Goal: Task Accomplishment & Management: Manage account settings

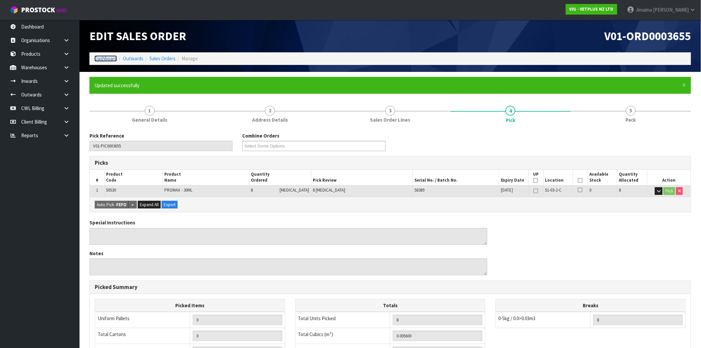
click at [107, 58] on link "Dashboard" at bounding box center [105, 58] width 23 height 6
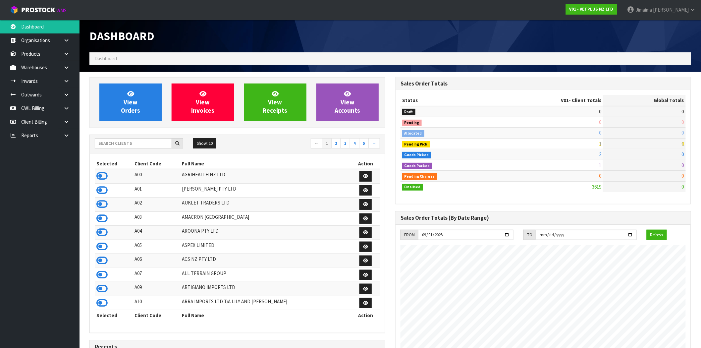
scroll to position [502, 306]
click at [123, 140] on input "text" at bounding box center [133, 143] width 77 height 10
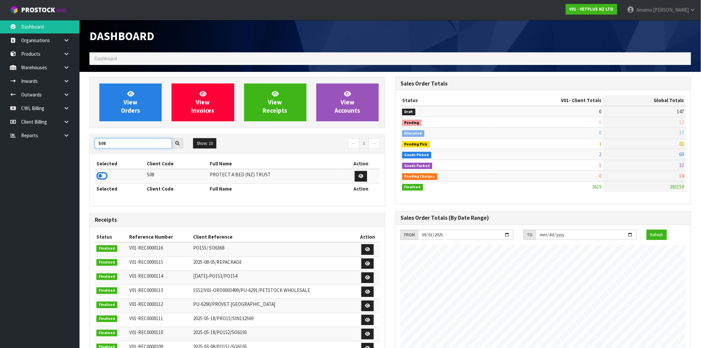
type input "S08"
click at [103, 181] on td at bounding box center [120, 176] width 50 height 14
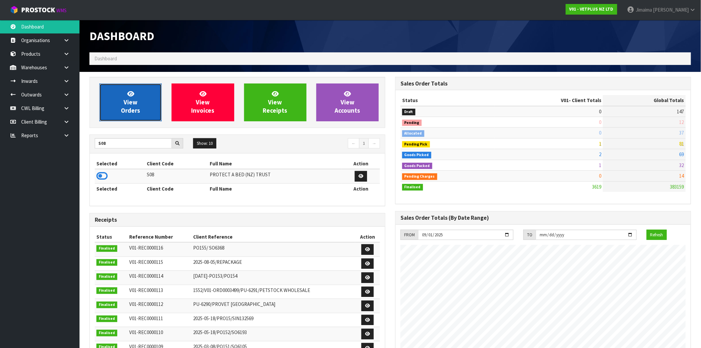
drag, startPoint x: 129, startPoint y: 116, endPoint x: 24, endPoint y: 79, distance: 111.6
click at [129, 116] on link "View Orders" at bounding box center [130, 103] width 62 height 38
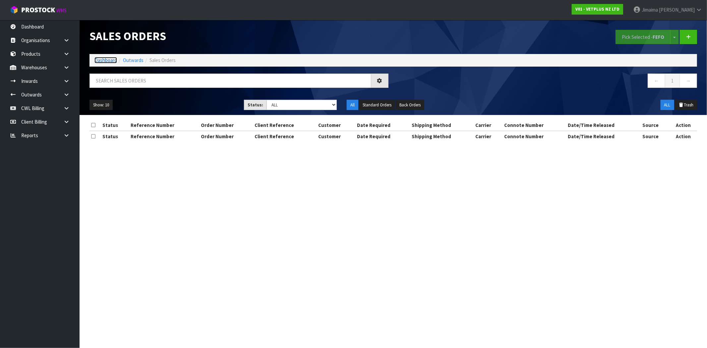
click at [101, 59] on link "Dashboard" at bounding box center [105, 60] width 23 height 6
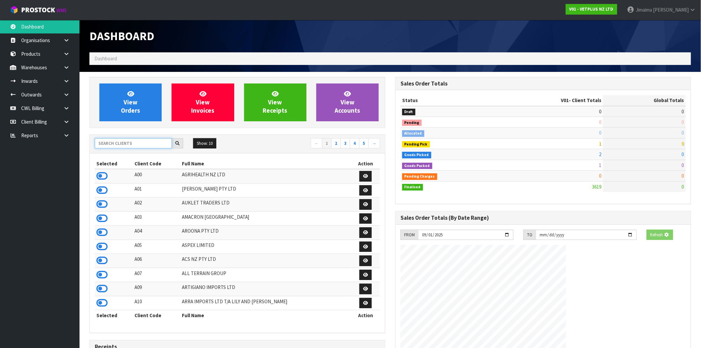
click at [122, 144] on input "text" at bounding box center [133, 143] width 77 height 10
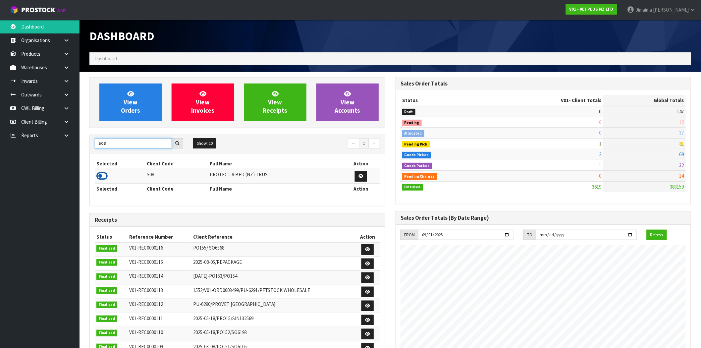
type input "S08"
click at [100, 176] on icon at bounding box center [101, 176] width 11 height 10
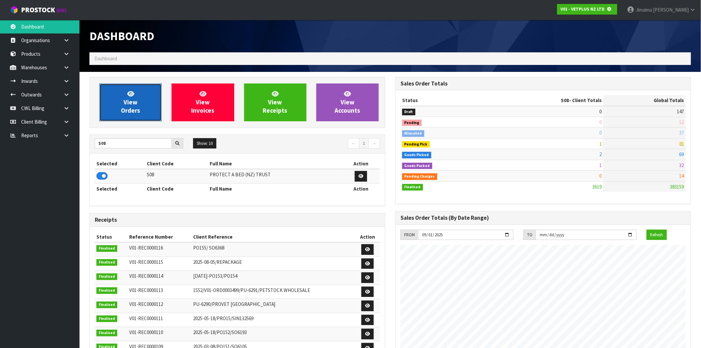
scroll to position [331107, 331214]
click at [128, 108] on span "View Orders" at bounding box center [130, 102] width 19 height 25
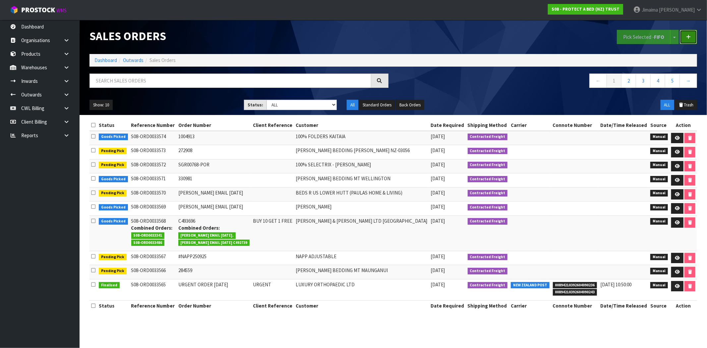
drag, startPoint x: 692, startPoint y: 35, endPoint x: 682, endPoint y: 37, distance: 10.1
click at [691, 35] on link at bounding box center [688, 37] width 17 height 14
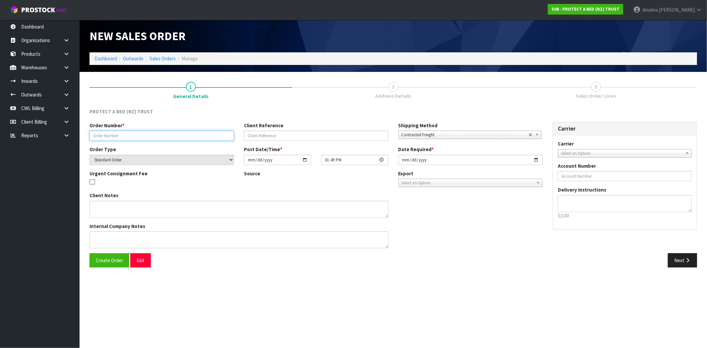
drag, startPoint x: 157, startPoint y: 133, endPoint x: 150, endPoint y: 135, distance: 7.2
click at [156, 135] on input "text" at bounding box center [162, 136] width 145 height 10
type input "[PERSON_NAME] EMAIL [DATE]"
click at [107, 263] on span "Create Order" at bounding box center [109, 260] width 27 height 6
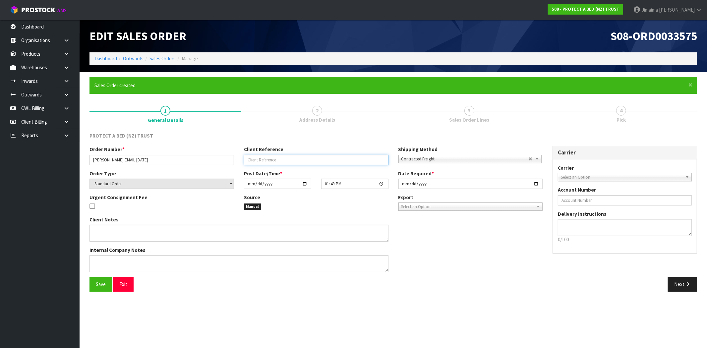
click at [361, 160] on input "text" at bounding box center [316, 160] width 145 height 10
type input "URGENT DESPATCH"
click at [95, 286] on button "Save" at bounding box center [101, 284] width 23 height 14
click at [685, 281] on button "Next" at bounding box center [682, 284] width 29 height 14
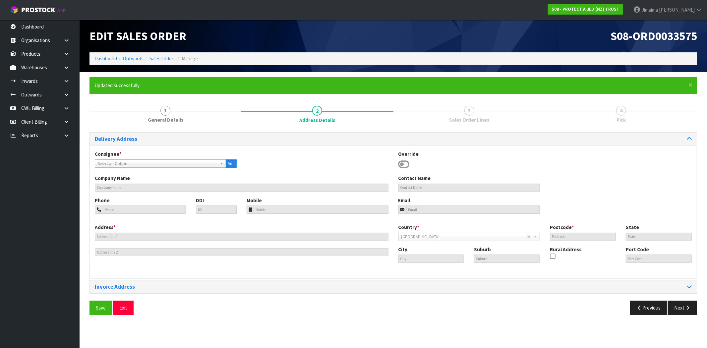
click at [124, 162] on span "Select an Option" at bounding box center [157, 164] width 119 height 8
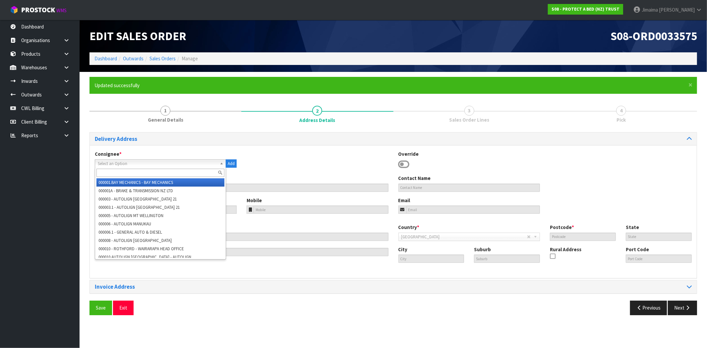
click at [399, 163] on icon at bounding box center [403, 164] width 11 height 10
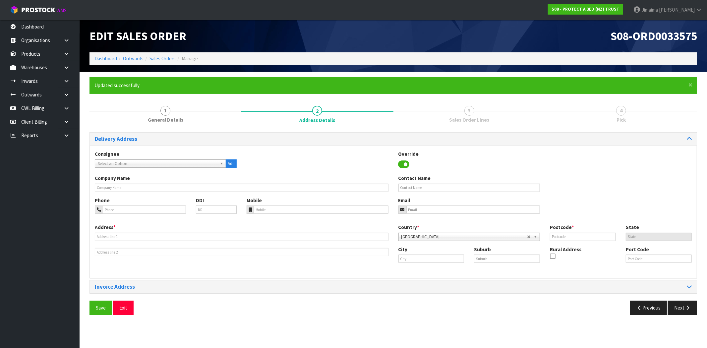
drag, startPoint x: 414, startPoint y: 183, endPoint x: 393, endPoint y: 186, distance: 22.0
click at [414, 183] on div "Contact Name" at bounding box center [470, 183] width 152 height 17
click at [448, 190] on input "text" at bounding box center [469, 188] width 142 height 8
paste input "[PERSON_NAME]"
type input "[PERSON_NAME]"
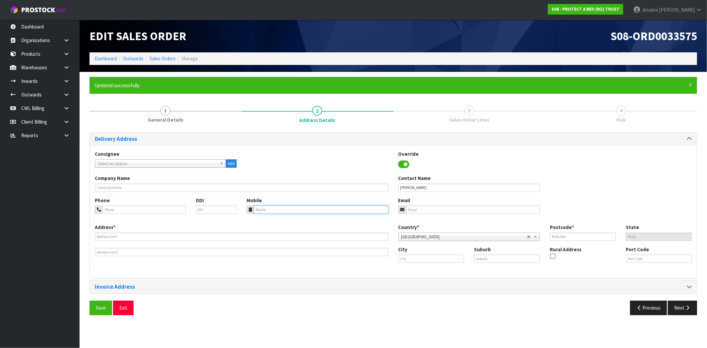
click at [337, 211] on input "tel" at bounding box center [321, 210] width 135 height 8
paste input "0276984666"
type input "0276984666"
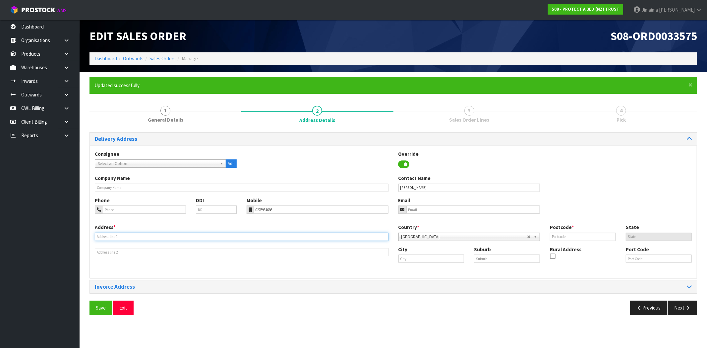
click at [239, 234] on input "text" at bounding box center [242, 237] width 294 height 8
paste input "7 OAKLANDS ROAD"
type input "7 OAKLANDS ROAD"
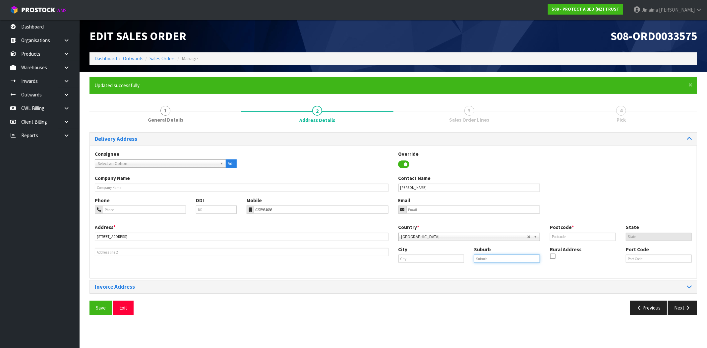
drag, startPoint x: 493, startPoint y: 256, endPoint x: 464, endPoint y: 241, distance: 32.2
click at [493, 256] on input "text" at bounding box center [507, 259] width 66 height 8
paste input "MOUNT EDEN"
type input "MOUNT EDEN"
click at [451, 258] on input "text" at bounding box center [431, 259] width 66 height 8
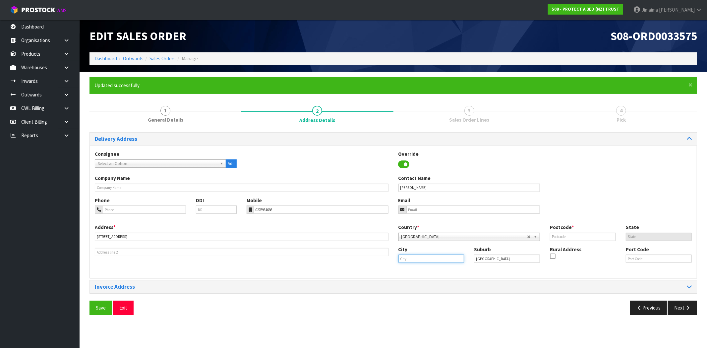
paste input "[GEOGRAPHIC_DATA]"
type input "[GEOGRAPHIC_DATA]"
click at [441, 269] on link "[GEOGRAPHIC_DATA]" at bounding box center [429, 270] width 61 height 9
click at [584, 243] on div "Country * Afghanistan Aland Islands Albania Algeria American Samoa Andorra Ango…" at bounding box center [546, 235] width 304 height 22
click at [582, 238] on input "text" at bounding box center [583, 237] width 66 height 8
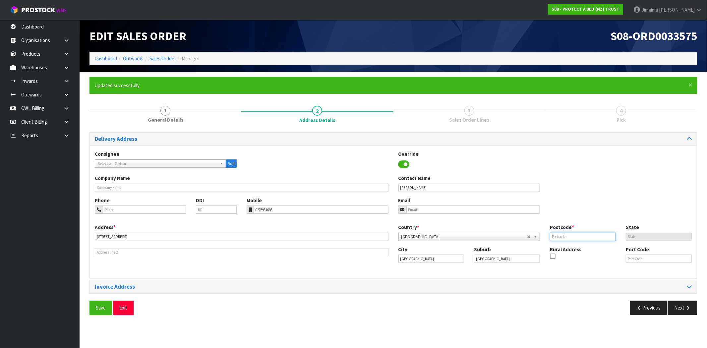
paste input "1024"
type input "1024"
drag, startPoint x: 290, startPoint y: 304, endPoint x: 205, endPoint y: 306, distance: 85.2
click at [284, 304] on div "Save Exit" at bounding box center [239, 308] width 309 height 14
click at [99, 306] on span "Save" at bounding box center [101, 308] width 10 height 6
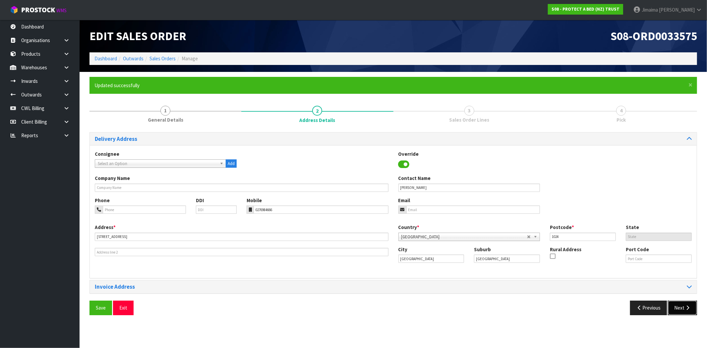
click at [692, 310] on button "Next" at bounding box center [682, 308] width 29 height 14
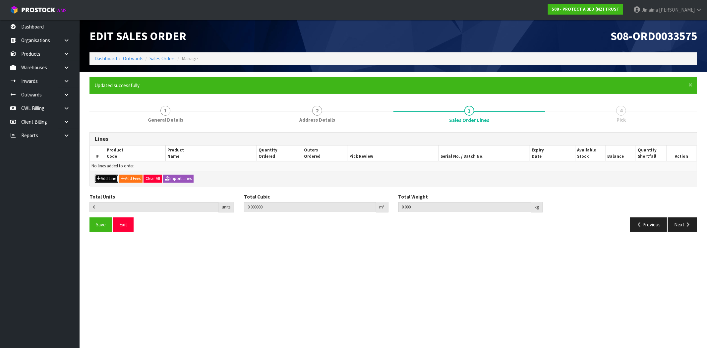
click at [106, 178] on button "Add Line" at bounding box center [106, 179] width 23 height 8
type input "0"
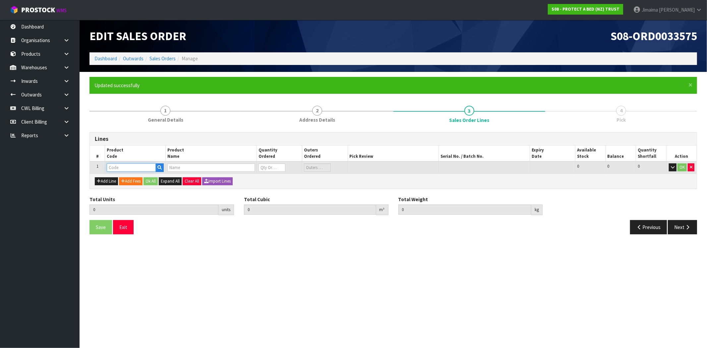
click at [119, 165] on input "text" at bounding box center [131, 167] width 49 height 8
paste input "F0590DBL0"
type input "F0590DBL0"
type input "0.000000"
type input "0.000"
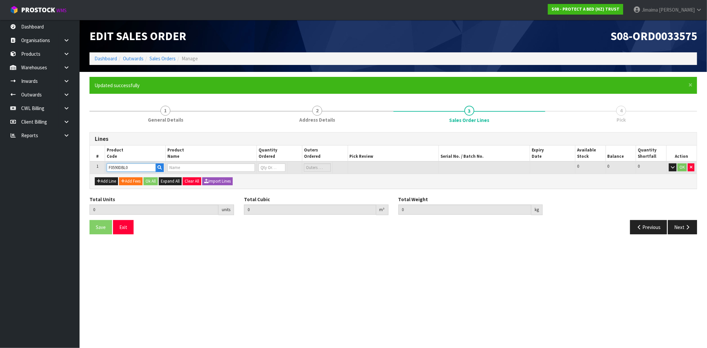
type input "SUPREME FRESCHE BXD MP DBL"
type input "0"
type input "F0590DBL0"
click at [269, 167] on input "0" at bounding box center [272, 167] width 27 height 8
type input "1"
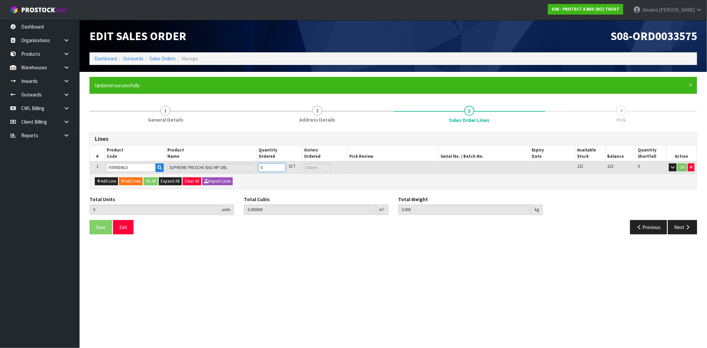
type input "0.0087"
type input "1.3"
type input "1"
click at [153, 179] on button "Ok All" at bounding box center [151, 181] width 14 height 8
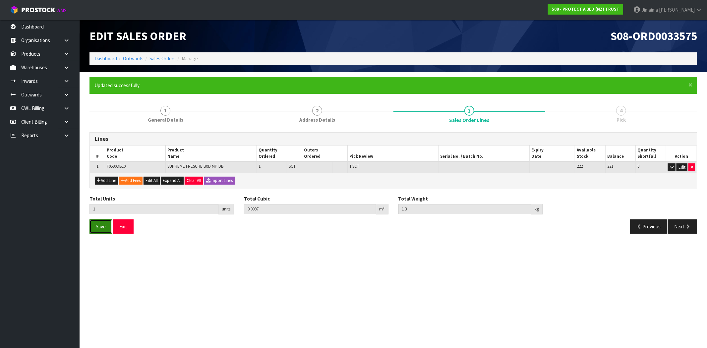
click at [101, 222] on button "Save" at bounding box center [101, 226] width 23 height 14
click at [682, 230] on button "Next" at bounding box center [682, 226] width 29 height 14
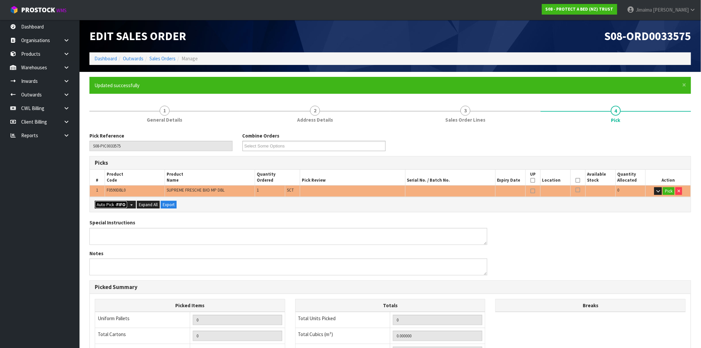
click at [105, 204] on button "Auto Pick - FIFO" at bounding box center [111, 205] width 33 height 8
type input "Sub-carton x 1"
type input "1"
type input "0.008700"
type input "1.300"
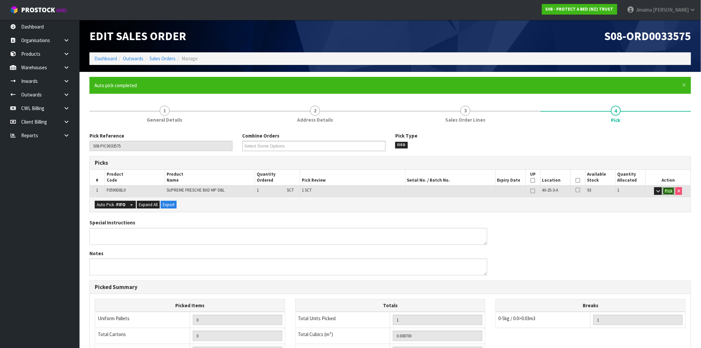
click at [665, 190] on button "Pick" at bounding box center [669, 191] width 12 height 8
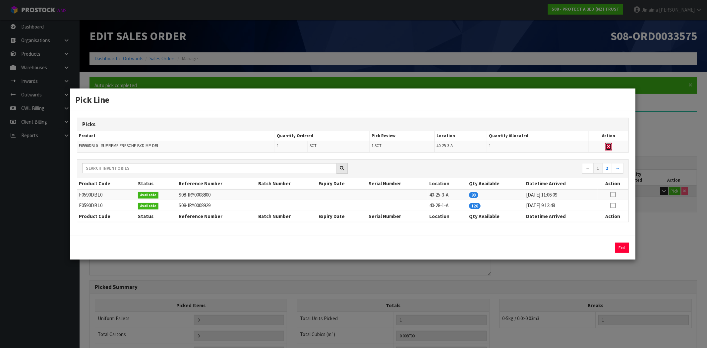
click at [611, 144] on button "button" at bounding box center [608, 147] width 7 height 8
type input "Sub-carton x 0"
type input "0"
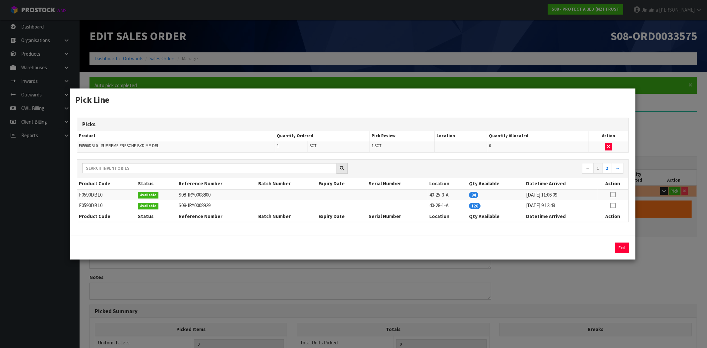
click at [612, 206] on icon at bounding box center [612, 206] width 5 height 0
click at [604, 247] on button "Assign Pick" at bounding box center [599, 248] width 27 height 10
type input "Sub-carton x 1"
type input "1"
type input "0.0087"
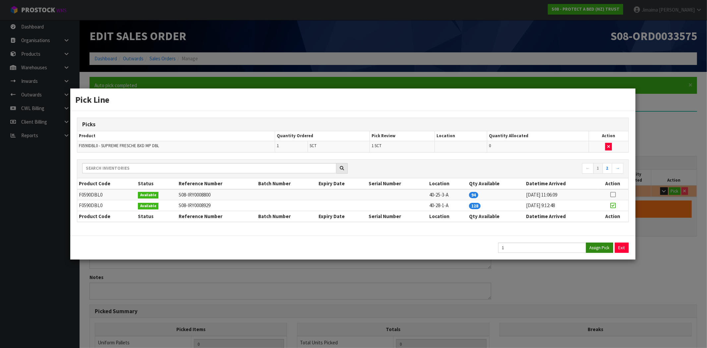
type input "1.3"
click at [627, 247] on button "Exit" at bounding box center [622, 248] width 14 height 10
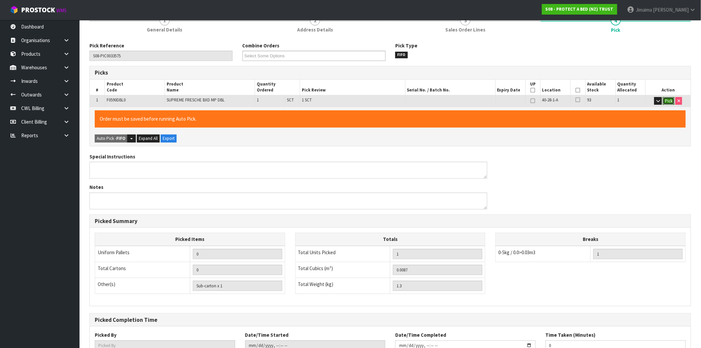
scroll to position [140, 0]
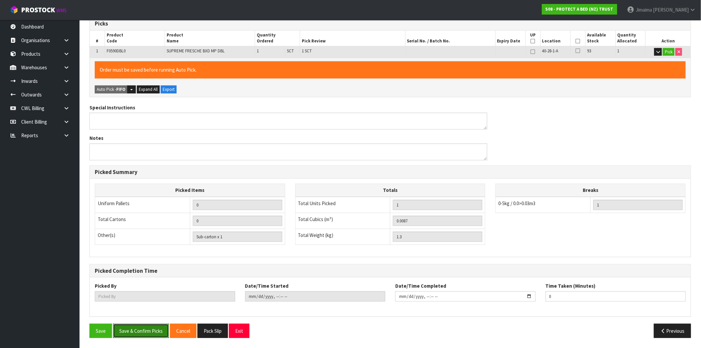
click at [144, 332] on button "Save & Confirm Picks" at bounding box center [141, 331] width 56 height 14
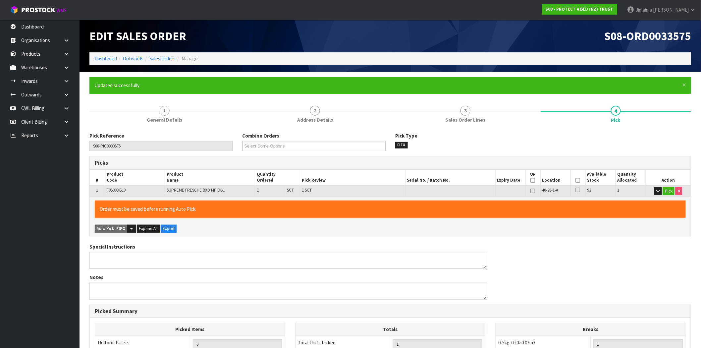
type input "Jimaima [PERSON_NAME]"
type input "2025-09-26T13:50:35"
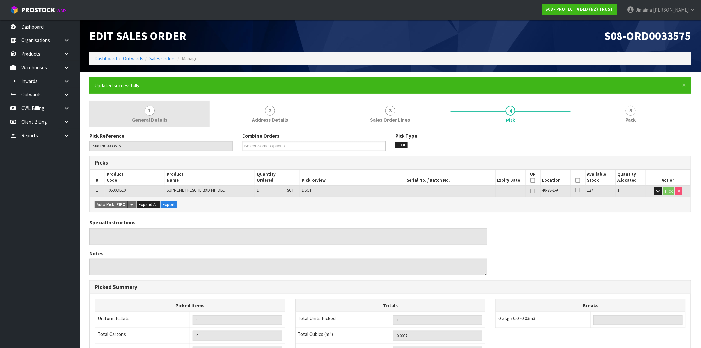
click at [160, 112] on link "1 General Details" at bounding box center [150, 114] width 120 height 26
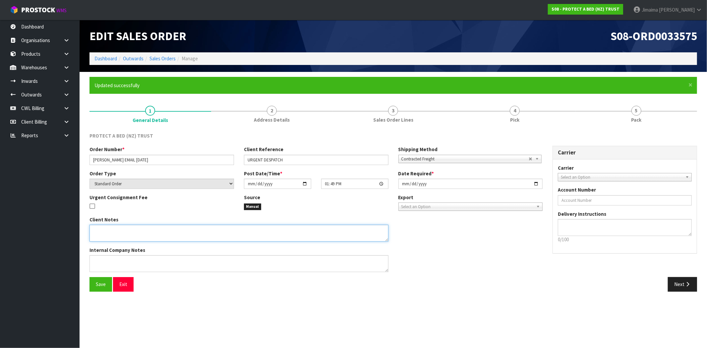
click at [105, 233] on textarea at bounding box center [239, 233] width 299 height 17
paste textarea "AT NO CHARGE"
click at [190, 231] on textarea at bounding box center [239, 233] width 299 height 17
paste textarea "CAN THIS PLEASE BE DISPATCHED TODAY?"
type textarea "AT NO CHARGE, CAN THIS PLEASE BE DISPATCHED TODAY?"
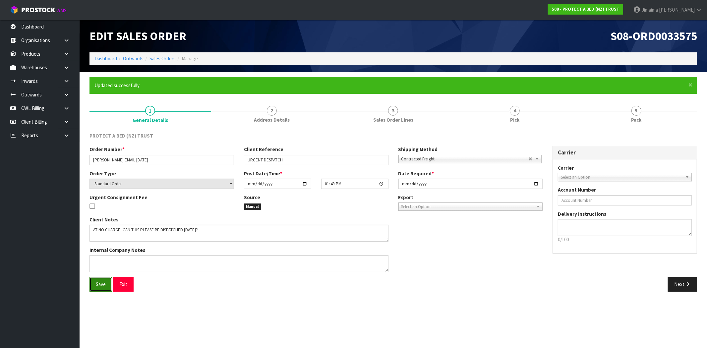
click at [97, 290] on button "Save" at bounding box center [101, 284] width 23 height 14
click at [98, 287] on span "Save" at bounding box center [101, 284] width 10 height 6
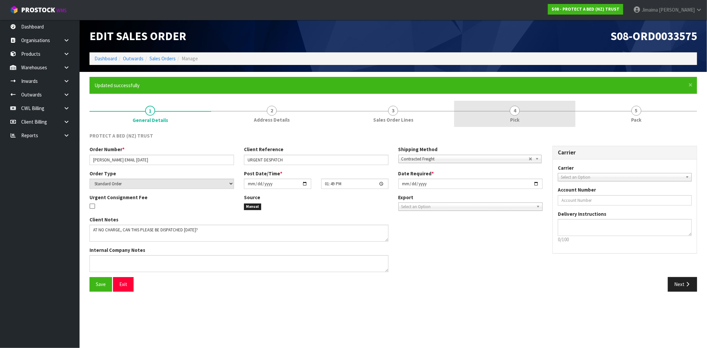
click at [540, 101] on link "4 Pick" at bounding box center [515, 114] width 122 height 26
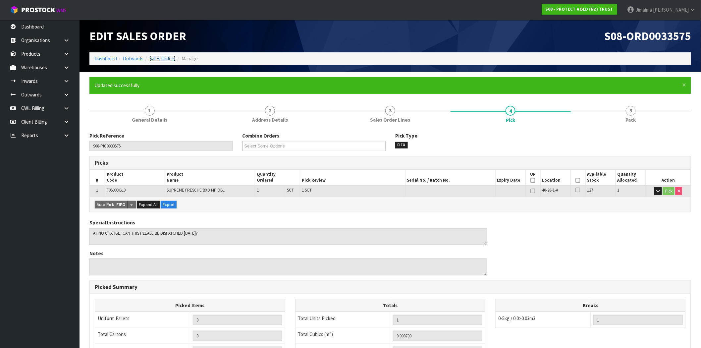
click at [160, 57] on link "Sales Orders" at bounding box center [163, 58] width 26 height 6
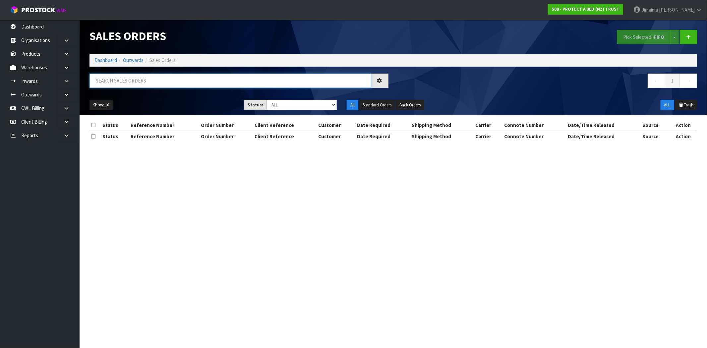
click at [164, 82] on input "text" at bounding box center [231, 81] width 282 height 14
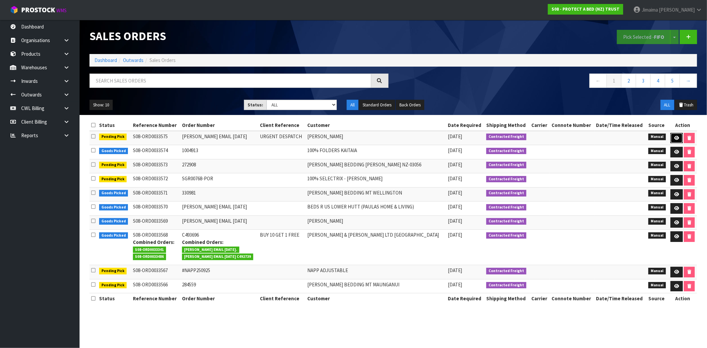
click at [676, 140] on link at bounding box center [677, 138] width 12 height 11
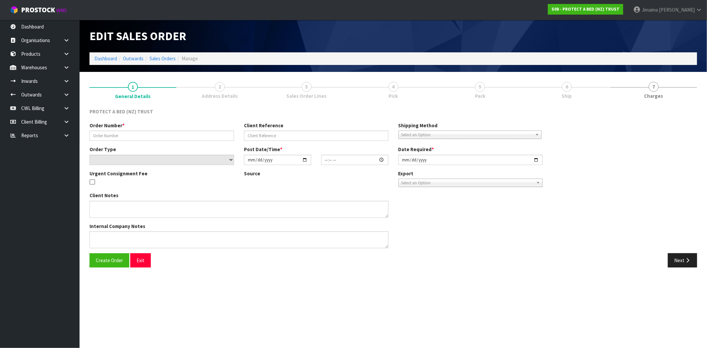
type input "JUSTINE EMAIL 26.06.09"
type input "URGENT DESPATCH"
select select "number:0"
type input "2025-09-26"
type input "13:49:00.000"
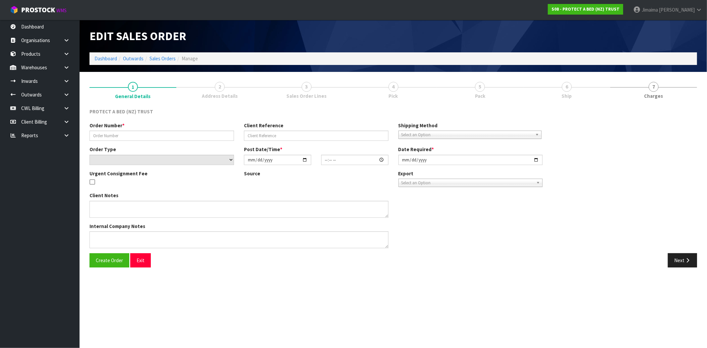
type input "2025-09-26"
type textarea "AT NO CHARGE, CAN THIS PLEASE BE DISPATCHED TODAY?"
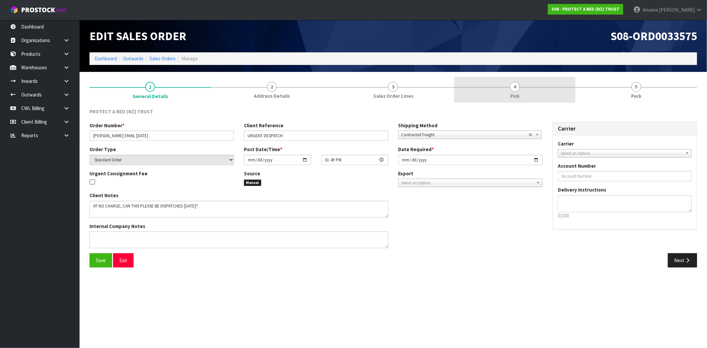
click at [516, 91] on span "4" at bounding box center [515, 87] width 10 height 10
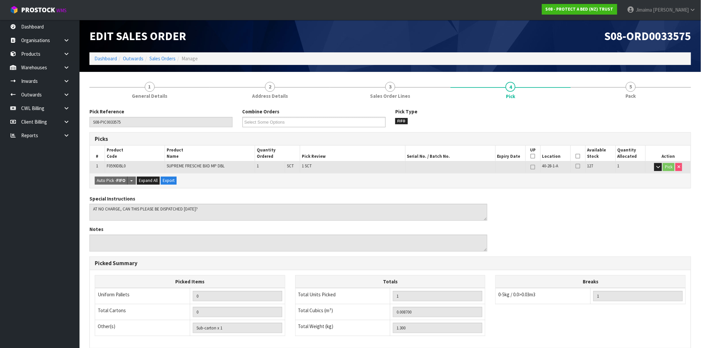
click at [578, 156] on icon at bounding box center [578, 156] width 5 height 0
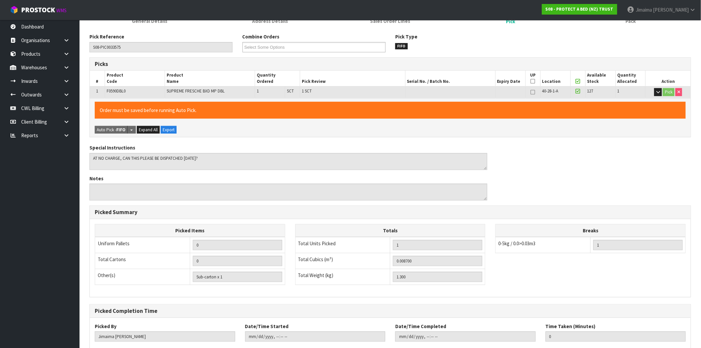
scroll to position [115, 0]
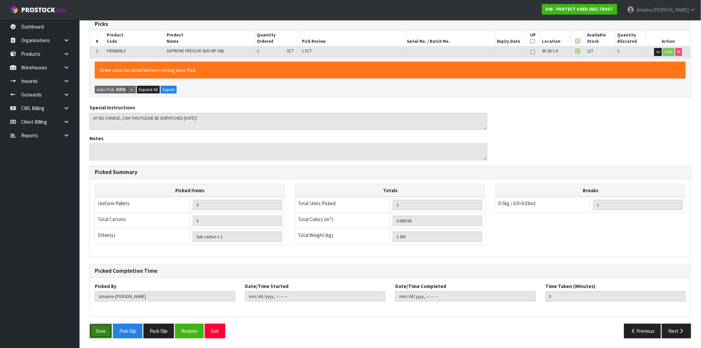
click at [104, 332] on button "Save" at bounding box center [101, 331] width 23 height 14
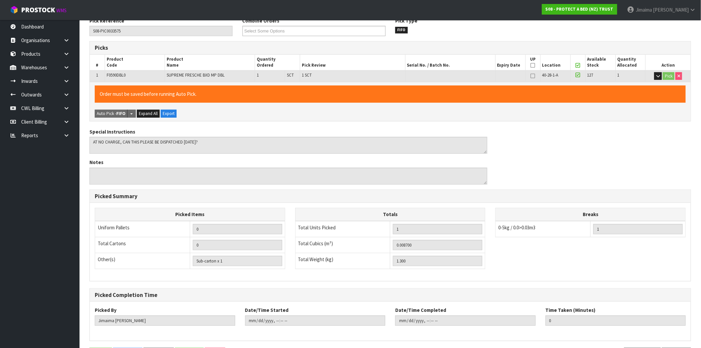
scroll to position [0, 0]
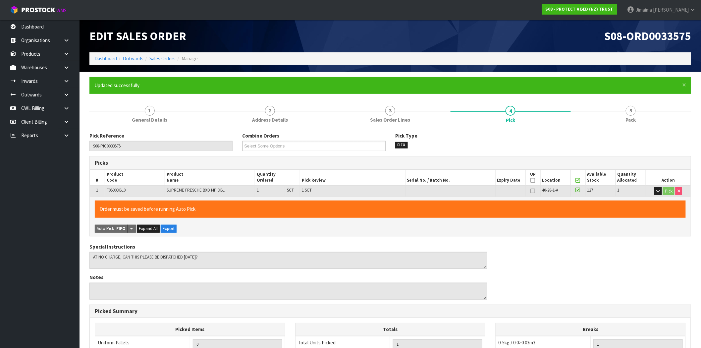
type input "2025-09-26T13:58:01"
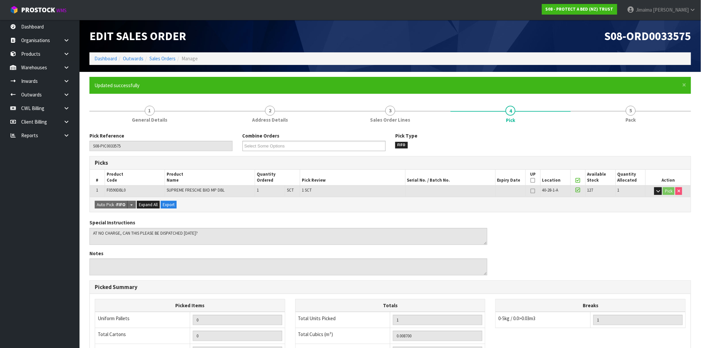
click at [177, 58] on li "Manage" at bounding box center [187, 58] width 22 height 7
click at [172, 58] on link "Sales Orders" at bounding box center [163, 58] width 26 height 6
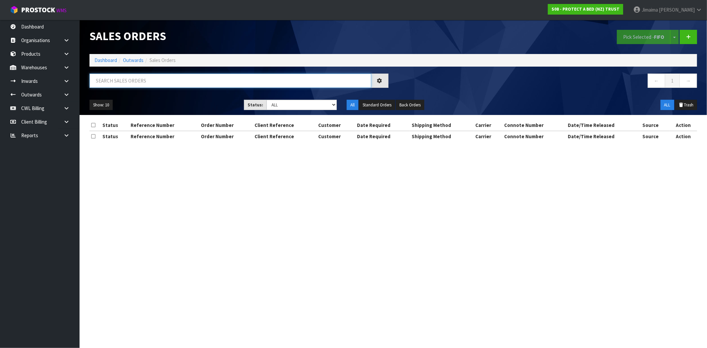
click at [158, 85] on input "text" at bounding box center [231, 81] width 282 height 14
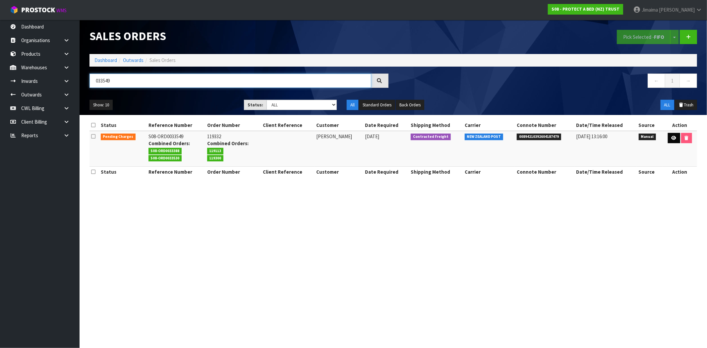
type input "033549"
click at [673, 135] on link at bounding box center [674, 138] width 12 height 11
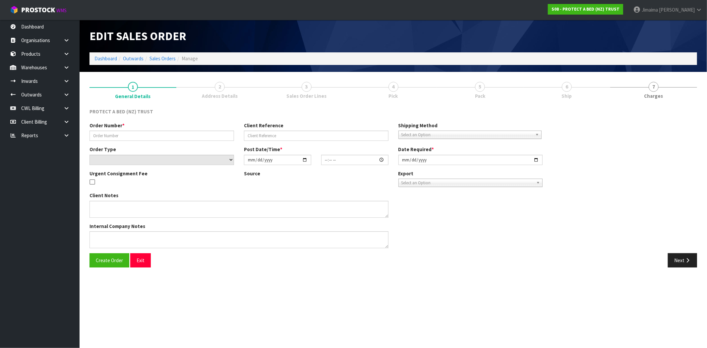
type input "119332"
select select "number:0"
type input "[DATE]"
type input "09:31:00.000"
type input "[DATE]"
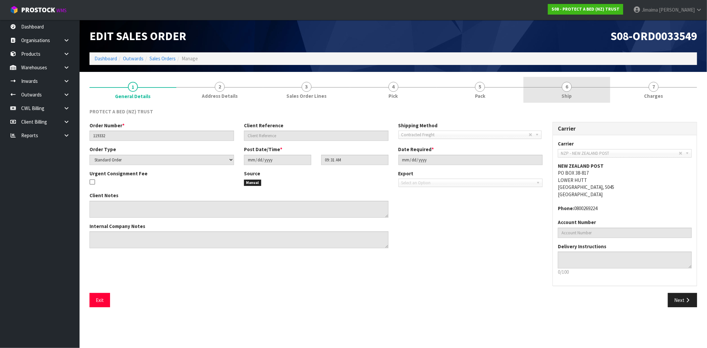
click at [563, 90] on span "6" at bounding box center [567, 87] width 10 height 10
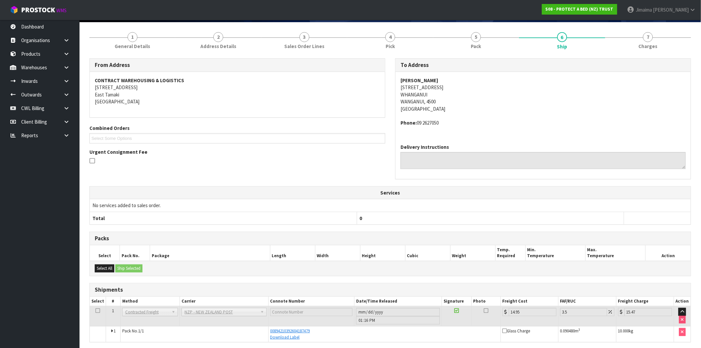
scroll to position [75, 0]
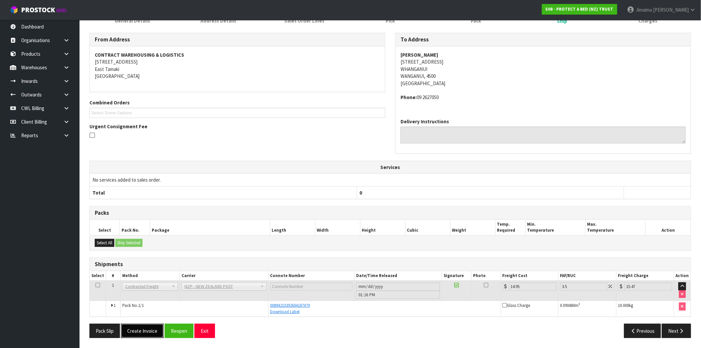
click at [158, 330] on button "Create Invoice" at bounding box center [142, 331] width 43 height 14
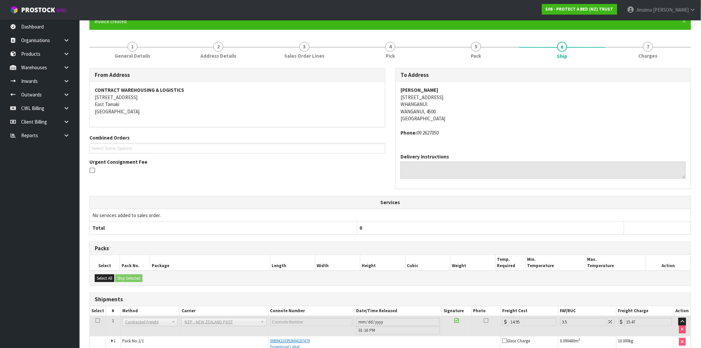
scroll to position [99, 0]
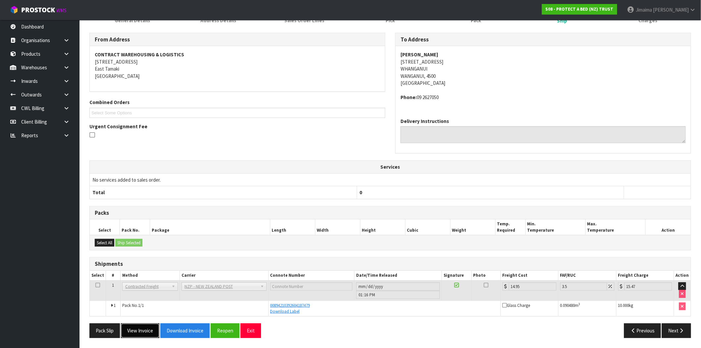
click at [149, 329] on button "View Invoice" at bounding box center [140, 331] width 38 height 14
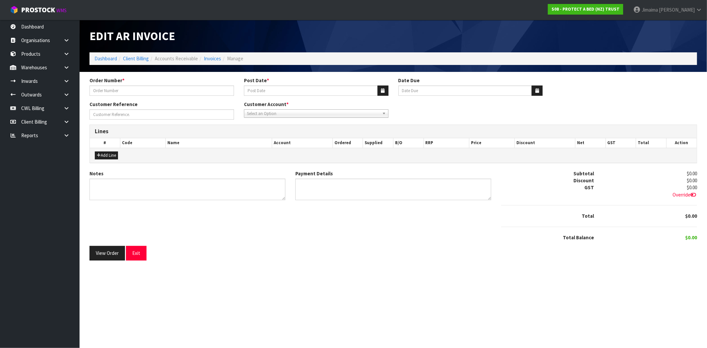
type input "119332"
type input "[DATE]"
type input "20/10/2025"
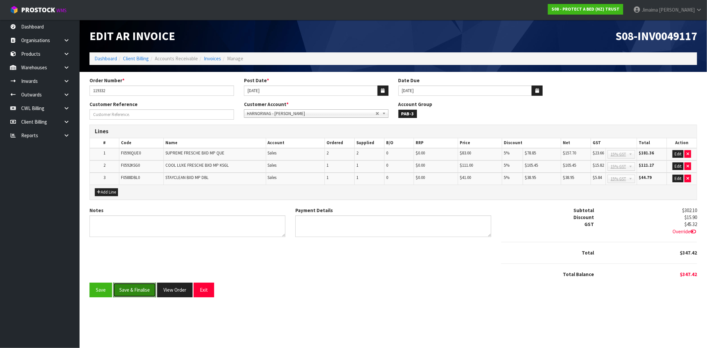
click at [134, 289] on button "Save & Finalise" at bounding box center [134, 290] width 43 height 14
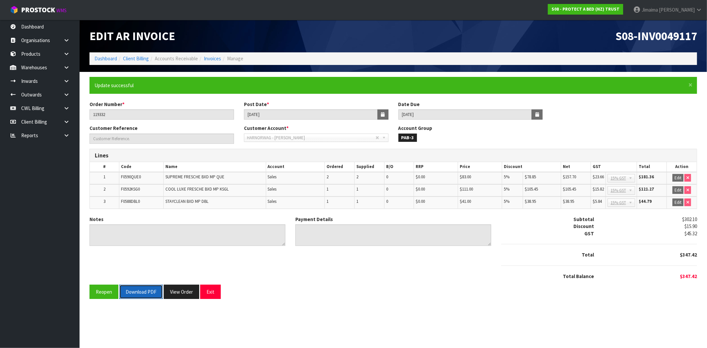
click at [140, 289] on button "Download PDF" at bounding box center [140, 292] width 43 height 14
click at [179, 293] on button "View Order" at bounding box center [181, 292] width 35 height 14
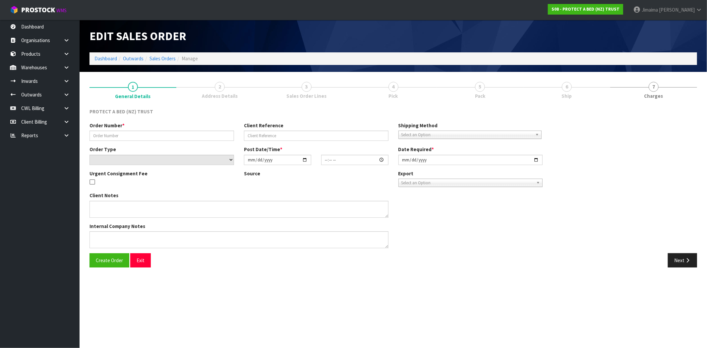
type input "119332"
select select "number:0"
type input "[DATE]"
type input "09:31:00.000"
type input "[DATE]"
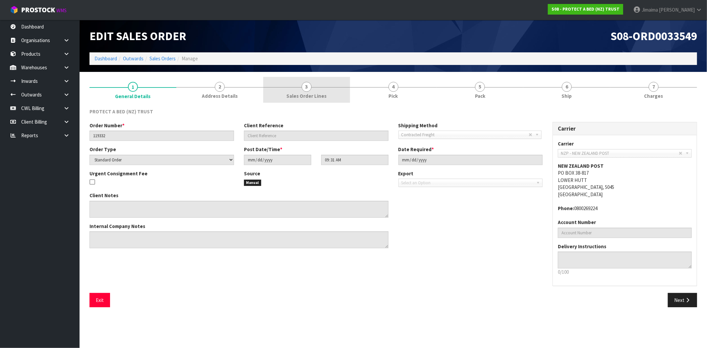
click at [314, 89] on link "3 Sales Order Lines" at bounding box center [306, 90] width 87 height 26
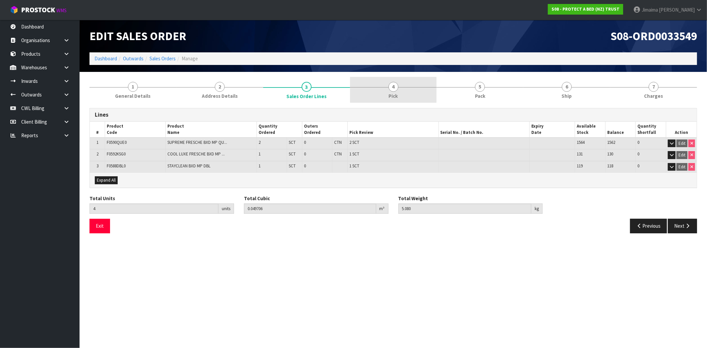
click at [392, 85] on span "4" at bounding box center [394, 87] width 10 height 10
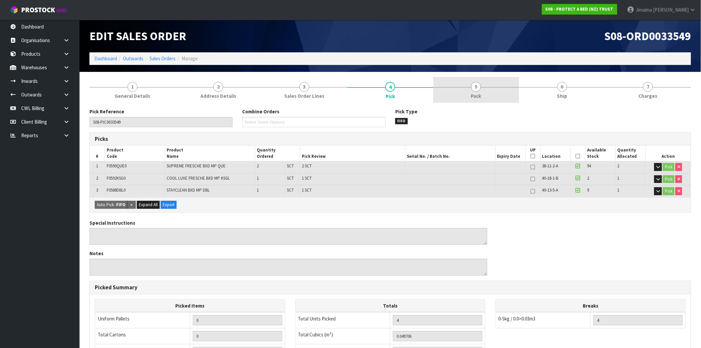
click at [502, 85] on link "5 Pack" at bounding box center [477, 90] width 86 height 26
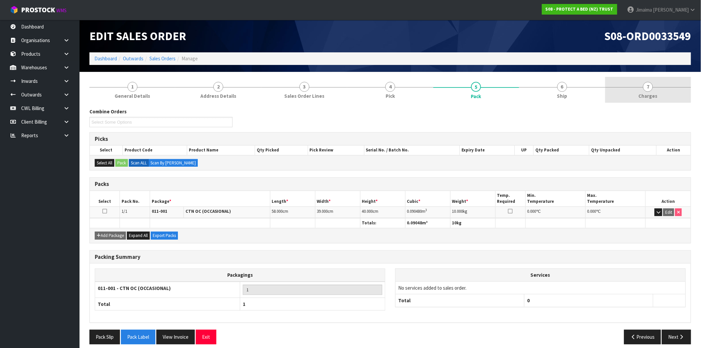
click at [645, 90] on span "7" at bounding box center [648, 87] width 10 height 10
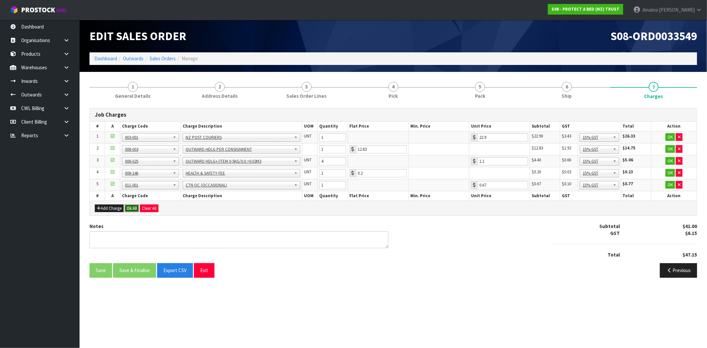
click at [135, 205] on button "Ok All" at bounding box center [132, 209] width 14 height 8
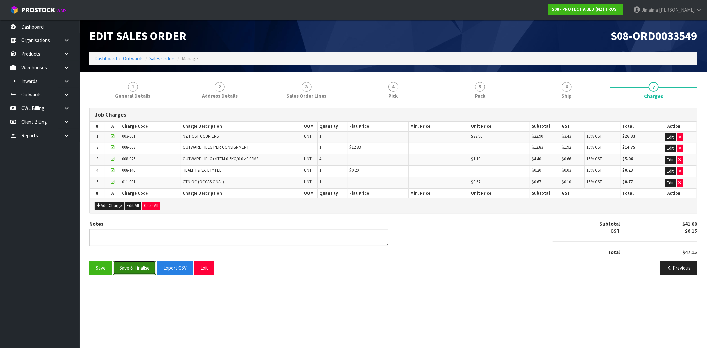
click at [141, 266] on button "Save & Finalise" at bounding box center [134, 268] width 43 height 14
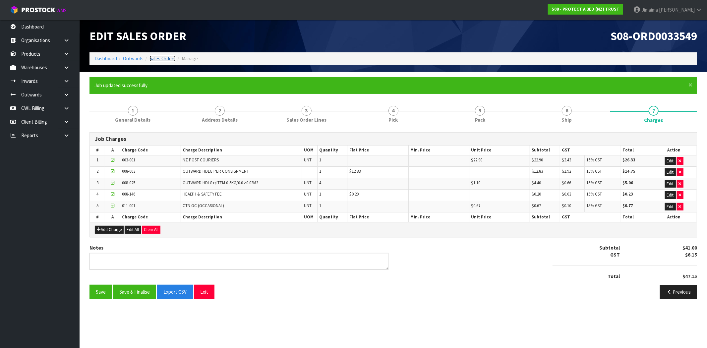
click at [171, 57] on link "Sales Orders" at bounding box center [163, 58] width 26 height 6
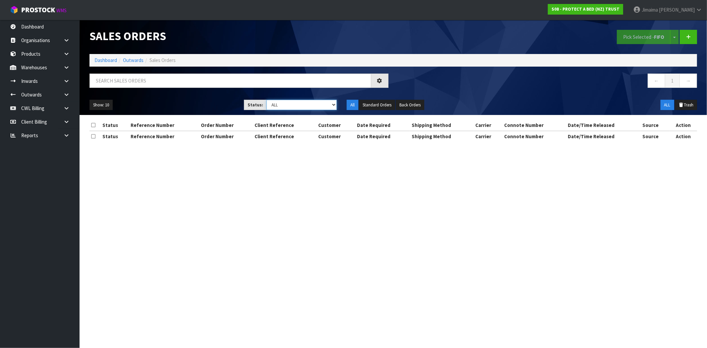
click at [294, 108] on select "Draft Pending Allocated Pending Pick Goods Picked Goods Packed Pending Charges …" at bounding box center [302, 105] width 70 height 10
click at [271, 80] on input "text" at bounding box center [231, 81] width 282 height 14
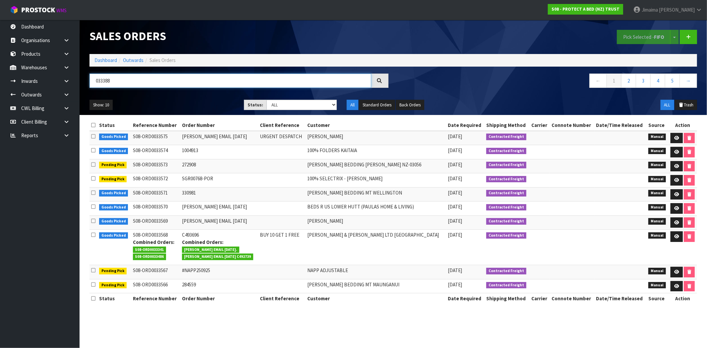
type input "033388"
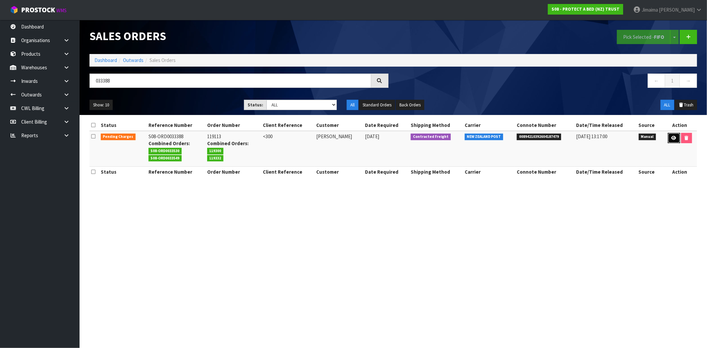
click at [677, 137] on icon at bounding box center [674, 138] width 5 height 4
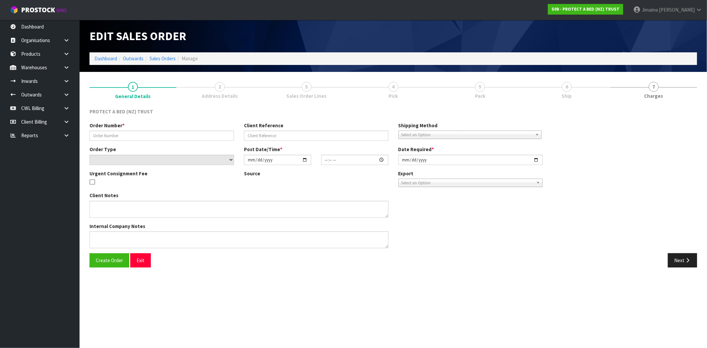
type input "119113"
type input "<300"
select select "number:0"
type input "2025-09-15"
type input "09:43:00.000"
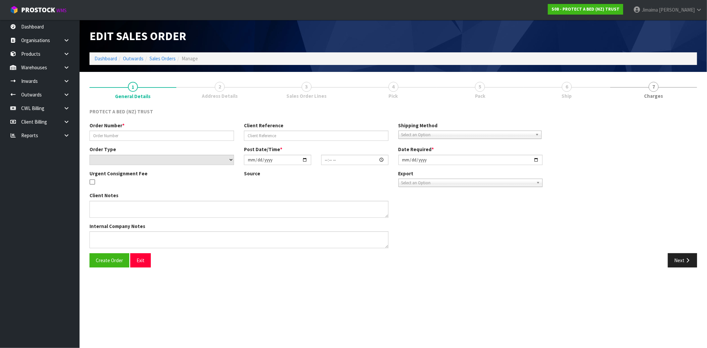
type input "[DATE]"
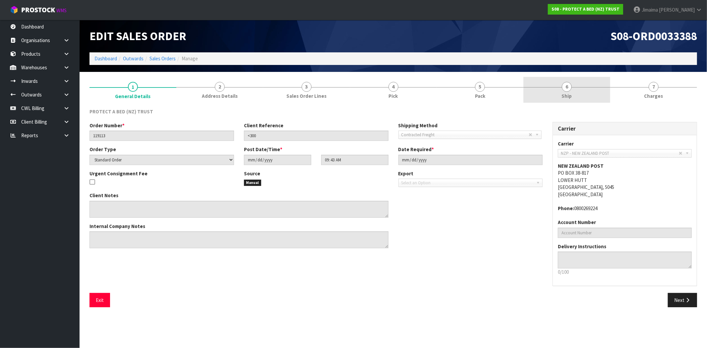
click at [601, 78] on link "6 Ship" at bounding box center [566, 90] width 87 height 26
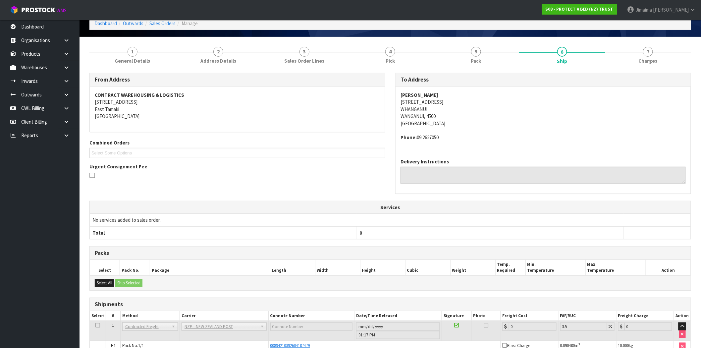
scroll to position [71, 0]
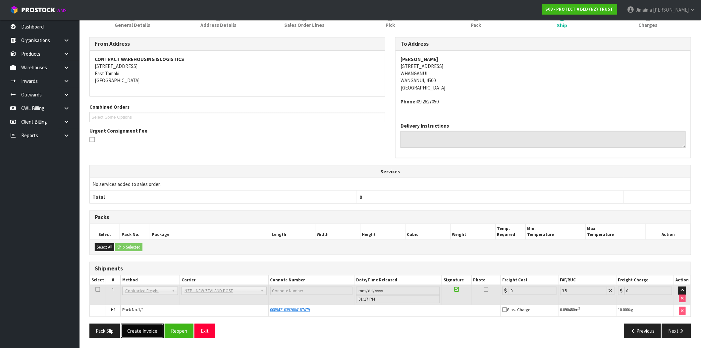
click at [153, 327] on button "Create Invoice" at bounding box center [142, 331] width 43 height 14
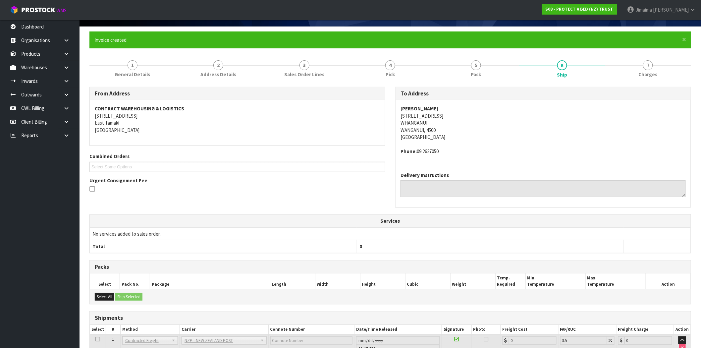
scroll to position [95, 0]
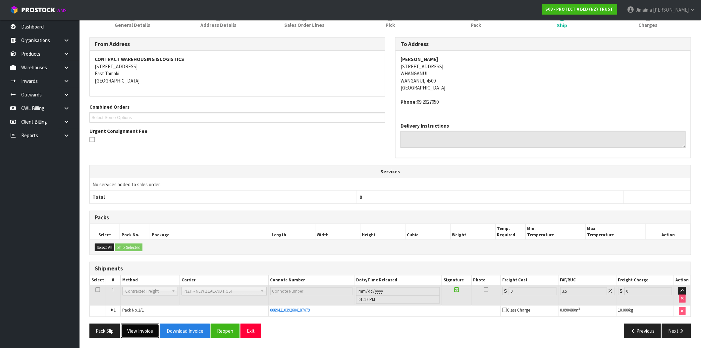
click at [142, 334] on button "View Invoice" at bounding box center [140, 331] width 38 height 14
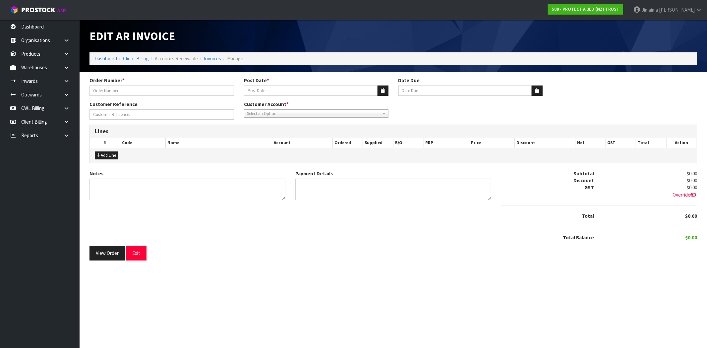
type input "119113"
type input "[DATE]"
type input "20/10/2025"
type input "<300"
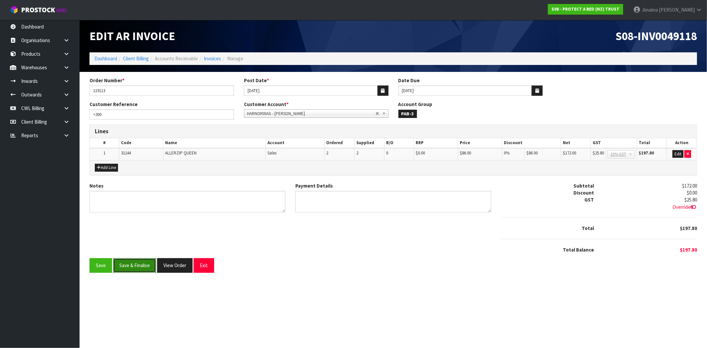
click at [146, 264] on button "Save & Finalise" at bounding box center [134, 265] width 43 height 14
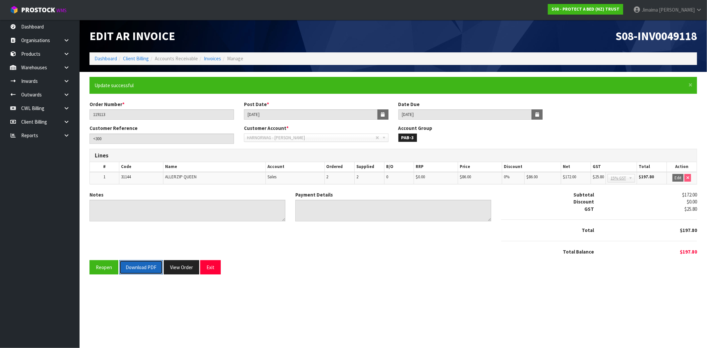
click at [146, 267] on button "Download PDF" at bounding box center [140, 267] width 43 height 14
click at [184, 267] on button "View Order" at bounding box center [181, 267] width 35 height 14
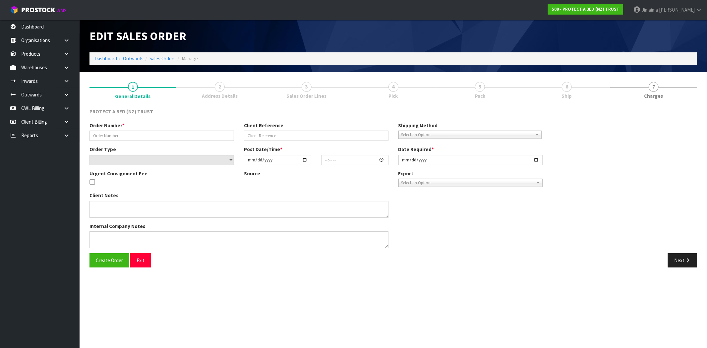
type input "119113"
type input "<300"
select select "number:0"
type input "2025-09-15"
type input "09:43:00.000"
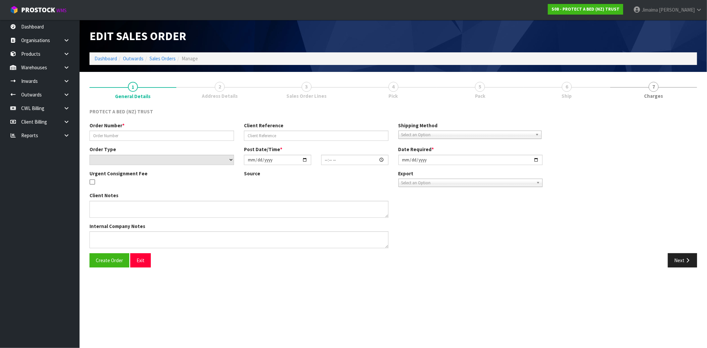
type input "[DATE]"
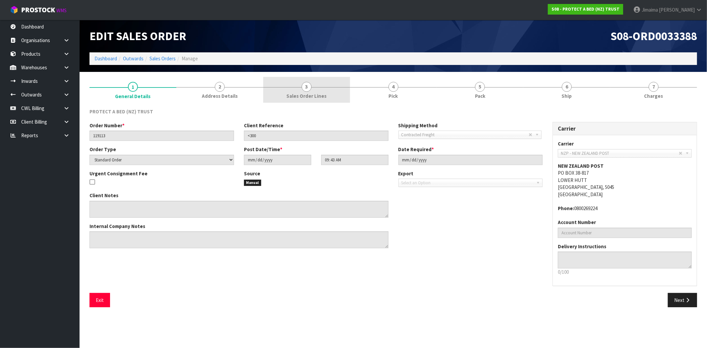
click at [294, 99] on span "Sales Order Lines" at bounding box center [306, 95] width 40 height 7
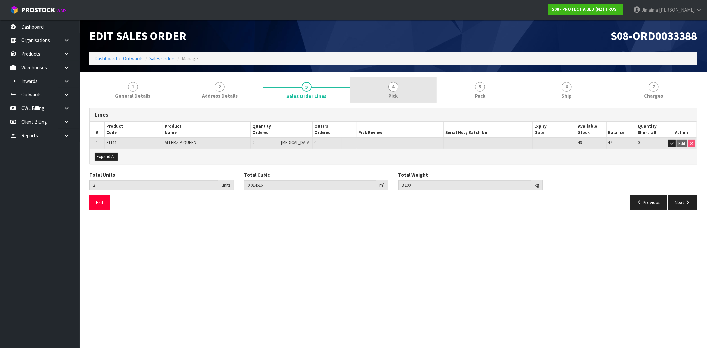
click at [400, 89] on link "4 Pick" at bounding box center [393, 90] width 87 height 26
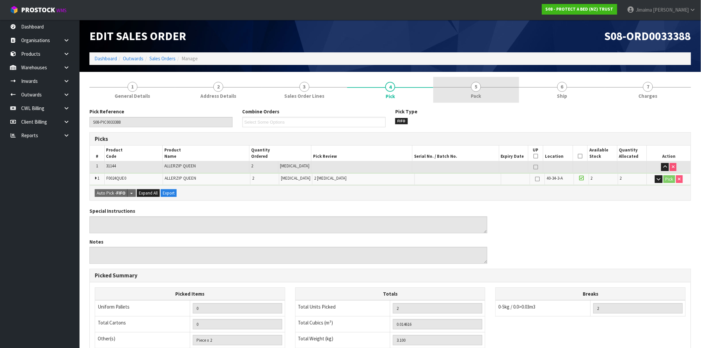
click at [475, 88] on span "5" at bounding box center [476, 87] width 10 height 10
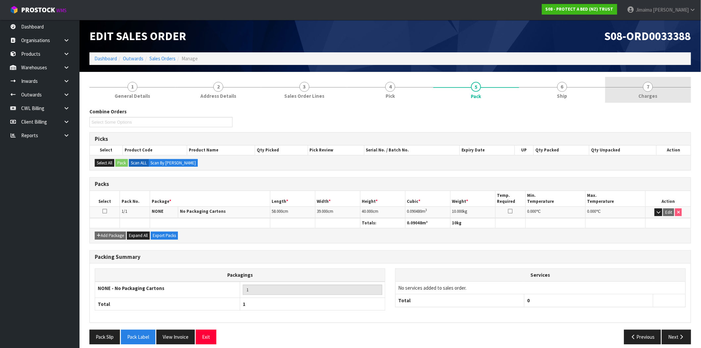
click at [636, 87] on div at bounding box center [649, 87] width 86 height 0
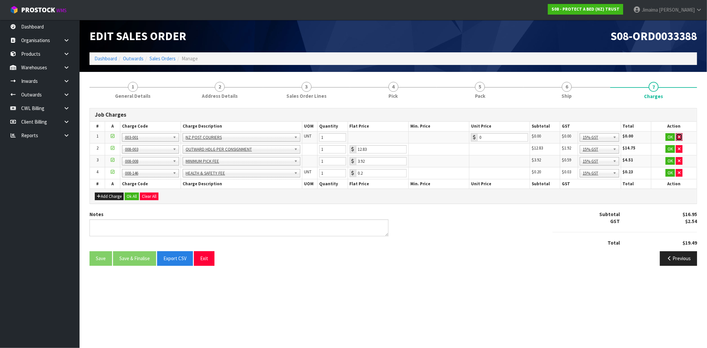
click at [681, 139] on button "button" at bounding box center [679, 137] width 7 height 8
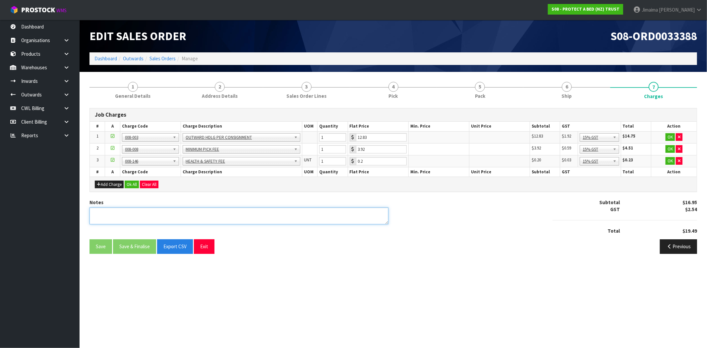
drag, startPoint x: 270, startPoint y: 216, endPoint x: 272, endPoint y: 189, distance: 27.6
click at [267, 214] on textarea at bounding box center [239, 216] width 299 height 17
type textarea "COMBINED"
drag, startPoint x: 135, startPoint y: 186, endPoint x: 143, endPoint y: 231, distance: 46.1
click at [135, 186] on button "Ok All" at bounding box center [132, 185] width 14 height 8
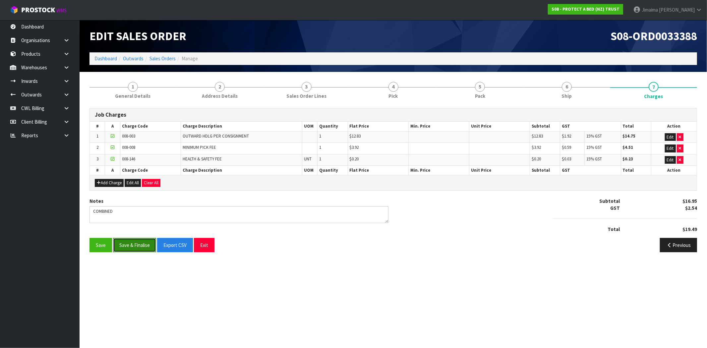
click at [146, 248] on button "Save & Finalise" at bounding box center [134, 245] width 43 height 14
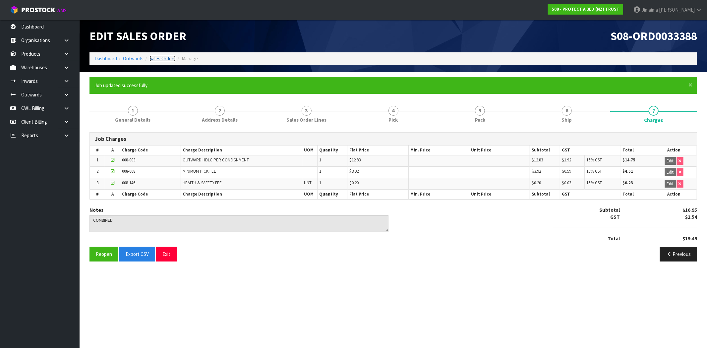
click at [160, 55] on link "Sales Orders" at bounding box center [163, 58] width 26 height 6
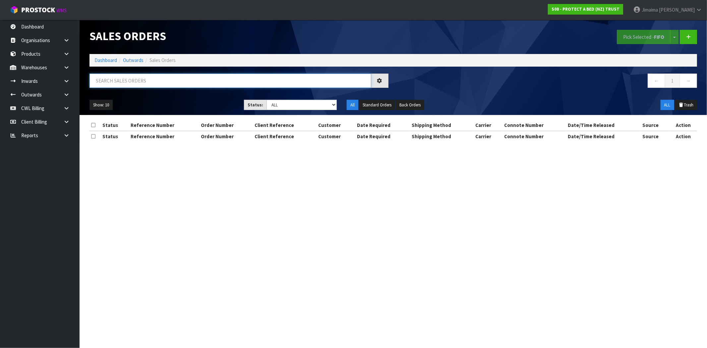
click at [163, 88] on input "text" at bounding box center [231, 81] width 282 height 14
type input "033530"
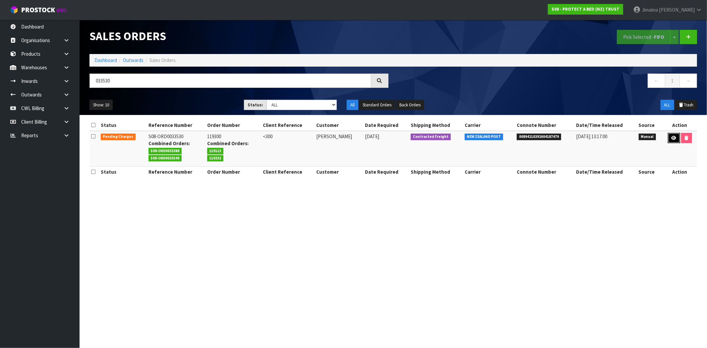
click at [674, 140] on icon at bounding box center [674, 138] width 5 height 4
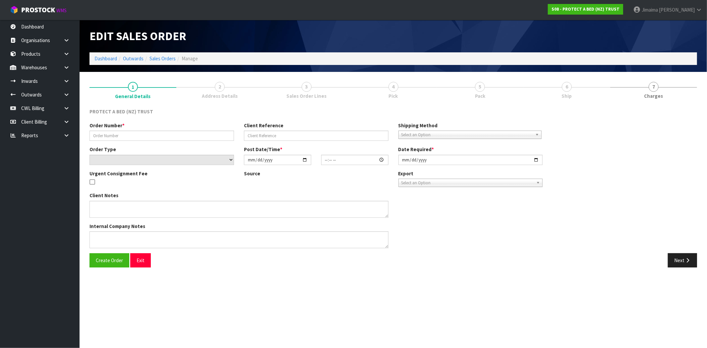
click at [575, 93] on link "6 Ship" at bounding box center [566, 90] width 87 height 26
type input "119300"
type input "<300"
select select "number:0"
type input "2025-09-23"
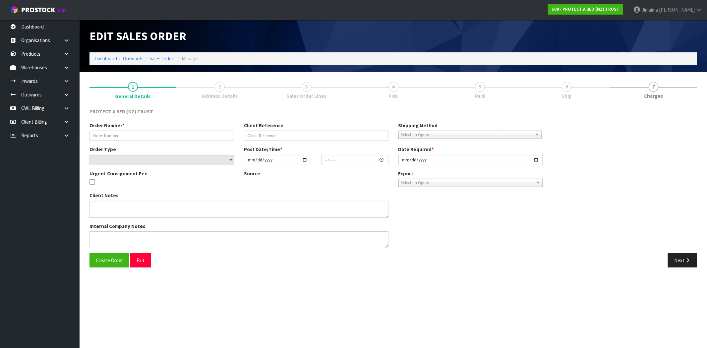
type input "15:16:00.000"
type input "[DATE]"
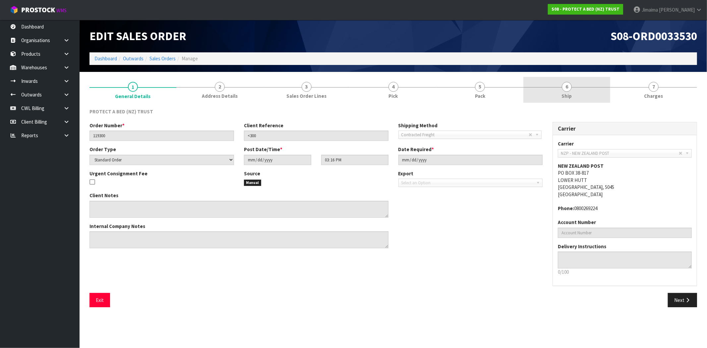
click at [570, 95] on span "Ship" at bounding box center [567, 95] width 10 height 7
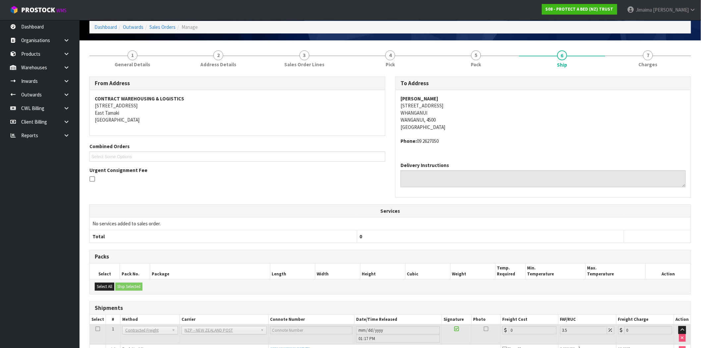
scroll to position [71, 0]
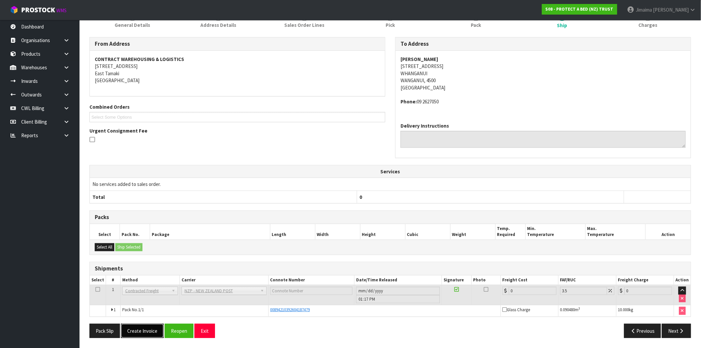
click at [150, 332] on button "Create Invoice" at bounding box center [142, 331] width 43 height 14
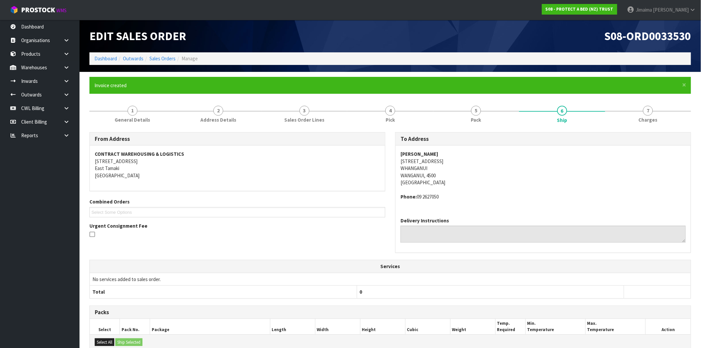
scroll to position [95, 0]
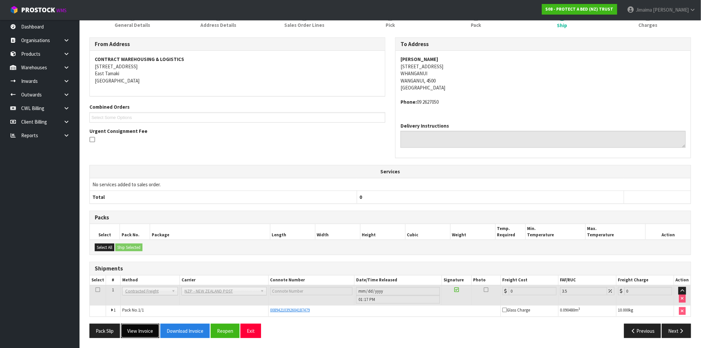
click at [147, 332] on button "View Invoice" at bounding box center [140, 331] width 38 height 14
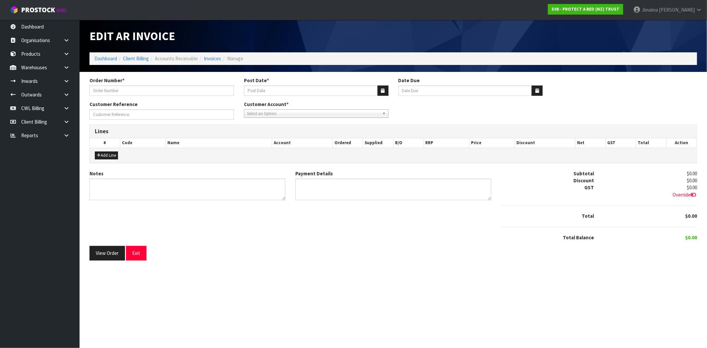
type input "119300"
type input "[DATE]"
type input "20/10/2025"
type input "<300"
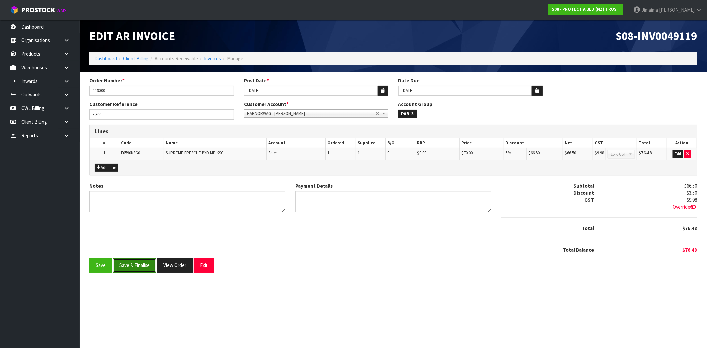
click at [141, 263] on button "Save & Finalise" at bounding box center [134, 265] width 43 height 14
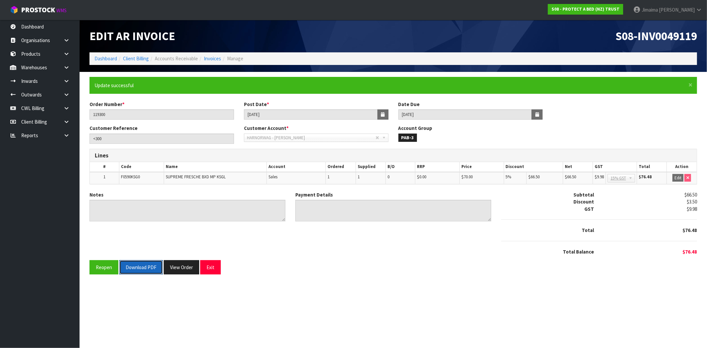
click at [138, 272] on button "Download PDF" at bounding box center [140, 267] width 43 height 14
click at [177, 269] on button "View Order" at bounding box center [181, 267] width 35 height 14
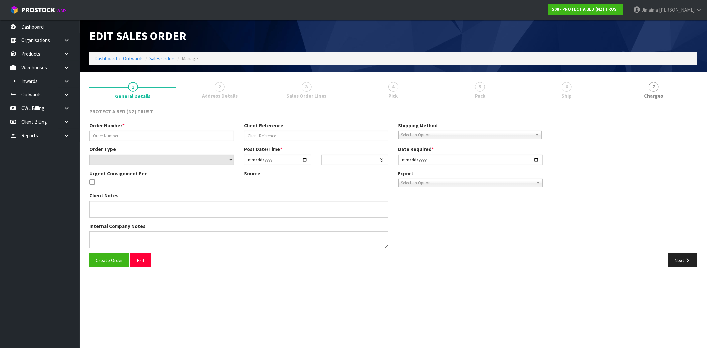
type input "119300"
type input "<300"
select select "number:0"
type input "2025-09-23"
type input "15:16:00.000"
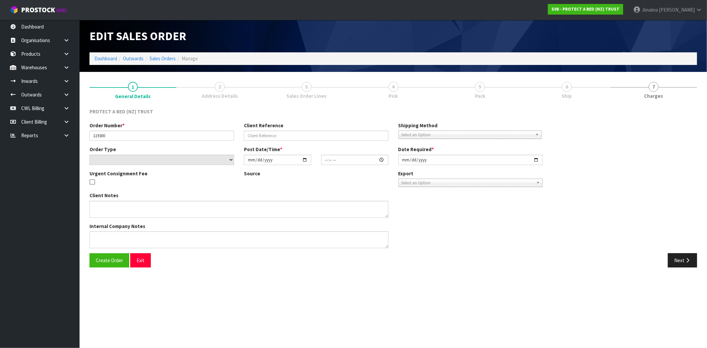
type input "[DATE]"
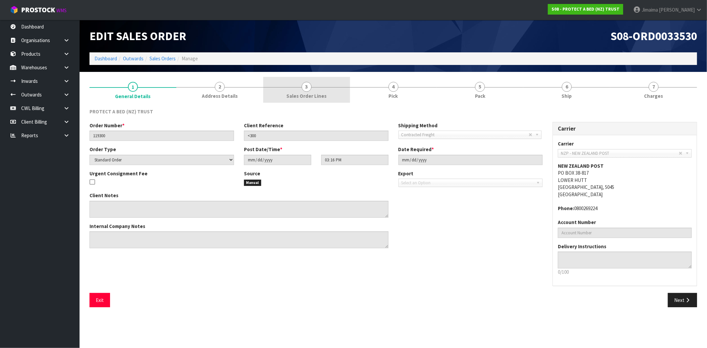
click at [303, 85] on span "3" at bounding box center [307, 87] width 10 height 10
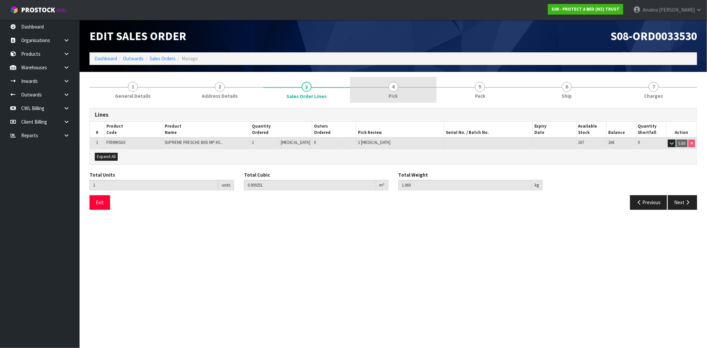
click at [387, 85] on link "4 Pick" at bounding box center [393, 90] width 87 height 26
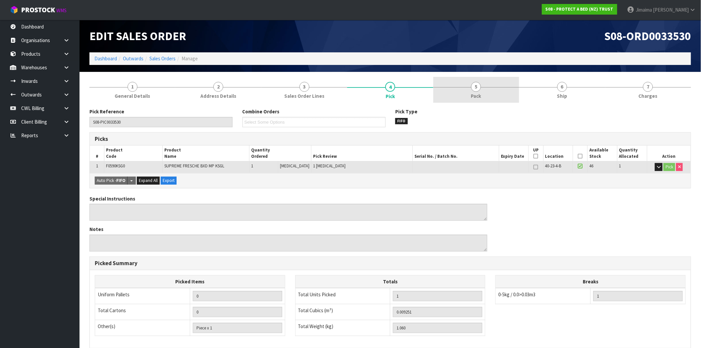
click at [516, 77] on link "5 Pack" at bounding box center [477, 90] width 86 height 26
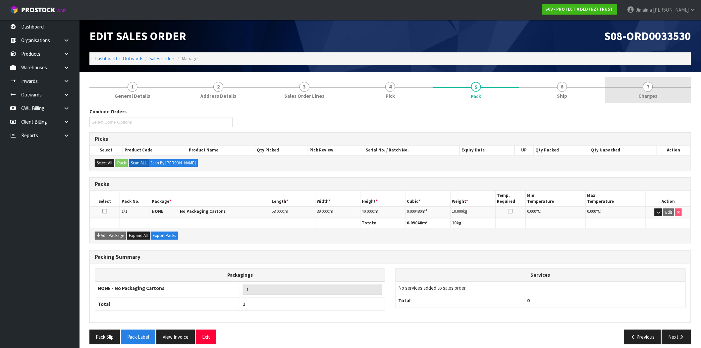
click at [647, 81] on link "7 [GEOGRAPHIC_DATA]" at bounding box center [649, 90] width 86 height 26
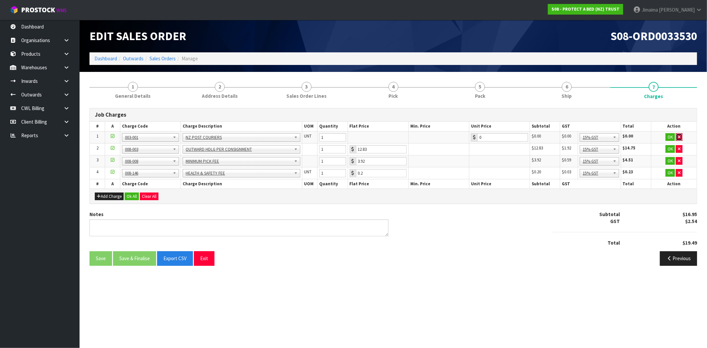
click at [682, 135] on button "button" at bounding box center [679, 137] width 7 height 8
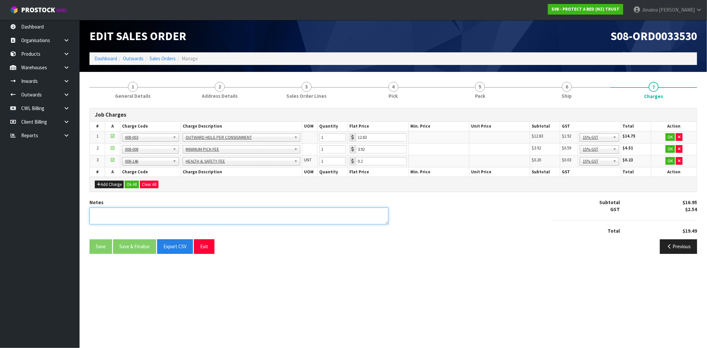
click at [302, 210] on textarea at bounding box center [239, 216] width 299 height 17
type textarea "COMBINED"
click at [133, 184] on button "Ok All" at bounding box center [132, 185] width 14 height 8
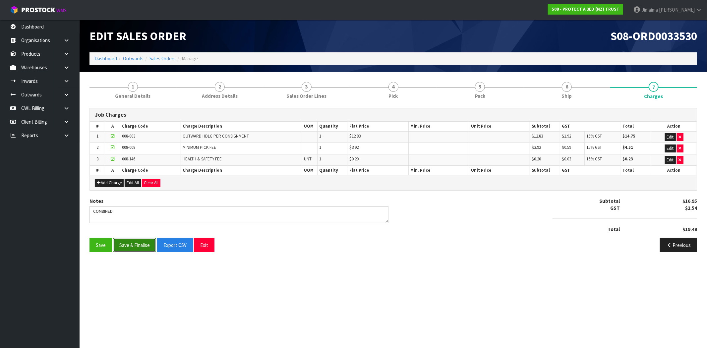
click at [144, 250] on button "Save & Finalise" at bounding box center [134, 245] width 43 height 14
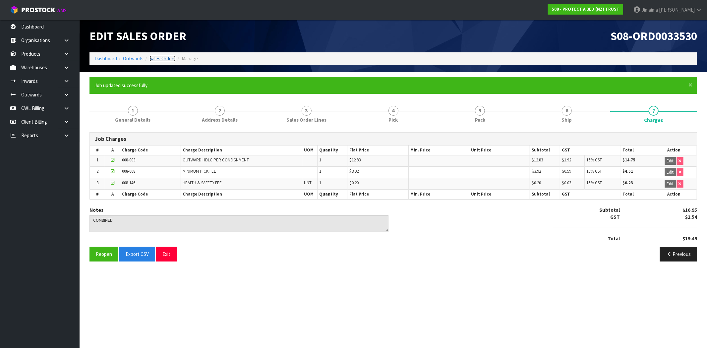
click at [168, 57] on link "Sales Orders" at bounding box center [163, 58] width 26 height 6
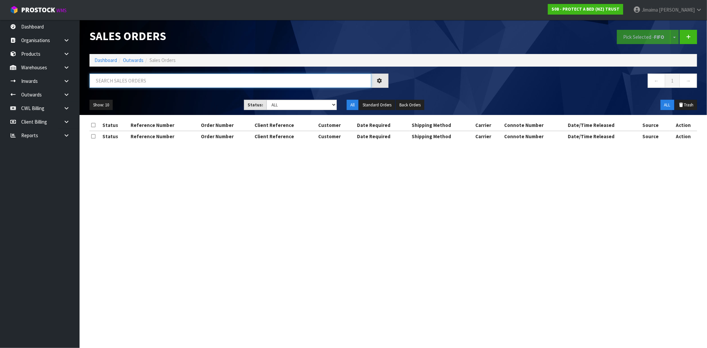
click at [157, 78] on input "text" at bounding box center [231, 81] width 282 height 14
type input "033552"
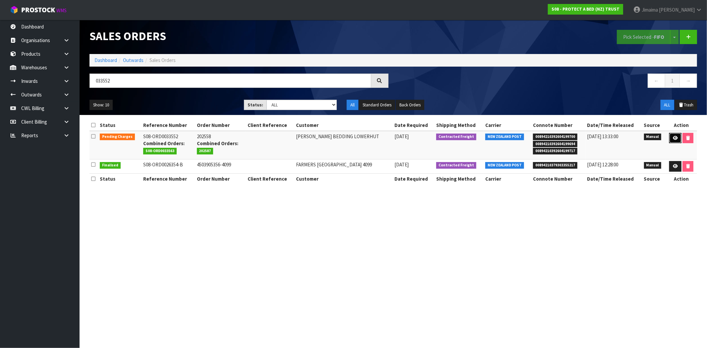
click at [673, 142] on link at bounding box center [675, 138] width 12 height 11
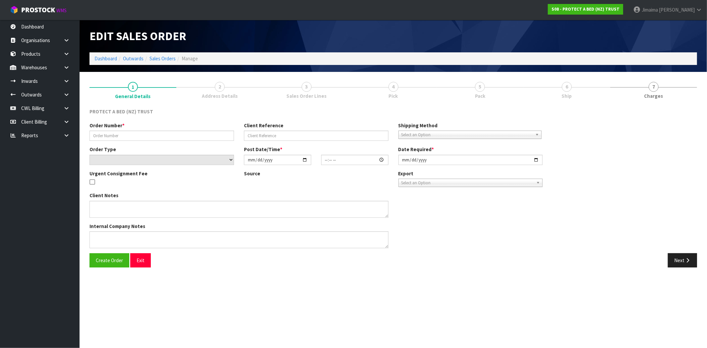
type input "202558"
select select "number:0"
type input "[DATE]"
type input "09:37:00.000"
type input "[DATE]"
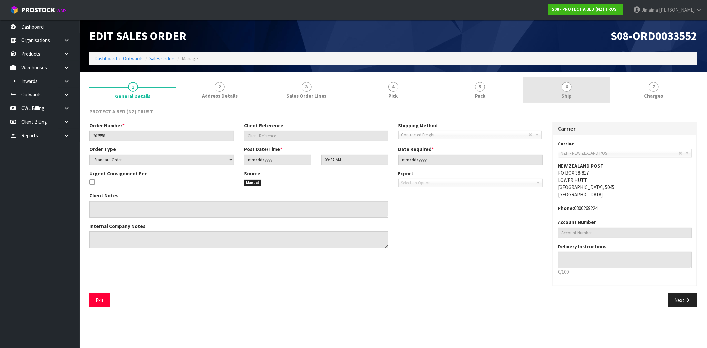
click at [568, 98] on span "Ship" at bounding box center [567, 95] width 10 height 7
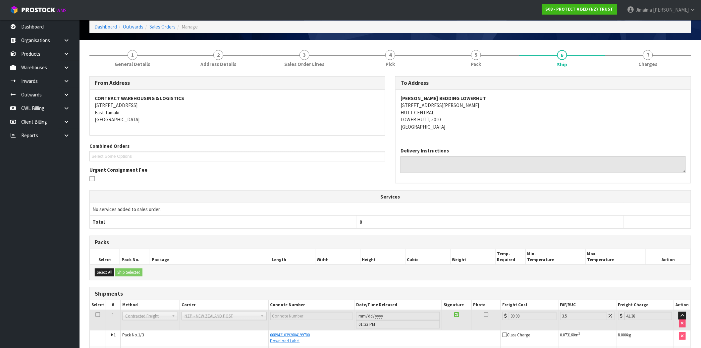
scroll to position [85, 0]
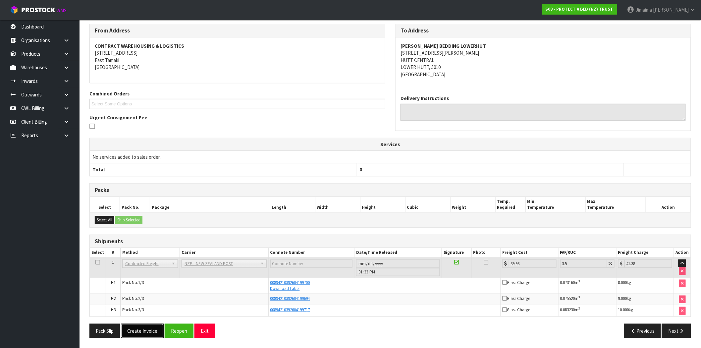
click at [143, 335] on button "Create Invoice" at bounding box center [142, 331] width 43 height 14
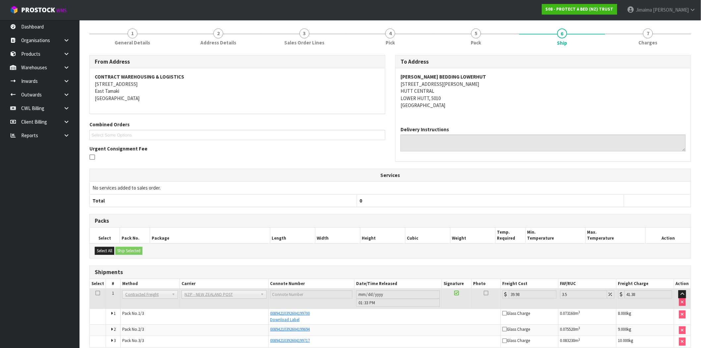
scroll to position [108, 0]
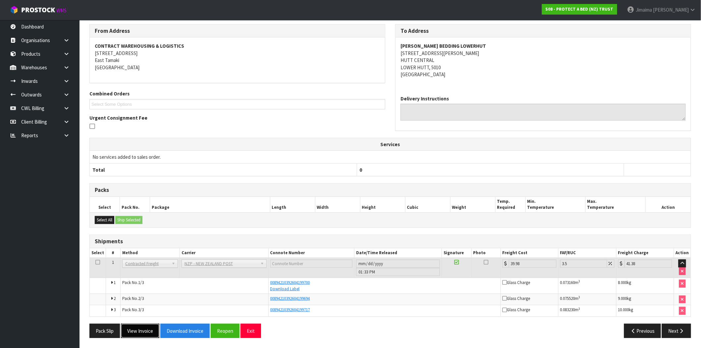
click at [146, 331] on button "View Invoice" at bounding box center [140, 331] width 38 height 14
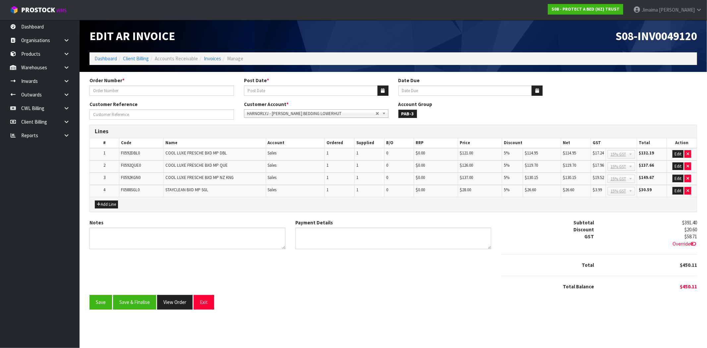
type input "202558"
type input "[DATE]"
type input "20/10/2025"
click at [142, 302] on button "Save & Finalise" at bounding box center [134, 302] width 43 height 14
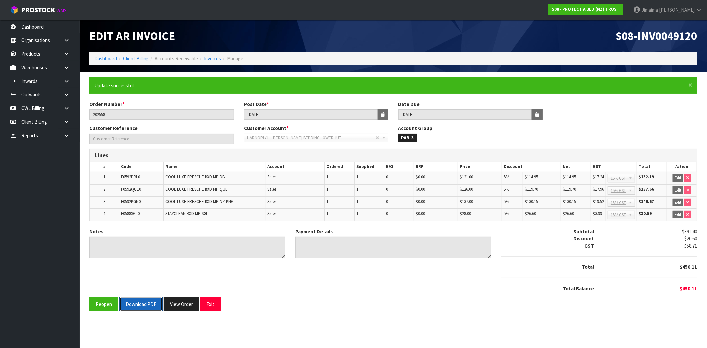
drag, startPoint x: 143, startPoint y: 302, endPoint x: 303, endPoint y: 244, distance: 170.4
click at [143, 302] on button "Download PDF" at bounding box center [140, 304] width 43 height 14
drag, startPoint x: 191, startPoint y: 307, endPoint x: 223, endPoint y: 282, distance: 40.9
click at [191, 308] on button "View Order" at bounding box center [181, 304] width 35 height 14
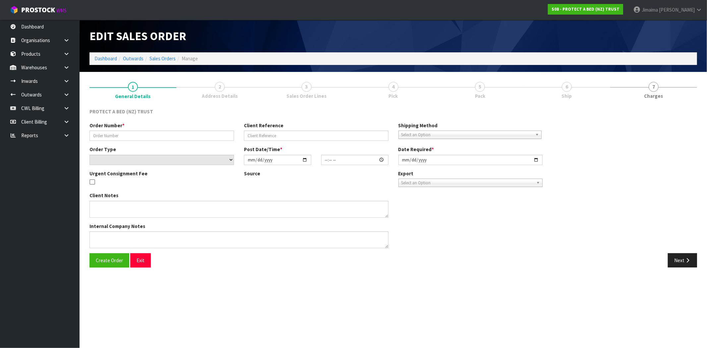
type input "202558"
select select "number:0"
type input "[DATE]"
type input "09:37:00.000"
type input "[DATE]"
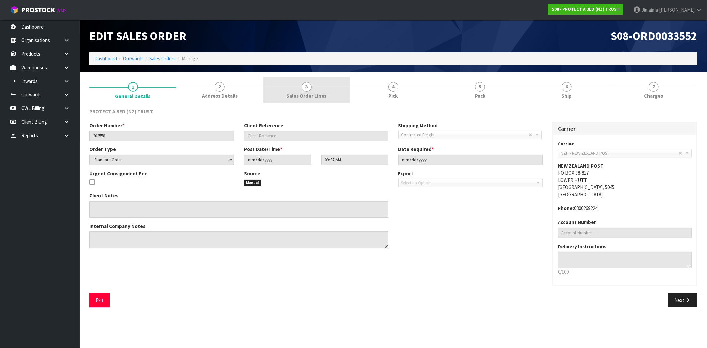
click at [312, 91] on link "3 Sales Order Lines" at bounding box center [306, 90] width 87 height 26
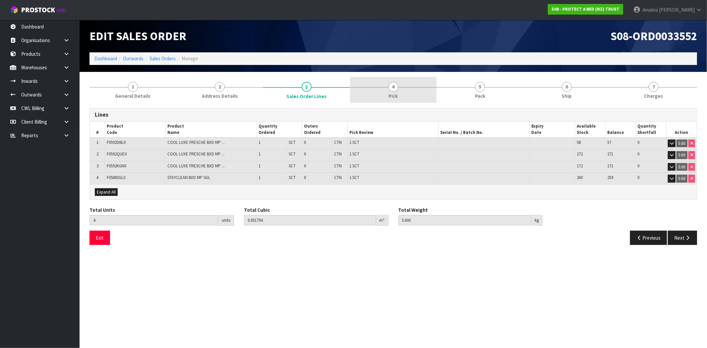
click at [397, 94] on span "Pick" at bounding box center [393, 95] width 9 height 7
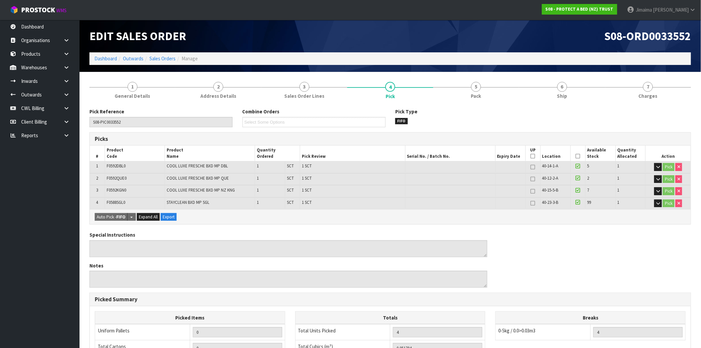
click at [501, 105] on div "Pick Reference S08-PIC0033552 Combine Orders S08-ORD0031944 S08-ORD0032699 S08-…" at bounding box center [391, 287] width 602 height 368
click at [497, 101] on link "5 Pack" at bounding box center [477, 90] width 86 height 26
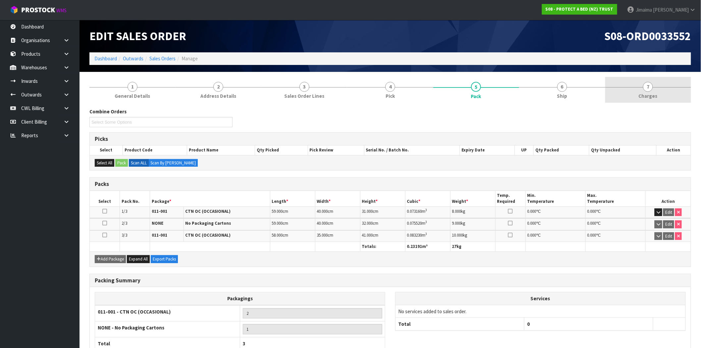
click at [618, 91] on link "7 [GEOGRAPHIC_DATA]" at bounding box center [649, 90] width 86 height 26
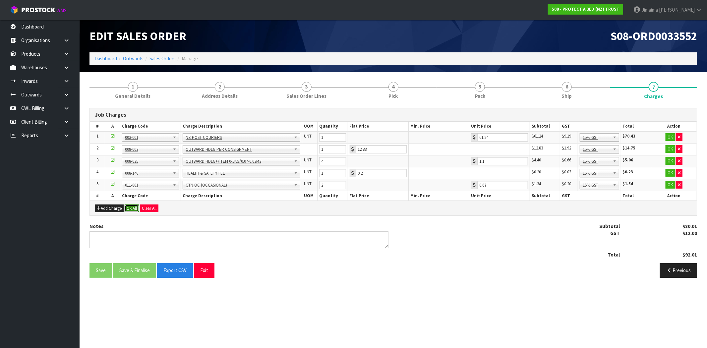
click at [131, 206] on button "Ok All" at bounding box center [132, 209] width 14 height 8
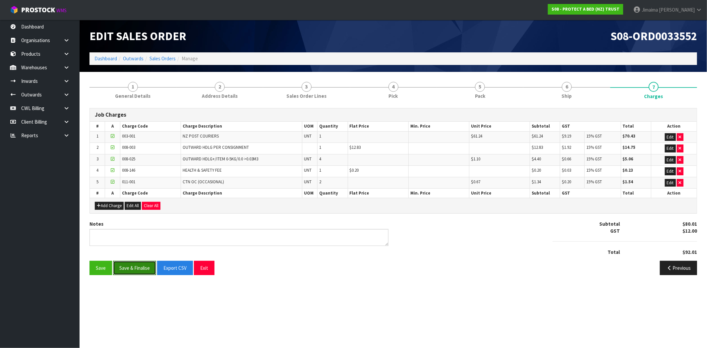
click at [134, 274] on button "Save & Finalise" at bounding box center [134, 268] width 43 height 14
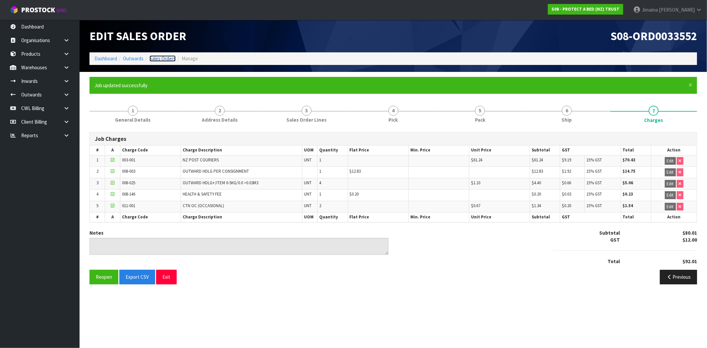
click at [172, 60] on link "Sales Orders" at bounding box center [163, 58] width 26 height 6
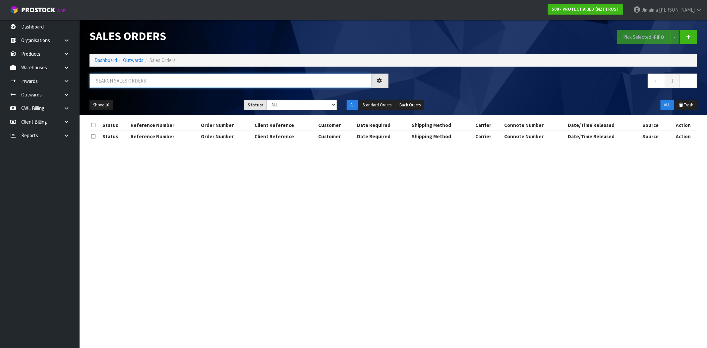
click at [217, 81] on input "text" at bounding box center [231, 81] width 282 height 14
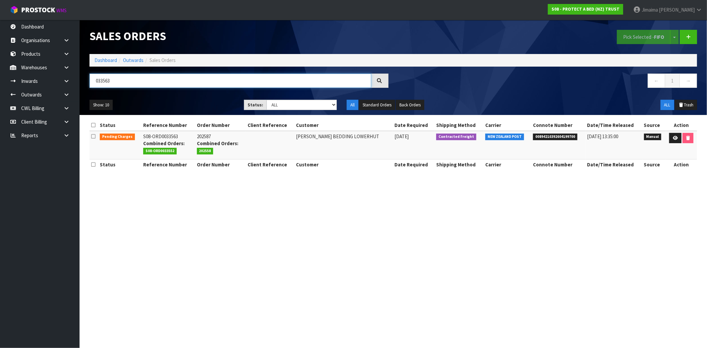
type input "033563"
click at [669, 138] on td at bounding box center [681, 145] width 31 height 29
click at [672, 142] on link at bounding box center [675, 138] width 12 height 11
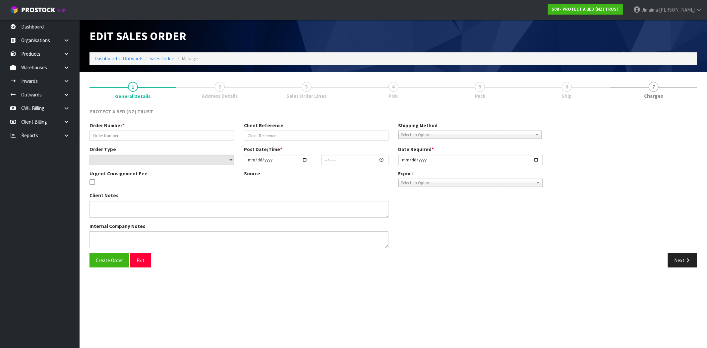
type input "202587"
select select "number:0"
type input "[DATE]"
type input "11:55:00.000"
type input "[DATE]"
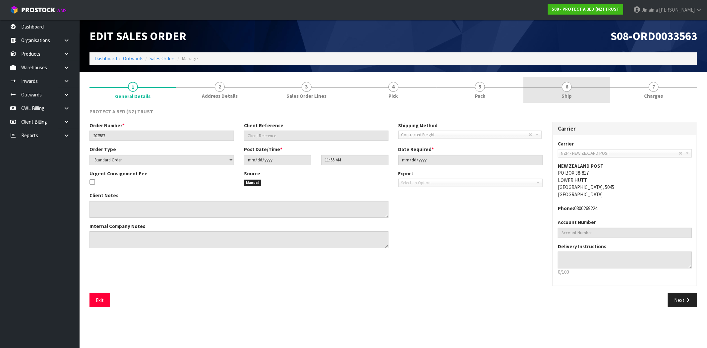
drag, startPoint x: 561, startPoint y: 85, endPoint x: 565, endPoint y: 90, distance: 7.1
click at [562, 87] on link "6 Ship" at bounding box center [566, 90] width 87 height 26
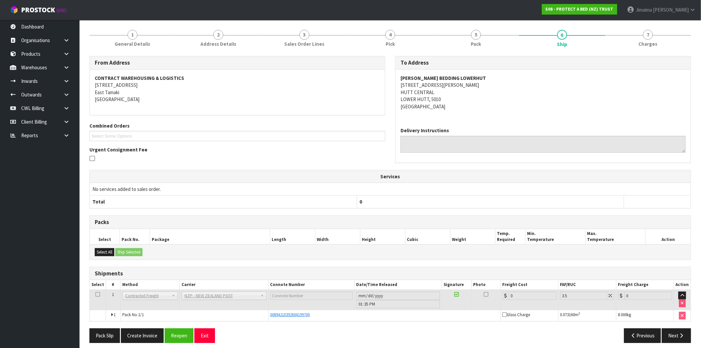
scroll to position [57, 0]
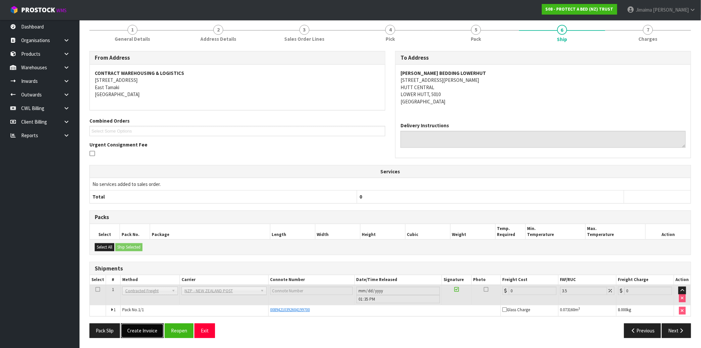
click at [151, 337] on button "Create Invoice" at bounding box center [142, 331] width 43 height 14
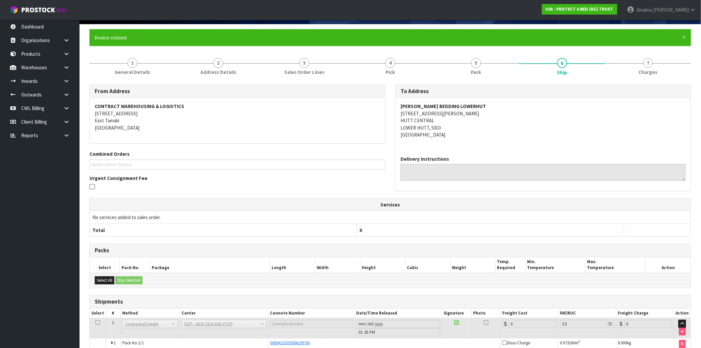
scroll to position [81, 0]
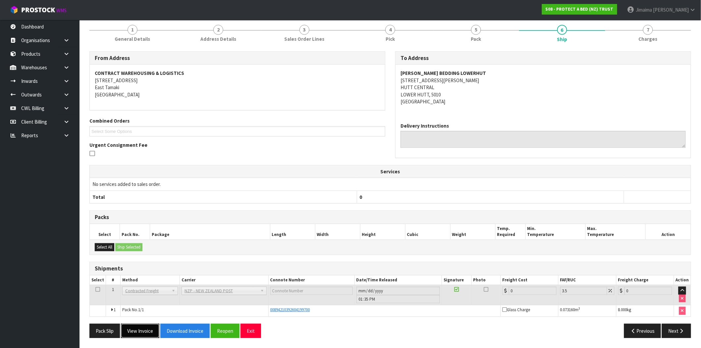
drag, startPoint x: 139, startPoint y: 330, endPoint x: 158, endPoint y: 309, distance: 28.2
click at [139, 330] on button "View Invoice" at bounding box center [140, 331] width 38 height 14
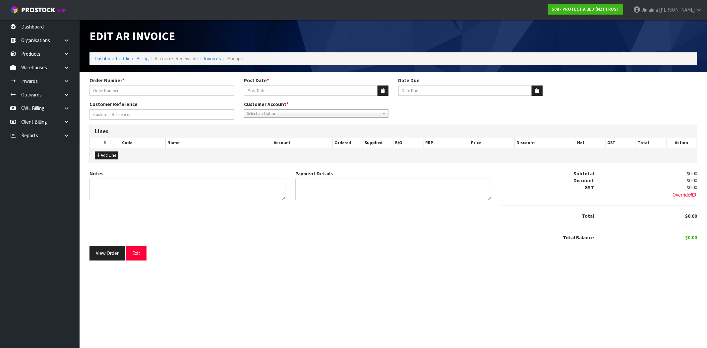
type input "202587"
type input "[DATE]"
type input "20/10/2025"
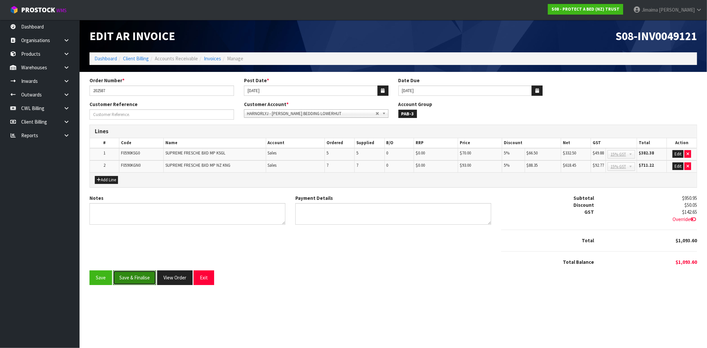
click at [137, 271] on button "Save & Finalise" at bounding box center [134, 278] width 43 height 14
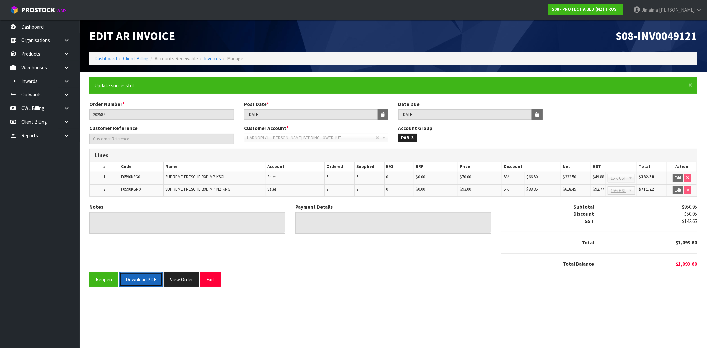
click at [137, 281] on button "Download PDF" at bounding box center [140, 280] width 43 height 14
click at [185, 279] on button "View Order" at bounding box center [181, 280] width 35 height 14
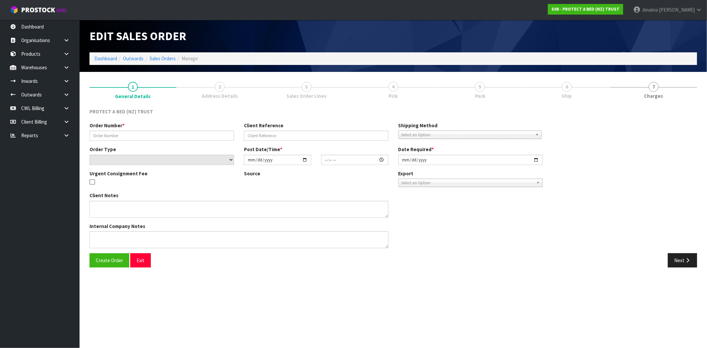
type input "202587"
select select "number:0"
type input "[DATE]"
type input "11:55:00.000"
type input "[DATE]"
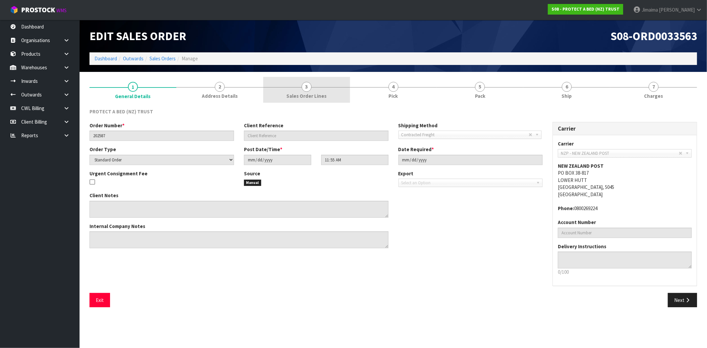
click at [318, 97] on span "Sales Order Lines" at bounding box center [306, 95] width 40 height 7
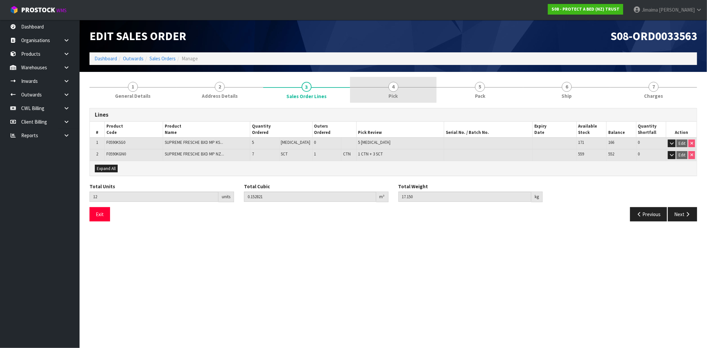
click at [392, 89] on span "4" at bounding box center [394, 87] width 10 height 10
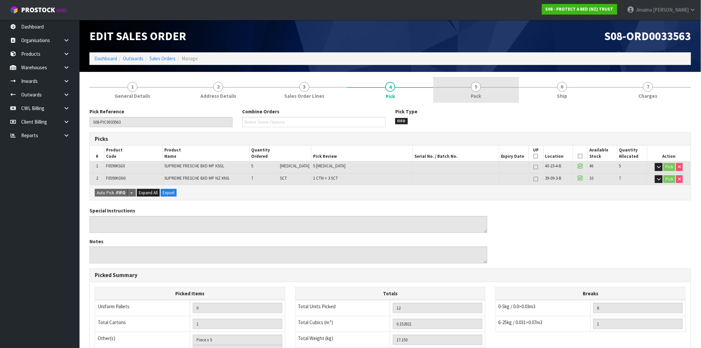
click at [488, 85] on link "5 Pack" at bounding box center [477, 90] width 86 height 26
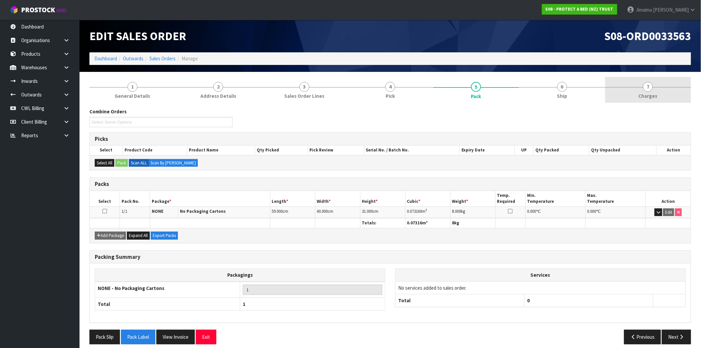
click at [662, 90] on link "7 [GEOGRAPHIC_DATA]" at bounding box center [649, 90] width 86 height 26
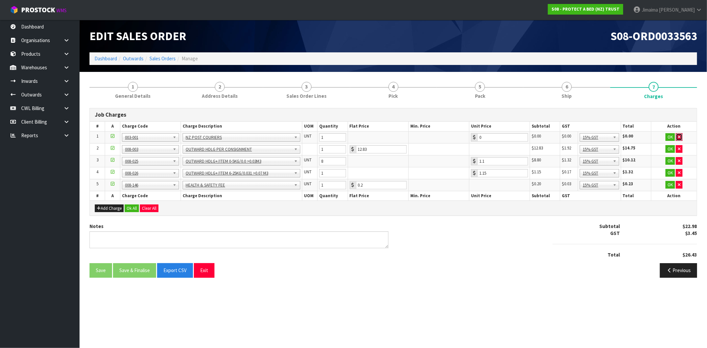
click at [678, 138] on icon "button" at bounding box center [679, 137] width 3 height 4
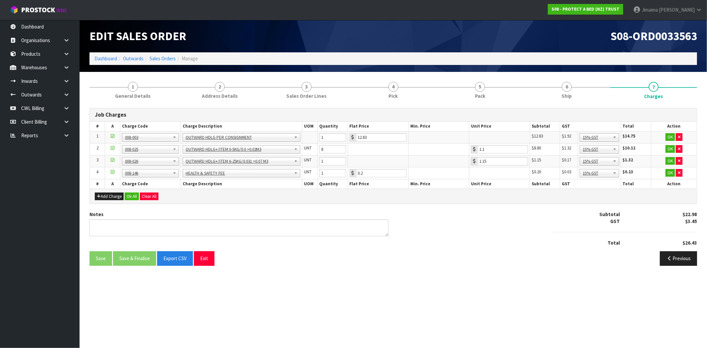
click at [314, 239] on div "Notes" at bounding box center [239, 226] width 309 height 30
click at [316, 234] on textarea at bounding box center [239, 227] width 299 height 17
type textarea "COMBINED"
click at [138, 196] on button "Ok All" at bounding box center [132, 197] width 14 height 8
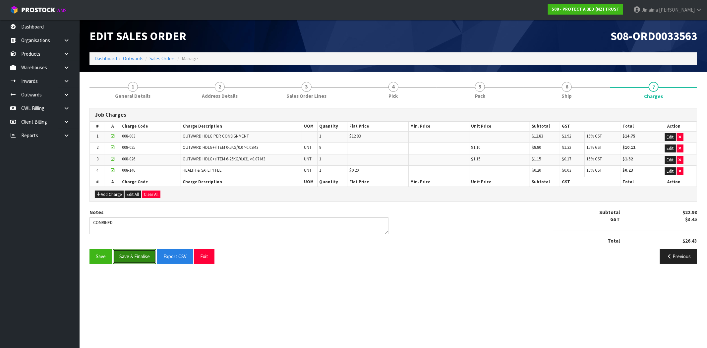
click at [142, 262] on button "Save & Finalise" at bounding box center [134, 256] width 43 height 14
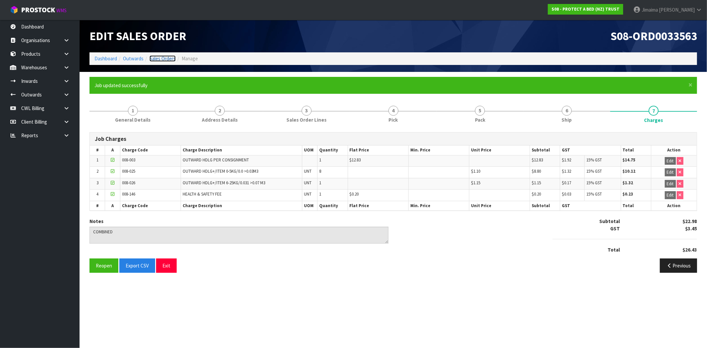
click at [164, 60] on link "Sales Orders" at bounding box center [163, 58] width 26 height 6
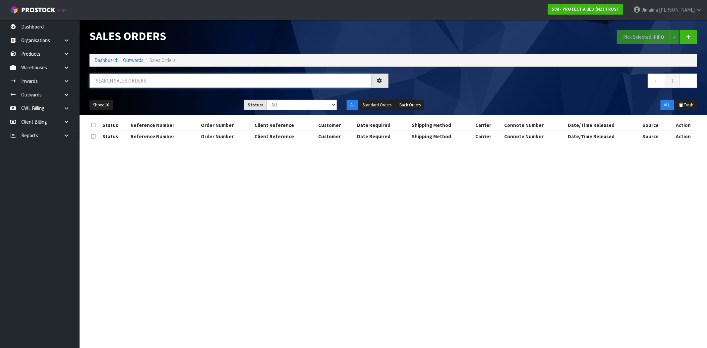
click at [157, 79] on input "text" at bounding box center [231, 81] width 282 height 14
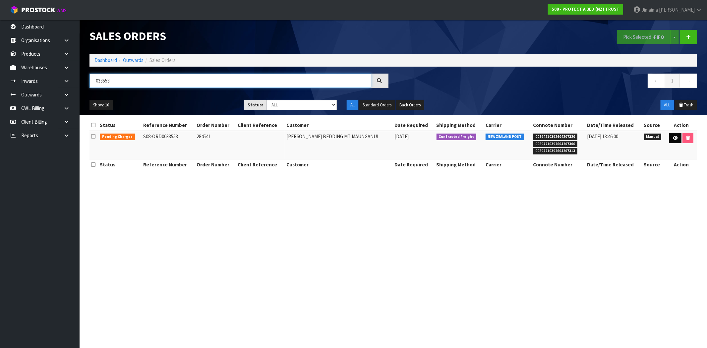
type input "033553"
click at [673, 134] on link at bounding box center [675, 138] width 12 height 11
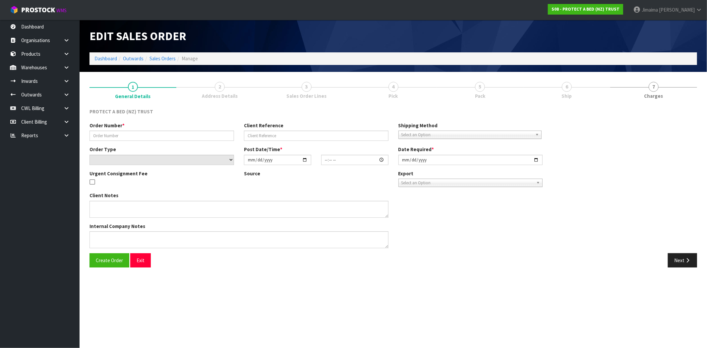
type input "284541"
select select "number:0"
type input "[DATE]"
type input "09:42:00.000"
type input "[DATE]"
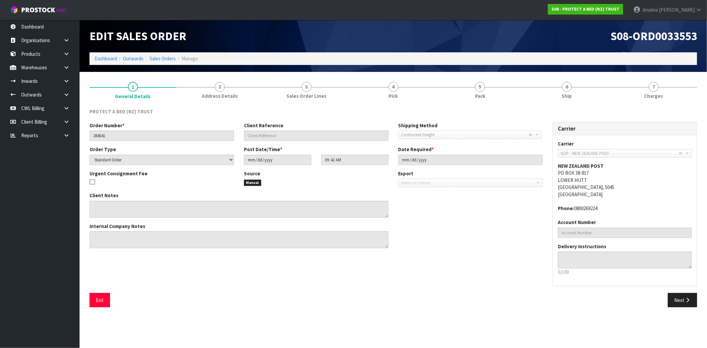
click at [538, 106] on div "PROTECT A BED (NZ) TRUST Order Number * 284541 Client Reference Shipping Method…" at bounding box center [394, 207] width 608 height 209
click at [559, 96] on link "6 Ship" at bounding box center [566, 90] width 87 height 26
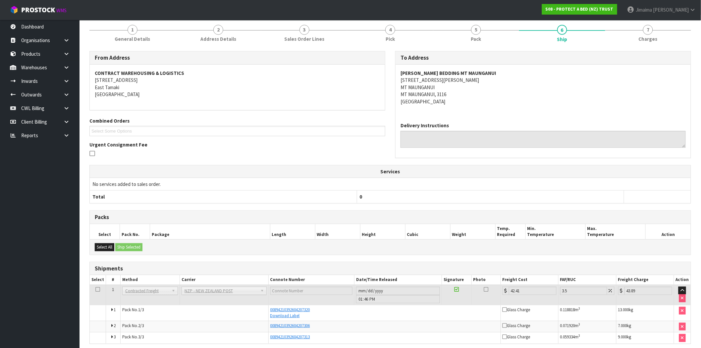
scroll to position [85, 0]
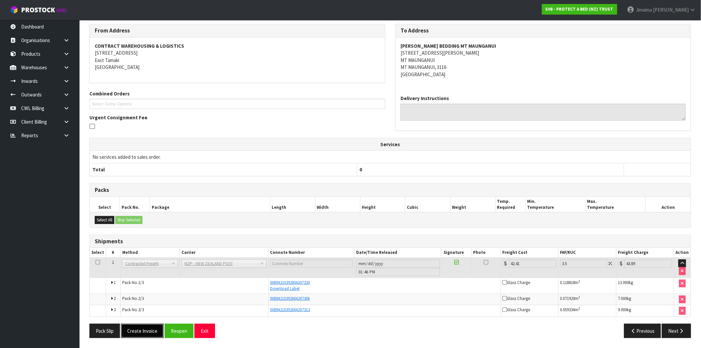
click at [144, 327] on button "Create Invoice" at bounding box center [142, 331] width 43 height 14
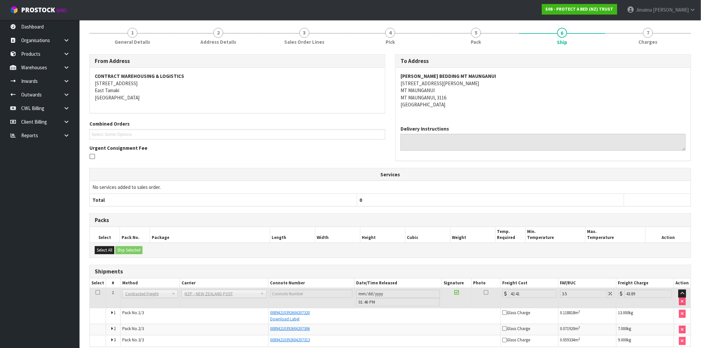
scroll to position [108, 0]
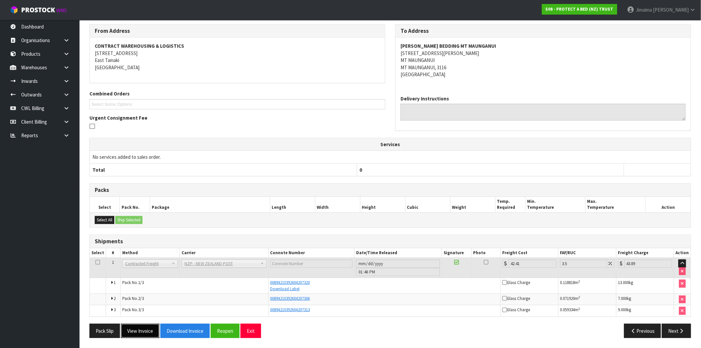
click at [144, 328] on button "View Invoice" at bounding box center [140, 331] width 38 height 14
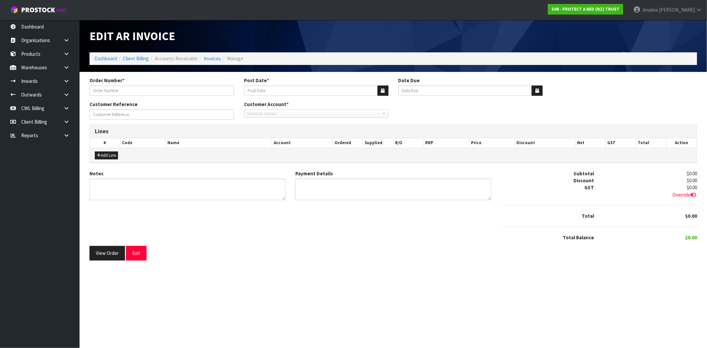
type input "284541"
type input "[DATE]"
type input "20/10/2025"
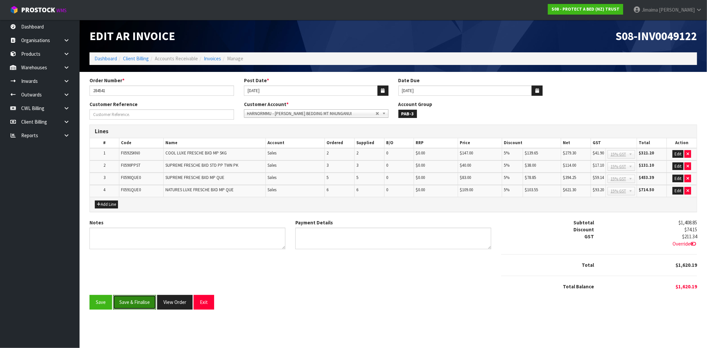
click at [143, 297] on button "Save & Finalise" at bounding box center [134, 302] width 43 height 14
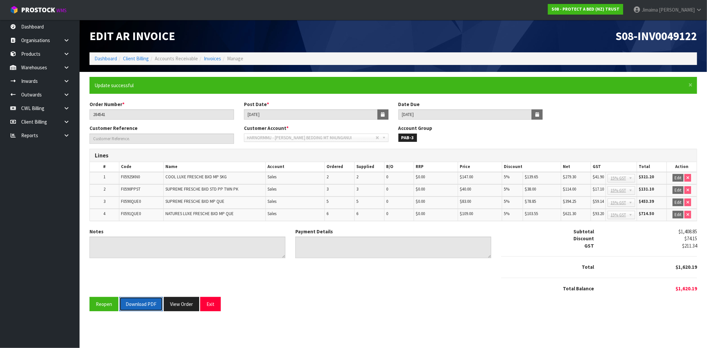
click at [139, 308] on button "Download PDF" at bounding box center [140, 304] width 43 height 14
click at [176, 306] on button "View Order" at bounding box center [181, 304] width 35 height 14
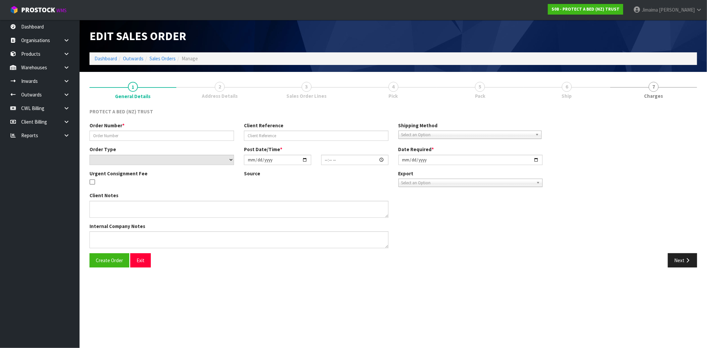
type input "284541"
select select "number:0"
type input "[DATE]"
type input "09:42:00.000"
type input "[DATE]"
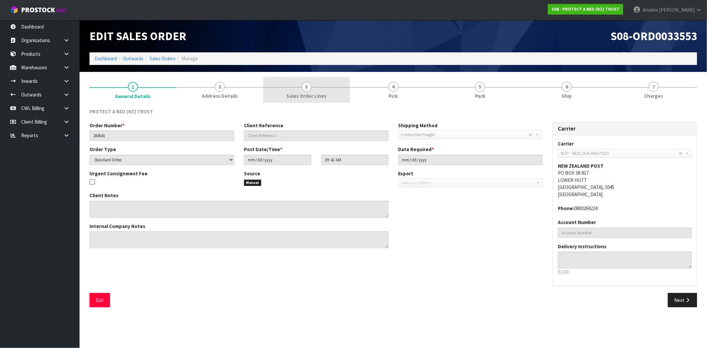
click at [289, 100] on link "3 Sales Order Lines" at bounding box center [306, 90] width 87 height 26
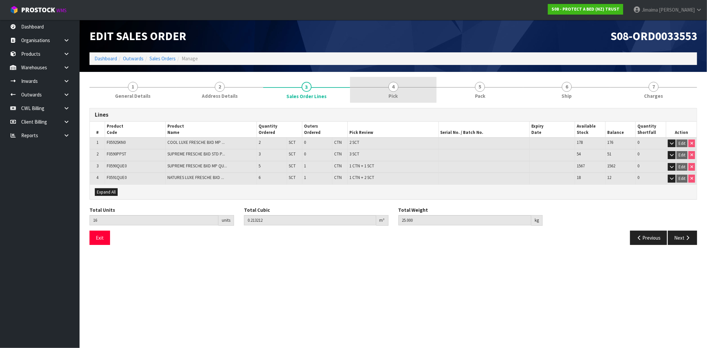
click at [390, 86] on span "4" at bounding box center [394, 87] width 10 height 10
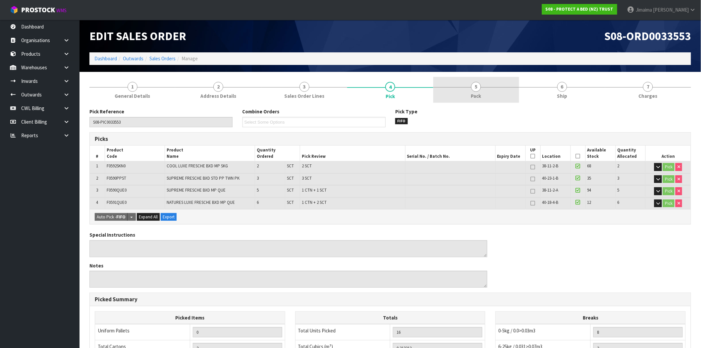
click at [488, 89] on link "5 Pack" at bounding box center [477, 90] width 86 height 26
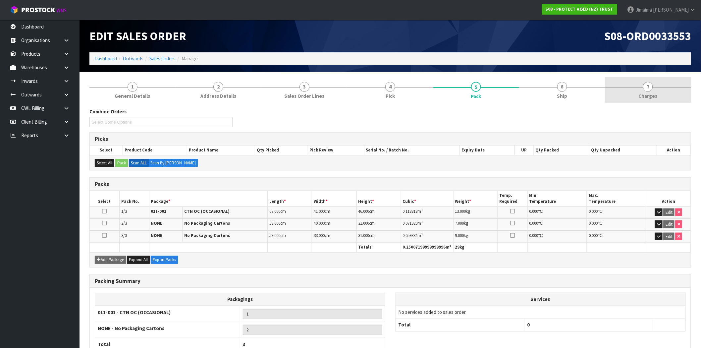
click at [648, 91] on link "7 [GEOGRAPHIC_DATA]" at bounding box center [649, 90] width 86 height 26
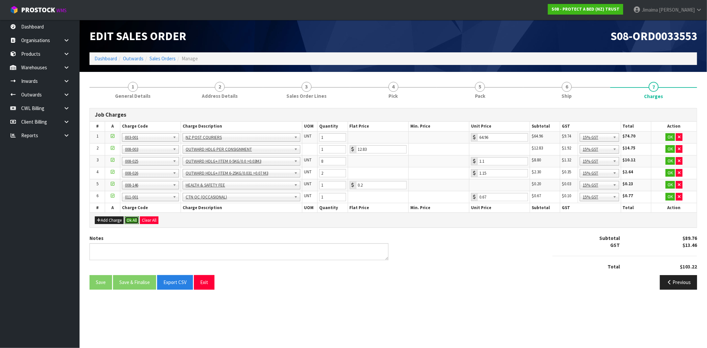
click at [133, 222] on button "Ok All" at bounding box center [132, 220] width 14 height 8
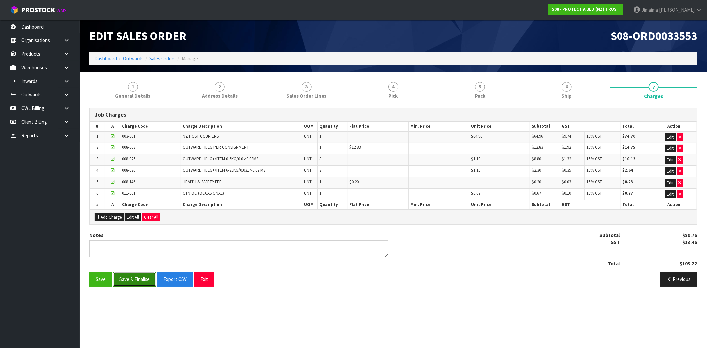
click at [134, 275] on button "Save & Finalise" at bounding box center [134, 279] width 43 height 14
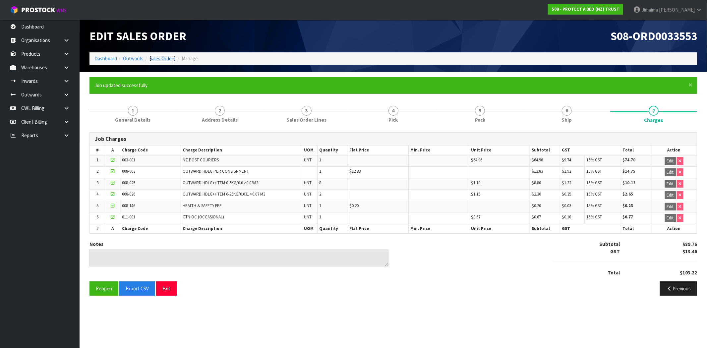
click at [168, 57] on link "Sales Orders" at bounding box center [163, 58] width 26 height 6
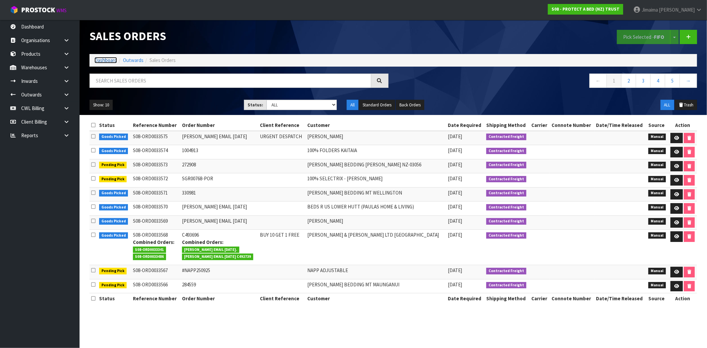
click at [108, 58] on link "Dashboard" at bounding box center [105, 60] width 23 height 6
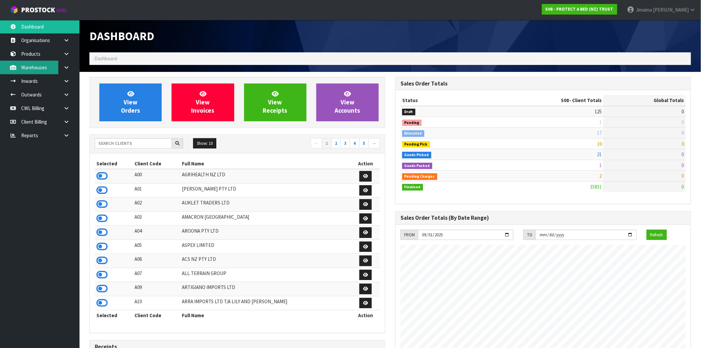
scroll to position [502, 306]
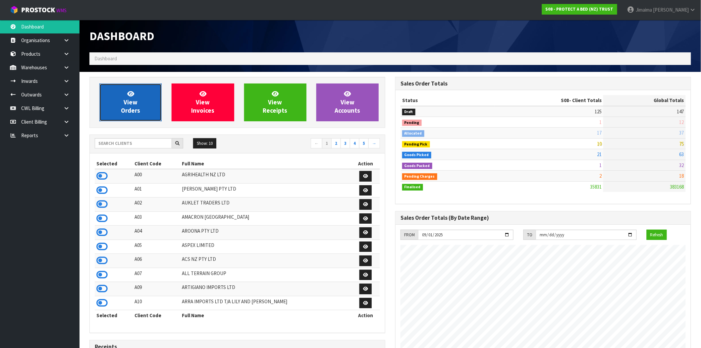
drag, startPoint x: 131, startPoint y: 111, endPoint x: 525, endPoint y: 101, distance: 394.3
click at [131, 111] on span "View Orders" at bounding box center [130, 102] width 19 height 25
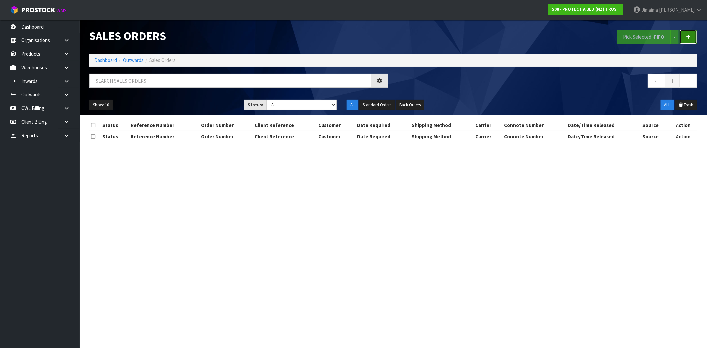
click at [692, 37] on link at bounding box center [688, 37] width 17 height 14
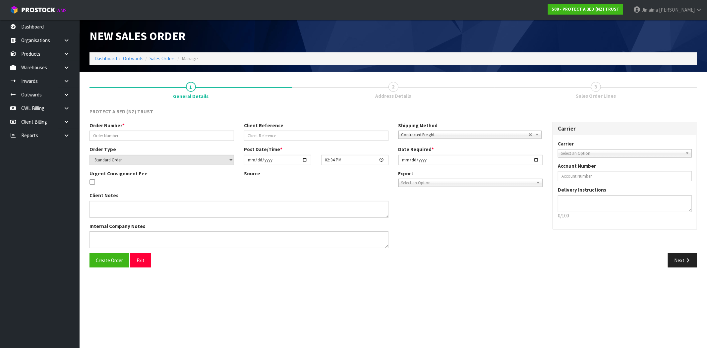
click at [152, 130] on div "Order Number *" at bounding box center [162, 131] width 154 height 19
click at [144, 140] on input "text" at bounding box center [162, 136] width 145 height 10
paste input "LWP05900-POR"
type input "LWP05900-POR"
click at [100, 266] on button "Create Order" at bounding box center [110, 260] width 40 height 14
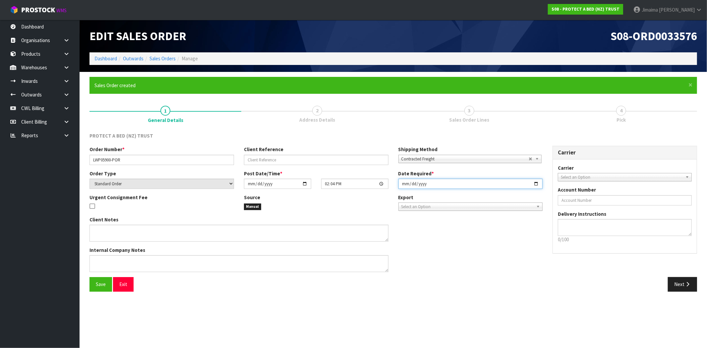
click at [535, 183] on input "[DATE]" at bounding box center [470, 184] width 145 height 10
click at [536, 181] on input "2025-09-27" at bounding box center [470, 184] width 145 height 10
type input "[DATE]"
click at [685, 283] on icon "button" at bounding box center [688, 284] width 6 height 5
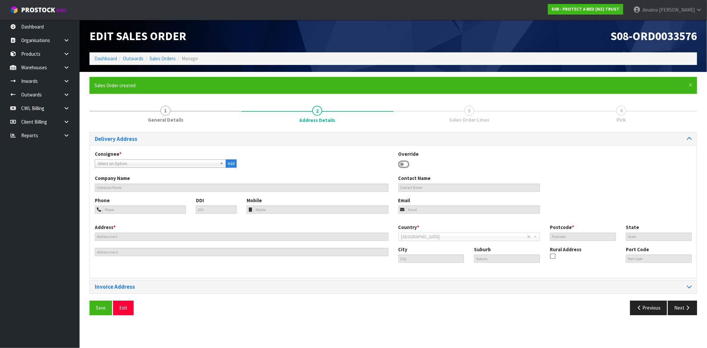
drag, startPoint x: 141, startPoint y: 167, endPoint x: 134, endPoint y: 168, distance: 6.4
click at [140, 167] on div "Select an Option" at bounding box center [160, 163] width 131 height 8
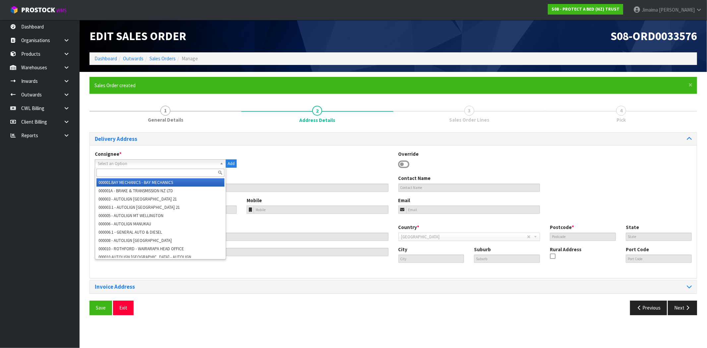
click at [124, 172] on input "text" at bounding box center [160, 173] width 128 height 8
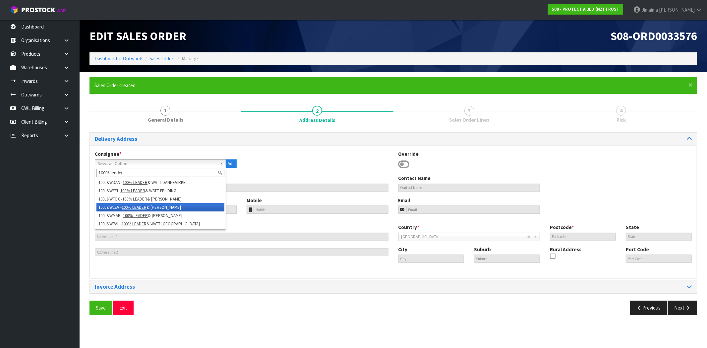
type input "100% leader"
click at [149, 206] on li "100L&WLEV - 100% LEADER & WATT LEVIN" at bounding box center [160, 207] width 128 height 8
type input "100% LEADER & WATT LEVIN"
type input "ROSS GOODREDS"
type input "06 368 3726"
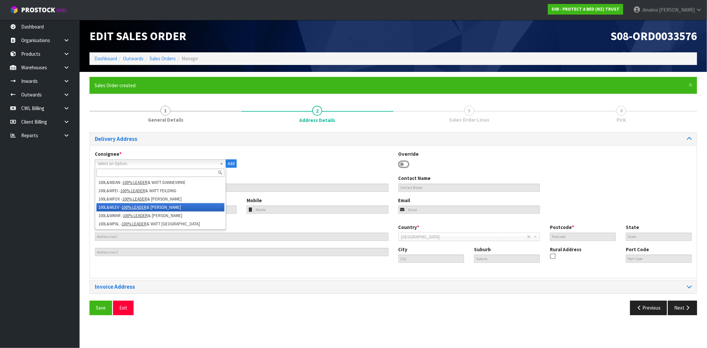
type input "levin@leaderandwatt.co.nz"
type input "211 OXFORD STREET"
type input "5510"
type input "Levin"
type input "LEVIN"
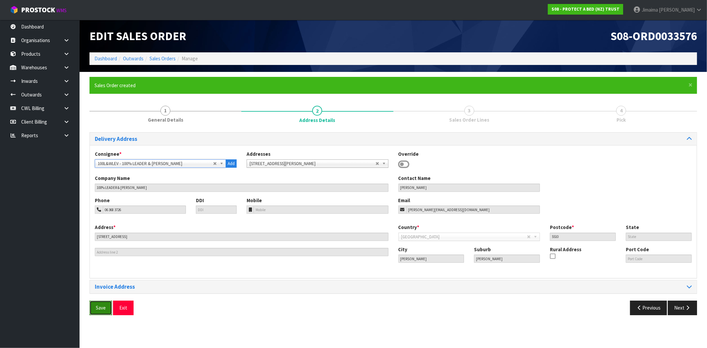
click at [91, 302] on button "Save" at bounding box center [101, 308] width 23 height 14
click at [678, 309] on button "Next" at bounding box center [682, 308] width 29 height 14
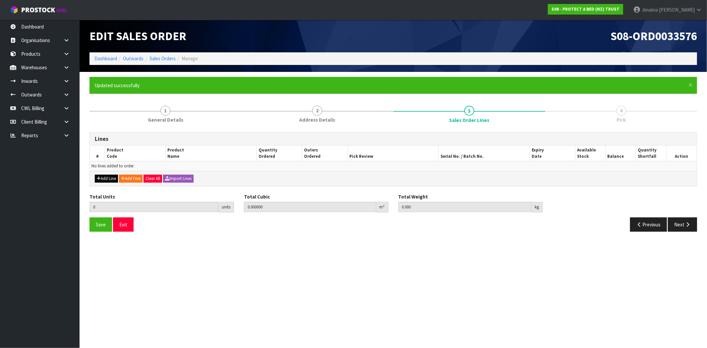
click at [115, 173] on div "Add Line Add Fees Clear All Import Lines" at bounding box center [393, 178] width 607 height 15
drag, startPoint x: 104, startPoint y: 177, endPoint x: 109, endPoint y: 174, distance: 6.4
click at [104, 177] on button "Add Line" at bounding box center [106, 179] width 23 height 8
type input "0"
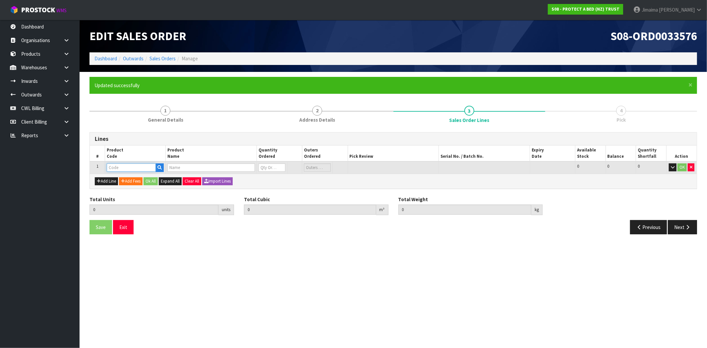
click at [123, 166] on input "text" at bounding box center [131, 167] width 49 height 8
paste input "F0600QUE0"
type input "F0600QUE0"
type input "0.000000"
type input "0.000"
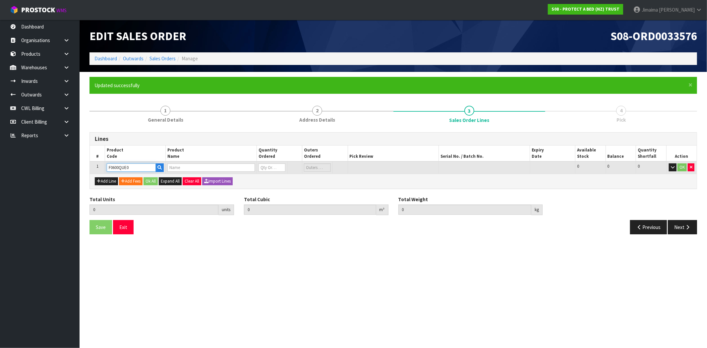
type input "BAMBOO JERSEY BXD QUEEN"
type input "0"
type input "F0600QUE0"
click at [267, 165] on input "0" at bounding box center [272, 167] width 27 height 8
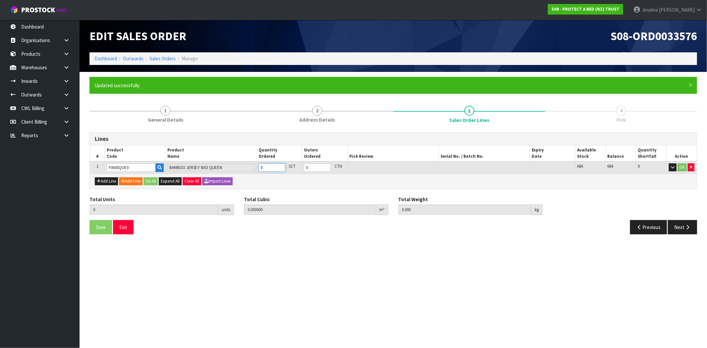
type input "1"
type input "0.00841"
type input "0.92"
type input "1"
type input "10"
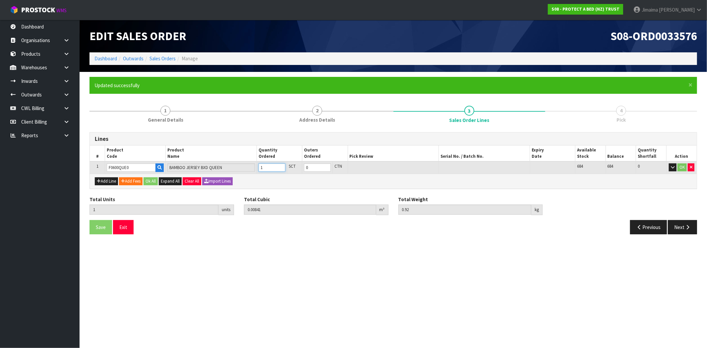
type input "0.09234"
type input "9.2"
type input "10"
type input "1"
type input "10"
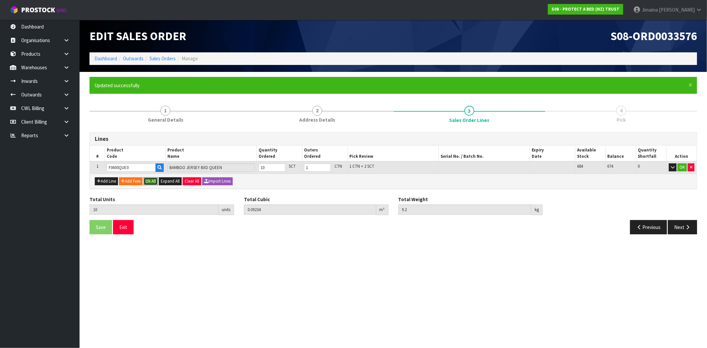
click at [156, 182] on button "Ok All" at bounding box center [151, 181] width 14 height 8
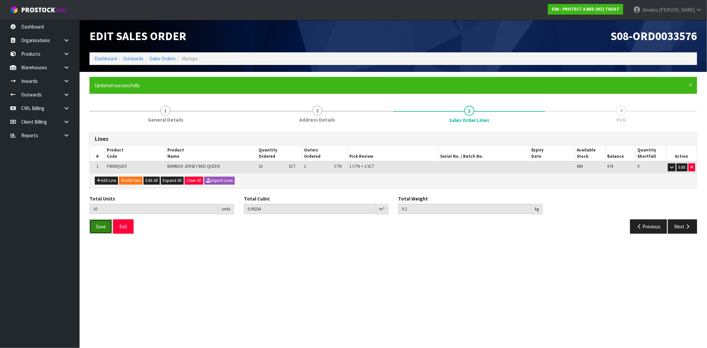
click at [103, 226] on span "Save" at bounding box center [101, 226] width 10 height 6
click at [683, 224] on button "Next" at bounding box center [682, 226] width 29 height 14
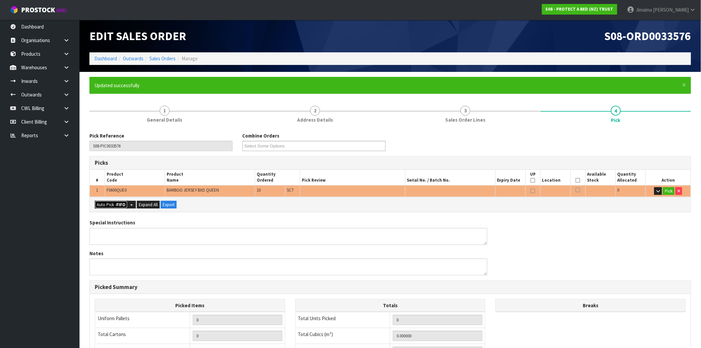
click at [104, 204] on button "Auto Pick - FIFO" at bounding box center [111, 205] width 33 height 8
type input "1"
type input "Sub-carton x 2"
type input "10"
type input "0.092340"
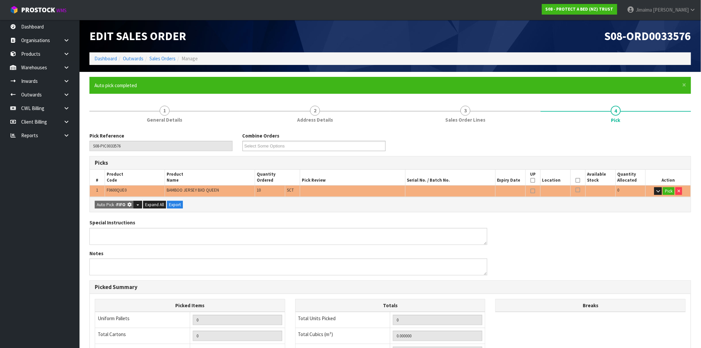
type input "9.200"
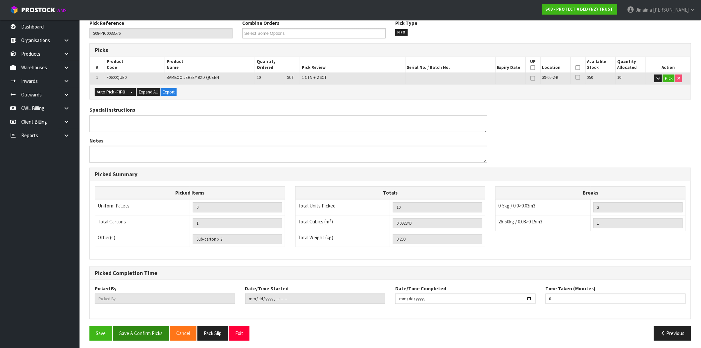
scroll to position [115, 0]
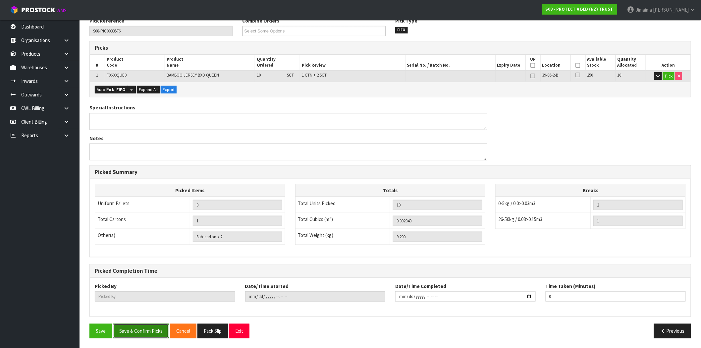
click at [130, 330] on button "Save & Confirm Picks" at bounding box center [141, 331] width 56 height 14
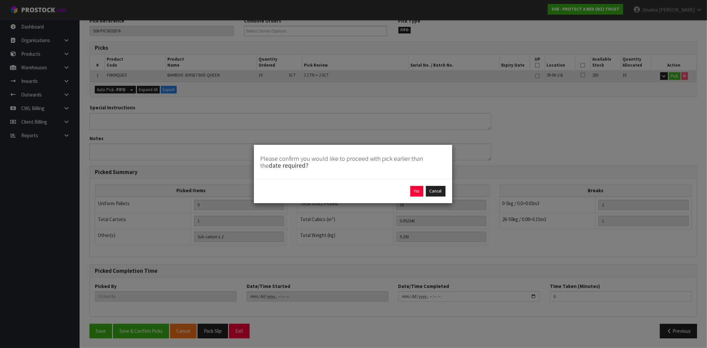
click at [410, 197] on div "Yes Cancel" at bounding box center [353, 191] width 198 height 24
click at [417, 192] on button "Yes" at bounding box center [416, 191] width 13 height 11
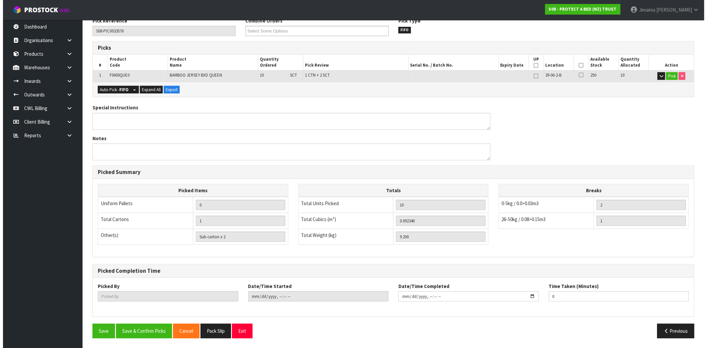
scroll to position [0, 0]
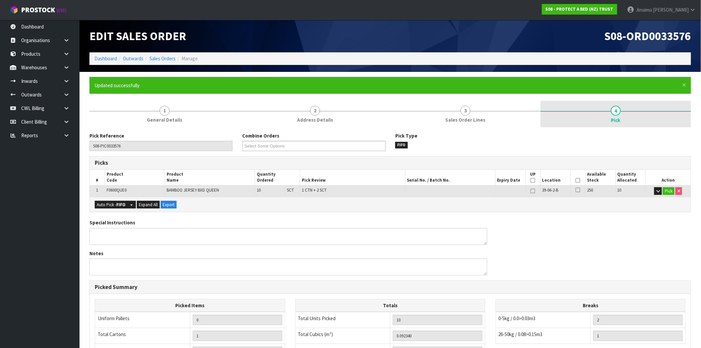
type input "Jimaima Reiher"
type input "2025-09-26T14:05:36"
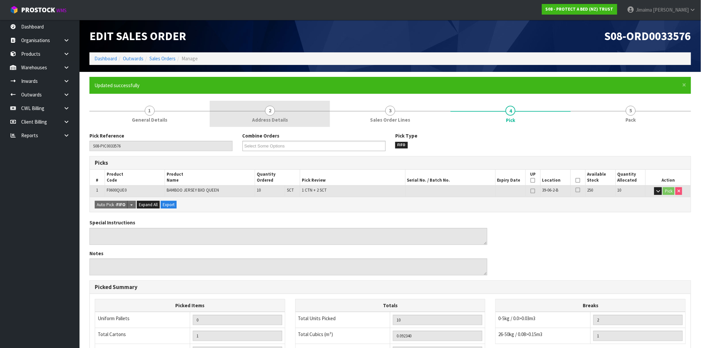
click at [301, 117] on link "2 Address Details" at bounding box center [270, 114] width 120 height 26
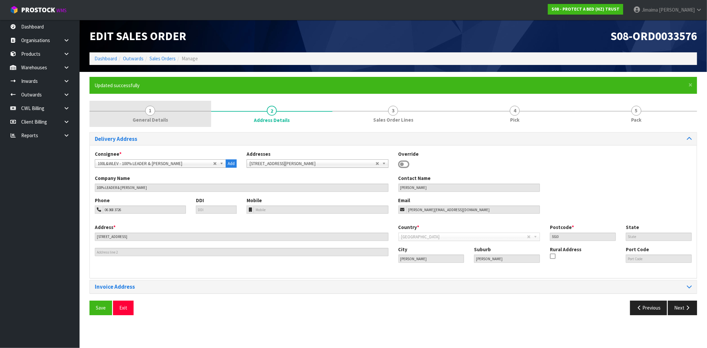
click at [200, 112] on link "1 General Details" at bounding box center [151, 114] width 122 height 26
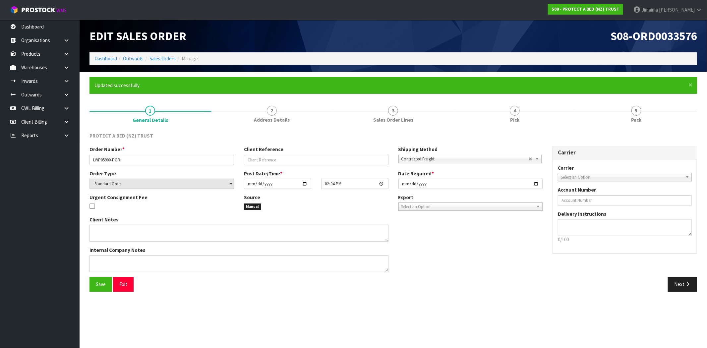
click at [267, 112] on span "2" at bounding box center [272, 111] width 10 height 10
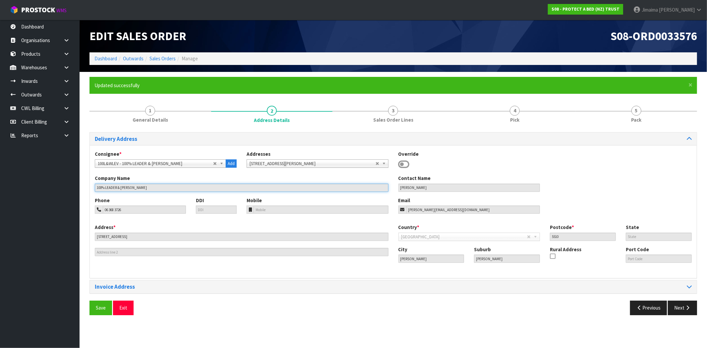
drag, startPoint x: 152, startPoint y: 187, endPoint x: 70, endPoint y: 186, distance: 82.6
click at [70, 186] on body "Toggle navigation ProStock WMS S08 - PROTECT A BED (NZ) TRUST Jimaima [PERSON_N…" at bounding box center [353, 174] width 707 height 348
drag, startPoint x: 160, startPoint y: 61, endPoint x: 157, endPoint y: 63, distance: 3.5
click at [160, 61] on link "Sales Orders" at bounding box center [163, 58] width 26 height 6
click at [130, 186] on input "100% LEADER & WATT LEVIN" at bounding box center [242, 188] width 294 height 8
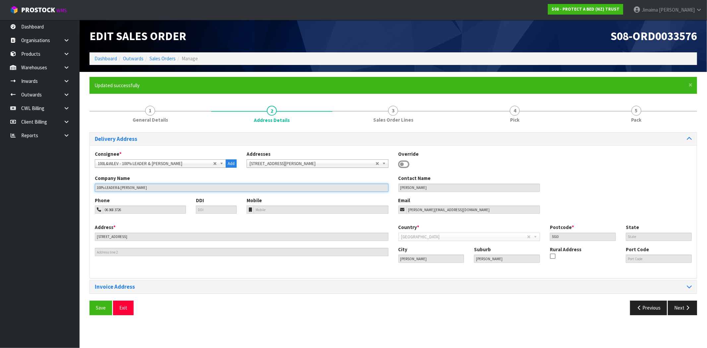
click at [130, 186] on input "100% LEADER & WATT LEVIN" at bounding box center [242, 188] width 294 height 8
click at [164, 58] on link "Sales Orders" at bounding box center [163, 58] width 26 height 6
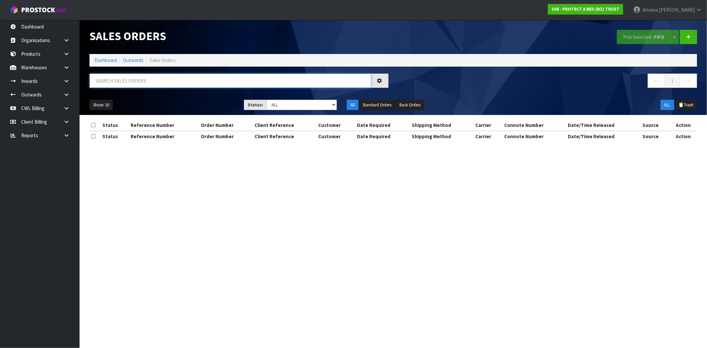
click at [141, 82] on input "text" at bounding box center [231, 81] width 282 height 14
paste input "100% LEADER & WATT LEVIN"
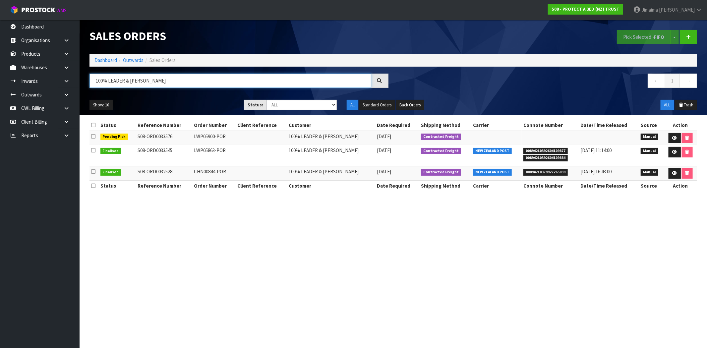
type input "100% LEADER & WATT LEVIN"
click at [628, 149] on td "26/09/2025 11:14:00" at bounding box center [609, 155] width 60 height 21
click at [688, 42] on link at bounding box center [688, 37] width 17 height 14
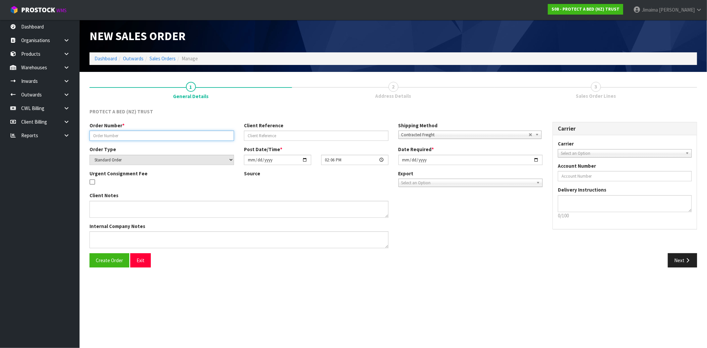
drag, startPoint x: 110, startPoint y: 134, endPoint x: 111, endPoint y: 138, distance: 4.4
click at [110, 134] on input "text" at bounding box center [162, 136] width 145 height 10
paste input "P98884"
type input "P98884"
click at [115, 262] on span "Create Order" at bounding box center [109, 260] width 27 height 6
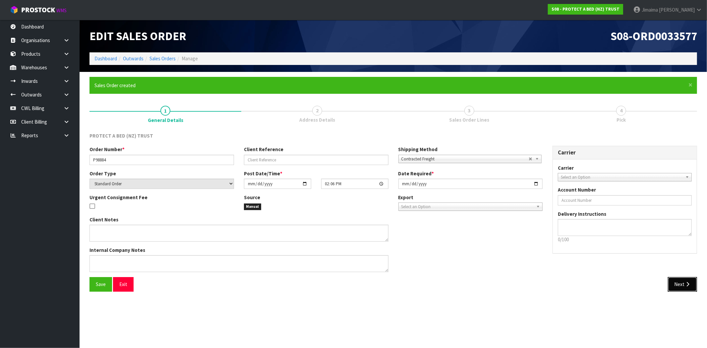
click at [675, 281] on button "Next" at bounding box center [682, 284] width 29 height 14
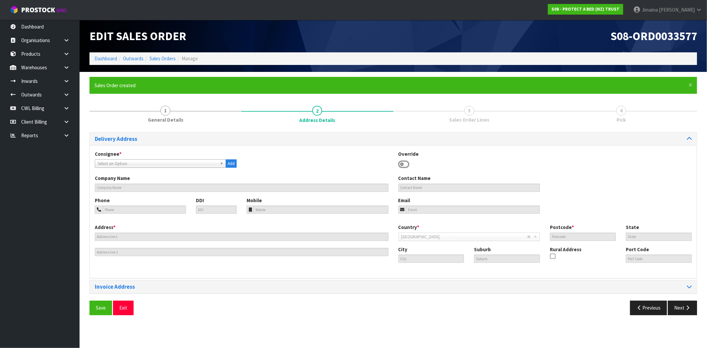
click at [123, 163] on span "Select an Option" at bounding box center [157, 164] width 119 height 8
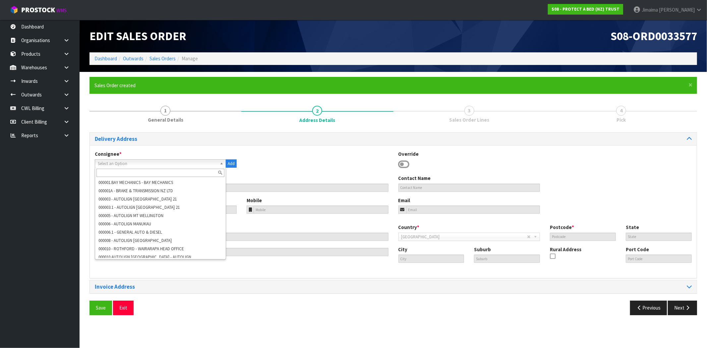
click at [113, 170] on input "text" at bounding box center [160, 173] width 128 height 8
click at [145, 170] on input "text" at bounding box center [160, 173] width 128 height 8
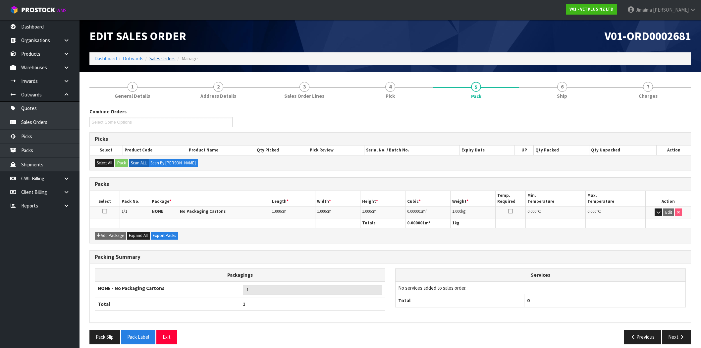
scroll to position [6, 0]
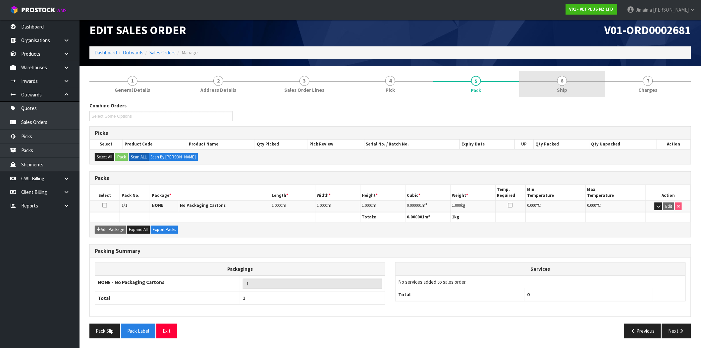
click at [584, 80] on link "6 Ship" at bounding box center [562, 84] width 86 height 26
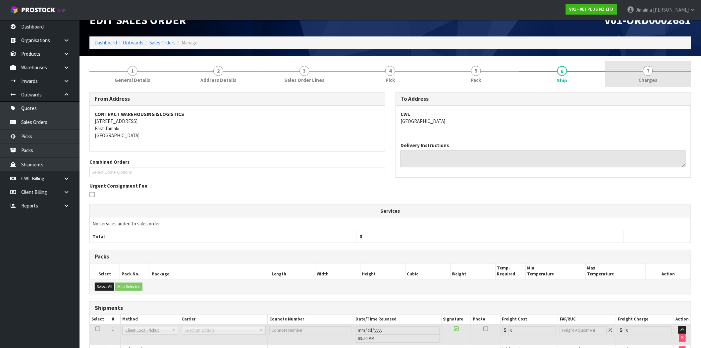
scroll to position [0, 0]
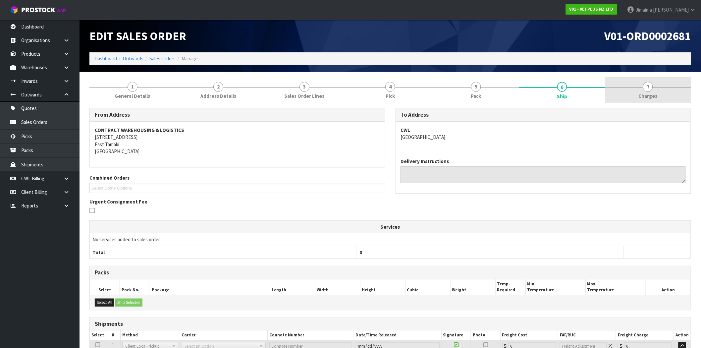
click at [644, 92] on span "Charges" at bounding box center [648, 95] width 19 height 7
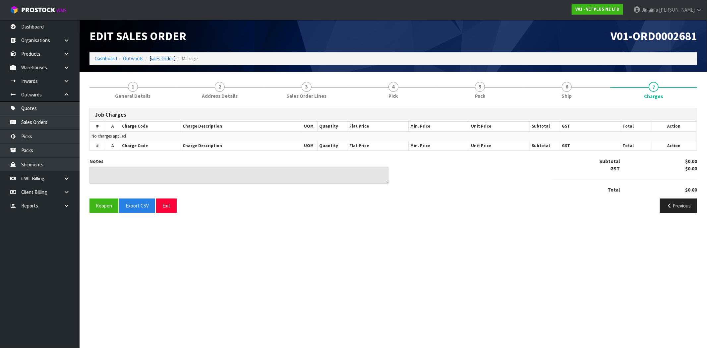
click at [172, 59] on link "Sales Orders" at bounding box center [163, 58] width 26 height 6
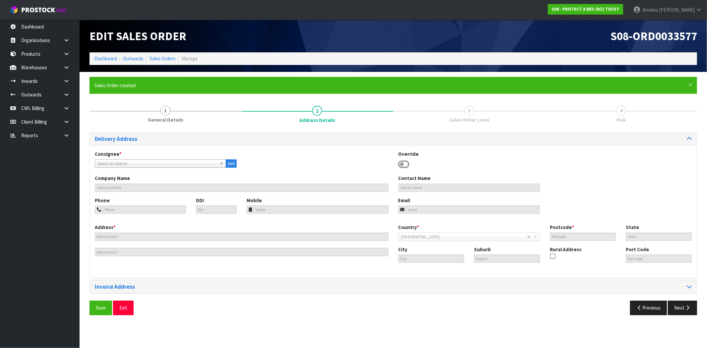
drag, startPoint x: 147, startPoint y: 163, endPoint x: 18, endPoint y: 146, distance: 130.7
click at [147, 163] on span "Select an Option" at bounding box center [157, 164] width 119 height 8
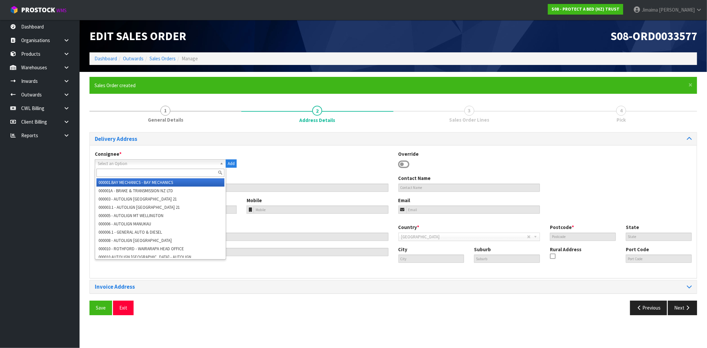
click at [128, 172] on input "text" at bounding box center [160, 173] width 128 height 8
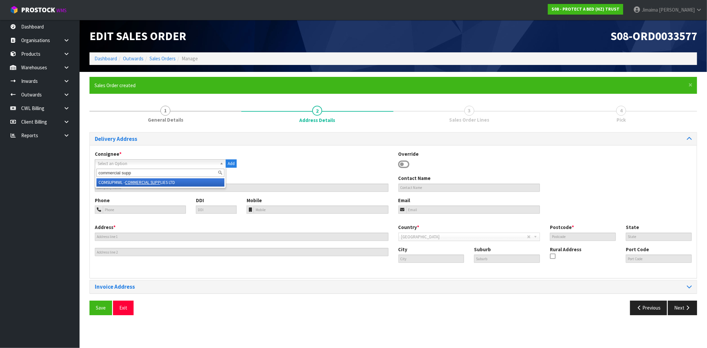
type input "commercial supp"
click at [137, 181] on em "COMMERCIAL SUPP" at bounding box center [142, 183] width 35 height 6
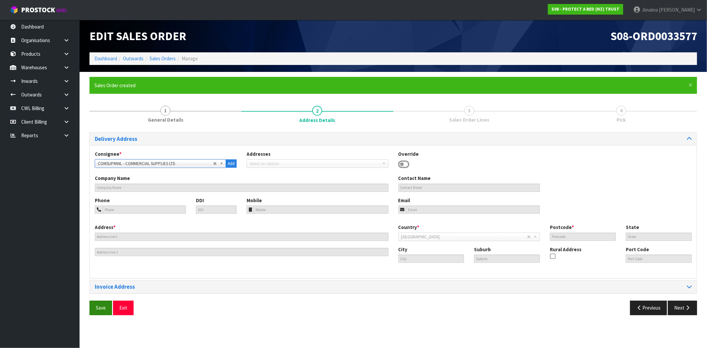
type input "COMMERCIAL SUPPLIES LTD"
type input "+64 9-573 6144"
type input "despatch@commercialsupplies.co.nz"
type input "25A BOWDEN ROAD"
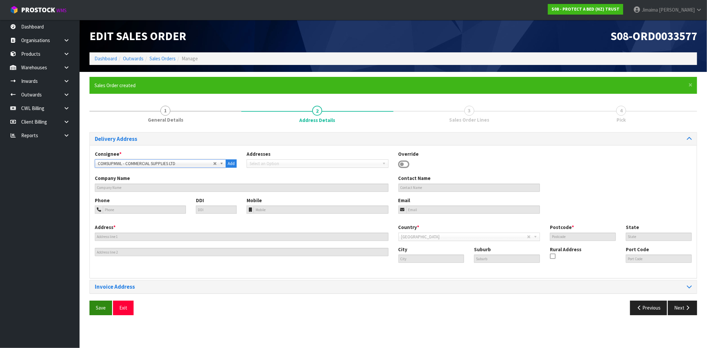
type input "1060"
type input "AUK"
type input "[GEOGRAPHIC_DATA]"
type input "MT WELLINGTON"
type input "NZMWL"
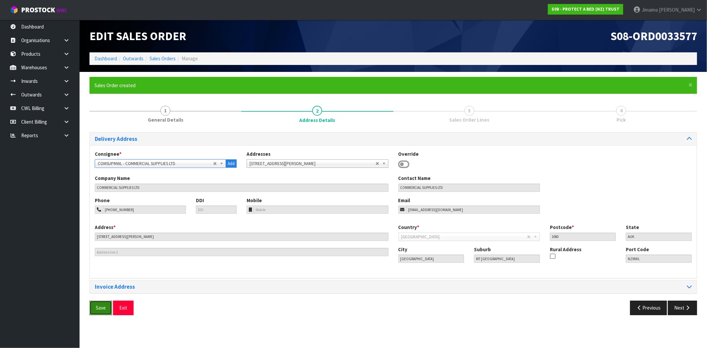
click at [97, 309] on span "Save" at bounding box center [101, 308] width 10 height 6
drag, startPoint x: 686, startPoint y: 307, endPoint x: 650, endPoint y: 292, distance: 38.0
click at [686, 307] on icon "button" at bounding box center [688, 307] width 6 height 5
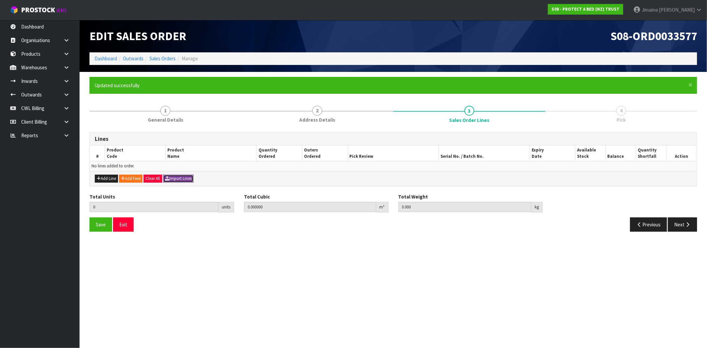
click at [186, 180] on button "Import Lines" at bounding box center [178, 179] width 30 height 8
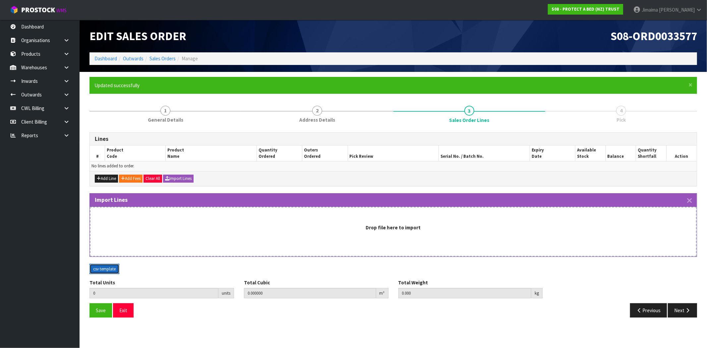
click at [105, 269] on button "csv template" at bounding box center [105, 269] width 30 height 11
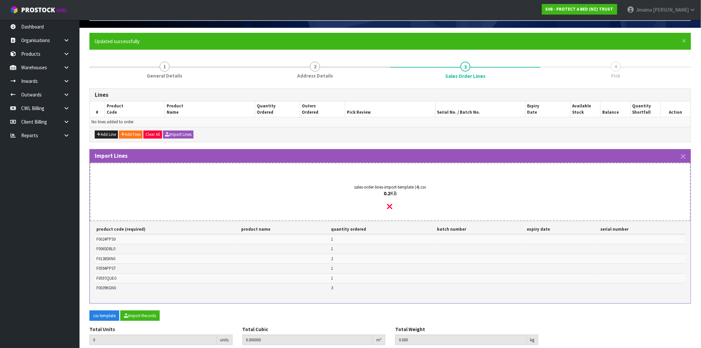
scroll to position [70, 0]
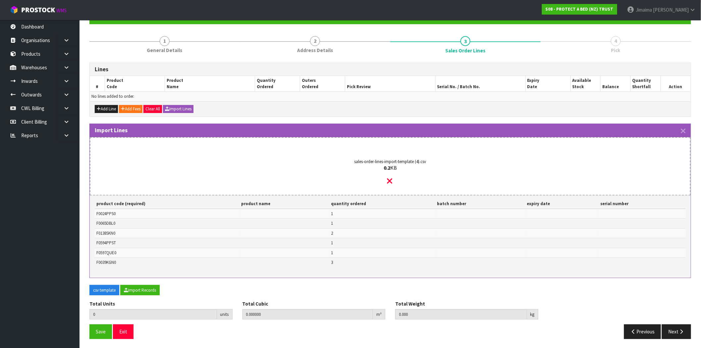
click at [157, 294] on div "csv template Import Records" at bounding box center [391, 293] width 612 height 16
click at [154, 290] on button "Import Records" at bounding box center [139, 290] width 39 height 11
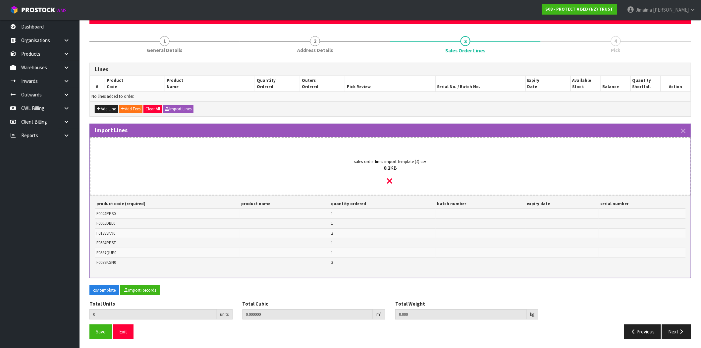
click at [395, 180] on div "sales-order-lines-import-template (4).csv 0.2 KB" at bounding box center [390, 172] width 576 height 45
click at [386, 178] on div "sales-order-lines-import-template (4).csv 0.2 KB" at bounding box center [390, 172] width 576 height 45
click at [389, 180] on icon at bounding box center [390, 181] width 5 height 9
click at [146, 286] on button "Import Records" at bounding box center [139, 290] width 39 height 11
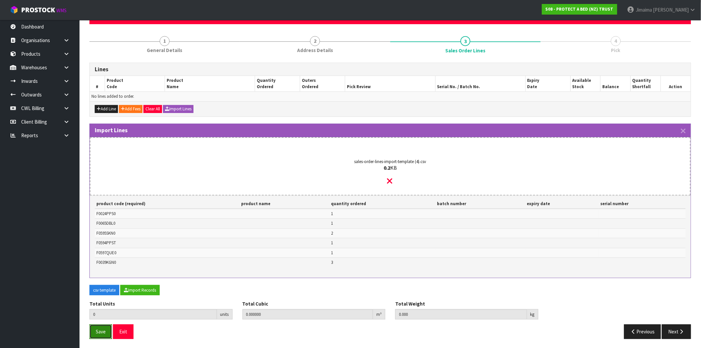
click at [104, 330] on span "Save" at bounding box center [101, 332] width 10 height 6
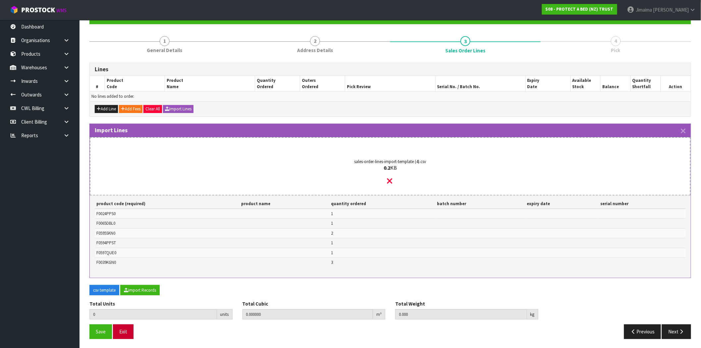
scroll to position [0, 0]
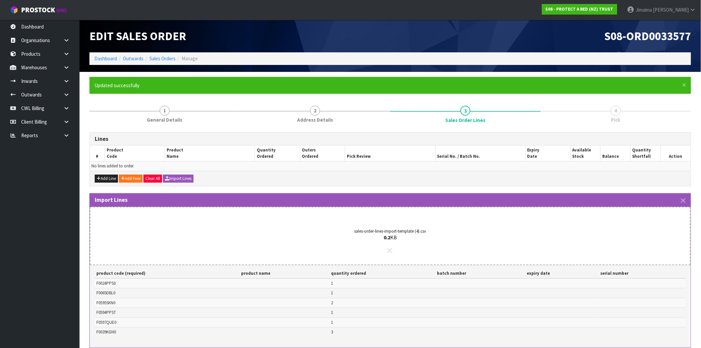
click at [391, 251] on icon at bounding box center [390, 250] width 5 height 9
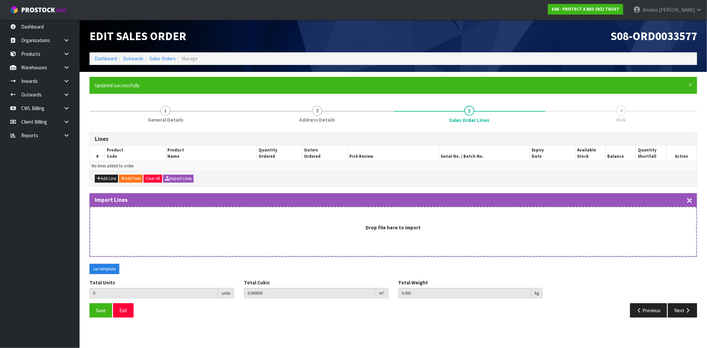
click at [690, 197] on icon "button" at bounding box center [689, 201] width 5 height 8
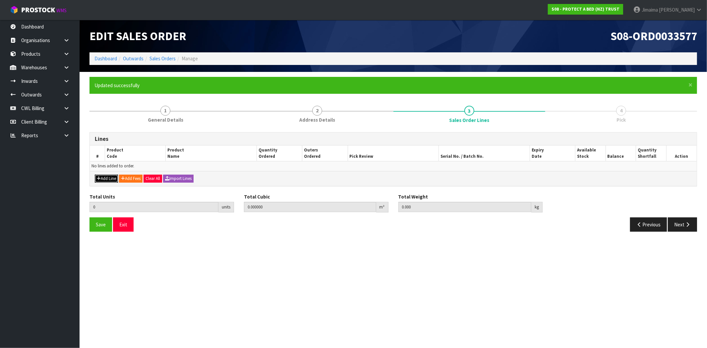
click at [108, 178] on button "Add Line" at bounding box center [106, 179] width 23 height 8
type input "0"
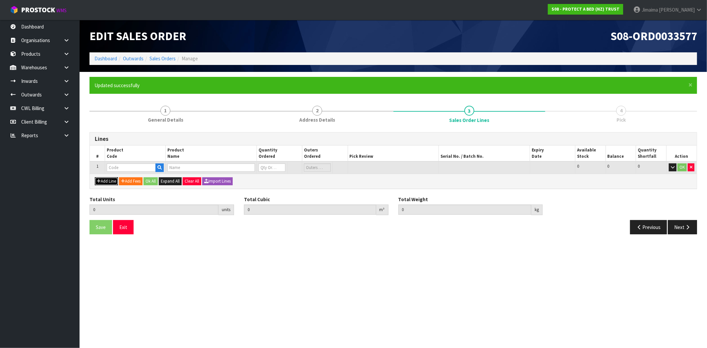
click at [107, 178] on button "Add Line" at bounding box center [106, 181] width 23 height 8
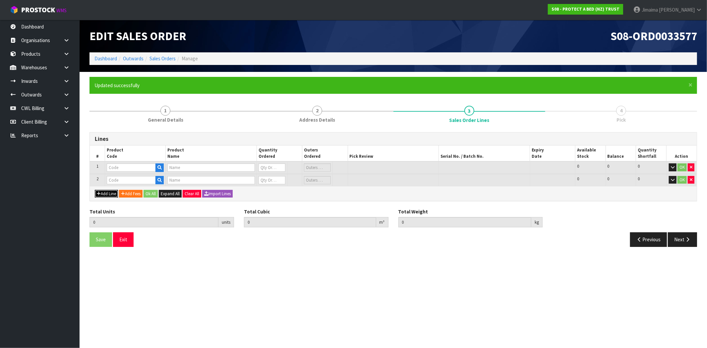
click at [107, 191] on button "Add Line" at bounding box center [106, 194] width 23 height 8
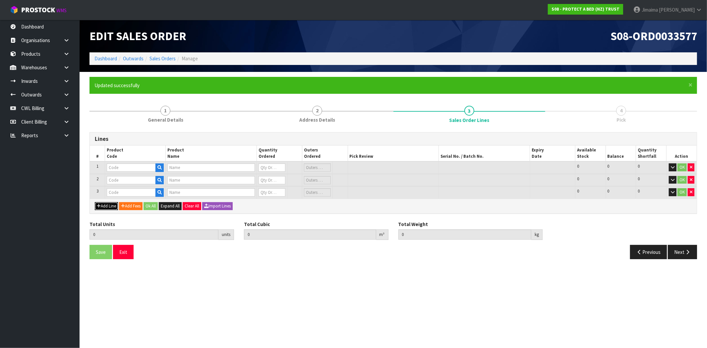
click at [109, 208] on button "Add Line" at bounding box center [106, 206] width 23 height 8
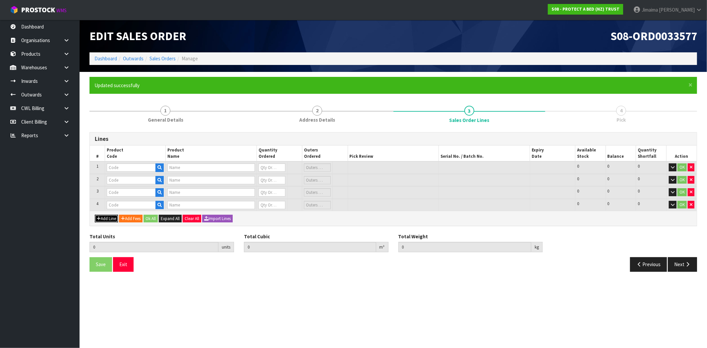
click at [108, 215] on button "Add Line" at bounding box center [106, 219] width 23 height 8
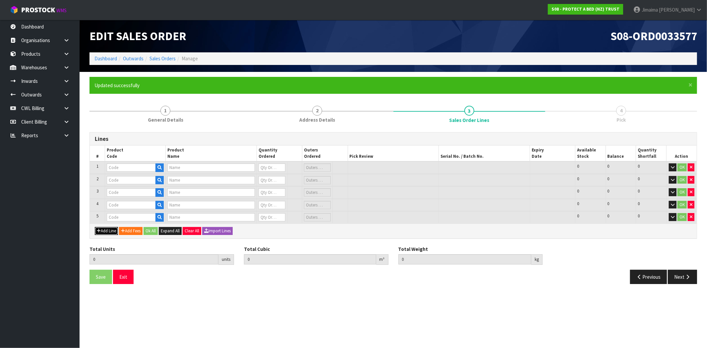
click at [107, 227] on button "Add Line" at bounding box center [106, 231] width 23 height 8
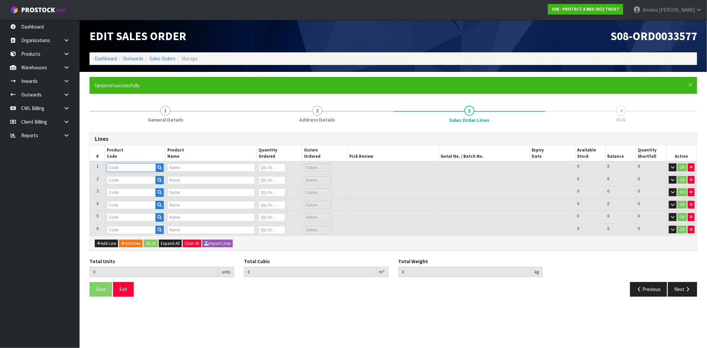
click at [129, 164] on input "text" at bounding box center [131, 167] width 49 height 8
paste input "F0024PPS0"
type input "F0024PPS0"
type input "ALLERZIP PP"
type input "0"
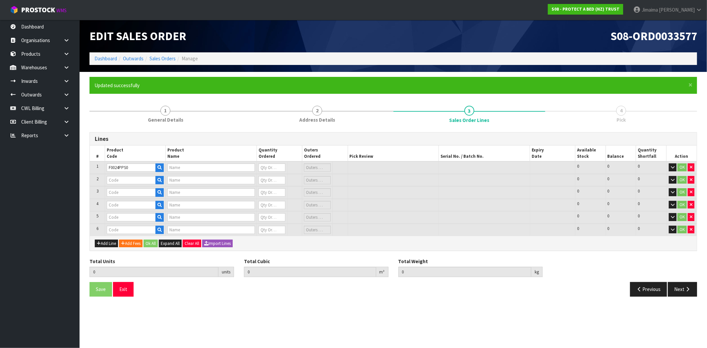
type input "0"
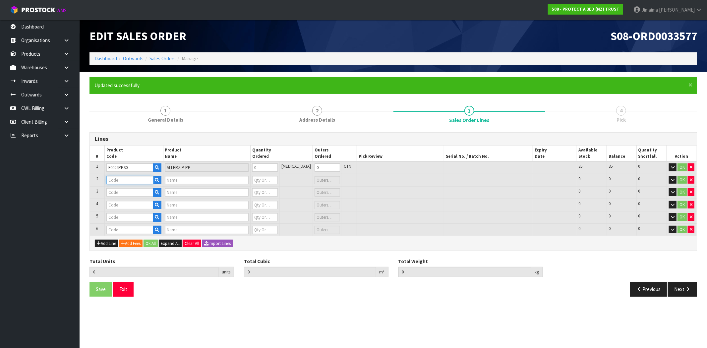
click at [125, 176] on input "text" at bounding box center [129, 180] width 47 height 8
paste input "F0065DBL0"
type input "F0065DBL0"
paste input "11038"
type input "11038"
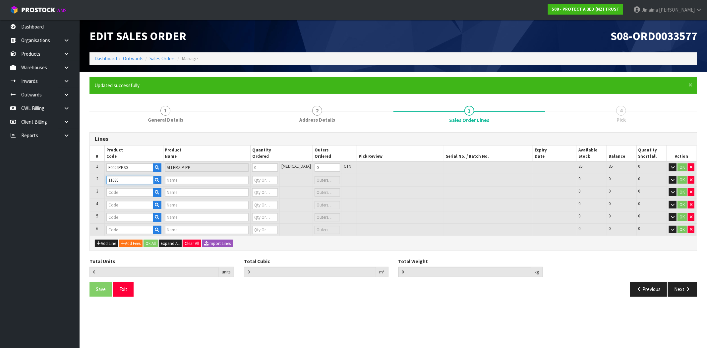
type input "TRADITIONAL QUILTED COTTON DOUBLE - F0065DBL0"
type input "0"
type input "11038"
click at [158, 178] on icon "button" at bounding box center [157, 180] width 4 height 4
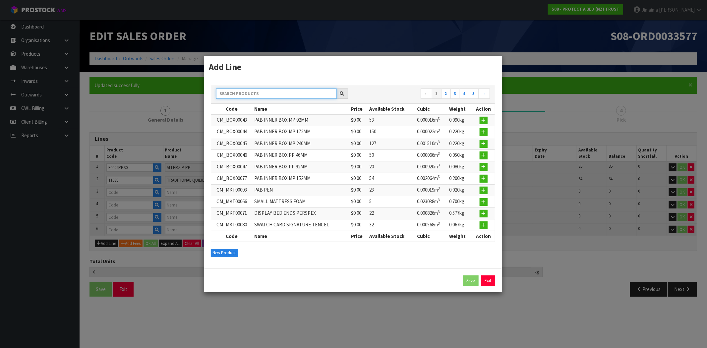
click at [289, 93] on input "text" at bounding box center [276, 94] width 121 height 10
paste input "11038"
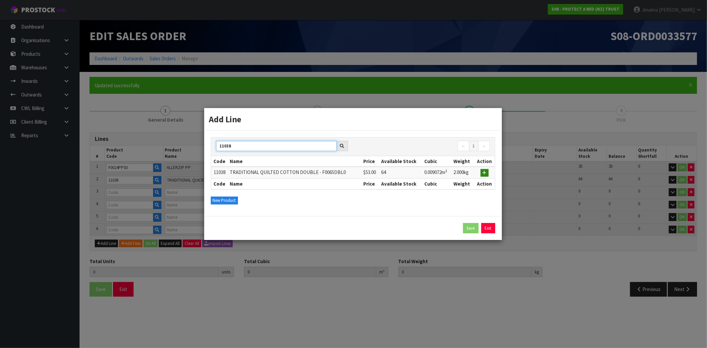
type input "11038"
click at [486, 171] on icon "button" at bounding box center [485, 173] width 4 height 4
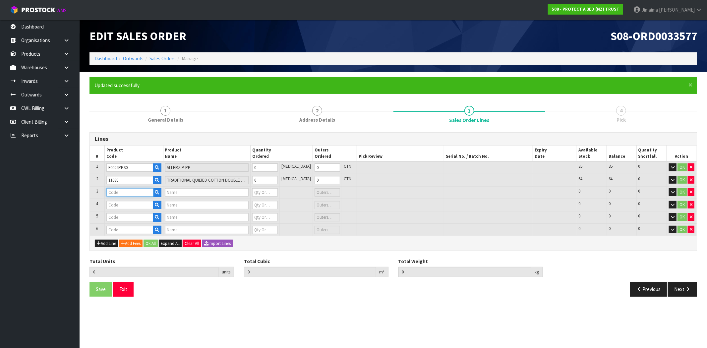
click at [120, 189] on input "text" at bounding box center [129, 192] width 47 height 8
paste input "F0138SKN0"
type input "F0138SKN0"
type input "STAYNEW TERRY SUPER KING"
type input "0"
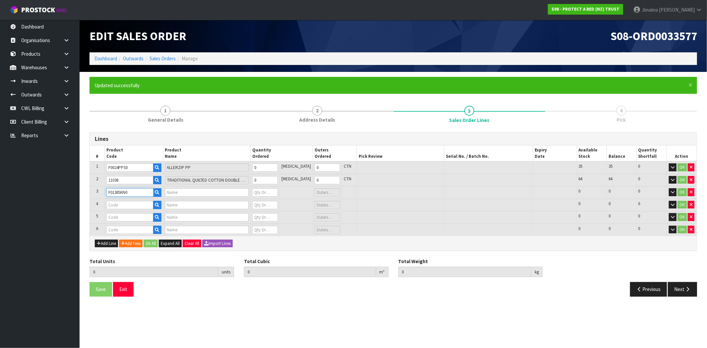
type input "0"
type input "F0138SKN0"
click at [117, 202] on input "text" at bounding box center [129, 205] width 47 height 8
click at [132, 205] on input "text" at bounding box center [129, 205] width 47 height 8
paste input "F0594PPST"
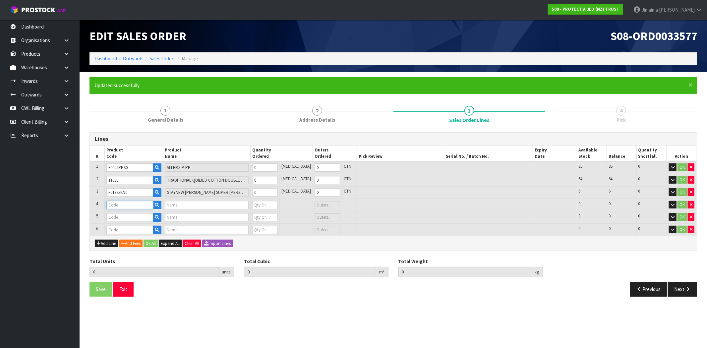
type input "F0594PPST"
type input "ALLERZIP BXD SMOOTH TWIN PP"
type input "0"
type input "F0594PPST"
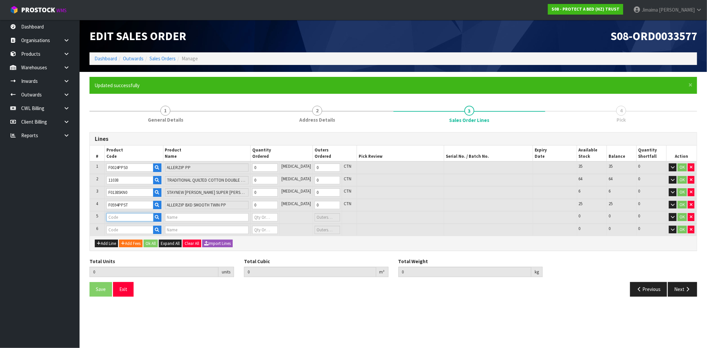
click at [114, 215] on input "text" at bounding box center [129, 217] width 47 height 8
paste input "F0597QUE0"
type input "F0597QUE0"
type input "ELITE TENCEL BXD QUEEN"
type input "0"
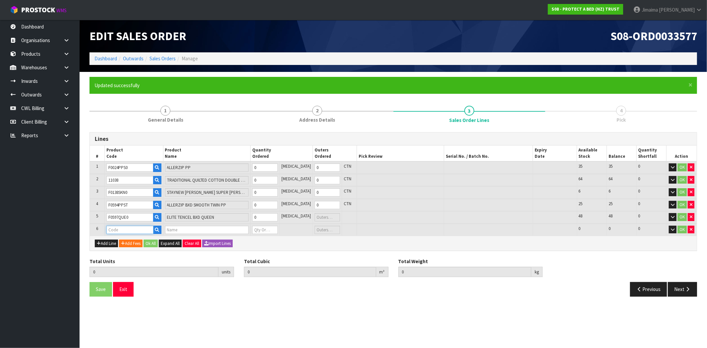
click at [130, 227] on input "text" at bounding box center [129, 230] width 47 height 8
paste input "F0039KGN0"
type input "F0039KGN0"
type input "0.000000"
type input "0.000"
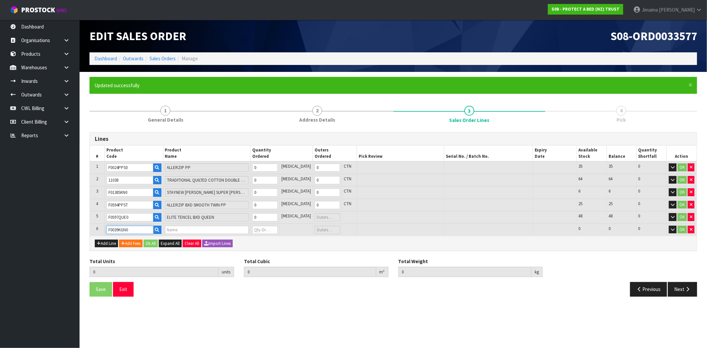
type input "BUGLOCK NZ [GEOGRAPHIC_DATA]"
type input "0"
type input "F0039KGN0"
click at [270, 167] on input "0" at bounding box center [265, 167] width 26 height 8
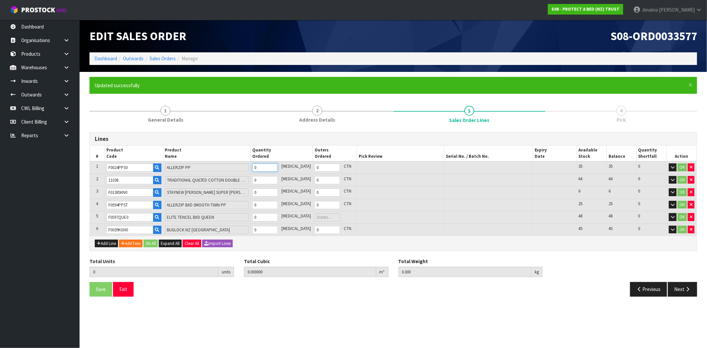
type input "1"
type input "0.0323"
type input "0.18"
type input "1"
click at [272, 176] on input "0" at bounding box center [265, 180] width 26 height 8
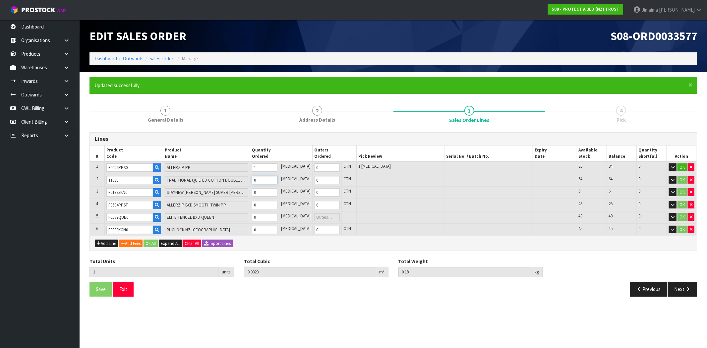
type input "2"
type input "0.041372"
type input "2.18"
type input "1"
click at [271, 192] on input "0" at bounding box center [265, 192] width 26 height 8
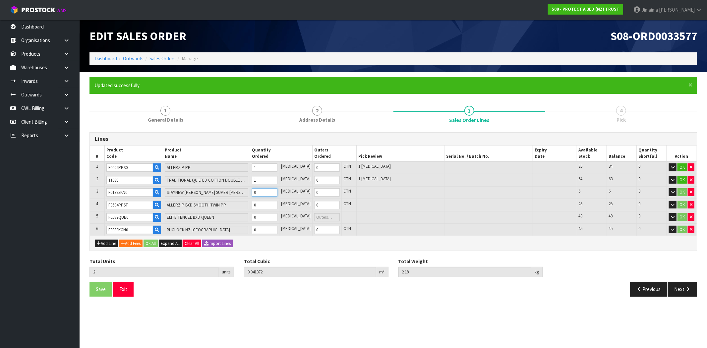
type input "4"
type input "0.057612"
type input "4.14"
type input "2"
click at [271, 205] on input "0" at bounding box center [265, 205] width 26 height 8
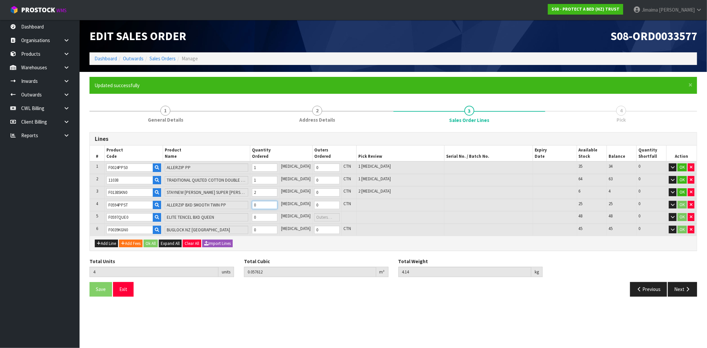
type input "5"
type input "0.059787"
type input "4.62"
type input "1"
drag, startPoint x: 269, startPoint y: 213, endPoint x: 268, endPoint y: 218, distance: 5.1
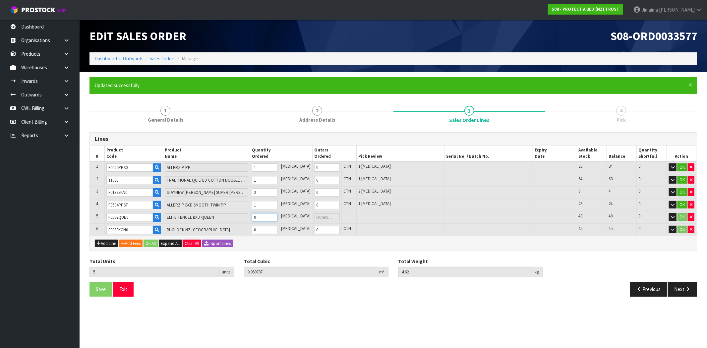
click at [269, 213] on input "0" at bounding box center [265, 217] width 26 height 8
type input "6"
type input "0.068194"
type input "5.74"
type input "1"
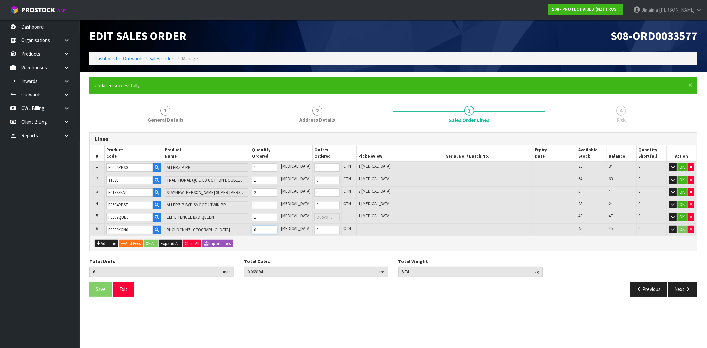
click at [267, 226] on input "0" at bounding box center [265, 230] width 26 height 8
type input "9"
type input "0.088606"
type input "11.74"
type input "3"
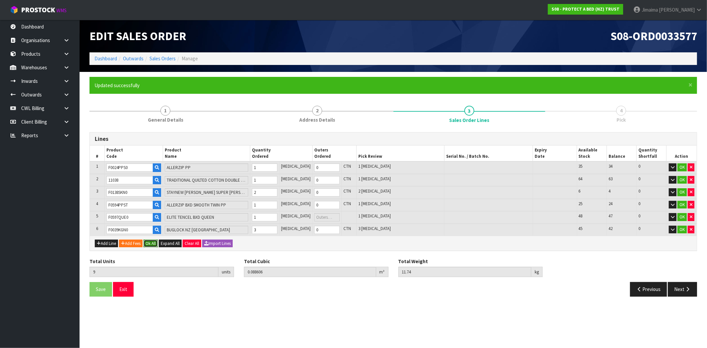
click at [153, 243] on button "Ok All" at bounding box center [151, 244] width 14 height 8
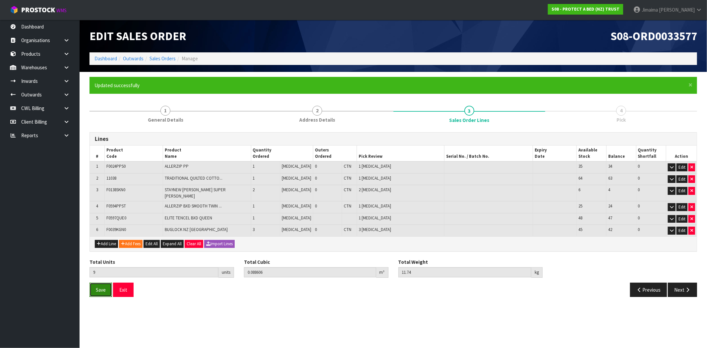
click at [96, 287] on span "Save" at bounding box center [101, 290] width 10 height 6
click at [691, 284] on button "Next" at bounding box center [682, 290] width 29 height 14
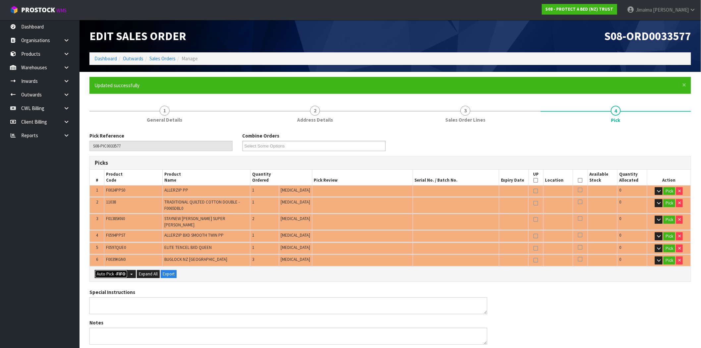
click at [111, 270] on button "Auto Pick - FIFO" at bounding box center [111, 274] width 33 height 8
type input "Piece x 9"
type input "9"
type input "0.088606"
type input "11.740"
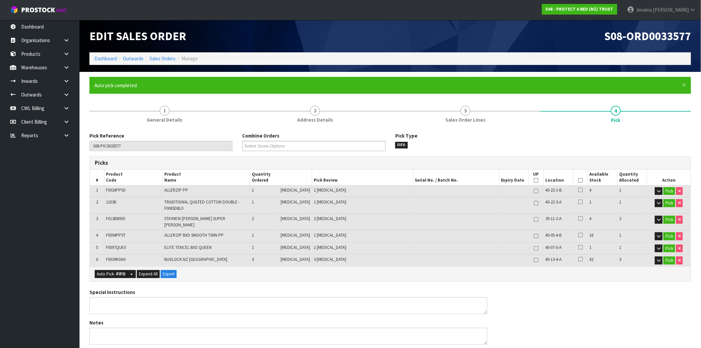
scroll to position [179, 0]
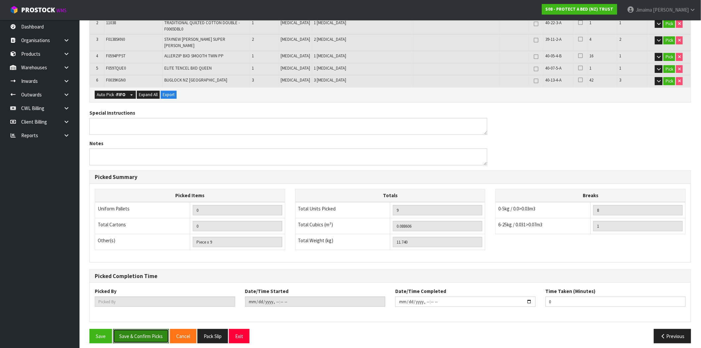
drag, startPoint x: 150, startPoint y: 330, endPoint x: 157, endPoint y: 317, distance: 14.7
click at [149, 330] on button "Save & Confirm Picks" at bounding box center [141, 336] width 56 height 14
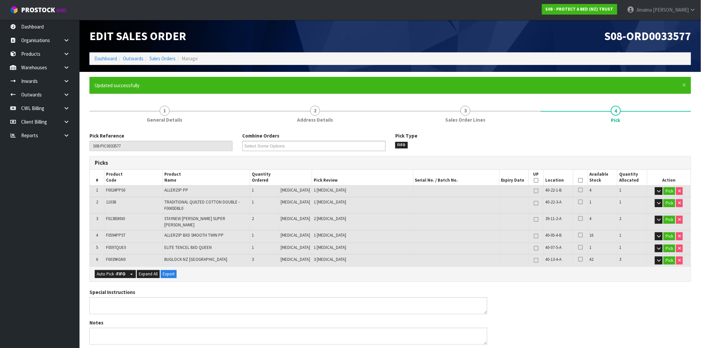
type input "Jimaima [PERSON_NAME]"
type input "2025-09-26T14:11:35"
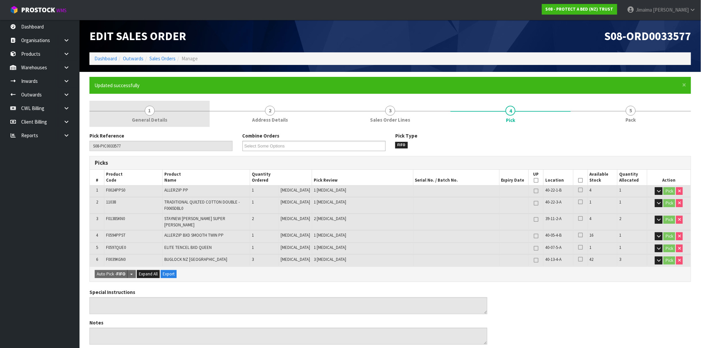
click at [174, 115] on link "1 General Details" at bounding box center [150, 114] width 120 height 26
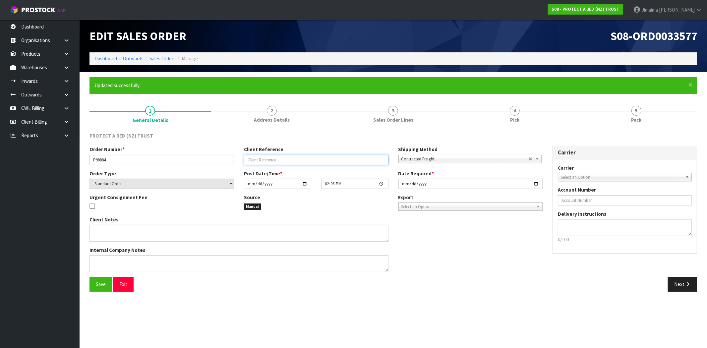
drag, startPoint x: 260, startPoint y: 159, endPoint x: 361, endPoint y: 71, distance: 134.6
click at [261, 159] on input "text" at bounding box center [316, 160] width 145 height 10
type input "PLEASE PRIORITISE"
drag, startPoint x: 104, startPoint y: 282, endPoint x: 307, endPoint y: 246, distance: 206.5
click at [104, 282] on span "Save" at bounding box center [101, 284] width 10 height 6
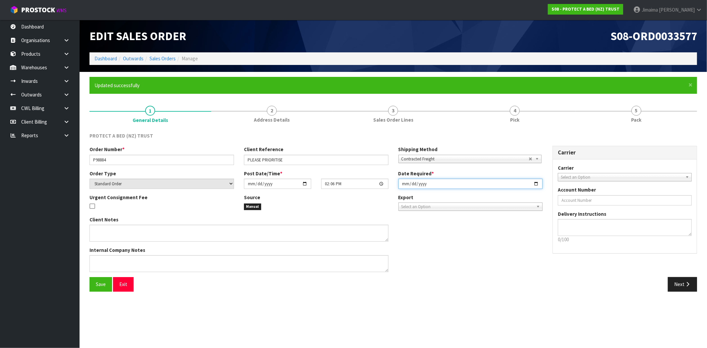
drag, startPoint x: 533, startPoint y: 183, endPoint x: 476, endPoint y: 248, distance: 86.4
click at [533, 184] on input "[DATE]" at bounding box center [470, 184] width 145 height 10
type input "[DATE]"
click at [103, 282] on span "Save" at bounding box center [101, 284] width 10 height 6
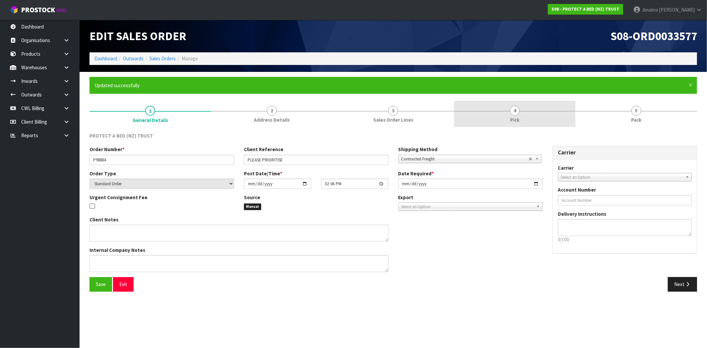
click at [509, 126] on link "4 Pick" at bounding box center [515, 114] width 122 height 26
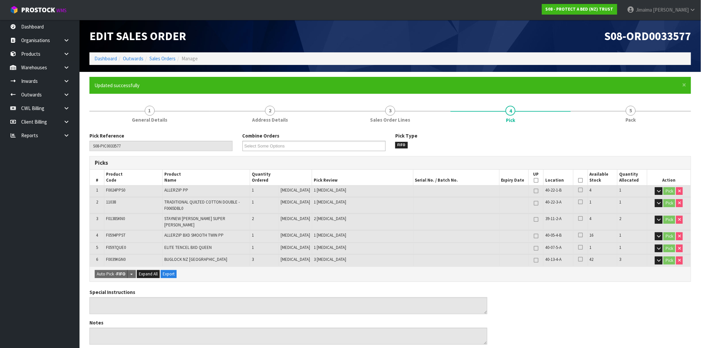
type input "2025-09-26T14:11:48"
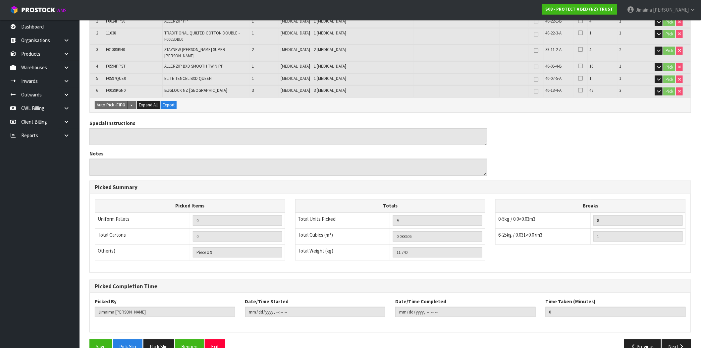
scroll to position [179, 0]
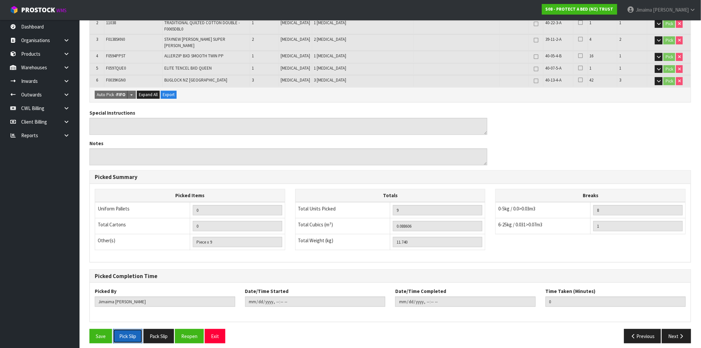
click at [132, 333] on button "Pick Slip" at bounding box center [128, 336] width 30 height 14
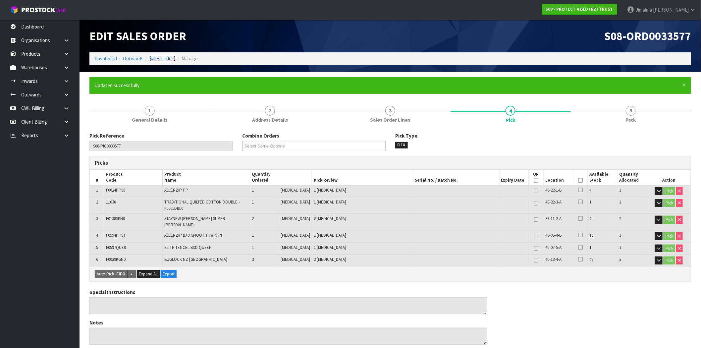
click at [160, 56] on link "Sales Orders" at bounding box center [163, 58] width 26 height 6
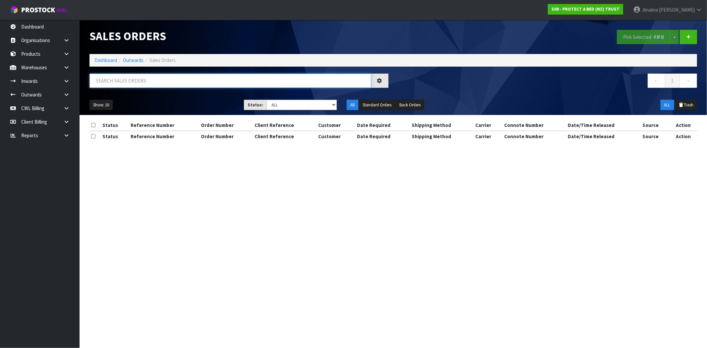
click at [170, 81] on input "text" at bounding box center [231, 81] width 282 height 14
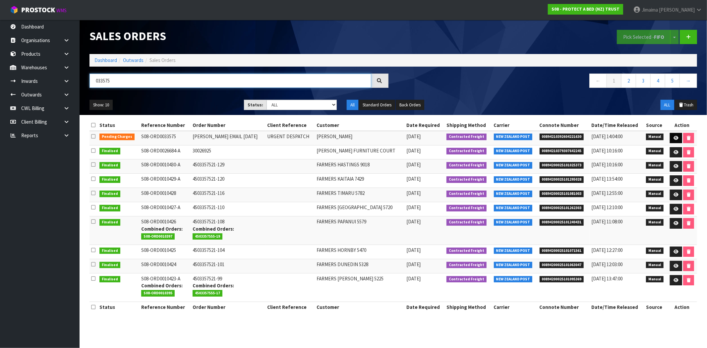
type input "033575"
drag, startPoint x: 673, startPoint y: 136, endPoint x: 617, endPoint y: 146, distance: 56.5
click at [674, 136] on icon at bounding box center [676, 138] width 5 height 4
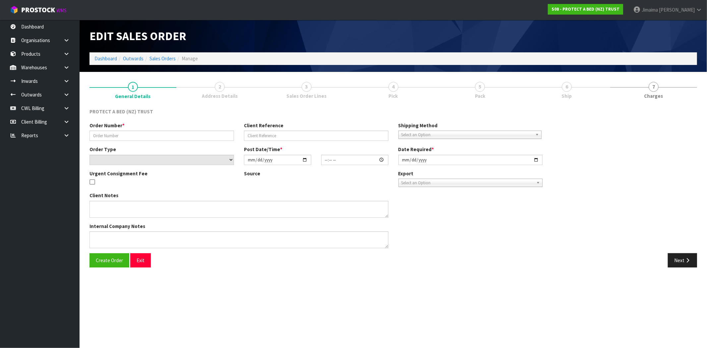
type input "JUSTINE EMAIL 26.06.09"
type input "URGENT DESPATCH"
select select "number:0"
type input "2025-09-26"
type input "13:49:00.000"
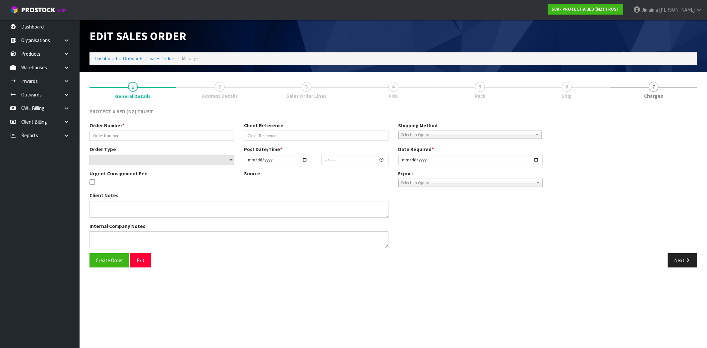
type input "2025-09-26"
type textarea "AT NO CHARGE, CAN THIS PLEASE BE DISPATCHED TODAY?"
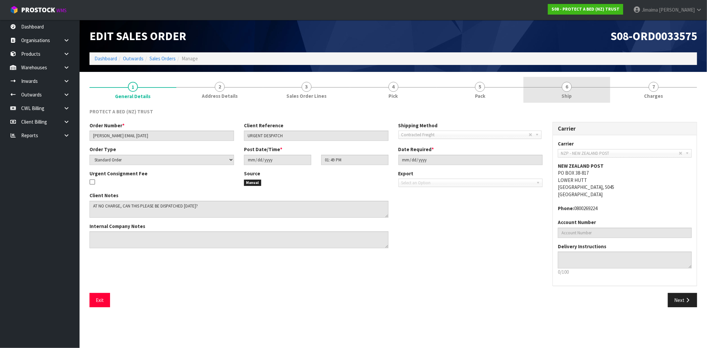
drag, startPoint x: 564, startPoint y: 82, endPoint x: 557, endPoint y: 90, distance: 10.4
click at [564, 82] on link "6 Ship" at bounding box center [566, 90] width 87 height 26
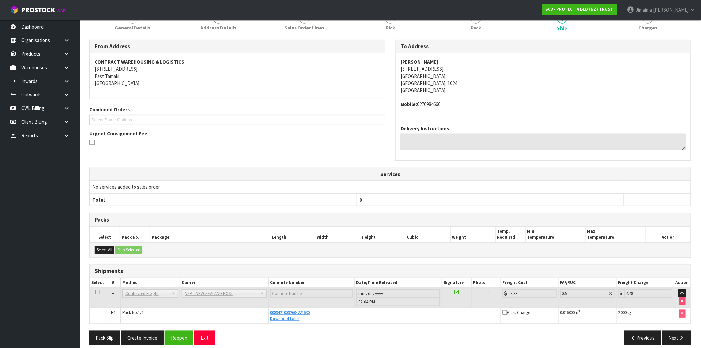
scroll to position [75, 0]
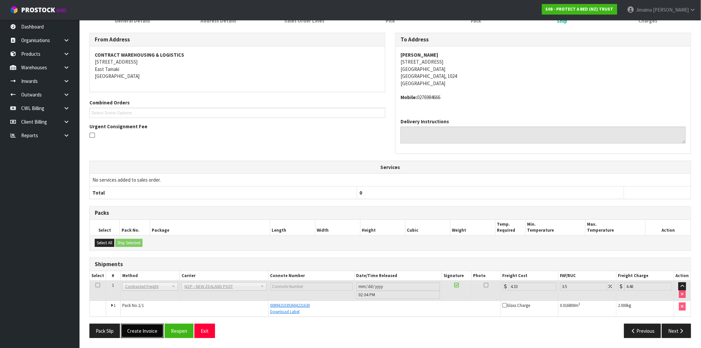
click at [146, 333] on button "Create Invoice" at bounding box center [142, 331] width 43 height 14
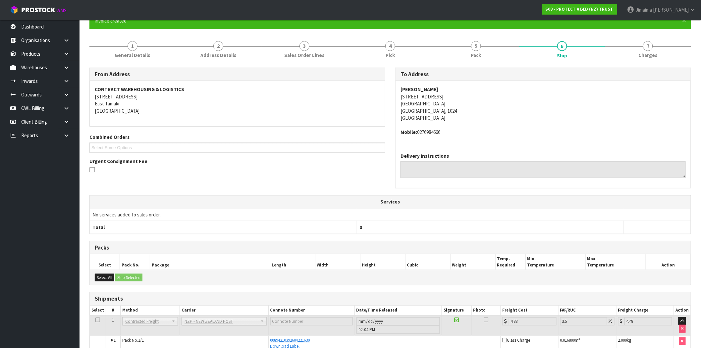
scroll to position [99, 0]
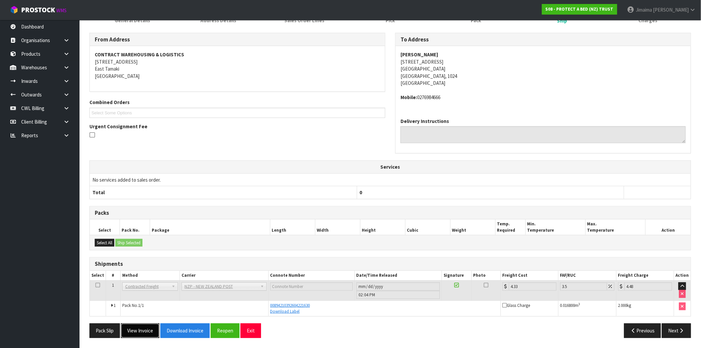
click at [137, 328] on button "View Invoice" at bounding box center [140, 331] width 38 height 14
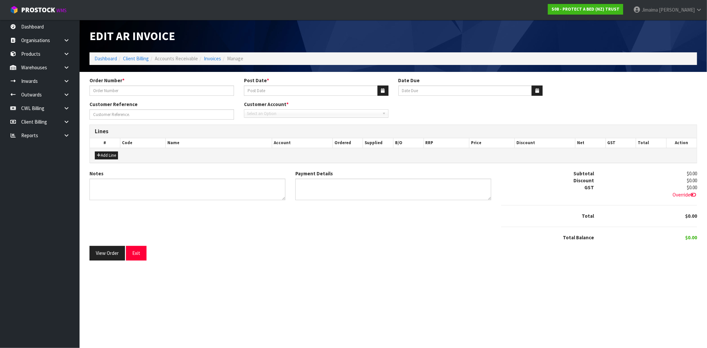
type input "JUSTINE EMAIL 26.06.09"
type input "[DATE]"
type input "20/10/2025"
type input "URGENT DESPATCH"
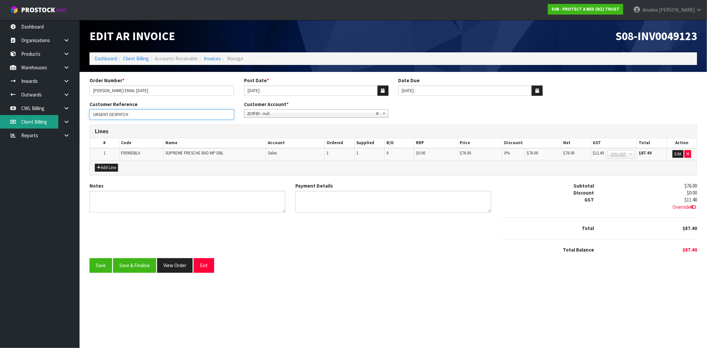
drag, startPoint x: 153, startPoint y: 115, endPoint x: 5, endPoint y: 118, distance: 148.6
click at [5, 118] on body "Toggle navigation ProStock WMS S08 - PROTECT A BED (NZ) TRUST Jimaima Reiher Lo…" at bounding box center [353, 174] width 707 height 348
click at [676, 153] on button "Edit" at bounding box center [678, 154] width 11 height 8
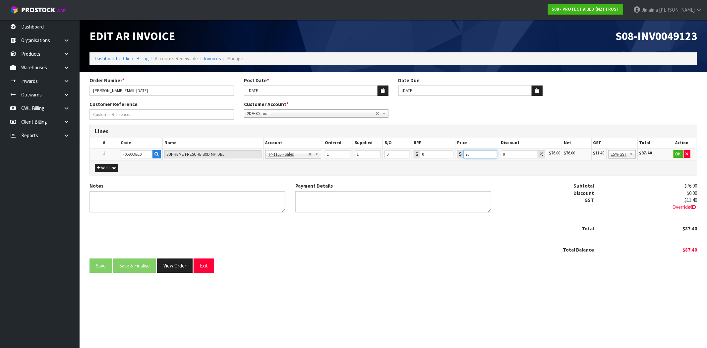
drag, startPoint x: 480, startPoint y: 154, endPoint x: 442, endPoint y: 157, distance: 38.3
click at [439, 157] on tr "1 F0590DBL0 SUPREME FRESCHE BXD MP DBL 74-1100 - Sales - Admin 74-1105 - Sales …" at bounding box center [393, 154] width 607 height 12
type input "0"
click at [674, 151] on button "OK" at bounding box center [678, 154] width 9 height 8
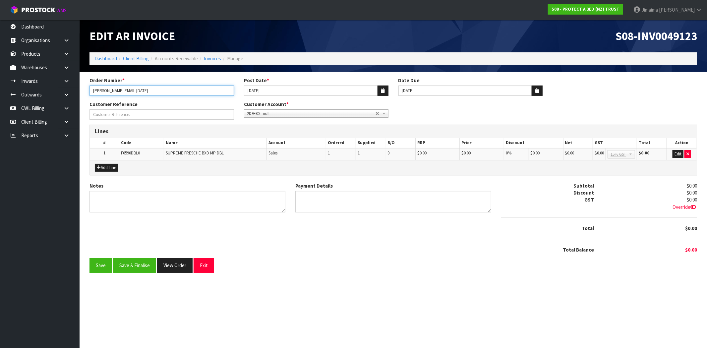
drag, startPoint x: 131, startPoint y: 90, endPoint x: 88, endPoint y: 81, distance: 43.6
click at [48, 96] on body "Toggle navigation ProStock WMS S08 - PROTECT A BED (NZ) TRUST Jimaima [PERSON_N…" at bounding box center [353, 174] width 707 height 348
click at [105, 115] on input "Order Number *" at bounding box center [162, 114] width 145 height 10
paste input "REPLACEMENT MATTRESS PROTECTOR"
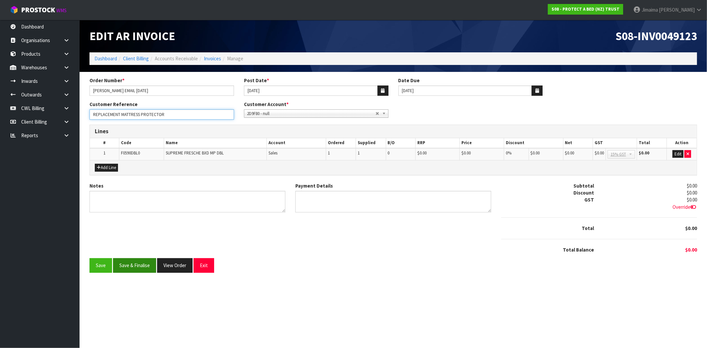
type input "REPLACEMENT MATTRESS PROTECTOR"
click at [142, 261] on button "Save & Finalise" at bounding box center [134, 265] width 43 height 14
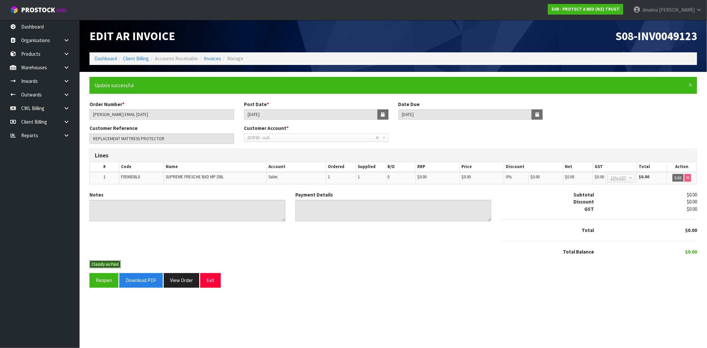
click at [110, 265] on button "Classify as Paid" at bounding box center [105, 265] width 31 height 8
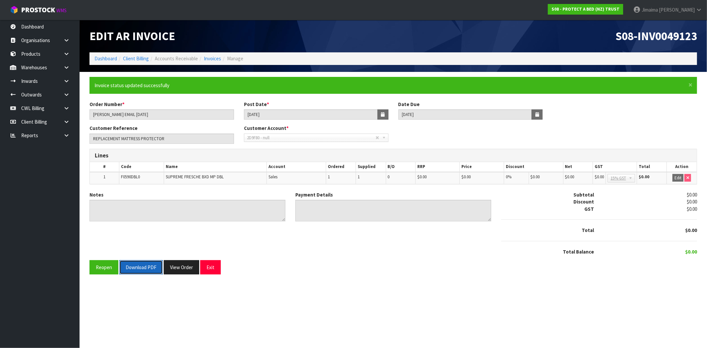
click at [144, 273] on button "Download PDF" at bounding box center [140, 267] width 43 height 14
click at [187, 268] on button "View Order" at bounding box center [181, 267] width 35 height 14
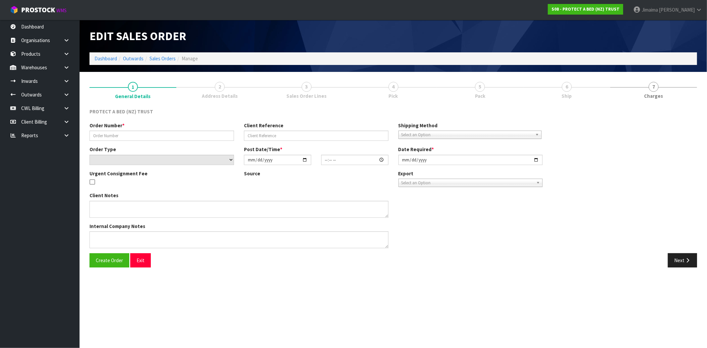
type input "JUSTINE EMAIL 26.06.09"
type input "URGENT DESPATCH"
select select "number:0"
type input "[DATE]"
type input "13:49:00.000"
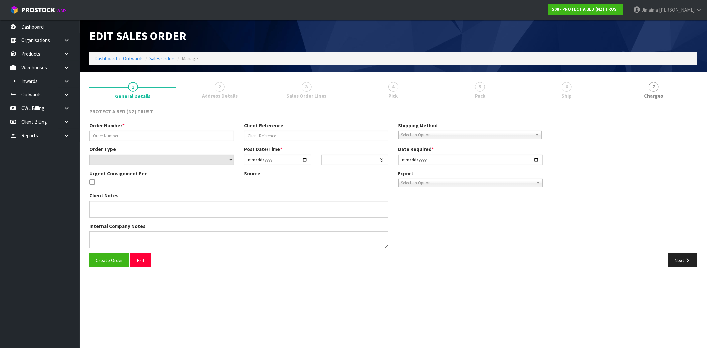
type input "[DATE]"
type textarea "AT NO CHARGE, CAN THIS PLEASE BE DISPATCHED TODAY?"
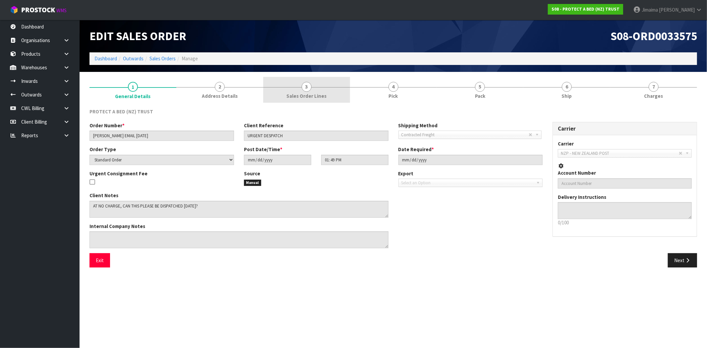
click at [305, 88] on span "3" at bounding box center [307, 87] width 10 height 10
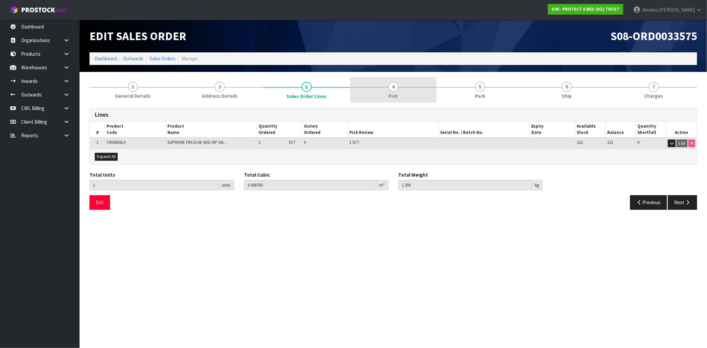
drag, startPoint x: 382, startPoint y: 90, endPoint x: 415, endPoint y: 95, distance: 33.9
click at [382, 90] on link "4 Pick" at bounding box center [393, 90] width 87 height 26
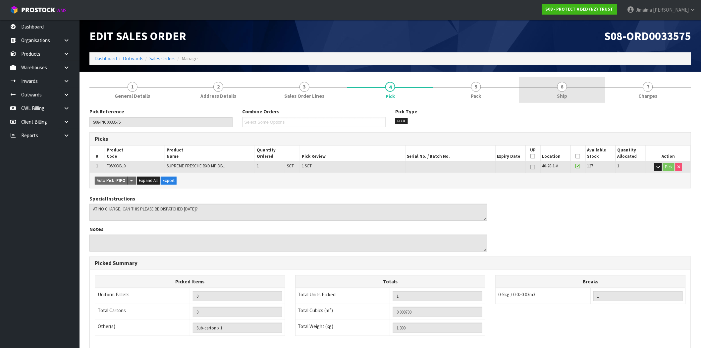
drag, startPoint x: 480, startPoint y: 92, endPoint x: 535, endPoint y: 102, distance: 55.9
click at [480, 92] on span "Pack" at bounding box center [476, 95] width 10 height 7
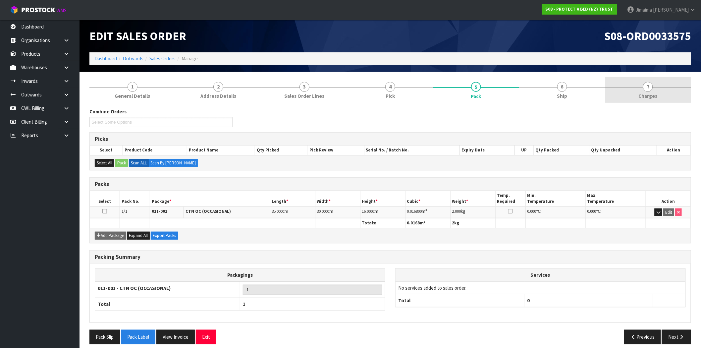
click at [677, 89] on link "7 [GEOGRAPHIC_DATA]" at bounding box center [649, 90] width 86 height 26
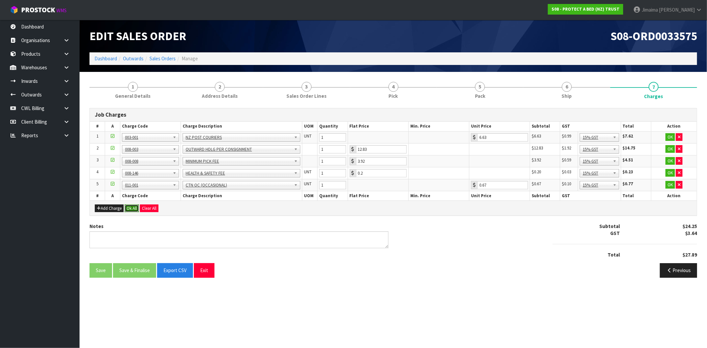
click at [132, 208] on button "Ok All" at bounding box center [132, 209] width 14 height 8
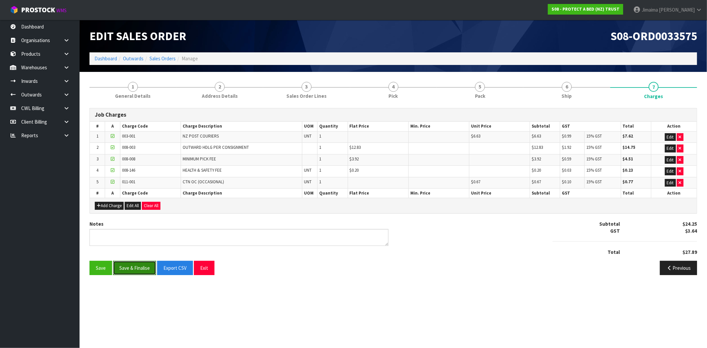
click at [135, 268] on button "Save & Finalise" at bounding box center [134, 268] width 43 height 14
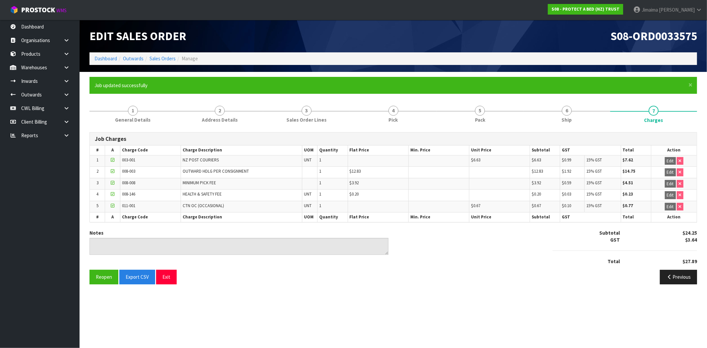
click at [162, 62] on li "Sales Orders" at bounding box center [160, 58] width 32 height 7
click at [166, 60] on link "Sales Orders" at bounding box center [163, 58] width 26 height 6
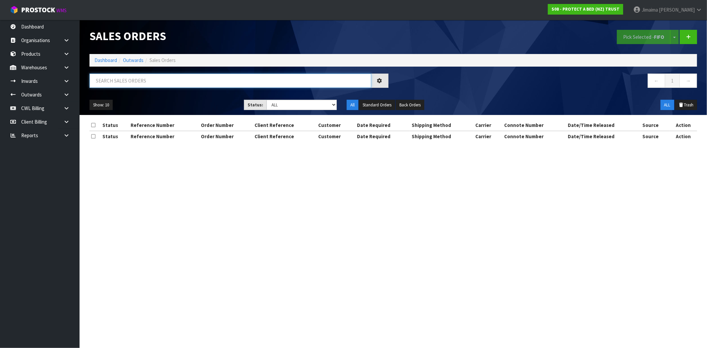
click at [127, 84] on input "text" at bounding box center [231, 81] width 282 height 14
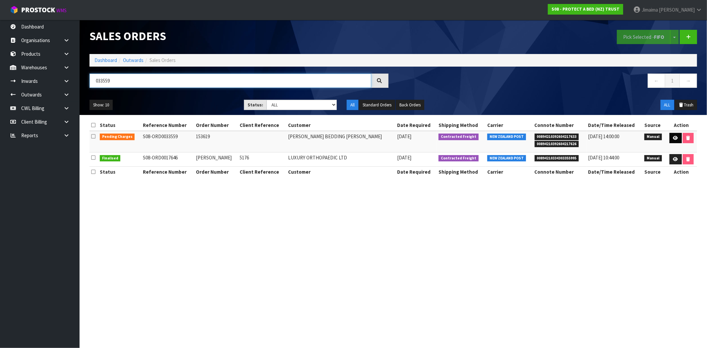
type input "033559"
click at [676, 142] on link at bounding box center [676, 138] width 12 height 11
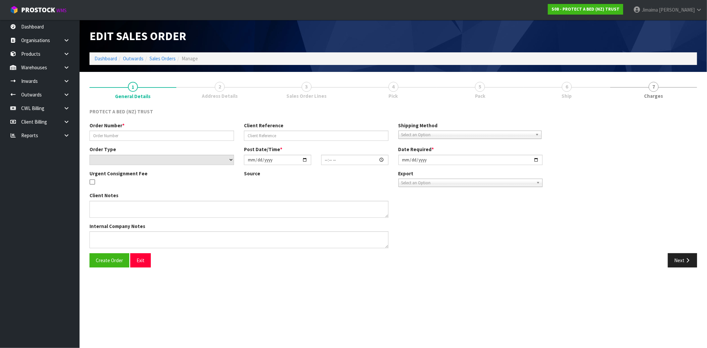
type input "153619"
select select "number:0"
type input "[DATE]"
type input "10:07:00.000"
type input "[DATE]"
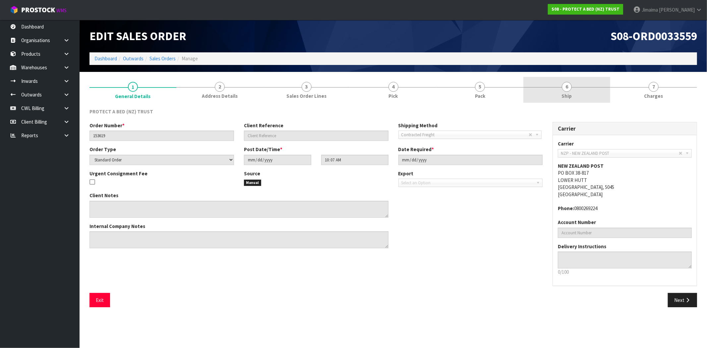
click at [579, 88] on link "6 Ship" at bounding box center [566, 90] width 87 height 26
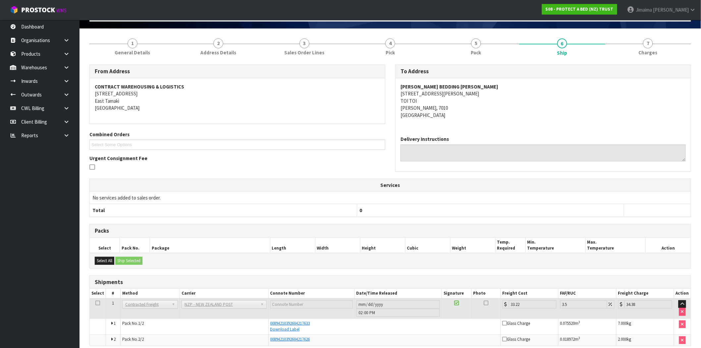
scroll to position [73, 0]
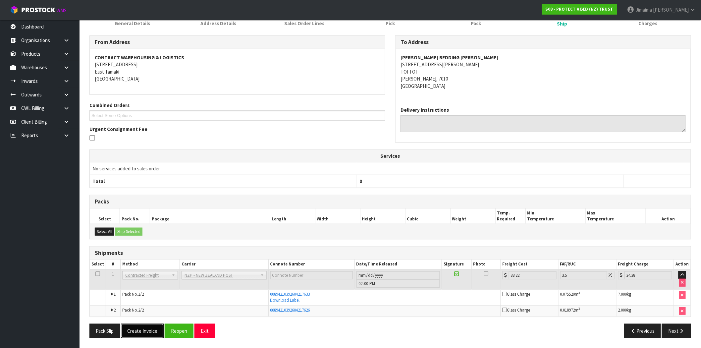
drag, startPoint x: 146, startPoint y: 329, endPoint x: 158, endPoint y: 327, distance: 12.5
click at [148, 332] on button "Create Invoice" at bounding box center [142, 331] width 43 height 14
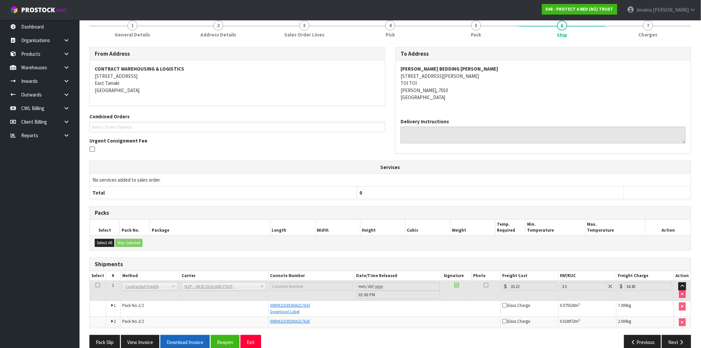
scroll to position [97, 0]
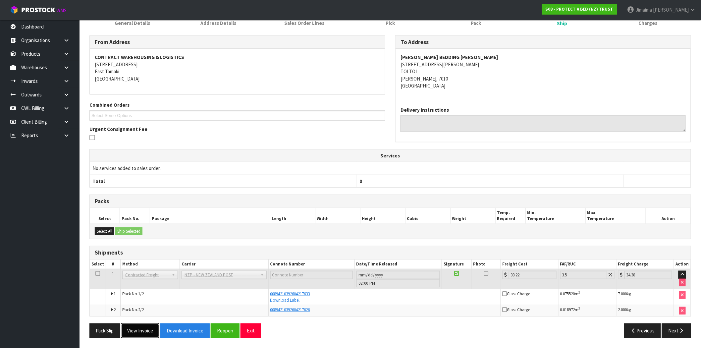
click at [149, 332] on button "View Invoice" at bounding box center [140, 331] width 38 height 14
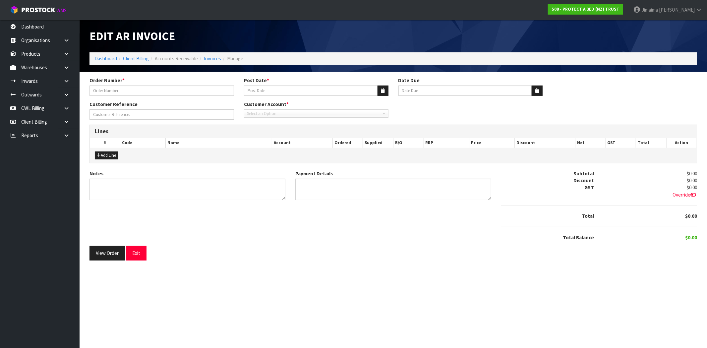
type input "153619"
type input "[DATE]"
type input "20/10/2025"
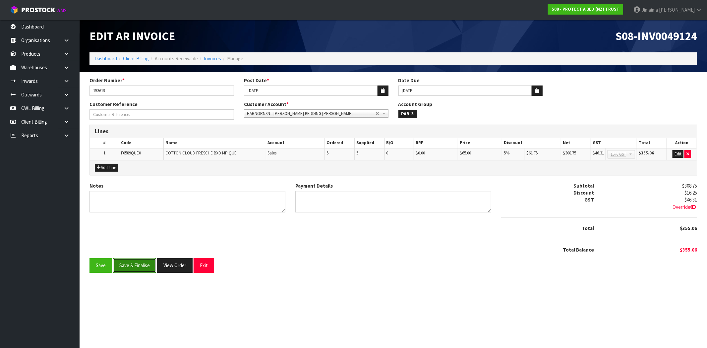
click at [138, 268] on button "Save & Finalise" at bounding box center [134, 265] width 43 height 14
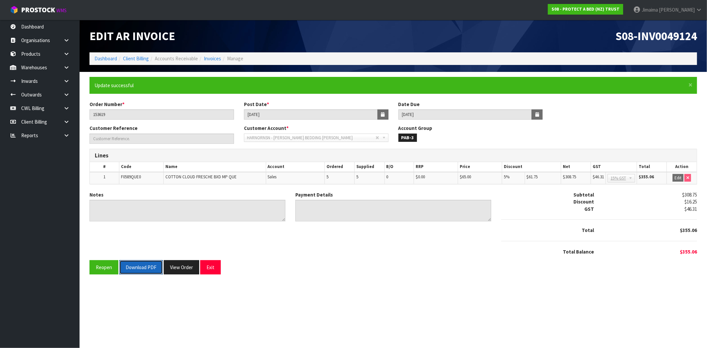
click at [137, 271] on button "Download PDF" at bounding box center [140, 267] width 43 height 14
click at [185, 263] on button "View Order" at bounding box center [181, 267] width 35 height 14
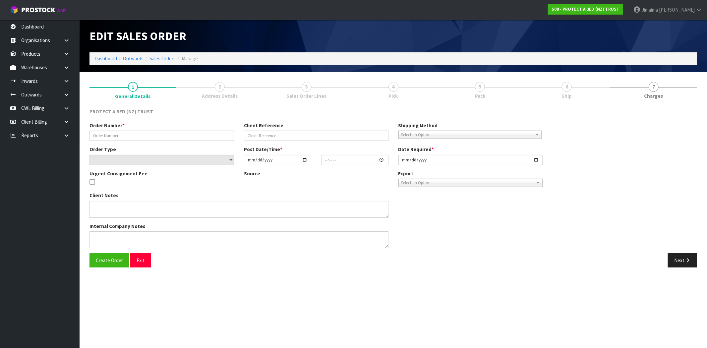
type input "153619"
select select "number:0"
type input "[DATE]"
type input "10:07:00.000"
type input "[DATE]"
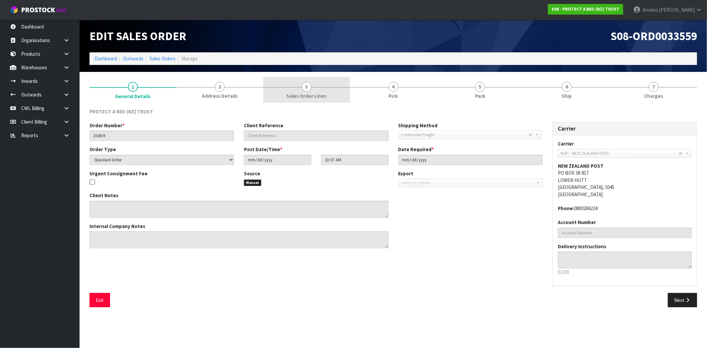
click at [315, 93] on span "Sales Order Lines" at bounding box center [306, 95] width 40 height 7
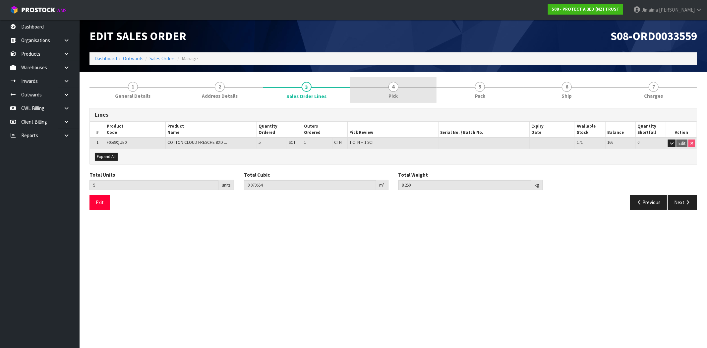
click at [385, 90] on link "4 Pick" at bounding box center [393, 90] width 87 height 26
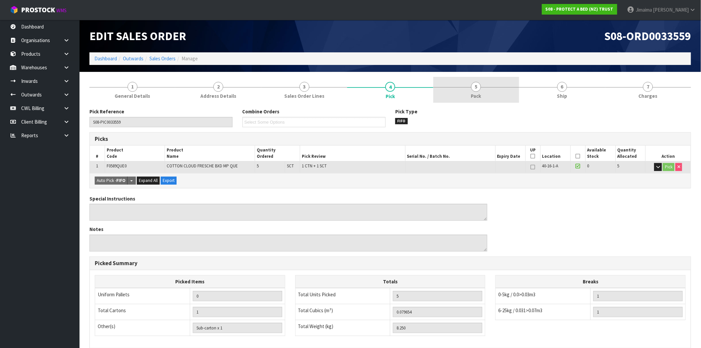
click at [462, 87] on div at bounding box center [477, 87] width 86 height 0
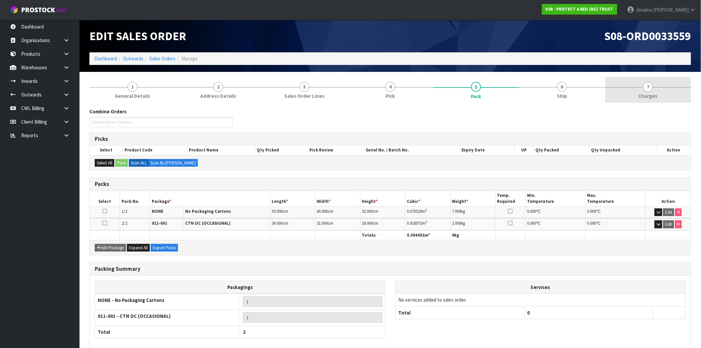
click at [686, 91] on link "7 [GEOGRAPHIC_DATA]" at bounding box center [649, 90] width 86 height 26
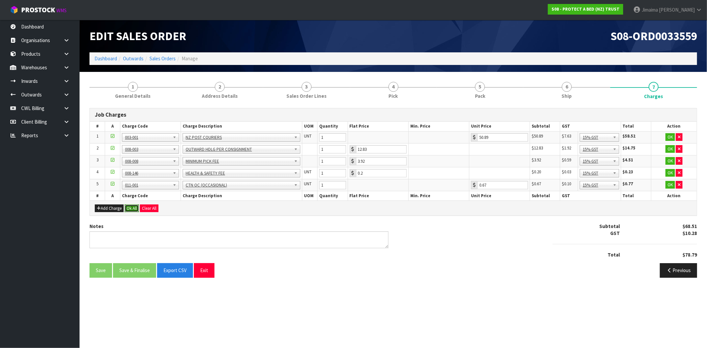
click at [134, 211] on button "Ok All" at bounding box center [132, 209] width 14 height 8
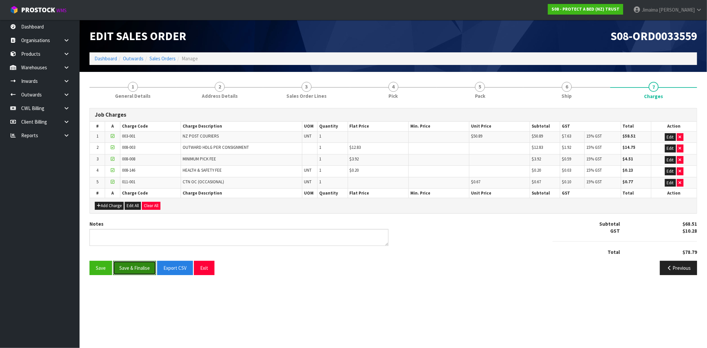
click at [137, 265] on button "Save & Finalise" at bounding box center [134, 268] width 43 height 14
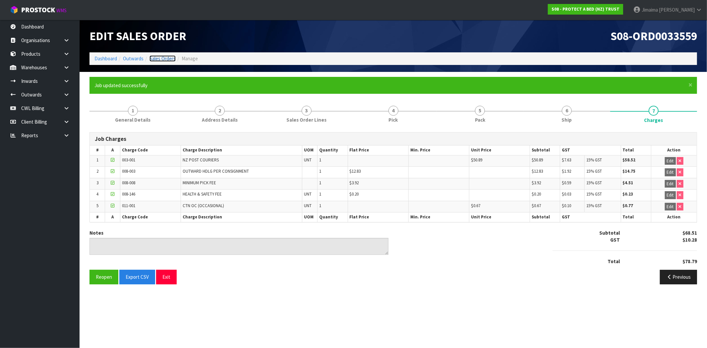
drag, startPoint x: 166, startPoint y: 55, endPoint x: 186, endPoint y: 55, distance: 20.6
click at [166, 55] on link "Sales Orders" at bounding box center [163, 58] width 26 height 6
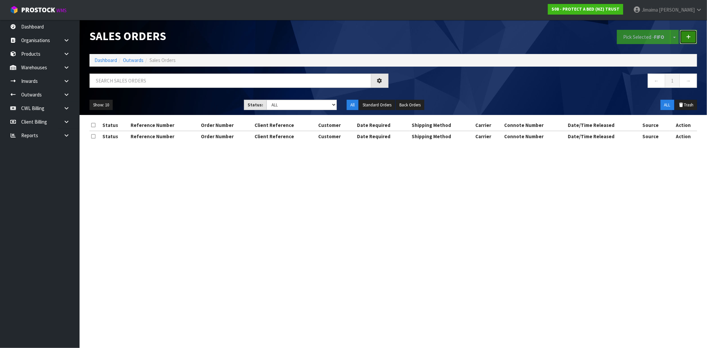
click at [694, 34] on link at bounding box center [688, 37] width 17 height 14
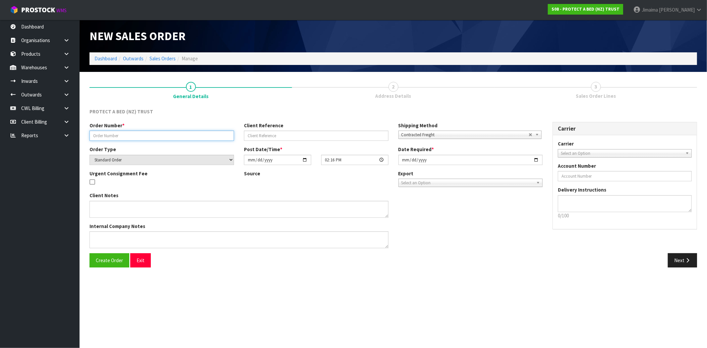
drag, startPoint x: 134, startPoint y: 136, endPoint x: 134, endPoint y: 143, distance: 7.3
click at [134, 136] on input "text" at bounding box center [162, 136] width 145 height 10
paste input "14356"
type input "14356"
click at [116, 256] on button "Create Order" at bounding box center [110, 260] width 40 height 14
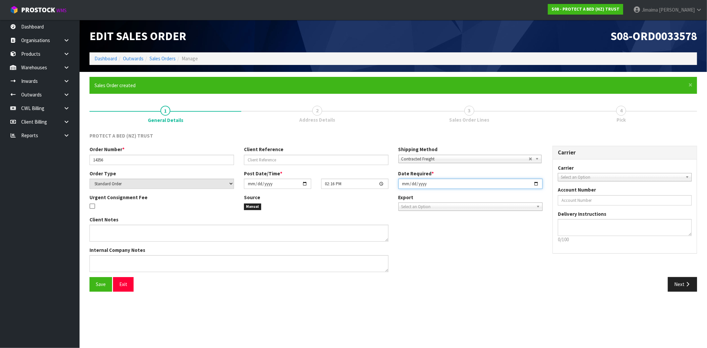
click at [534, 183] on input "[DATE]" at bounding box center [470, 184] width 145 height 10
click at [535, 182] on input "[DATE]" at bounding box center [470, 184] width 145 height 10
type input "[DATE]"
click at [88, 288] on div "Save Exit" at bounding box center [239, 284] width 309 height 14
drag, startPoint x: 92, startPoint y: 286, endPoint x: 261, endPoint y: 319, distance: 172.0
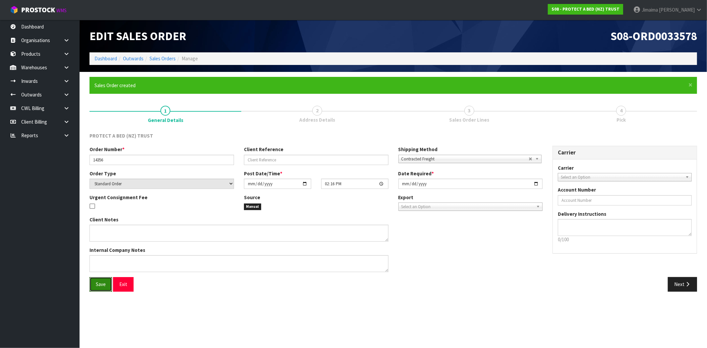
click at [93, 286] on button "Save" at bounding box center [101, 284] width 23 height 14
drag, startPoint x: 694, startPoint y: 288, endPoint x: 261, endPoint y: 153, distance: 452.9
click at [693, 288] on button "Next" at bounding box center [682, 284] width 29 height 14
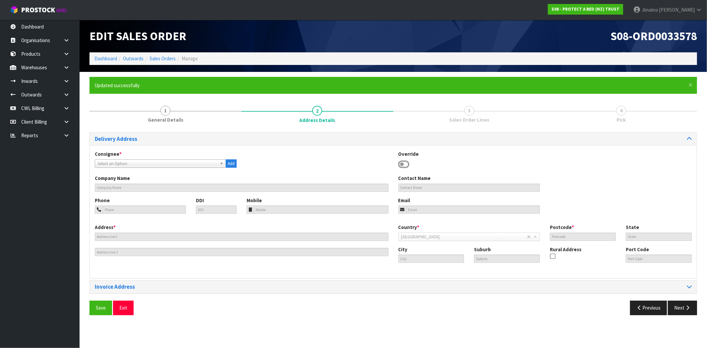
click at [152, 166] on span "Select an Option" at bounding box center [157, 164] width 119 height 8
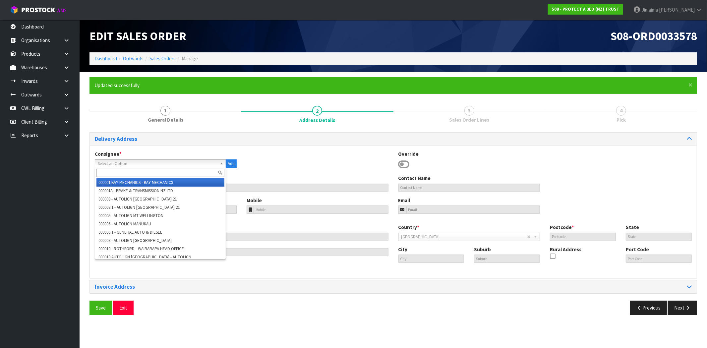
click at [134, 171] on input "text" at bounding box center [160, 173] width 128 height 8
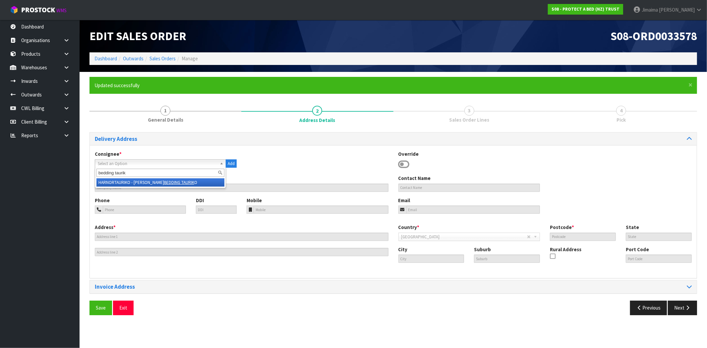
type input "bedding taurik"
click at [137, 185] on li "HARNORTAURIKO - HARVEY NORMAN BEDDING TAURIK O" at bounding box center [160, 182] width 128 height 8
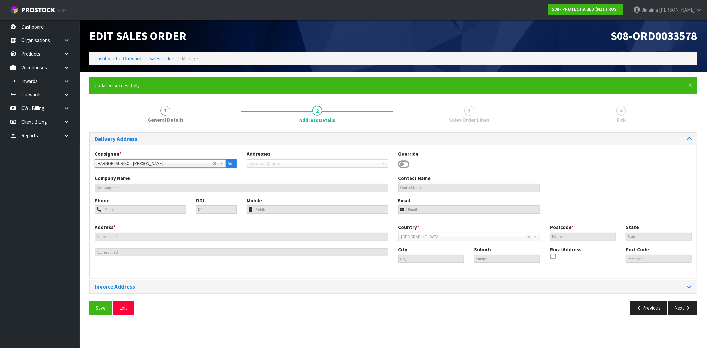
type input "HARVEY NORMAN BEDDING TAURIKO"
type input "19 TAURIKURA DRIVE"
type input "3110"
type input "Tauranga"
type input "TAURIKO"
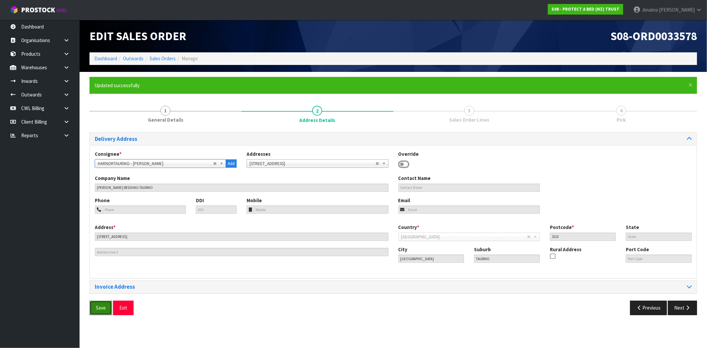
click at [101, 306] on span "Save" at bounding box center [101, 308] width 10 height 6
drag, startPoint x: 694, startPoint y: 309, endPoint x: 508, endPoint y: 273, distance: 188.8
click at [693, 309] on button "Next" at bounding box center [682, 308] width 29 height 14
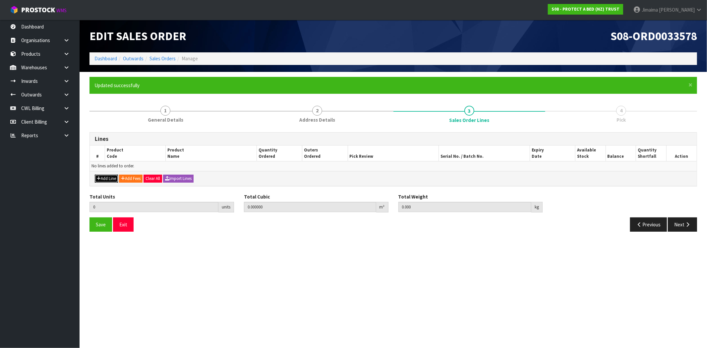
click at [105, 180] on button "Add Line" at bounding box center [106, 179] width 23 height 8
type input "0"
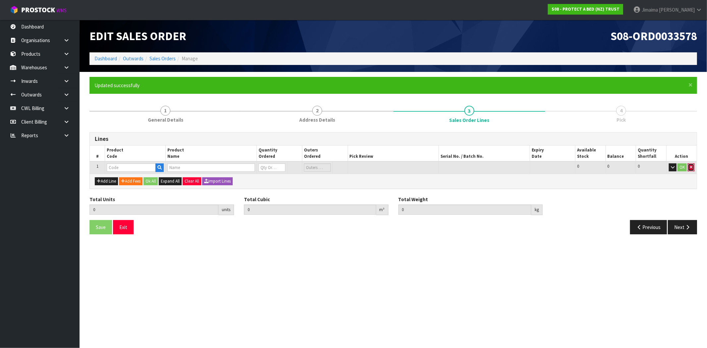
click at [692, 168] on icon "button" at bounding box center [691, 167] width 3 height 4
type input "0.000000"
type input "0.000"
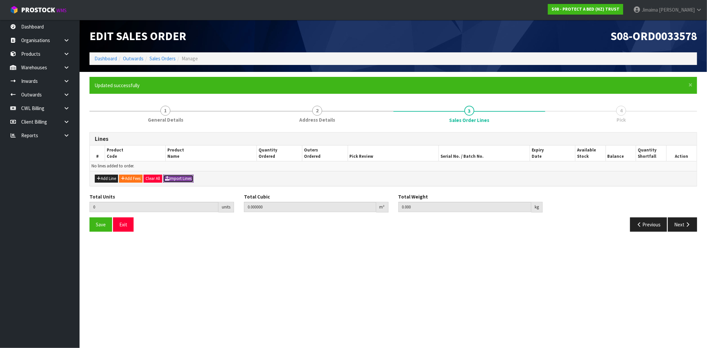
click at [176, 178] on button "Import Lines" at bounding box center [178, 179] width 30 height 8
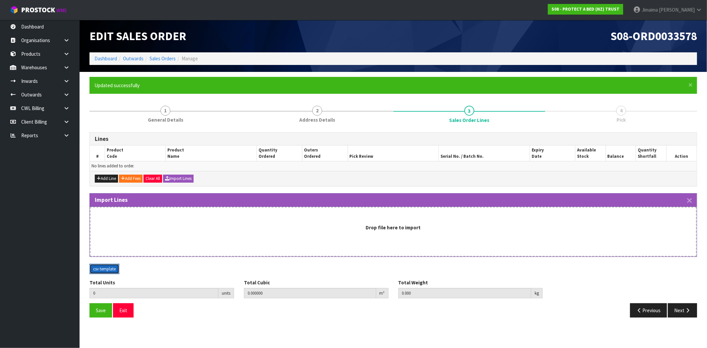
click at [101, 270] on button "csv template" at bounding box center [105, 269] width 30 height 11
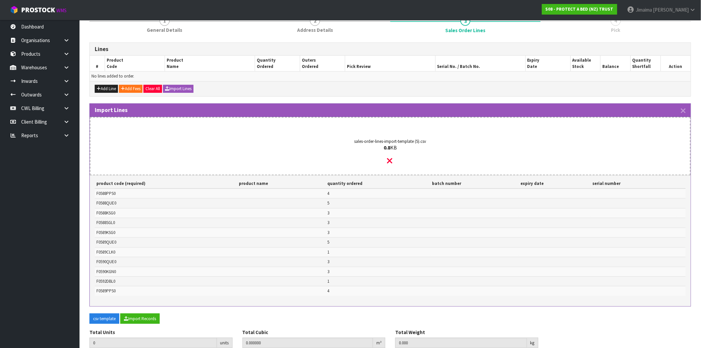
scroll to position [118, 0]
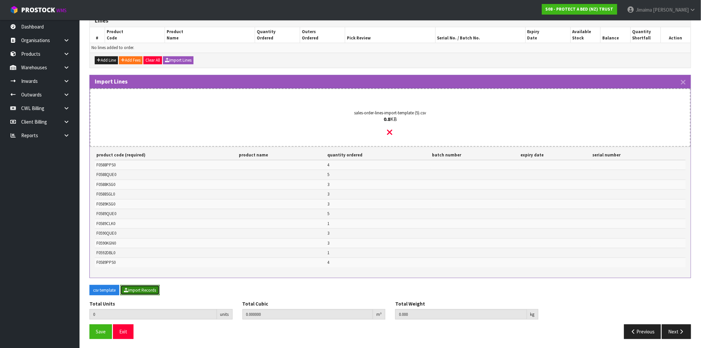
click at [151, 291] on button "Import Records" at bounding box center [139, 290] width 39 height 11
type input "35"
type input "0"
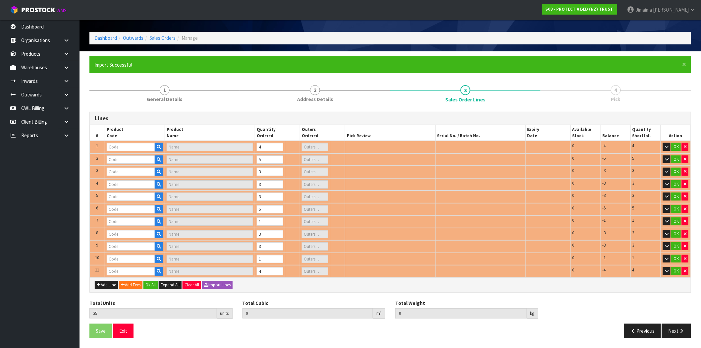
type input "F0588PPS0"
type input "STAYCLEAN BXD STD PP EA"
type input "0"
type input "F0588SGL0"
type input "STAYCLEAN BXD MP SGL"
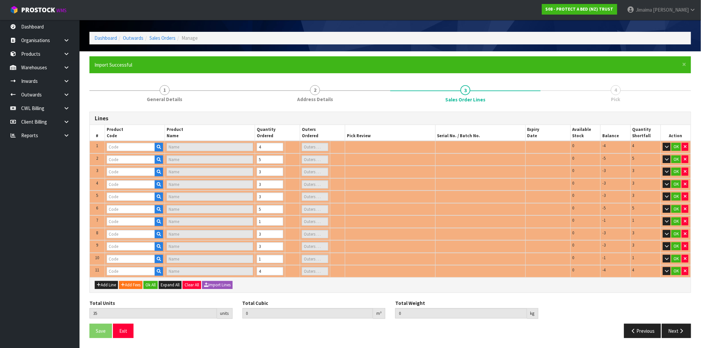
type input "0"
type input "F0588KSG0"
type input "STAYCLEAN BXD MP KSGL"
type input "0"
type input "F0588QUE0"
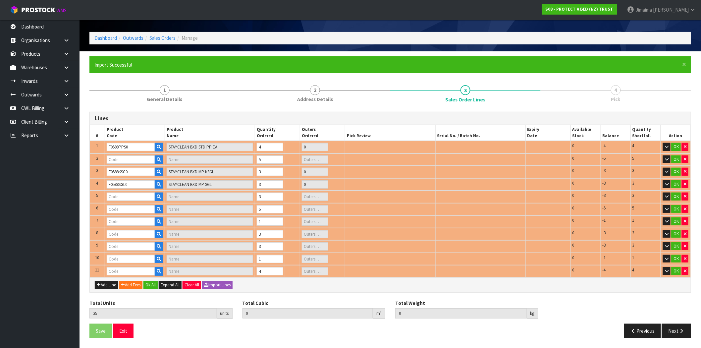
type input "STAYCLEAN BXD MP QUE"
type input "0"
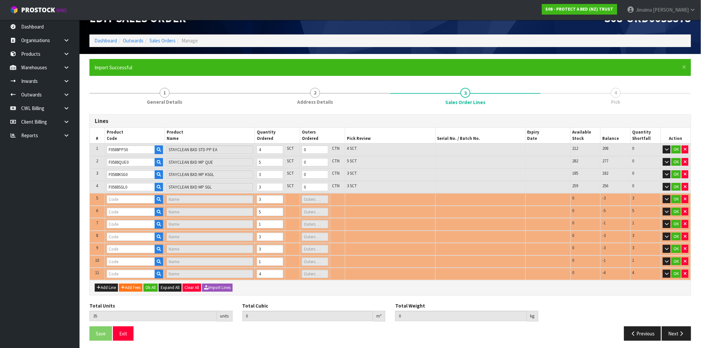
type input "F0589KSG0"
type input "COTTON CLOUD FRESCHE BXD MP KSGL"
type input "0"
type input "F0590QUE0"
type input "SUPREME FRESCHE BXD MP QUE"
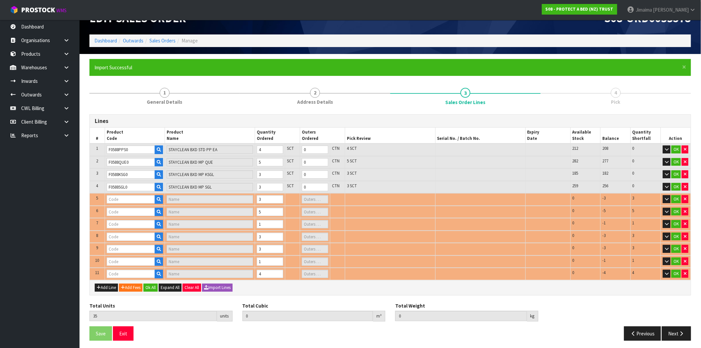
type input "0"
type input "F0589CLK0"
type input "COTTON CLOUD FRESCHE BXD MP CKG"
type input "F0590KGN0"
type input "SUPREME FRESCHE BXD MP NZ KNG"
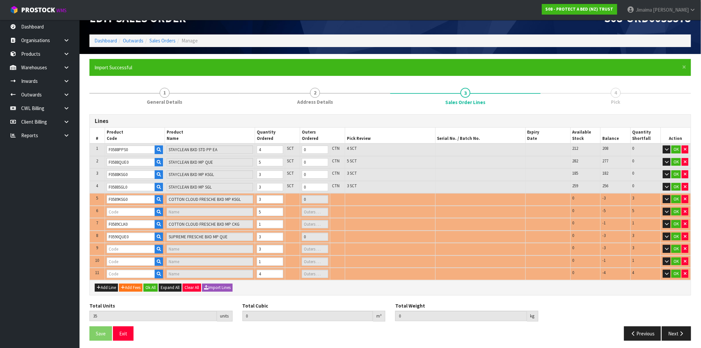
type input "0"
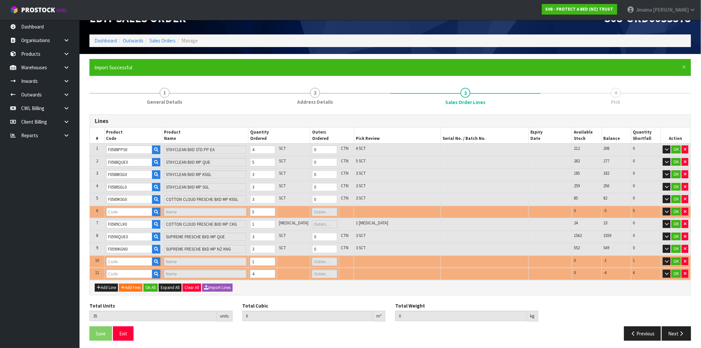
type input "F0592DBL0"
type input "COOL LUXE FRESCHE BXD MP DBL"
type input "0"
type input "F0589QUE0"
type input "COTTON CLOUD FRESCHE BXD MP QUE"
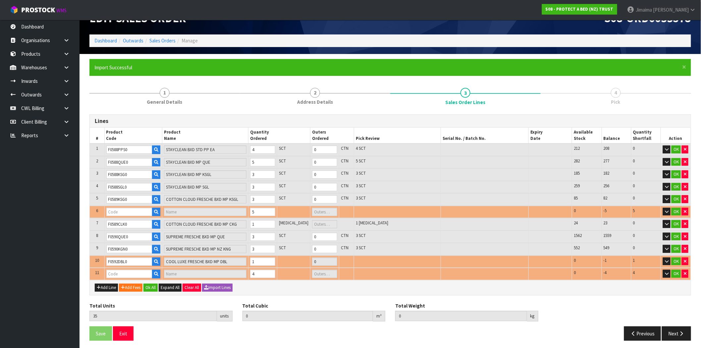
type input "1"
type input "0.415582"
type input "36"
type input "F0589PPS0"
type input "COTTON CLOUD FRESCHE BXD STD PP EA"
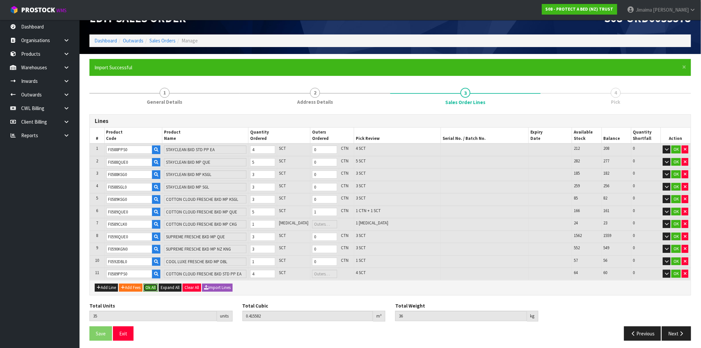
click at [152, 284] on button "Ok All" at bounding box center [151, 288] width 14 height 8
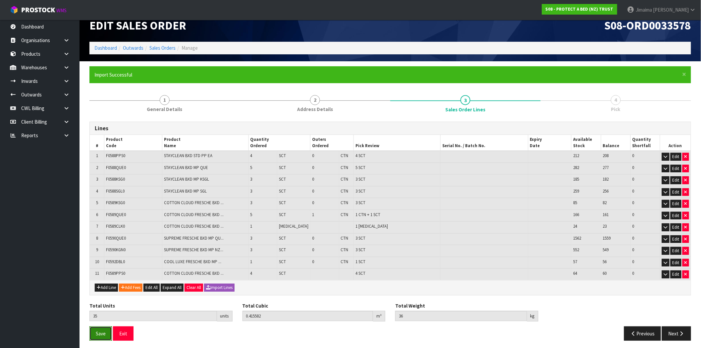
click at [100, 332] on span "Save" at bounding box center [101, 334] width 10 height 6
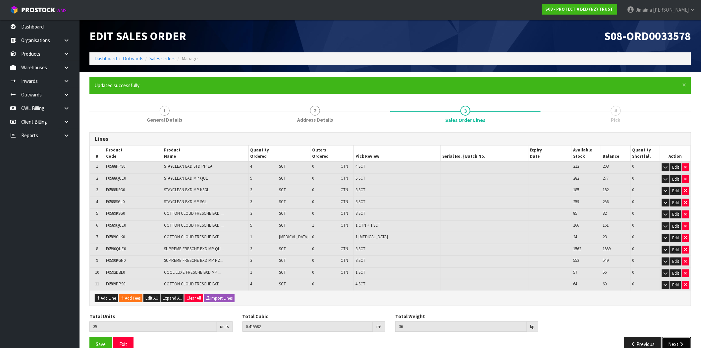
drag, startPoint x: 678, startPoint y: 339, endPoint x: 597, endPoint y: 341, distance: 80.9
click at [678, 339] on button "Next" at bounding box center [676, 344] width 29 height 14
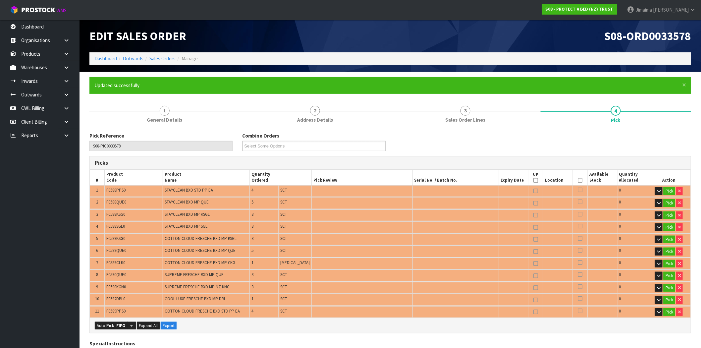
click at [107, 318] on div "Auto Pick - FIFO Split button! FIFO - First In First Out FEFO - First Expired F…" at bounding box center [390, 325] width 601 height 15
click at [104, 322] on button "Auto Pick - FIFO" at bounding box center [111, 326] width 33 height 8
type input "1"
type input "Piece x 1"
type input "Sub-carton x 30"
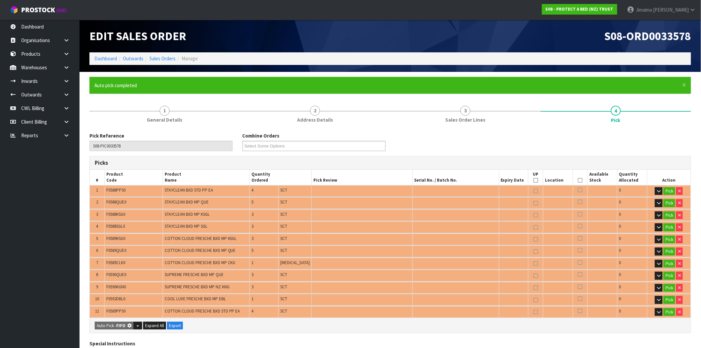
type input "35"
type input "0.415582"
type input "36.000"
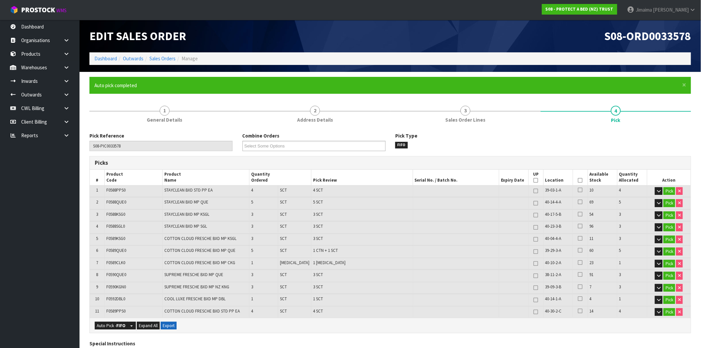
scroll to position [245, 0]
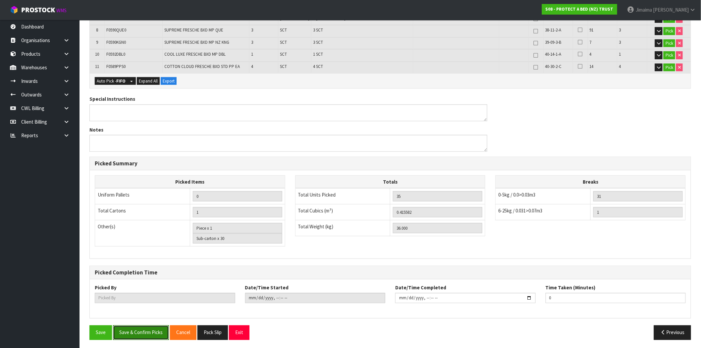
click at [148, 334] on button "Save & Confirm Picks" at bounding box center [141, 333] width 56 height 14
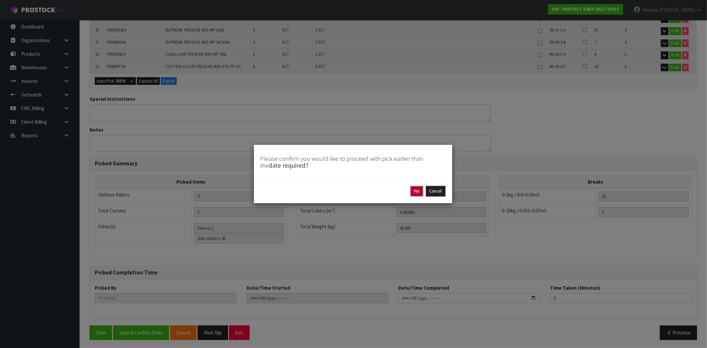
click at [418, 192] on button "Yes" at bounding box center [416, 191] width 13 height 11
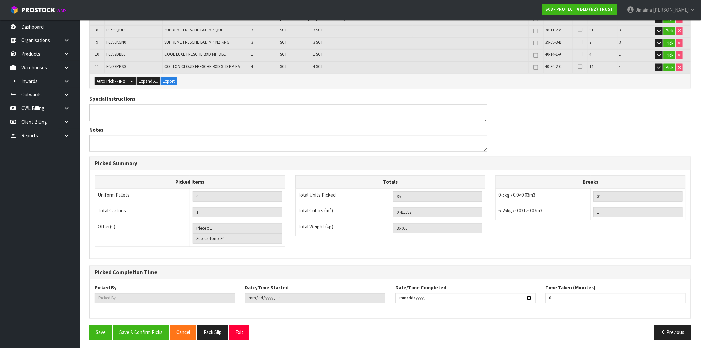
type input "Jimaima [PERSON_NAME]"
type input "2025-09-26T14:17:47"
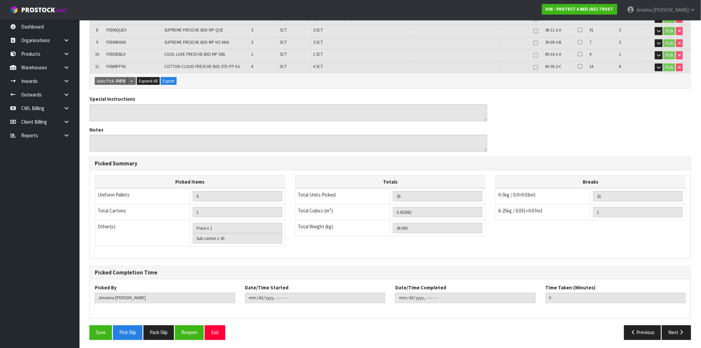
scroll to position [0, 0]
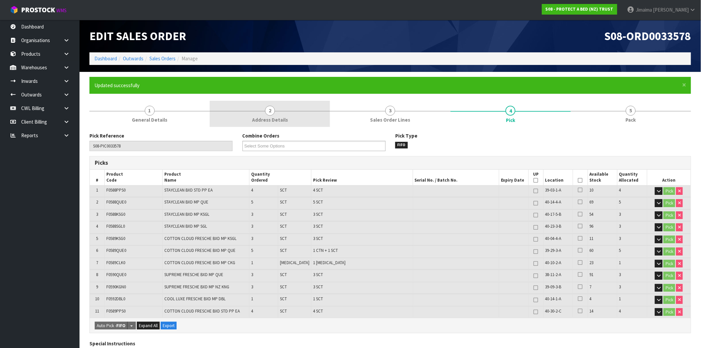
click at [290, 112] on link "2 Address Details" at bounding box center [270, 114] width 120 height 26
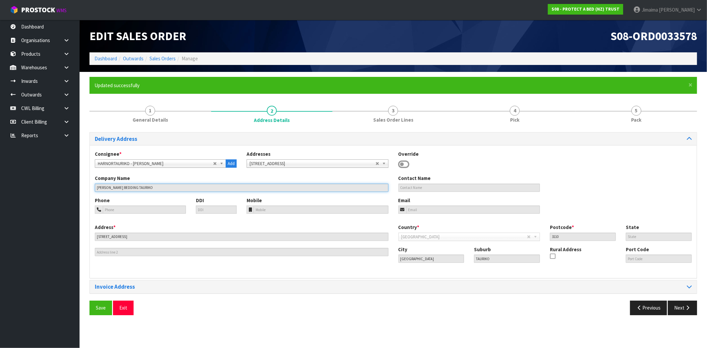
drag, startPoint x: 170, startPoint y: 190, endPoint x: 136, endPoint y: 142, distance: 59.2
click at [48, 188] on body "Toggle navigation ProStock WMS S08 - PROTECT A BED (NZ) TRUST Jimaima [PERSON_N…" at bounding box center [353, 174] width 707 height 348
click at [158, 57] on link "Sales Orders" at bounding box center [163, 58] width 26 height 6
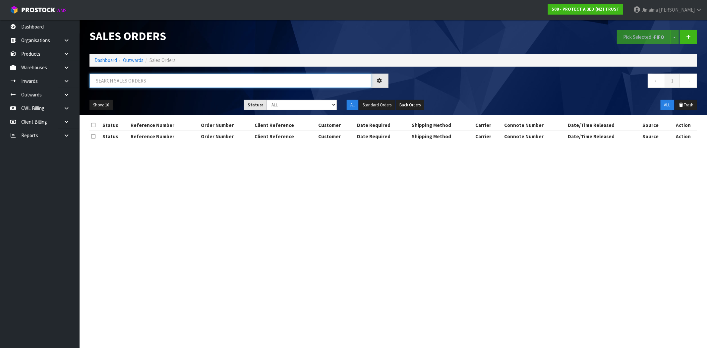
click at [125, 88] on input "text" at bounding box center [231, 81] width 282 height 14
paste input "HARVEY NORMAN BEDDING TAURIKO"
type input "HARVEY NORMAN BEDDING TAURIKO"
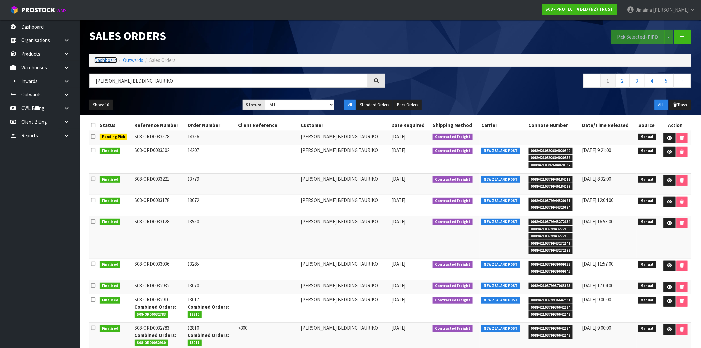
click at [104, 61] on link "Dashboard" at bounding box center [105, 60] width 23 height 6
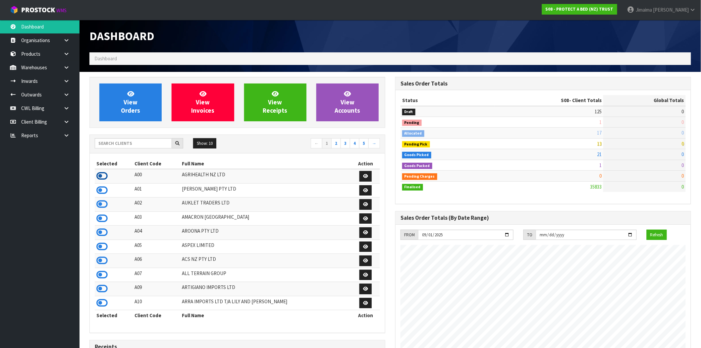
scroll to position [331018, 331214]
click at [104, 177] on icon at bounding box center [101, 176] width 11 height 10
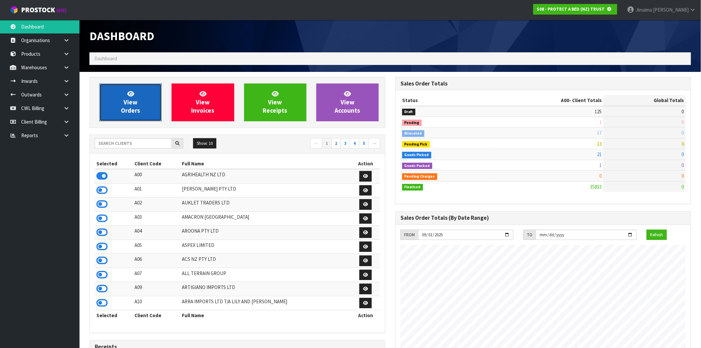
click at [132, 104] on span "View Orders" at bounding box center [130, 102] width 19 height 25
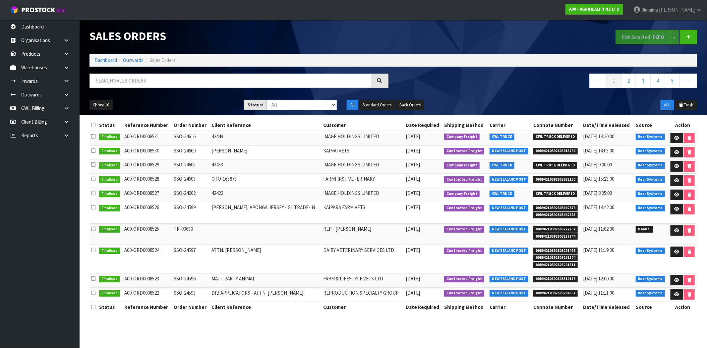
click at [267, 155] on td "SHALLY" at bounding box center [266, 152] width 112 height 14
click at [265, 155] on td "SHALLY" at bounding box center [266, 152] width 112 height 14
click at [106, 62] on link "Dashboard" at bounding box center [105, 60] width 23 height 6
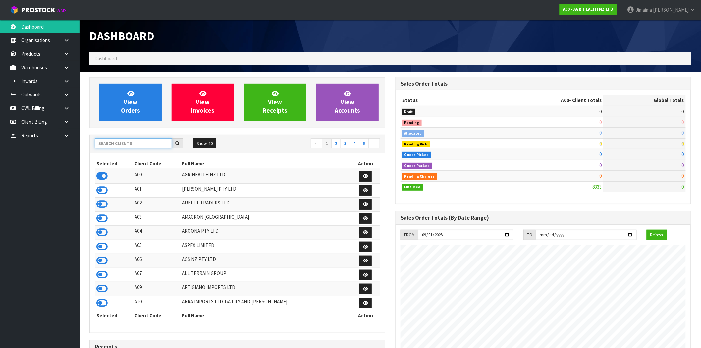
click at [112, 144] on input "text" at bounding box center [133, 143] width 77 height 10
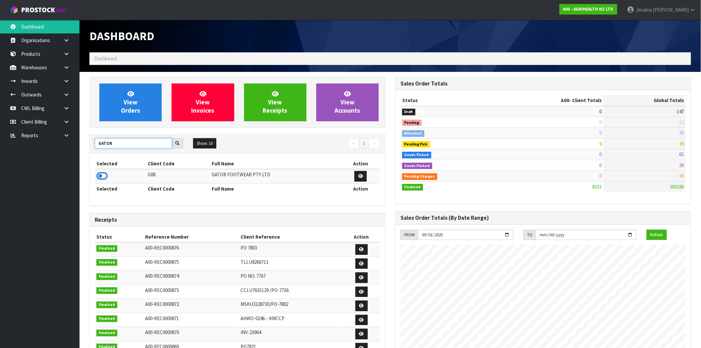
type input "GATOR"
drag, startPoint x: 108, startPoint y: 183, endPoint x: 103, endPoint y: 179, distance: 6.6
click at [108, 184] on table "Selected Client Code Full Name Action G08 GATOR FOOTWEAR PTY LTD Selected Clien…" at bounding box center [237, 175] width 285 height 35
click at [103, 179] on icon at bounding box center [101, 176] width 11 height 10
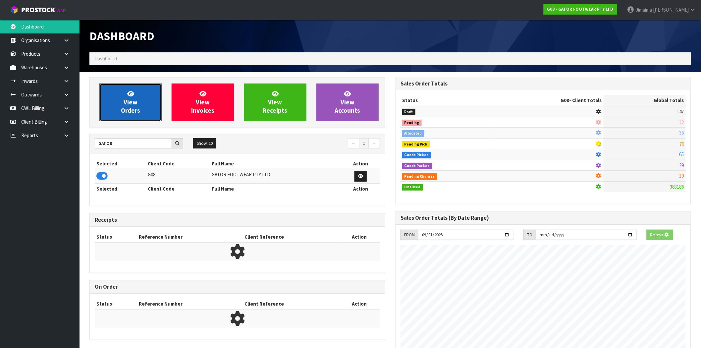
scroll to position [331107, 331214]
click at [129, 103] on span "View Orders" at bounding box center [130, 102] width 19 height 25
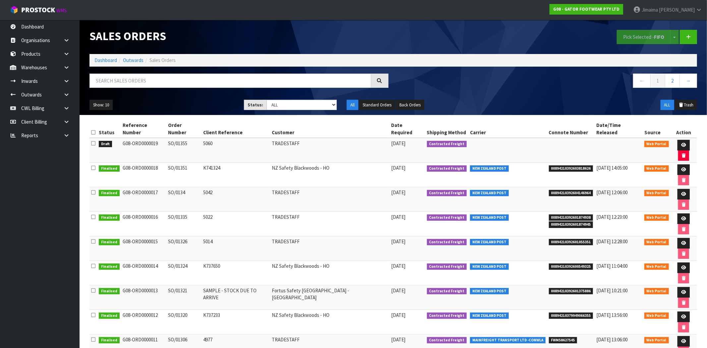
click at [334, 285] on td "Fortus Safety NZ - Christchurch" at bounding box center [329, 297] width 119 height 25
click at [678, 140] on link at bounding box center [684, 145] width 12 height 11
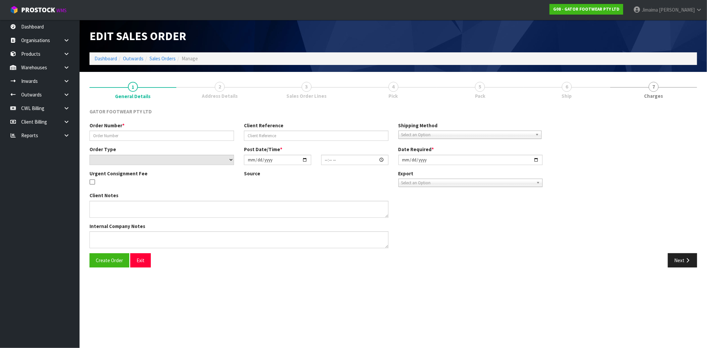
type input "SO/01355"
type input "5060"
select select "number:0"
type input "[DATE]"
type input "17:23:00.000"
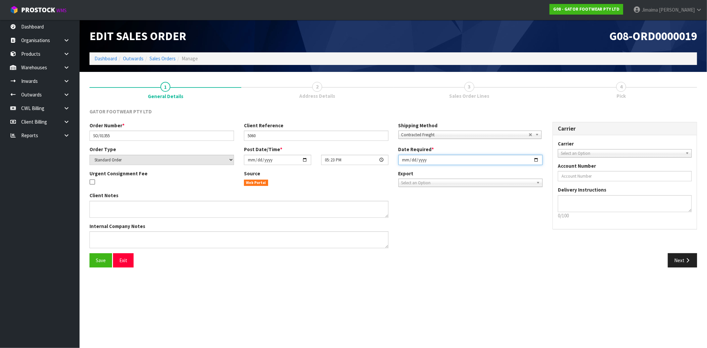
click at [535, 159] on input "[DATE]" at bounding box center [470, 160] width 145 height 10
type input "[DATE]"
click at [424, 208] on div "Client Notes Internal Company Notes" at bounding box center [316, 222] width 463 height 61
click at [680, 261] on button "Next" at bounding box center [682, 260] width 29 height 14
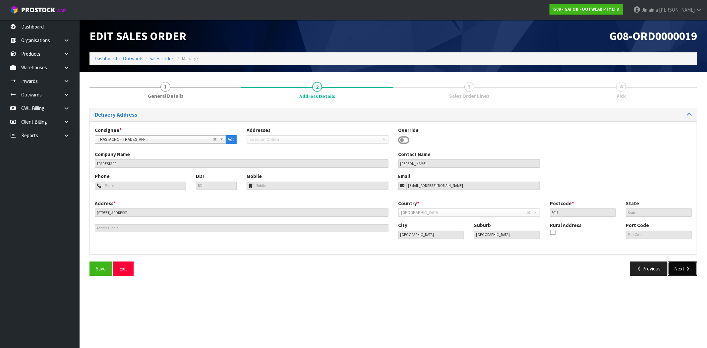
click at [687, 269] on icon "button" at bounding box center [688, 268] width 6 height 5
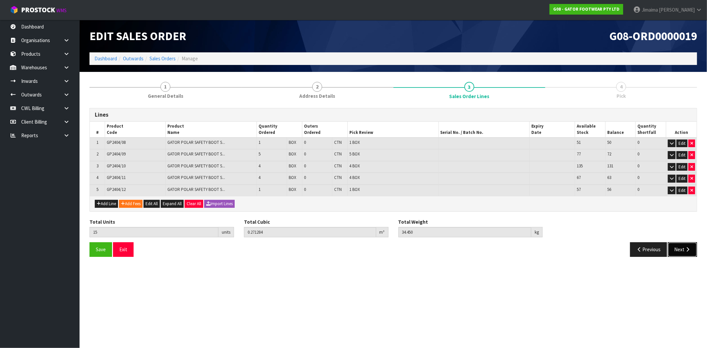
click at [686, 247] on icon "button" at bounding box center [688, 249] width 6 height 5
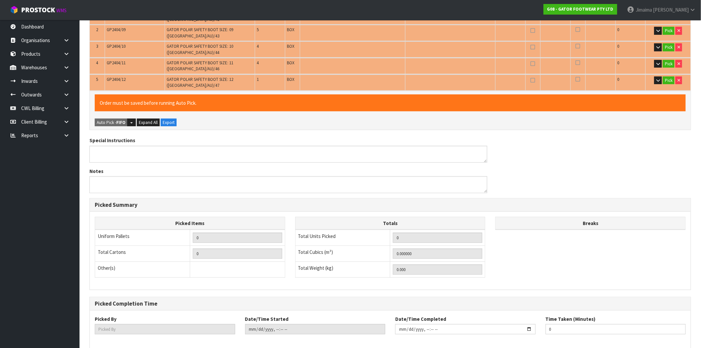
scroll to position [163, 0]
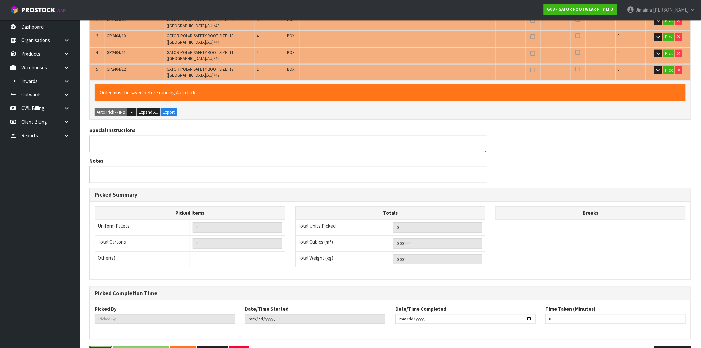
click at [104, 346] on button "Save" at bounding box center [101, 353] width 23 height 14
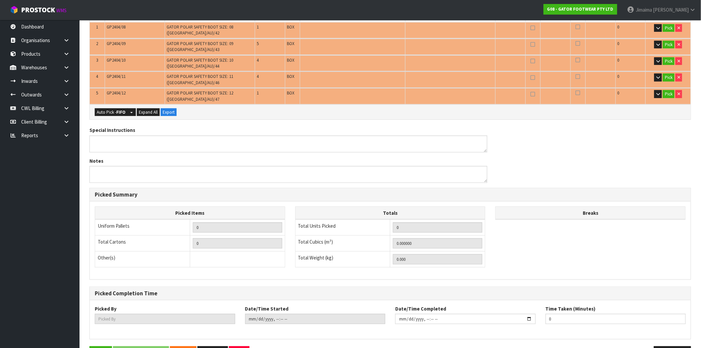
scroll to position [0, 0]
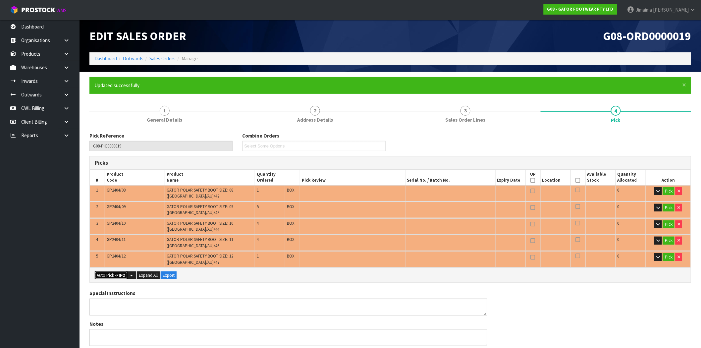
click at [117, 272] on button "Auto Pick - FIFO" at bounding box center [111, 276] width 33 height 8
type input "Box x 15"
type input "15"
type input "0.271284"
type input "34.450"
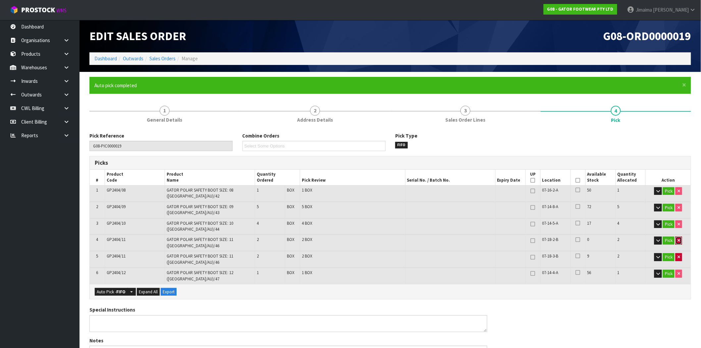
click at [681, 237] on button "button" at bounding box center [679, 241] width 7 height 8
type input "13"
type input "0.233766"
type input "29.65"
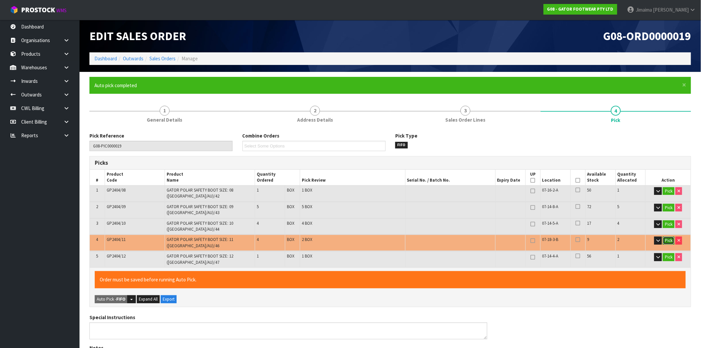
click at [672, 237] on button "Pick" at bounding box center [669, 241] width 12 height 8
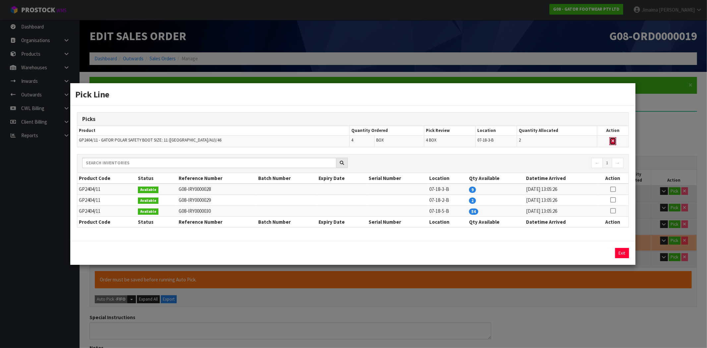
click at [612, 138] on button "button" at bounding box center [613, 141] width 7 height 8
type input "Box x 13"
type input "11"
type input "0.196248"
type input "24.85"
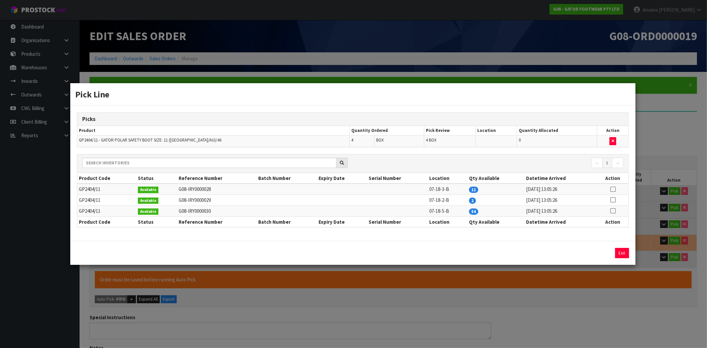
click at [612, 200] on icon at bounding box center [612, 200] width 5 height 0
click at [607, 249] on button "Assign Pick" at bounding box center [599, 253] width 27 height 10
type input "Box x 15"
type input "13"
type input "0.233766"
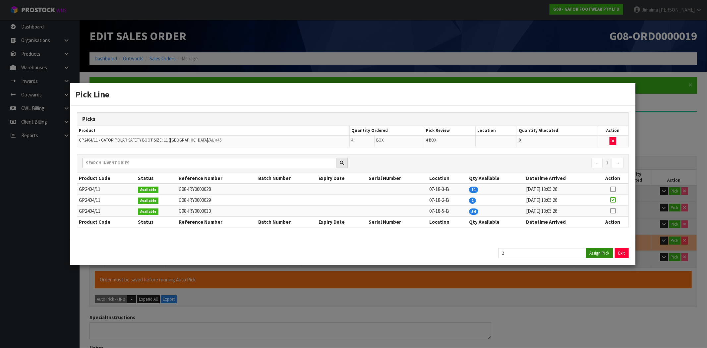
type input "29.65"
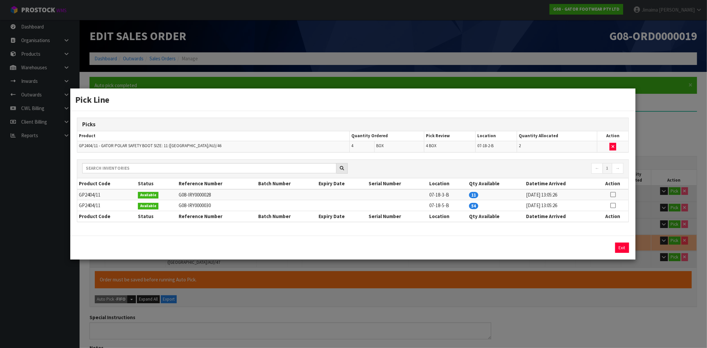
click at [614, 198] on td at bounding box center [613, 194] width 31 height 11
click at [611, 195] on icon at bounding box center [612, 195] width 5 height 0
click at [607, 247] on button "Assign Pick" at bounding box center [599, 248] width 27 height 10
type input "15"
type input "0.271284"
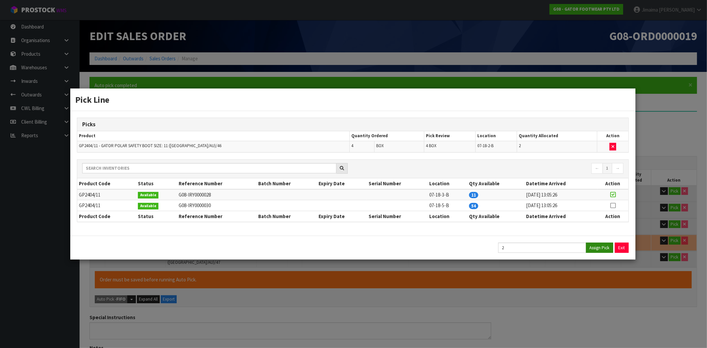
type input "34.45"
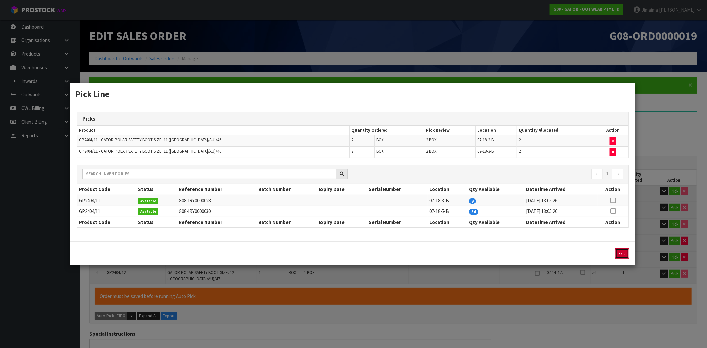
drag, startPoint x: 621, startPoint y: 250, endPoint x: 431, endPoint y: 267, distance: 190.7
click at [621, 250] on button "Exit" at bounding box center [622, 253] width 14 height 10
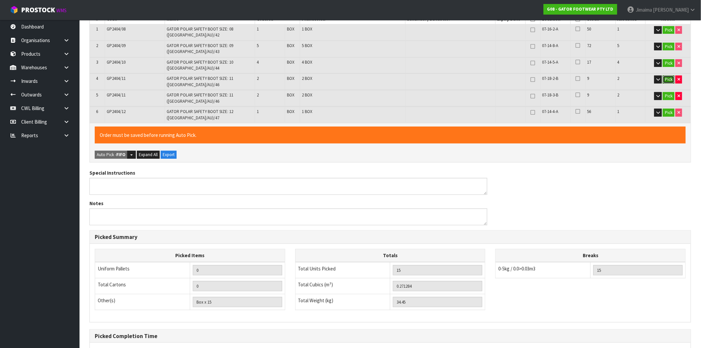
scroll to position [199, 0]
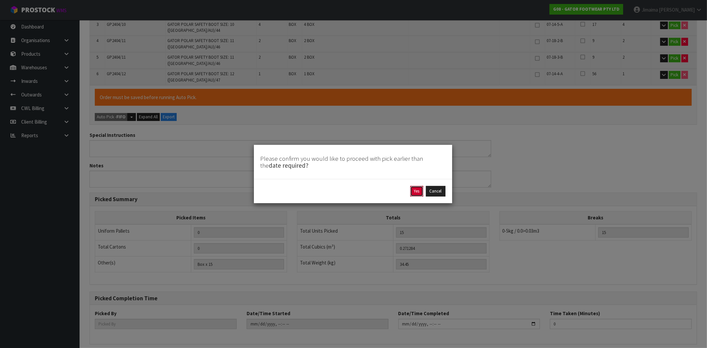
click at [421, 190] on button "Yes" at bounding box center [416, 191] width 13 height 11
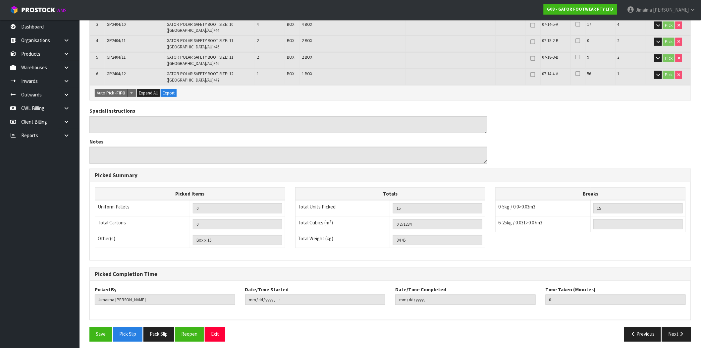
type input "Jimaima Reiher"
type input "2025-09-26T14:21:48"
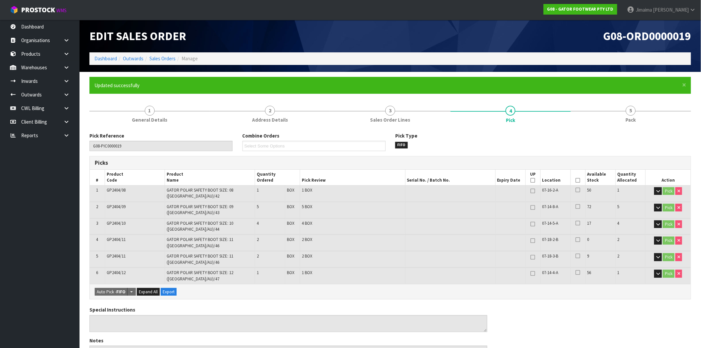
scroll to position [175, 0]
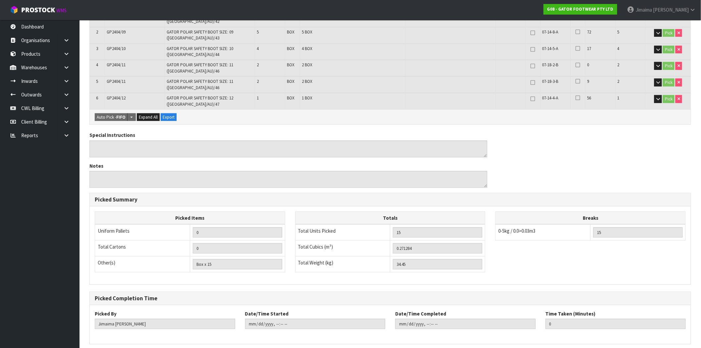
drag, startPoint x: 159, startPoint y: 330, endPoint x: 170, endPoint y: 316, distance: 17.9
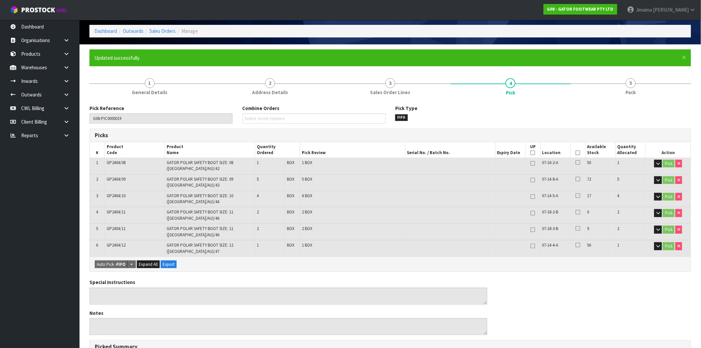
scroll to position [0, 0]
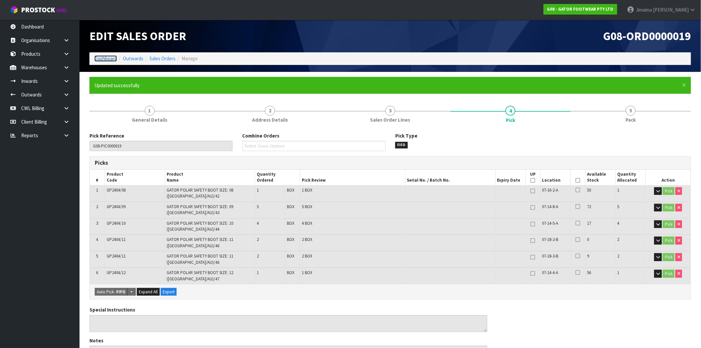
click at [104, 57] on link "Dashboard" at bounding box center [105, 58] width 23 height 6
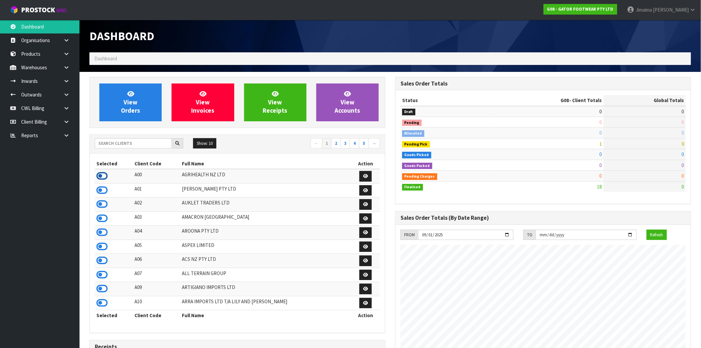
click at [98, 178] on icon at bounding box center [101, 176] width 11 height 10
click at [130, 118] on link "View Orders" at bounding box center [130, 103] width 62 height 38
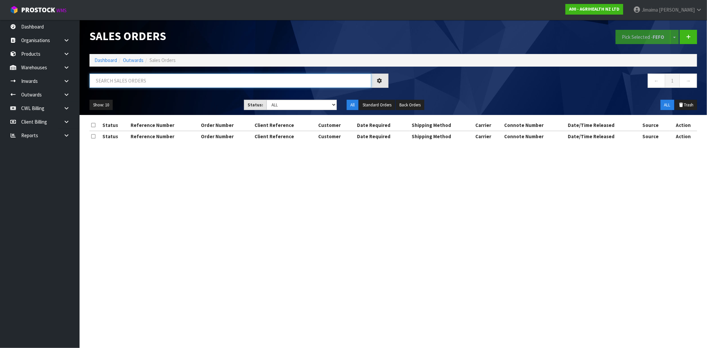
drag, startPoint x: 158, startPoint y: 78, endPoint x: 144, endPoint y: 78, distance: 13.9
click at [156, 78] on input "text" at bounding box center [231, 81] width 282 height 14
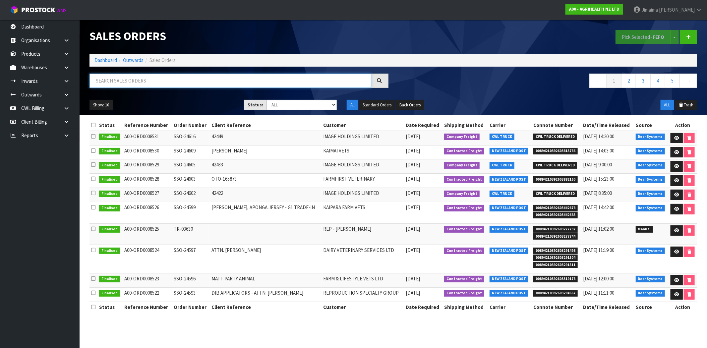
paste input "23787"
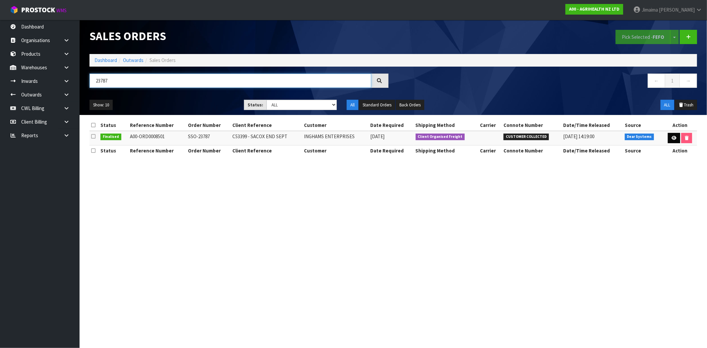
type input "23787"
click at [674, 138] on icon at bounding box center [674, 138] width 5 height 4
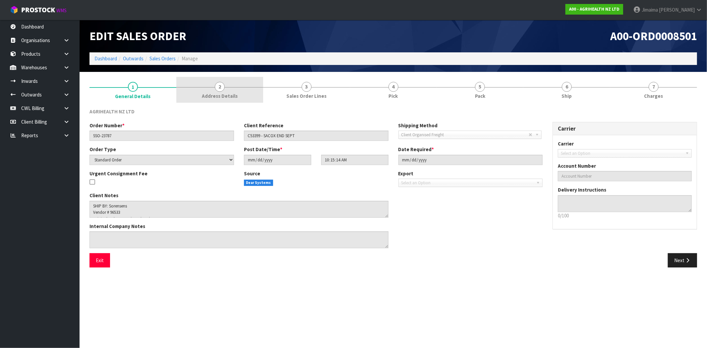
click at [239, 90] on link "2 Address Details" at bounding box center [219, 90] width 87 height 26
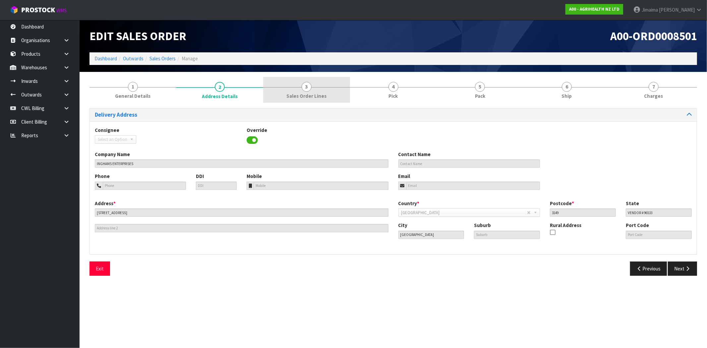
click at [313, 96] on span "Sales Order Lines" at bounding box center [306, 95] width 40 height 7
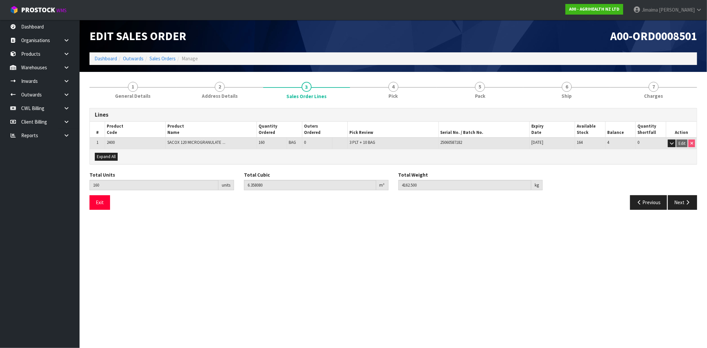
click at [293, 300] on section "Edit Sales Order A00-ORD0008501 Dashboard Outwards Sales Orders Manage 1 Genera…" at bounding box center [353, 174] width 707 height 348
click at [100, 57] on link "Dashboard" at bounding box center [105, 58] width 23 height 6
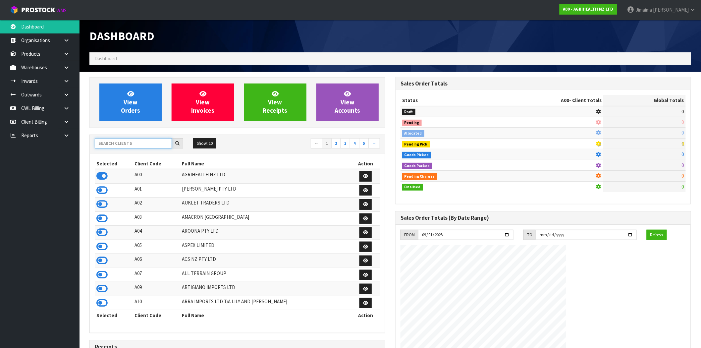
click at [127, 141] on input "text" at bounding box center [133, 143] width 77 height 10
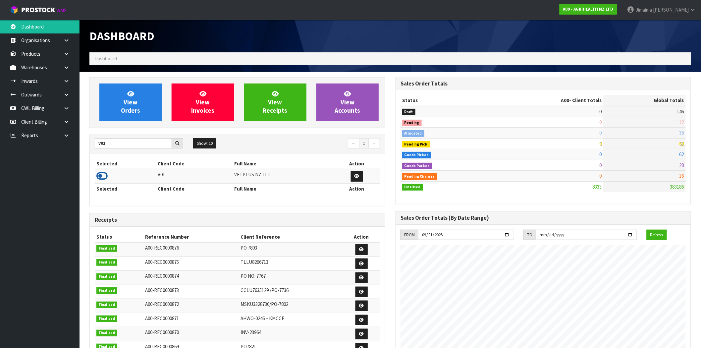
click at [104, 173] on icon at bounding box center [101, 176] width 11 height 10
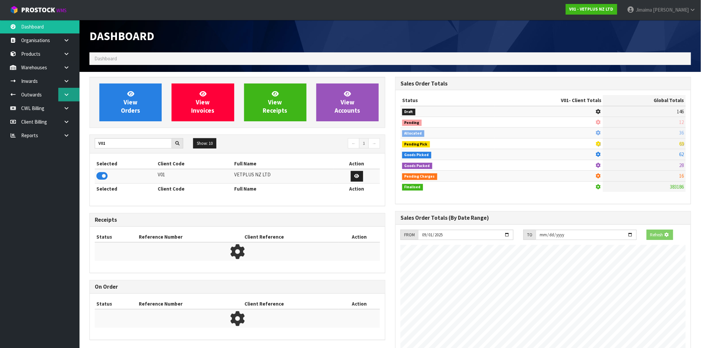
scroll to position [413, 306]
click at [71, 68] on link at bounding box center [68, 68] width 21 height 14
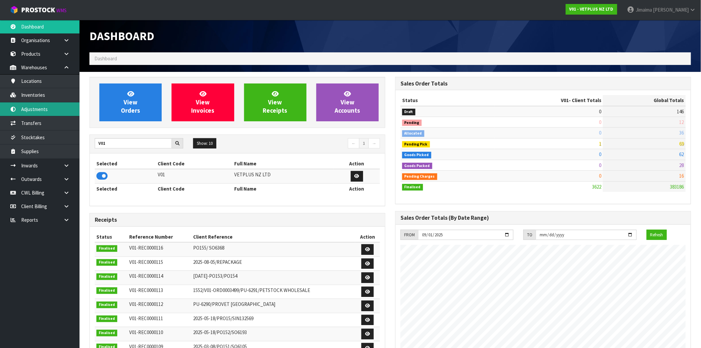
scroll to position [502, 306]
click at [45, 93] on link "Inventories" at bounding box center [40, 95] width 80 height 14
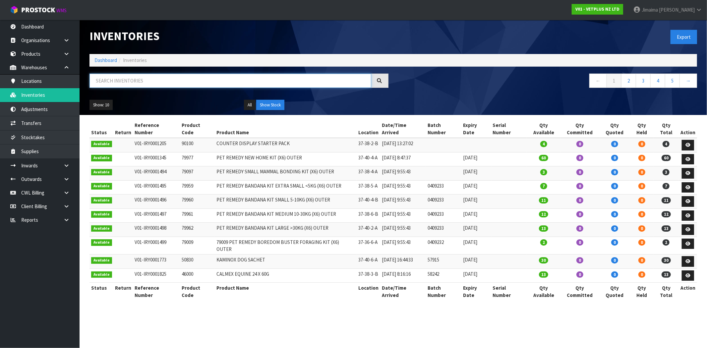
click at [137, 80] on input "text" at bounding box center [231, 81] width 282 height 14
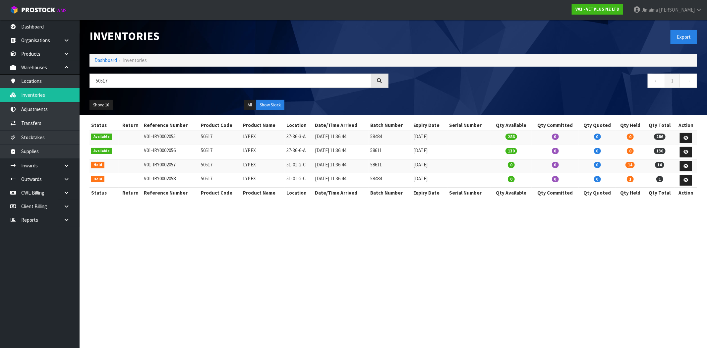
click at [251, 175] on td "LYPEX" at bounding box center [262, 180] width 43 height 14
click at [200, 179] on td "50517" at bounding box center [220, 180] width 42 height 14
copy tr "50517"
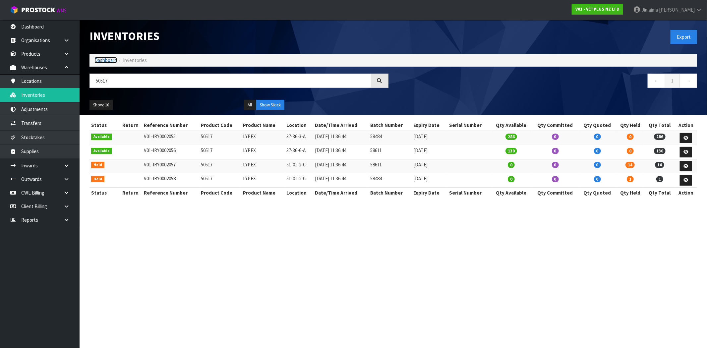
drag, startPoint x: 106, startPoint y: 61, endPoint x: 165, endPoint y: 120, distance: 83.5
click at [106, 61] on link "Dashboard" at bounding box center [105, 60] width 23 height 6
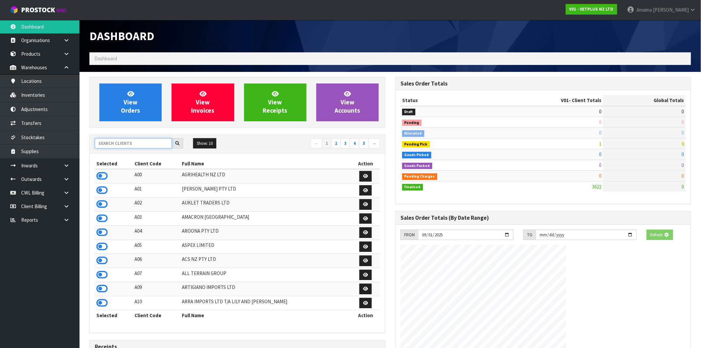
click at [123, 146] on input "text" at bounding box center [133, 143] width 77 height 10
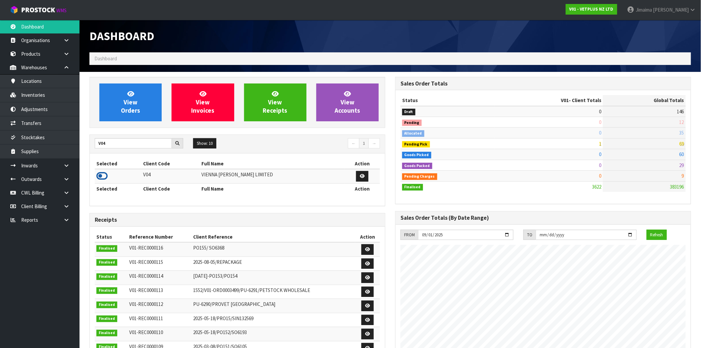
click at [104, 177] on icon at bounding box center [101, 176] width 11 height 10
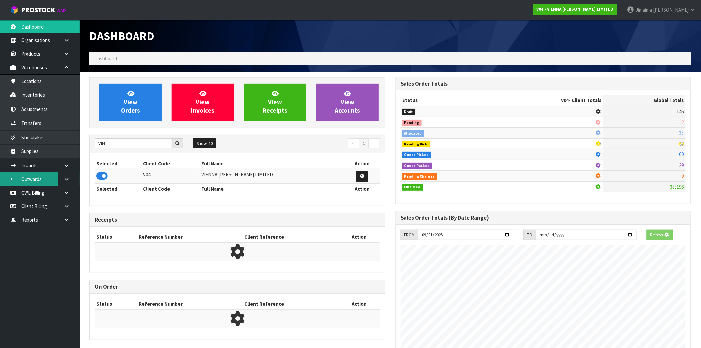
scroll to position [524, 306]
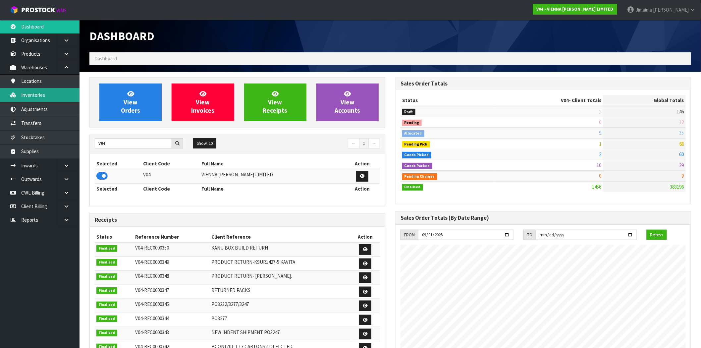
click at [70, 91] on link "Inventories" at bounding box center [40, 95] width 80 height 14
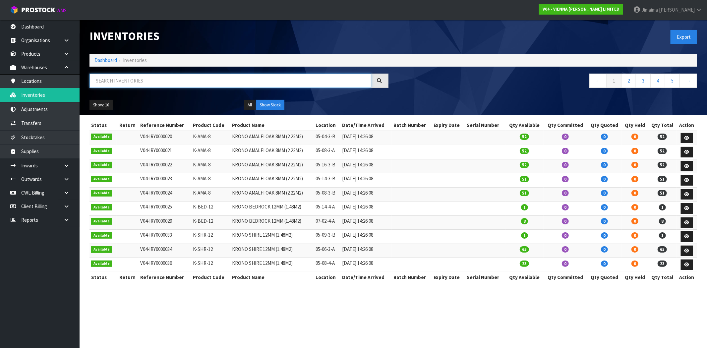
click at [171, 79] on input "text" at bounding box center [231, 81] width 282 height 14
paste input "C-HG-2200-SEC"
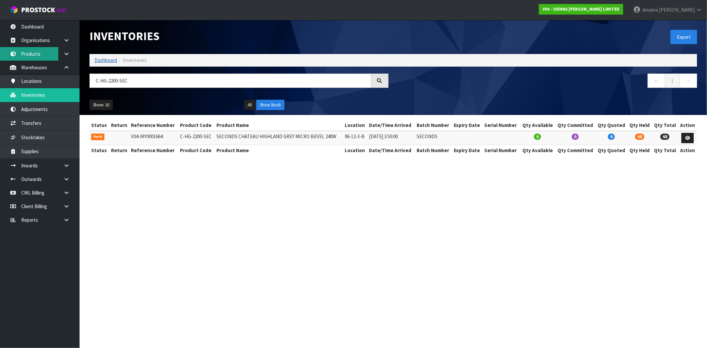
drag, startPoint x: 44, startPoint y: 58, endPoint x: 114, endPoint y: 61, distance: 70.0
click at [44, 58] on link "Products" at bounding box center [40, 54] width 80 height 14
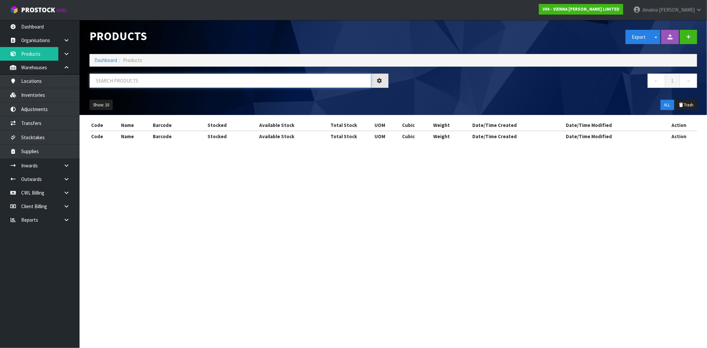
click at [121, 79] on input "text" at bounding box center [231, 81] width 282 height 14
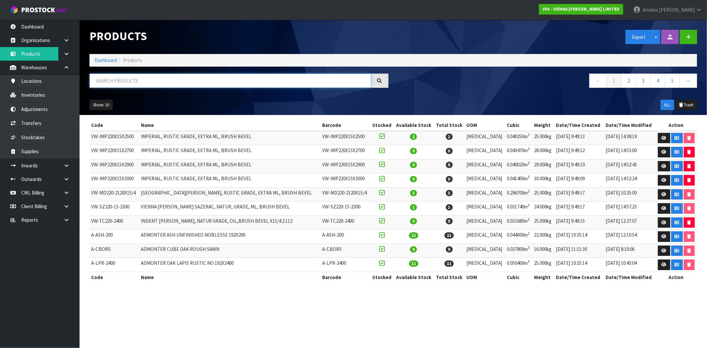
paste input "C-HG-2200-SEC"
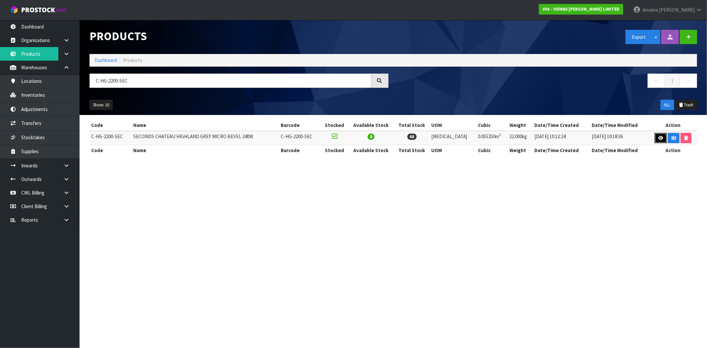
click at [662, 138] on link at bounding box center [661, 138] width 12 height 11
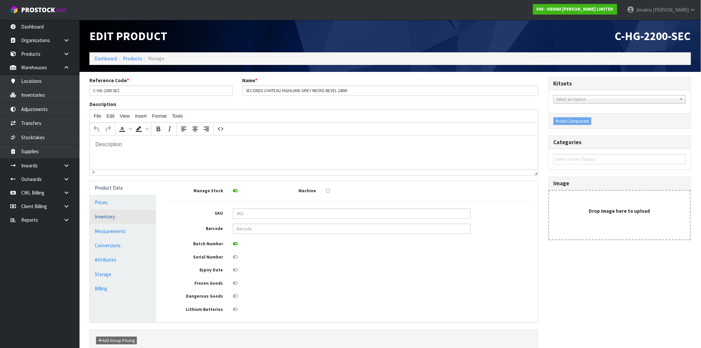
click at [111, 216] on link "Inventory" at bounding box center [123, 217] width 66 height 14
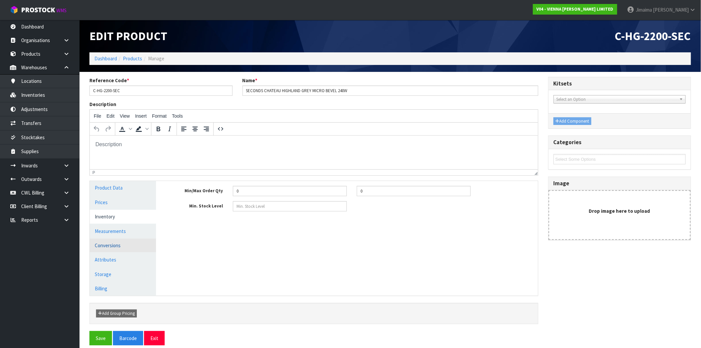
click at [111, 251] on link "Conversions" at bounding box center [123, 246] width 66 height 14
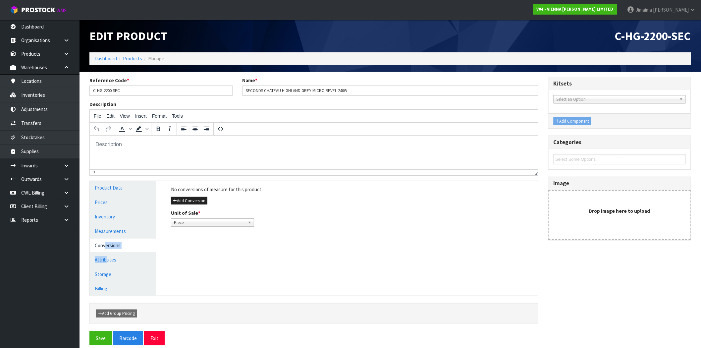
click at [105, 253] on ul "Product Data Prices Inventory Measurements Conversions Attributes Storage Billi…" at bounding box center [123, 238] width 66 height 114
click at [116, 263] on link "Attributes" at bounding box center [123, 260] width 66 height 14
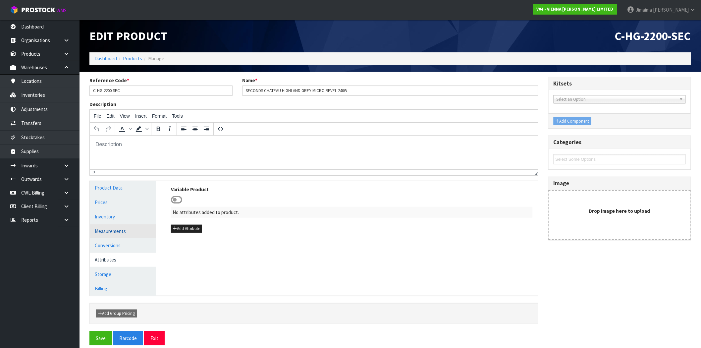
click at [105, 226] on link "Measurements" at bounding box center [123, 231] width 66 height 14
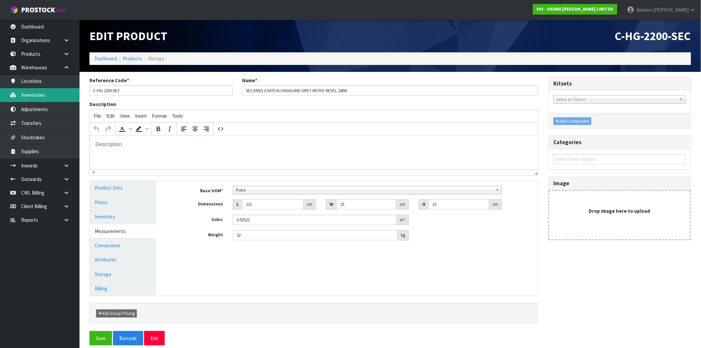
click at [32, 95] on link "Inventories" at bounding box center [40, 95] width 80 height 14
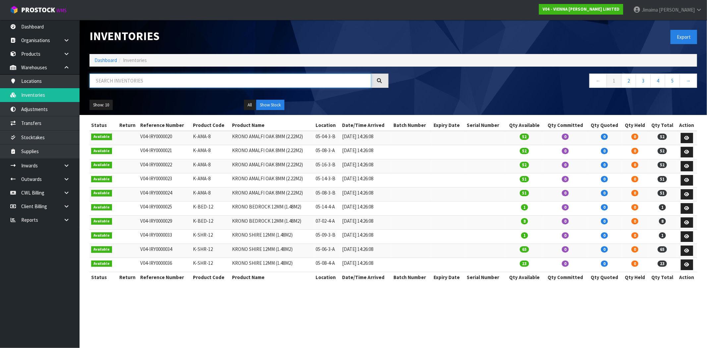
click at [107, 86] on input "text" at bounding box center [231, 81] width 282 height 14
paste input "C-HG-2200-SEC"
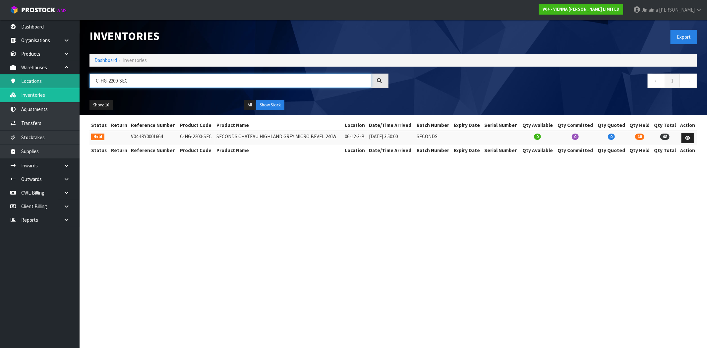
drag, startPoint x: 124, startPoint y: 84, endPoint x: 77, endPoint y: 82, distance: 47.1
click at [75, 83] on body "Toggle navigation ProStock WMS V04 - VIENNA WOODS LIMITED Jimaima Reiher Logout…" at bounding box center [353, 174] width 707 height 348
paste input "text"
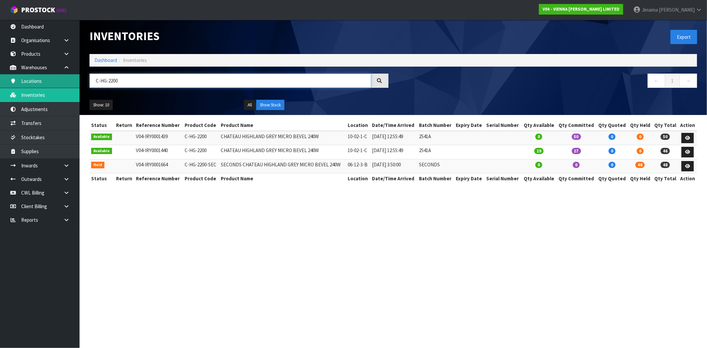
drag, startPoint x: 130, startPoint y: 81, endPoint x: 45, endPoint y: 81, distance: 84.5
click at [48, 82] on body "Toggle navigation ProStock WMS V04 - VIENNA WOODS LIMITED Jimaima Reiher Logout…" at bounding box center [353, 174] width 707 height 348
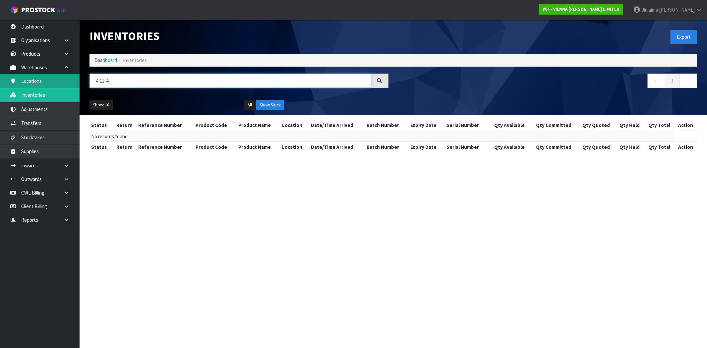
drag, startPoint x: 112, startPoint y: 80, endPoint x: 61, endPoint y: 83, distance: 51.5
click at [61, 83] on body "Toggle navigation ProStock WMS V04 - VIENNA WOODS LIMITED Jimaima Reiher Logout…" at bounding box center [353, 174] width 707 height 348
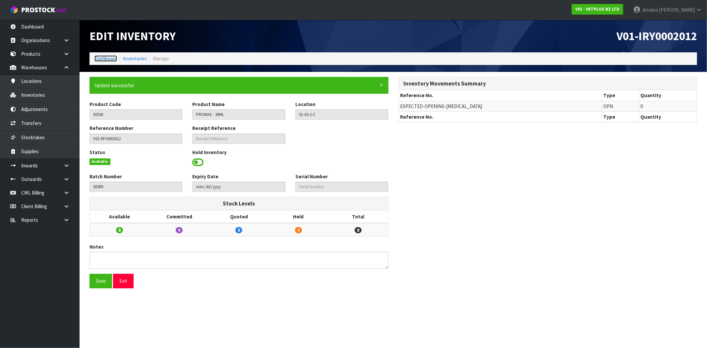
drag, startPoint x: 0, startPoint y: 0, endPoint x: 110, endPoint y: 61, distance: 126.3
click at [109, 59] on link "Dashboard" at bounding box center [105, 58] width 23 height 6
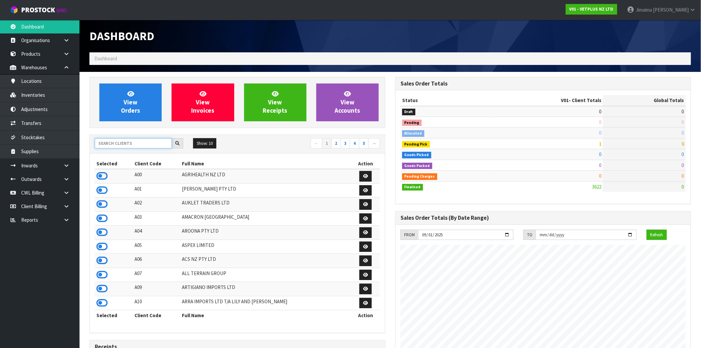
click at [121, 144] on input "text" at bounding box center [133, 143] width 77 height 10
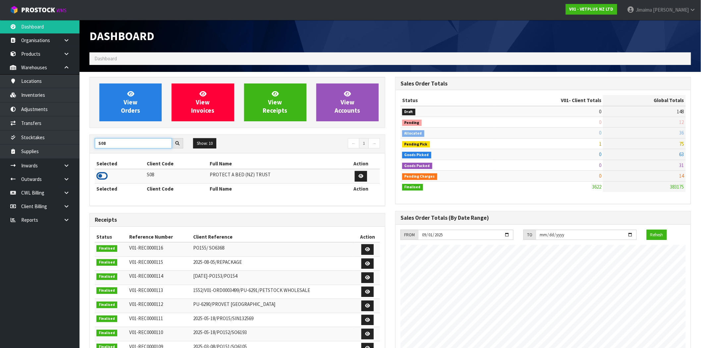
type input "S08"
click at [101, 177] on icon at bounding box center [101, 176] width 11 height 10
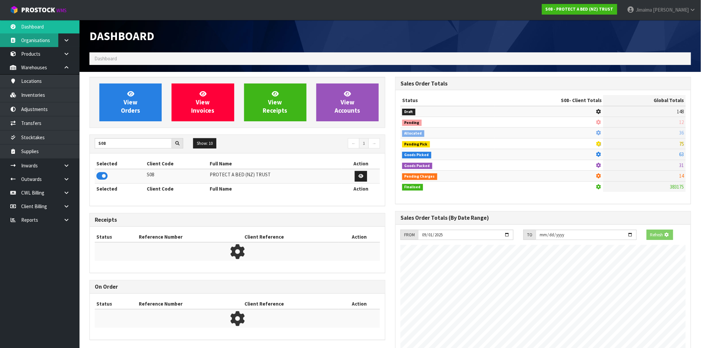
scroll to position [331107, 331214]
click at [33, 51] on link "Products" at bounding box center [40, 54] width 80 height 14
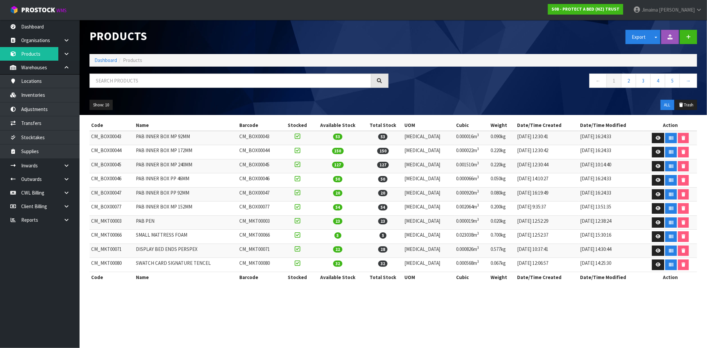
click at [111, 91] on div at bounding box center [239, 83] width 309 height 19
click at [118, 78] on input "text" at bounding box center [231, 81] width 282 height 14
paste input "F0065DBL0"
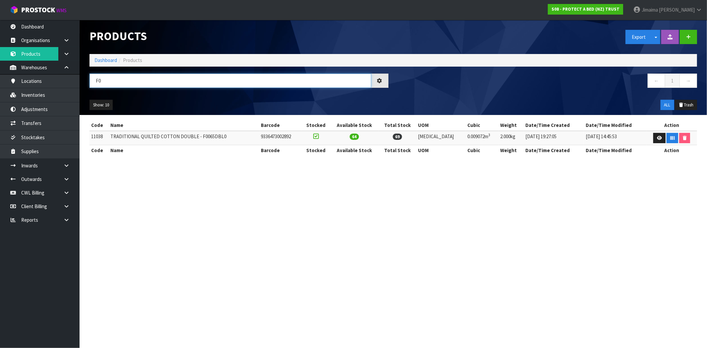
type input "F"
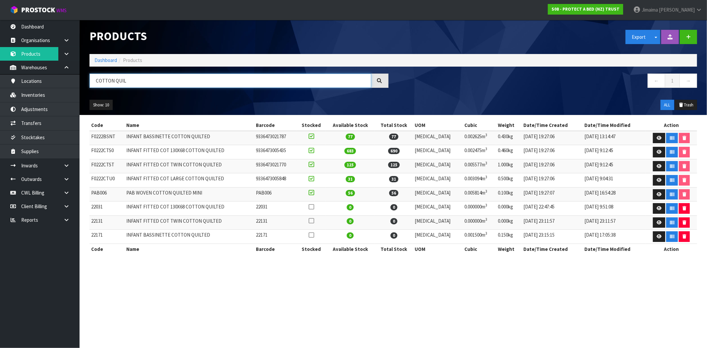
drag, startPoint x: 135, startPoint y: 78, endPoint x: 92, endPoint y: 75, distance: 42.5
click at [92, 75] on input "COTTON QUIL" at bounding box center [231, 81] width 282 height 14
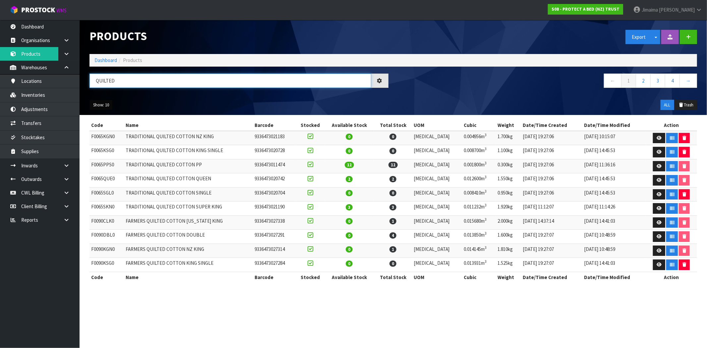
type input "QUILTED"
drag, startPoint x: 99, startPoint y: 107, endPoint x: 100, endPoint y: 114, distance: 7.0
click at [99, 107] on button "Show: 10" at bounding box center [101, 105] width 23 height 11
drag, startPoint x: 101, startPoint y: 147, endPoint x: 122, endPoint y: 151, distance: 21.3
click at [101, 147] on link "50" at bounding box center [116, 144] width 52 height 9
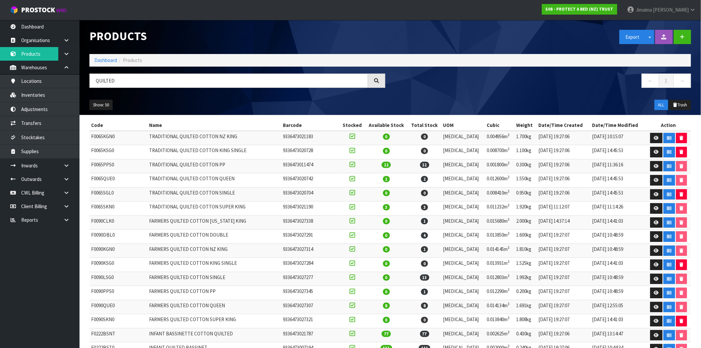
click at [164, 156] on td "TRADITIONAL QUILTED COTTON KING SINGLE" at bounding box center [215, 152] width 134 height 14
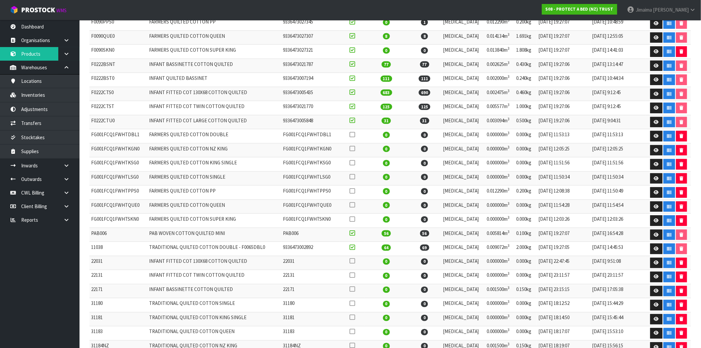
scroll to position [302, 0]
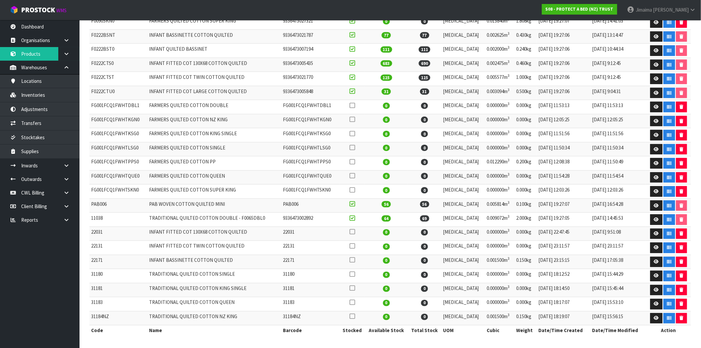
click at [276, 186] on td "FARMERS QUILTED COTTON SUPER KING" at bounding box center [215, 192] width 134 height 14
click at [256, 217] on td "TRADITIONAL QUILTED COTTON DOUBLE - F0065DBL0" at bounding box center [215, 220] width 134 height 14
copy td "F0065DBL0"
click at [255, 230] on td "INFANT FITTED COT 130X68 COTTON QUILTED" at bounding box center [215, 234] width 134 height 14
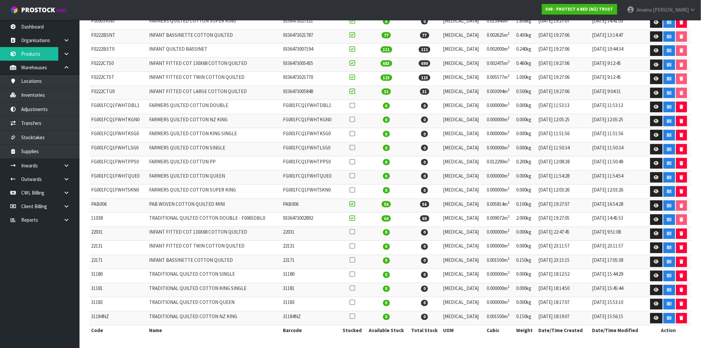
click at [97, 215] on td "11038" at bounding box center [119, 220] width 58 height 14
copy tr "11038"
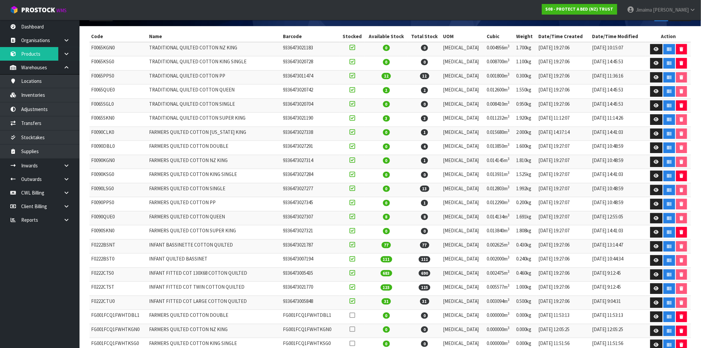
scroll to position [0, 0]
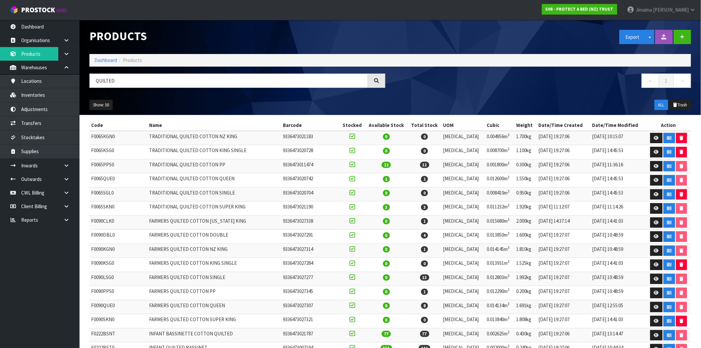
drag, startPoint x: 72, startPoint y: 175, endPoint x: 58, endPoint y: 187, distance: 17.9
click at [72, 175] on link at bounding box center [68, 179] width 21 height 14
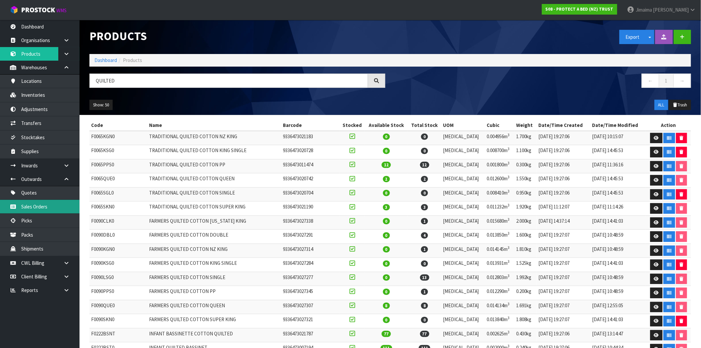
click at [37, 206] on link "Sales Orders" at bounding box center [40, 207] width 80 height 14
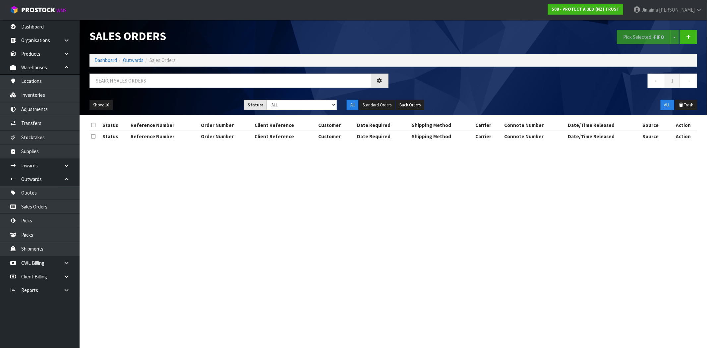
click at [131, 89] on div at bounding box center [239, 83] width 309 height 19
click at [133, 80] on input "text" at bounding box center [231, 81] width 282 height 14
paste input "[PERSON_NAME] EMAIL [DATE]"
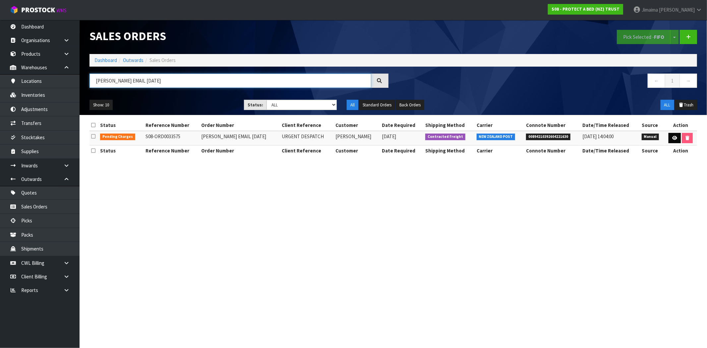
type input "[PERSON_NAME] EMAIL [DATE]"
click at [675, 136] on icon at bounding box center [674, 138] width 5 height 4
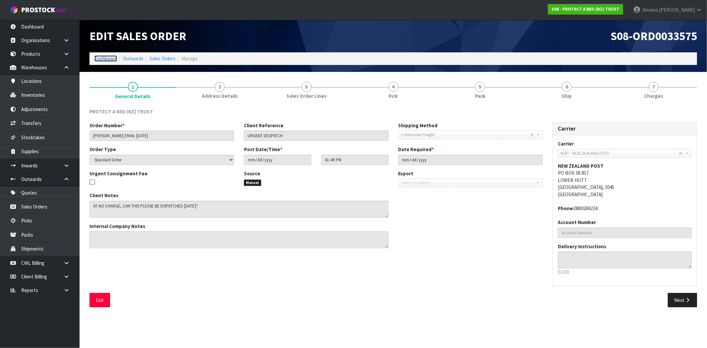
click at [101, 57] on link "Dashboard" at bounding box center [105, 58] width 23 height 6
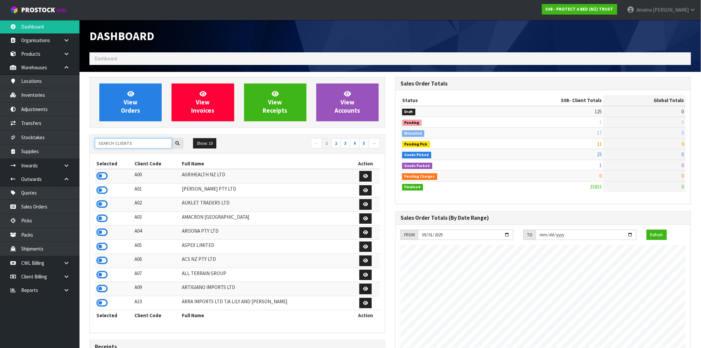
scroll to position [413, 306]
click at [141, 145] on input "text" at bounding box center [133, 143] width 77 height 10
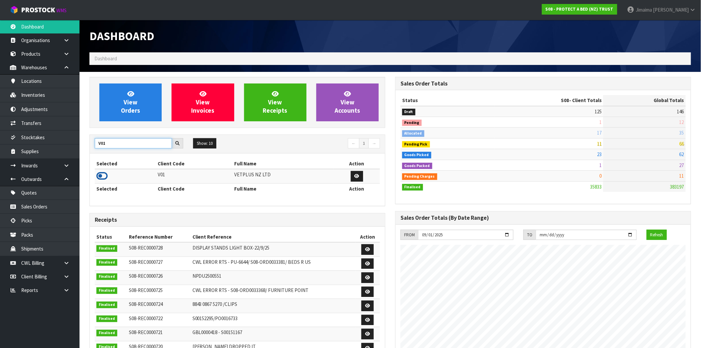
type input "V01"
click at [105, 177] on icon at bounding box center [101, 176] width 11 height 10
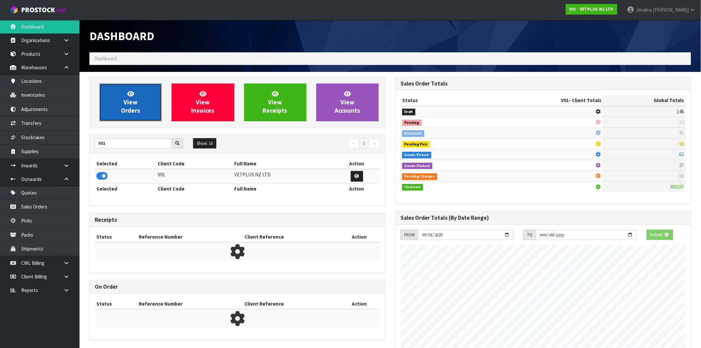
click at [125, 89] on link "View Orders" at bounding box center [130, 103] width 62 height 38
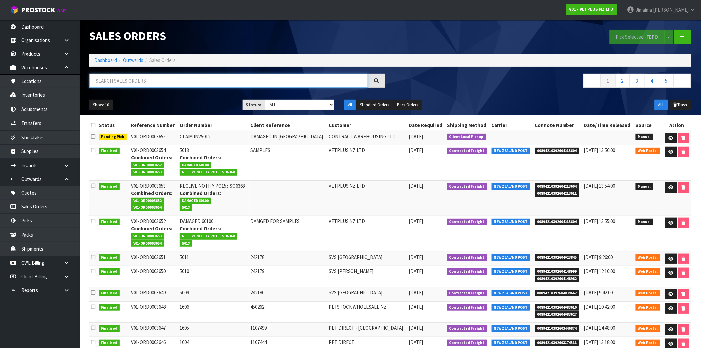
click at [110, 82] on input "text" at bounding box center [229, 81] width 279 height 14
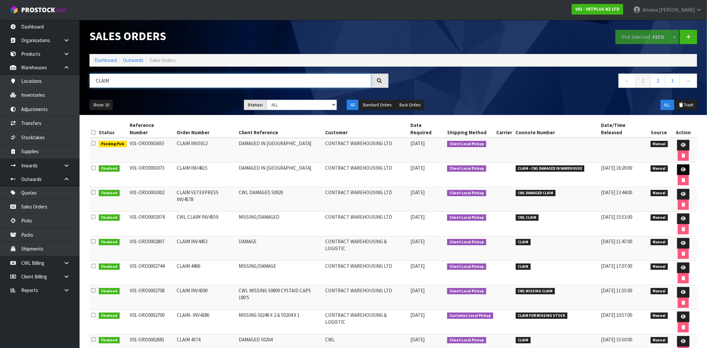
type input "CLAIM"
click at [679, 164] on link at bounding box center [683, 169] width 12 height 11
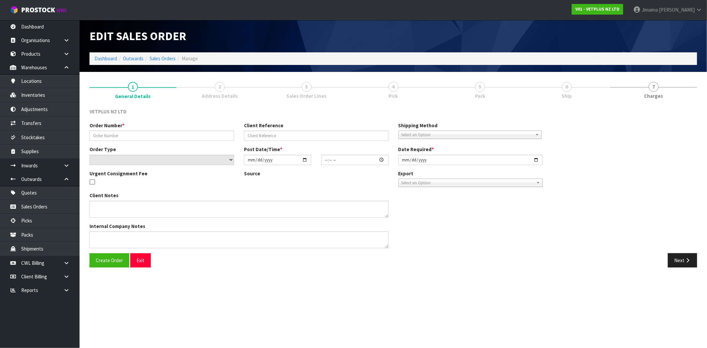
type input "CLAIM INV4615"
type input "DAMAGED IN WAREHOUSE"
select select "number:0"
type input "2024-08-20"
type input "16:15:00.000"
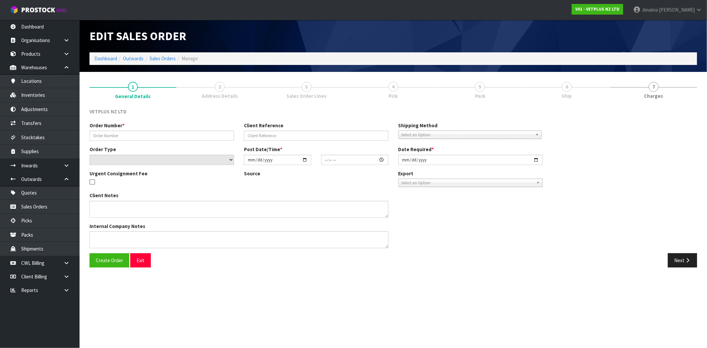
type input "2024-08-20"
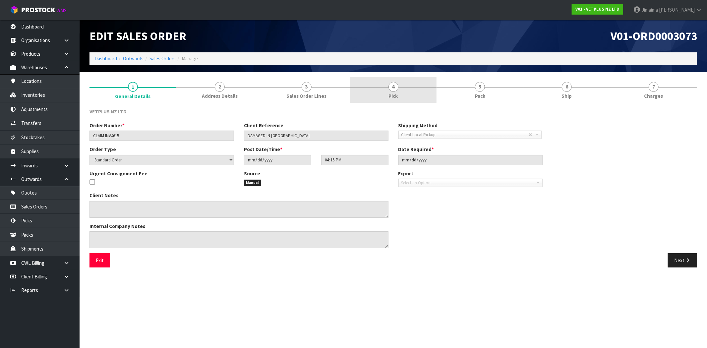
click at [391, 78] on link "4 Pick" at bounding box center [393, 90] width 87 height 26
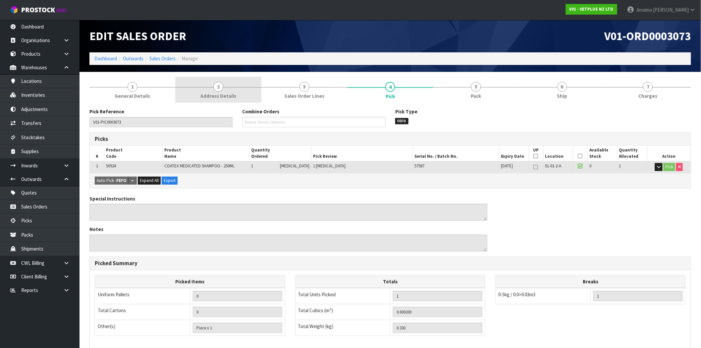
click at [233, 85] on link "2 Address Details" at bounding box center [218, 90] width 86 height 26
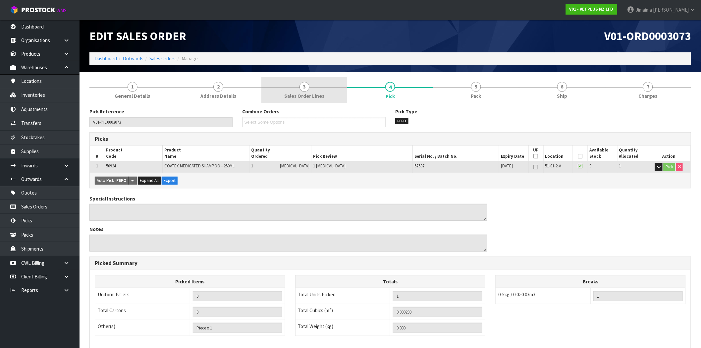
click at [273, 88] on link "3 Sales Order Lines" at bounding box center [305, 90] width 86 height 26
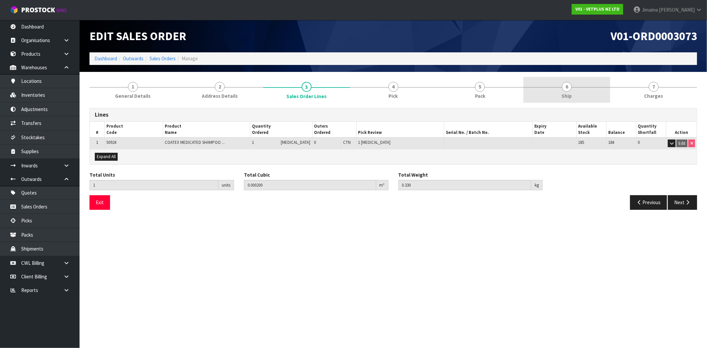
drag, startPoint x: 509, startPoint y: 88, endPoint x: 562, endPoint y: 88, distance: 53.4
click at [508, 88] on link "5 Pack" at bounding box center [480, 90] width 87 height 26
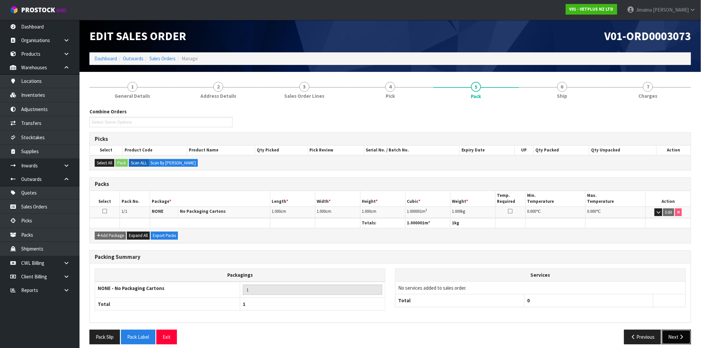
drag, startPoint x: 681, startPoint y: 334, endPoint x: 671, endPoint y: 322, distance: 15.4
click at [681, 335] on icon "button" at bounding box center [682, 337] width 6 height 5
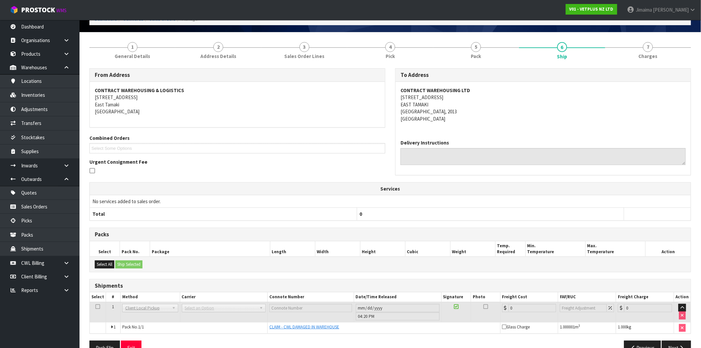
scroll to position [57, 0]
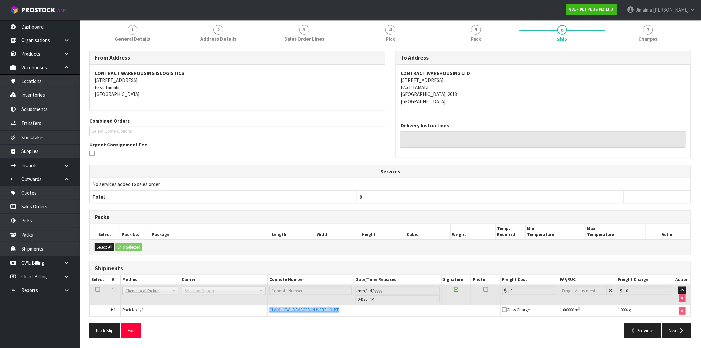
drag, startPoint x: 360, startPoint y: 313, endPoint x: 252, endPoint y: 312, distance: 107.4
click at [253, 314] on tr "1 Pack No. 1/1 CLAIM - CWL DAMAGED IN WAREHOUSE Glass Charge 1.000001 m 3 1.000…" at bounding box center [390, 310] width 601 height 11
copy tr "CLAIM - CWL DAMAGED IN WAREHOUSE"
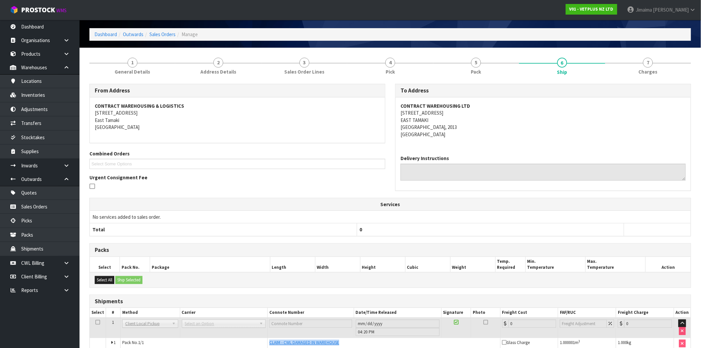
scroll to position [0, 0]
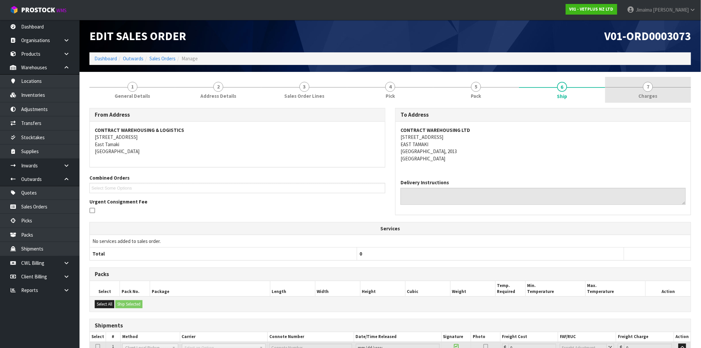
click at [651, 94] on span "Charges" at bounding box center [648, 95] width 19 height 7
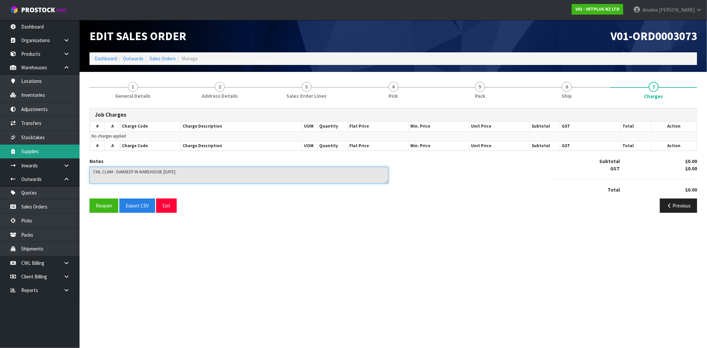
drag, startPoint x: 191, startPoint y: 169, endPoint x: 54, endPoint y: 147, distance: 138.4
click at [31, 168] on body "Toggle navigation ProStock WMS V01 - VETPLUS NZ LTD Jimaima Reiher Logout Dashb…" at bounding box center [353, 174] width 707 height 348
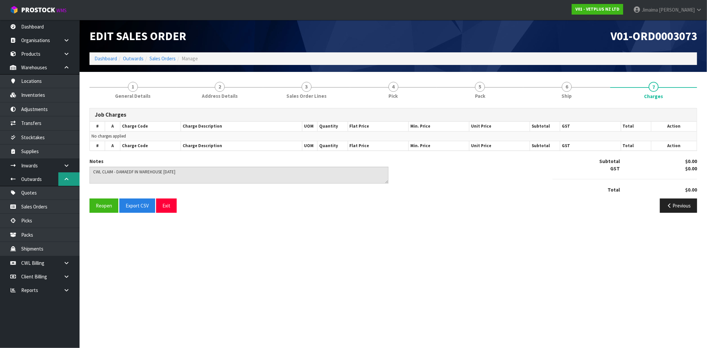
drag, startPoint x: 68, startPoint y: 176, endPoint x: 69, endPoint y: 96, distance: 79.6
click at [67, 175] on link at bounding box center [68, 179] width 21 height 14
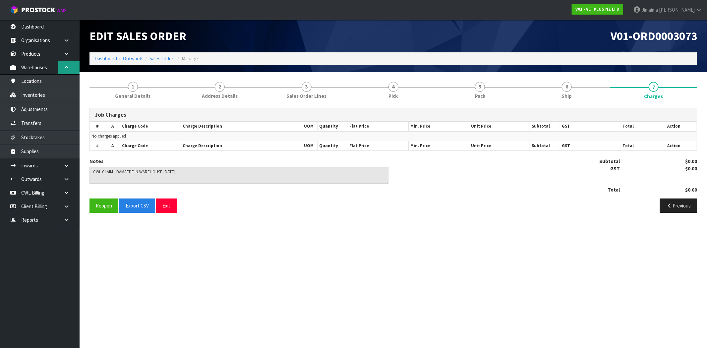
click at [65, 70] on link at bounding box center [68, 68] width 21 height 14
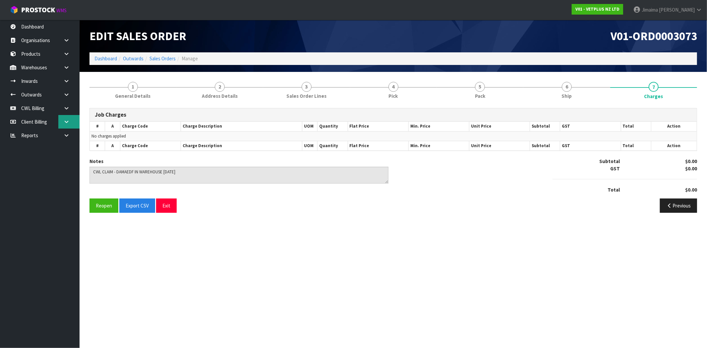
click at [72, 121] on link at bounding box center [68, 122] width 21 height 14
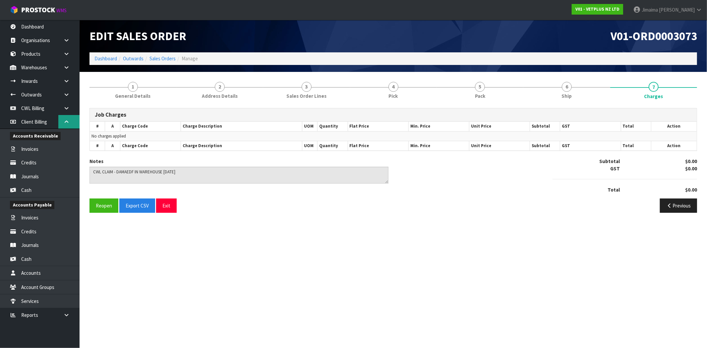
click at [71, 121] on link at bounding box center [68, 122] width 21 height 14
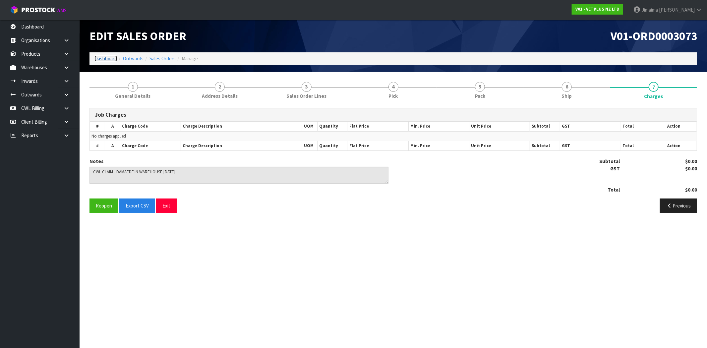
click at [109, 61] on link "Dashboard" at bounding box center [105, 58] width 23 height 6
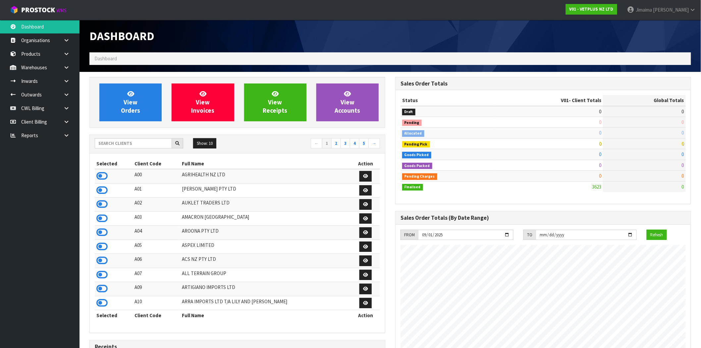
scroll to position [502, 306]
click at [123, 143] on input "text" at bounding box center [133, 143] width 77 height 10
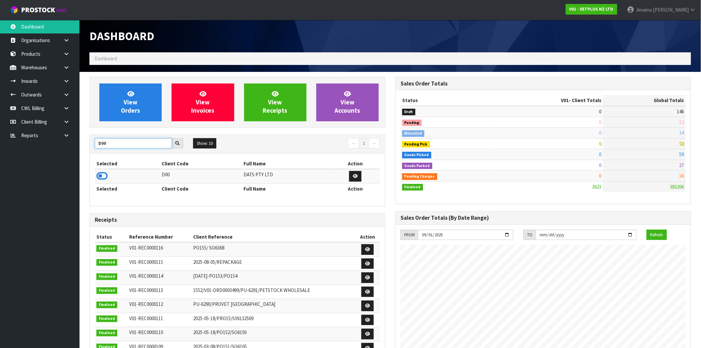
type input "D00"
click at [101, 178] on icon at bounding box center [101, 176] width 11 height 10
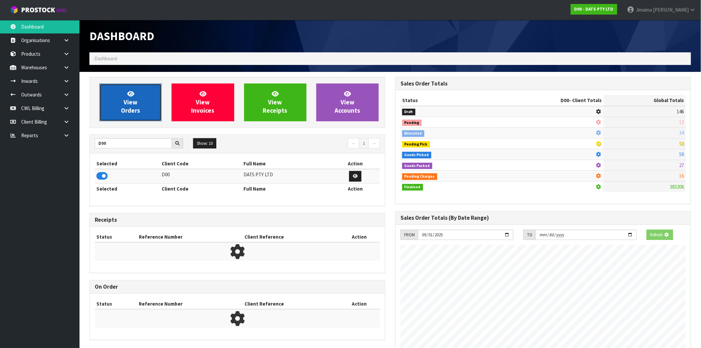
scroll to position [331107, 331214]
click at [132, 105] on span "View Orders" at bounding box center [130, 102] width 19 height 25
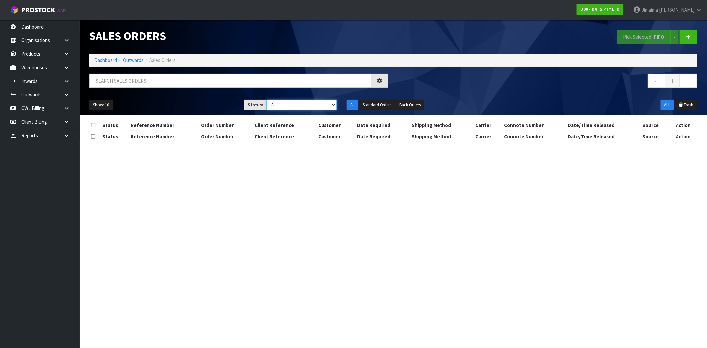
drag, startPoint x: 307, startPoint y: 100, endPoint x: 306, endPoint y: 107, distance: 7.4
click at [307, 100] on select "Draft Pending Allocated Pending Pick Goods Picked Goods Packed Pending Charges …" at bounding box center [302, 105] width 70 height 10
select select "string:6"
click at [267, 100] on select "Draft Pending Allocated Pending Pick Goods Picked Goods Packed Pending Charges …" at bounding box center [302, 105] width 70 height 10
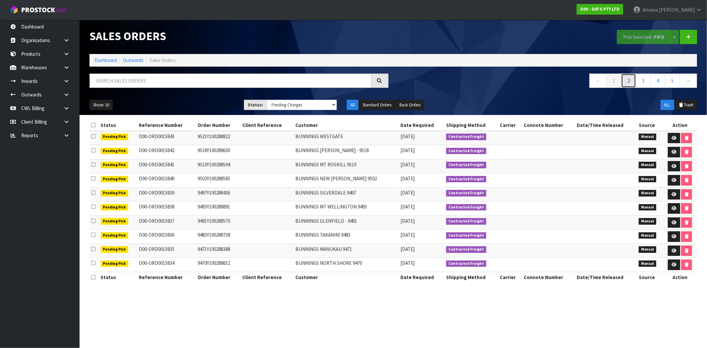
click at [627, 81] on link "2" at bounding box center [628, 81] width 15 height 14
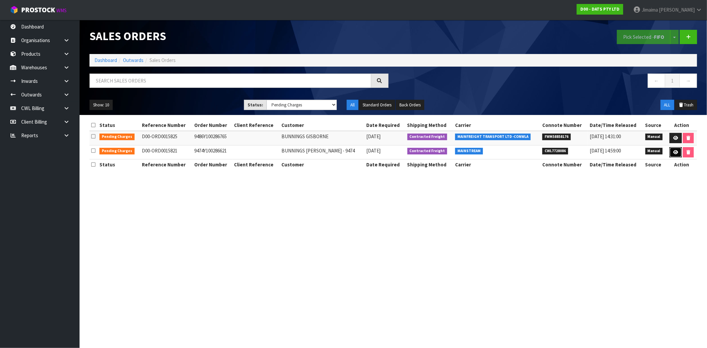
click at [675, 150] on icon at bounding box center [675, 152] width 5 height 4
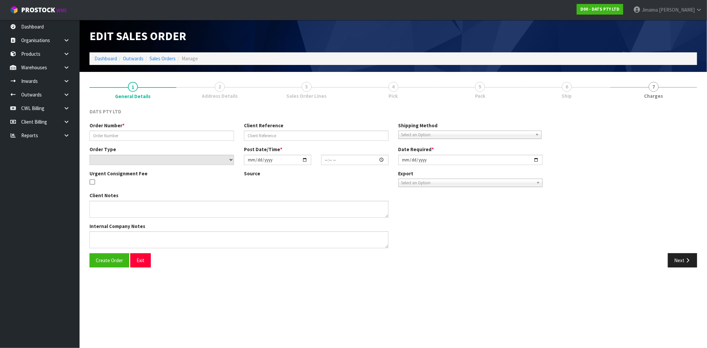
type input "9474Y100286621"
select select "number:0"
type input "[DATE]"
type input "10:08:00.000"
type input "[DATE]"
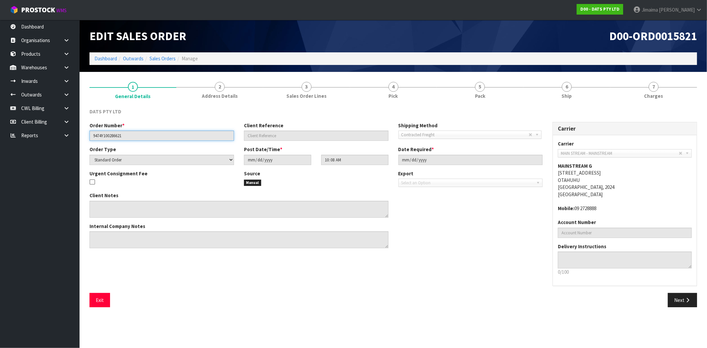
click at [104, 137] on input "9474Y100286621" at bounding box center [162, 136] width 145 height 10
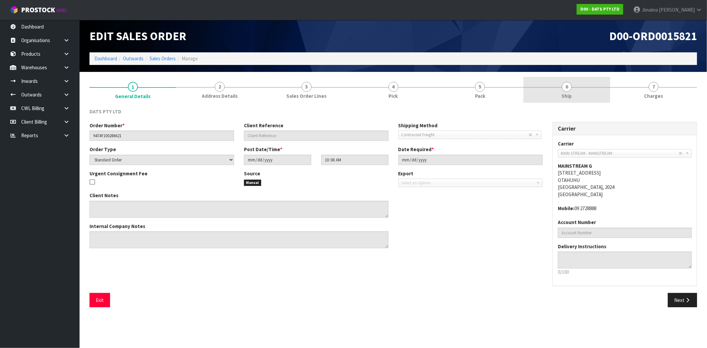
click at [572, 89] on link "6 Ship" at bounding box center [566, 90] width 87 height 26
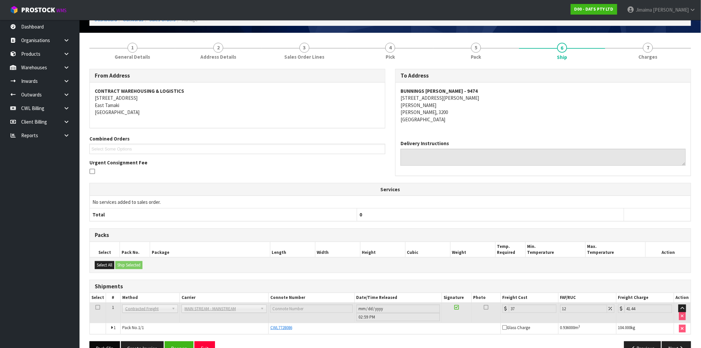
scroll to position [57, 0]
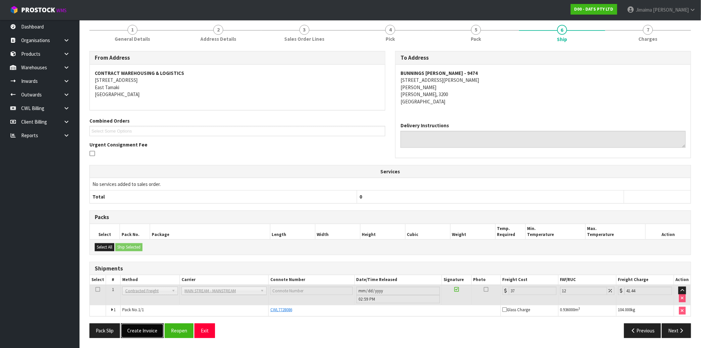
click at [134, 329] on button "Create Invoice" at bounding box center [142, 331] width 43 height 14
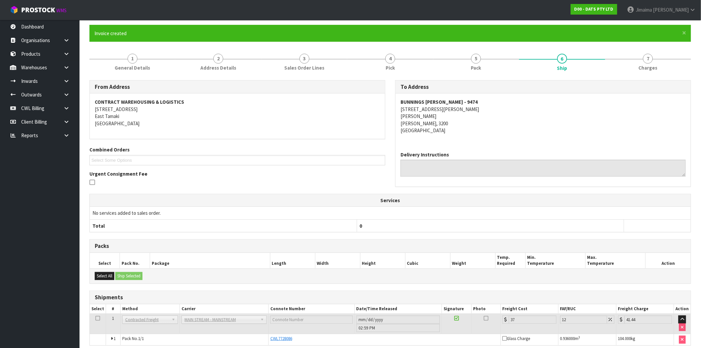
scroll to position [81, 0]
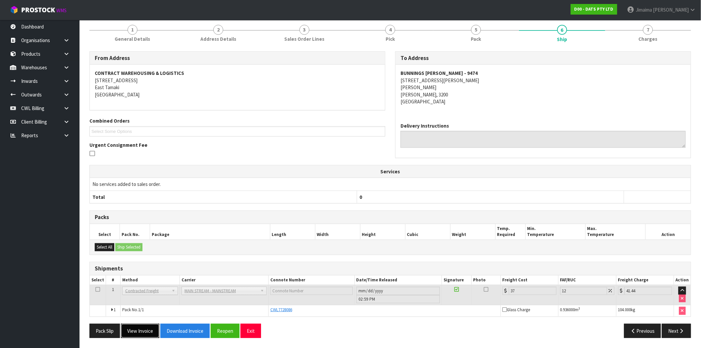
click at [143, 330] on button "View Invoice" at bounding box center [140, 331] width 38 height 14
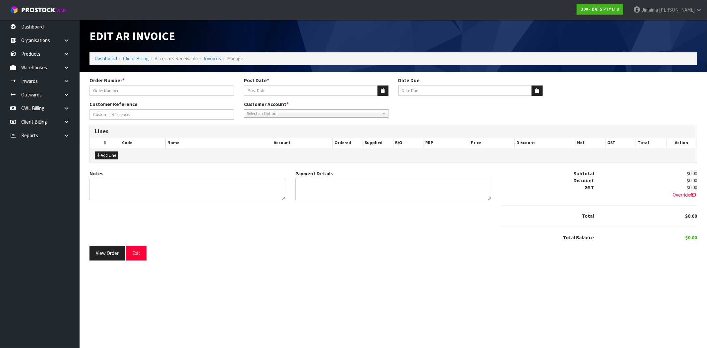
type input "9474Y100286621"
type input "[DATE]"
type input "20/10/2025"
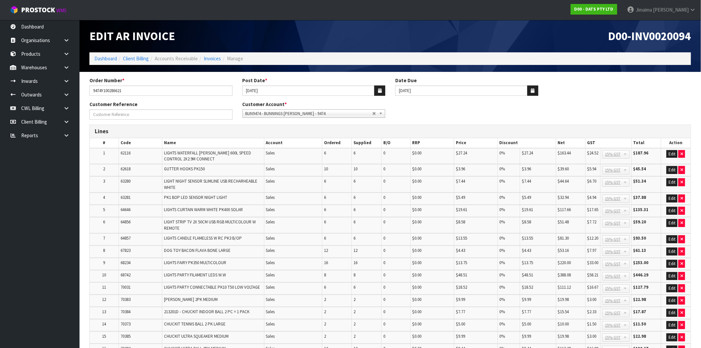
scroll to position [186, 0]
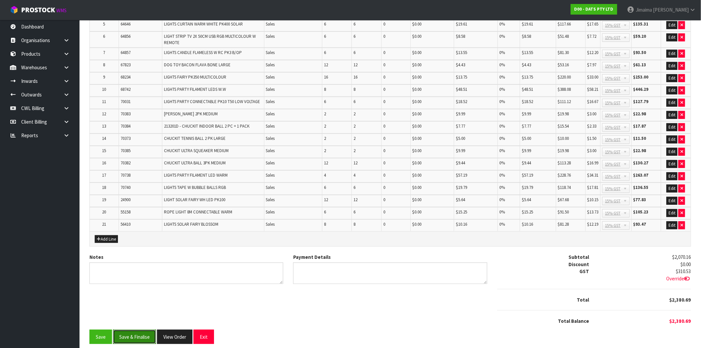
click at [135, 330] on button "Save & Finalise" at bounding box center [134, 337] width 43 height 14
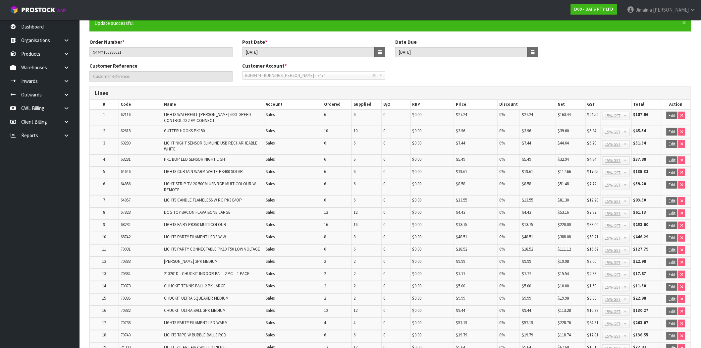
scroll to position [0, 0]
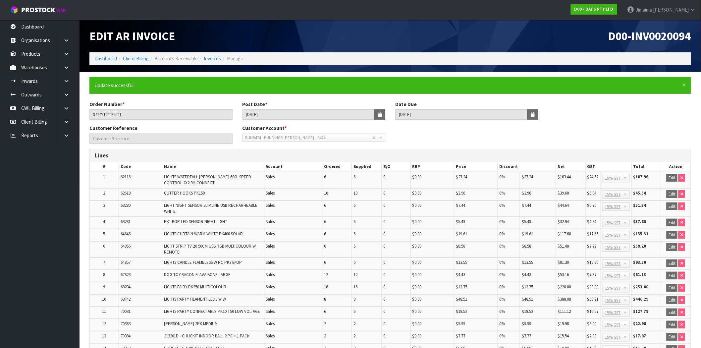
click at [685, 36] on span "D00-INV0020094" at bounding box center [650, 36] width 83 height 14
copy span "INV0020094"
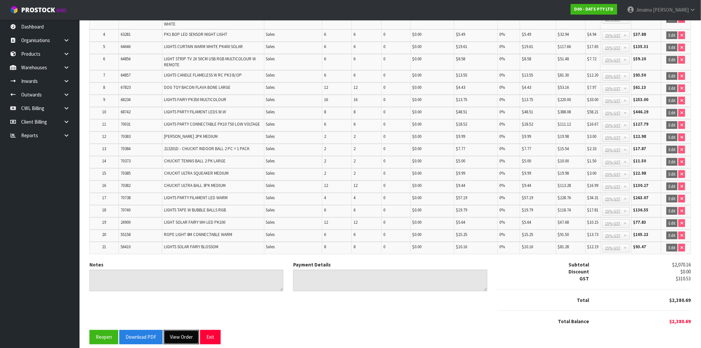
drag, startPoint x: 181, startPoint y: 330, endPoint x: 215, endPoint y: 309, distance: 39.7
click at [181, 330] on button "View Order" at bounding box center [181, 337] width 35 height 14
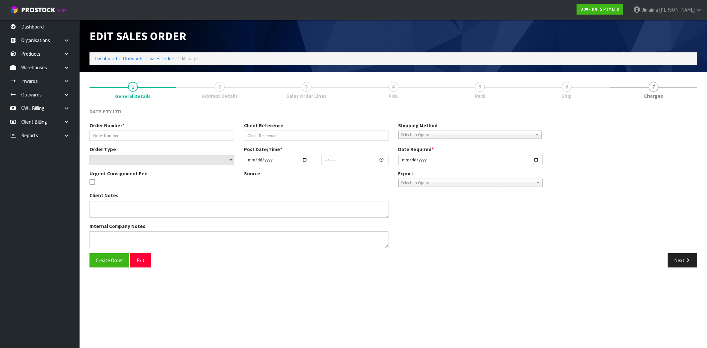
type input "9474Y100286621"
select select "number:0"
type input "[DATE]"
type input "10:08:00.000"
type input "[DATE]"
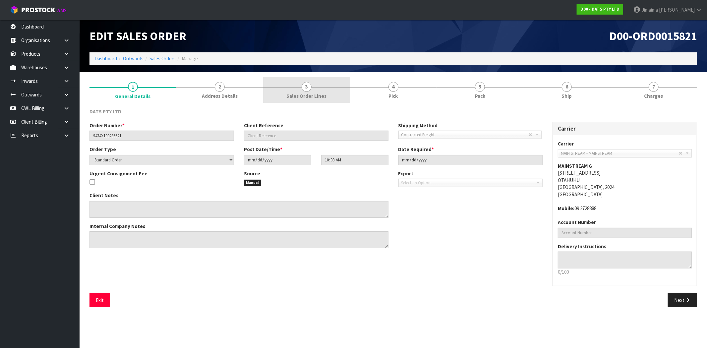
click at [314, 93] on span "Sales Order Lines" at bounding box center [306, 95] width 40 height 7
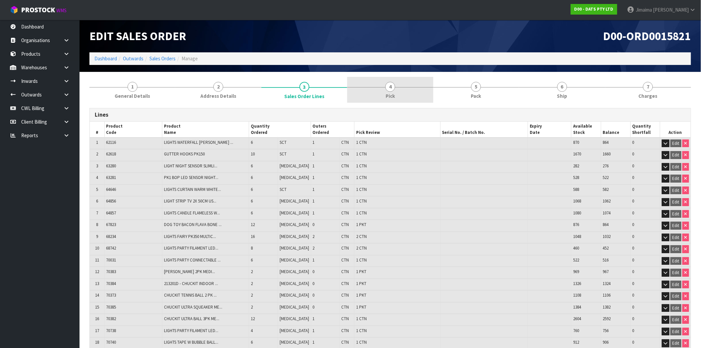
click at [383, 99] on link "4 Pick" at bounding box center [390, 90] width 86 height 26
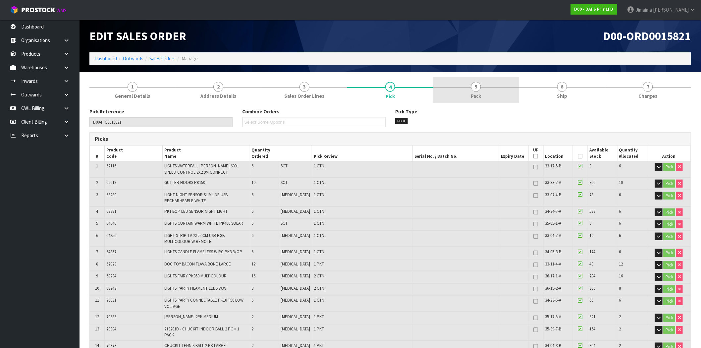
click at [494, 82] on link "5 Pack" at bounding box center [477, 90] width 86 height 26
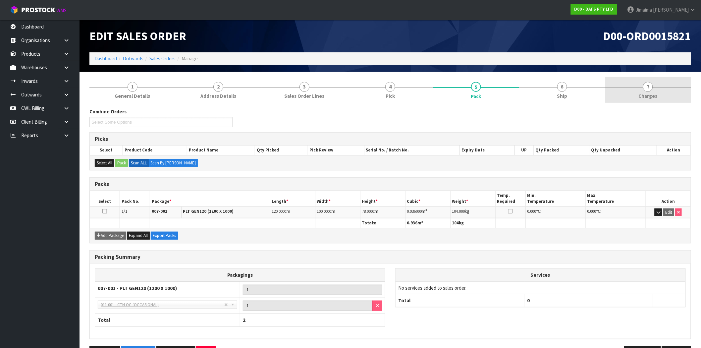
click at [644, 88] on span "7" at bounding box center [648, 87] width 10 height 10
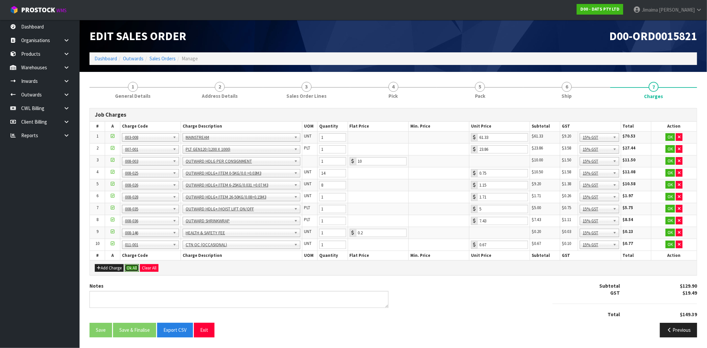
click at [132, 266] on button "Ok All" at bounding box center [132, 268] width 14 height 8
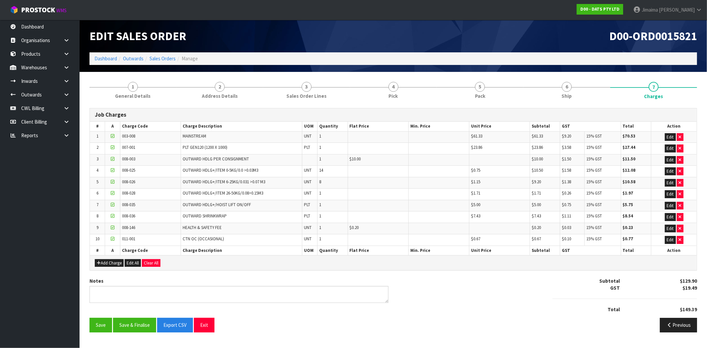
click at [133, 335] on div "Save Save & Finalise Export CSV Exit Previous" at bounding box center [394, 327] width 618 height 19
click at [135, 332] on button "Save & Finalise" at bounding box center [134, 325] width 43 height 14
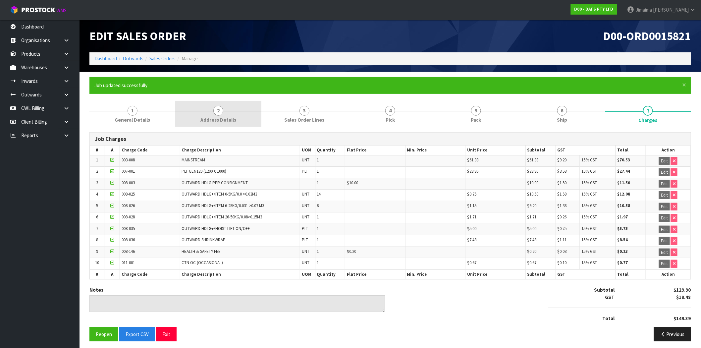
click at [236, 105] on link "2 Address Details" at bounding box center [218, 114] width 86 height 26
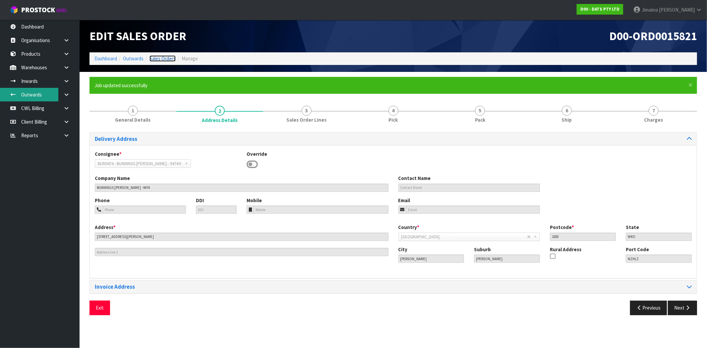
drag, startPoint x: 164, startPoint y: 59, endPoint x: 38, endPoint y: 88, distance: 129.6
click at [164, 59] on link "Sales Orders" at bounding box center [163, 58] width 26 height 6
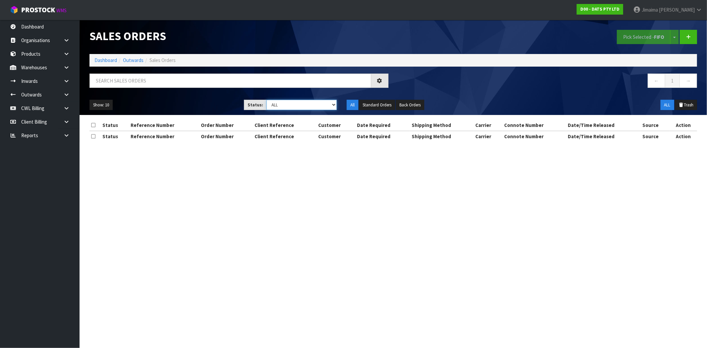
click at [292, 108] on select "Draft Pending Allocated Pending Pick Goods Picked Goods Packed Pending Charges …" at bounding box center [302, 105] width 70 height 10
click at [254, 32] on h1 "Sales Orders" at bounding box center [239, 36] width 299 height 13
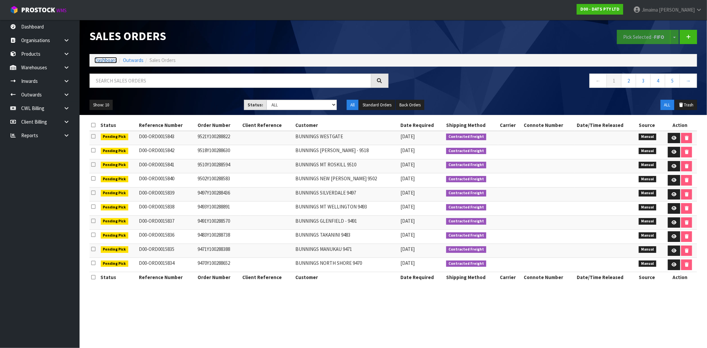
click at [108, 61] on link "Dashboard" at bounding box center [105, 60] width 23 height 6
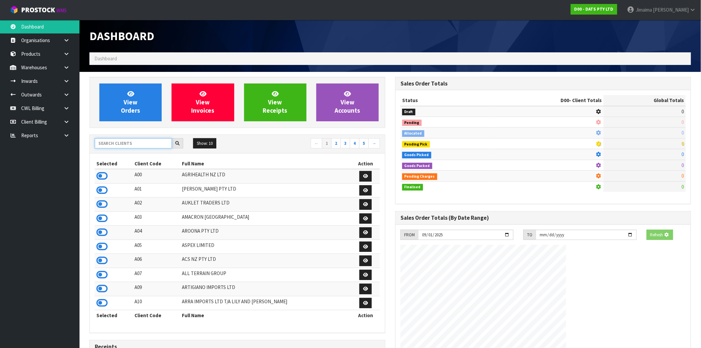
click at [121, 140] on input "text" at bounding box center [133, 143] width 77 height 10
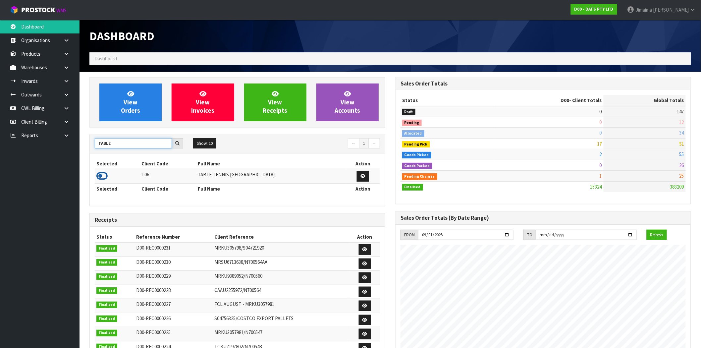
type input "TABLE"
drag, startPoint x: 99, startPoint y: 176, endPoint x: 100, endPoint y: 156, distance: 19.9
click at [99, 176] on icon at bounding box center [101, 176] width 11 height 10
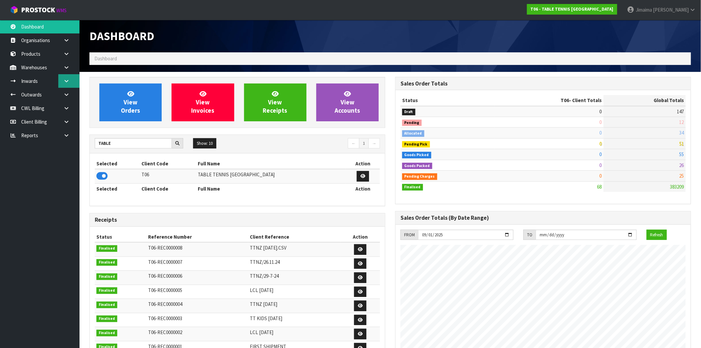
scroll to position [331115, 331214]
click at [70, 66] on link at bounding box center [68, 68] width 21 height 14
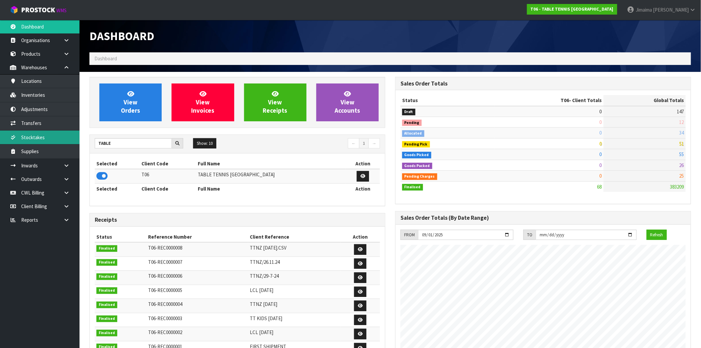
click at [51, 137] on link "Stocktakes" at bounding box center [40, 138] width 80 height 14
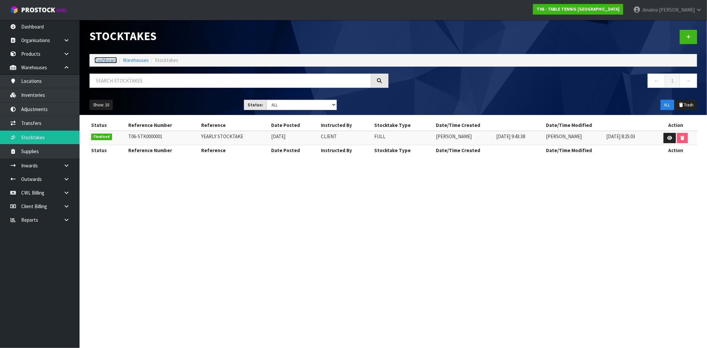
click at [105, 60] on link "Dashboard" at bounding box center [105, 60] width 23 height 6
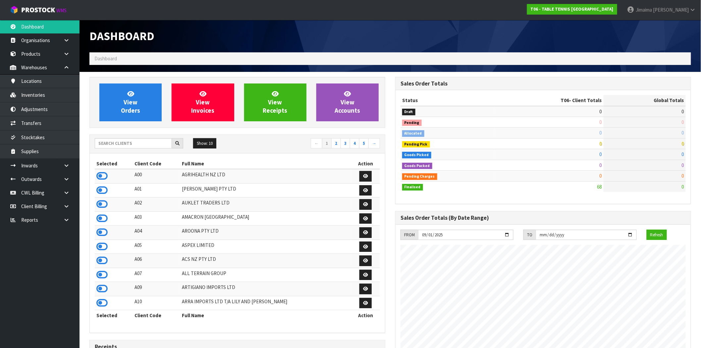
scroll to position [405, 306]
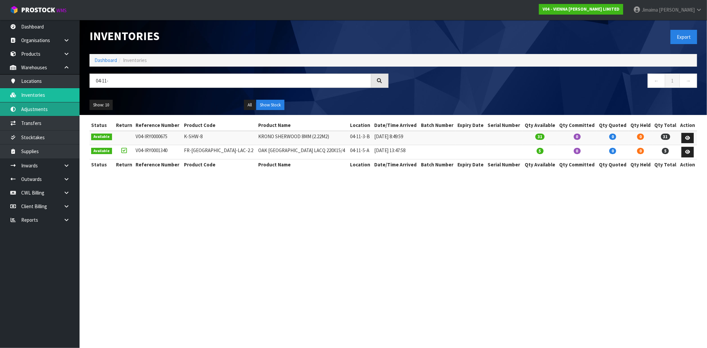
type input "04-11-"
click at [45, 108] on link "Adjustments" at bounding box center [40, 109] width 80 height 14
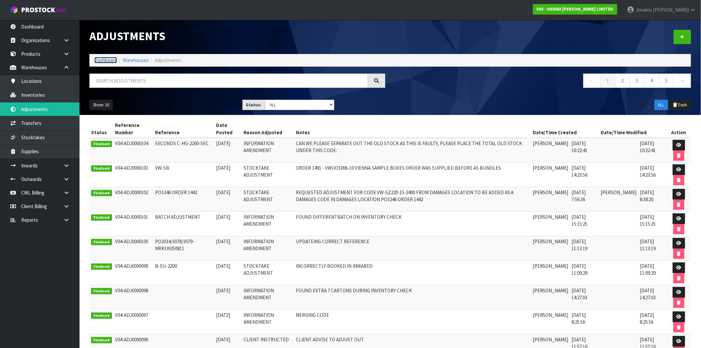
click at [110, 60] on link "Dashboard" at bounding box center [105, 60] width 23 height 6
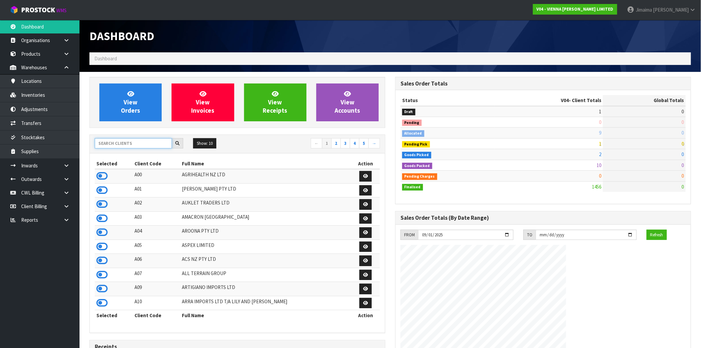
click at [100, 147] on input "text" at bounding box center [133, 143] width 77 height 10
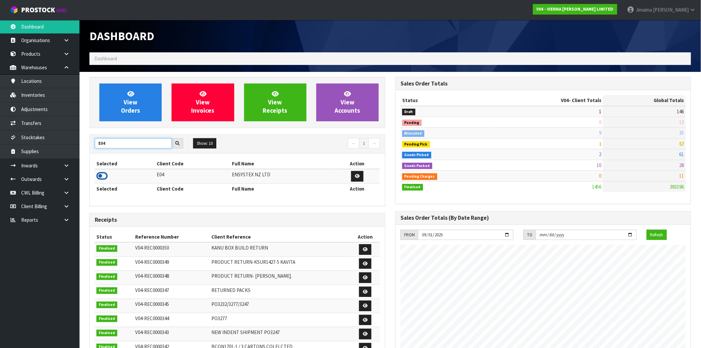
type input "E04"
click at [100, 179] on icon at bounding box center [101, 176] width 11 height 10
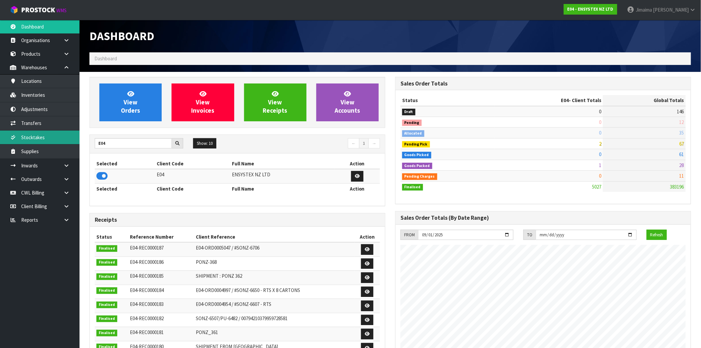
click at [51, 137] on link "Stocktakes" at bounding box center [40, 138] width 80 height 14
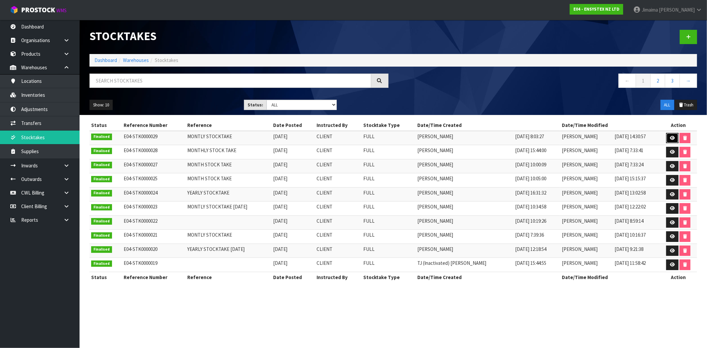
click at [671, 141] on link at bounding box center [672, 138] width 12 height 11
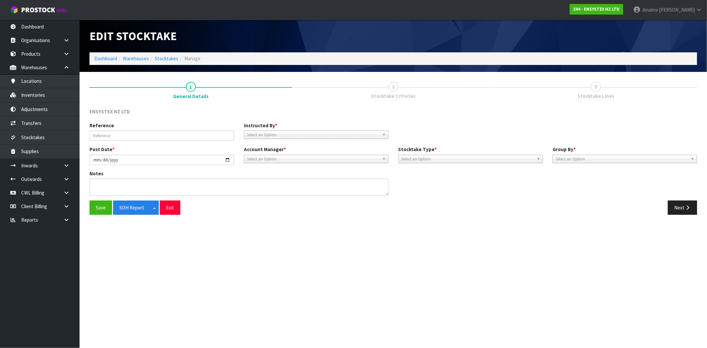
type input "MONTLY STOCKTAKE"
type input "[DATE]"
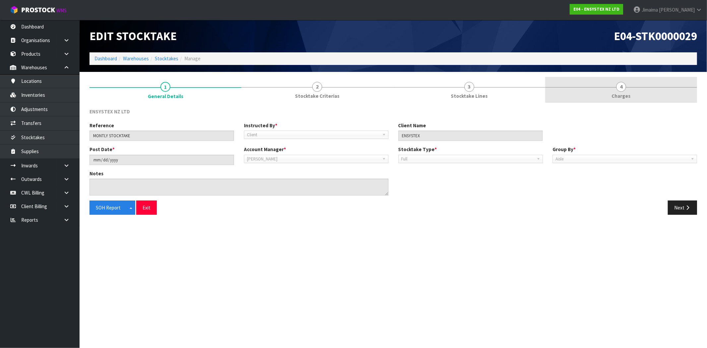
click at [647, 96] on link "4 [GEOGRAPHIC_DATA]" at bounding box center [621, 90] width 152 height 26
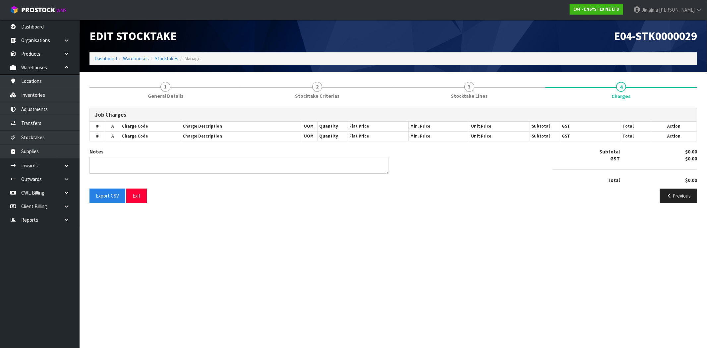
type textarea "CHARGE 240 MIN - 4 HOURS"
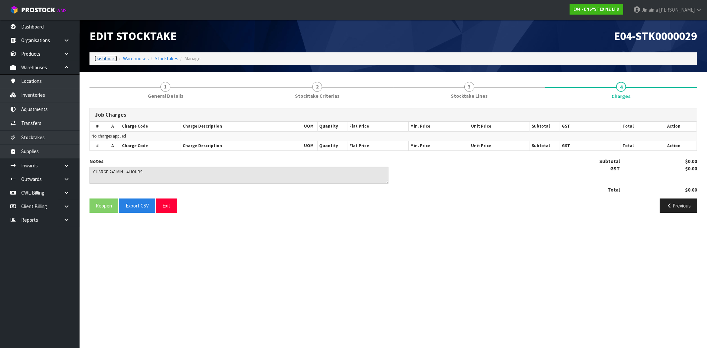
click at [100, 59] on link "Dashboard" at bounding box center [105, 58] width 23 height 6
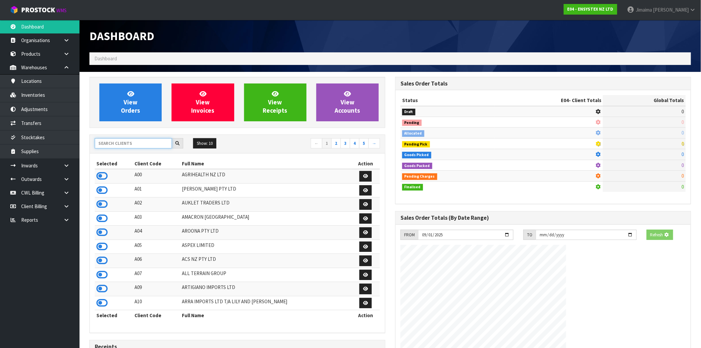
drag, startPoint x: 137, startPoint y: 144, endPoint x: 140, endPoint y: 136, distance: 7.9
click at [137, 143] on input "text" at bounding box center [133, 143] width 77 height 10
type input "f"
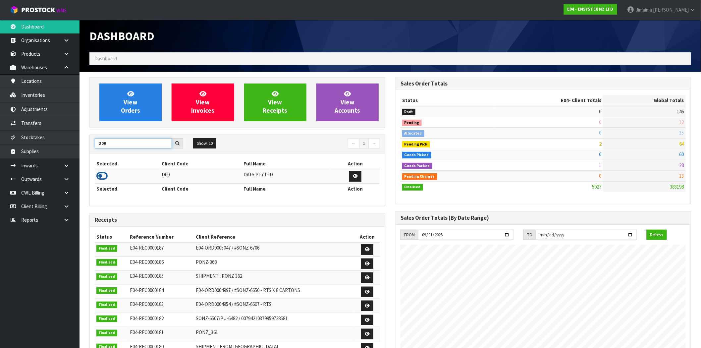
type input "D00"
click at [106, 178] on icon at bounding box center [101, 176] width 11 height 10
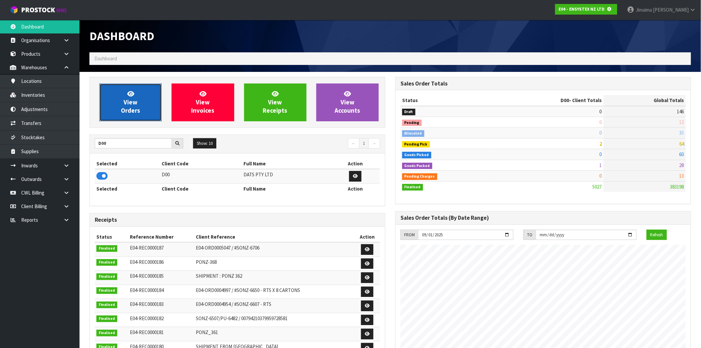
click at [128, 107] on span "View Orders" at bounding box center [130, 102] width 19 height 25
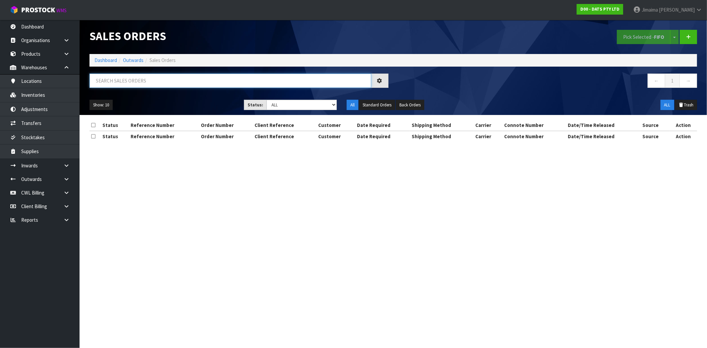
click at [130, 87] on input "text" at bounding box center [231, 81] width 282 height 14
paste input "Y100225993"
type input "Y100225993"
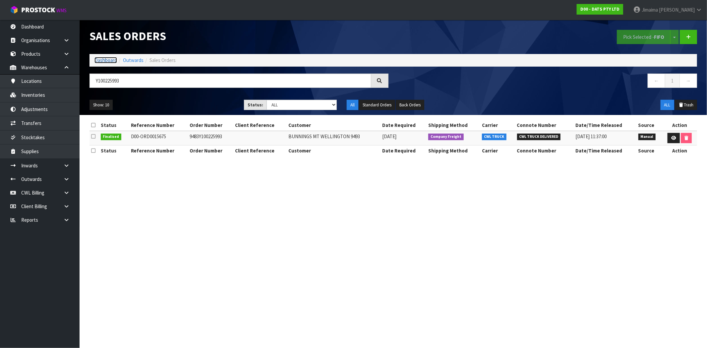
click at [103, 62] on link "Dashboard" at bounding box center [105, 60] width 23 height 6
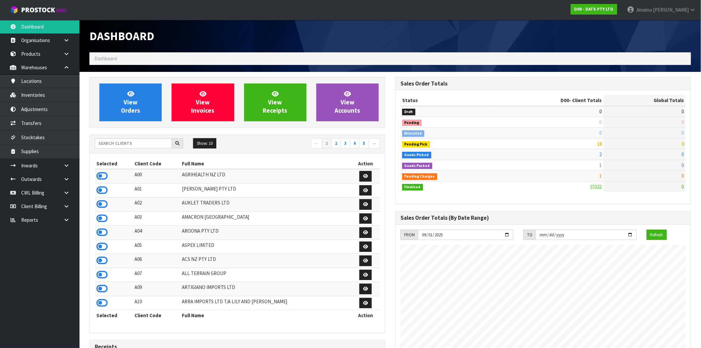
scroll to position [502, 306]
click at [126, 145] on input "text" at bounding box center [133, 143] width 77 height 10
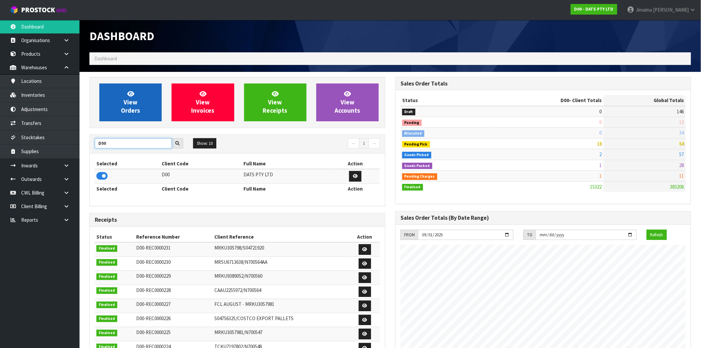
type input "D00"
click at [136, 102] on span "View Orders" at bounding box center [130, 102] width 19 height 25
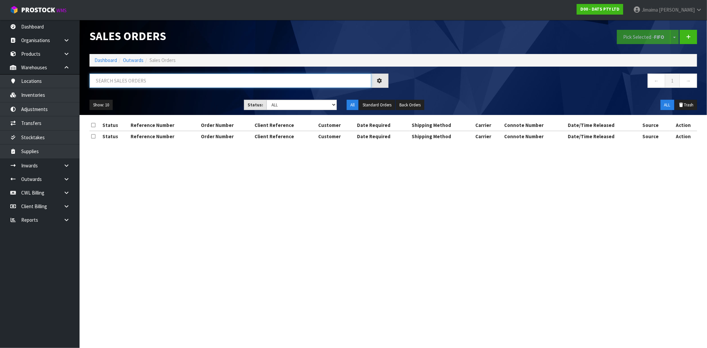
click at [133, 81] on input "text" at bounding box center [231, 81] width 282 height 14
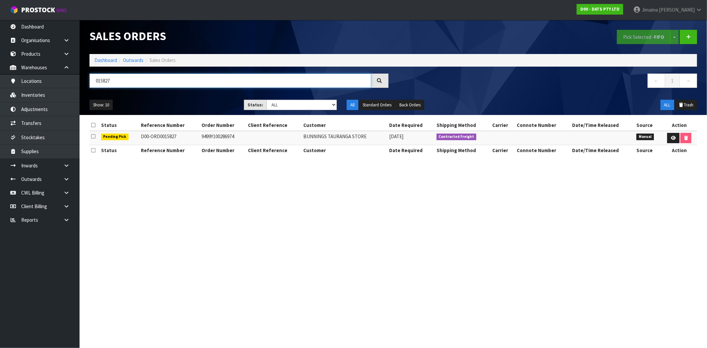
type input "015827"
click at [551, 159] on div "Status Reference Number Order Number Client Reference Customer Date Required Sh…" at bounding box center [394, 141] width 608 height 42
click at [526, 143] on td at bounding box center [543, 138] width 55 height 14
click at [516, 119] on section "Status Reference Number Order Number Client Reference Customer Date Required Sh…" at bounding box center [394, 141] width 628 height 52
click at [672, 135] on link at bounding box center [673, 138] width 12 height 11
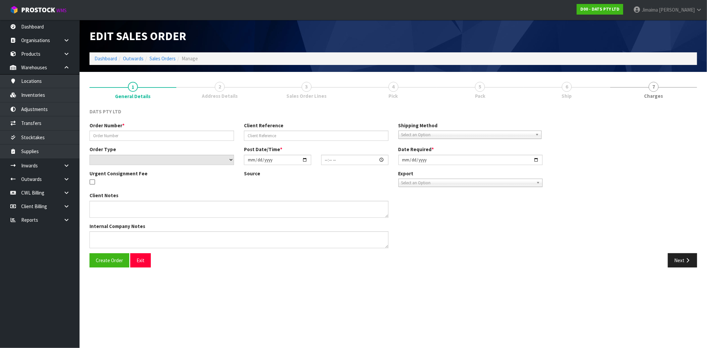
type input "9499Y100286974"
select select "number:0"
type input "[DATE]"
type input "10:24:00.000"
type input "[DATE]"
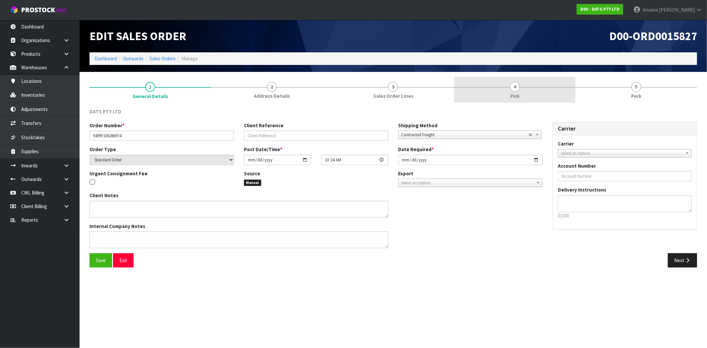
click at [516, 98] on span "Pick" at bounding box center [514, 95] width 9 height 7
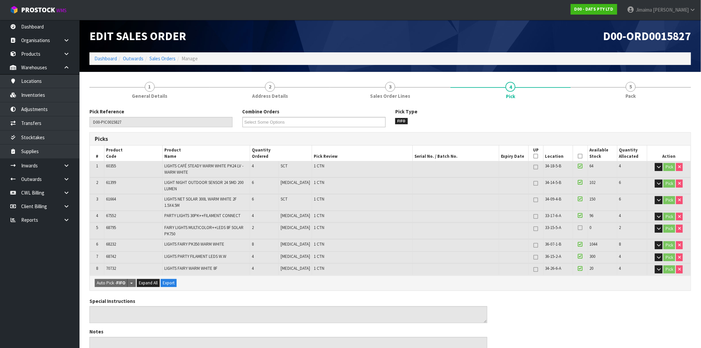
click at [480, 119] on div "Pick Type FIFO" at bounding box center [467, 116] width 153 height 16
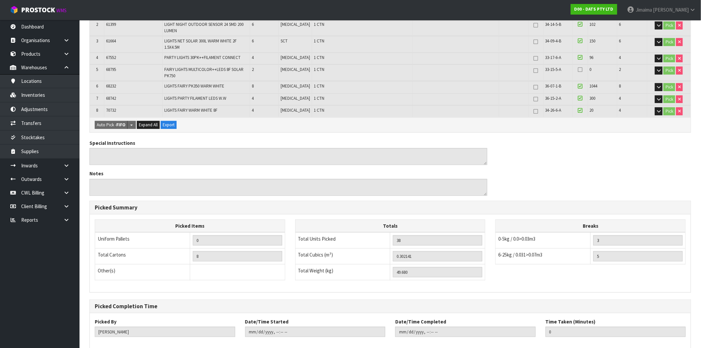
scroll to position [192, 0]
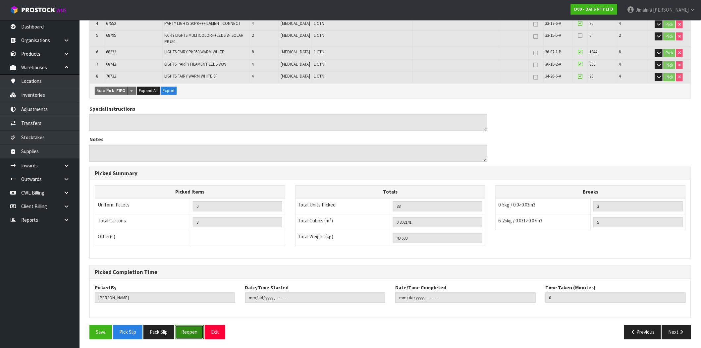
click at [200, 325] on button "Reopen" at bounding box center [189, 332] width 29 height 14
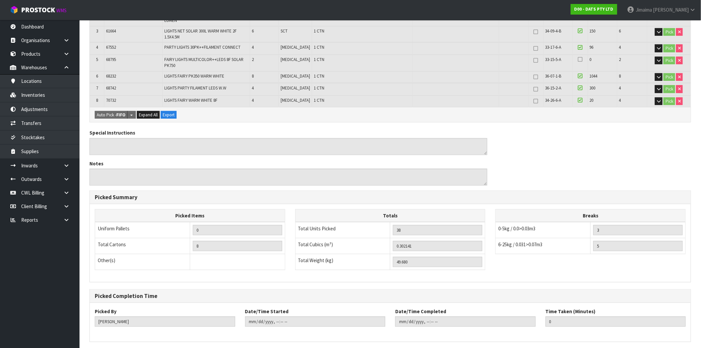
scroll to position [0, 0]
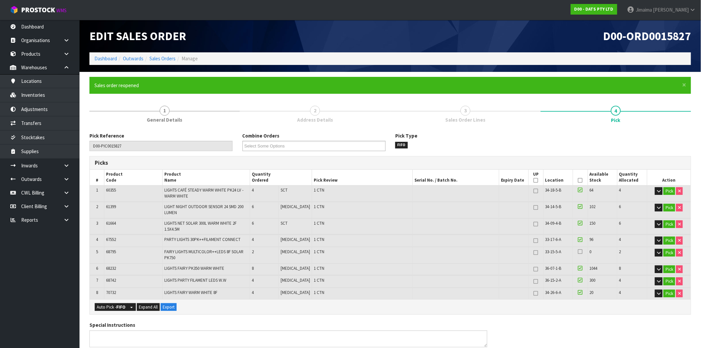
click at [113, 253] on span "68795" at bounding box center [111, 252] width 10 height 6
copy span "68795"
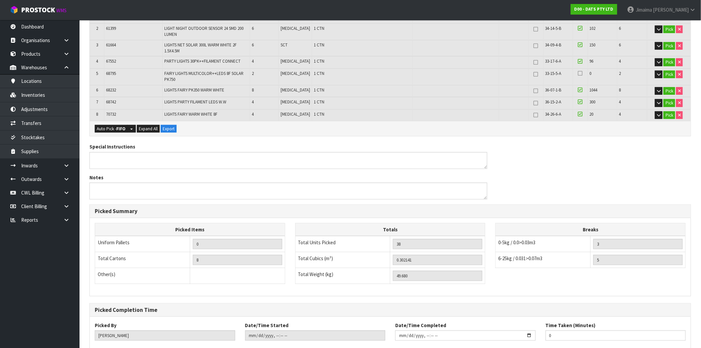
scroll to position [154, 0]
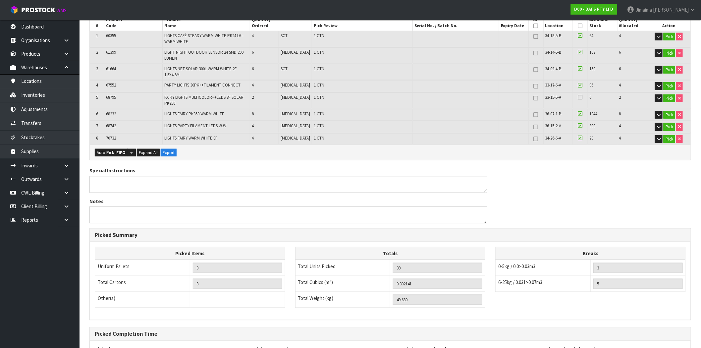
click at [190, 106] on td "FAIRY LIGHTS MULTICOLOR++LEDS 8F SOLAR PK750" at bounding box center [206, 100] width 88 height 16
click at [671, 98] on button "Pick" at bounding box center [670, 98] width 12 height 8
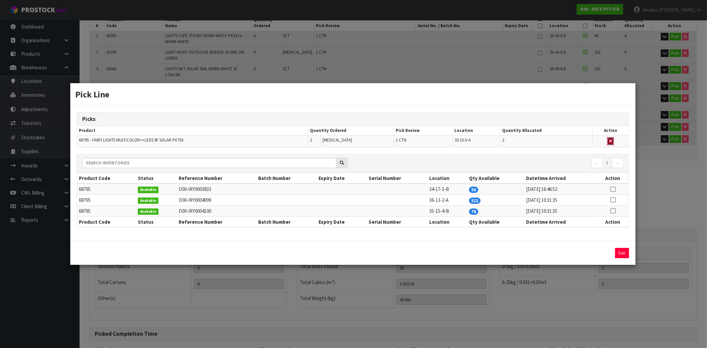
click at [612, 141] on icon "button" at bounding box center [610, 141] width 3 height 4
type input "7"
type input "36"
type input "0.275481"
type input "46.5"
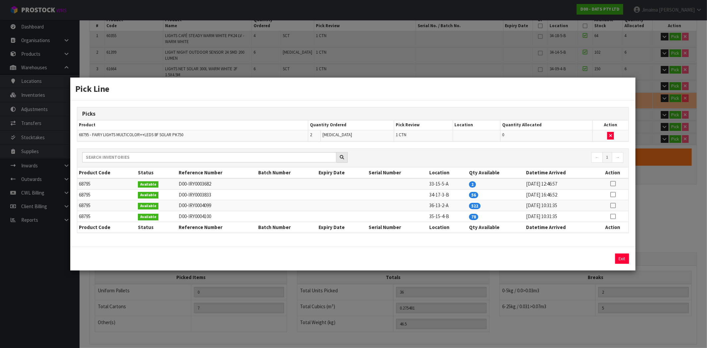
click at [612, 195] on icon at bounding box center [612, 195] width 5 height 0
click at [603, 257] on button "Assign Pick" at bounding box center [599, 259] width 27 height 10
type input "8"
type input "38"
type input "0.302141"
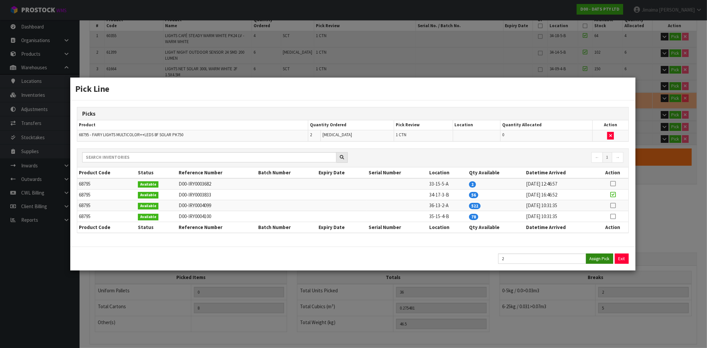
type input "49.68"
click at [624, 263] on button "Exit" at bounding box center [622, 259] width 14 height 10
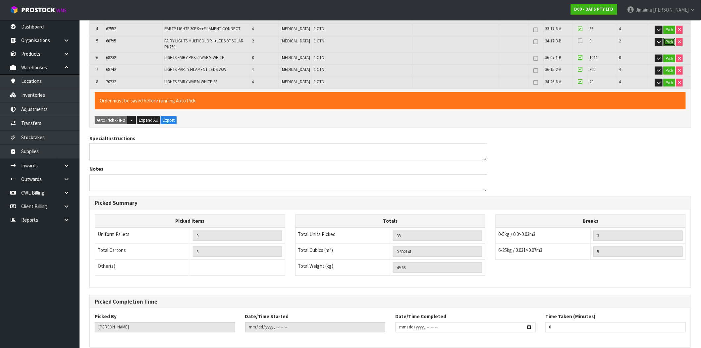
scroll to position [240, 0]
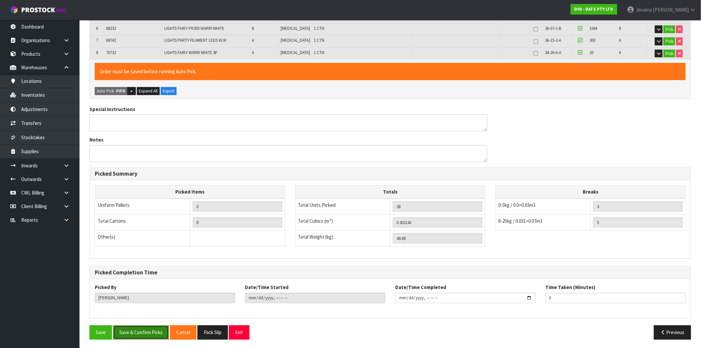
click at [139, 336] on button "Save & Confirm Picks" at bounding box center [141, 333] width 56 height 14
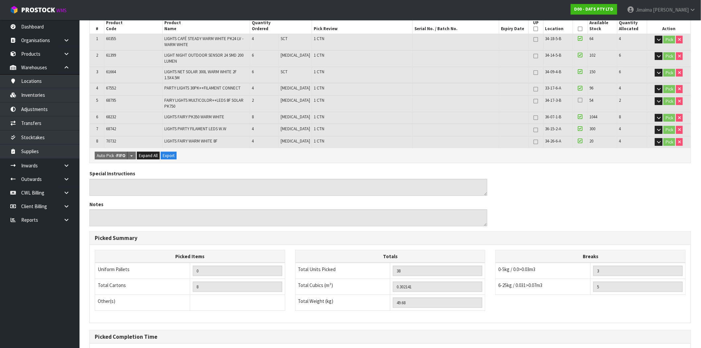
scroll to position [216, 0]
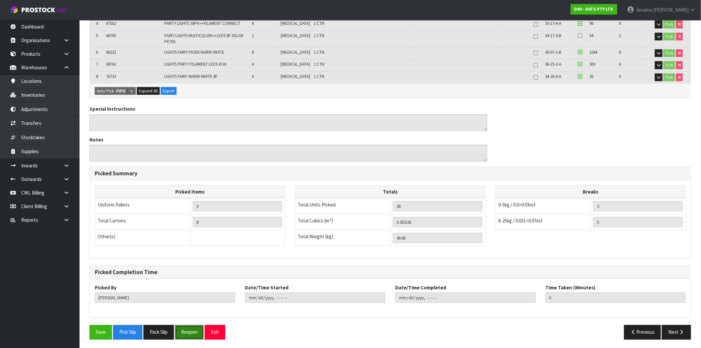
click at [194, 327] on button "Reopen" at bounding box center [189, 332] width 29 height 14
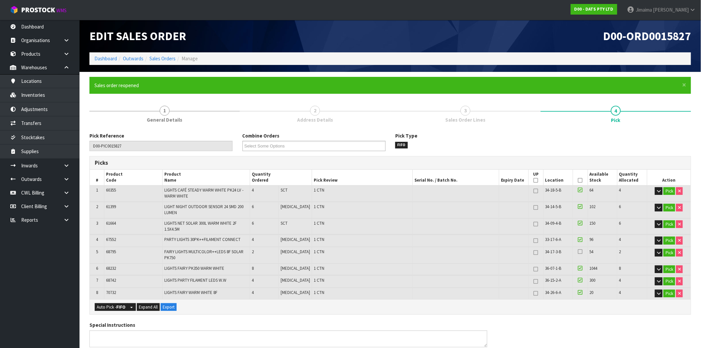
click at [151, 264] on td "68232" at bounding box center [133, 270] width 58 height 12
click at [664, 252] on button "Pick" at bounding box center [670, 253] width 12 height 8
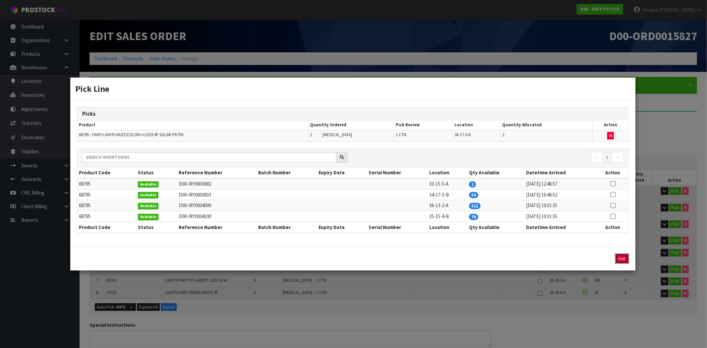
click at [621, 259] on button "Exit" at bounding box center [622, 259] width 14 height 10
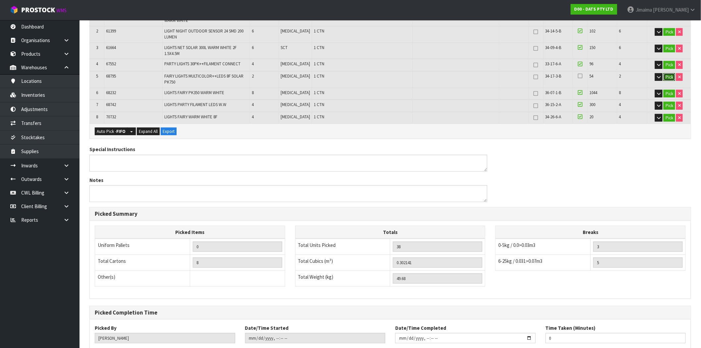
scroll to position [216, 0]
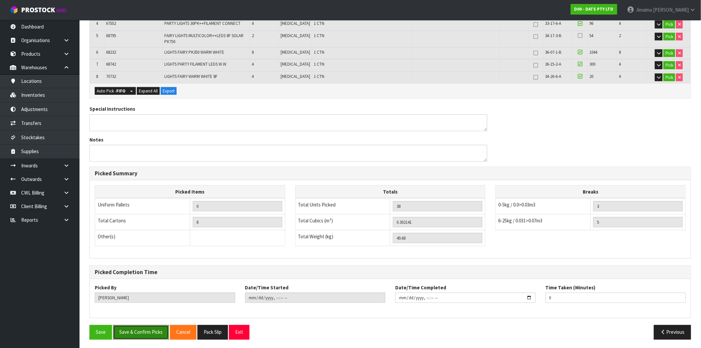
click at [153, 328] on button "Save & Confirm Picks" at bounding box center [141, 332] width 56 height 14
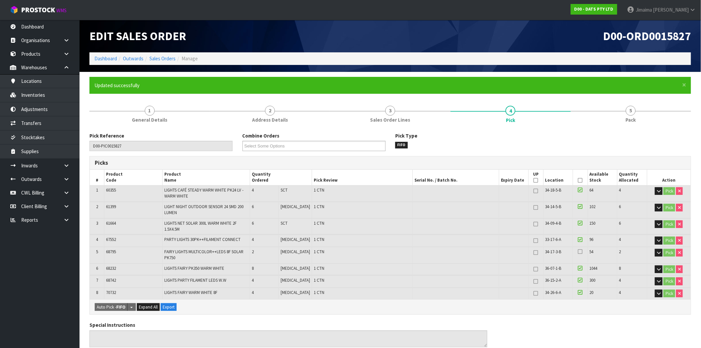
click at [468, 40] on h1 "D00-ORD0015827" at bounding box center [544, 36] width 296 height 13
click at [102, 55] on link "Dashboard" at bounding box center [105, 58] width 23 height 6
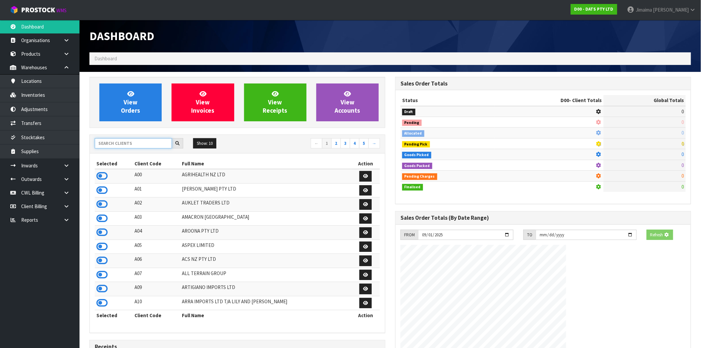
click at [121, 141] on input "text" at bounding box center [133, 143] width 77 height 10
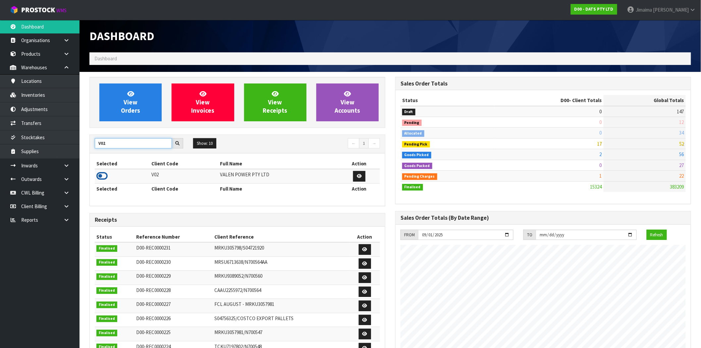
type input "V02"
click at [102, 173] on icon at bounding box center [101, 176] width 11 height 10
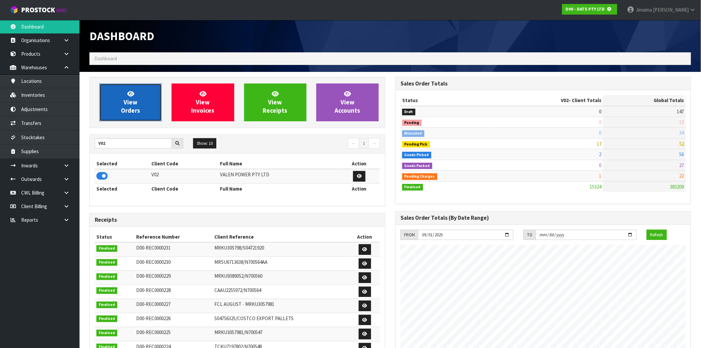
click at [115, 101] on link "View Orders" at bounding box center [130, 103] width 62 height 38
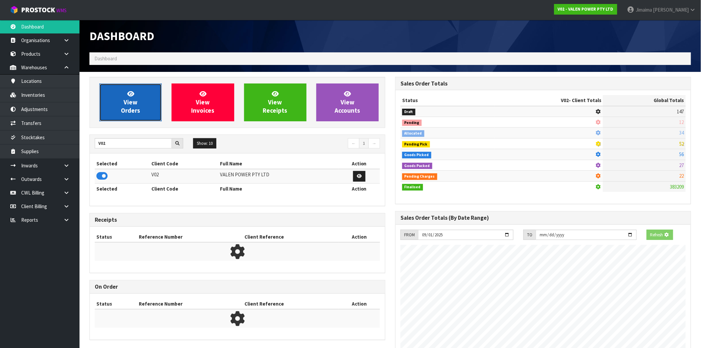
scroll to position [331107, 331214]
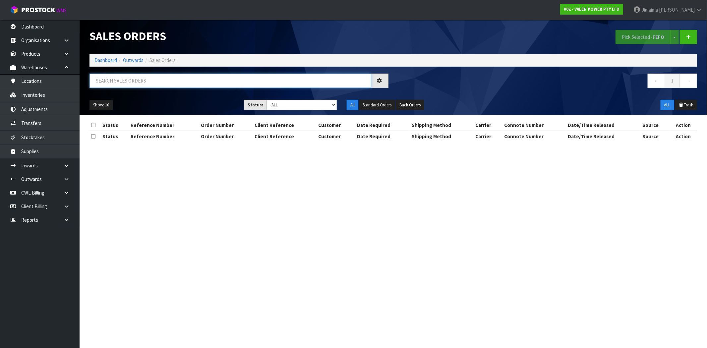
click at [119, 82] on input "text" at bounding box center [231, 81] width 282 height 14
paste input "CWL7727661"
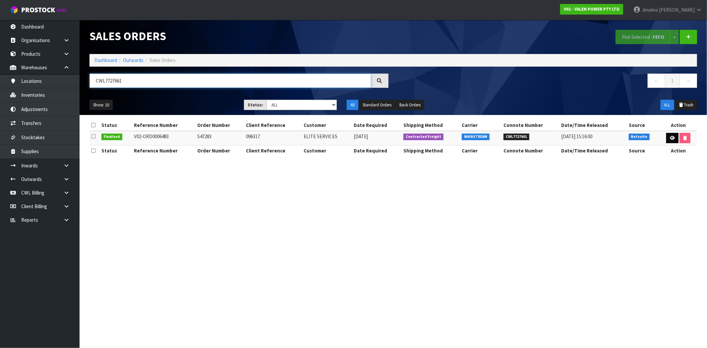
type input "CWL7727661"
click at [671, 137] on icon at bounding box center [672, 138] width 5 height 4
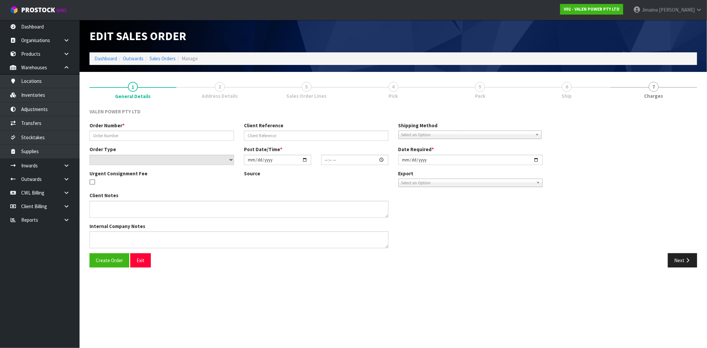
type input "S47283"
type input "096317"
select select "number:0"
type input "[DATE]"
type input "16:00:08.000"
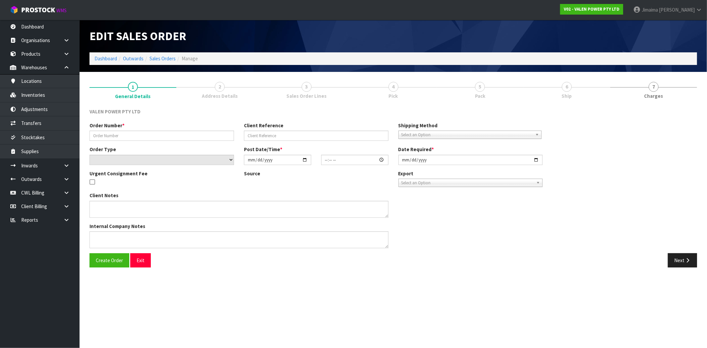
type input "[DATE]"
type textarea "APOLOGIES NO, THAT IS NOT THE CORRECT ADDRESS THE CORRECT ADDRESS FOR THIS ORDE…"
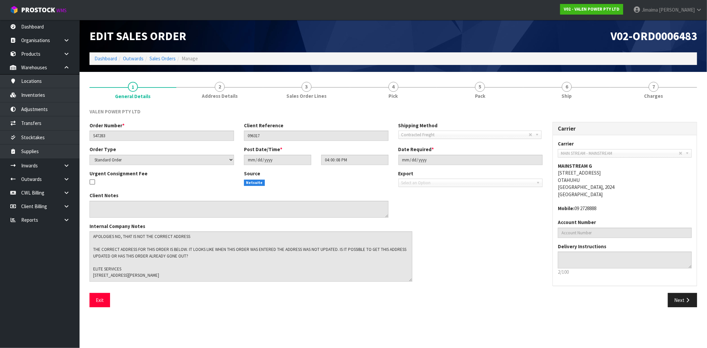
drag, startPoint x: 383, startPoint y: 247, endPoint x: 571, endPoint y: 138, distance: 217.9
click at [412, 282] on textarea at bounding box center [251, 256] width 323 height 50
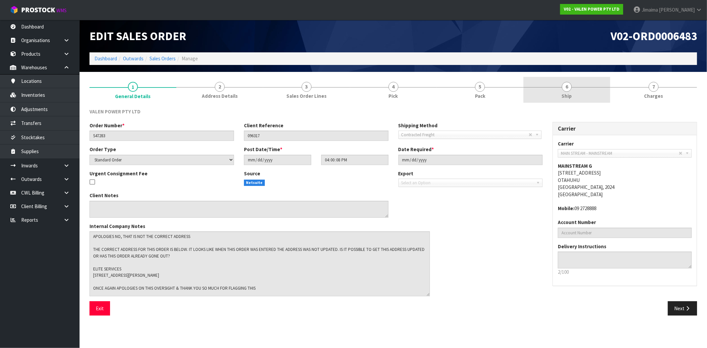
click at [569, 94] on span "Ship" at bounding box center [567, 95] width 10 height 7
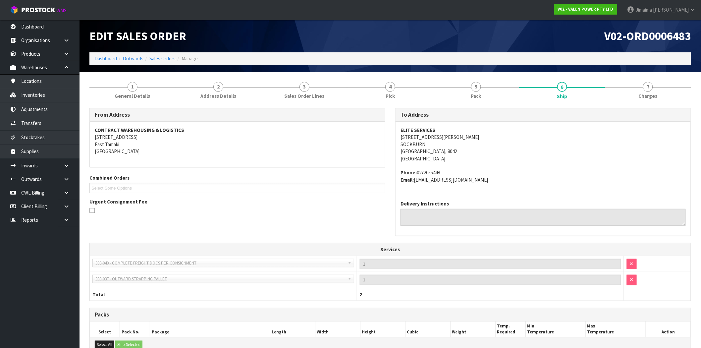
click at [506, 192] on div "ELITE SERVICES [STREET_ADDRESS][PERSON_NAME] Phone: [PHONE_NUMBER] Email: [EMAI…" at bounding box center [543, 159] width 295 height 74
click at [106, 55] on link "Dashboard" at bounding box center [105, 58] width 23 height 6
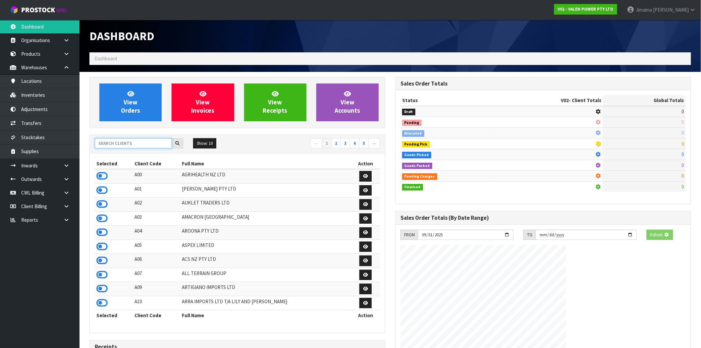
click at [137, 138] on input "text" at bounding box center [133, 143] width 77 height 10
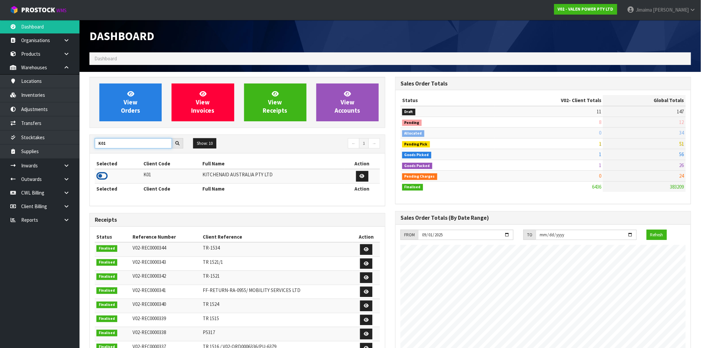
type input "K01"
click at [104, 177] on icon at bounding box center [101, 176] width 11 height 10
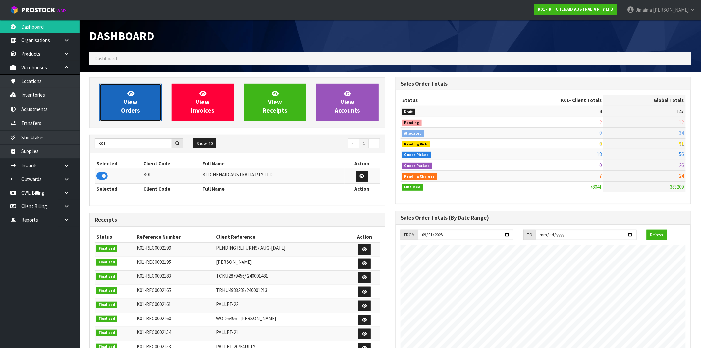
click at [113, 101] on link "View Orders" at bounding box center [130, 103] width 62 height 38
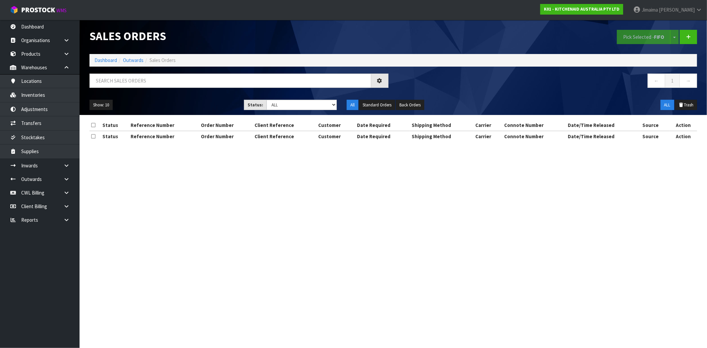
click at [188, 73] on div "Sales Orders Pick Selected - FIFO Split button! FIFO - First In First Out FEFO …" at bounding box center [394, 67] width 618 height 95
click at [185, 75] on input "text" at bounding box center [231, 81] width 282 height 14
paste input "12977"
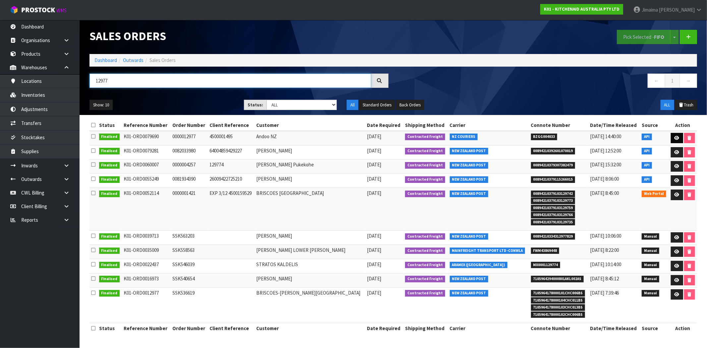
type input "12977"
click at [678, 135] on link at bounding box center [677, 138] width 12 height 11
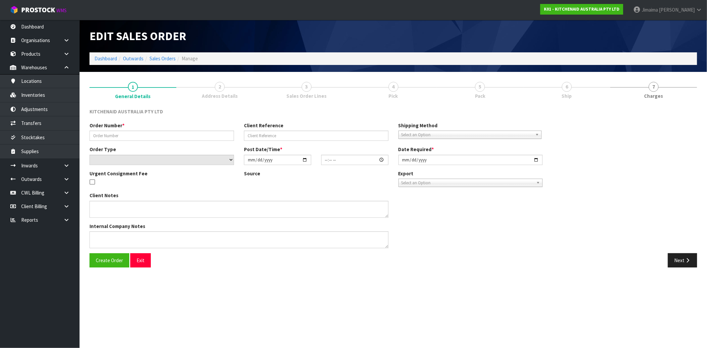
type input "0000012977"
type input "4500001495"
select select "number:0"
type input "[DATE]"
type input "17:35:46.000"
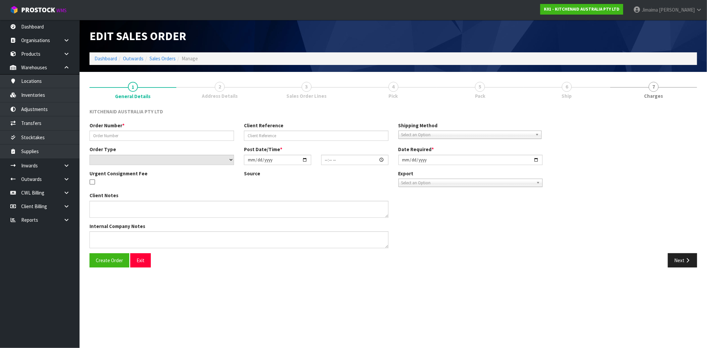
type input "[DATE]"
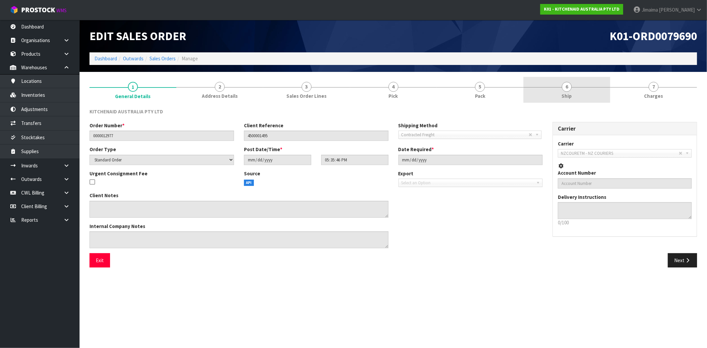
click at [575, 91] on link "6 Ship" at bounding box center [566, 90] width 87 height 26
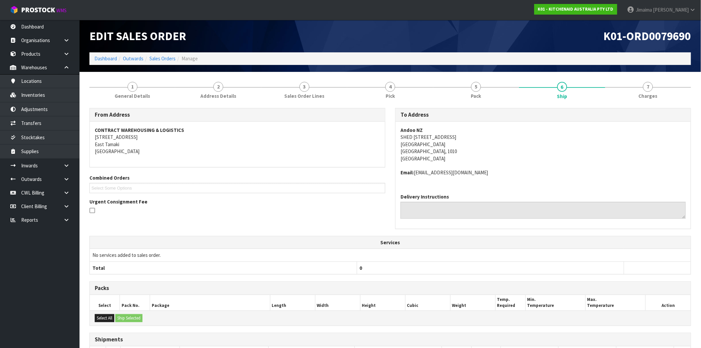
scroll to position [71, 0]
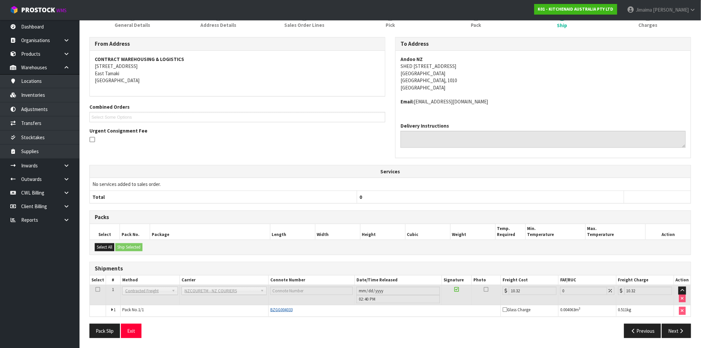
click at [284, 310] on span "BZGG004033" at bounding box center [282, 310] width 22 height 6
copy span "BZGG004033"
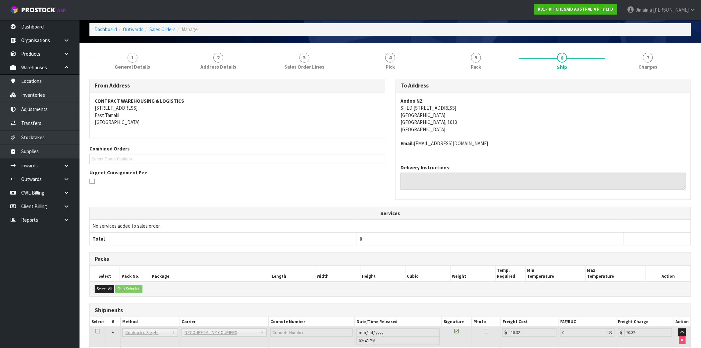
scroll to position [0, 0]
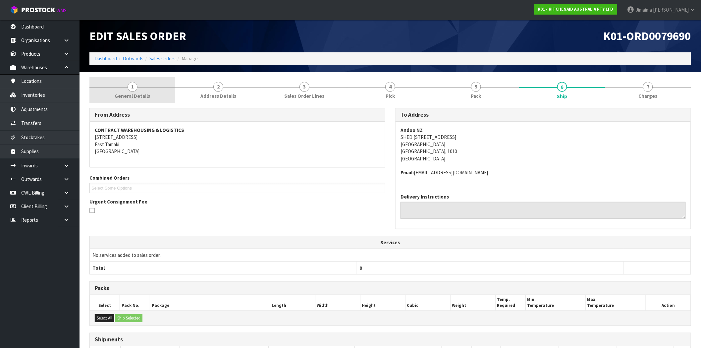
click at [135, 89] on span "1" at bounding box center [133, 87] width 10 height 10
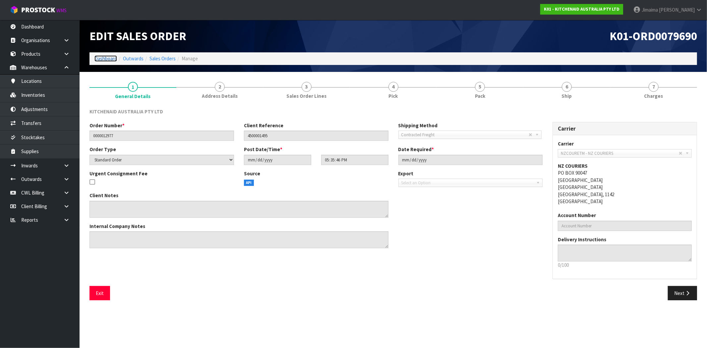
drag, startPoint x: 111, startPoint y: 60, endPoint x: 132, endPoint y: 24, distance: 41.3
click at [111, 60] on link "Dashboard" at bounding box center [105, 58] width 23 height 6
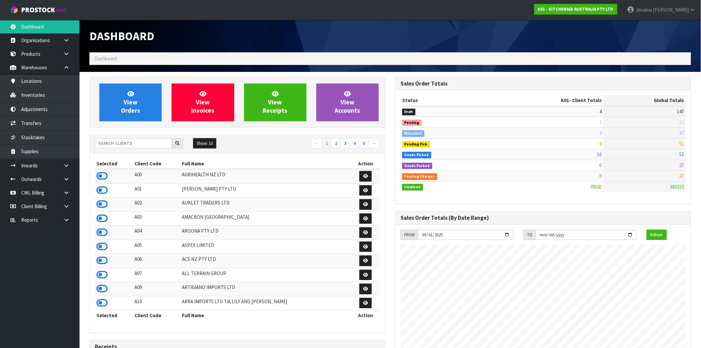
scroll to position [502, 306]
click at [105, 144] on input "text" at bounding box center [133, 143] width 77 height 10
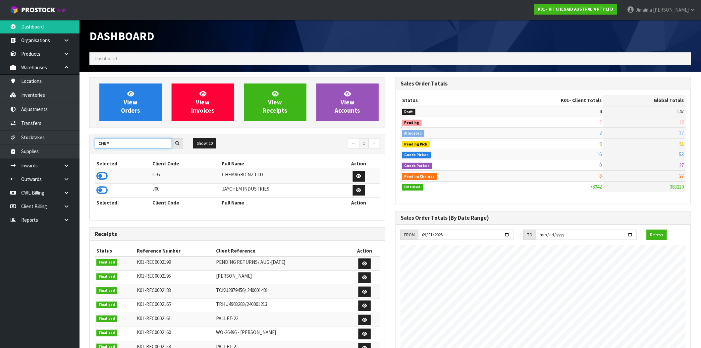
type input "CHEM"
drag, startPoint x: 101, startPoint y: 176, endPoint x: 119, endPoint y: 129, distance: 50.5
click at [101, 176] on icon at bounding box center [101, 176] width 11 height 10
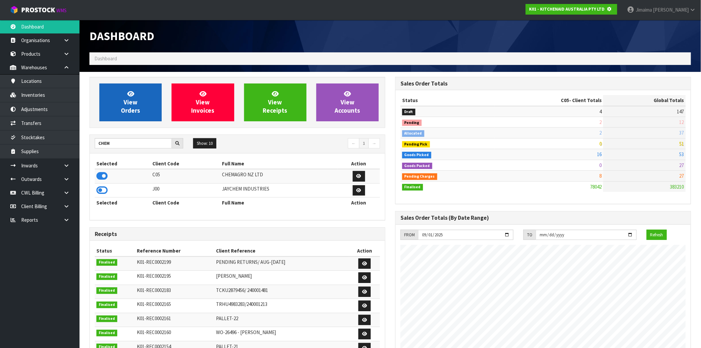
scroll to position [413, 306]
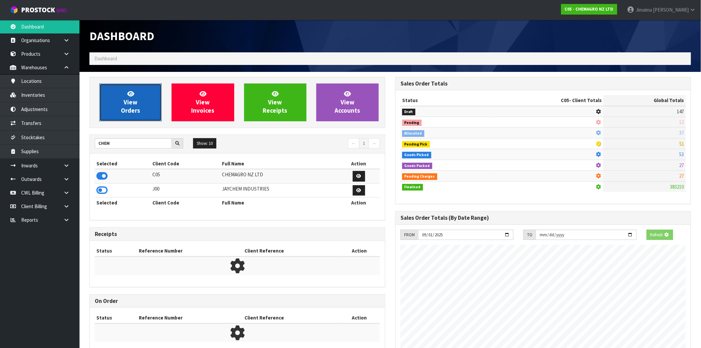
click at [130, 107] on span "View Orders" at bounding box center [130, 102] width 19 height 25
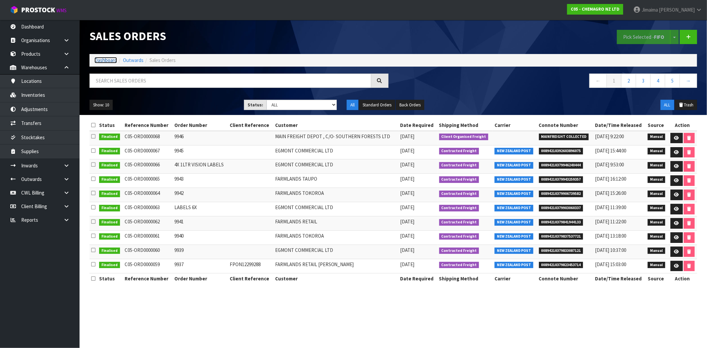
drag, startPoint x: 101, startPoint y: 59, endPoint x: 105, endPoint y: 62, distance: 4.9
click at [101, 59] on link "Dashboard" at bounding box center [105, 60] width 23 height 6
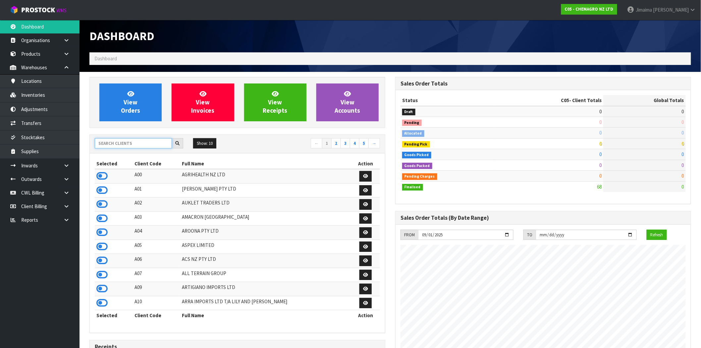
click at [126, 141] on input "text" at bounding box center [133, 143] width 77 height 10
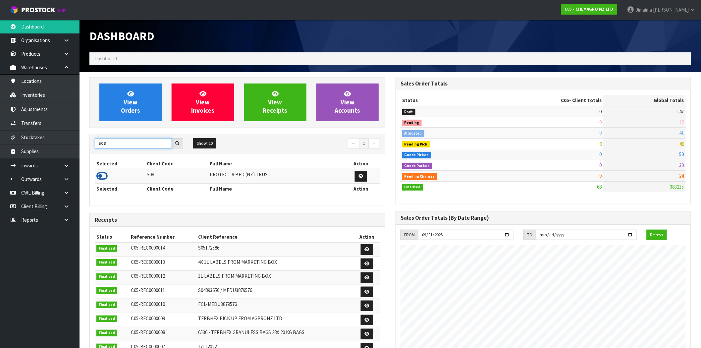
type input "S08"
drag, startPoint x: 102, startPoint y: 176, endPoint x: 130, endPoint y: 111, distance: 71.3
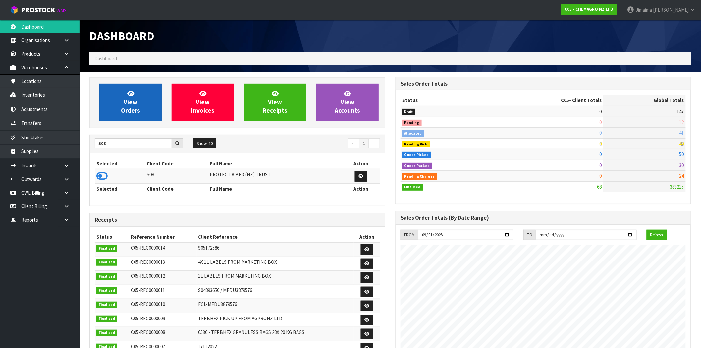
click at [102, 176] on icon at bounding box center [101, 176] width 11 height 10
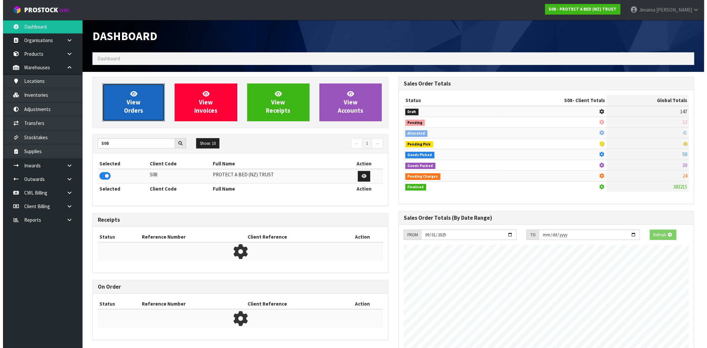
scroll to position [331107, 331214]
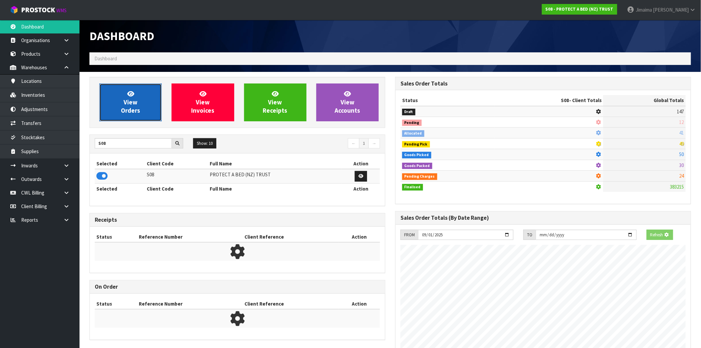
click at [133, 95] on icon at bounding box center [130, 94] width 7 height 6
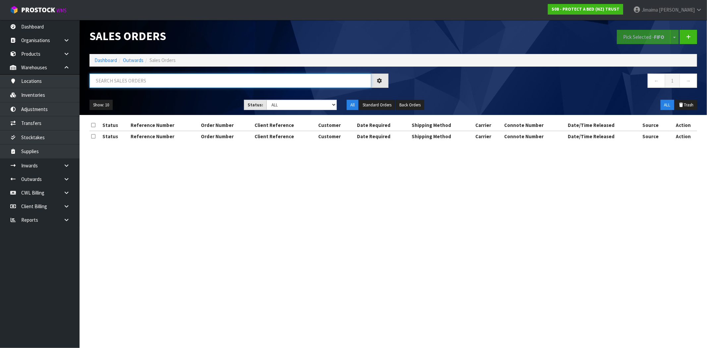
click at [133, 86] on input "text" at bounding box center [231, 81] width 282 height 14
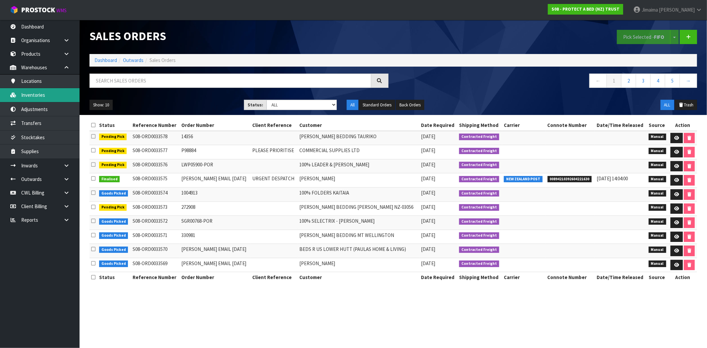
click at [58, 95] on link "Inventories" at bounding box center [40, 95] width 80 height 14
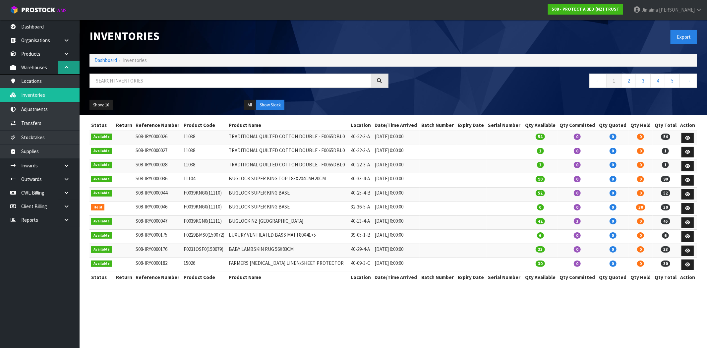
click at [73, 67] on link at bounding box center [68, 68] width 21 height 14
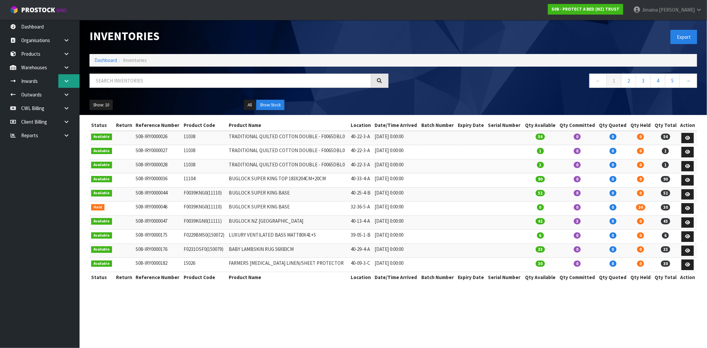
click at [70, 84] on link at bounding box center [68, 81] width 21 height 14
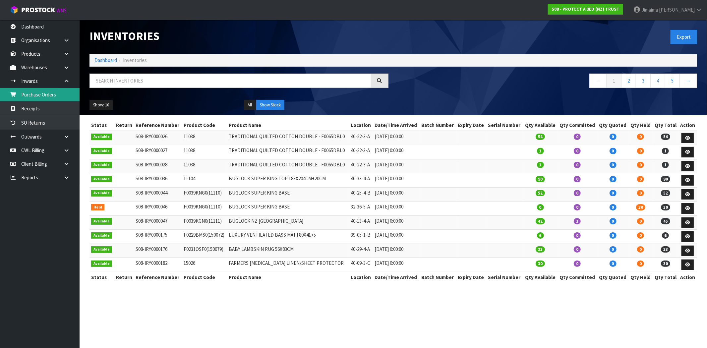
click at [55, 97] on link "Purchase Orders" at bounding box center [40, 95] width 80 height 14
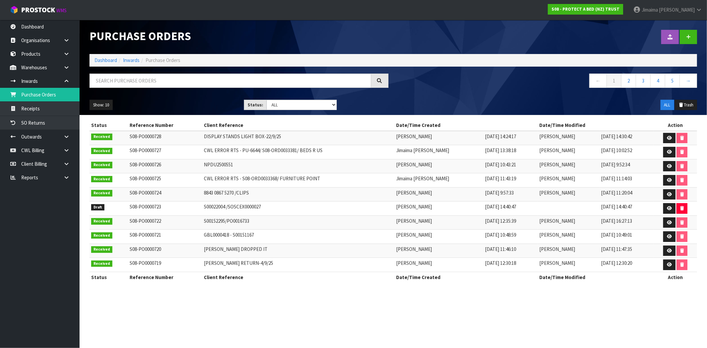
click at [246, 177] on td "CWL ERROR RTS - S08-ORD0033368/ FURNITURE POINT" at bounding box center [298, 180] width 192 height 14
click at [254, 152] on td "CWL ERROR RTS - PU-6644/ S08-ORD0033381/ BEDS R US" at bounding box center [298, 152] width 192 height 14
click at [664, 152] on link at bounding box center [669, 152] width 12 height 11
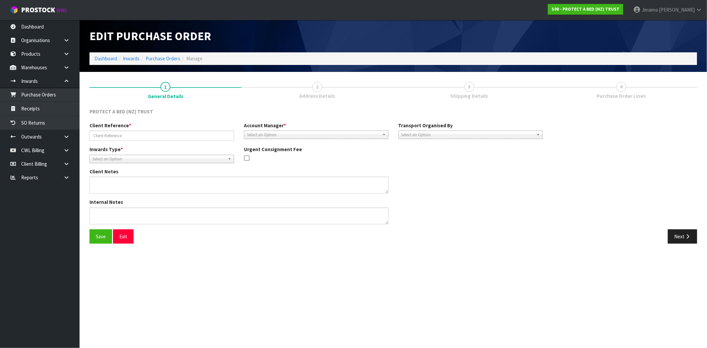
type input "CWL ERROR RTS - PU-6644/ S08-ORD0033381/ BEDS R US"
type textarea "CWL ERROR"
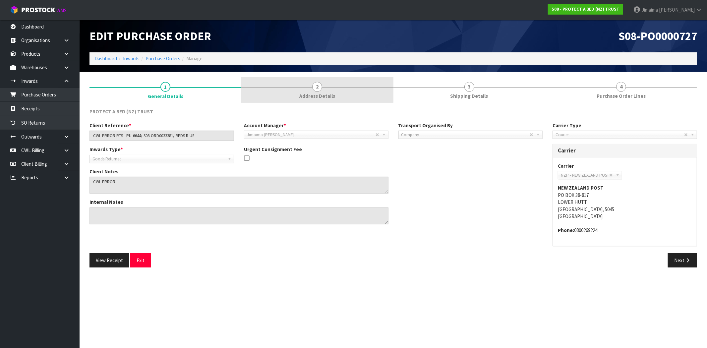
click at [264, 87] on link "2 Address Details" at bounding box center [317, 90] width 152 height 26
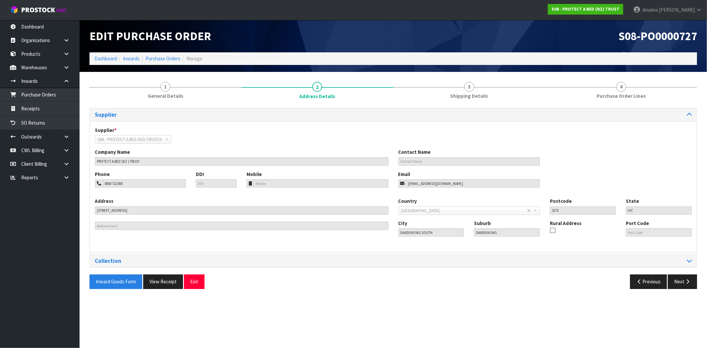
click at [463, 75] on section "1 General Details 2 Address Details 3 Shipping Details 4 Purchase Order Lines S…" at bounding box center [394, 185] width 628 height 227
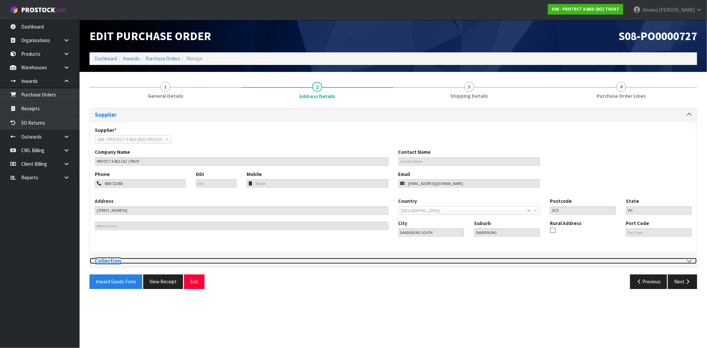
click at [157, 260] on h3 "Collection" at bounding box center [242, 261] width 294 height 6
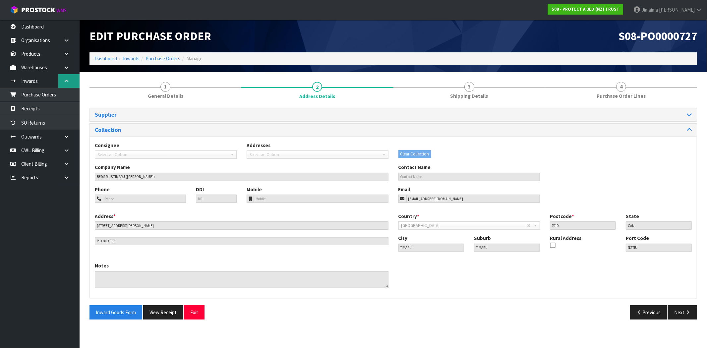
click at [70, 84] on link at bounding box center [68, 81] width 21 height 14
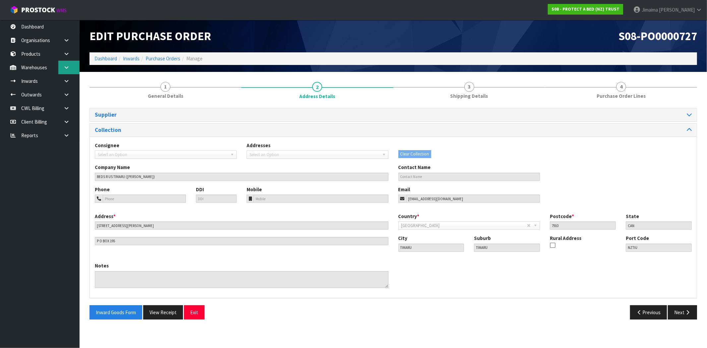
click at [70, 70] on link at bounding box center [68, 68] width 21 height 14
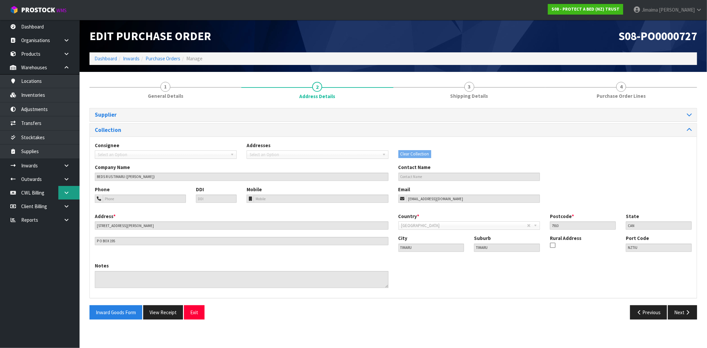
click at [72, 190] on link at bounding box center [68, 193] width 21 height 14
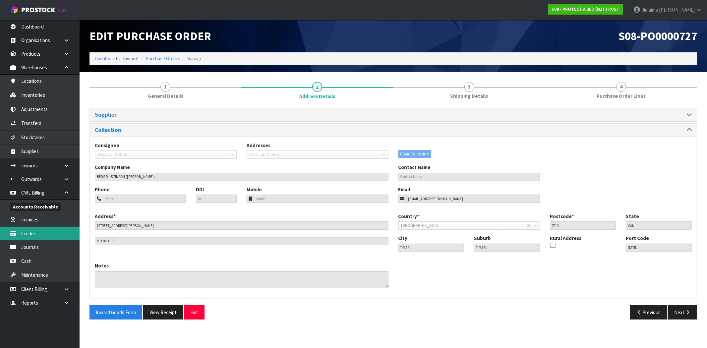
click at [33, 229] on link "Credits" at bounding box center [40, 234] width 80 height 14
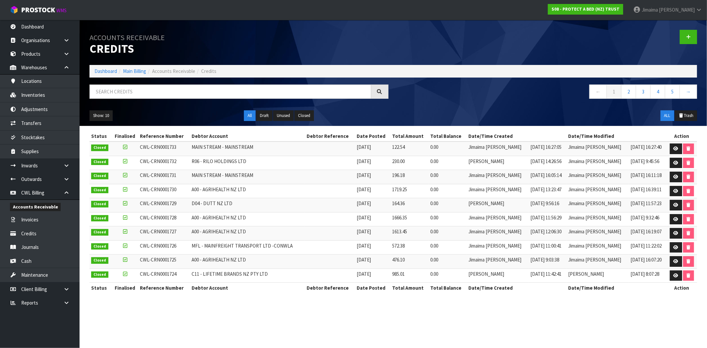
click at [240, 175] on span "MAIN STREAM - MAINSTREAM" at bounding box center [223, 175] width 62 height 6
click at [68, 188] on link at bounding box center [68, 193] width 21 height 14
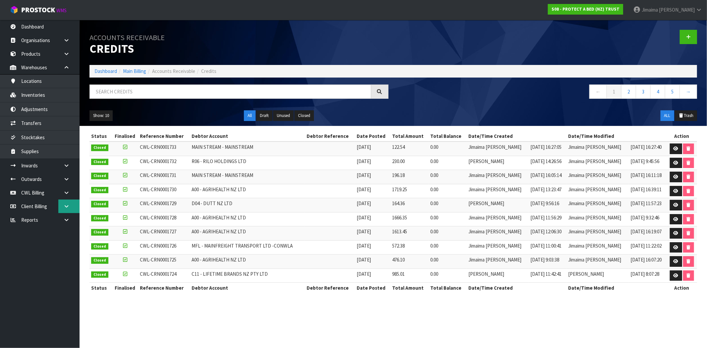
click at [66, 204] on icon at bounding box center [66, 206] width 6 height 5
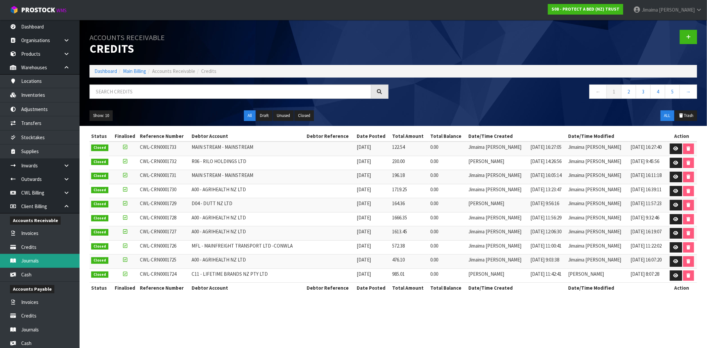
click at [39, 261] on link "Journals" at bounding box center [40, 261] width 80 height 14
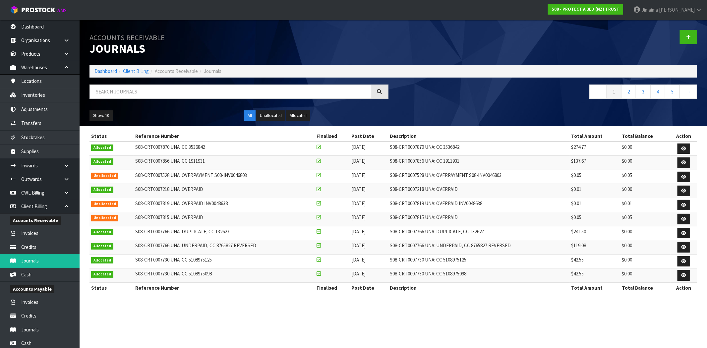
click at [28, 246] on div "Accounts Receivable Journals Dashboard Client Billing Accounts Receivable Journ…" at bounding box center [353, 152] width 707 height 305
click at [28, 246] on link "Credits" at bounding box center [40, 247] width 80 height 14
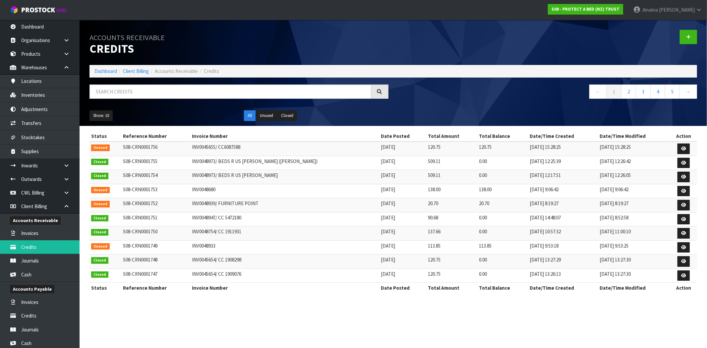
click at [190, 162] on td "S08-CRN0001755" at bounding box center [155, 163] width 69 height 14
click at [680, 161] on link at bounding box center [684, 163] width 12 height 11
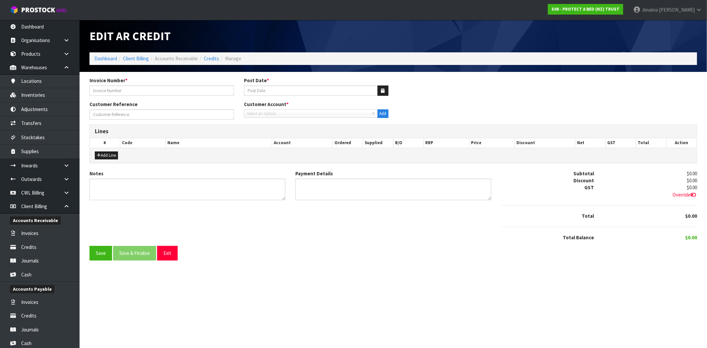
type input "INV0048973/ BEDS R US TIMARU (MILLIKEN’S)"
type input "[DATE]"
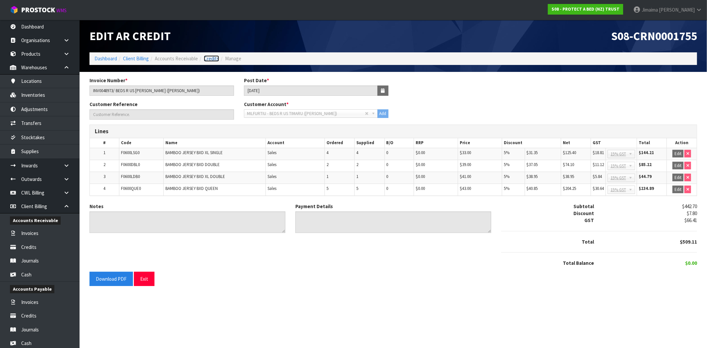
click at [211, 59] on link "Credits" at bounding box center [211, 58] width 15 height 6
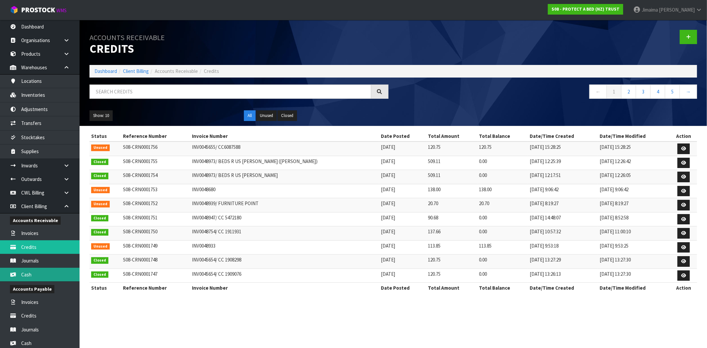
click at [41, 274] on link "Cash" at bounding box center [40, 275] width 80 height 14
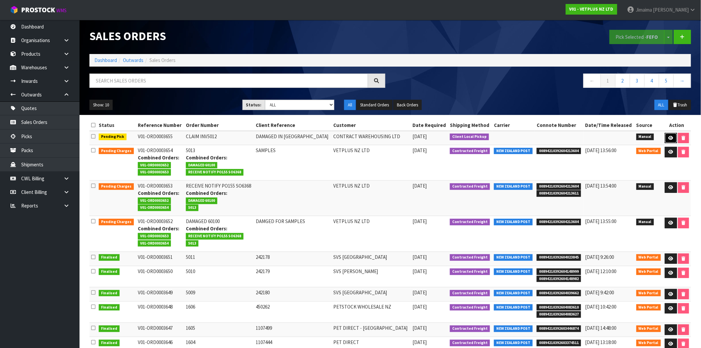
click at [666, 135] on link at bounding box center [671, 138] width 12 height 11
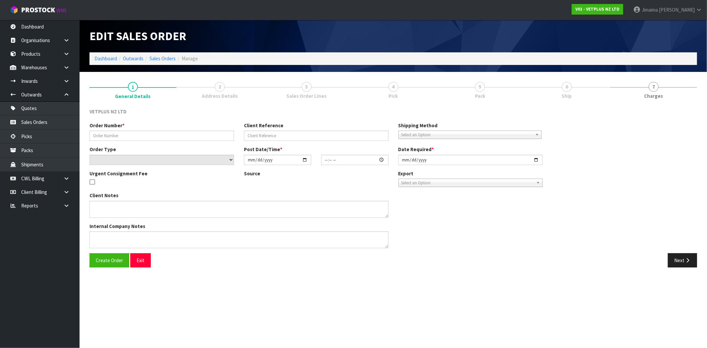
type input "CLAIM INV5012"
type input "DAMAGED IN [GEOGRAPHIC_DATA]"
select select "number:0"
type input "[DATE]"
type input "13:09:00.000"
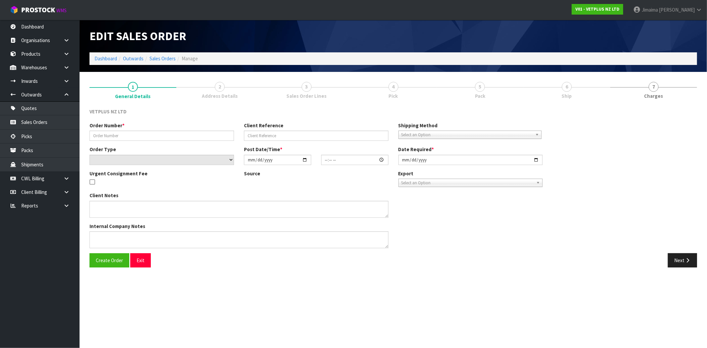
type input "[DATE]"
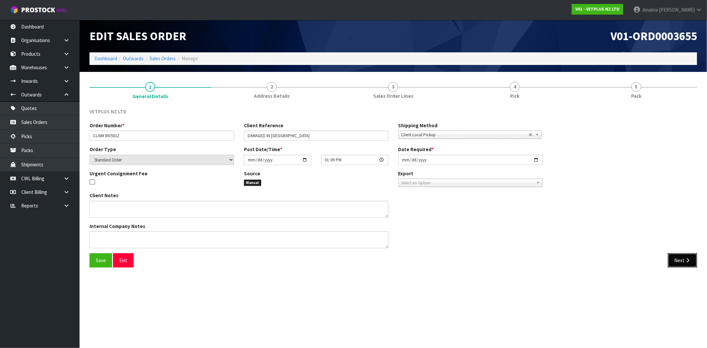
click at [682, 256] on button "Next" at bounding box center [682, 260] width 29 height 14
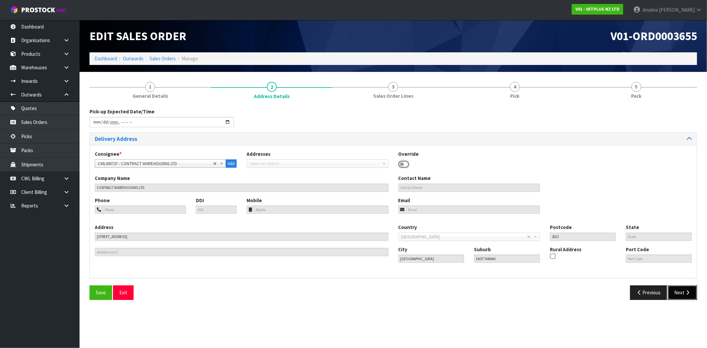
click at [684, 294] on button "Next" at bounding box center [682, 292] width 29 height 14
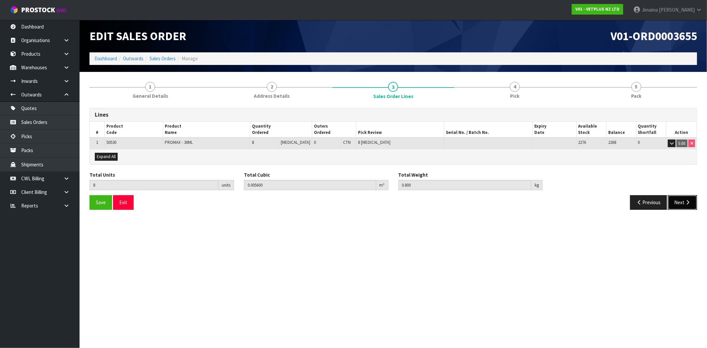
click at [680, 203] on button "Next" at bounding box center [682, 202] width 29 height 14
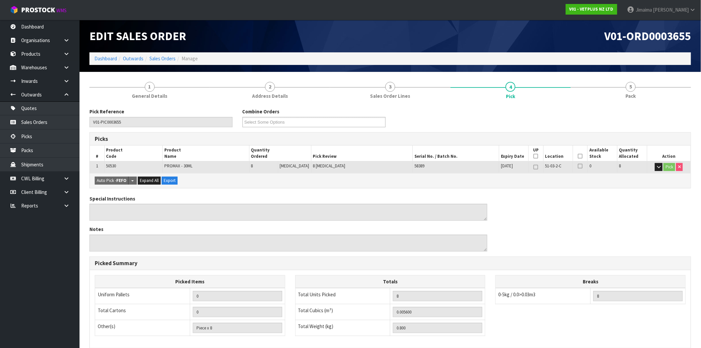
click at [579, 156] on icon at bounding box center [581, 156] width 5 height 0
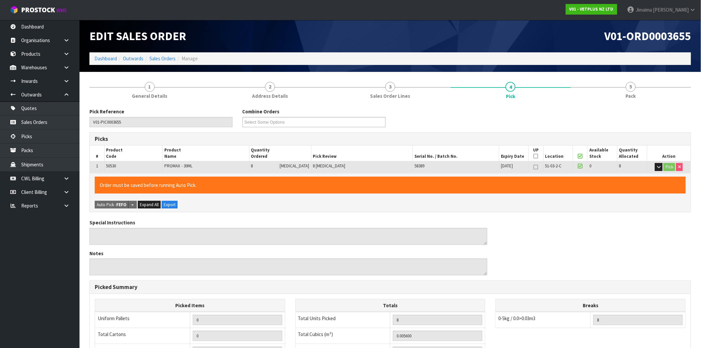
scroll to position [115, 0]
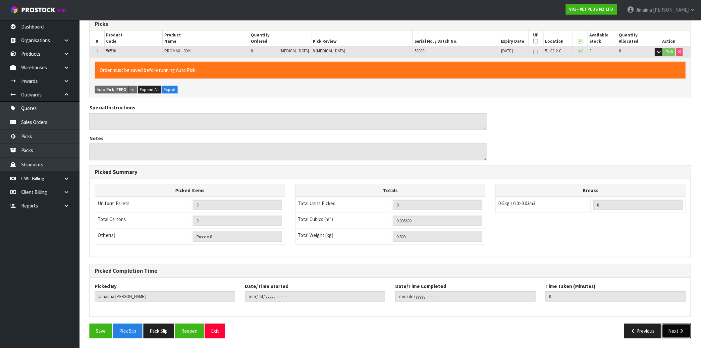
click at [672, 330] on button "Next" at bounding box center [676, 331] width 29 height 14
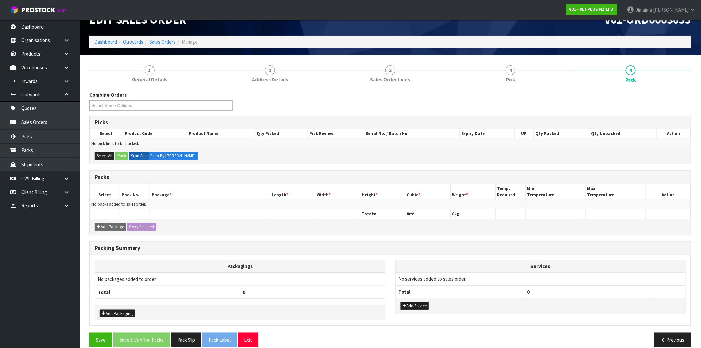
scroll to position [25, 0]
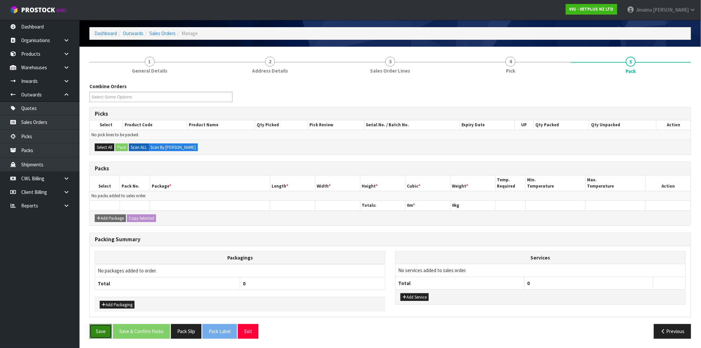
click at [95, 330] on button "Save" at bounding box center [101, 331] width 23 height 14
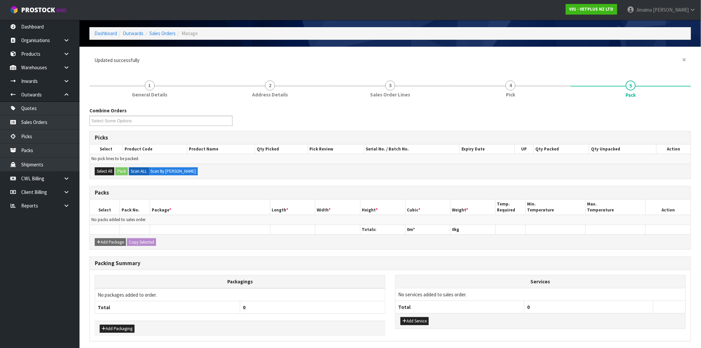
scroll to position [0, 0]
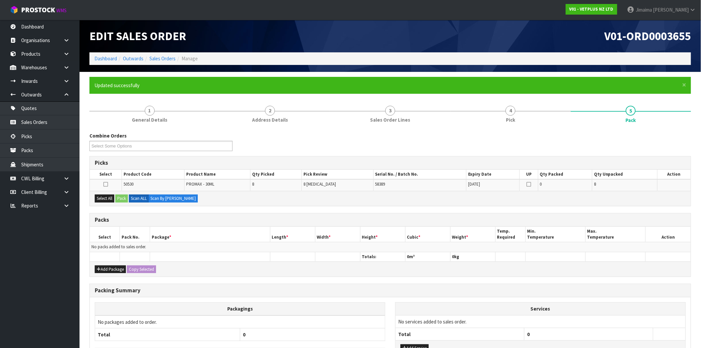
click at [107, 184] on icon at bounding box center [105, 184] width 5 height 0
click at [0, 0] on input "checkbox" at bounding box center [0, 0] width 0 height 0
click at [126, 197] on button "Pack" at bounding box center [121, 199] width 13 height 8
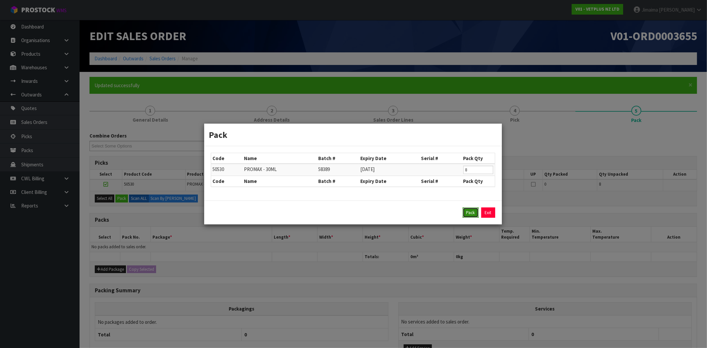
click at [471, 211] on button "Pack" at bounding box center [471, 213] width 16 height 11
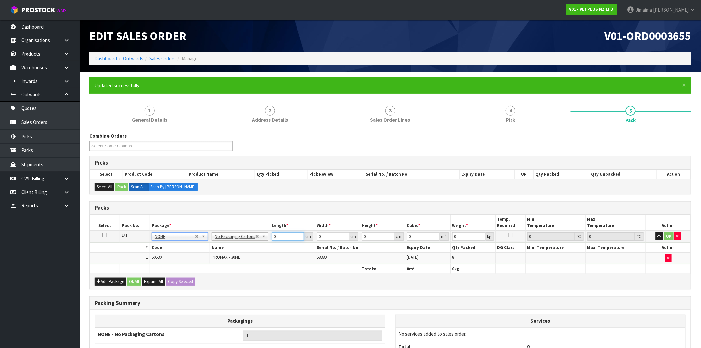
drag, startPoint x: 275, startPoint y: 240, endPoint x: 255, endPoint y: 240, distance: 20.9
click at [253, 240] on tr "1/1 NONE 007-001 007-002 007-004 007-009 007-013 007-014 007-015 007-017 007-01…" at bounding box center [390, 237] width 601 height 12
type input "1"
drag, startPoint x: 327, startPoint y: 233, endPoint x: 292, endPoint y: 239, distance: 35.6
click at [290, 239] on tr "1/1 NONE 007-001 007-002 007-004 007-009 007-013 007-014 007-015 007-017 007-01…" at bounding box center [390, 237] width 601 height 12
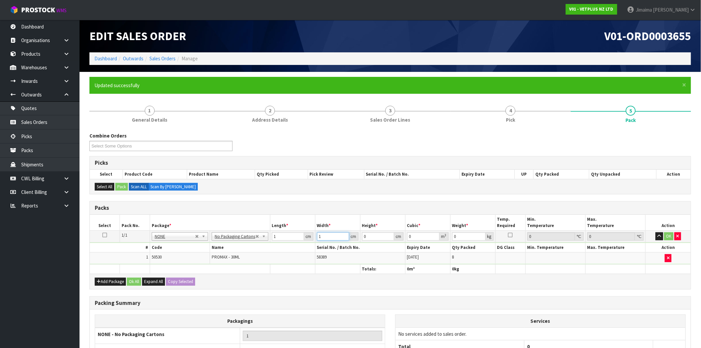
type input "1"
drag, startPoint x: 368, startPoint y: 236, endPoint x: 436, endPoint y: 237, distance: 67.3
click at [350, 240] on tr "1/1 NONE 007-001 007-002 007-004 007-009 007-013 007-014 007-015 007-017 007-01…" at bounding box center [390, 237] width 601 height 12
type input "1"
type input "0.000001"
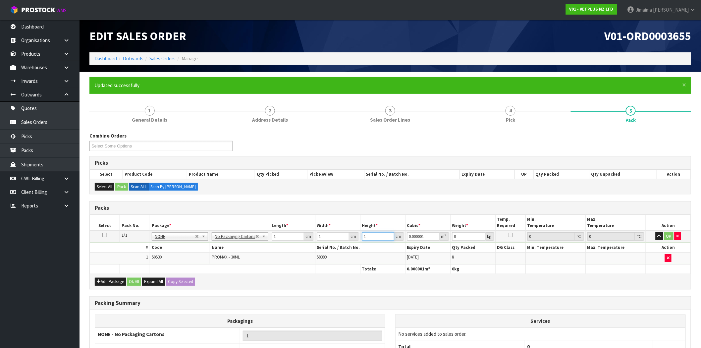
type input "1"
drag, startPoint x: 465, startPoint y: 237, endPoint x: 444, endPoint y: 239, distance: 21.3
click at [444, 239] on tr "1/1 NONE 007-001 007-002 007-004 007-009 007-013 007-014 007-015 007-017 007-01…" at bounding box center [390, 237] width 601 height 12
click at [493, 251] on th "Qty Packed" at bounding box center [473, 248] width 45 height 10
click at [471, 233] on input "0.0" at bounding box center [469, 236] width 33 height 8
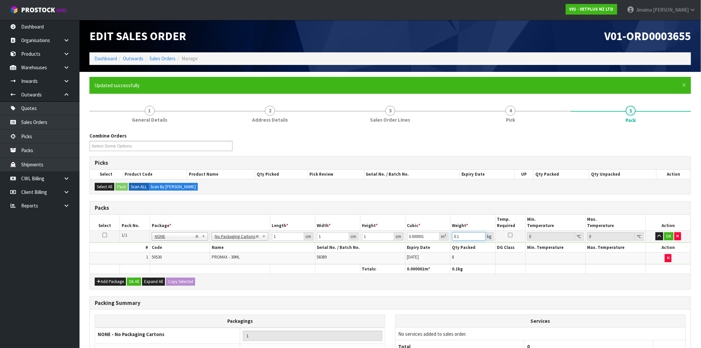
type input "0.1"
click at [507, 275] on div "Add Package Ok All Expand All Copy Selected" at bounding box center [390, 281] width 601 height 15
click at [668, 238] on button "OK" at bounding box center [669, 236] width 9 height 8
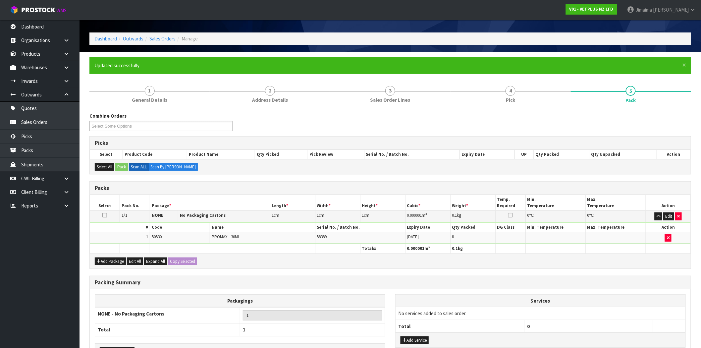
scroll to position [67, 0]
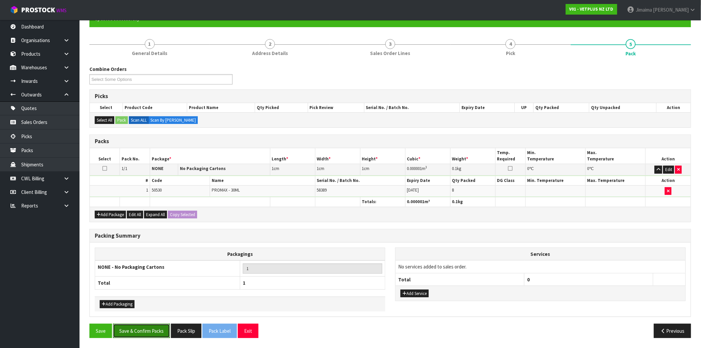
click at [136, 326] on button "Save & Confirm Packs" at bounding box center [141, 331] width 57 height 14
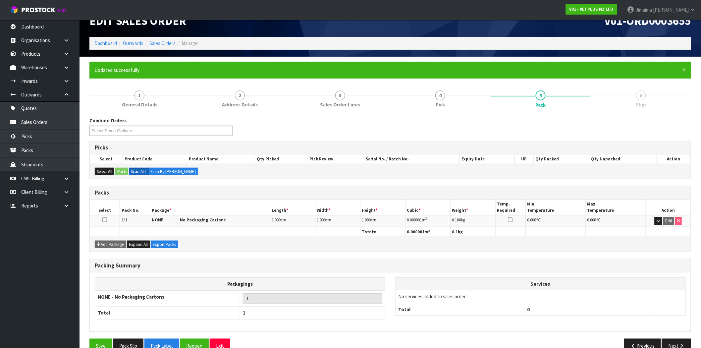
scroll to position [30, 0]
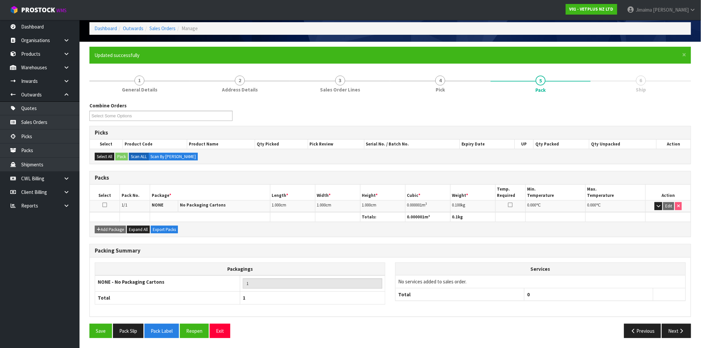
click at [103, 205] on icon at bounding box center [104, 205] width 5 height 0
click at [683, 327] on button "Next" at bounding box center [676, 331] width 29 height 14
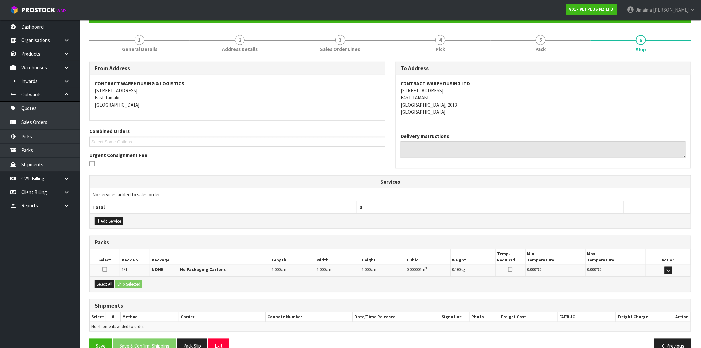
scroll to position [86, 0]
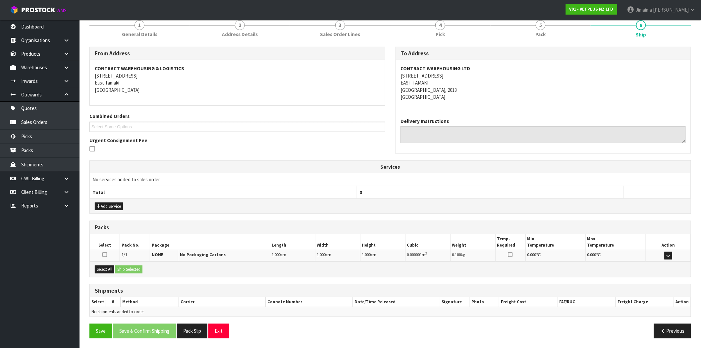
click at [103, 255] on icon at bounding box center [104, 254] width 5 height 5
click at [0, 0] on input "checkbox" at bounding box center [0, 0] width 0 height 0
drag, startPoint x: 128, startPoint y: 266, endPoint x: 279, endPoint y: 270, distance: 151.2
click at [128, 266] on button "Ship Selected" at bounding box center [128, 270] width 27 height 8
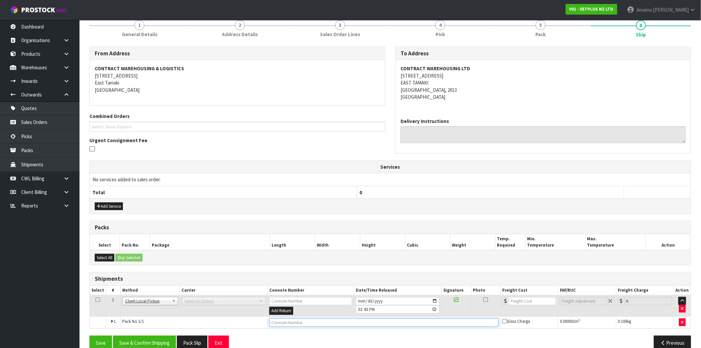
click at [310, 322] on input "text" at bounding box center [384, 323] width 229 height 8
paste input "CLAIM - CWL DAMAGED IN WAREHOUSE"
click at [278, 320] on input "CLAIM - CWL DAMAGED IN WAREHOUSE" at bounding box center [384, 323] width 229 height 8
type input "CLAIM - CWL DAMAGED IN WAREHOUSE"
drag, startPoint x: 400, startPoint y: 335, endPoint x: 449, endPoint y: 326, distance: 49.6
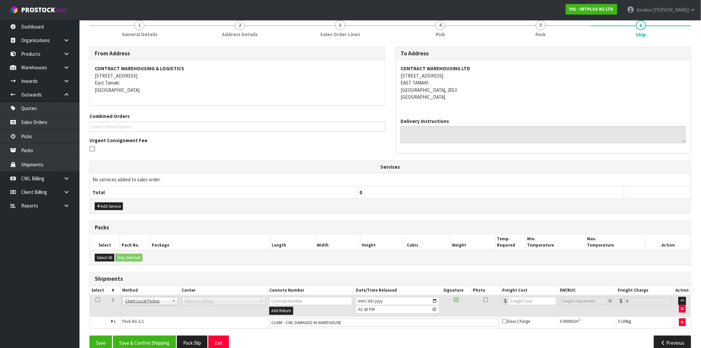
click at [400, 336] on div "Previous" at bounding box center [544, 343] width 306 height 14
click at [145, 342] on button "Save & Confirm Shipping" at bounding box center [144, 343] width 63 height 14
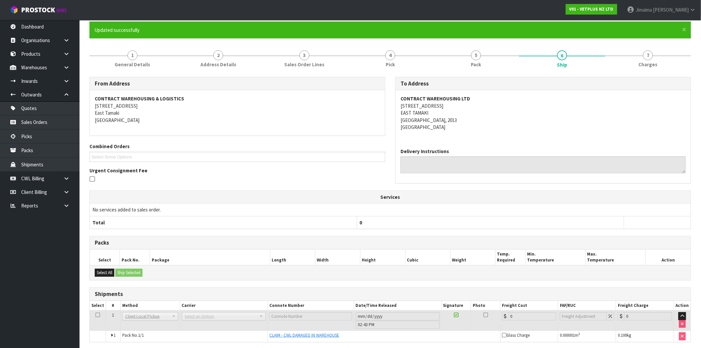
scroll to position [0, 0]
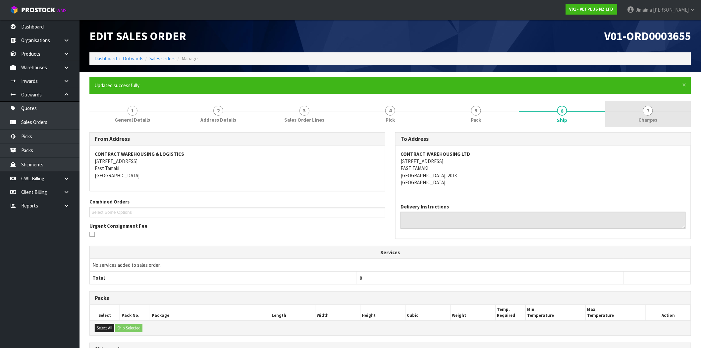
click at [638, 108] on link "7 [GEOGRAPHIC_DATA]" at bounding box center [649, 114] width 86 height 26
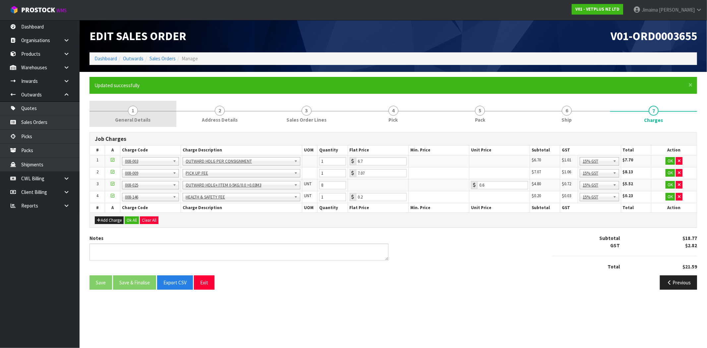
click at [127, 114] on link "1 General Details" at bounding box center [133, 114] width 87 height 26
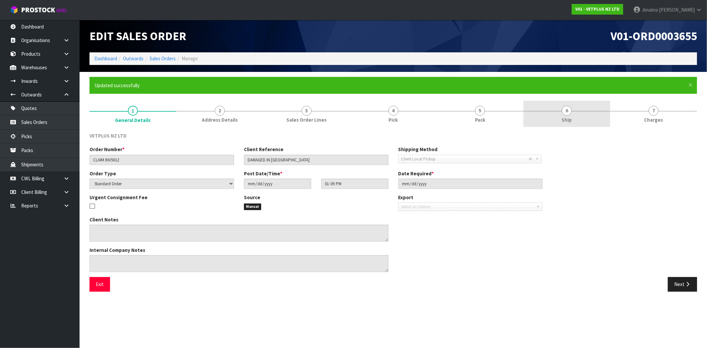
drag, startPoint x: 587, startPoint y: 112, endPoint x: 581, endPoint y: 117, distance: 8.0
click at [587, 112] on link "6 Ship" at bounding box center [566, 114] width 87 height 26
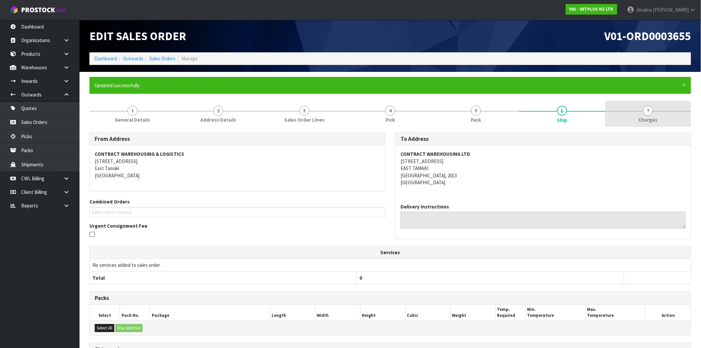
click at [641, 120] on span "Charges" at bounding box center [648, 119] width 19 height 7
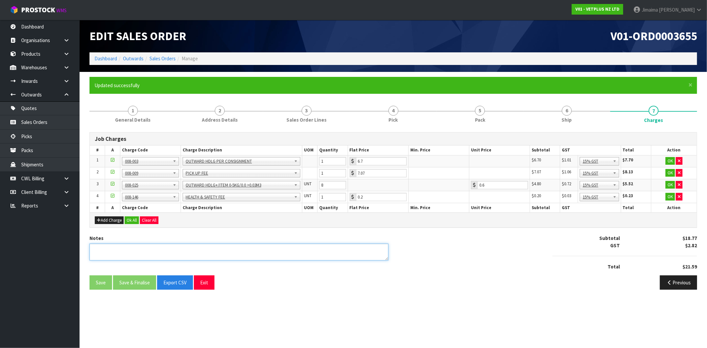
click at [105, 244] on textarea at bounding box center [239, 252] width 299 height 17
click at [188, 255] on textarea at bounding box center [239, 252] width 299 height 17
paste textarea "CWL CLAIM - DAMAEDF IN WAREHOUSE 06/08/2024"
drag, startPoint x: 192, startPoint y: 251, endPoint x: 164, endPoint y: 256, distance: 29.0
click at [164, 256] on textarea at bounding box center [239, 252] width 299 height 17
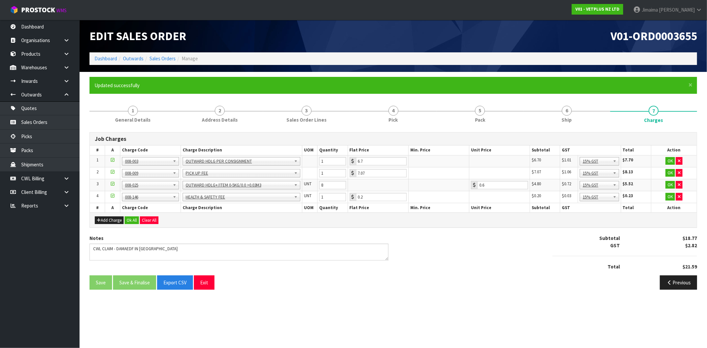
click at [292, 307] on section "Edit Sales Order V01-ORD0003655 Dashboard Outwards Sales Orders Manage × Close …" at bounding box center [353, 174] width 707 height 348
click at [678, 160] on icon "button" at bounding box center [679, 161] width 3 height 4
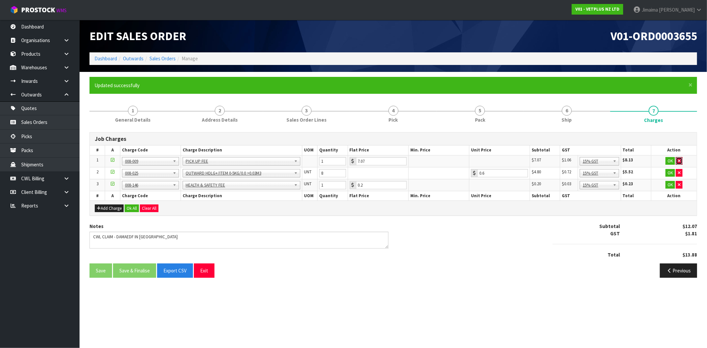
click at [678, 160] on icon "button" at bounding box center [679, 161] width 3 height 4
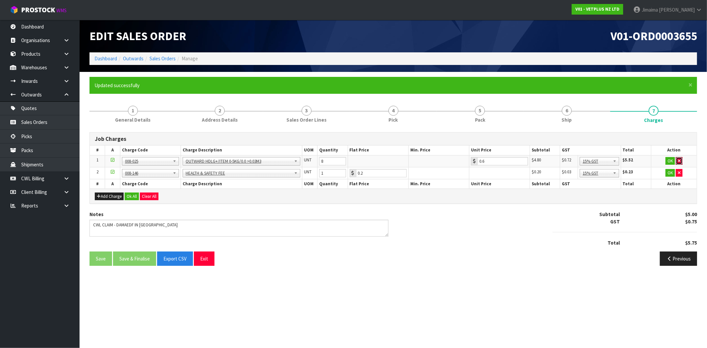
click at [678, 160] on icon "button" at bounding box center [679, 161] width 3 height 4
click at [678, 171] on icon "button" at bounding box center [679, 173] width 3 height 4
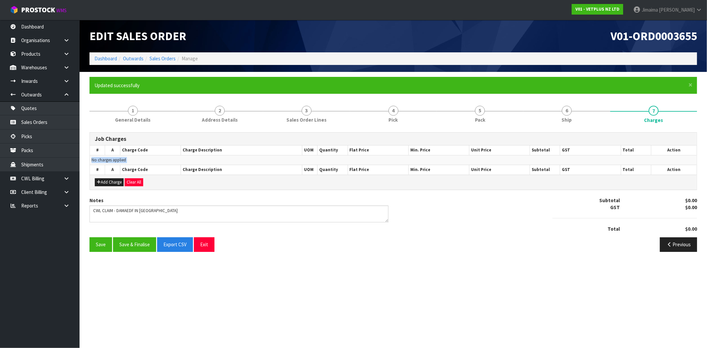
click at [678, 160] on td "No charges applied" at bounding box center [393, 160] width 607 height 10
click at [161, 206] on textarea at bounding box center [239, 214] width 299 height 17
click at [118, 245] on button "Save & Finalise" at bounding box center [134, 244] width 43 height 14
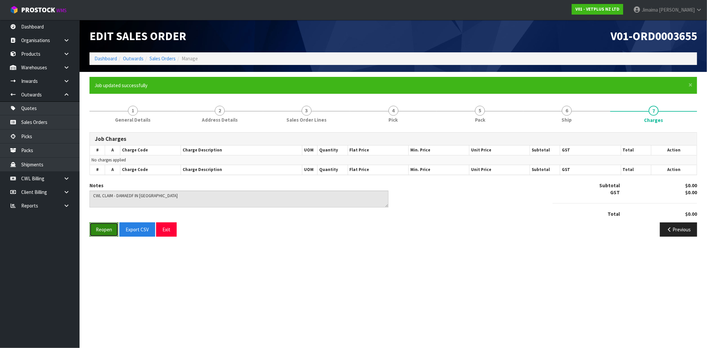
click at [112, 229] on button "Reopen" at bounding box center [104, 229] width 29 height 14
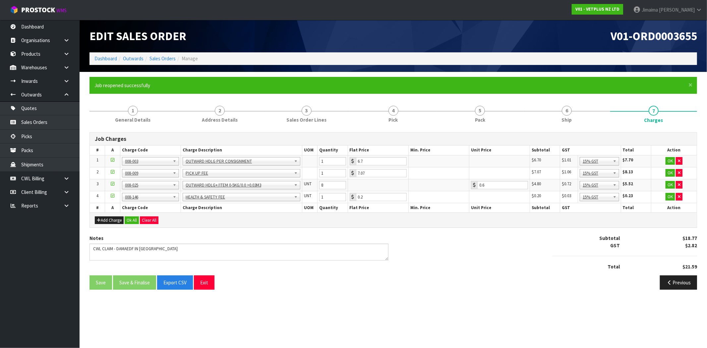
click at [132, 211] on th "Charge Code" at bounding box center [150, 208] width 61 height 10
click at [134, 248] on textarea at bounding box center [239, 252] width 299 height 17
type textarea "CWL CLAIM - DAMAGED IN WAREHOUSE"
click at [678, 157] on button "button" at bounding box center [679, 161] width 7 height 8
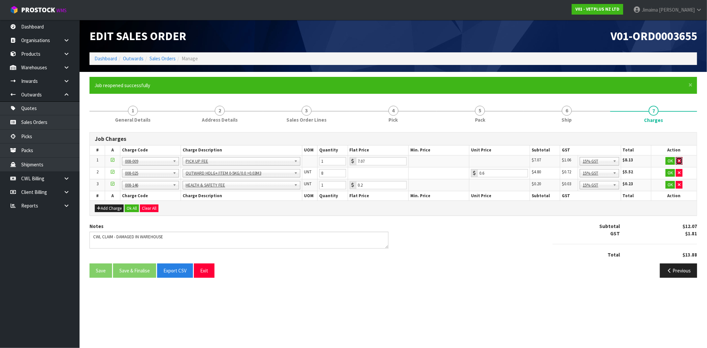
click at [678, 157] on button "button" at bounding box center [679, 161] width 7 height 8
click at [678, 169] on button "button" at bounding box center [679, 173] width 7 height 8
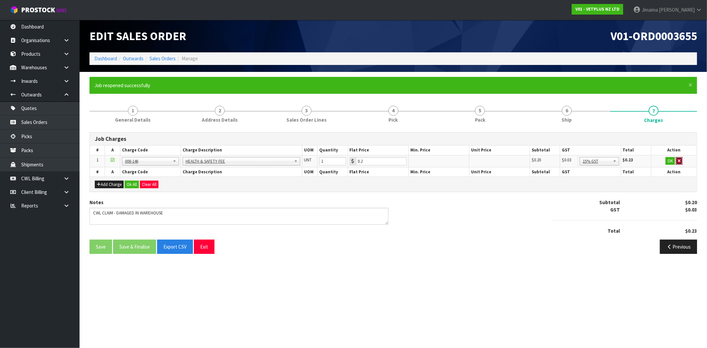
click at [678, 157] on button "button" at bounding box center [679, 161] width 7 height 8
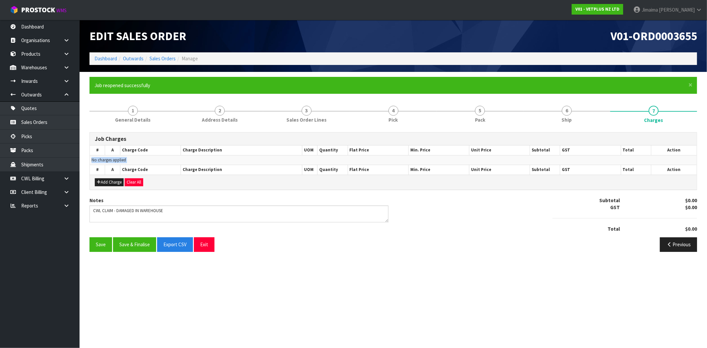
click at [678, 157] on td "No charges applied" at bounding box center [393, 160] width 607 height 10
click at [139, 244] on button "Save & Finalise" at bounding box center [134, 244] width 43 height 14
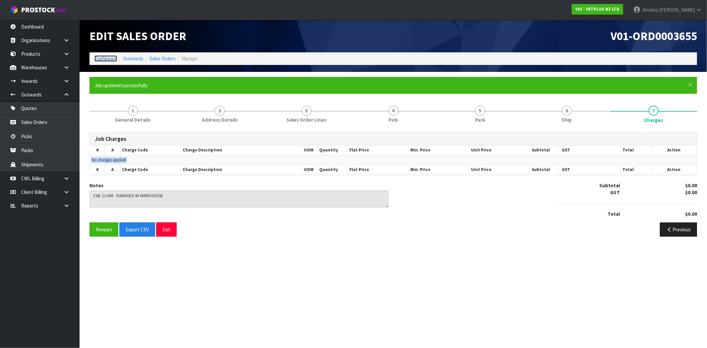
click at [107, 61] on link "Dashboard" at bounding box center [105, 58] width 23 height 6
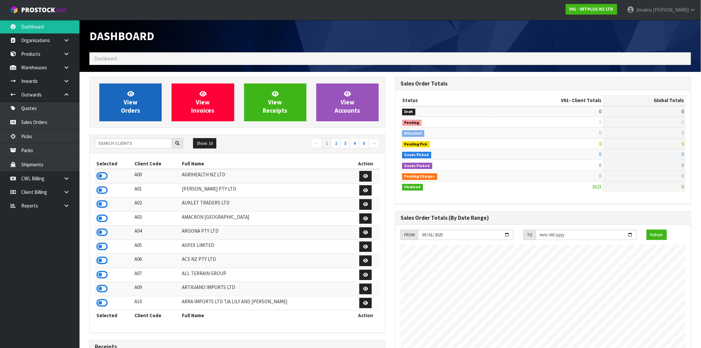
scroll to position [502, 306]
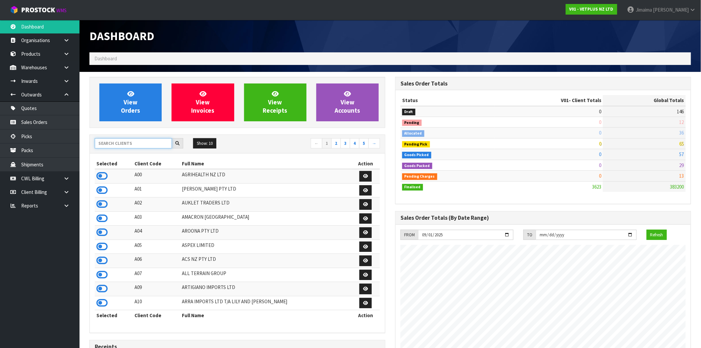
click at [124, 140] on input "text" at bounding box center [133, 143] width 77 height 10
click at [112, 145] on input "text" at bounding box center [133, 143] width 77 height 10
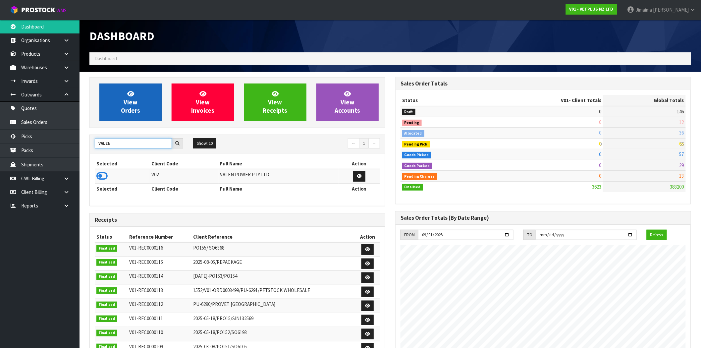
type input "VALEN"
click at [104, 177] on icon at bounding box center [101, 176] width 11 height 10
click at [131, 106] on link "View Orders" at bounding box center [130, 103] width 62 height 38
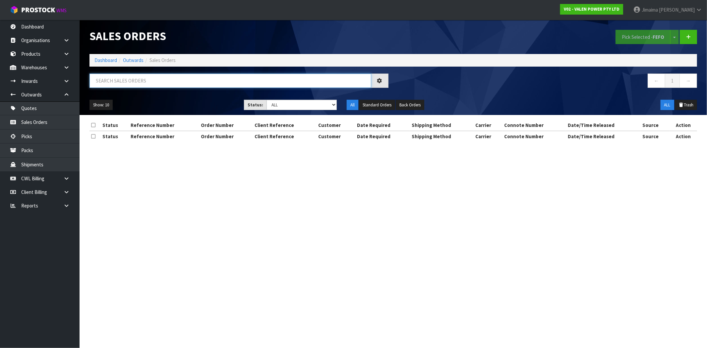
click at [108, 78] on input "text" at bounding box center [231, 81] width 282 height 14
paste input "S47283"
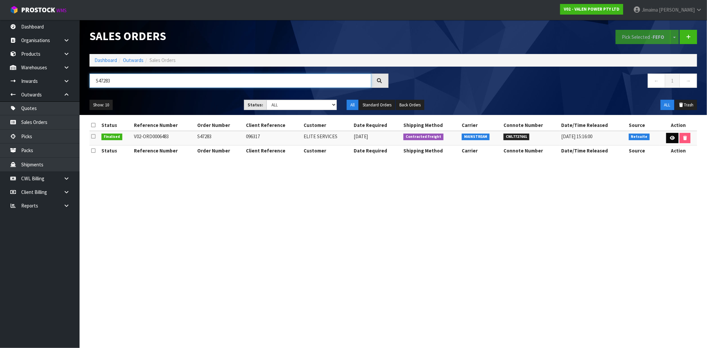
type input "S47283"
click at [669, 134] on link at bounding box center [672, 138] width 12 height 11
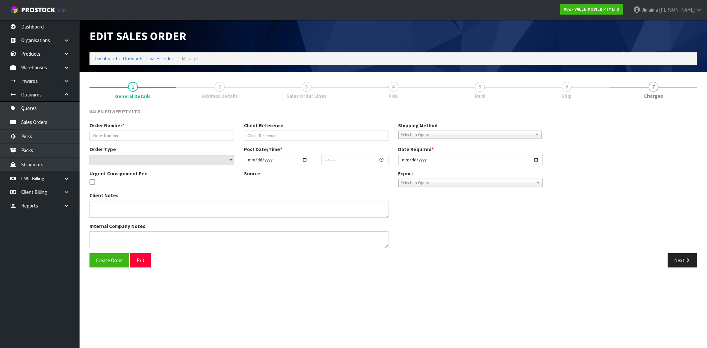
type input "S47283"
type input "096317"
select select "number:0"
type input "2025-08-15"
type input "16:00:08.000"
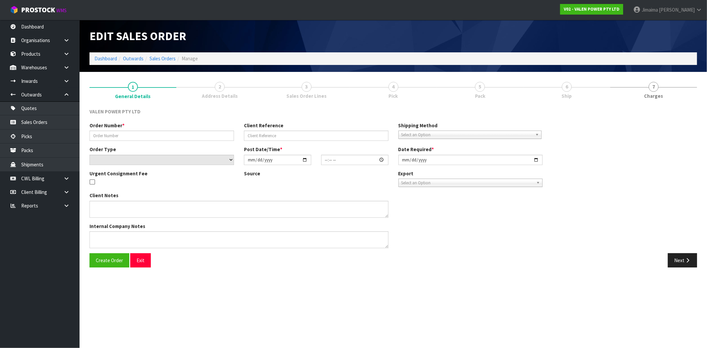
type input "2025-09-24"
type textarea "APOLOGIES NO, THAT IS NOT THE CORRECT ADDRESS THE CORRECT ADDRESS FOR THIS ORDE…"
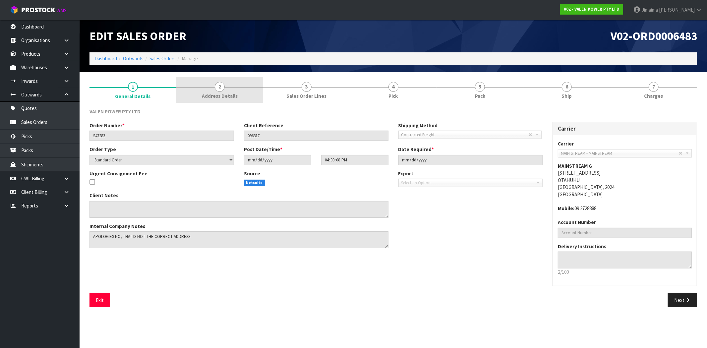
click at [243, 91] on link "2 Address Details" at bounding box center [219, 90] width 87 height 26
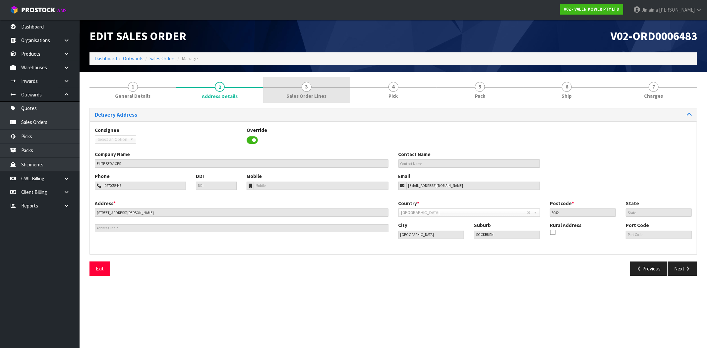
click at [308, 91] on span "3" at bounding box center [307, 87] width 10 height 10
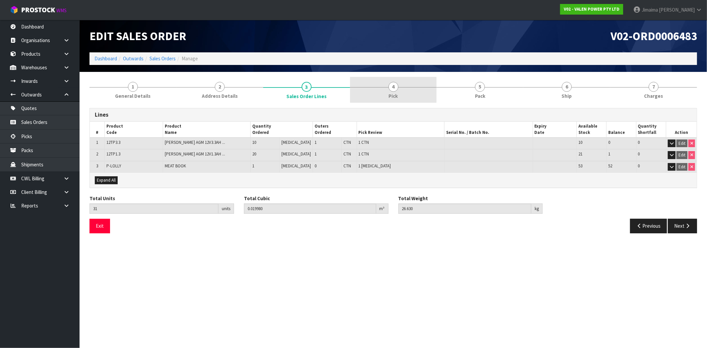
click at [412, 83] on link "4 Pick" at bounding box center [393, 90] width 87 height 26
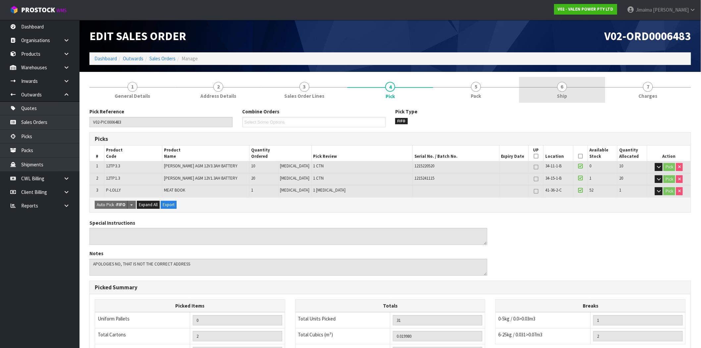
drag, startPoint x: 524, startPoint y: 79, endPoint x: 589, endPoint y: 79, distance: 65.3
click at [526, 80] on link "6 Ship" at bounding box center [562, 90] width 86 height 26
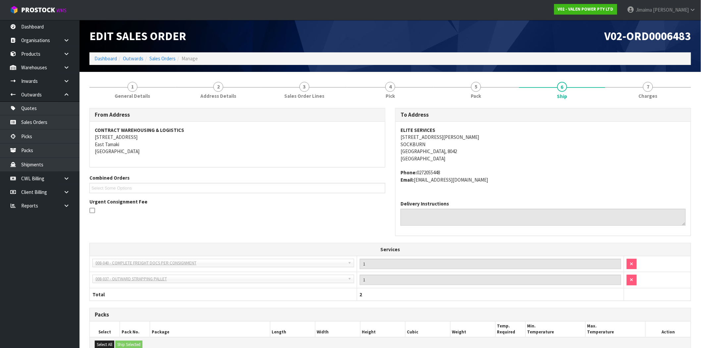
click at [413, 229] on div "Delivery Instructions" at bounding box center [543, 215] width 295 height 40
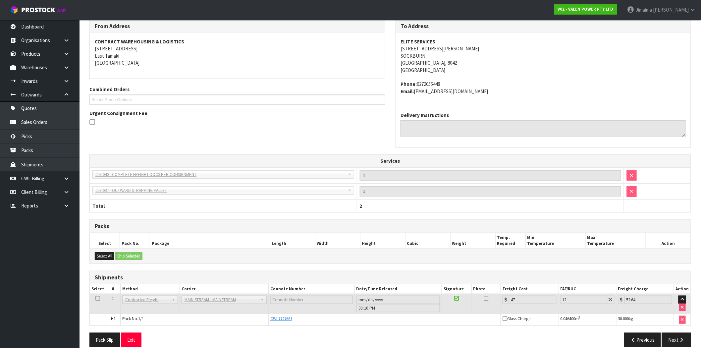
scroll to position [98, 0]
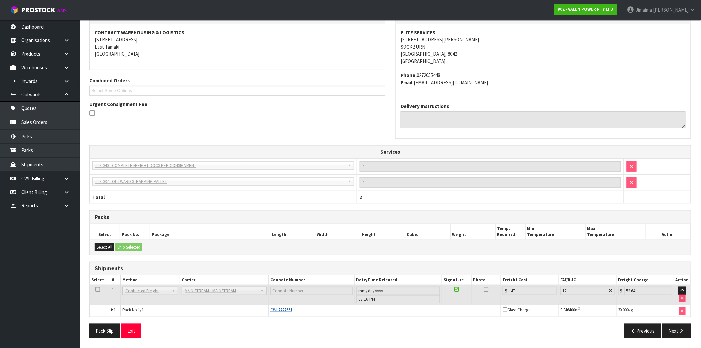
click at [287, 308] on span "CWL7727661" at bounding box center [282, 310] width 22 height 6
click at [305, 307] on div "CWL7727661" at bounding box center [385, 310] width 229 height 6
click at [276, 314] on td "CWL7727661" at bounding box center [385, 310] width 232 height 11
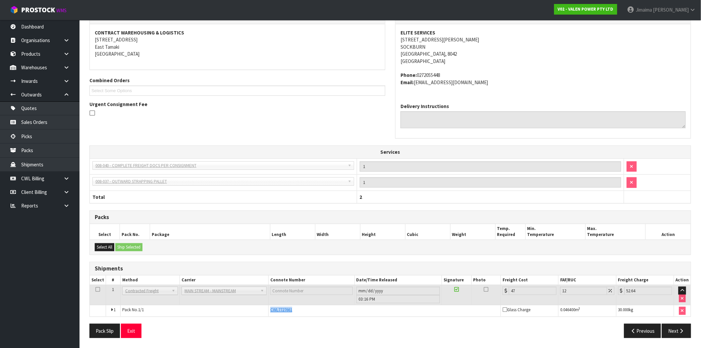
click at [276, 314] on td "CWL7727661" at bounding box center [385, 310] width 232 height 11
copy span "CWL7727661"
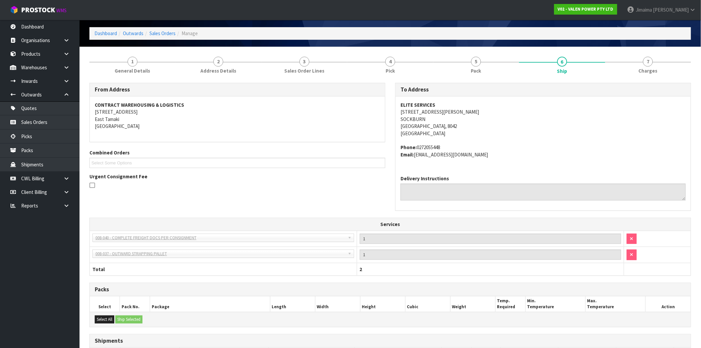
scroll to position [0, 0]
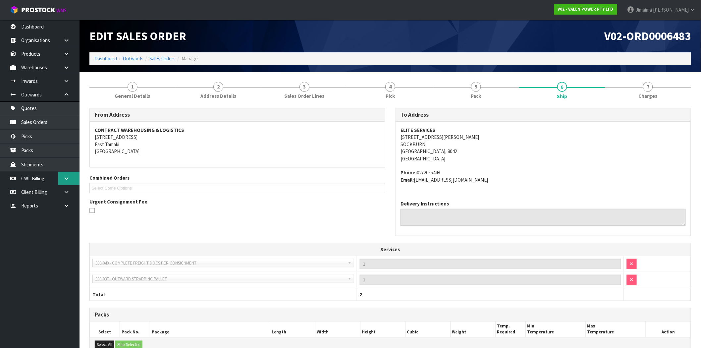
click at [67, 176] on icon at bounding box center [66, 178] width 6 height 5
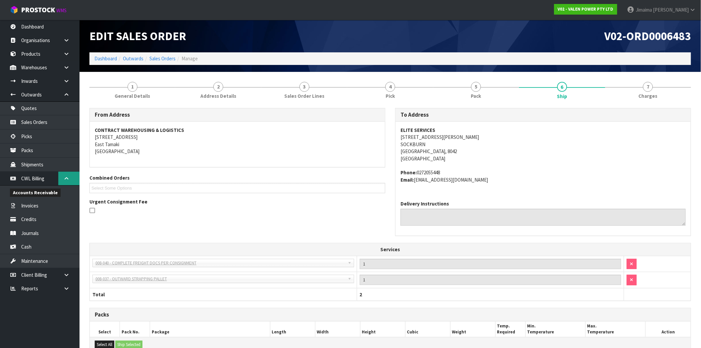
click at [67, 176] on icon at bounding box center [66, 178] width 6 height 5
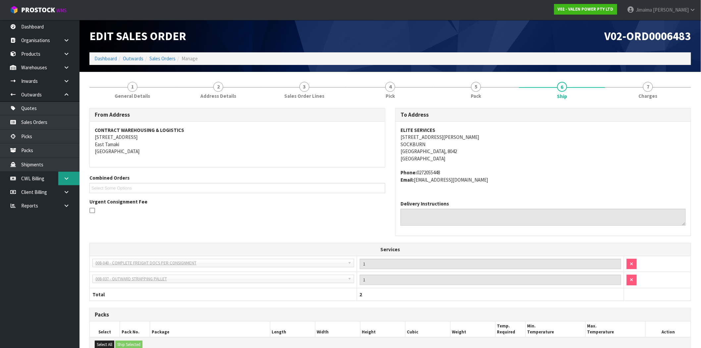
click at [67, 176] on icon at bounding box center [66, 178] width 6 height 5
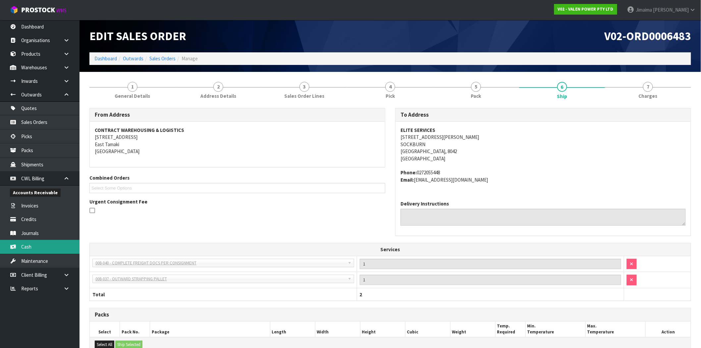
click at [52, 241] on link "Cash" at bounding box center [40, 247] width 80 height 14
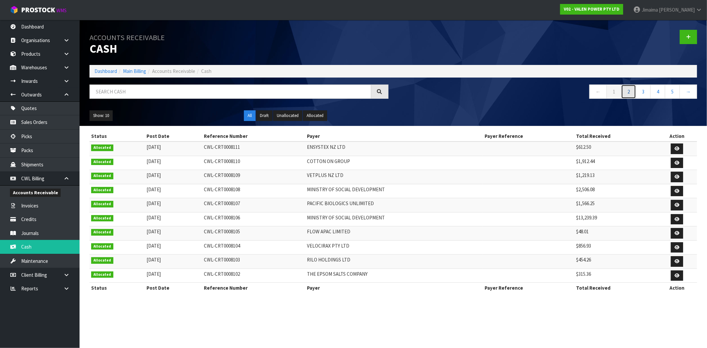
click at [628, 94] on link "2" at bounding box center [628, 92] width 15 height 14
click at [619, 91] on link "1" at bounding box center [614, 92] width 15 height 14
click at [689, 38] on icon at bounding box center [688, 36] width 5 height 5
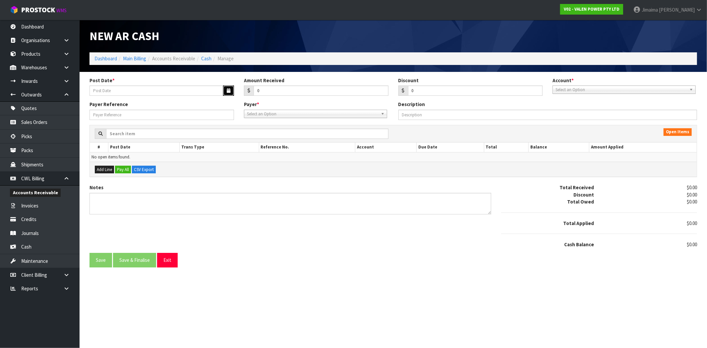
click at [227, 90] on icon "button" at bounding box center [229, 91] width 4 height 4
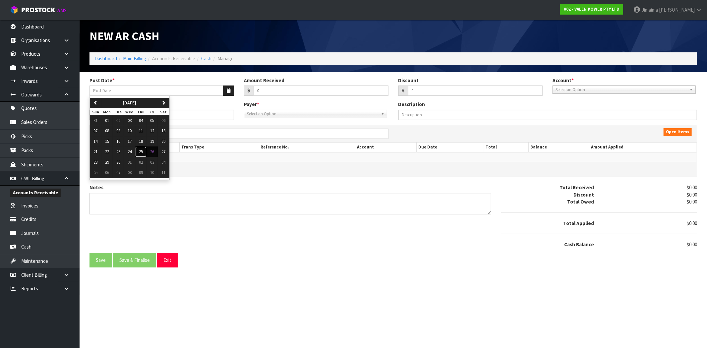
click at [141, 152] on span "25" at bounding box center [141, 152] width 4 height 6
type input "[DATE]"
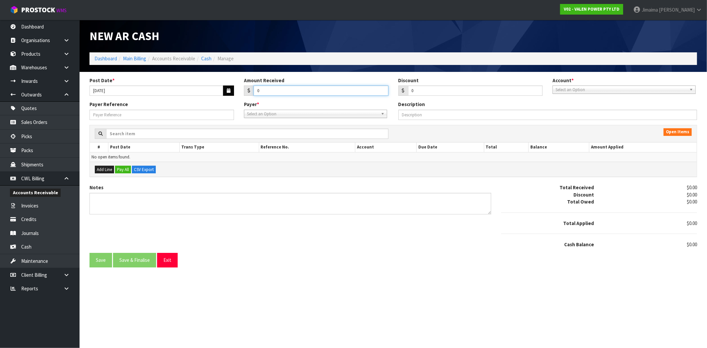
drag, startPoint x: 282, startPoint y: 94, endPoint x: 233, endPoint y: 86, distance: 49.5
click at [236, 91] on div "Post Date * 25/09/2025 Amount Received 0 Discount 0 Account * 01-9510 - BNZ 1#1…" at bounding box center [394, 89] width 618 height 24
type input "3013.07"
click at [578, 93] on div "Select an Option" at bounding box center [624, 90] width 143 height 8
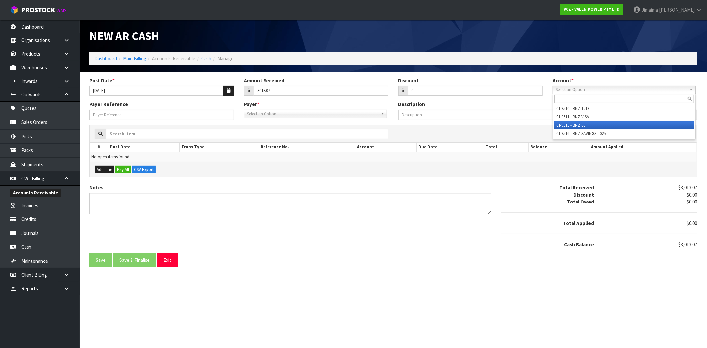
drag, startPoint x: 568, startPoint y: 125, endPoint x: 468, endPoint y: 124, distance: 100.1
click at [568, 125] on li "01-9515 - BNZ 00" at bounding box center [624, 125] width 140 height 8
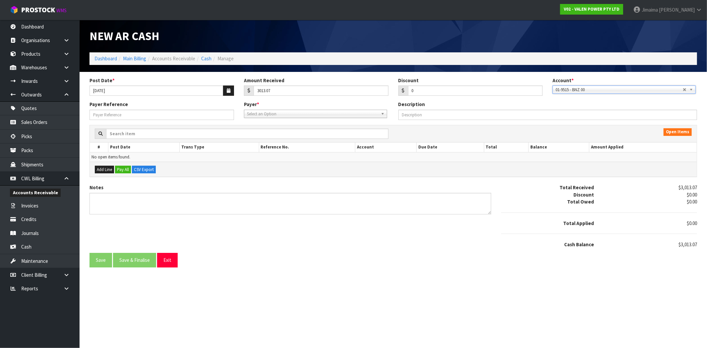
click at [353, 113] on span "Select an Option" at bounding box center [312, 114] width 131 height 8
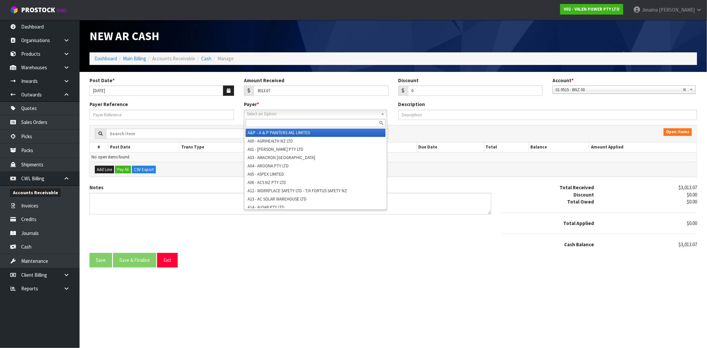
click at [337, 121] on input "text" at bounding box center [316, 123] width 140 height 8
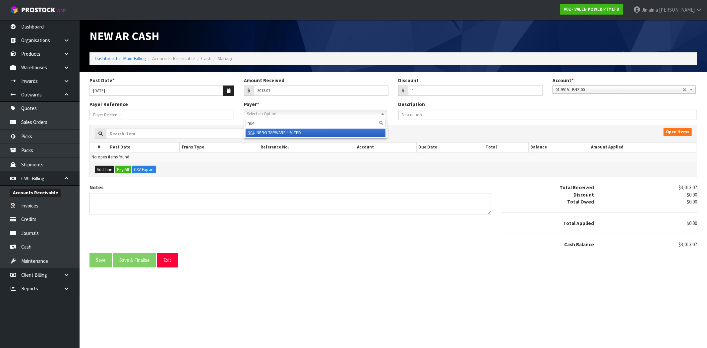
type input "n04"
click at [337, 133] on li "N04 - NERO TAPWARE LIMITED" at bounding box center [316, 133] width 140 height 8
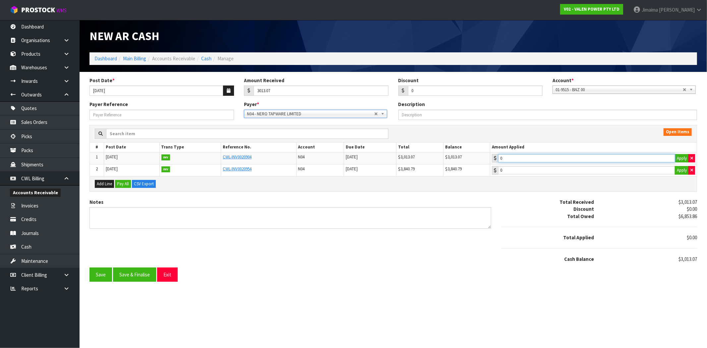
type input "3013.07"
click at [538, 159] on input "3013.07" at bounding box center [586, 158] width 177 height 8
click at [133, 274] on button "Save & Finalise" at bounding box center [134, 275] width 43 height 14
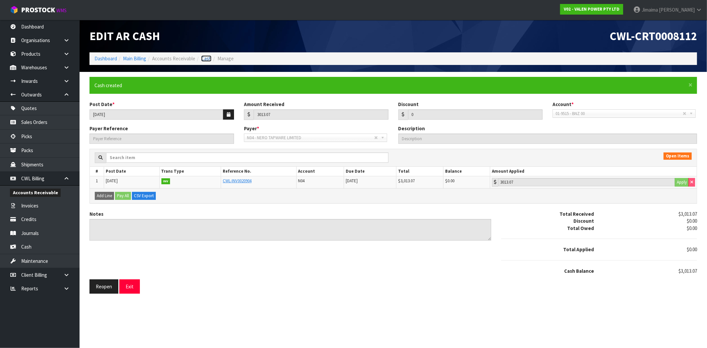
click at [204, 55] on link "Cash" at bounding box center [206, 58] width 10 height 6
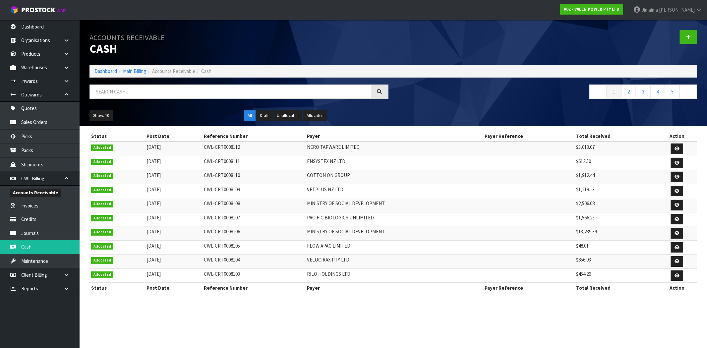
click at [684, 44] on div at bounding box center [548, 37] width 309 height 34
click at [691, 37] on link at bounding box center [688, 37] width 17 height 14
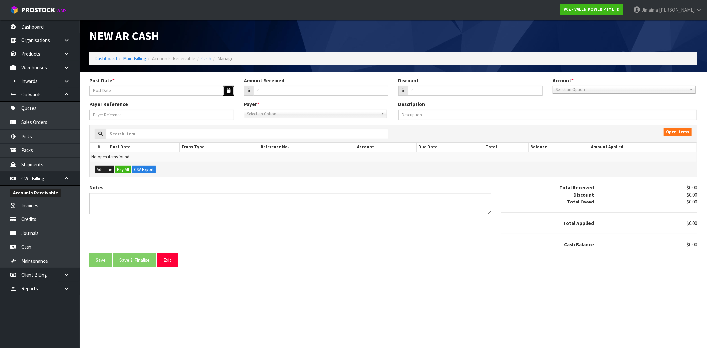
click at [224, 92] on button "button" at bounding box center [228, 91] width 11 height 10
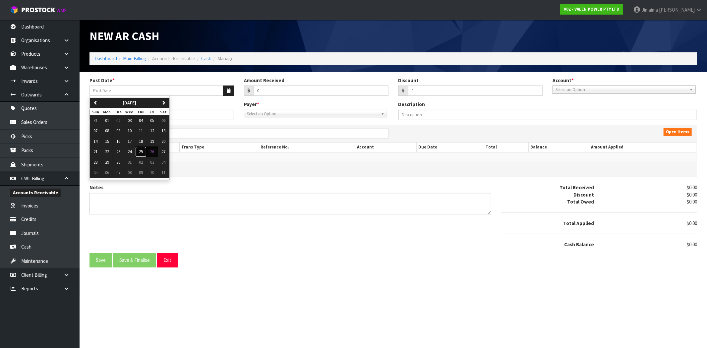
click at [139, 151] on button "25" at bounding box center [140, 152] width 11 height 11
type input "[DATE]"
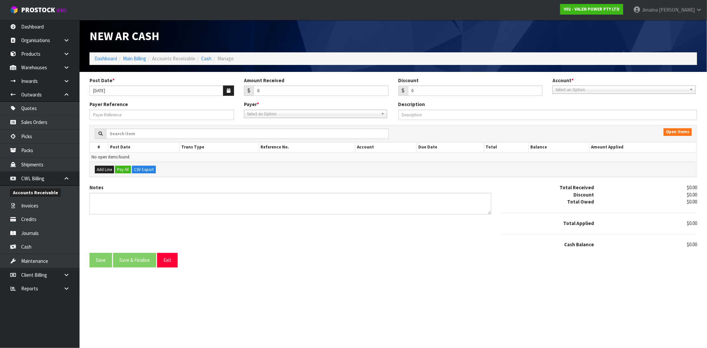
click at [240, 84] on div "Amount Received 0" at bounding box center [316, 86] width 154 height 19
click at [238, 87] on div "Post Date * 25/09/2025 Amount Received 0 Discount 0 Account * 01-9510 - BNZ 1#1…" at bounding box center [394, 89] width 618 height 24
type input "24.87"
click at [620, 91] on span "Select an Option" at bounding box center [621, 90] width 131 height 8
drag, startPoint x: 598, startPoint y: 125, endPoint x: 572, endPoint y: 125, distance: 26.2
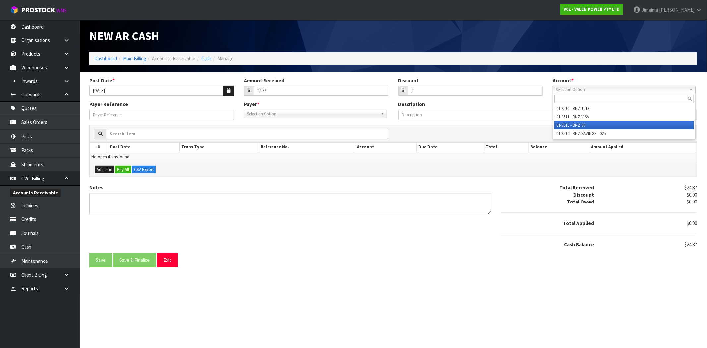
click at [597, 125] on li "01-9515 - BNZ 00" at bounding box center [624, 125] width 140 height 8
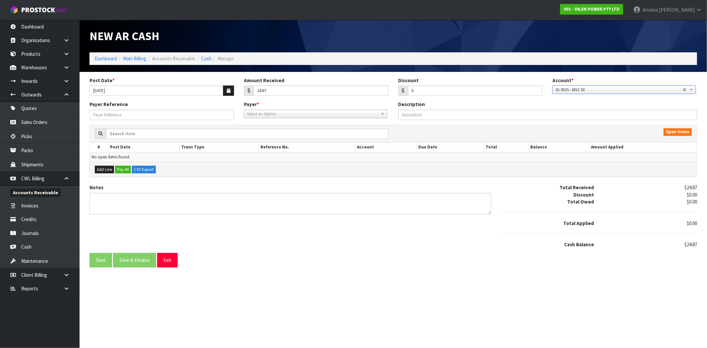
click at [339, 110] on span "Select an Option" at bounding box center [312, 114] width 131 height 8
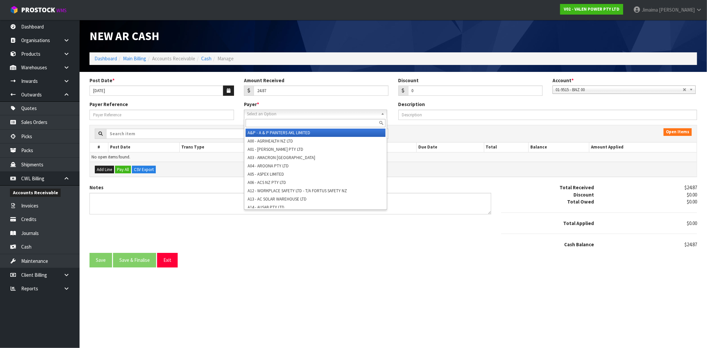
click at [316, 122] on input "text" at bounding box center [316, 123] width 140 height 8
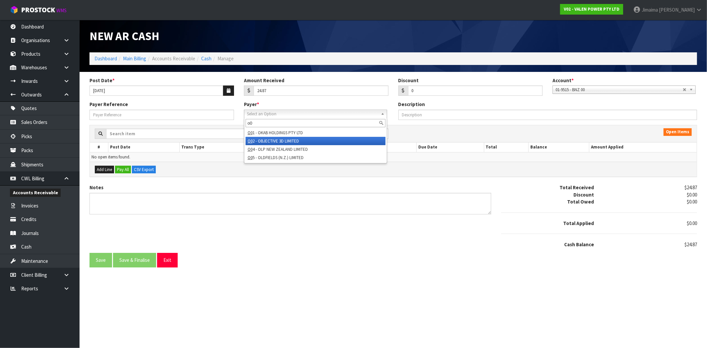
type input "o0"
click at [320, 137] on li "O0 2 - OBJECTIVE 3D LIMITED" at bounding box center [316, 141] width 140 height 8
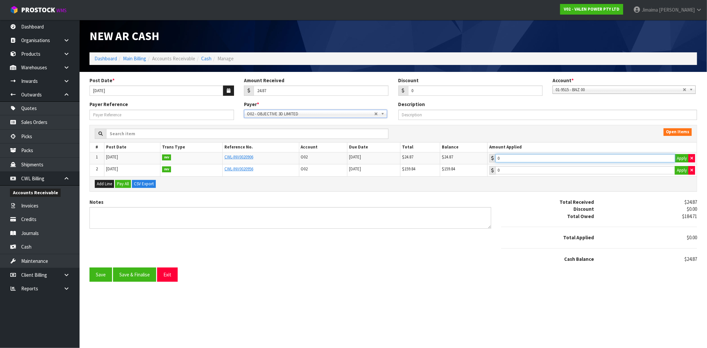
type input "24.87"
click at [519, 159] on input "24.87" at bounding box center [586, 158] width 180 height 8
click at [125, 272] on button "Save & Finalise" at bounding box center [134, 275] width 43 height 14
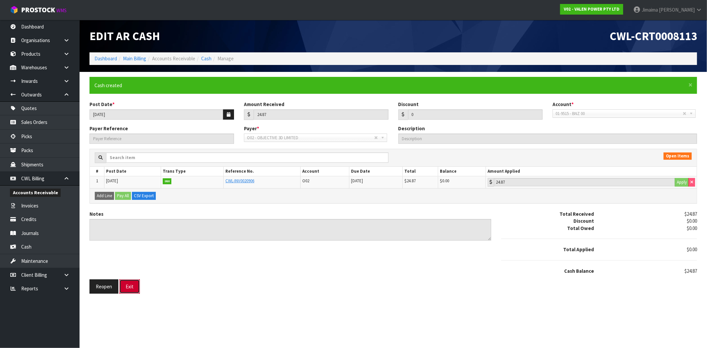
click at [125, 291] on button "Exit" at bounding box center [129, 286] width 21 height 14
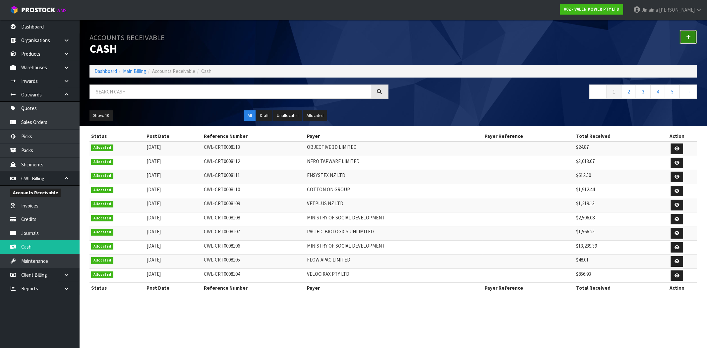
click at [693, 37] on link at bounding box center [688, 37] width 17 height 14
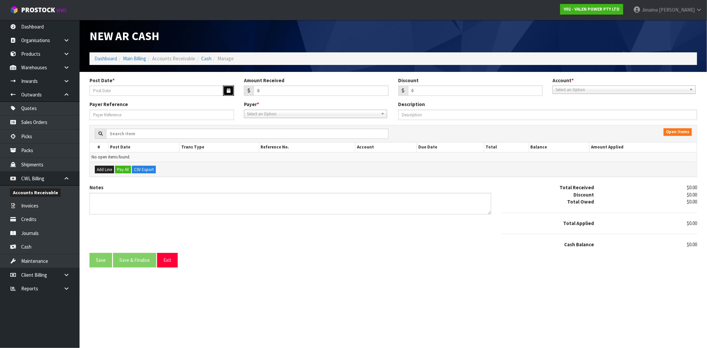
click at [229, 91] on icon "button" at bounding box center [229, 91] width 4 height 4
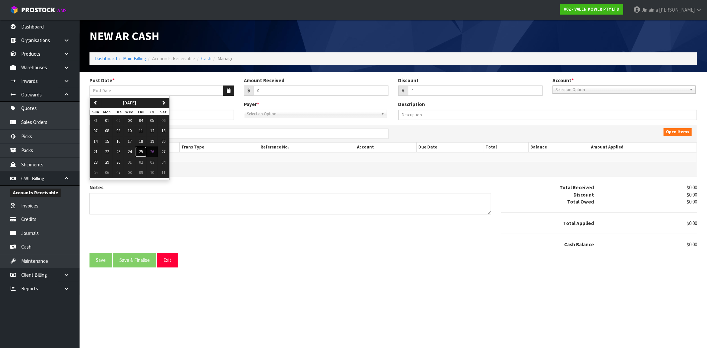
click at [138, 154] on button "25" at bounding box center [140, 152] width 11 height 11
type input "[DATE]"
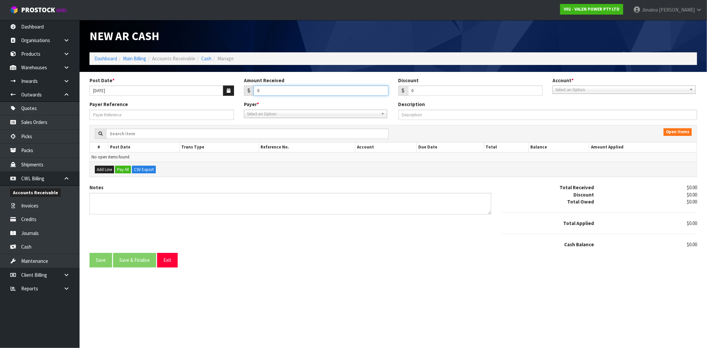
click at [255, 89] on input "0" at bounding box center [321, 91] width 135 height 10
type input "2"
type input "1695.66"
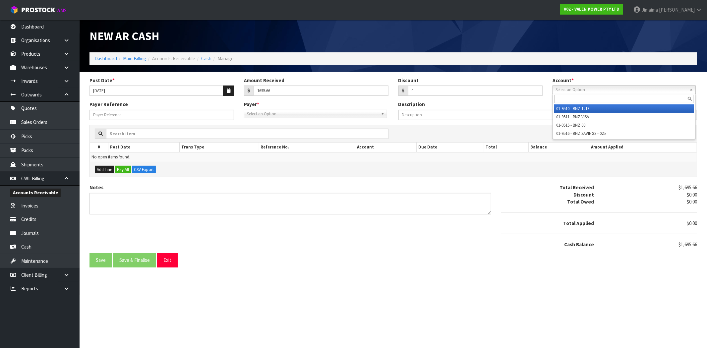
click at [563, 88] on span "Select an Option" at bounding box center [621, 90] width 131 height 8
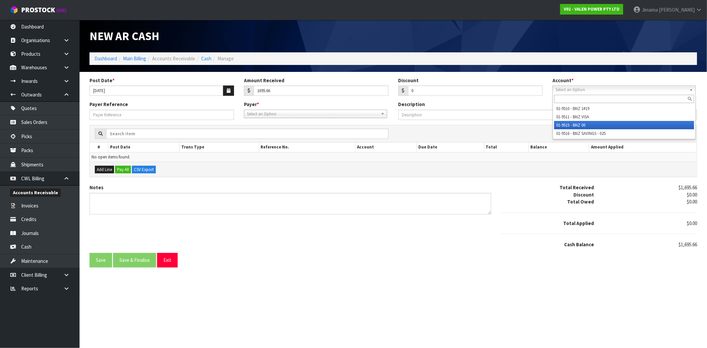
drag, startPoint x: 568, startPoint y: 125, endPoint x: 369, endPoint y: 129, distance: 199.3
click at [567, 125] on li "01-9515 - BNZ 00" at bounding box center [624, 125] width 140 height 8
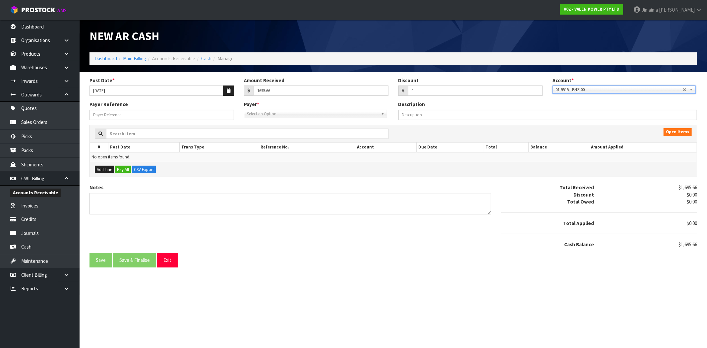
click at [300, 117] on span "Select an Option" at bounding box center [312, 114] width 131 height 8
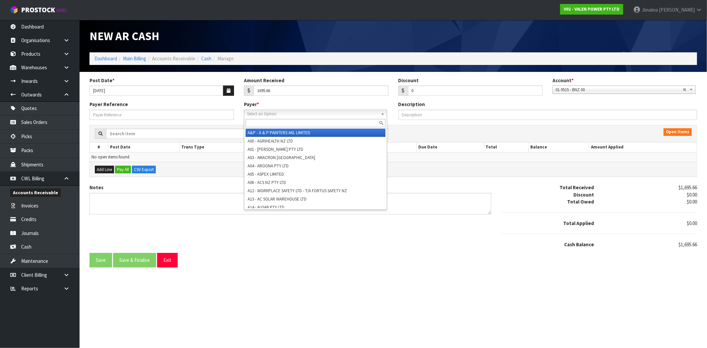
click at [289, 122] on input "text" at bounding box center [316, 123] width 140 height 8
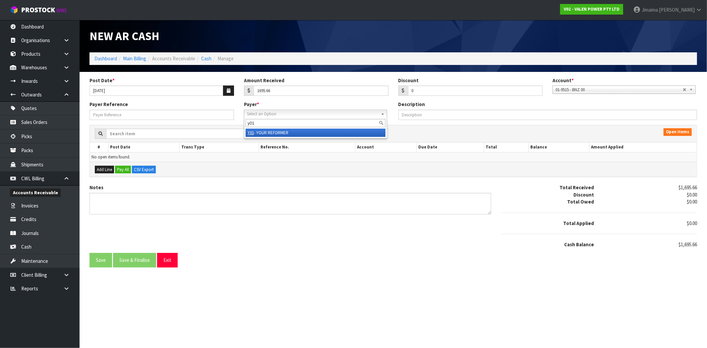
type input "y01"
click at [291, 133] on li "Y01 - YOUR REFORMER" at bounding box center [316, 133] width 140 height 8
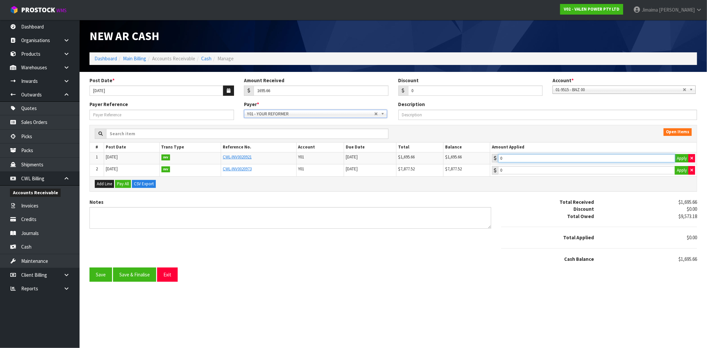
type input "1695.66"
drag, startPoint x: 546, startPoint y: 160, endPoint x: 375, endPoint y: 243, distance: 190.5
click at [546, 160] on input "1695.66" at bounding box center [586, 158] width 177 height 8
click at [141, 273] on button "Save & Finalise" at bounding box center [134, 275] width 43 height 14
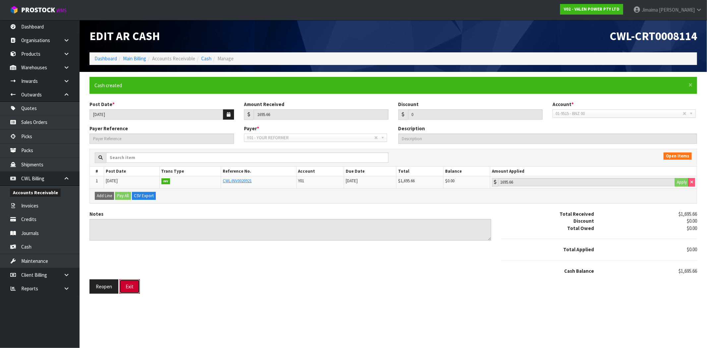
click at [136, 282] on button "Exit" at bounding box center [129, 286] width 21 height 14
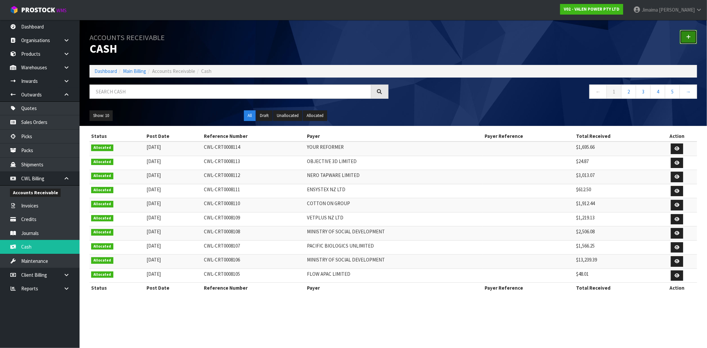
click at [689, 34] on icon at bounding box center [688, 36] width 5 height 5
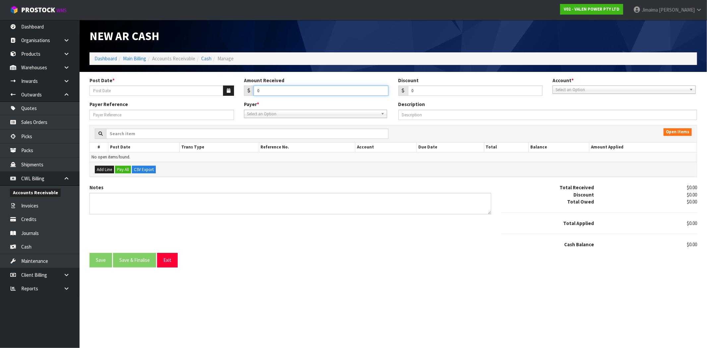
click at [286, 94] on input "0" at bounding box center [321, 91] width 135 height 10
click at [226, 91] on button "button" at bounding box center [228, 91] width 11 height 10
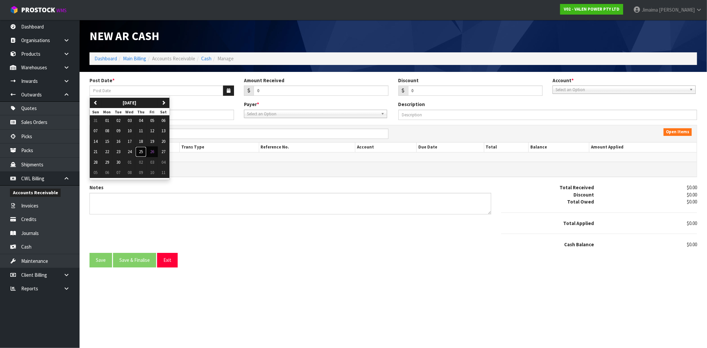
click at [141, 151] on span "25" at bounding box center [141, 152] width 4 height 6
type input "[DATE]"
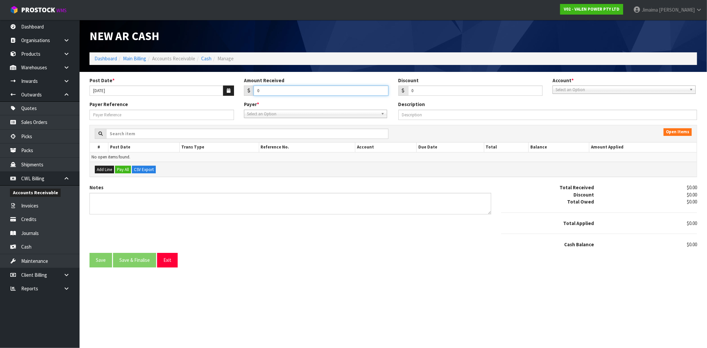
drag, startPoint x: 260, startPoint y: 95, endPoint x: 227, endPoint y: 87, distance: 34.3
click at [232, 93] on div "Post Date * 25/09/2025 Amount Received 0 Discount 0 Account * 01-9510 - BNZ 1#1…" at bounding box center [394, 89] width 618 height 24
type input "1200.21"
click at [578, 93] on span "Select an Option" at bounding box center [621, 90] width 131 height 8
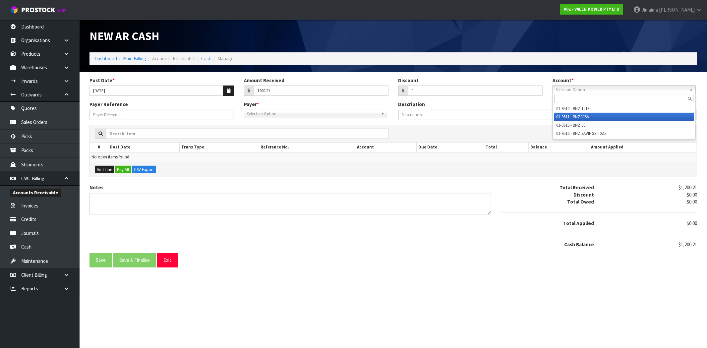
click at [578, 125] on li "01-9515 - BNZ 00" at bounding box center [624, 125] width 140 height 8
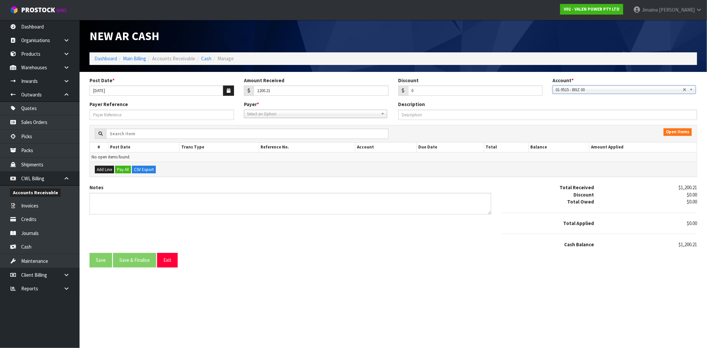
click at [311, 113] on span "Select an Option" at bounding box center [312, 114] width 131 height 8
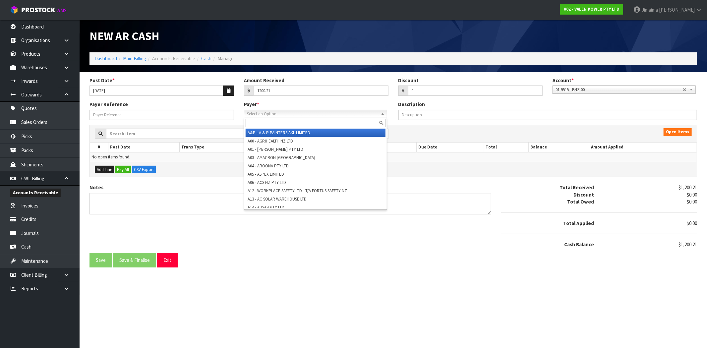
click at [294, 121] on input "text" at bounding box center [316, 123] width 140 height 8
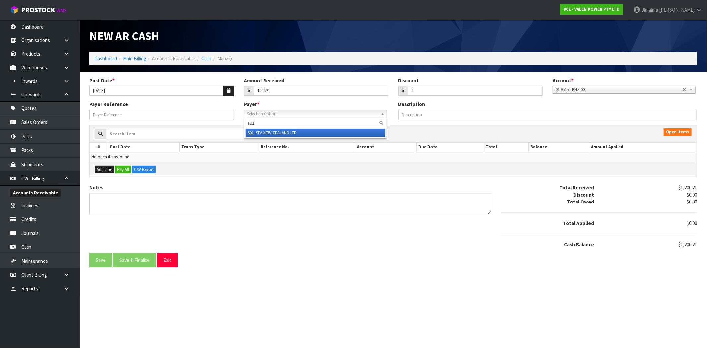
type input "s01"
click at [349, 136] on li "S01 - SFA NEW ZEALAND LTD" at bounding box center [316, 133] width 140 height 8
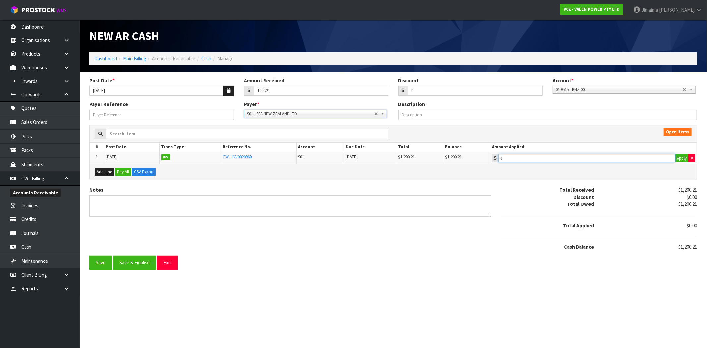
type input "1200.21"
click at [519, 158] on input "1200.21" at bounding box center [586, 158] width 177 height 8
click at [112, 270] on button "Save" at bounding box center [101, 263] width 23 height 14
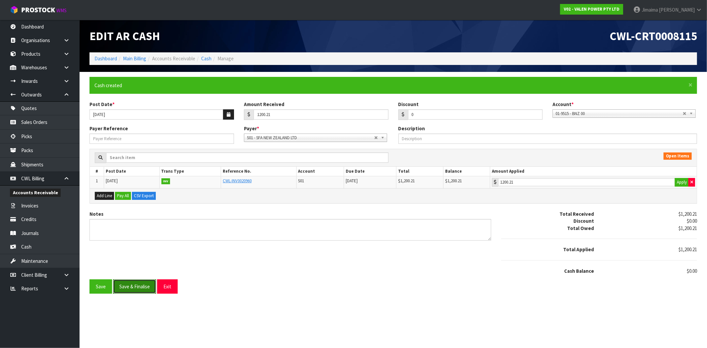
click at [130, 283] on button "Save & Finalise" at bounding box center [134, 286] width 43 height 14
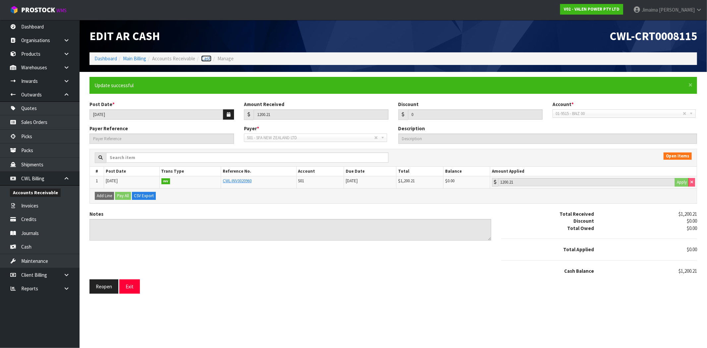
click at [204, 57] on link "Cash" at bounding box center [206, 58] width 10 height 6
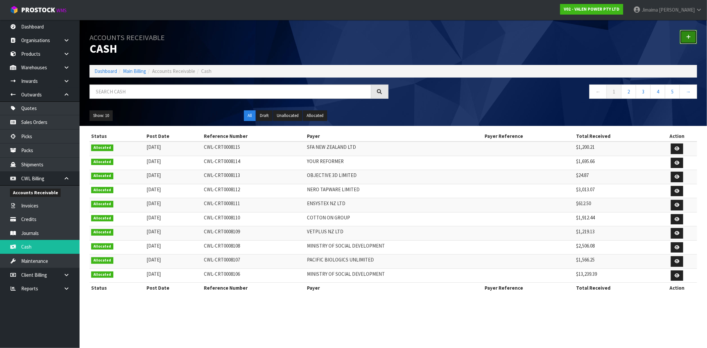
click at [687, 37] on icon at bounding box center [688, 36] width 5 height 5
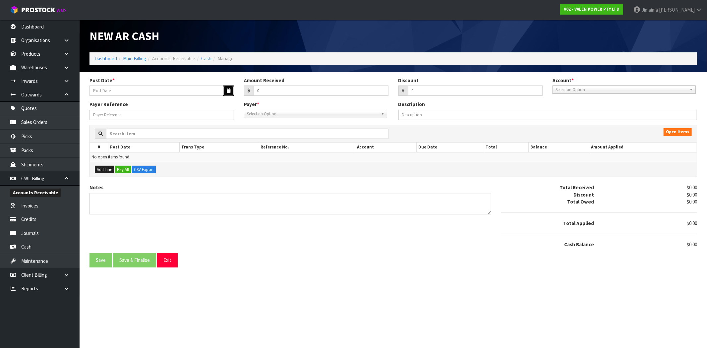
click at [233, 92] on button "button" at bounding box center [228, 91] width 11 height 10
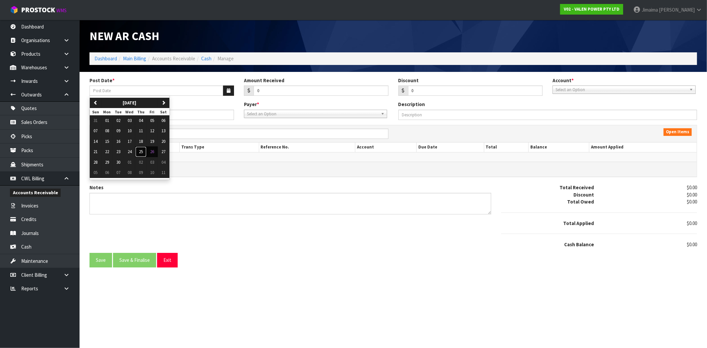
click at [143, 152] on span "25" at bounding box center [141, 152] width 4 height 6
type input "[DATE]"
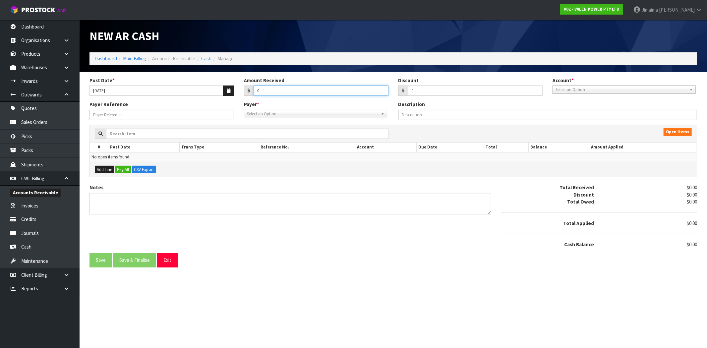
drag, startPoint x: 229, startPoint y: 91, endPoint x: 207, endPoint y: 84, distance: 22.9
click at [220, 91] on div "Post Date * 25/09/2025 Amount Received 0 Discount 0 Account * 01-9510 - BNZ 1#1…" at bounding box center [394, 89] width 618 height 24
type input "1221.51"
click at [576, 88] on span "Select an Option" at bounding box center [621, 90] width 131 height 8
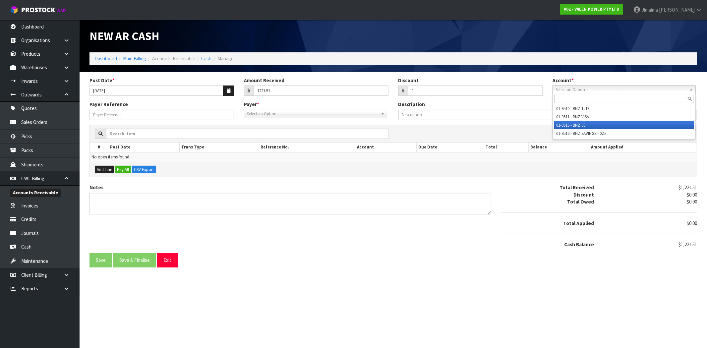
click at [574, 125] on li "01-9515 - BNZ 00" at bounding box center [624, 125] width 140 height 8
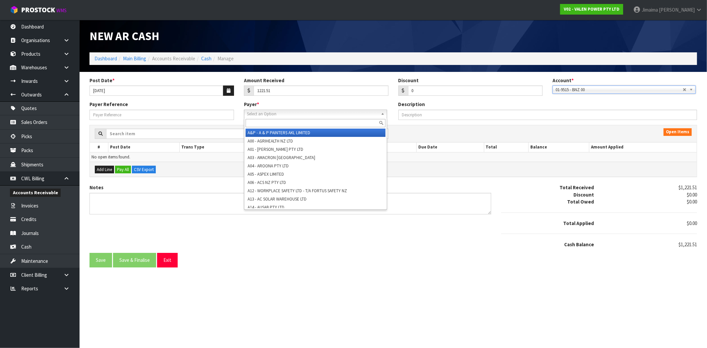
click at [356, 114] on span "Select an Option" at bounding box center [312, 114] width 131 height 8
click at [335, 119] on input "text" at bounding box center [316, 123] width 140 height 8
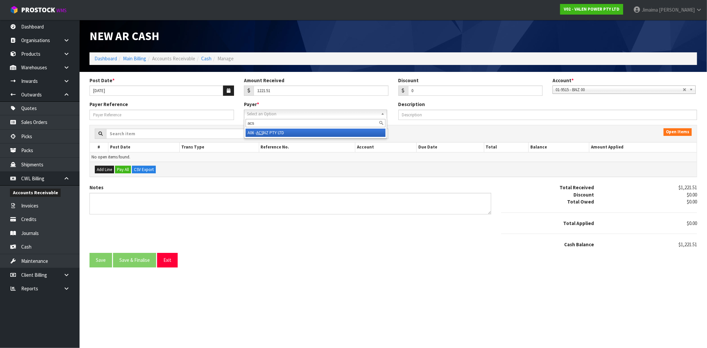
type input "acs"
click at [330, 134] on li "A06 - ACS NZ PTY LTD" at bounding box center [316, 133] width 140 height 8
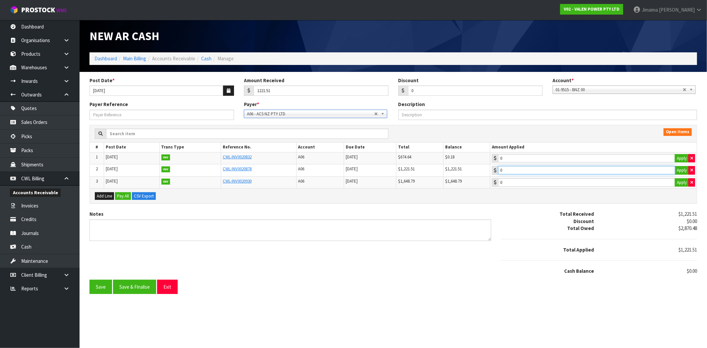
type input "1221.51"
drag, startPoint x: 533, startPoint y: 167, endPoint x: 470, endPoint y: 211, distance: 76.4
click at [532, 167] on input "1221.51" at bounding box center [586, 170] width 177 height 8
click at [133, 289] on button "Save & Finalise" at bounding box center [134, 287] width 43 height 14
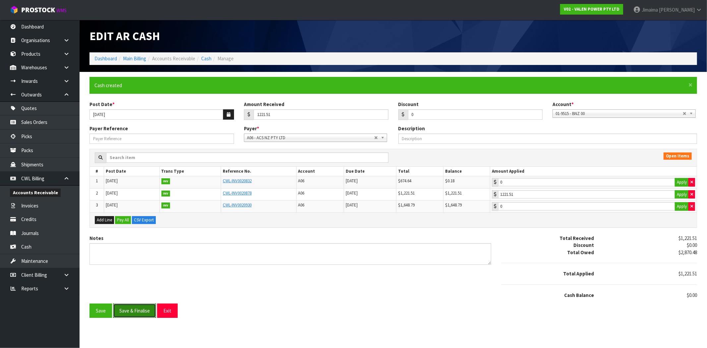
type input "1221.51"
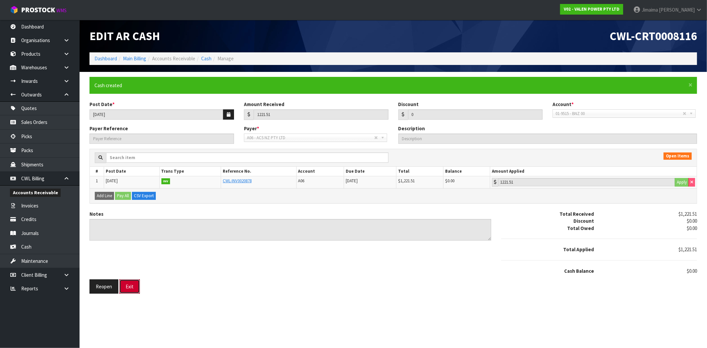
click at [128, 287] on button "Exit" at bounding box center [129, 286] width 21 height 14
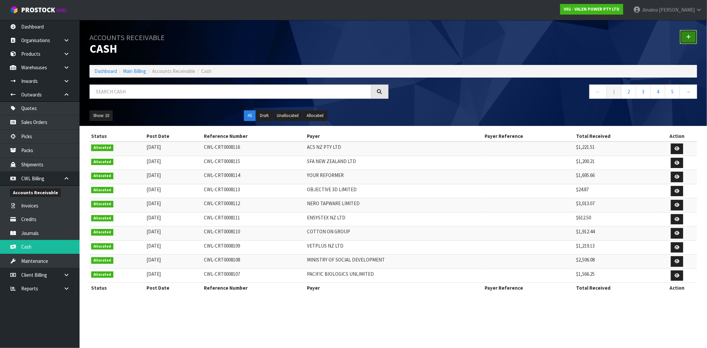
drag, startPoint x: 693, startPoint y: 37, endPoint x: 553, endPoint y: 57, distance: 141.3
click at [692, 37] on link at bounding box center [688, 37] width 17 height 14
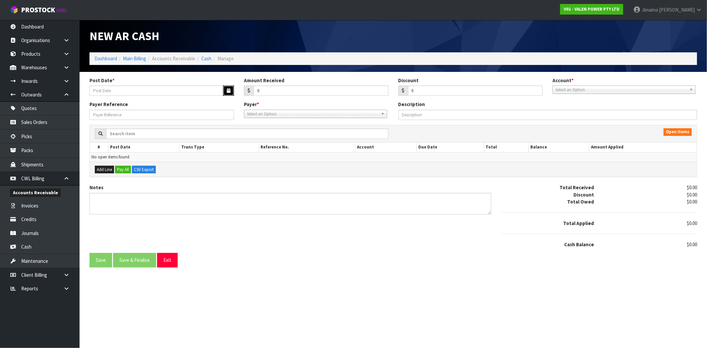
click at [225, 88] on button "button" at bounding box center [228, 91] width 11 height 10
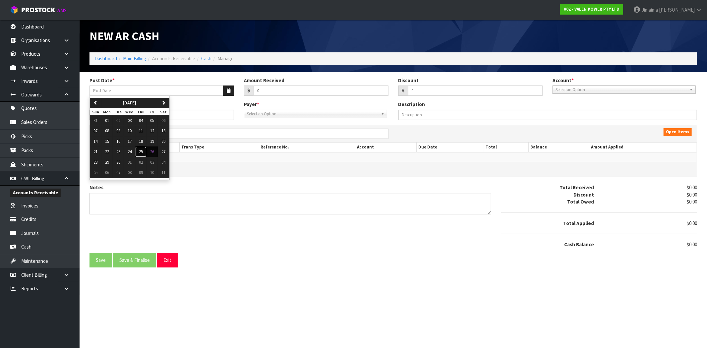
click at [143, 152] on span "25" at bounding box center [141, 152] width 4 height 6
type input "[DATE]"
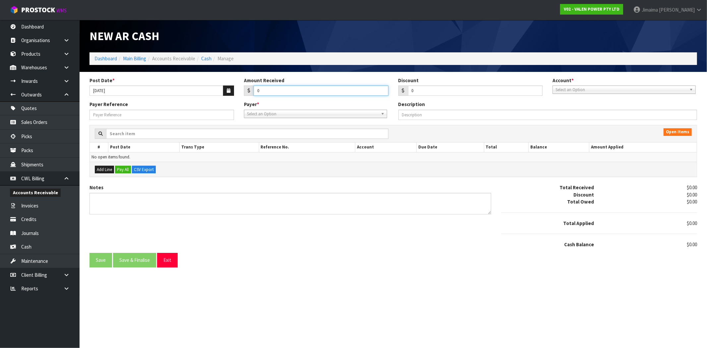
drag, startPoint x: 208, startPoint y: 88, endPoint x: 190, endPoint y: 85, distance: 18.3
click at [194, 88] on div "Post Date * 25/09/2025 Amount Received 0 Discount 0 Account * 01-9510 - BNZ 1#1…" at bounding box center [394, 89] width 618 height 24
type input "1065.04"
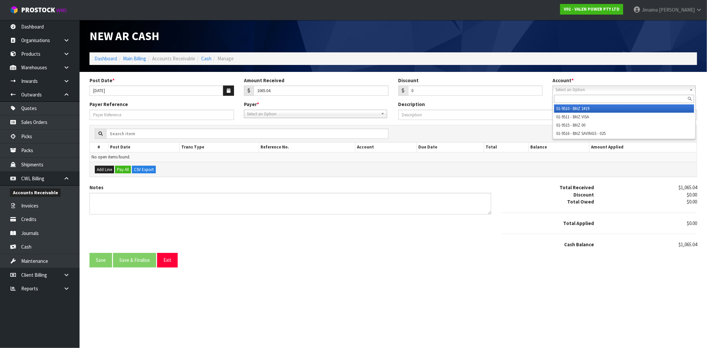
click at [582, 91] on span "Select an Option" at bounding box center [621, 90] width 131 height 8
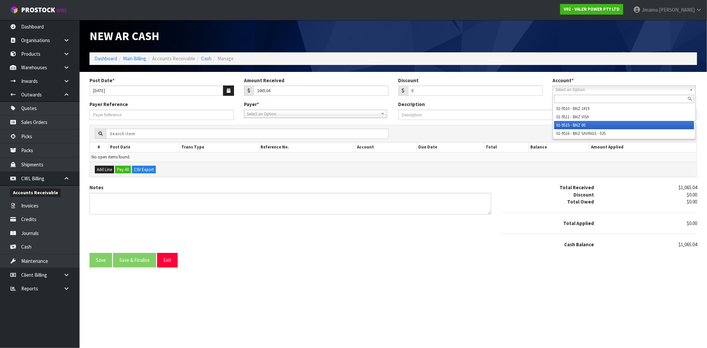
drag, startPoint x: 579, startPoint y: 121, endPoint x: 403, endPoint y: 118, distance: 175.7
click at [579, 121] on li "01-9515 - BNZ 00" at bounding box center [624, 125] width 140 height 8
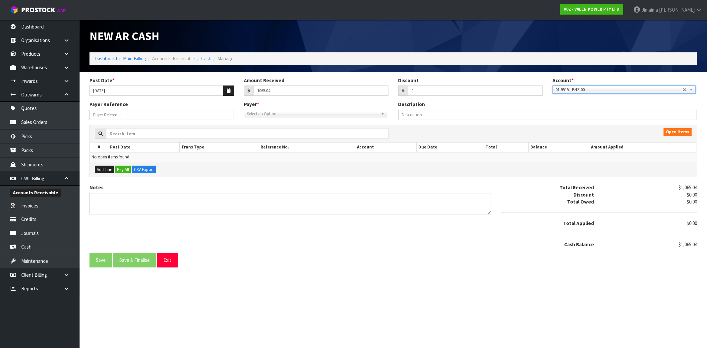
click at [357, 114] on span "Select an Option" at bounding box center [312, 114] width 131 height 8
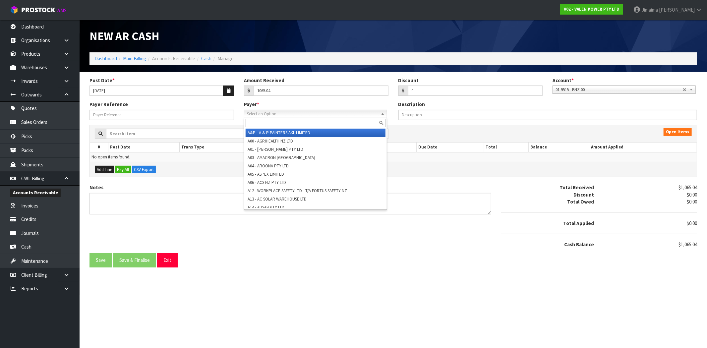
click at [342, 121] on input "text" at bounding box center [316, 123] width 140 height 8
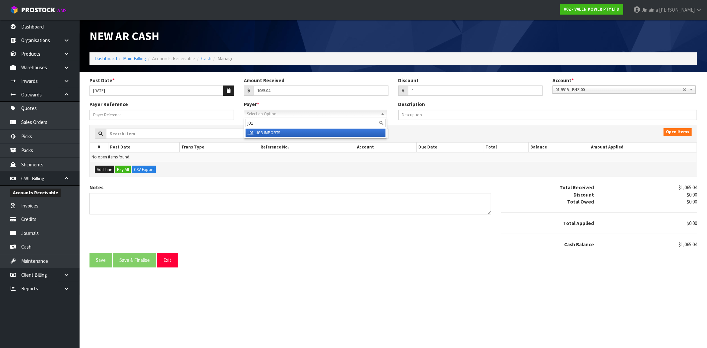
type input "j01"
click at [340, 129] on li "J01 - JGB IMPORTS" at bounding box center [316, 133] width 140 height 8
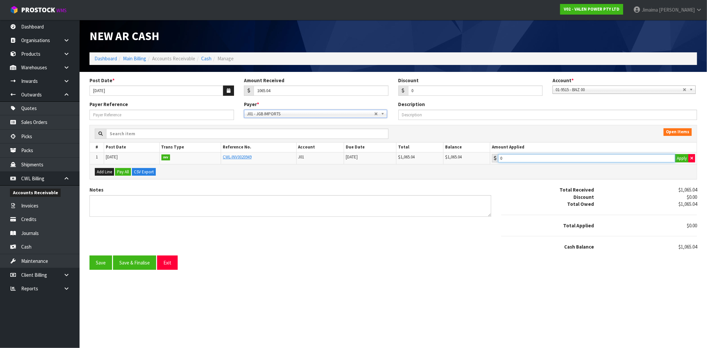
type input "1065.04"
click at [564, 158] on input "1065.04" at bounding box center [586, 158] width 177 height 8
drag, startPoint x: 132, startPoint y: 260, endPoint x: 138, endPoint y: 253, distance: 9.0
click at [131, 260] on button "Save & Finalise" at bounding box center [134, 263] width 43 height 14
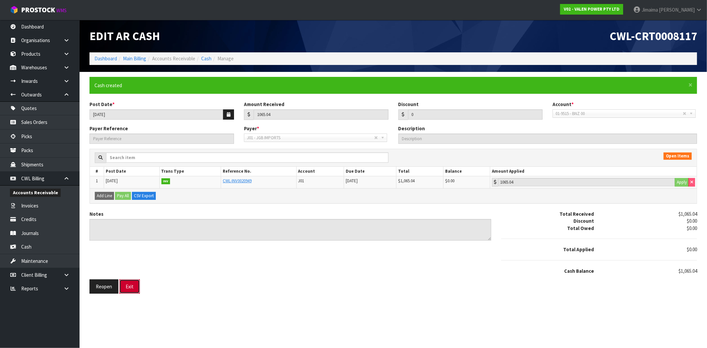
click at [133, 279] on button "Exit" at bounding box center [129, 286] width 21 height 14
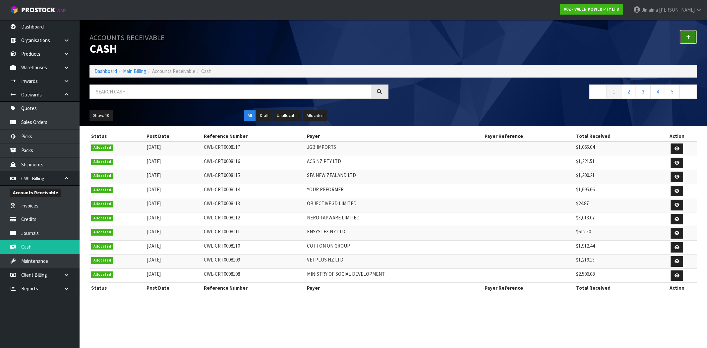
click at [687, 39] on icon at bounding box center [688, 36] width 5 height 5
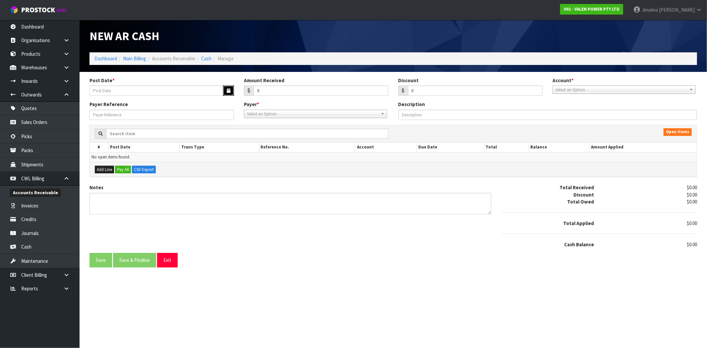
click at [229, 90] on icon "button" at bounding box center [229, 91] width 4 height 4
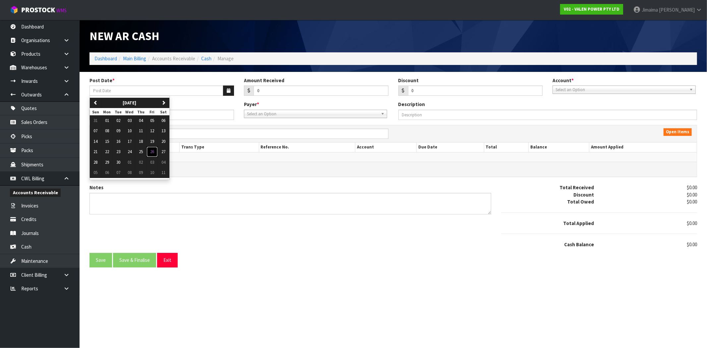
click at [156, 152] on button "26" at bounding box center [152, 152] width 11 height 11
type input "[DATE]"
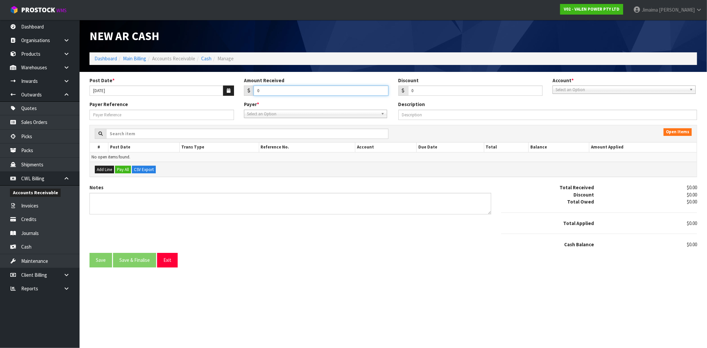
drag, startPoint x: 279, startPoint y: 93, endPoint x: 212, endPoint y: 93, distance: 66.6
click at [214, 93] on div "Post Date * 26/09/2025 Amount Received 0 Discount 0 Account * 01-9510 - BNZ 1#1…" at bounding box center [394, 89] width 618 height 24
type input "12307.42"
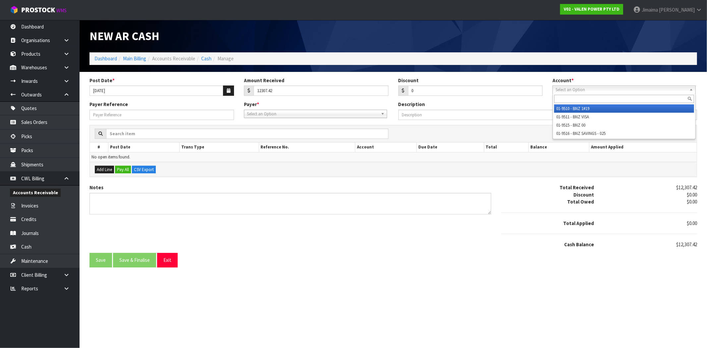
click at [604, 92] on span "Select an Option" at bounding box center [621, 90] width 131 height 8
click at [584, 100] on input "text" at bounding box center [624, 99] width 140 height 8
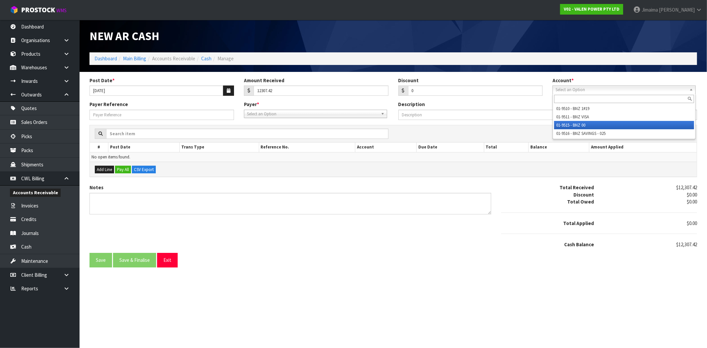
click at [580, 123] on li "01-9515 - BNZ 00" at bounding box center [624, 125] width 140 height 8
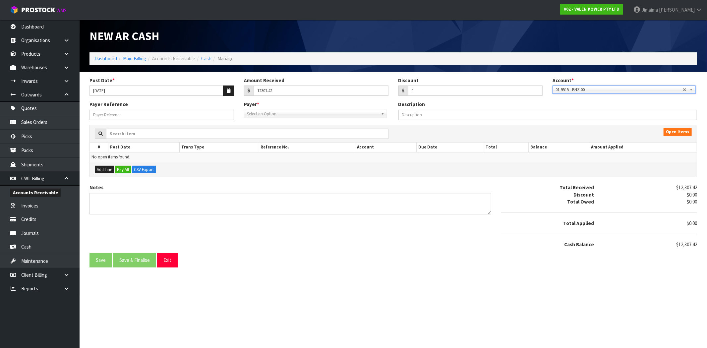
click at [354, 109] on div "Payer * A&P - A & P PAINTERS AKL LIMITED A00 - AGRIHEALTH NZ LTD A01 - AGAIN FA…" at bounding box center [316, 109] width 154 height 17
click at [349, 113] on span "Select an Option" at bounding box center [312, 114] width 131 height 8
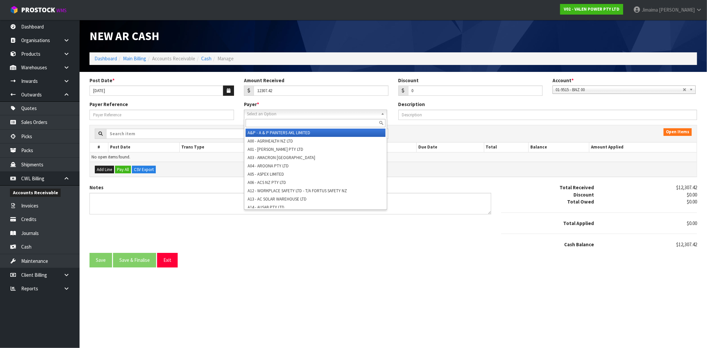
click at [334, 119] on input "text" at bounding box center [316, 123] width 140 height 8
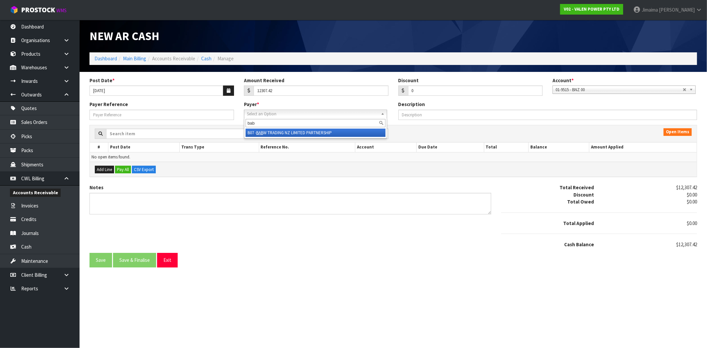
type input "bab"
click at [313, 133] on li "B07 - BAB W TRADING NZ LIMITED PARTNERSHIP" at bounding box center [316, 133] width 140 height 8
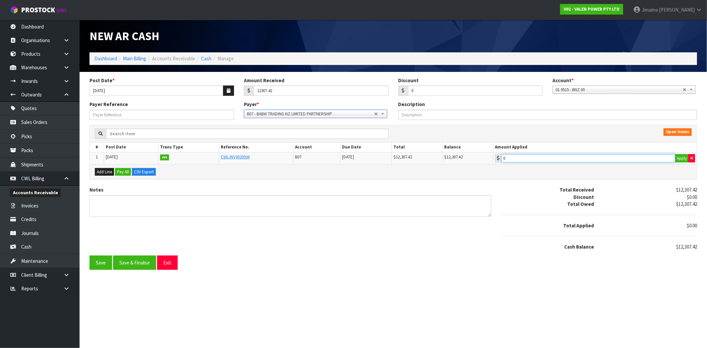
type input "12307.42"
click at [556, 162] on input "12307.42" at bounding box center [589, 158] width 174 height 8
click at [145, 263] on button "Save & Finalise" at bounding box center [134, 263] width 43 height 14
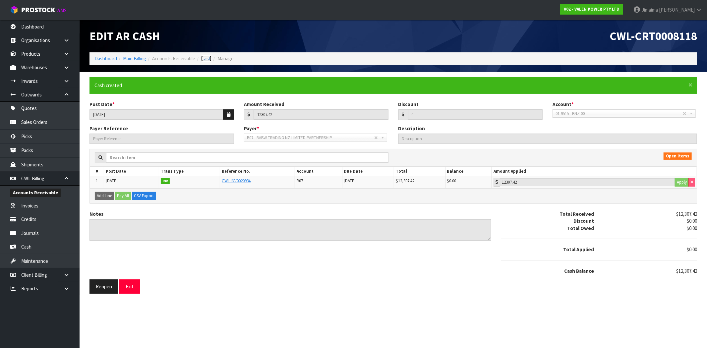
click at [203, 59] on link "Cash" at bounding box center [206, 58] width 10 height 6
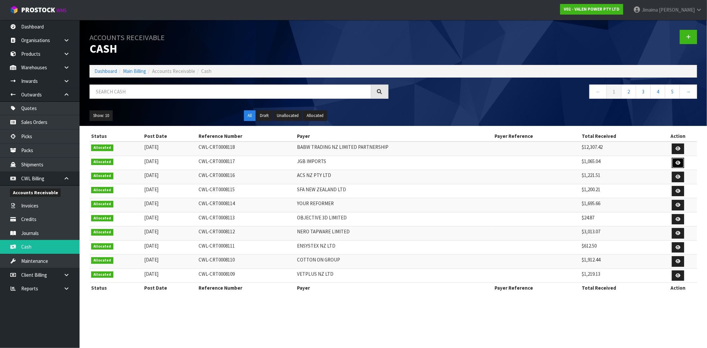
click at [675, 162] on link at bounding box center [678, 163] width 12 height 11
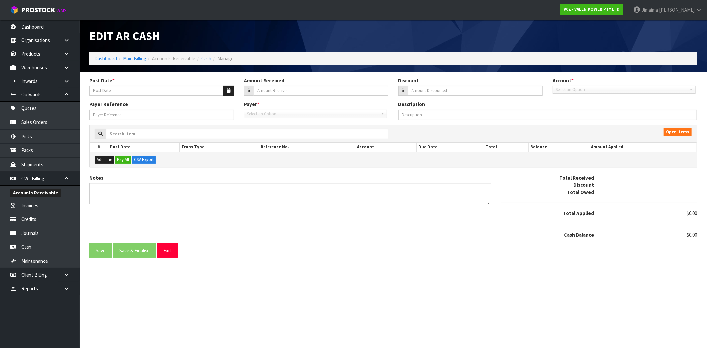
type input "[DATE]"
type input "1065.04"
type input "0"
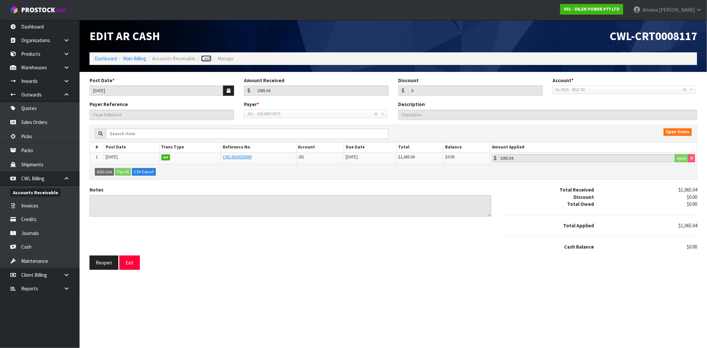
click at [208, 57] on link "Cash" at bounding box center [206, 58] width 10 height 6
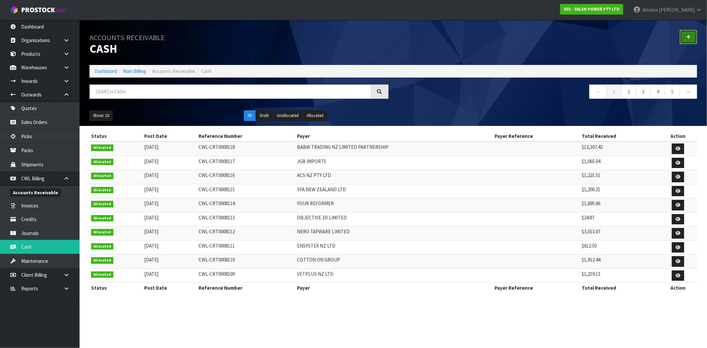
click at [693, 36] on link at bounding box center [688, 37] width 17 height 14
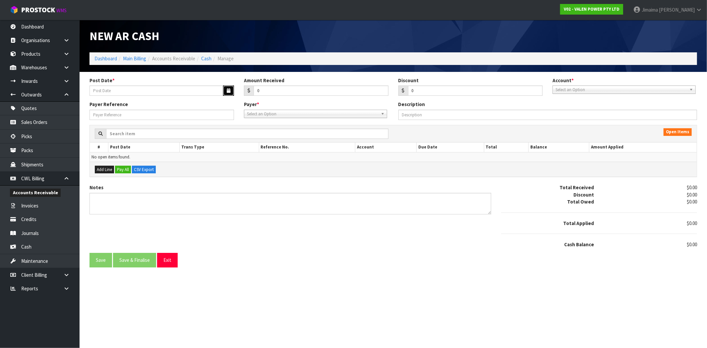
click at [227, 87] on button "button" at bounding box center [228, 91] width 11 height 10
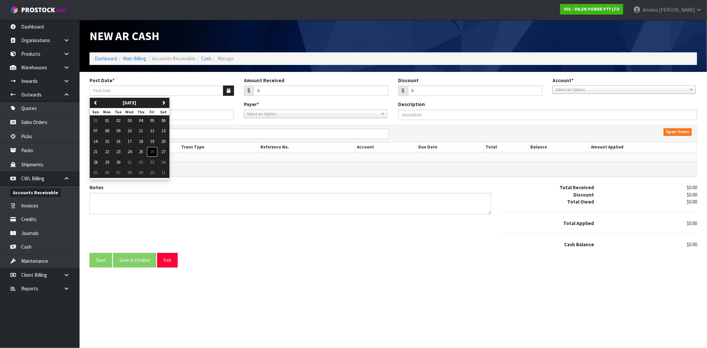
click at [152, 150] on button "26" at bounding box center [152, 152] width 11 height 11
type input "[DATE]"
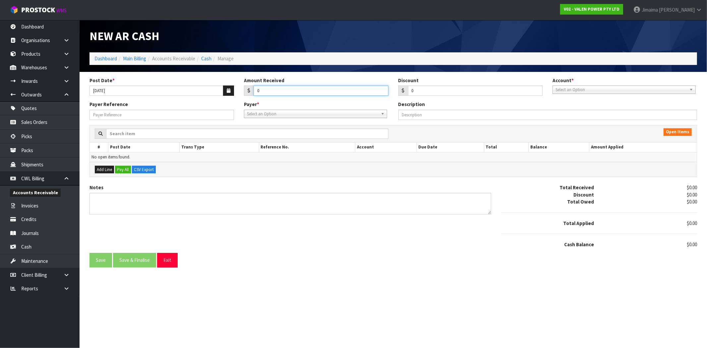
drag, startPoint x: 286, startPoint y: 88, endPoint x: 177, endPoint y: 101, distance: 109.9
click at [179, 101] on form "Post Date * 26/09/2025 Amount Received 0 Discount 0 Account * 01-9510 - BNZ 1#1…" at bounding box center [394, 172] width 608 height 191
type input "363.04"
click at [565, 90] on span "Select an Option" at bounding box center [621, 90] width 131 height 8
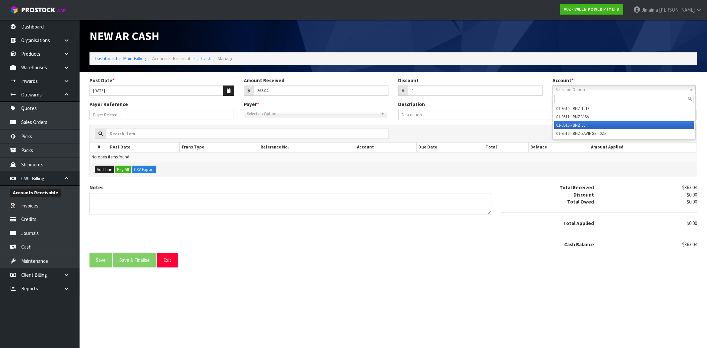
click at [574, 125] on li "01-9515 - BNZ 00" at bounding box center [624, 125] width 140 height 8
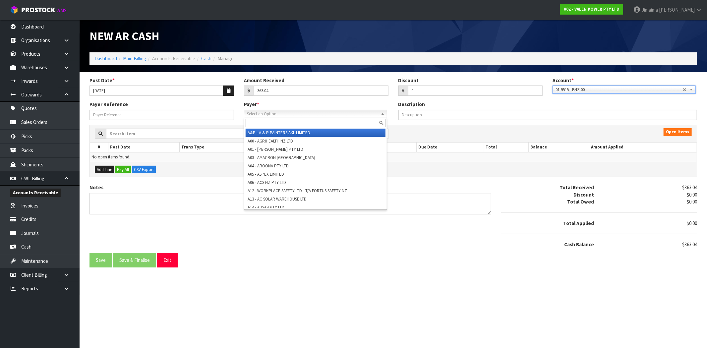
click at [326, 115] on span "Select an Option" at bounding box center [312, 114] width 131 height 8
click at [314, 124] on input "text" at bounding box center [316, 123] width 140 height 8
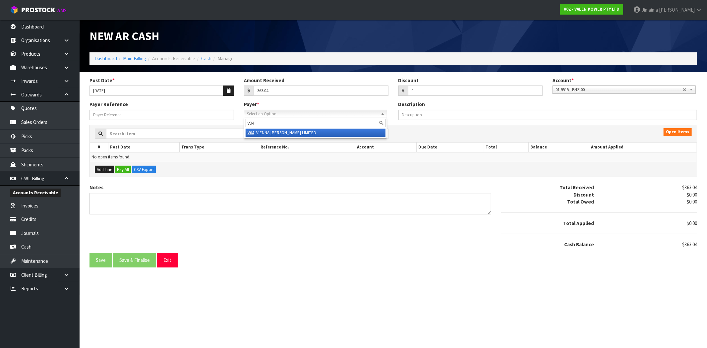
type input "v04"
click at [320, 133] on li "V04 - VIENNA WOODS LIMITED" at bounding box center [316, 133] width 140 height 8
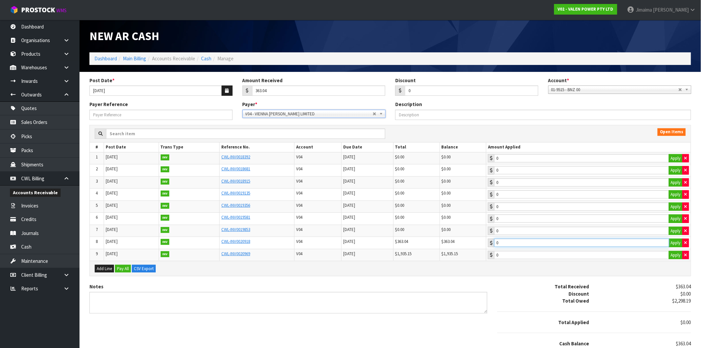
type input "363.04"
click at [531, 244] on input "363.04" at bounding box center [582, 243] width 175 height 8
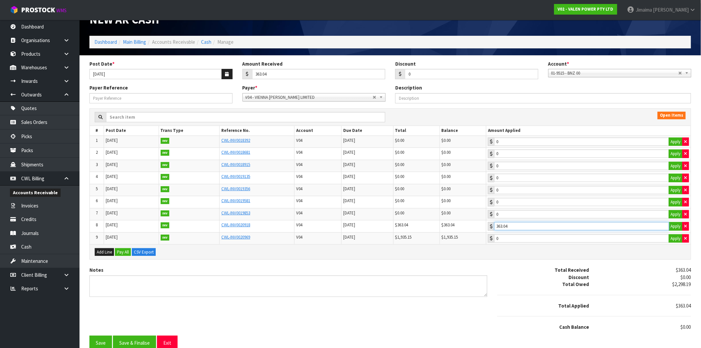
scroll to position [25, 0]
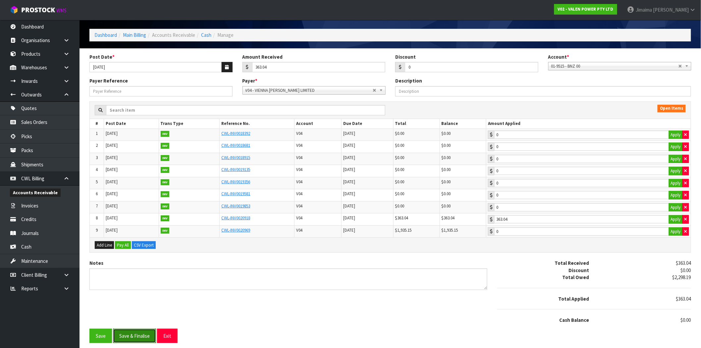
click at [138, 334] on button "Save & Finalise" at bounding box center [134, 336] width 43 height 14
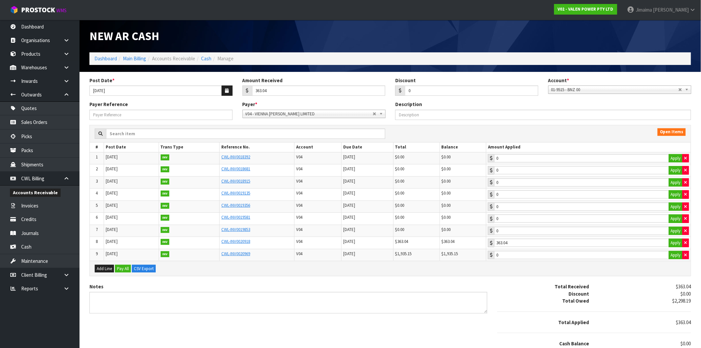
type input "363.04"
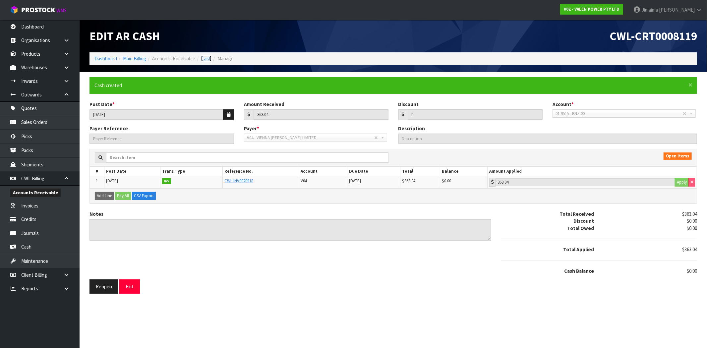
click at [208, 56] on link "Cash" at bounding box center [206, 58] width 10 height 6
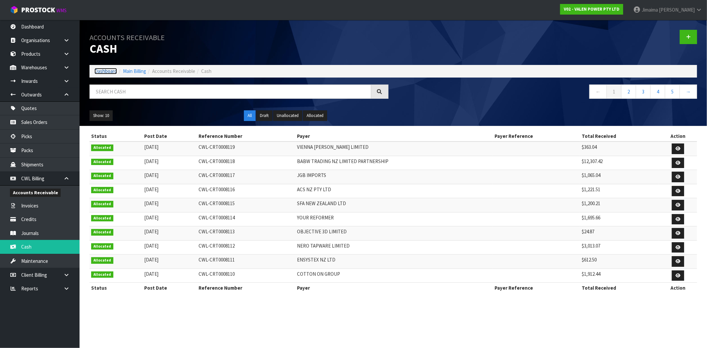
drag, startPoint x: 105, startPoint y: 73, endPoint x: 134, endPoint y: 94, distance: 35.8
click at [106, 73] on link "Dashboard" at bounding box center [105, 71] width 23 height 6
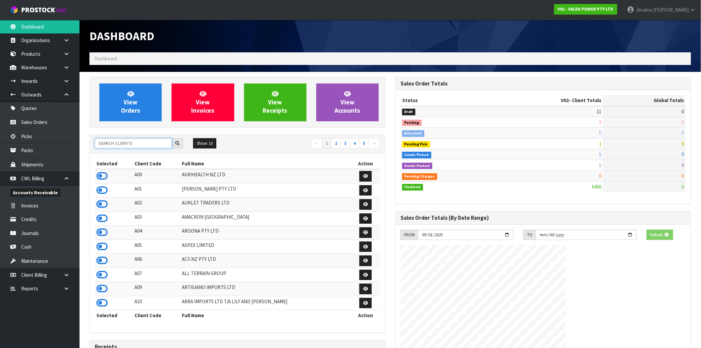
click at [133, 143] on input "text" at bounding box center [133, 143] width 77 height 10
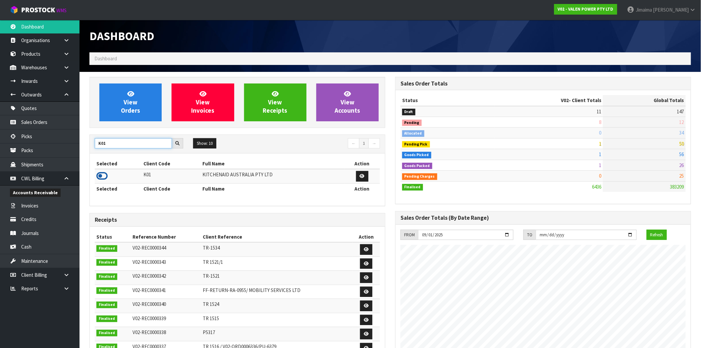
type input "K01"
click at [103, 172] on icon at bounding box center [101, 176] width 11 height 10
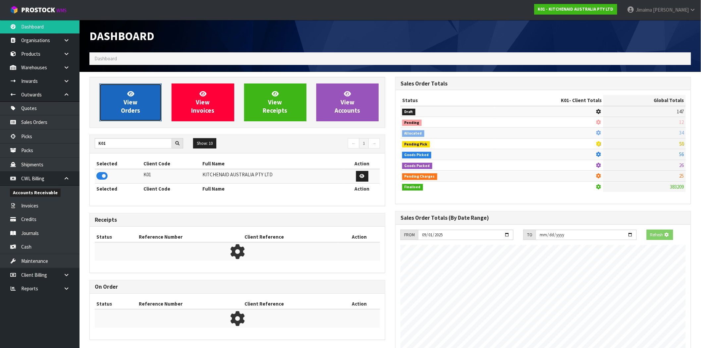
click at [143, 110] on link "View Orders" at bounding box center [130, 103] width 62 height 38
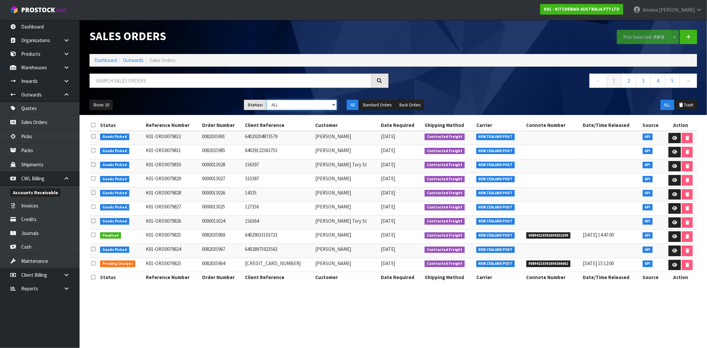
click at [313, 105] on select "Draft Pending Allocated Pending Pick Goods Picked Goods Packed Pending Charges …" at bounding box center [302, 105] width 70 height 10
select select "string:6"
click at [267, 100] on select "Draft Pending Allocated Pending Pick Goods Picked Goods Packed Pending Charges …" at bounding box center [302, 105] width 70 height 10
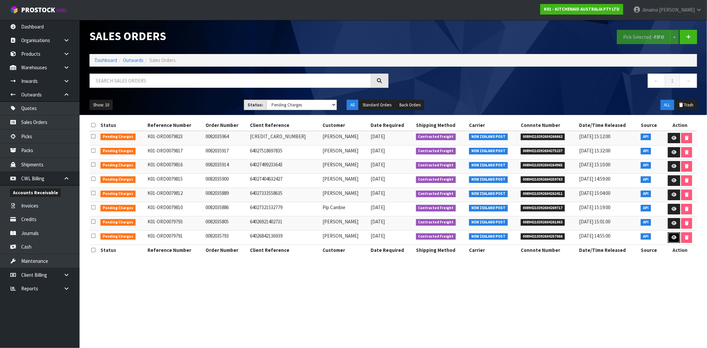
click at [671, 242] on link at bounding box center [674, 237] width 12 height 11
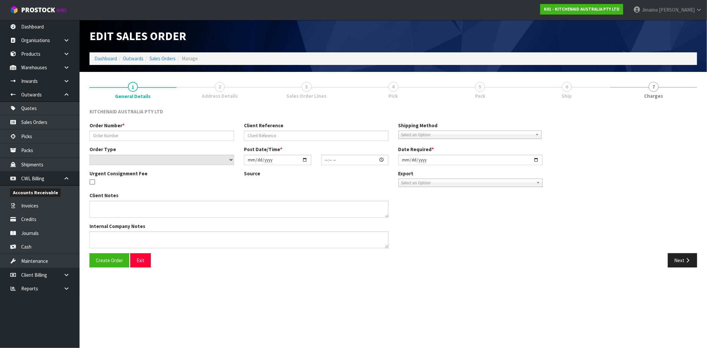
type input "0082035793"
type input "64026842136939"
select select "number:0"
type input "2025-09-25"
type input "15:40:54.000"
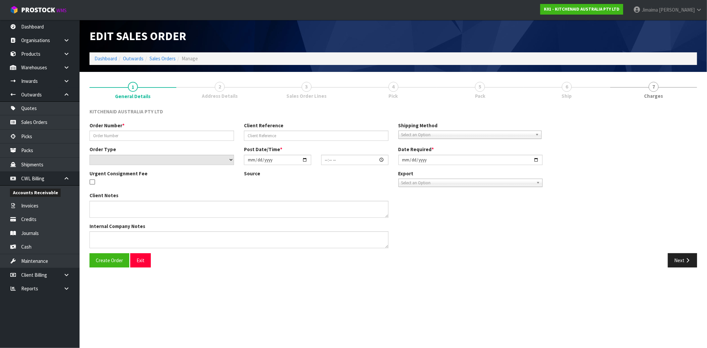
type input "2025-09-25"
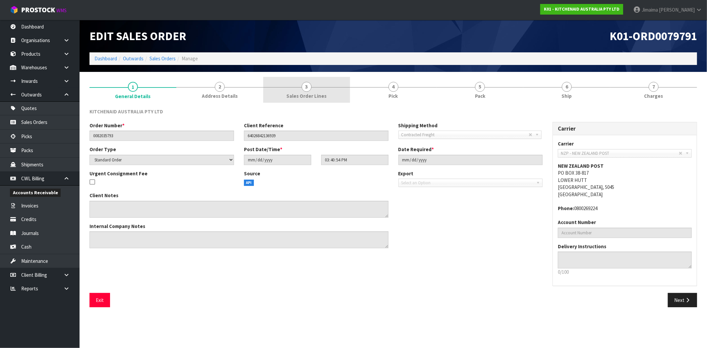
click at [307, 96] on span "Sales Order Lines" at bounding box center [306, 95] width 40 height 7
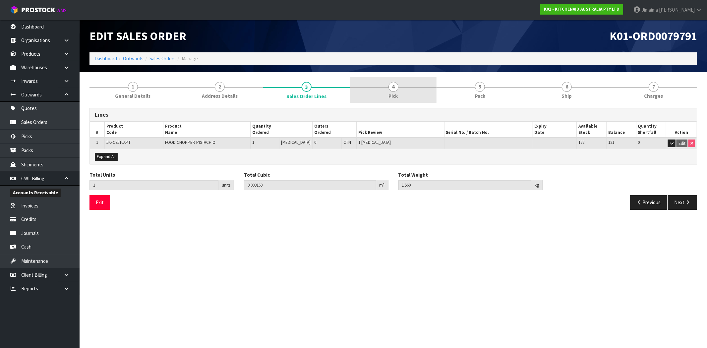
click at [363, 94] on link "4 Pick" at bounding box center [393, 90] width 87 height 26
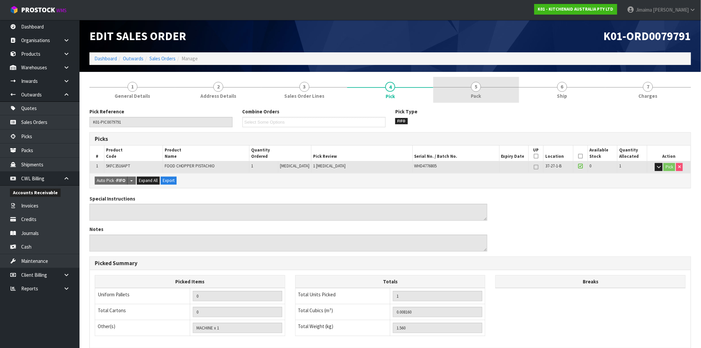
click at [464, 95] on link "5 Pack" at bounding box center [477, 90] width 86 height 26
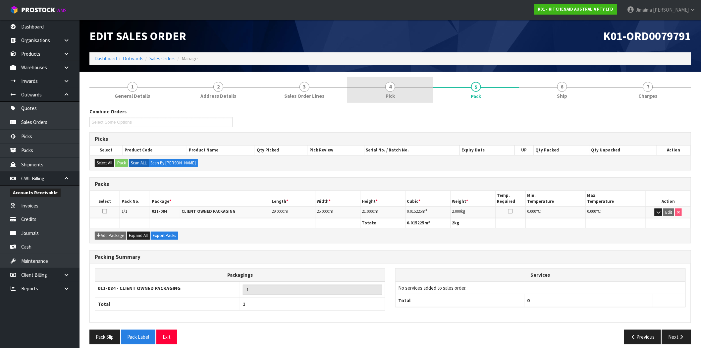
drag, startPoint x: 396, startPoint y: 91, endPoint x: 406, endPoint y: 91, distance: 10.0
click at [396, 91] on link "4 Pick" at bounding box center [390, 90] width 86 height 26
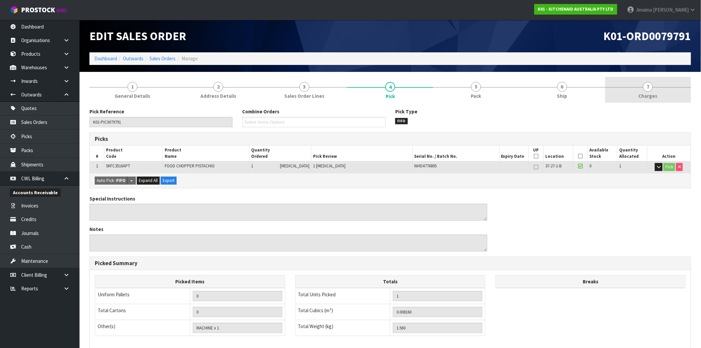
click at [657, 93] on span "Charges" at bounding box center [648, 95] width 19 height 7
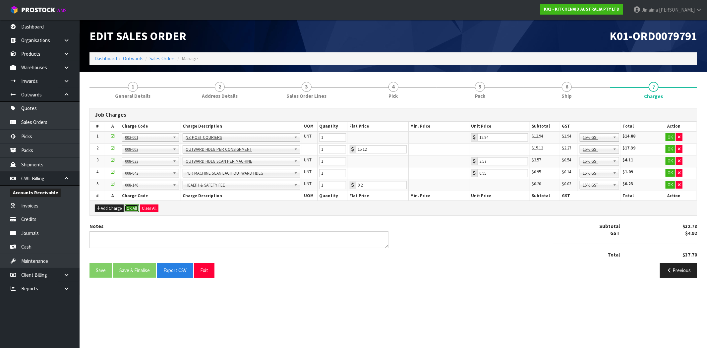
click at [136, 207] on button "Ok All" at bounding box center [132, 209] width 14 height 8
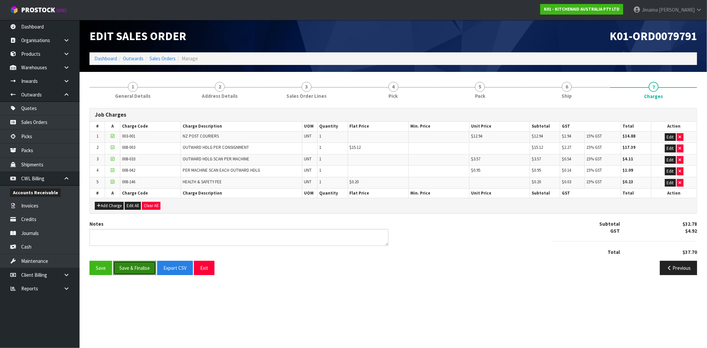
click at [134, 264] on button "Save & Finalise" at bounding box center [134, 268] width 43 height 14
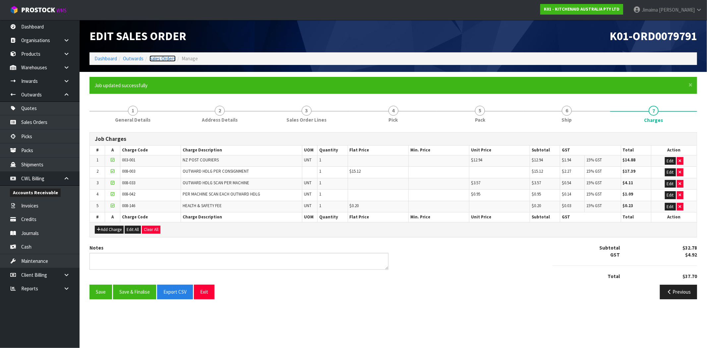
click at [168, 60] on link "Sales Orders" at bounding box center [163, 58] width 26 height 6
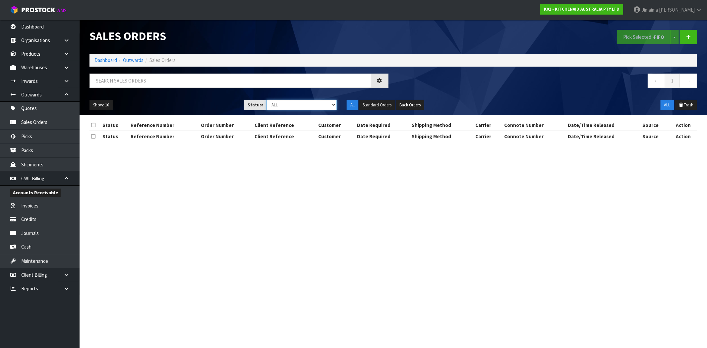
drag, startPoint x: 286, startPoint y: 104, endPoint x: 288, endPoint y: 108, distance: 3.7
click at [286, 104] on select "Draft Pending Allocated Pending Pick Goods Picked Goods Packed Pending Charges …" at bounding box center [302, 105] width 70 height 10
select select "string:6"
click at [267, 100] on select "Draft Pending Allocated Pending Pick Goods Picked Goods Packed Pending Charges …" at bounding box center [302, 105] width 70 height 10
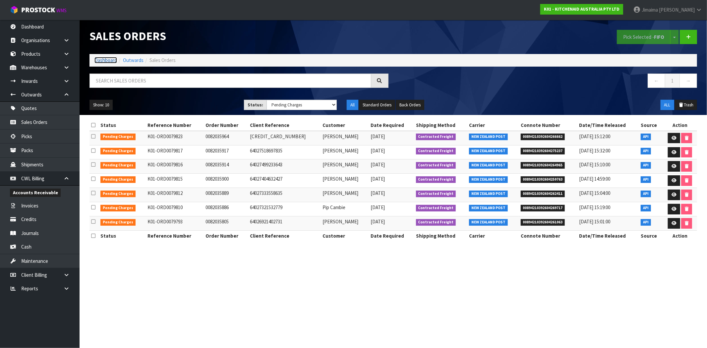
click at [104, 61] on link "Dashboard" at bounding box center [105, 60] width 23 height 6
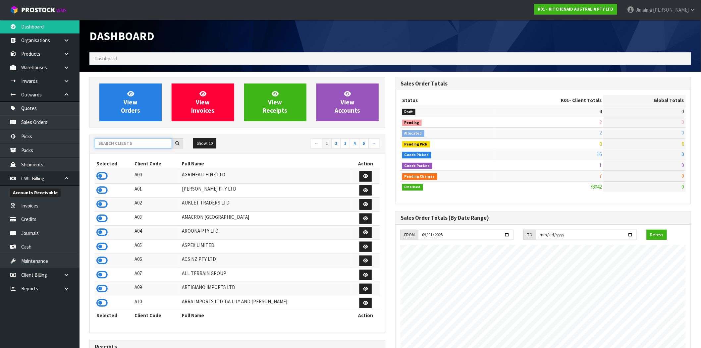
click at [114, 139] on input "text" at bounding box center [133, 143] width 77 height 10
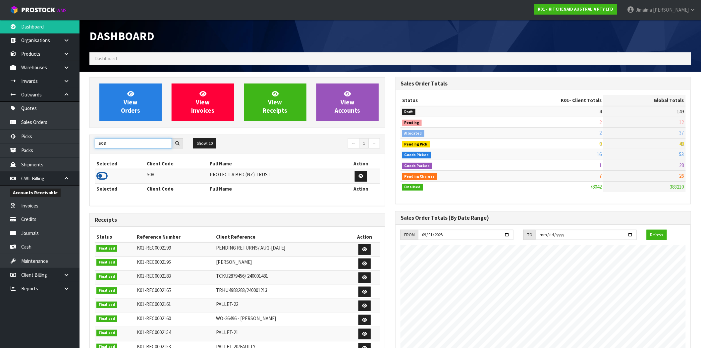
type input "S08"
click at [98, 178] on icon at bounding box center [101, 176] width 11 height 10
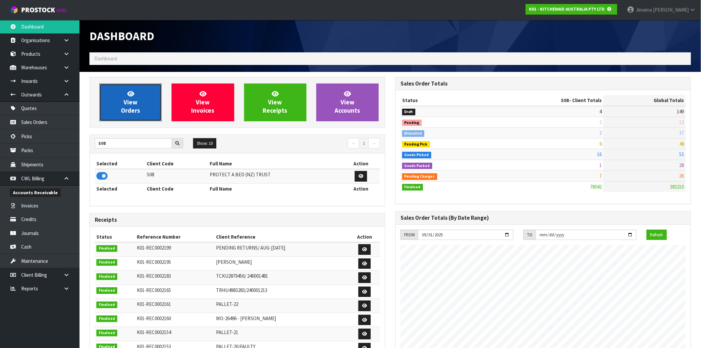
scroll to position [331107, 331214]
click at [135, 105] on span "View Orders" at bounding box center [130, 102] width 19 height 25
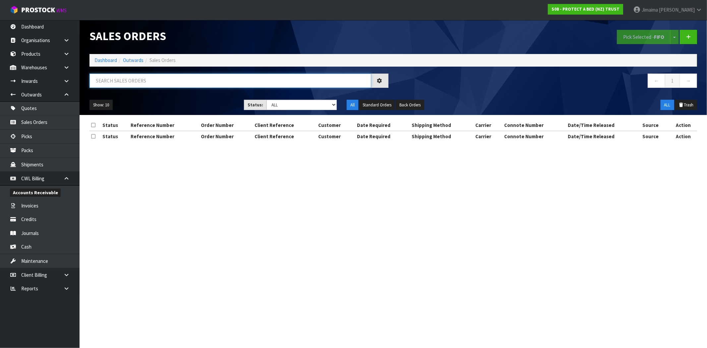
click at [148, 80] on input "text" at bounding box center [231, 81] width 282 height 14
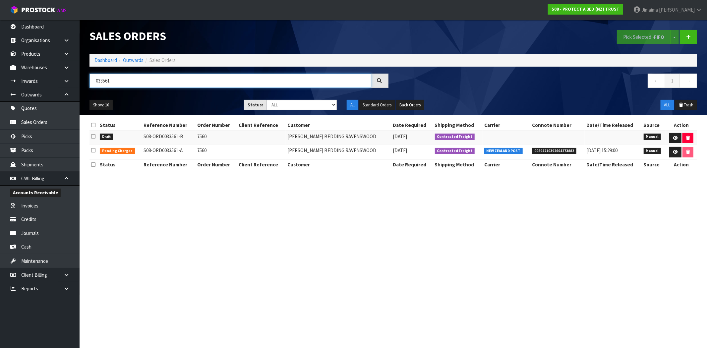
type input "033561"
click at [673, 150] on icon at bounding box center [675, 152] width 5 height 4
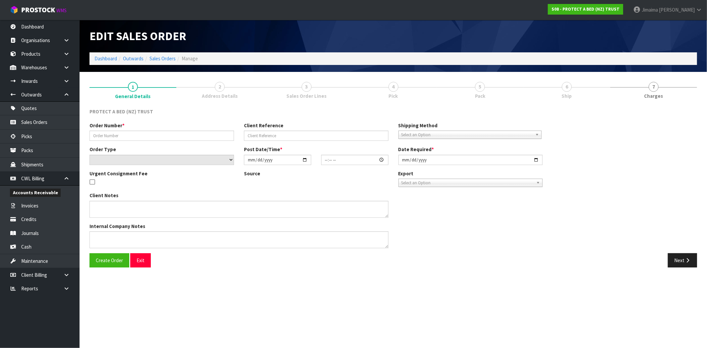
type input "7560"
select select "number:0"
type input "2025-09-25"
type input "10:10:00.000"
type input "2025-09-25"
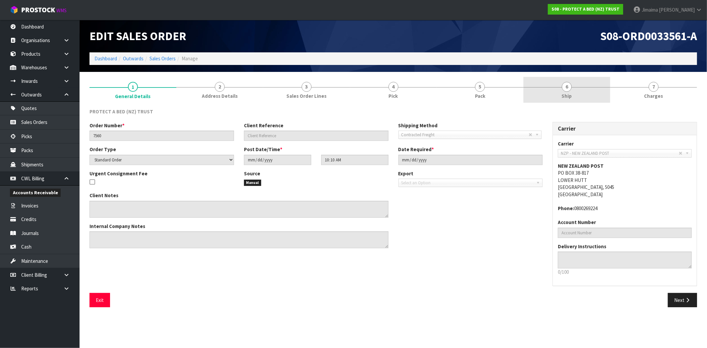
click at [579, 86] on link "6 Ship" at bounding box center [566, 90] width 87 height 26
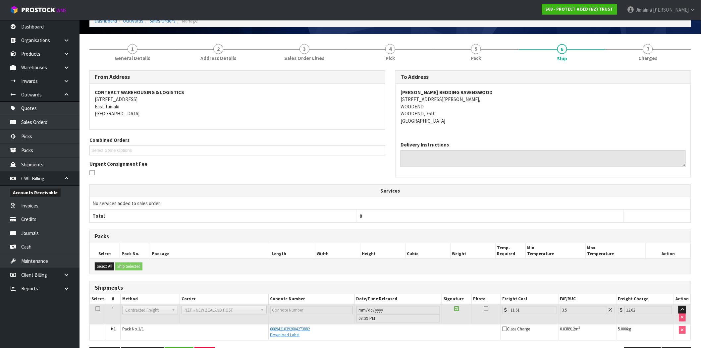
scroll to position [61, 0]
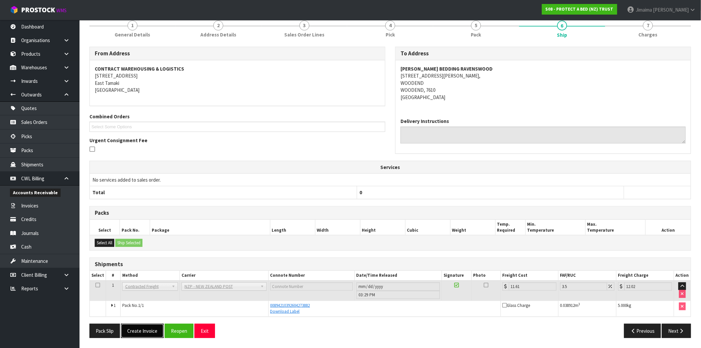
click at [147, 333] on button "Create Invoice" at bounding box center [142, 331] width 43 height 14
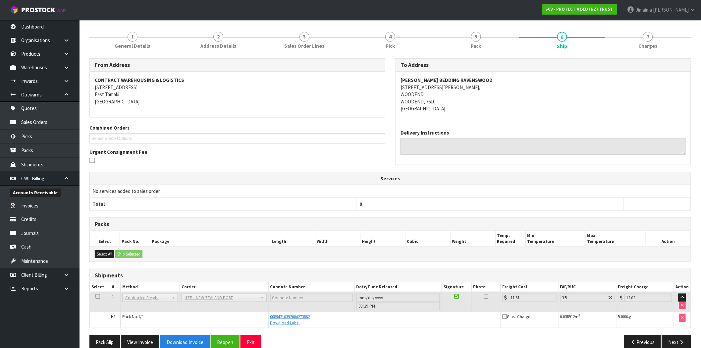
scroll to position [85, 0]
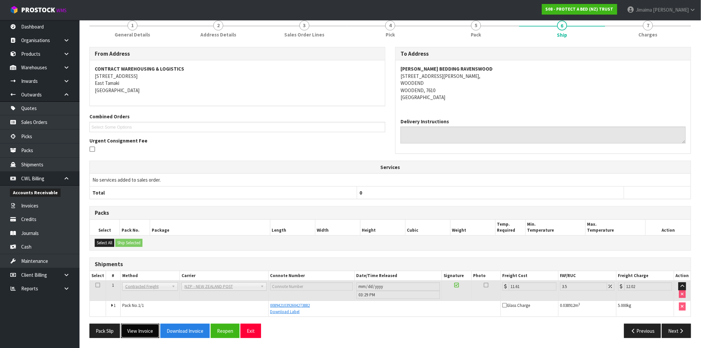
click at [135, 332] on button "View Invoice" at bounding box center [140, 331] width 38 height 14
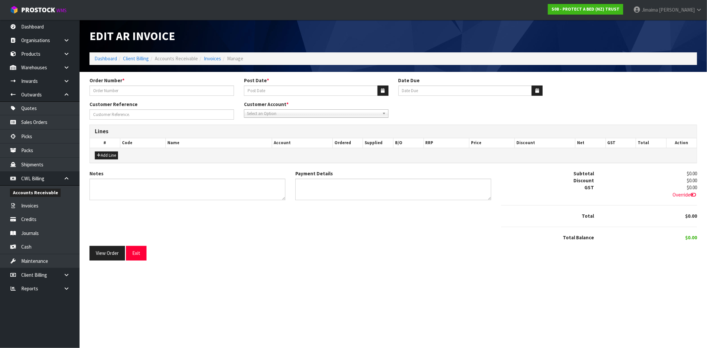
type input "7560"
type input "[DATE]"
type input "20/10/2025"
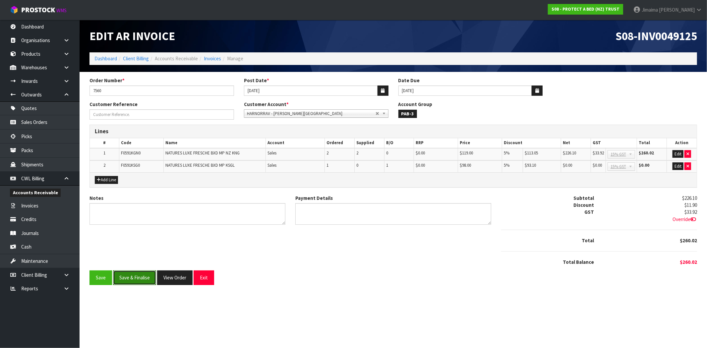
click at [150, 275] on button "Save & Finalise" at bounding box center [134, 278] width 43 height 14
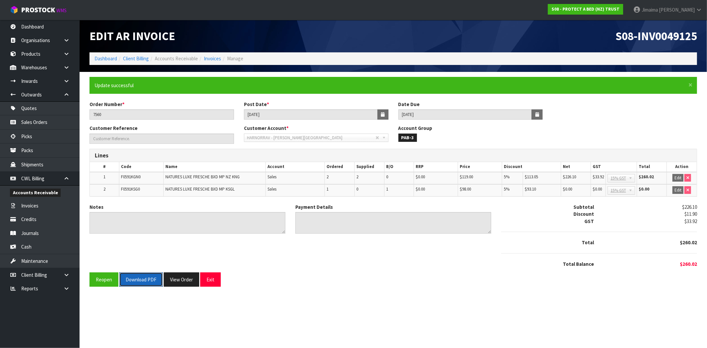
drag, startPoint x: 144, startPoint y: 280, endPoint x: 189, endPoint y: 261, distance: 49.1
click at [144, 280] on button "Download PDF" at bounding box center [140, 280] width 43 height 14
click at [181, 280] on button "View Order" at bounding box center [181, 280] width 35 height 14
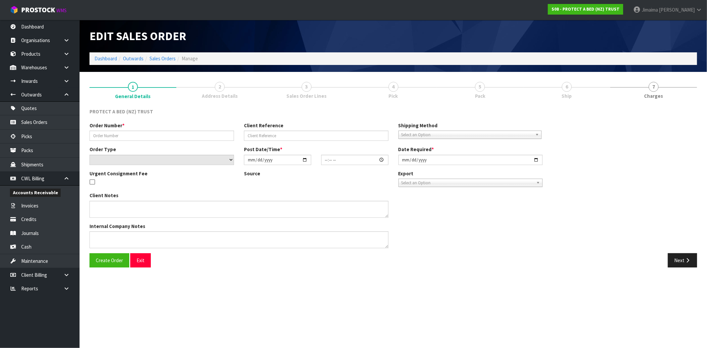
type input "7560"
select select "number:0"
type input "2025-09-25"
type input "10:10:00.000"
type input "2025-09-25"
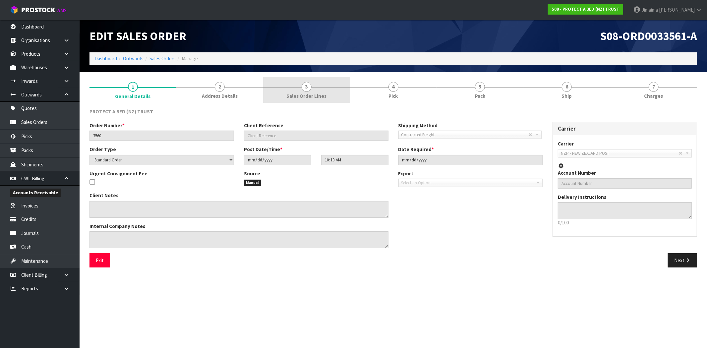
click at [316, 97] on span "Sales Order Lines" at bounding box center [306, 95] width 40 height 7
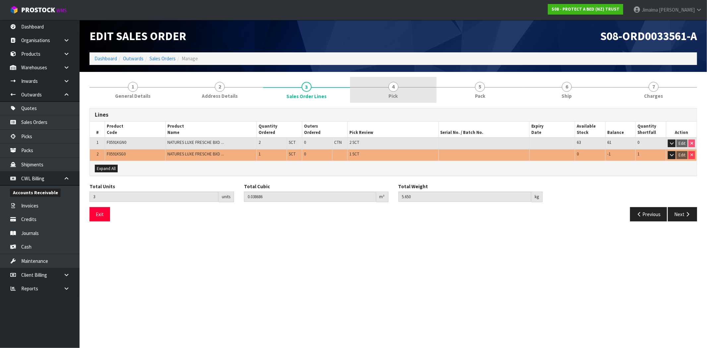
click at [397, 91] on link "4 Pick" at bounding box center [393, 90] width 87 height 26
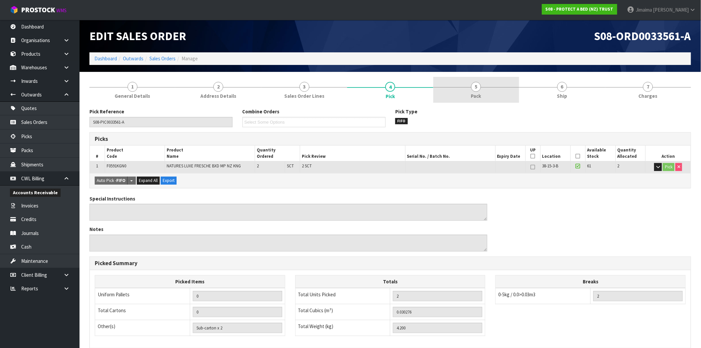
click at [496, 95] on link "5 Pack" at bounding box center [477, 90] width 86 height 26
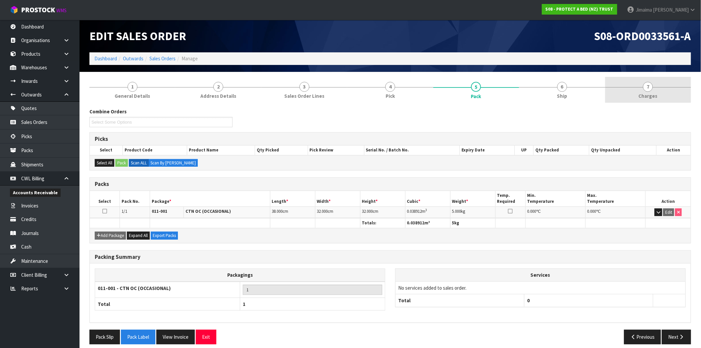
click at [680, 94] on link "7 Charges" at bounding box center [649, 90] width 86 height 26
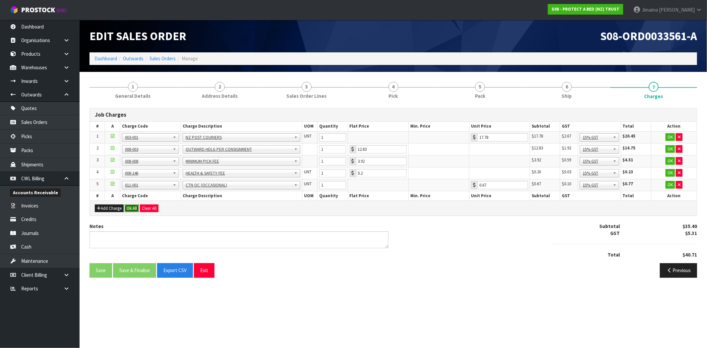
click at [134, 207] on button "Ok All" at bounding box center [132, 209] width 14 height 8
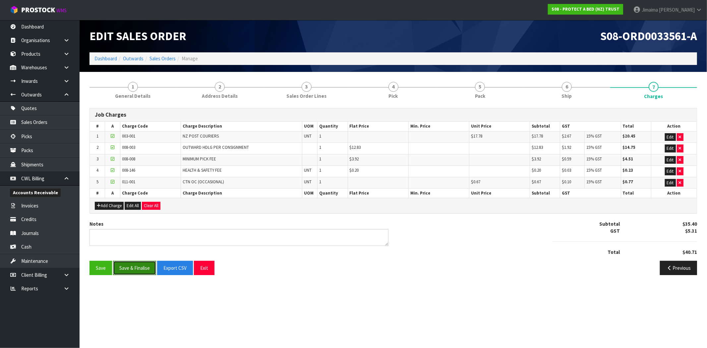
click at [139, 274] on button "Save & Finalise" at bounding box center [134, 268] width 43 height 14
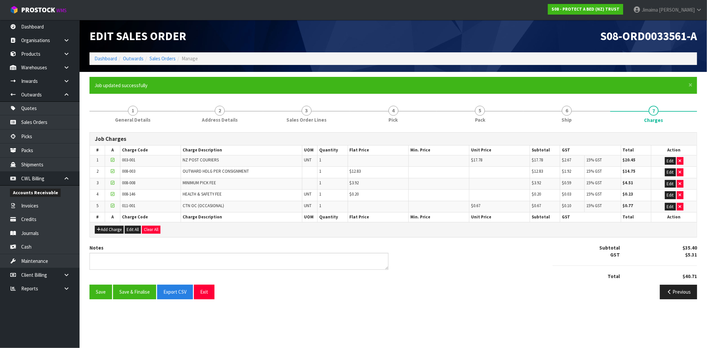
click at [173, 62] on li "Sales Orders" at bounding box center [160, 58] width 32 height 7
click at [173, 61] on link "Sales Orders" at bounding box center [163, 58] width 26 height 6
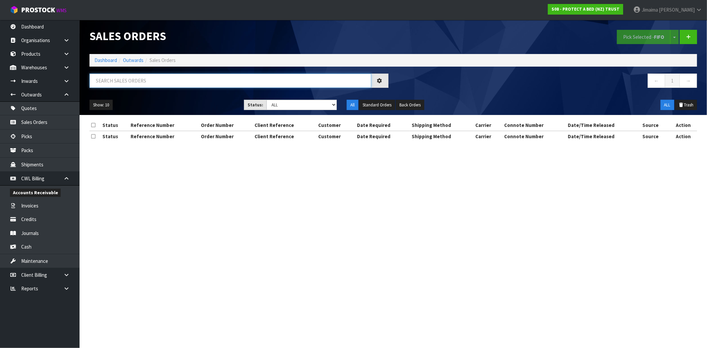
click at [147, 87] on input "text" at bounding box center [231, 81] width 282 height 14
type input "033560"
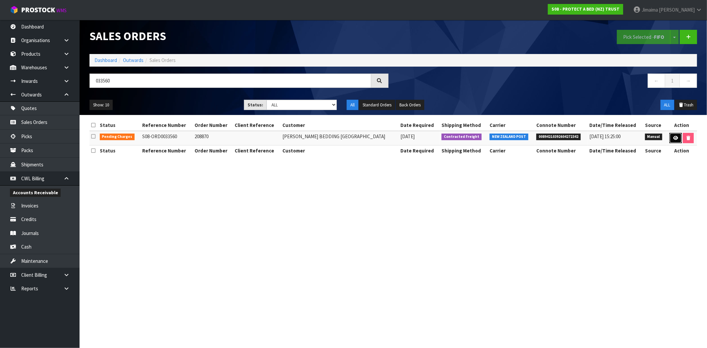
click at [670, 137] on link at bounding box center [676, 138] width 12 height 11
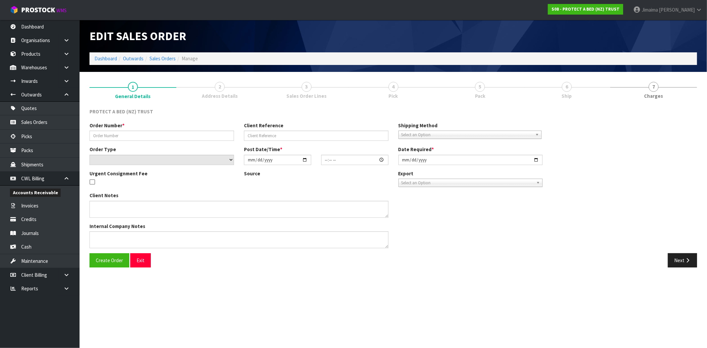
type input "208870"
select select "number:0"
type input "2025-09-25"
type input "10:08:00.000"
type input "2025-09-25"
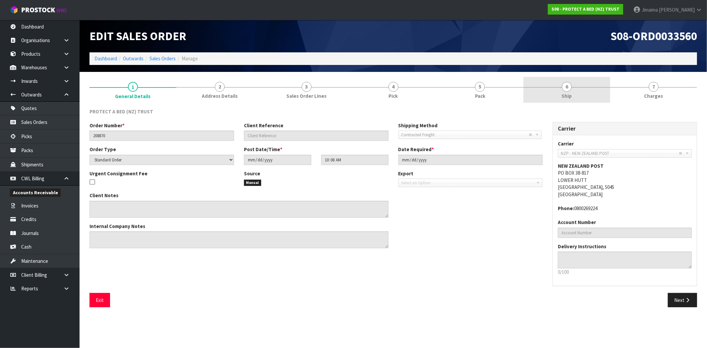
click at [585, 95] on link "6 Ship" at bounding box center [566, 90] width 87 height 26
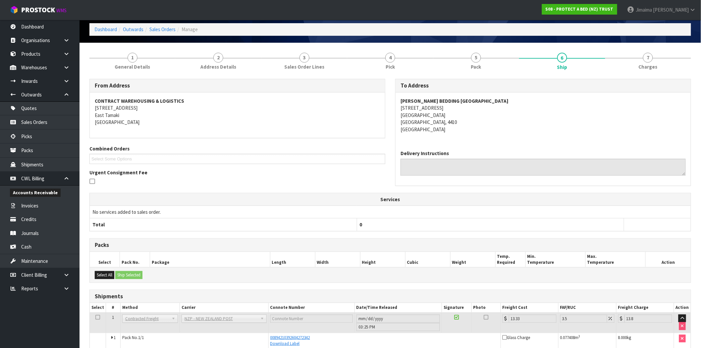
scroll to position [61, 0]
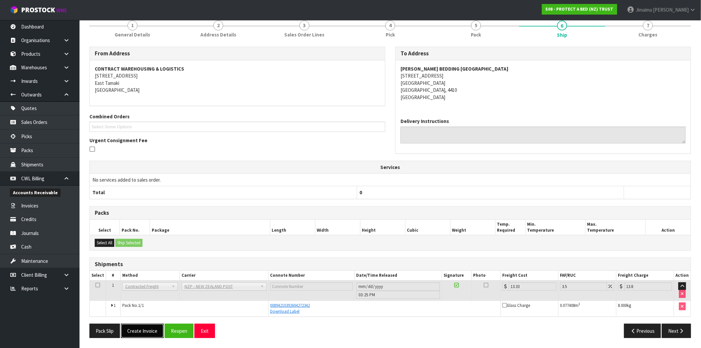
click at [145, 336] on button "Create Invoice" at bounding box center [142, 331] width 43 height 14
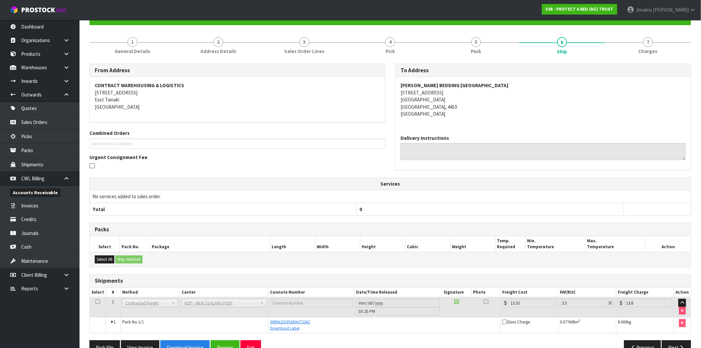
scroll to position [85, 0]
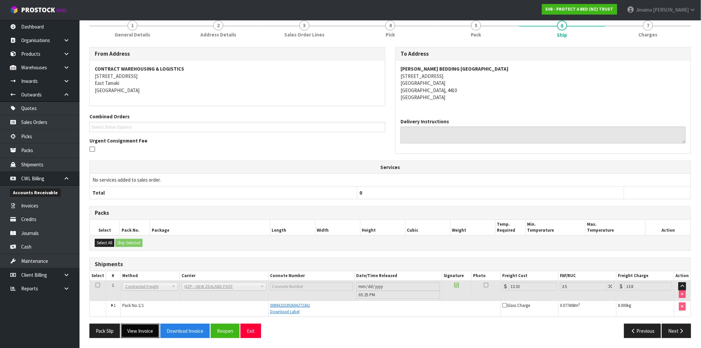
drag, startPoint x: 136, startPoint y: 333, endPoint x: 144, endPoint y: 332, distance: 7.5
click at [137, 333] on button "View Invoice" at bounding box center [140, 331] width 38 height 14
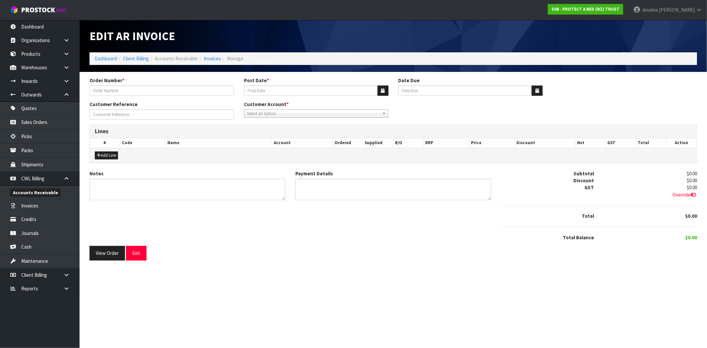
type input "208870"
type input "[DATE]"
type input "20/10/2025"
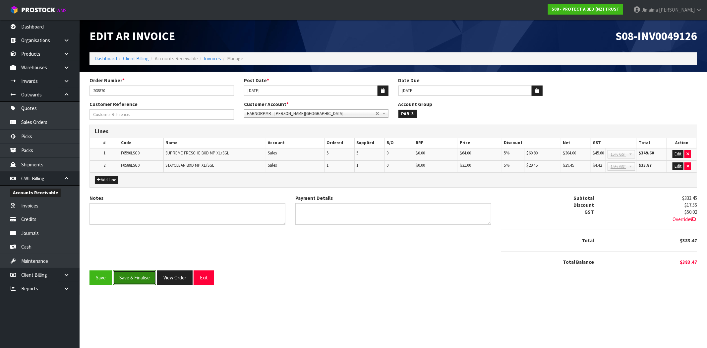
click at [136, 277] on button "Save & Finalise" at bounding box center [134, 278] width 43 height 14
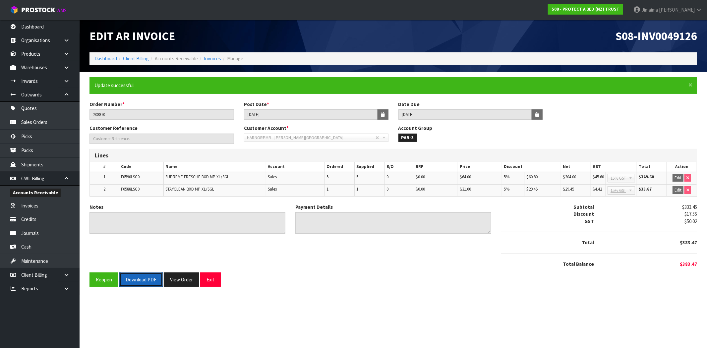
click at [140, 285] on button "Download PDF" at bounding box center [140, 280] width 43 height 14
click at [177, 273] on button "View Order" at bounding box center [181, 280] width 35 height 14
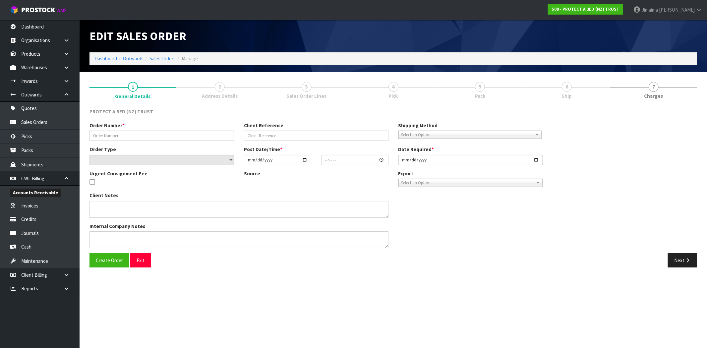
type input "208870"
select select "number:0"
type input "2025-09-25"
type input "10:08:00.000"
type input "2025-09-25"
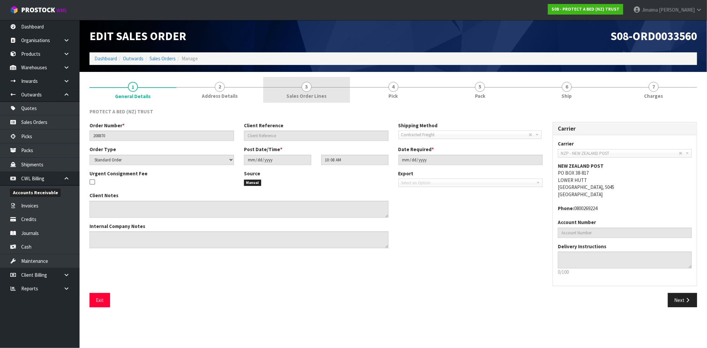
click at [306, 95] on span "Sales Order Lines" at bounding box center [306, 95] width 40 height 7
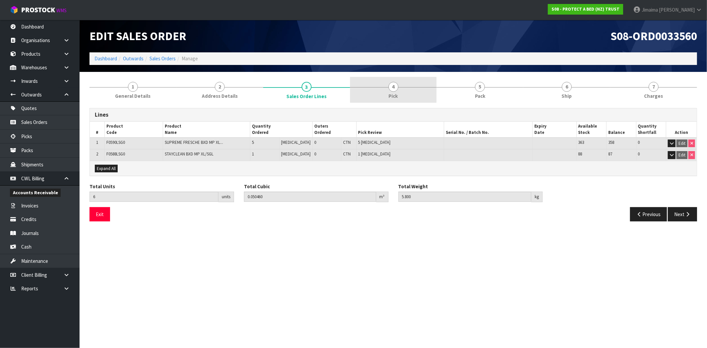
drag, startPoint x: 381, startPoint y: 100, endPoint x: 386, endPoint y: 102, distance: 5.5
click at [380, 100] on link "4 Pick" at bounding box center [393, 90] width 87 height 26
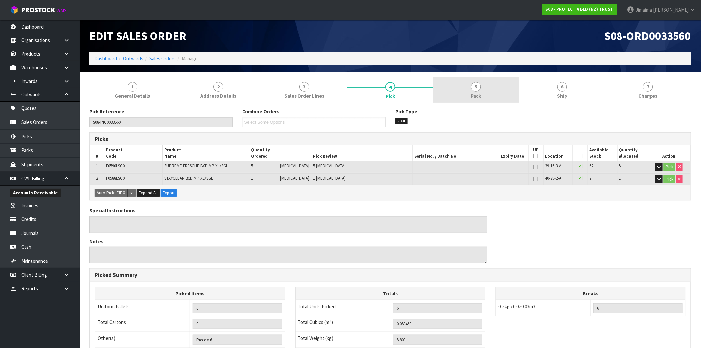
click at [471, 98] on span "Pack" at bounding box center [476, 95] width 10 height 7
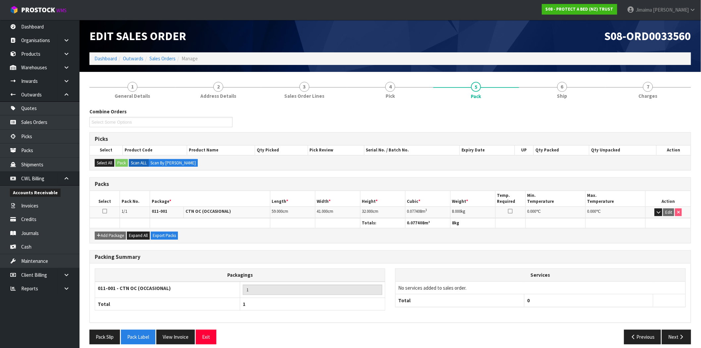
drag, startPoint x: 663, startPoint y: 96, endPoint x: 333, endPoint y: 114, distance: 330.7
click at [662, 96] on link "7 Charges" at bounding box center [649, 90] width 86 height 26
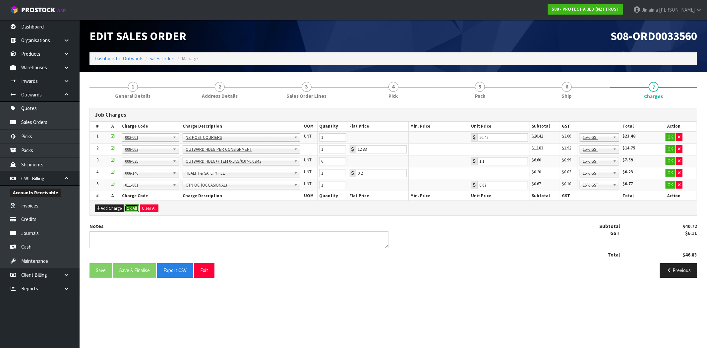
drag, startPoint x: 130, startPoint y: 206, endPoint x: 142, endPoint y: 261, distance: 55.7
click at [130, 207] on button "Ok All" at bounding box center [132, 209] width 14 height 8
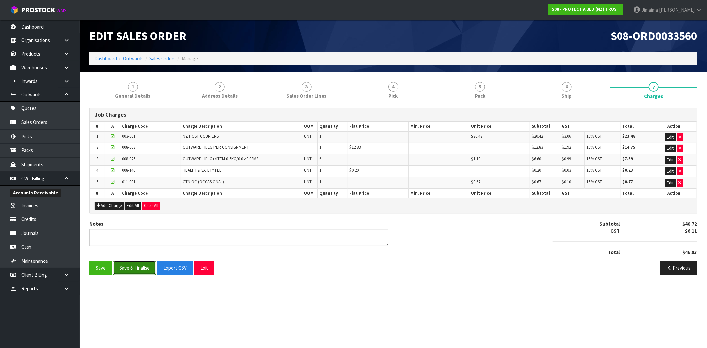
click at [140, 265] on button "Save & Finalise" at bounding box center [134, 268] width 43 height 14
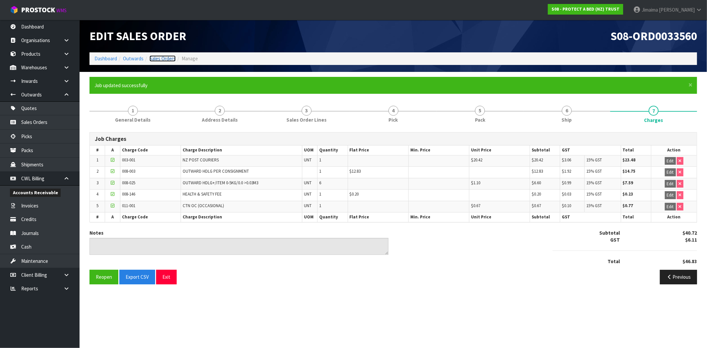
click at [164, 56] on link "Sales Orders" at bounding box center [163, 58] width 26 height 6
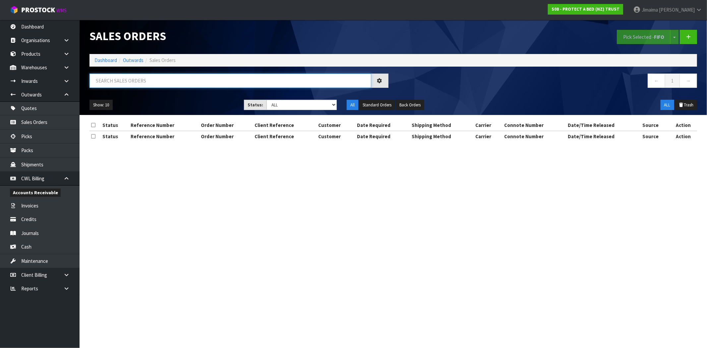
click at [124, 87] on input "text" at bounding box center [231, 81] width 282 height 14
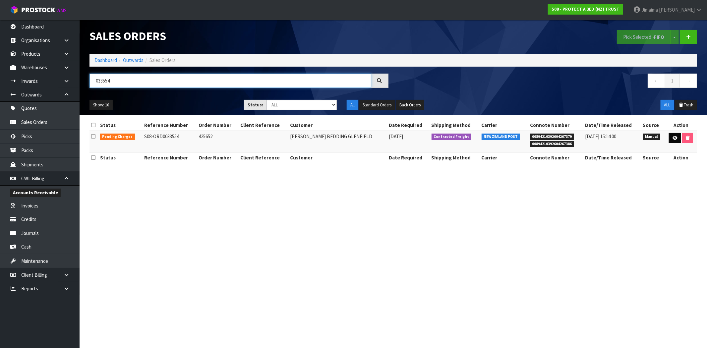
type input "033554"
click at [675, 137] on icon at bounding box center [675, 138] width 5 height 4
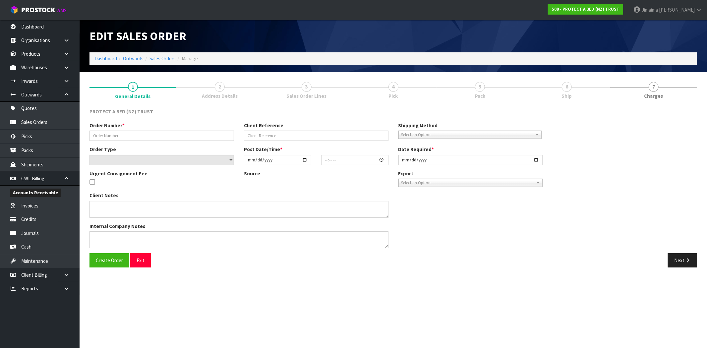
type input "425652"
select select "number:0"
type input "2025-09-25"
type input "09:50:00.000"
type input "2025-09-25"
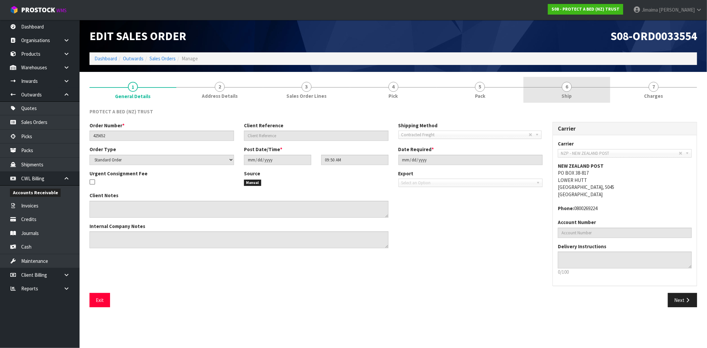
click at [572, 96] on span "Ship" at bounding box center [567, 95] width 10 height 7
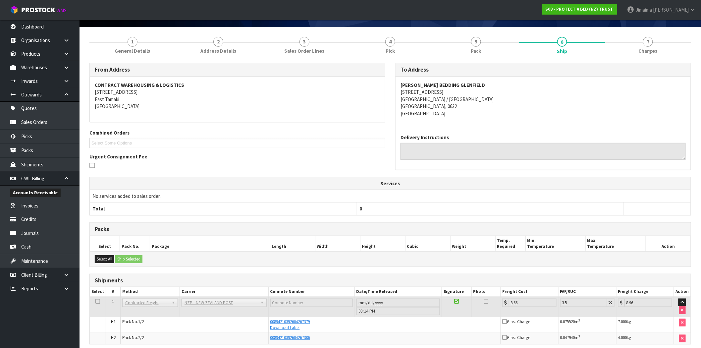
scroll to position [73, 0]
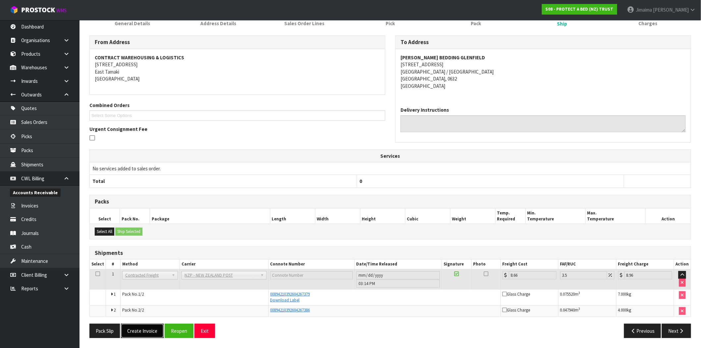
click at [149, 325] on button "Create Invoice" at bounding box center [142, 331] width 43 height 14
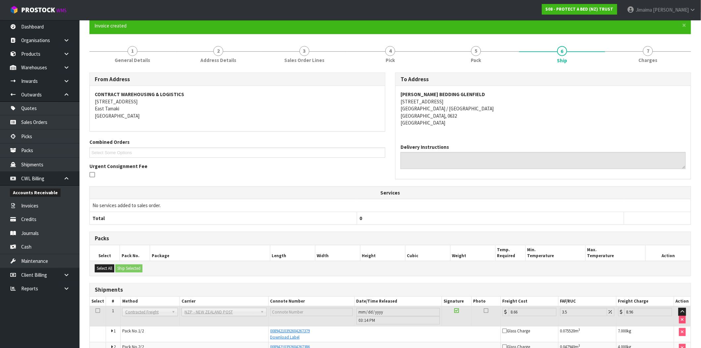
scroll to position [97, 0]
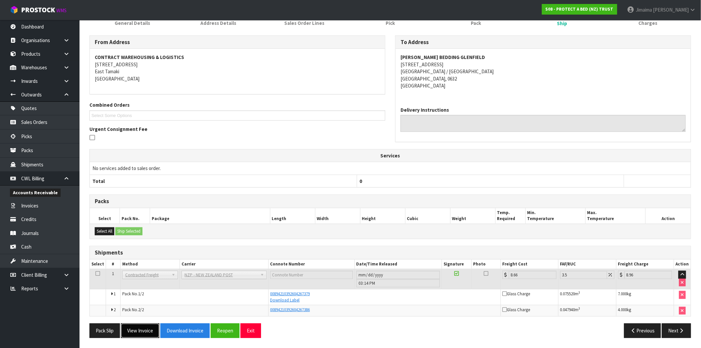
drag, startPoint x: 146, startPoint y: 325, endPoint x: 156, endPoint y: 317, distance: 12.7
click at [146, 325] on button "View Invoice" at bounding box center [140, 331] width 38 height 14
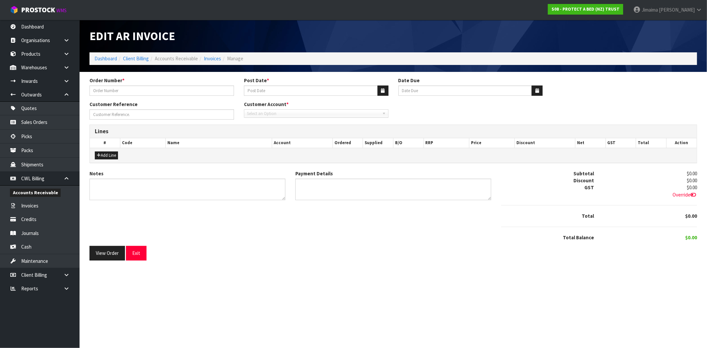
type input "425652"
type input "[DATE]"
type input "20/10/2025"
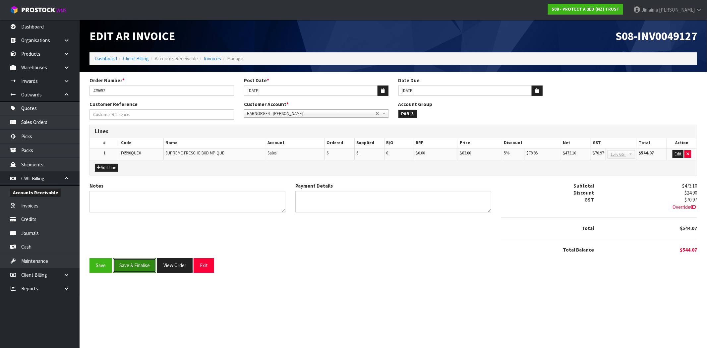
click at [135, 266] on button "Save & Finalise" at bounding box center [134, 265] width 43 height 14
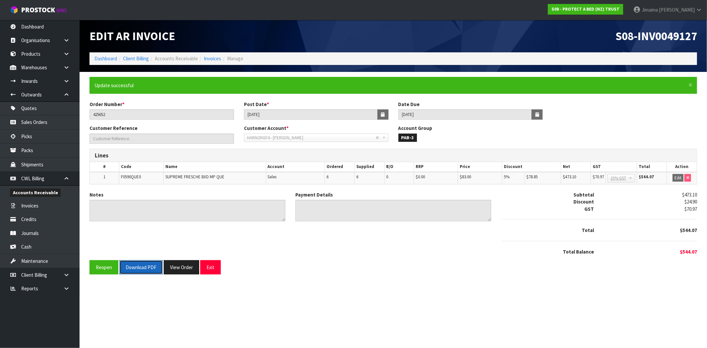
click at [147, 270] on button "Download PDF" at bounding box center [140, 267] width 43 height 14
click at [187, 267] on button "View Order" at bounding box center [181, 267] width 35 height 14
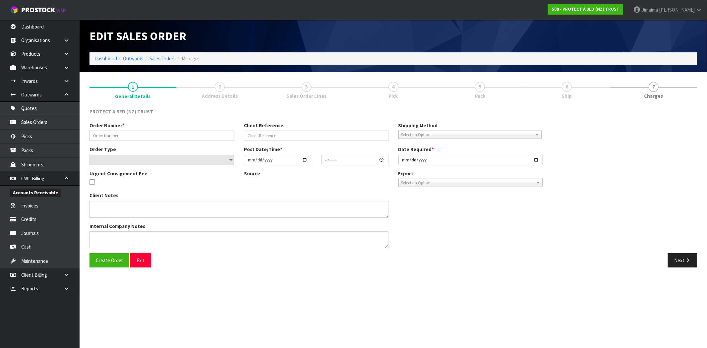
type input "425652"
select select "number:0"
type input "2025-09-25"
type input "09:50:00.000"
type input "2025-09-25"
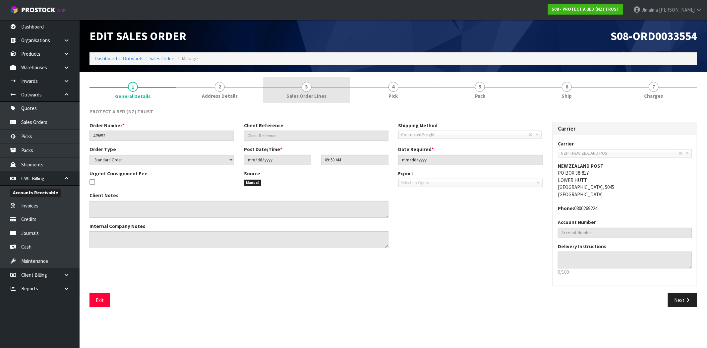
drag, startPoint x: 310, startPoint y: 82, endPoint x: 318, endPoint y: 83, distance: 8.1
click at [310, 82] on link "3 Sales Order Lines" at bounding box center [306, 90] width 87 height 26
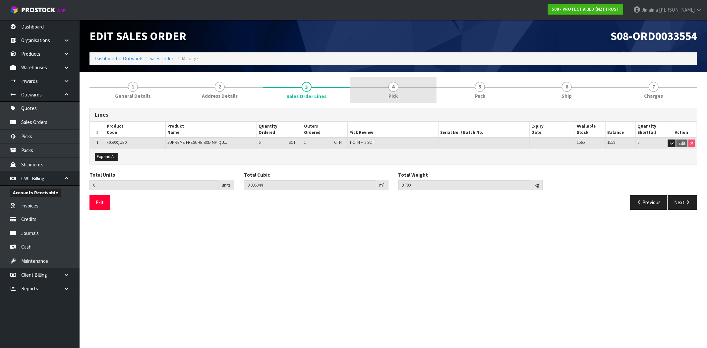
click at [382, 88] on link "4 Pick" at bounding box center [393, 90] width 87 height 26
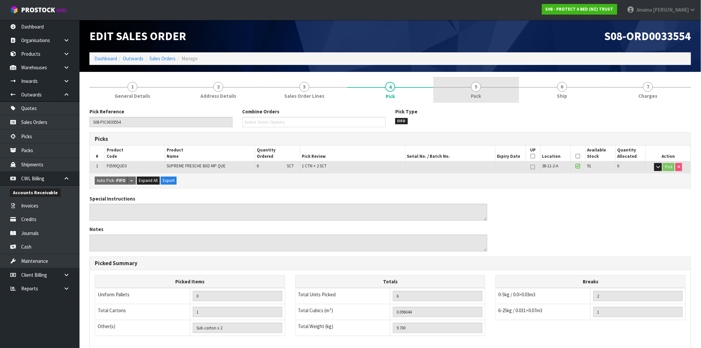
click at [467, 88] on link "5 Pack" at bounding box center [477, 90] width 86 height 26
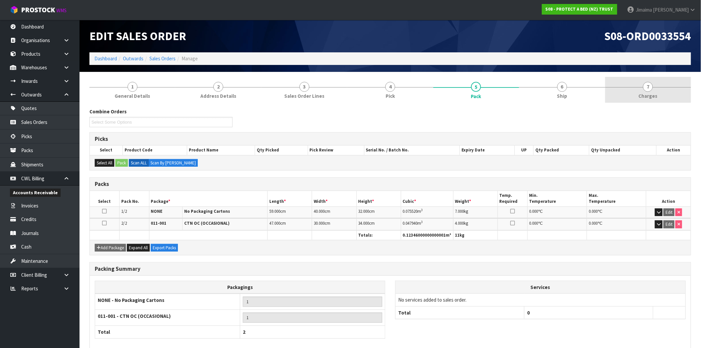
click at [689, 92] on link "7 Charges" at bounding box center [649, 90] width 86 height 26
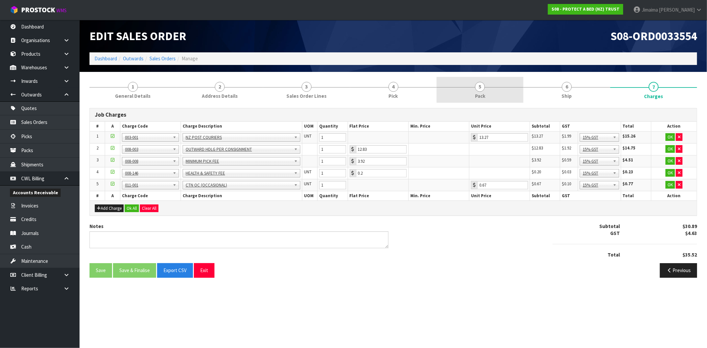
click at [478, 87] on span "5" at bounding box center [480, 87] width 10 height 10
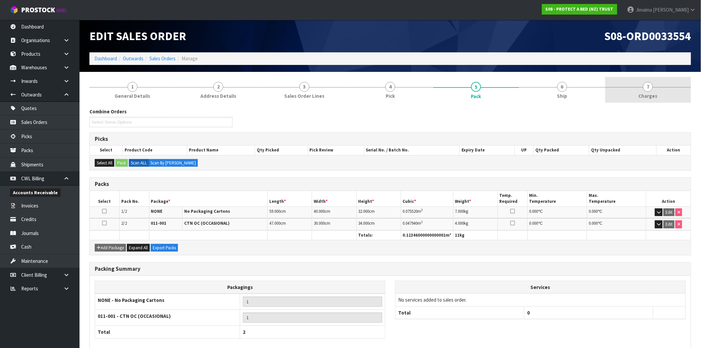
drag, startPoint x: 676, startPoint y: 93, endPoint x: 600, endPoint y: 100, distance: 76.2
click at [675, 93] on link "7 Charges" at bounding box center [649, 90] width 86 height 26
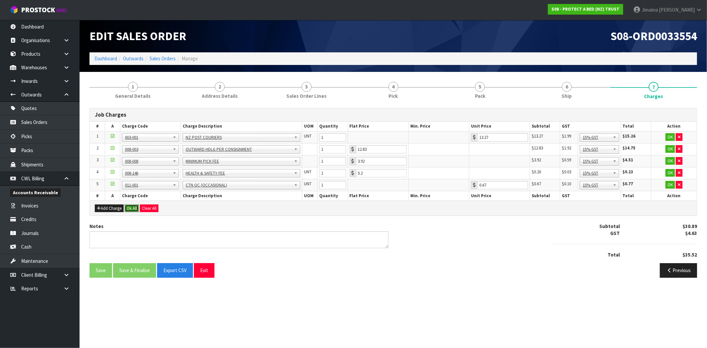
click at [128, 206] on button "Ok All" at bounding box center [132, 209] width 14 height 8
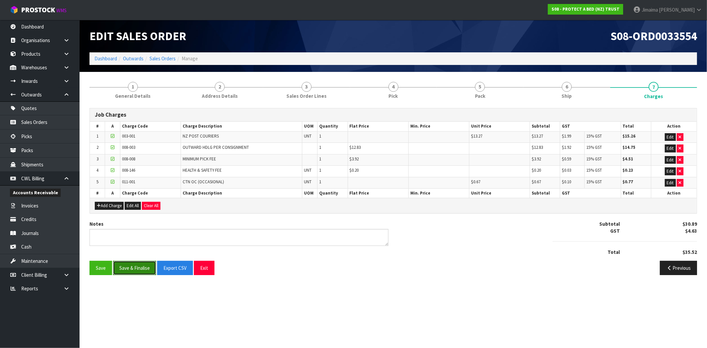
click at [133, 271] on button "Save & Finalise" at bounding box center [134, 268] width 43 height 14
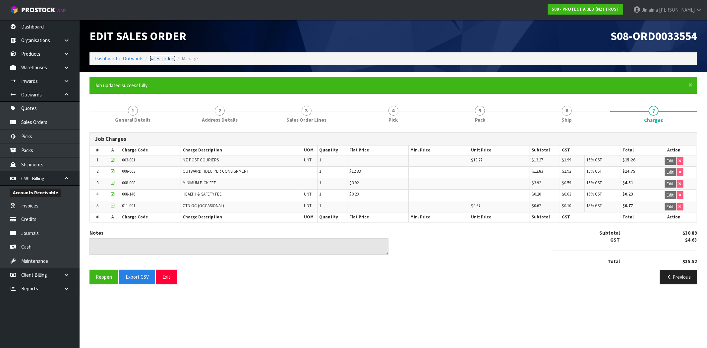
click at [167, 57] on link "Sales Orders" at bounding box center [163, 58] width 26 height 6
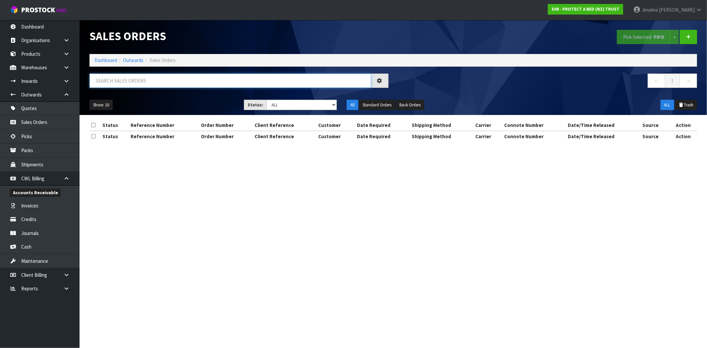
click at [137, 81] on input "text" at bounding box center [231, 81] width 282 height 14
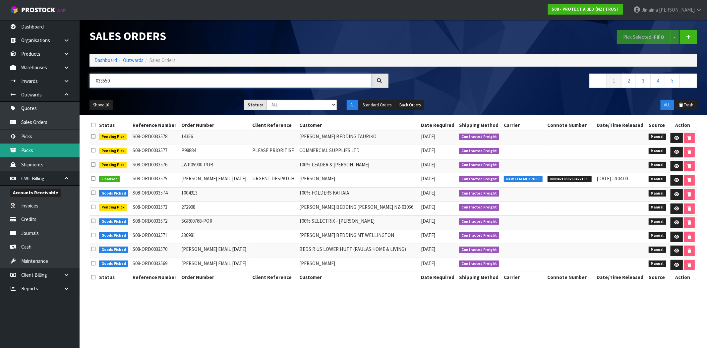
type input "033550"
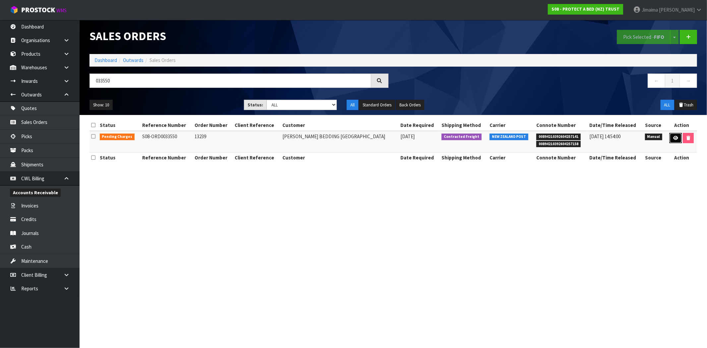
click at [671, 138] on link at bounding box center [676, 138] width 12 height 11
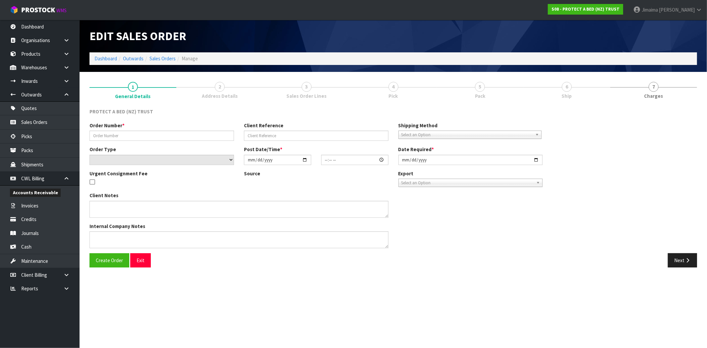
type input "13239"
select select "number:0"
type input "2025-09-25"
type input "09:33:00.000"
type input "2025-09-25"
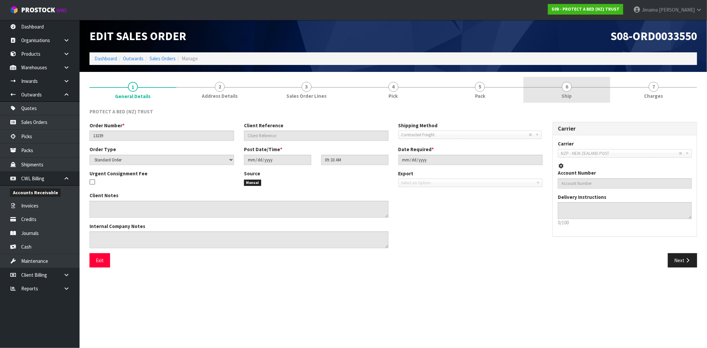
click at [586, 95] on link "6 Ship" at bounding box center [566, 90] width 87 height 26
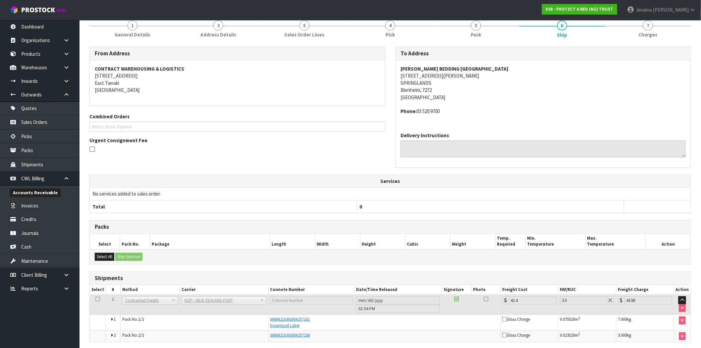
scroll to position [87, 0]
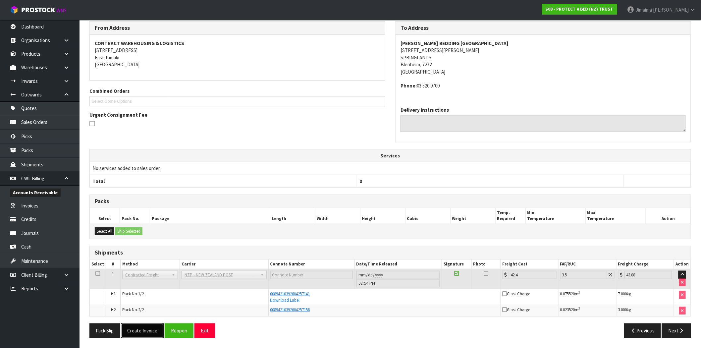
click at [151, 329] on button "Create Invoice" at bounding box center [142, 331] width 43 height 14
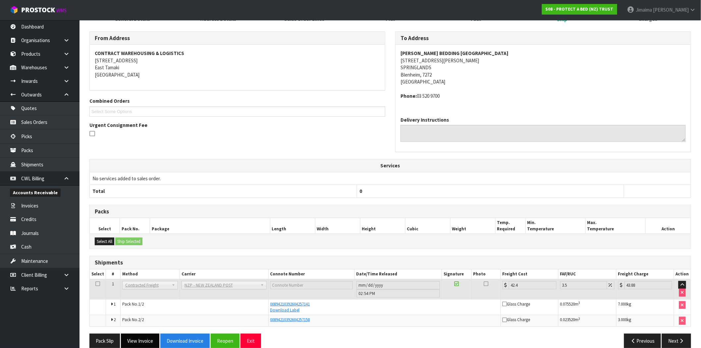
scroll to position [111, 0]
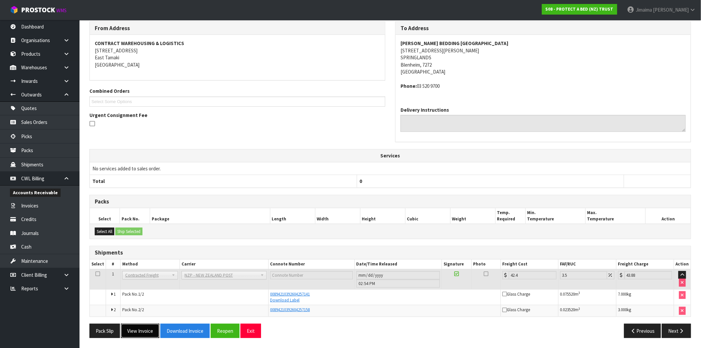
click at [136, 333] on button "View Invoice" at bounding box center [140, 331] width 38 height 14
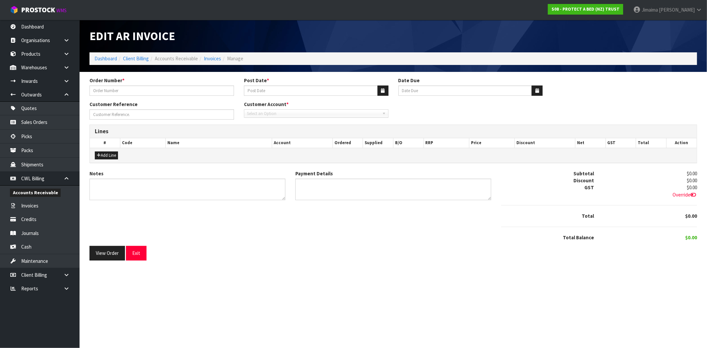
type input "13239"
type input "[DATE]"
type input "20/10/2025"
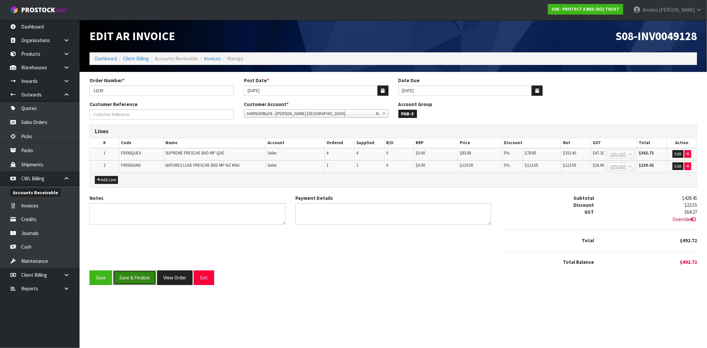
click at [147, 279] on button "Save & Finalise" at bounding box center [134, 278] width 43 height 14
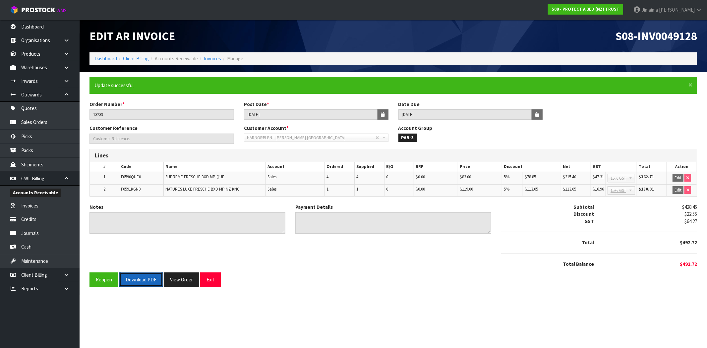
click at [147, 279] on button "Download PDF" at bounding box center [140, 280] width 43 height 14
click at [176, 283] on button "View Order" at bounding box center [181, 280] width 35 height 14
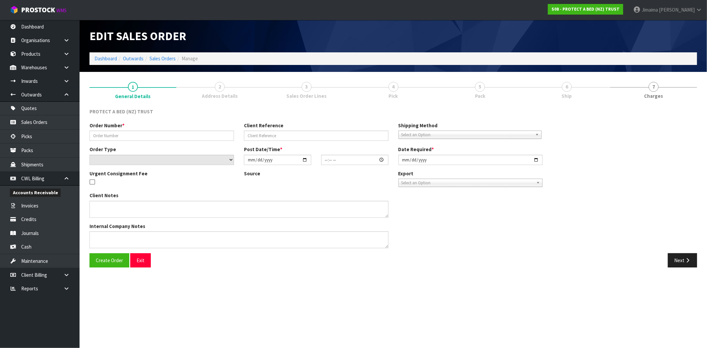
type input "13239"
select select "number:0"
type input "2025-09-25"
type input "09:33:00.000"
type input "2025-09-25"
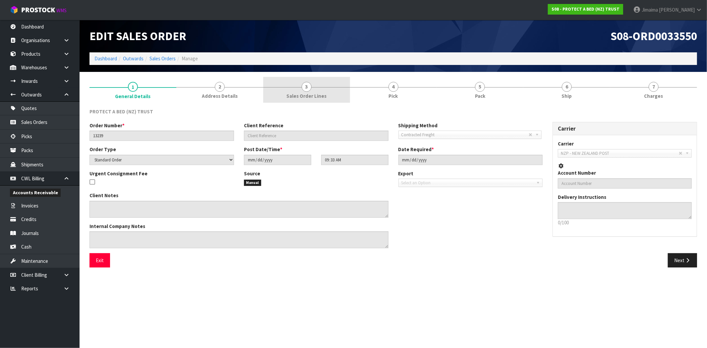
click at [295, 82] on link "3 Sales Order Lines" at bounding box center [306, 90] width 87 height 26
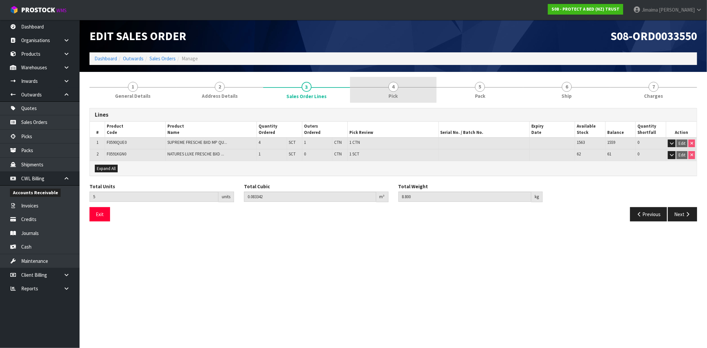
click at [380, 94] on link "4 Pick" at bounding box center [393, 90] width 87 height 26
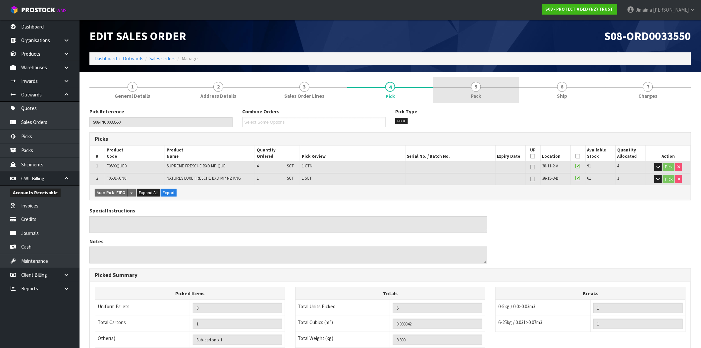
click at [488, 91] on link "5 Pack" at bounding box center [477, 90] width 86 height 26
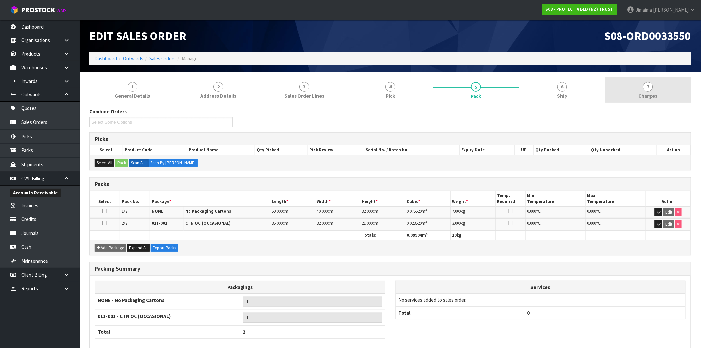
click at [644, 90] on link "7 Charges" at bounding box center [649, 90] width 86 height 26
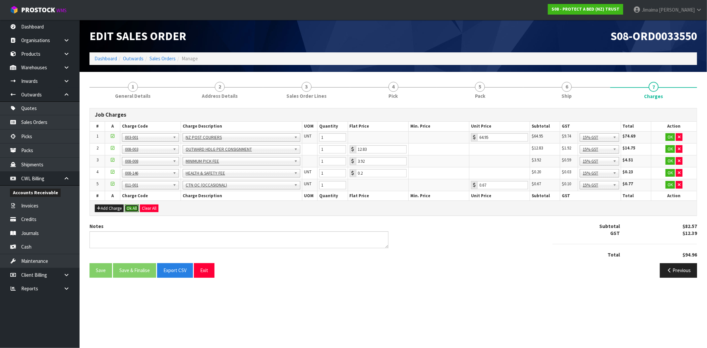
click at [134, 208] on button "Ok All" at bounding box center [132, 209] width 14 height 8
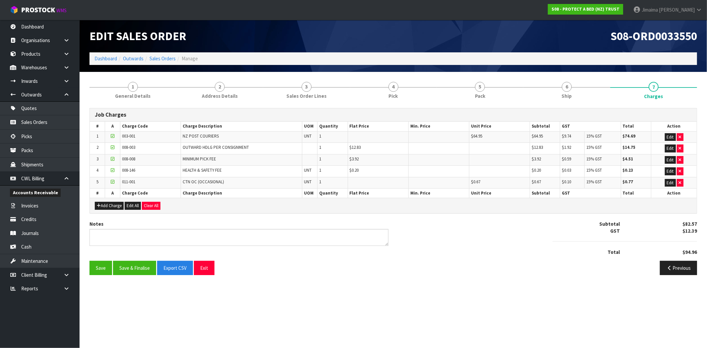
click at [133, 260] on div "Notes Subtotal $82.57 GST $12.39 Total $94.96" at bounding box center [394, 240] width 618 height 40
drag, startPoint x: 138, startPoint y: 273, endPoint x: 153, endPoint y: 245, distance: 32.5
click at [138, 273] on button "Save & Finalise" at bounding box center [134, 268] width 43 height 14
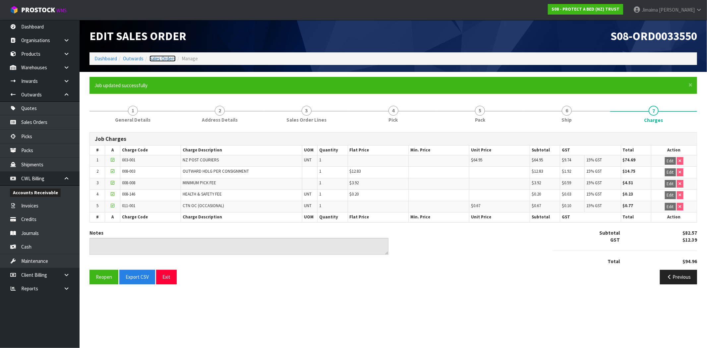
click at [155, 60] on link "Sales Orders" at bounding box center [163, 58] width 26 height 6
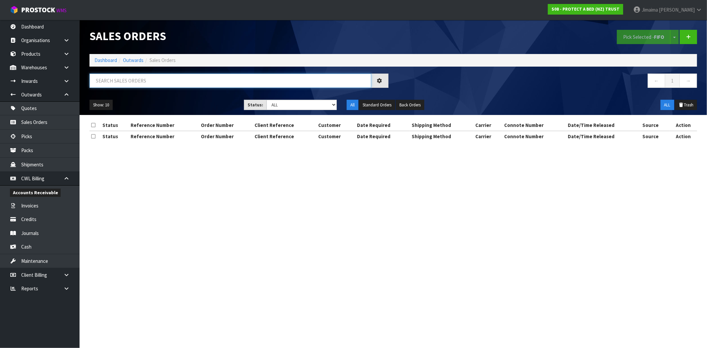
click at [141, 78] on input "text" at bounding box center [231, 81] width 282 height 14
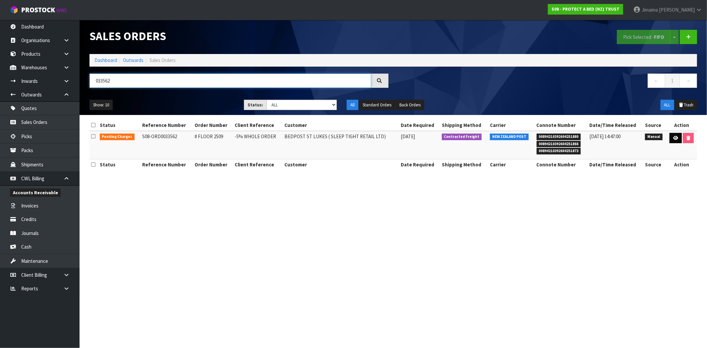
type input "033562"
click at [671, 139] on link at bounding box center [676, 138] width 12 height 11
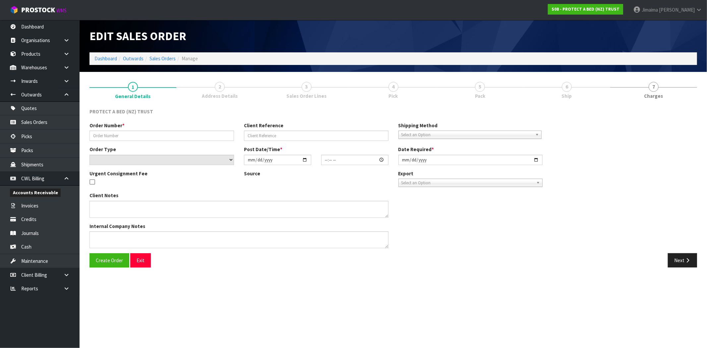
type input "# FLOOR 2509"
type input "-5% WHOLE ORDER"
select select "number:0"
type input "2025-09-25"
type input "11:45:00.000"
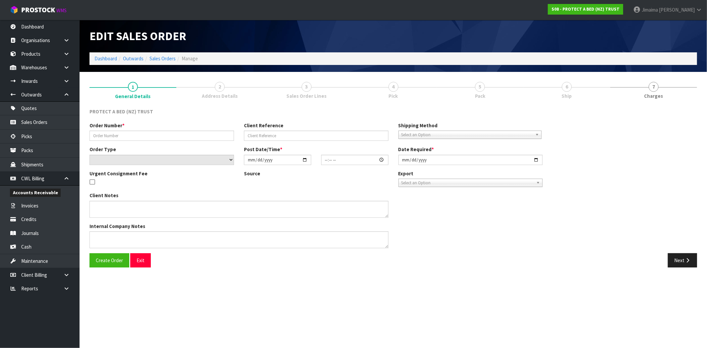
type input "2025-09-25"
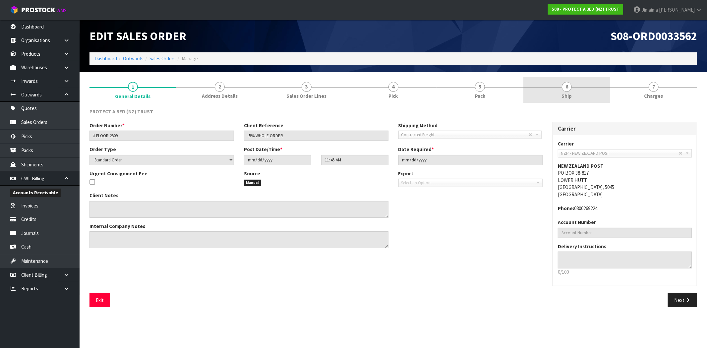
click at [561, 93] on link "6 Ship" at bounding box center [566, 90] width 87 height 26
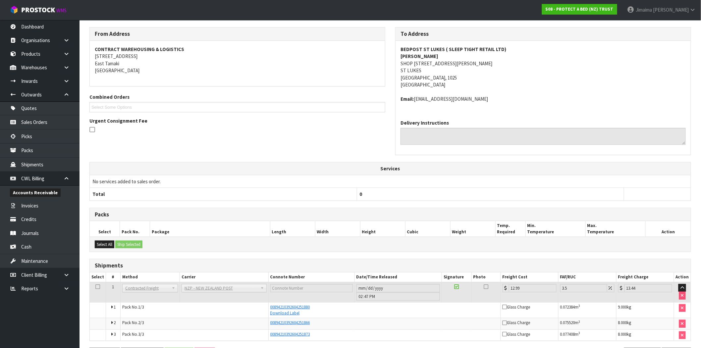
scroll to position [105, 0]
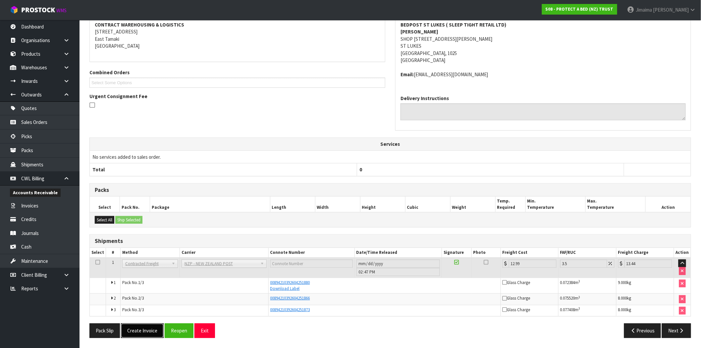
click at [157, 333] on button "Create Invoice" at bounding box center [142, 331] width 43 height 14
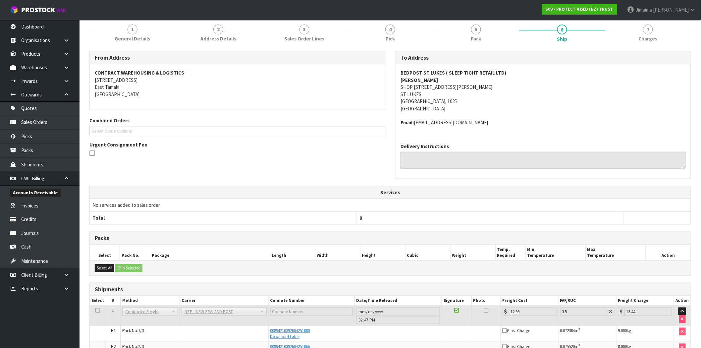
scroll to position [130, 0]
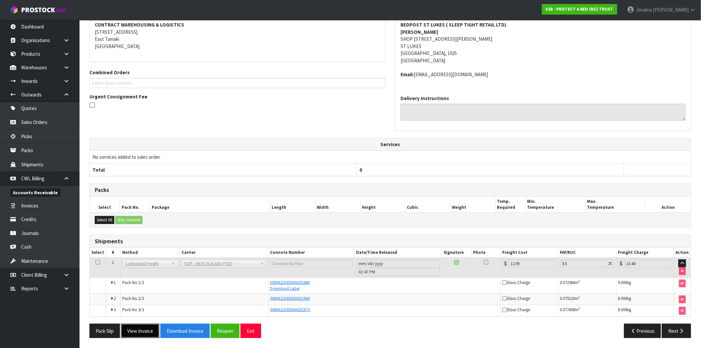
click at [147, 335] on button "View Invoice" at bounding box center [140, 331] width 38 height 14
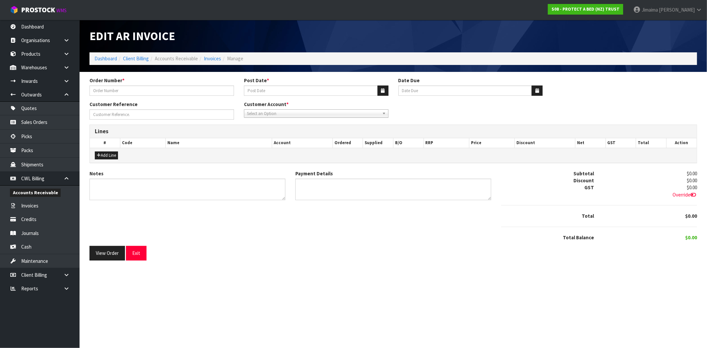
type input "# FLOOR 2509"
type input "[DATE]"
type input "20/10/2025"
type input "-5% WHOLE ORDER"
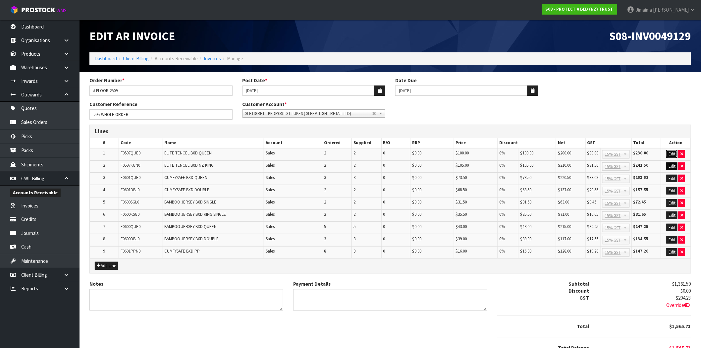
drag, startPoint x: 672, startPoint y: 153, endPoint x: 671, endPoint y: 165, distance: 11.6
click at [672, 154] on button "Edit" at bounding box center [672, 154] width 11 height 8
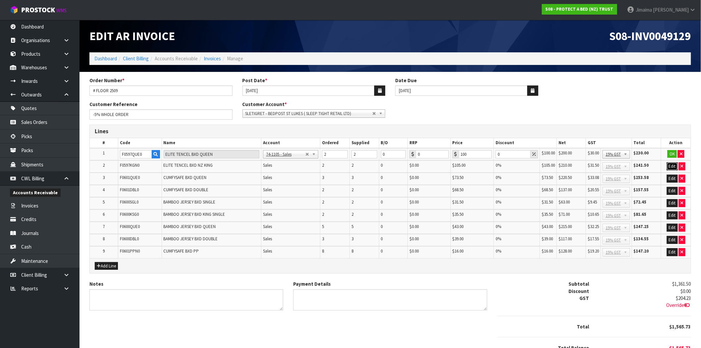
click at [671, 165] on button "Edit" at bounding box center [672, 166] width 11 height 8
click at [670, 182] on td "Edit" at bounding box center [677, 179] width 30 height 12
click at [670, 183] on td "Edit" at bounding box center [677, 179] width 30 height 12
click at [672, 180] on button "Edit" at bounding box center [672, 179] width 11 height 8
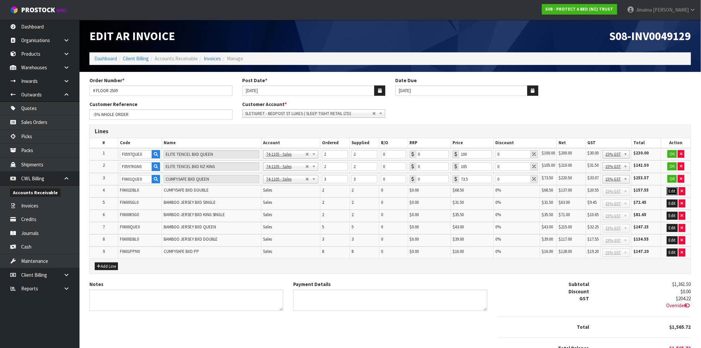
click at [672, 190] on button "Edit" at bounding box center [672, 191] width 11 height 8
click at [672, 204] on button "Edit" at bounding box center [672, 204] width 11 height 8
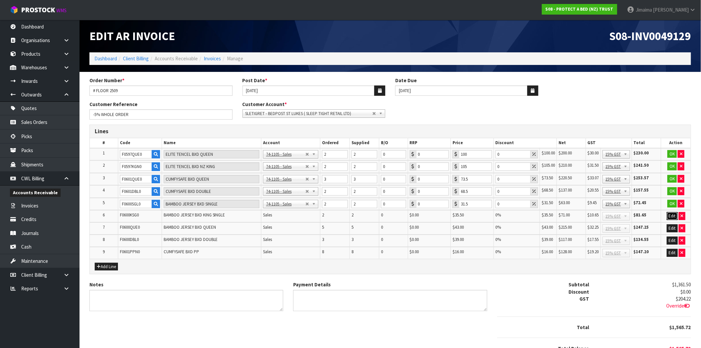
click at [671, 213] on button "Edit" at bounding box center [672, 216] width 11 height 8
drag, startPoint x: 671, startPoint y: 227, endPoint x: 671, endPoint y: 237, distance: 9.3
click at [671, 228] on button "Edit" at bounding box center [672, 229] width 11 height 8
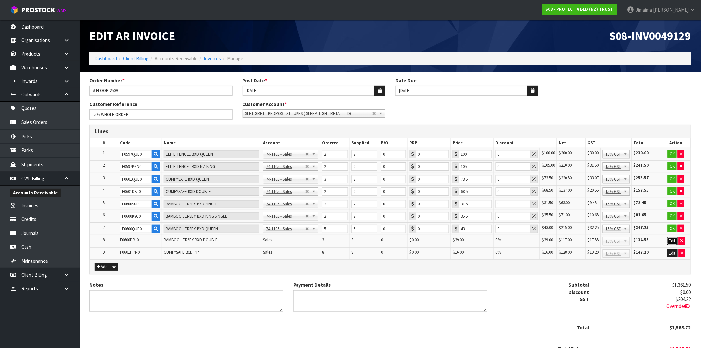
click at [672, 240] on button "Edit" at bounding box center [672, 241] width 11 height 8
click at [671, 250] on button "Edit" at bounding box center [672, 254] width 11 height 8
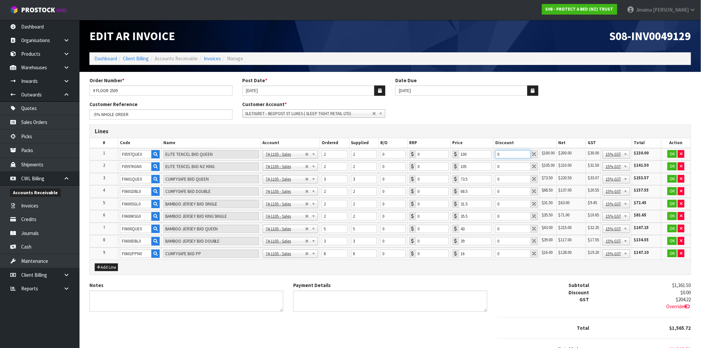
click at [501, 155] on input "0" at bounding box center [513, 154] width 35 height 8
type input "05"
click at [504, 167] on input "0" at bounding box center [513, 166] width 35 height 8
type input "05"
click at [506, 179] on input "0" at bounding box center [515, 179] width 36 height 8
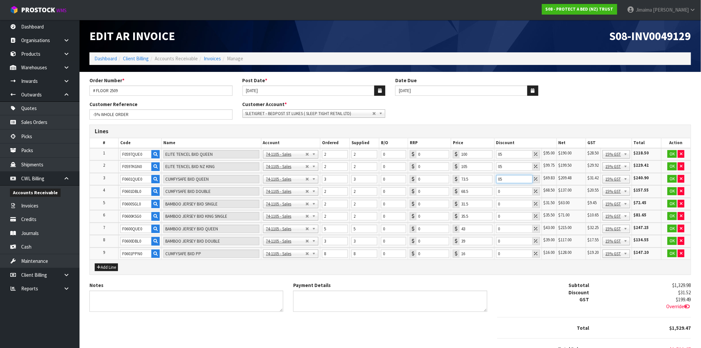
type input "05"
click at [509, 194] on input "0" at bounding box center [515, 191] width 36 height 8
type input "05"
click at [509, 200] on input "0" at bounding box center [515, 204] width 36 height 8
type input "05"
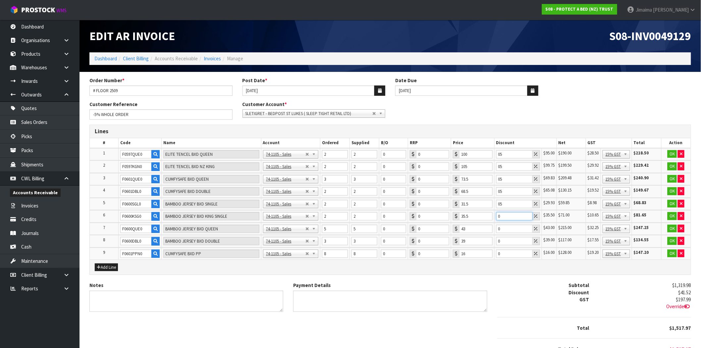
drag, startPoint x: 508, startPoint y: 216, endPoint x: 509, endPoint y: 220, distance: 3.8
click at [509, 218] on input "0" at bounding box center [515, 216] width 36 height 8
type input "05"
click at [509, 229] on input "0" at bounding box center [515, 229] width 36 height 8
type input "05"
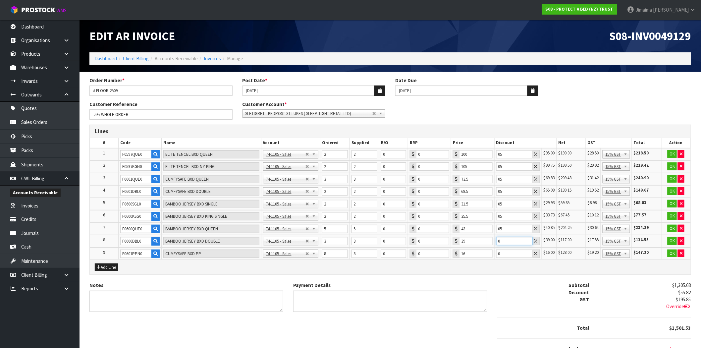
click at [508, 238] on input "0" at bounding box center [515, 241] width 36 height 8
type input "05"
click at [507, 250] on input "0" at bounding box center [515, 254] width 36 height 8
type input "05"
click at [671, 154] on button "OK" at bounding box center [672, 154] width 9 height 8
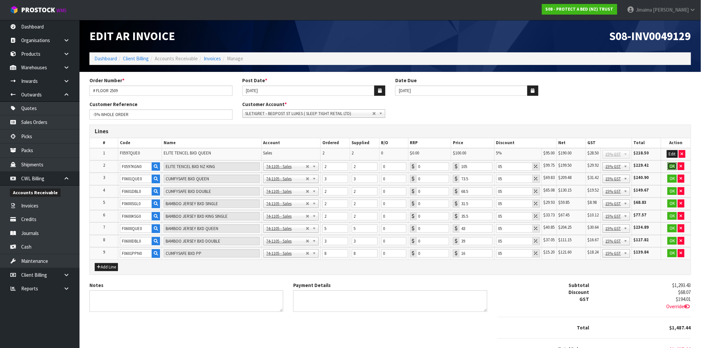
click at [672, 167] on button "OK" at bounding box center [672, 166] width 9 height 8
click at [670, 176] on button "OK" at bounding box center [672, 179] width 9 height 8
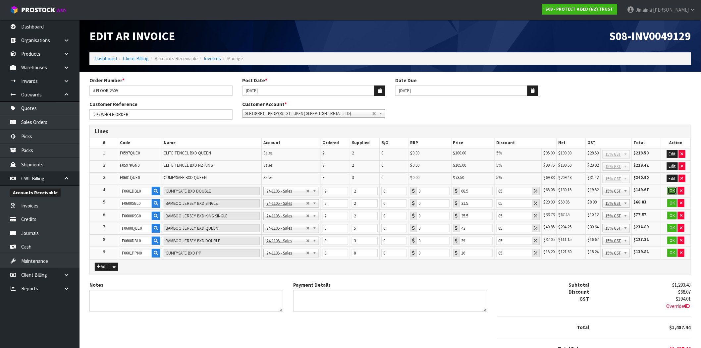
click at [672, 190] on button "OK" at bounding box center [672, 191] width 9 height 8
click at [672, 203] on button "OK" at bounding box center [672, 203] width 9 height 8
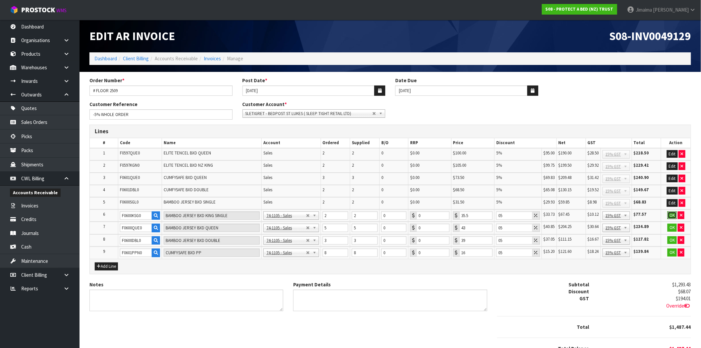
click at [672, 213] on button "OK" at bounding box center [672, 216] width 9 height 8
click at [671, 226] on button "OK" at bounding box center [672, 228] width 9 height 8
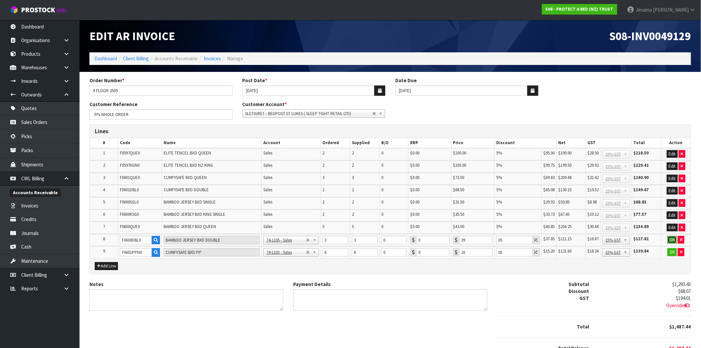
click at [671, 236] on button "OK" at bounding box center [672, 240] width 9 height 8
click at [674, 251] on button "OK" at bounding box center [672, 252] width 9 height 8
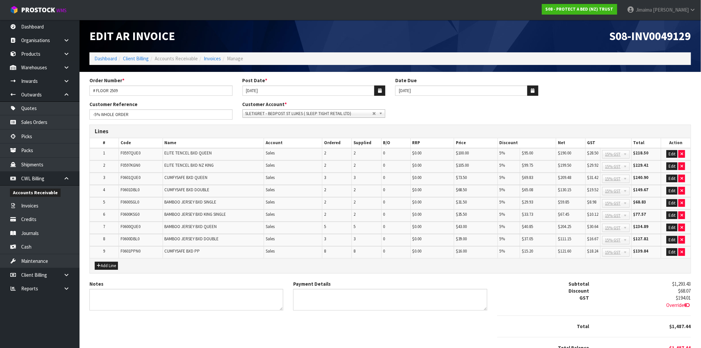
scroll to position [30, 0]
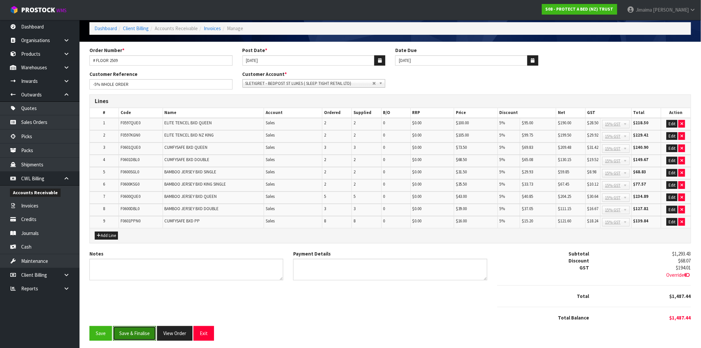
click at [141, 326] on button "Save & Finalise" at bounding box center [134, 333] width 43 height 14
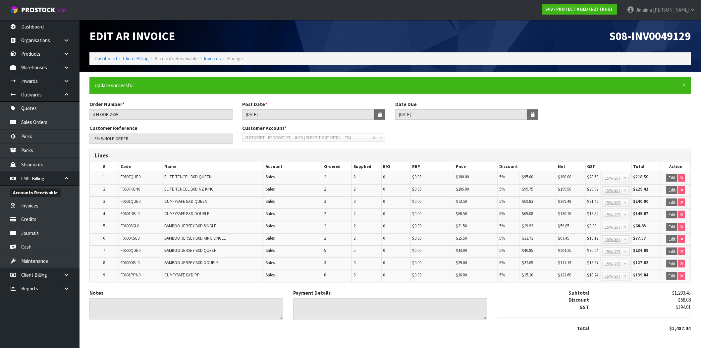
scroll to position [32, 0]
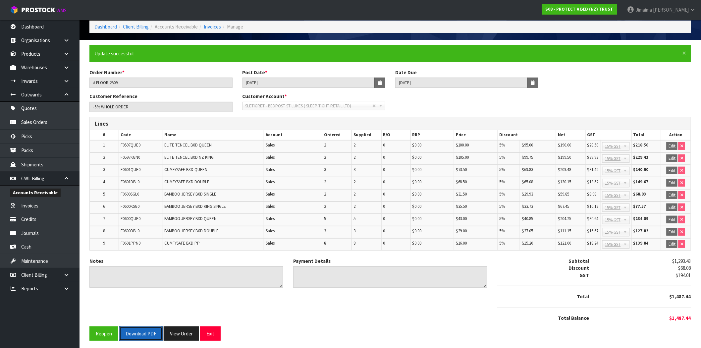
click at [140, 327] on button "Download PDF" at bounding box center [140, 334] width 43 height 14
click at [182, 334] on button "View Order" at bounding box center [181, 334] width 35 height 14
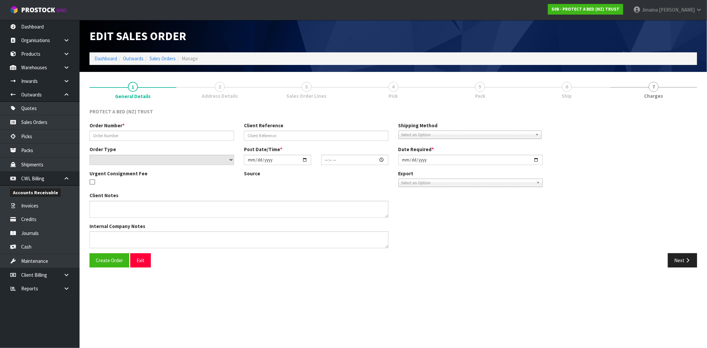
type input "# FLOOR 2509"
type input "-5% WHOLE ORDER"
select select "number:0"
type input "2025-09-25"
type input "11:45:00.000"
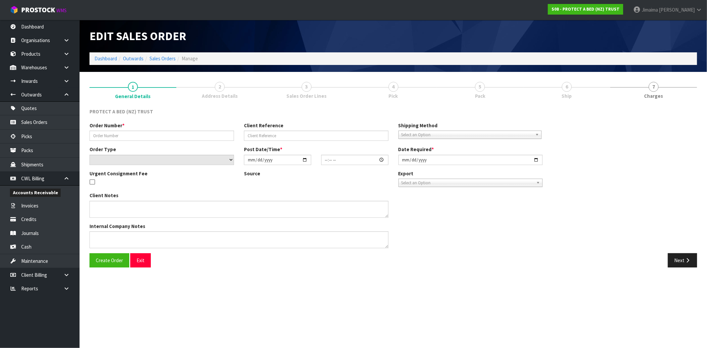
type input "2025-09-25"
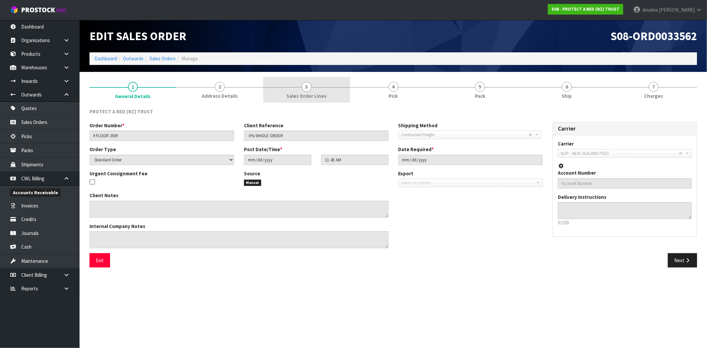
click at [315, 97] on span "Sales Order Lines" at bounding box center [306, 95] width 40 height 7
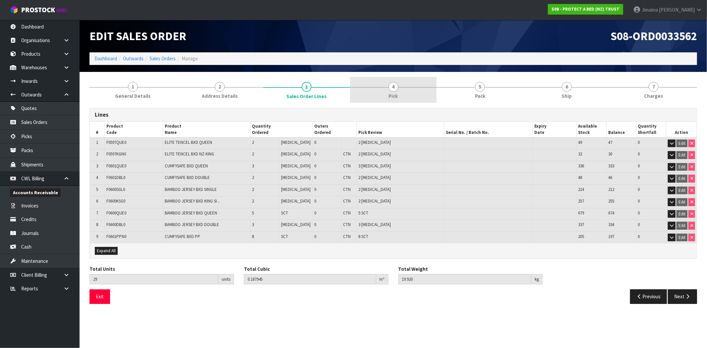
click at [382, 88] on link "4 Pick" at bounding box center [393, 90] width 87 height 26
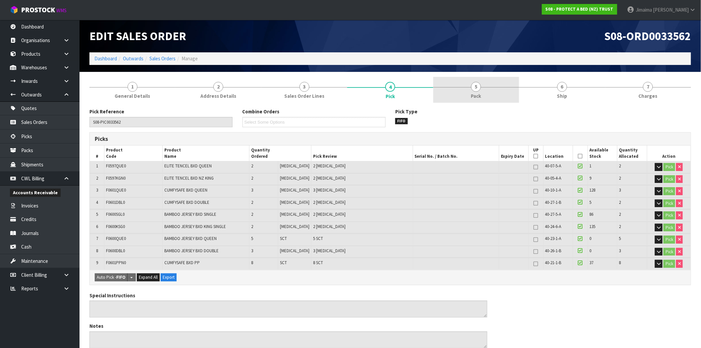
click at [449, 80] on link "5 Pack" at bounding box center [477, 90] width 86 height 26
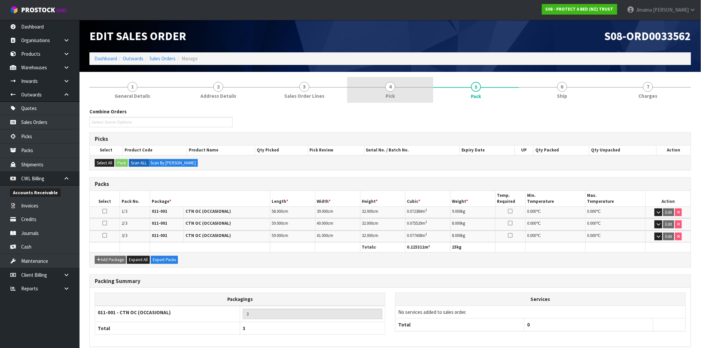
click at [422, 91] on link "4 Pick" at bounding box center [390, 90] width 86 height 26
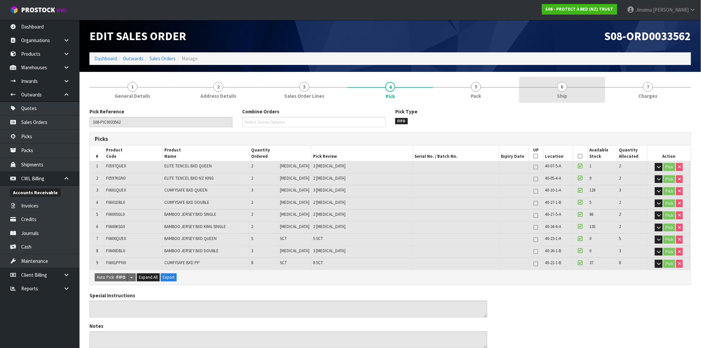
click at [568, 87] on link "6 Ship" at bounding box center [562, 90] width 86 height 26
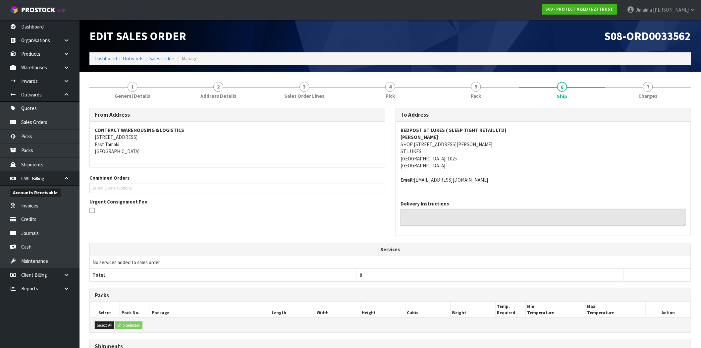
click at [664, 82] on link "7 Charges" at bounding box center [649, 90] width 86 height 26
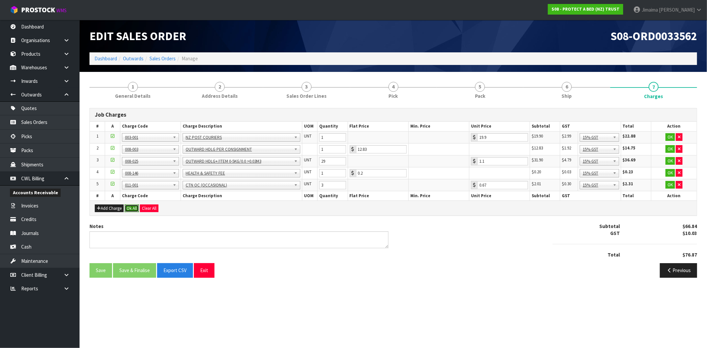
click at [135, 207] on button "Ok All" at bounding box center [132, 209] width 14 height 8
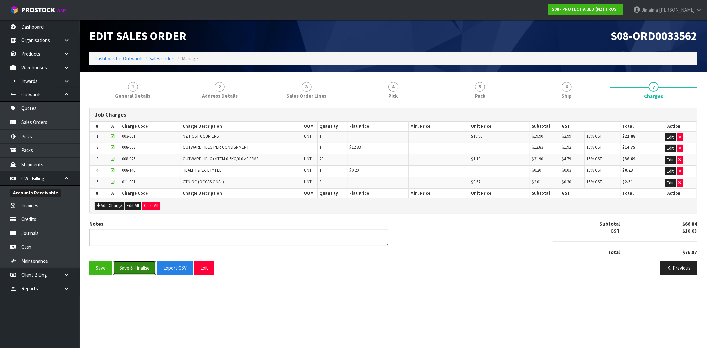
click at [145, 273] on button "Save & Finalise" at bounding box center [134, 268] width 43 height 14
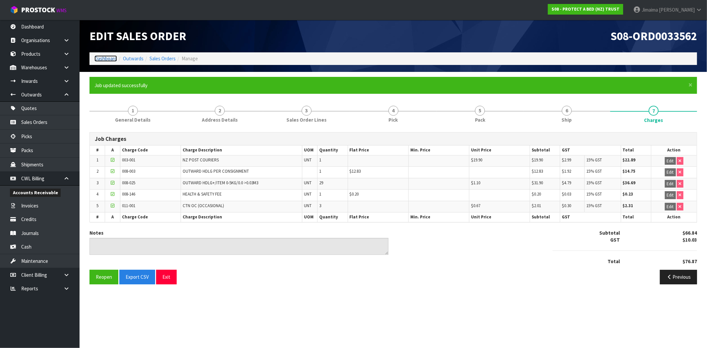
drag, startPoint x: 104, startPoint y: 56, endPoint x: 121, endPoint y: 58, distance: 16.7
click at [104, 56] on link "Dashboard" at bounding box center [105, 58] width 23 height 6
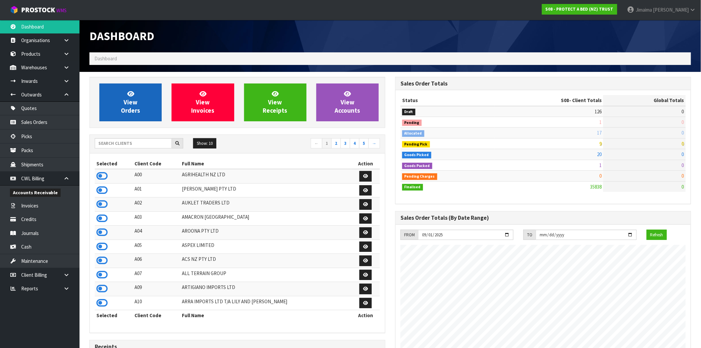
scroll to position [502, 306]
click at [117, 93] on link "View Orders" at bounding box center [130, 103] width 62 height 38
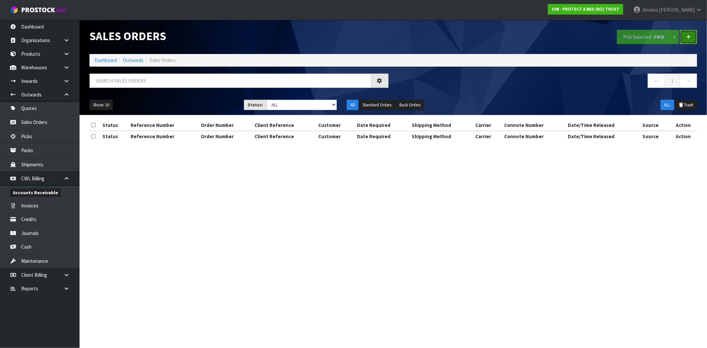
click at [691, 38] on link at bounding box center [688, 37] width 17 height 14
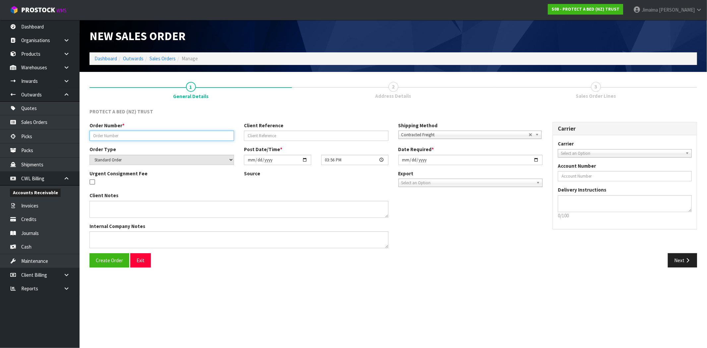
click at [144, 138] on input "text" at bounding box center [162, 136] width 145 height 10
paste input "28009907"
type input "28009907"
click at [112, 257] on span "Create Order" at bounding box center [109, 260] width 27 height 6
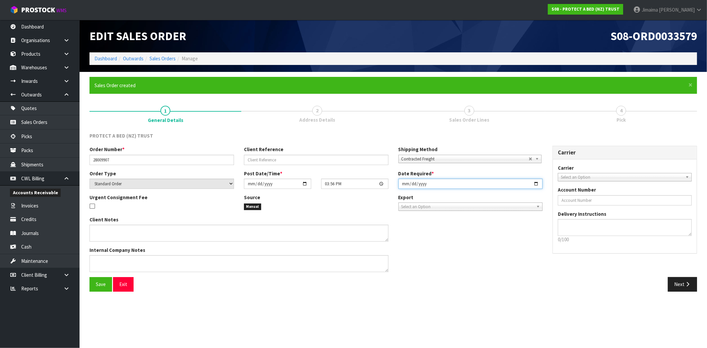
click at [535, 185] on input "2025-09-26" at bounding box center [470, 184] width 145 height 10
type input "2025-09-29"
click at [692, 280] on button "Next" at bounding box center [682, 284] width 29 height 14
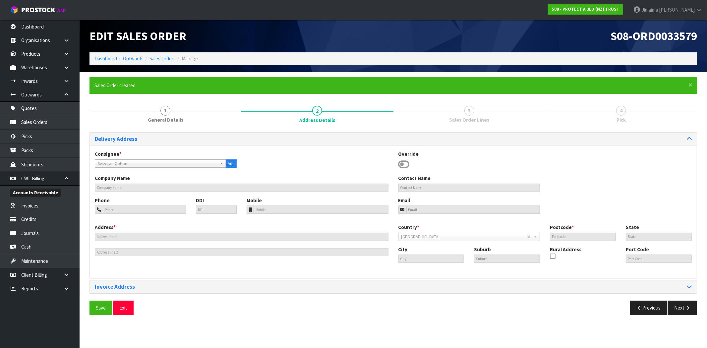
click at [160, 164] on span "Select an Option" at bounding box center [157, 164] width 119 height 8
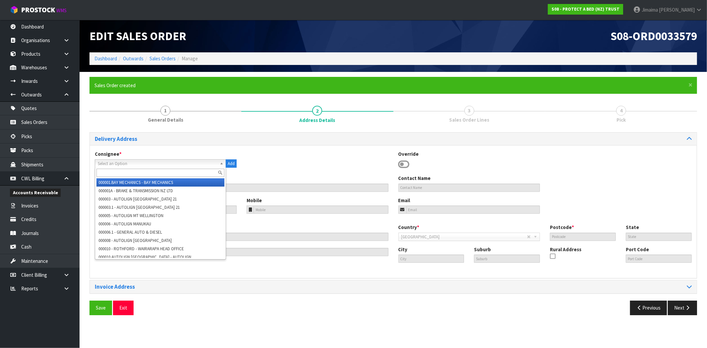
click at [146, 171] on input "text" at bounding box center [160, 173] width 128 height 8
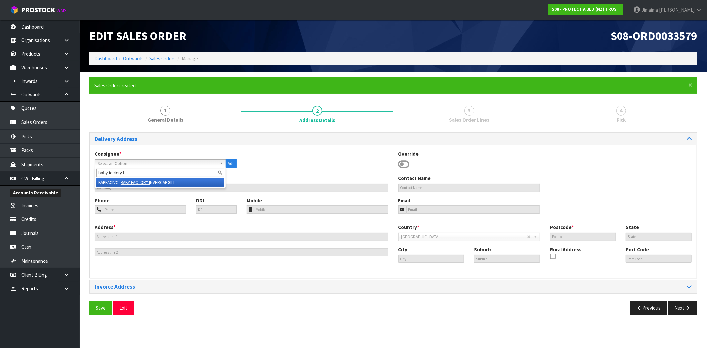
type input "baby factory i"
click at [150, 179] on li "BABFACIVC - BABY FACTORY I NVERCARGILL" at bounding box center [160, 182] width 128 height 8
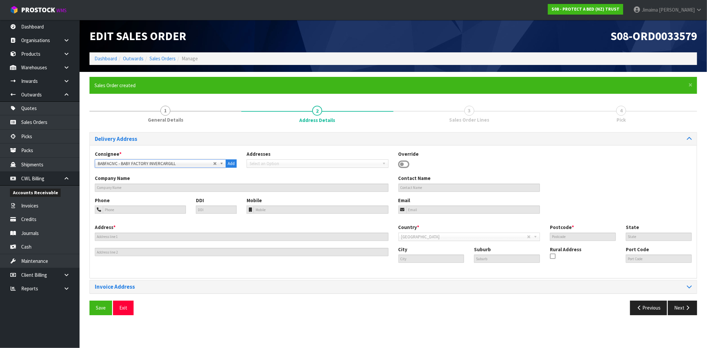
type input "BABY FACTORY INVERCARGILL"
type input "79 YARROW STREET"
type input "9810"
type input "STL"
type input "INVERCARGILL"
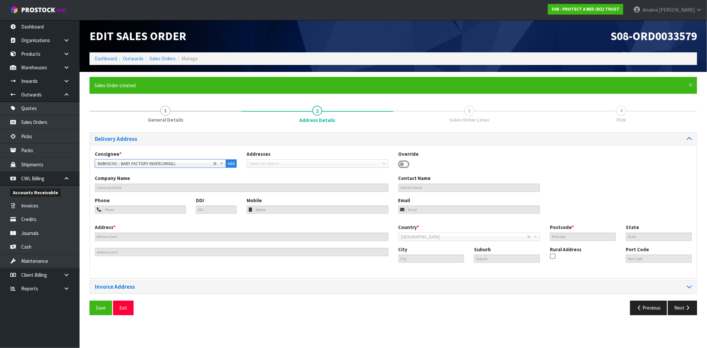
type input "INVERCARGILL"
drag, startPoint x: 102, startPoint y: 314, endPoint x: 165, endPoint y: 323, distance: 63.6
click at [102, 314] on button "Save" at bounding box center [101, 308] width 23 height 14
click at [694, 306] on button "Next" at bounding box center [682, 308] width 29 height 14
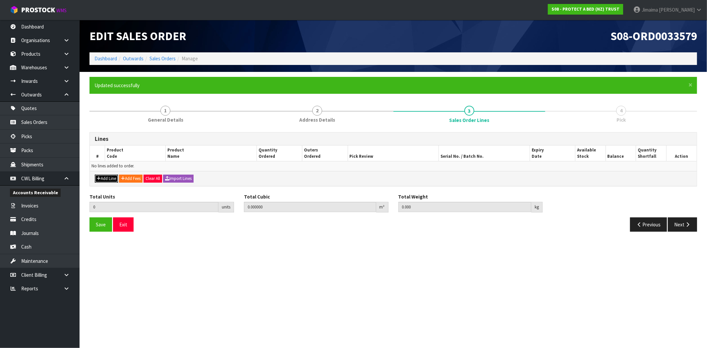
click at [101, 181] on button "Add Line" at bounding box center [106, 179] width 23 height 8
type input "0"
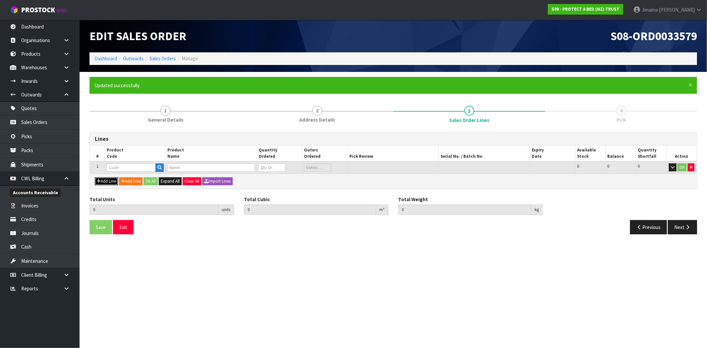
click at [101, 181] on button "Add Line" at bounding box center [106, 181] width 23 height 8
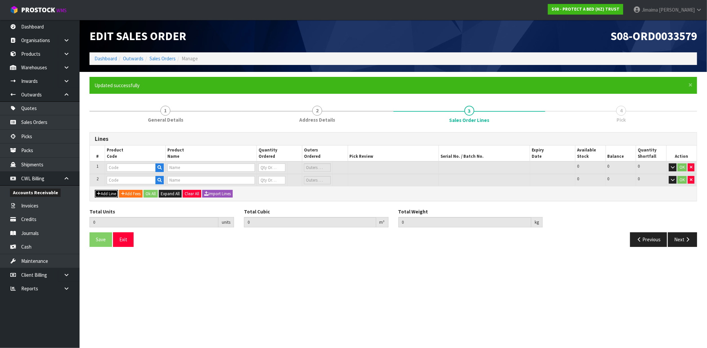
click at [111, 193] on button "Add Line" at bounding box center [106, 194] width 23 height 8
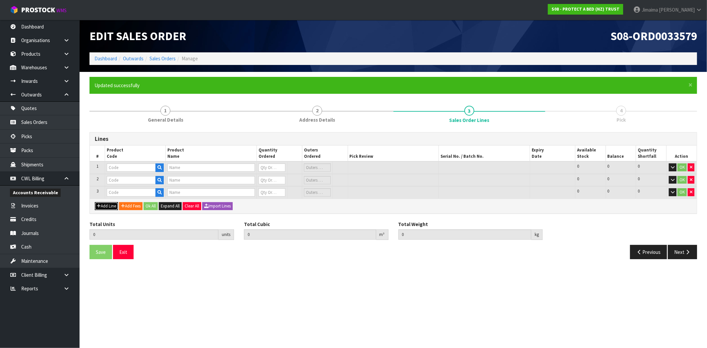
drag, startPoint x: 109, startPoint y: 204, endPoint x: 109, endPoint y: 211, distance: 7.3
click at [109, 204] on button "Add Line" at bounding box center [106, 206] width 23 height 8
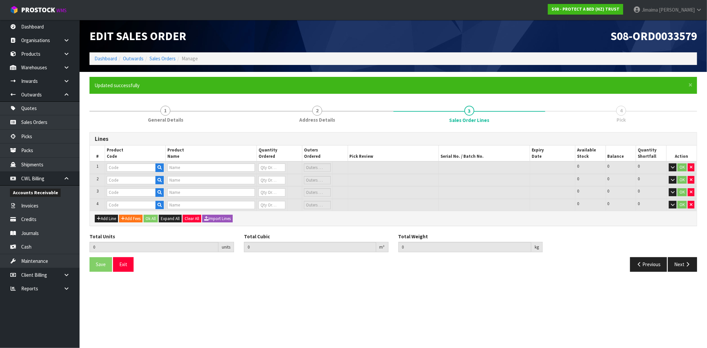
click at [109, 211] on div "Add Line Add Fees Ok All Expand All Clear All Import Lines" at bounding box center [393, 218] width 607 height 15
click at [107, 219] on button "Add Line" at bounding box center [106, 219] width 23 height 8
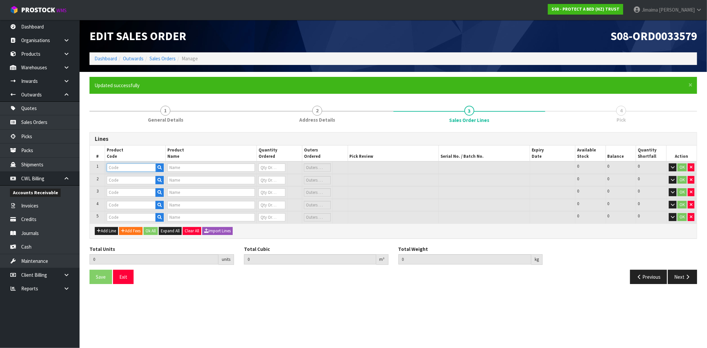
paste input "22071"
click at [123, 166] on input "text" at bounding box center [131, 167] width 49 height 8
type input "22071"
type input "INFANT FITTED BASSINETTE 45X80 COTTON"
type input "0"
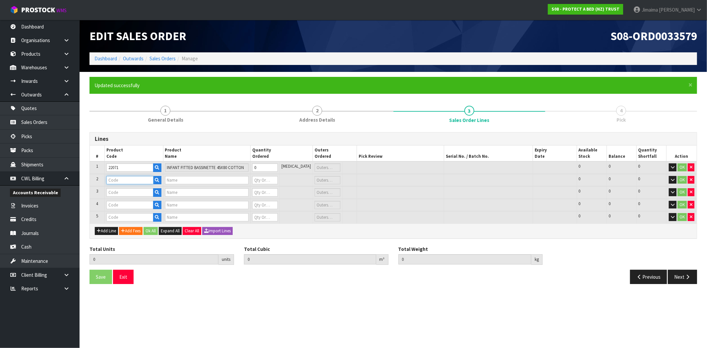
click at [130, 180] on input "text" at bounding box center [129, 180] width 47 height 8
paste input "22171"
type input "22171"
type input "INFANT BASSINETTE COTTON QUILTED"
type input "0"
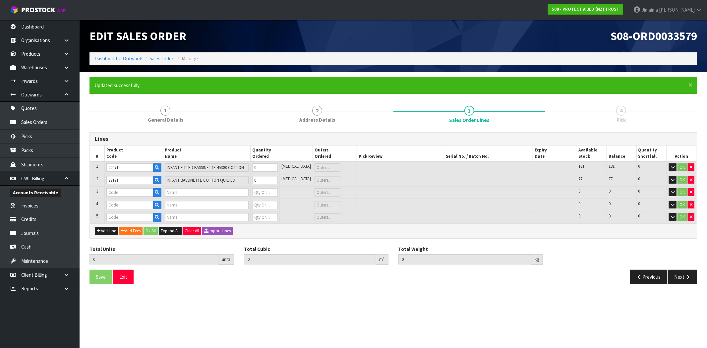
drag, startPoint x: 125, startPoint y: 198, endPoint x: 129, endPoint y: 194, distance: 5.9
click at [124, 199] on td at bounding box center [133, 205] width 59 height 13
paste input "31100"
click at [129, 194] on input "text" at bounding box center [129, 192] width 47 height 8
type input "31100"
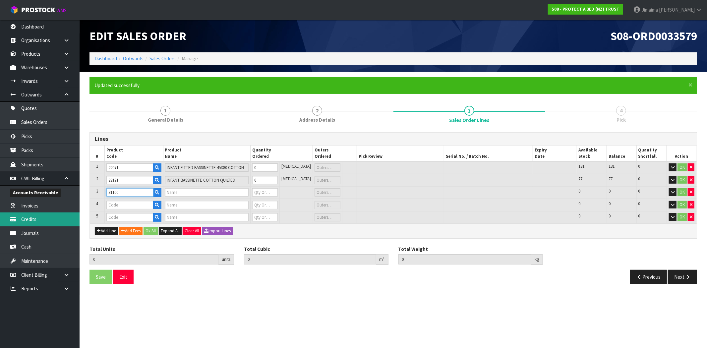
type input "DRAW SHEET/LINEN SINGLE"
type input "0"
type input "31100"
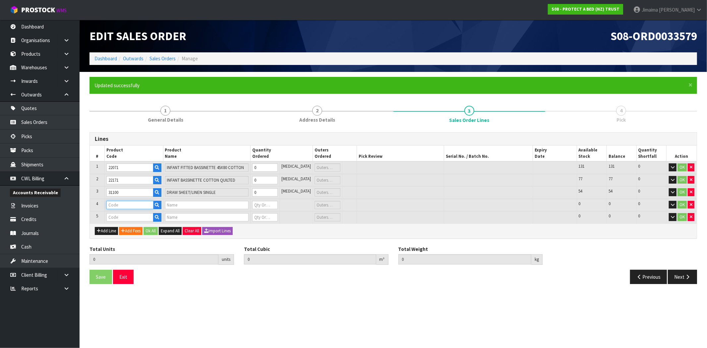
drag, startPoint x: 119, startPoint y: 202, endPoint x: 111, endPoint y: 209, distance: 9.9
click at [118, 202] on input "text" at bounding box center [129, 205] width 47 height 8
paste input "22031"
type input "22031"
type input "INFANT FITTED COT 130X68 COTTON QUILTED"
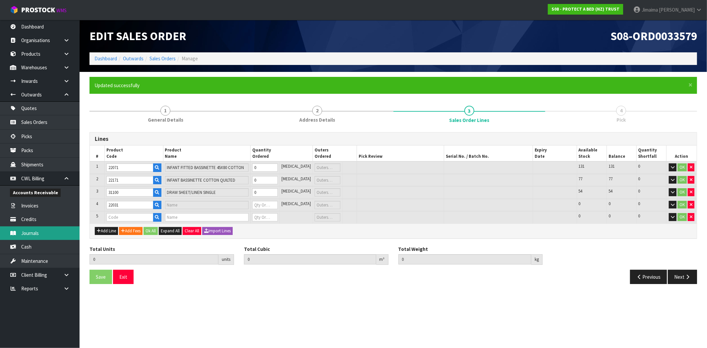
type input "0"
paste input "22037"
type input "22037"
click at [150, 215] on input "22037" at bounding box center [129, 217] width 47 height 8
type input "0.000000"
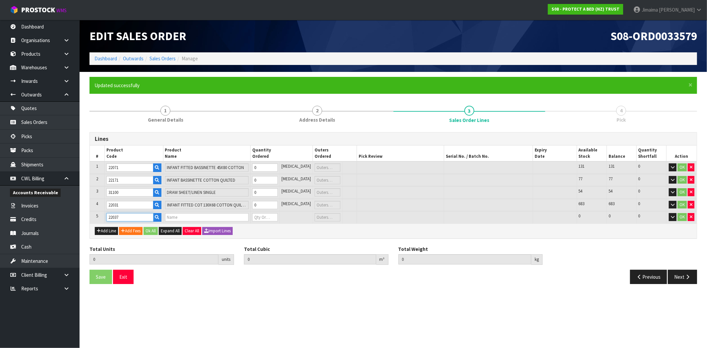
type input "0.000"
type input "INFANT STRAP COT 130X68 SINGLE"
type input "0"
type input "22037"
click at [271, 168] on input "0" at bounding box center [265, 167] width 26 height 8
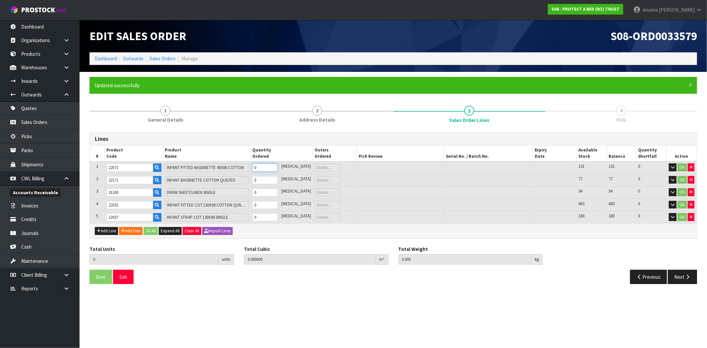
type input "2"
type input "0.0036"
type input "0.52"
type input "2"
click at [273, 185] on td "0" at bounding box center [264, 180] width 29 height 13
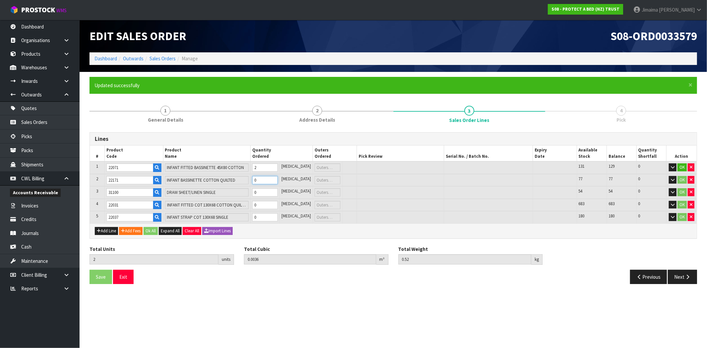
click at [271, 181] on input "0" at bounding box center [265, 180] width 26 height 8
type input "4"
type input "0.00885"
type input "1.38"
type input "2"
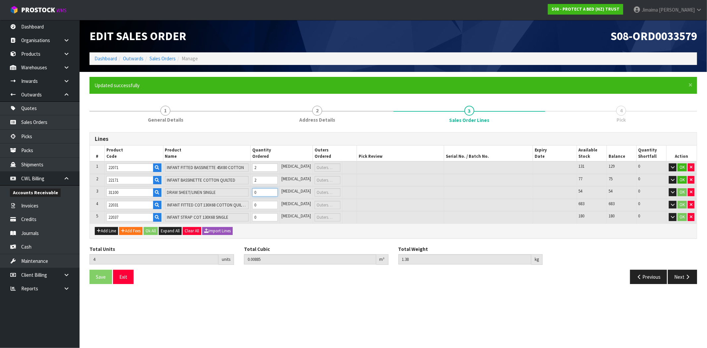
click at [268, 190] on input "0" at bounding box center [265, 192] width 26 height 8
click at [269, 206] on input "0" at bounding box center [265, 205] width 26 height 8
click at [268, 213] on input "0" at bounding box center [265, 217] width 26 height 8
click at [150, 230] on button "Ok All" at bounding box center [151, 231] width 14 height 8
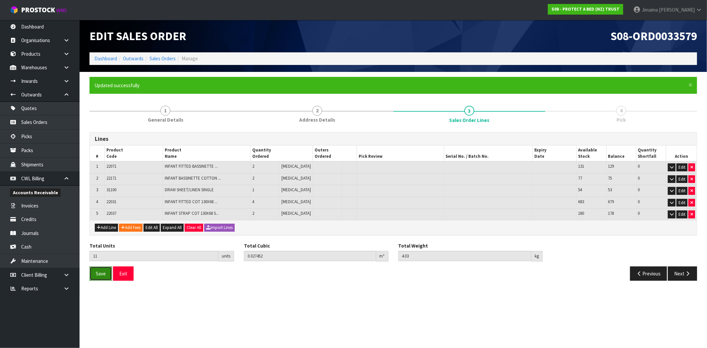
click at [104, 272] on span "Save" at bounding box center [101, 274] width 10 height 6
click at [678, 214] on button "Edit" at bounding box center [682, 215] width 11 height 8
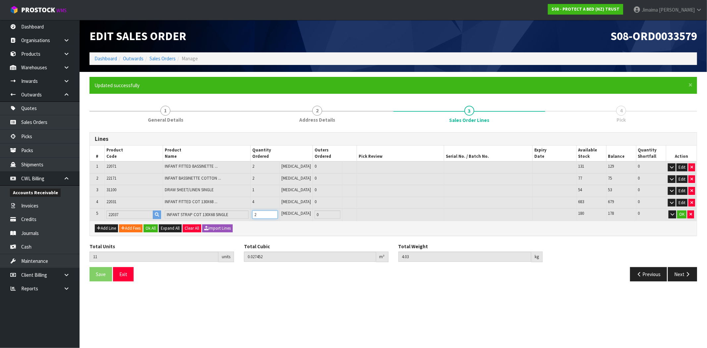
click at [250, 215] on tr "5 22037 INFANT STRAP COT 130X68 SINGLE 2 PCE 0 180 178 0 OK" at bounding box center [393, 215] width 607 height 12
click at [681, 213] on button "OK" at bounding box center [681, 215] width 9 height 8
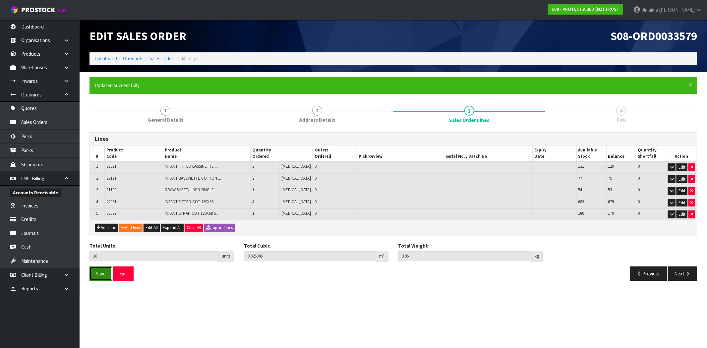
click at [97, 268] on button "Save" at bounding box center [101, 274] width 23 height 14
click at [174, 129] on div "Lines # Product Code Product Name Quantity Ordered Outers Ordered Pick Review S…" at bounding box center [394, 206] width 608 height 159
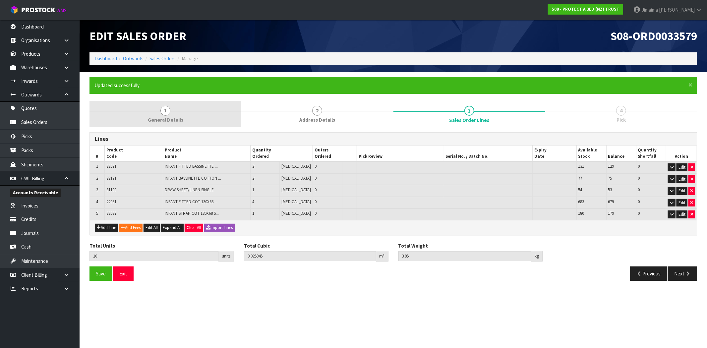
click at [171, 110] on link "1 General Details" at bounding box center [166, 114] width 152 height 26
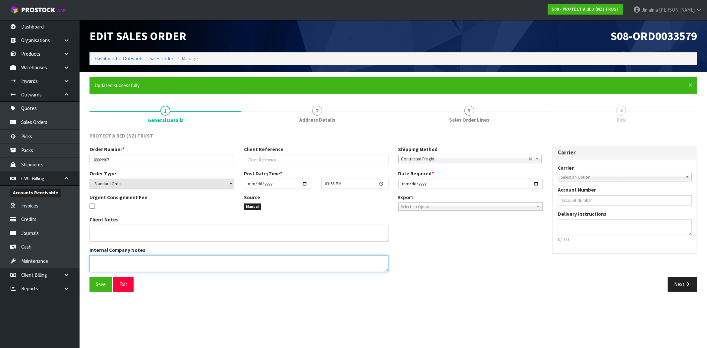
click at [132, 257] on textarea at bounding box center [239, 263] width 299 height 17
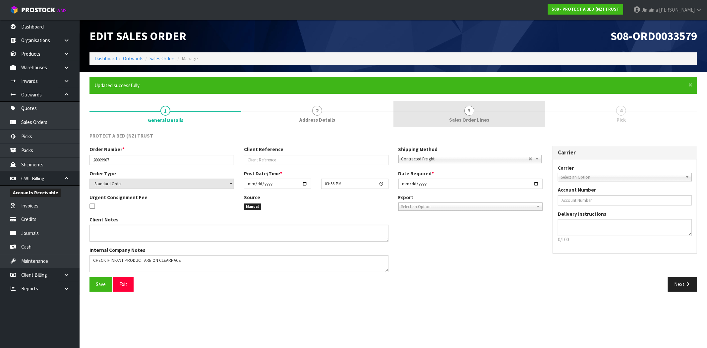
click at [440, 111] on div at bounding box center [470, 111] width 152 height 0
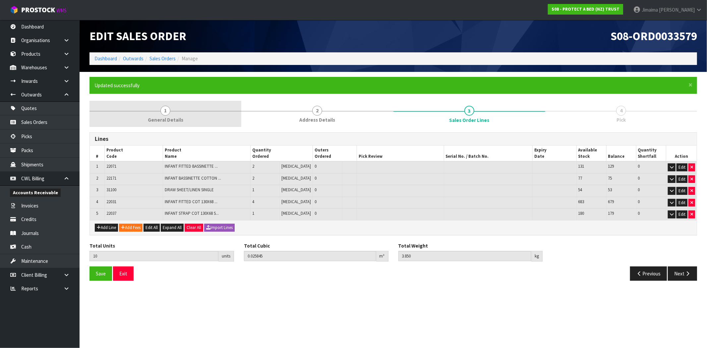
click at [169, 110] on span "1" at bounding box center [165, 111] width 10 height 10
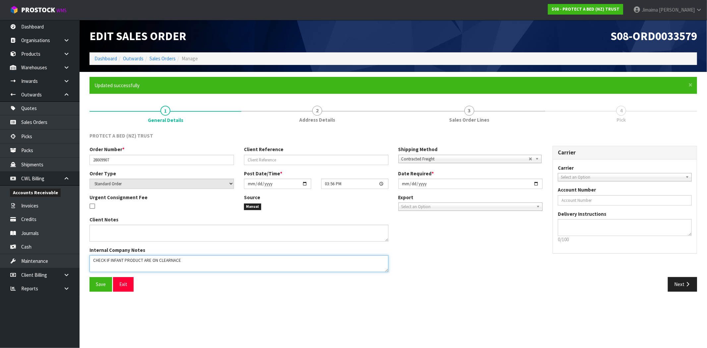
drag, startPoint x: 182, startPoint y: 263, endPoint x: 186, endPoint y: 262, distance: 3.4
click at [181, 262] on textarea at bounding box center [239, 263] width 299 height 17
paste textarea "MINIMUM ORDER VALUE OF $50.00. FREIGHT WILL BE CHARGED IF THE ORDER VALUE BETWE…"
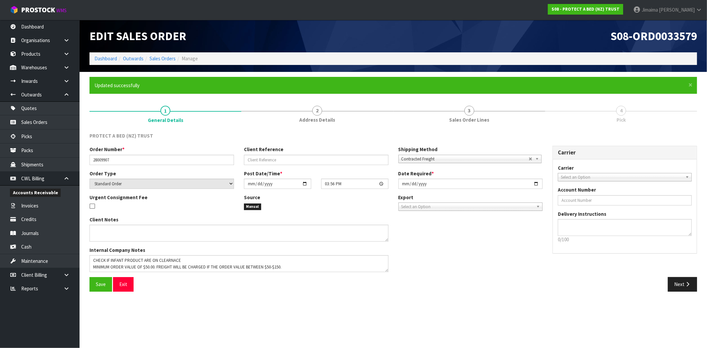
click at [541, 283] on div "Next" at bounding box center [548, 284] width 309 height 14
click at [511, 236] on div "Client Notes Internal Company Notes" at bounding box center [316, 246] width 463 height 61
click at [95, 287] on button "Save" at bounding box center [101, 284] width 23 height 14
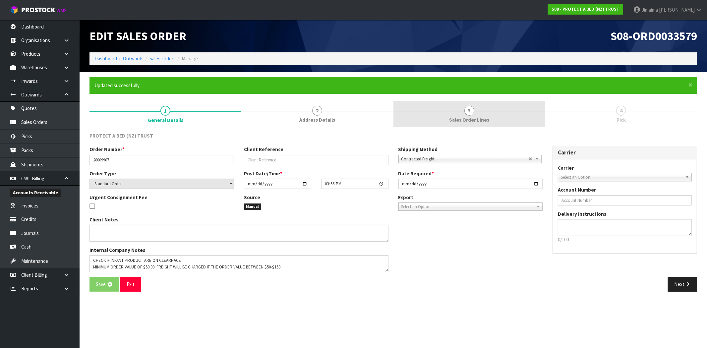
drag, startPoint x: 464, startPoint y: 125, endPoint x: 478, endPoint y: 135, distance: 16.9
click at [465, 125] on link "3 Sales Order Lines" at bounding box center [470, 114] width 152 height 26
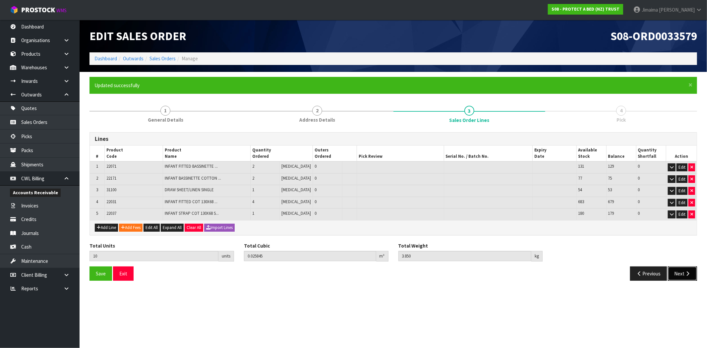
click at [674, 268] on button "Next" at bounding box center [682, 274] width 29 height 14
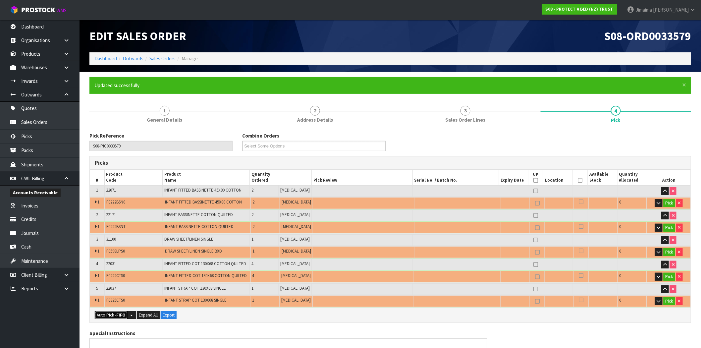
click at [115, 313] on button "Auto Pick - FIFO" at bounding box center [111, 315] width 33 height 8
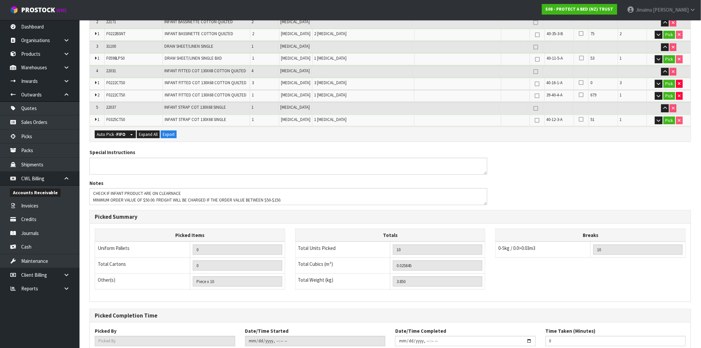
scroll to position [177, 0]
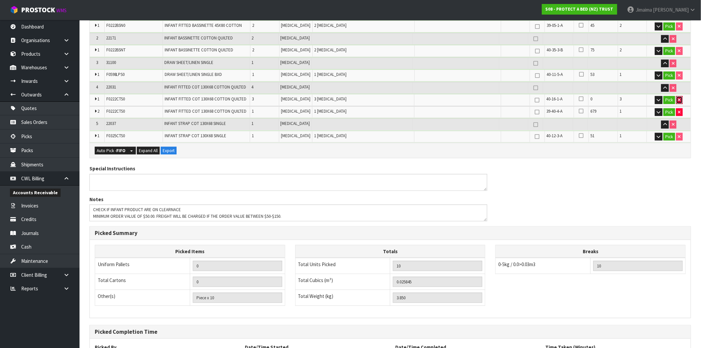
click at [680, 97] on button "button" at bounding box center [680, 100] width 7 height 8
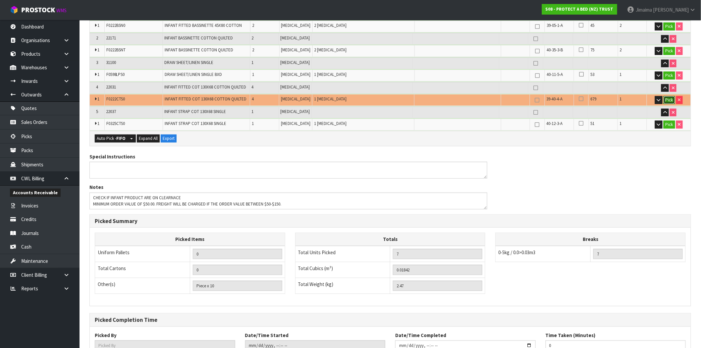
click at [670, 102] on button "Pick" at bounding box center [670, 100] width 12 height 8
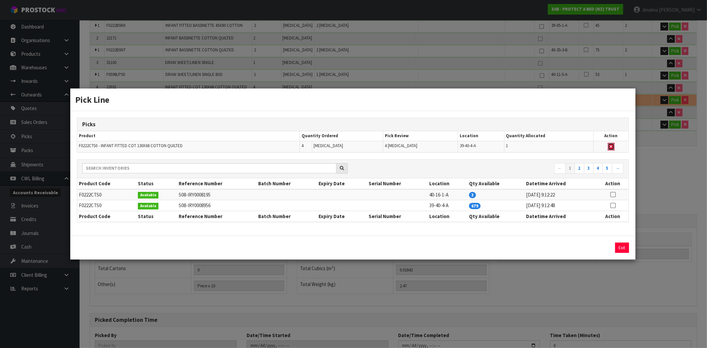
click at [611, 149] on icon "button" at bounding box center [611, 147] width 3 height 4
click at [612, 195] on icon at bounding box center [612, 195] width 5 height 0
click at [604, 244] on button "Assign Pick" at bounding box center [599, 248] width 27 height 10
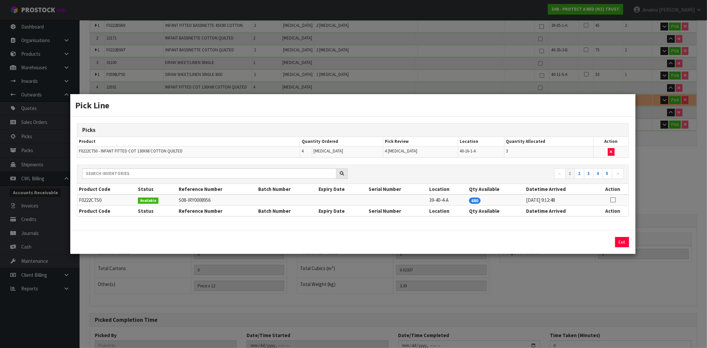
click at [612, 200] on icon at bounding box center [612, 200] width 5 height 0
click at [607, 246] on button "Assign Pick" at bounding box center [599, 242] width 27 height 10
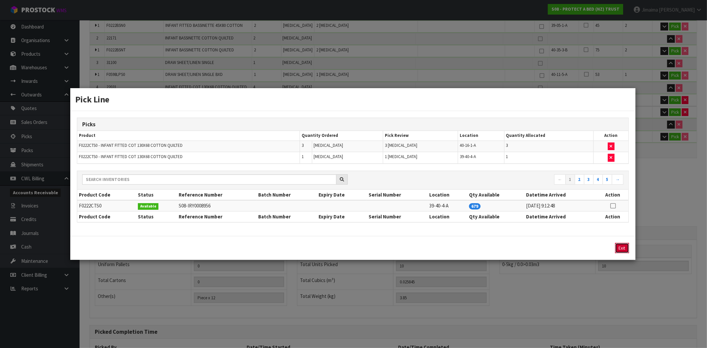
click at [619, 245] on button "Exit" at bounding box center [622, 248] width 14 height 10
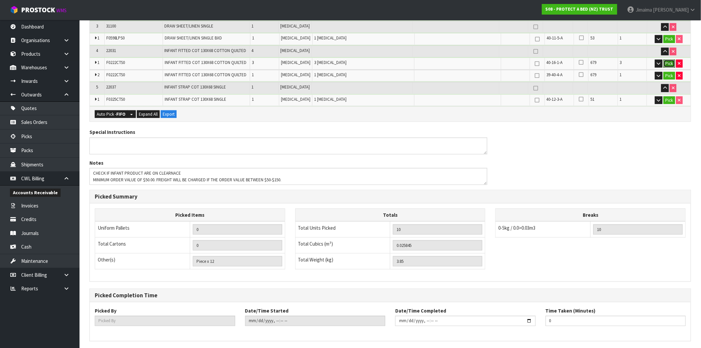
scroll to position [238, 0]
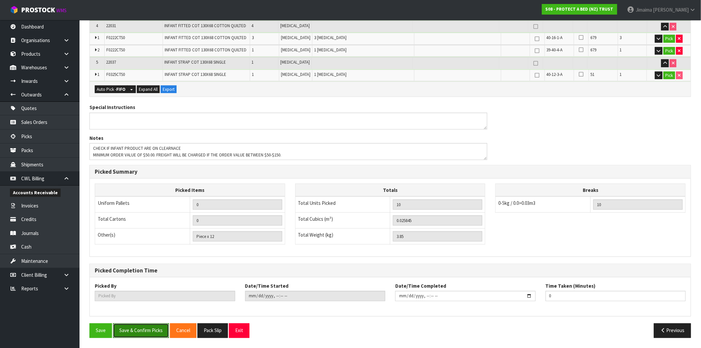
click at [130, 332] on button "Save & Confirm Picks" at bounding box center [141, 331] width 56 height 14
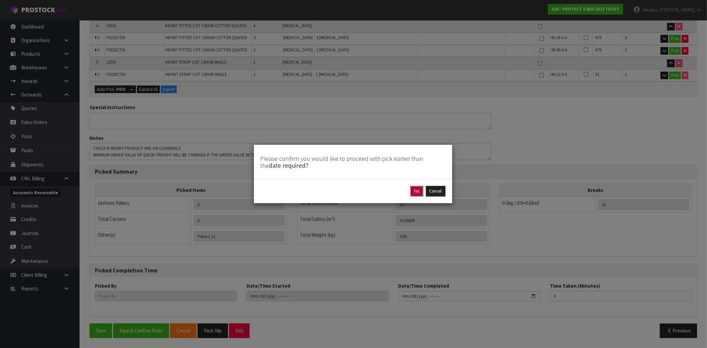
click at [412, 191] on button "Yes" at bounding box center [416, 191] width 13 height 11
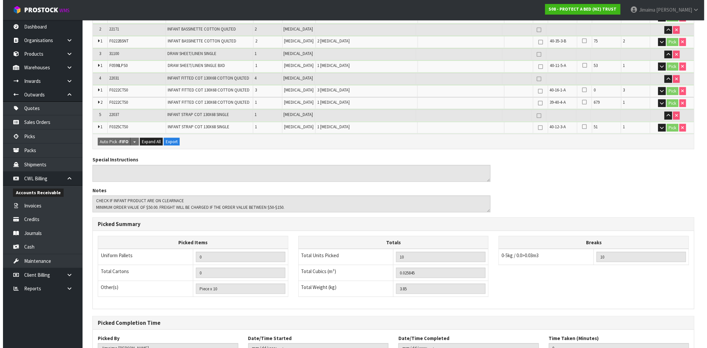
scroll to position [0, 0]
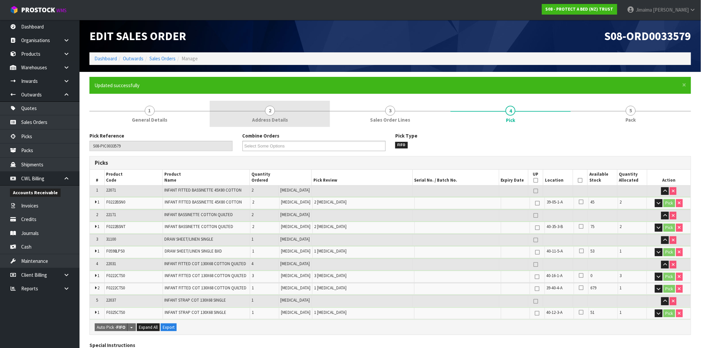
click at [253, 104] on link "2 Address Details" at bounding box center [270, 114] width 120 height 26
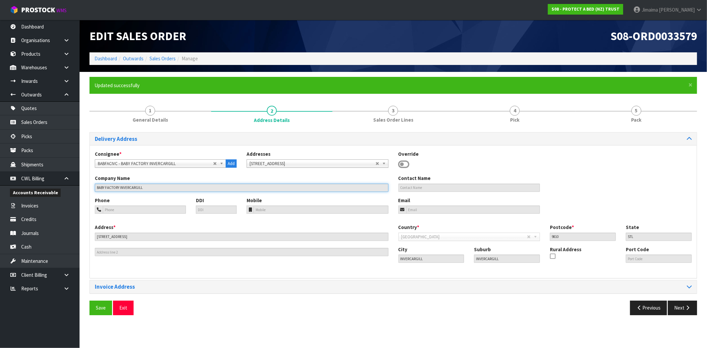
drag, startPoint x: 75, startPoint y: 189, endPoint x: 61, endPoint y: 188, distance: 14.3
click at [67, 188] on body "Toggle navigation ProStock WMS S08 - PROTECT A BED (NZ) TRUST Jimaima Reiher Lo…" at bounding box center [353, 174] width 707 height 348
click at [166, 59] on link "Sales Orders" at bounding box center [163, 58] width 26 height 6
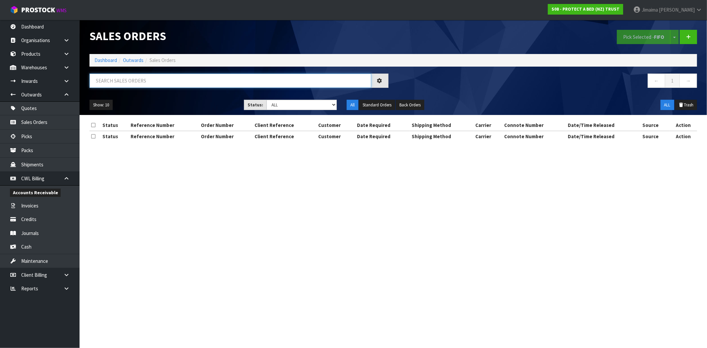
click at [120, 82] on input "text" at bounding box center [231, 81] width 282 height 14
paste input "BABY FACTORY INVERCARGILL"
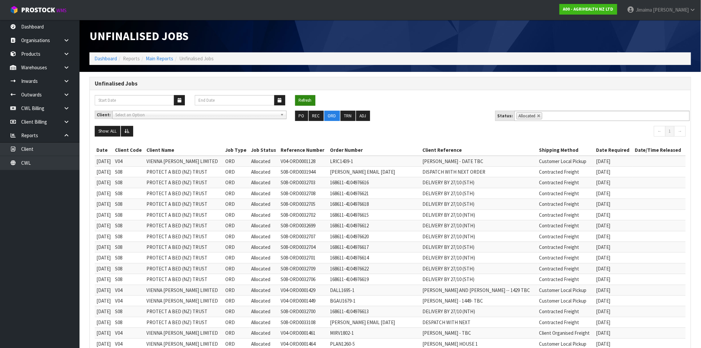
click at [313, 100] on button "Refresh" at bounding box center [305, 100] width 20 height 11
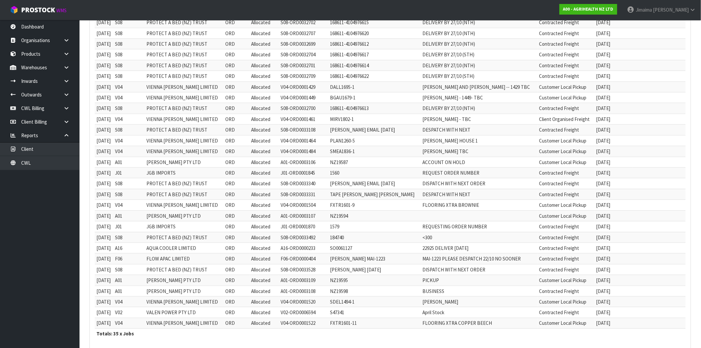
scroll to position [237, 0]
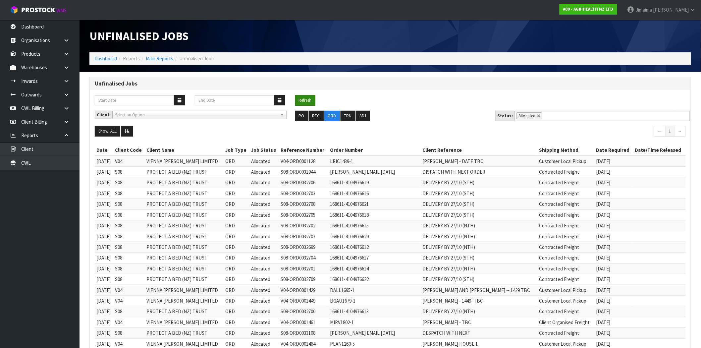
click at [307, 96] on button "Refresh" at bounding box center [305, 100] width 20 height 11
click at [537, 116] on link at bounding box center [539, 116] width 4 height 4
click at [550, 117] on input "text" at bounding box center [548, 116] width 8 height 8
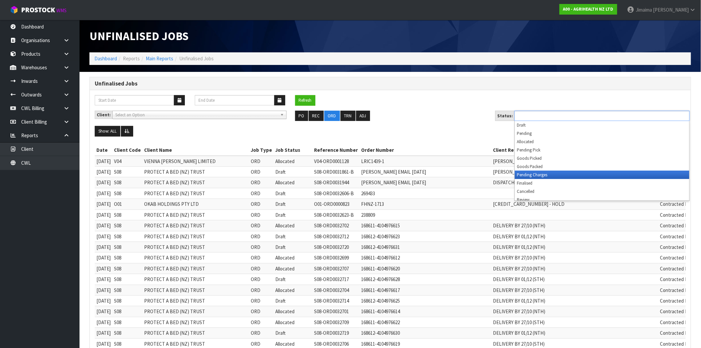
click at [554, 173] on li "Pending Charges" at bounding box center [602, 175] width 175 height 8
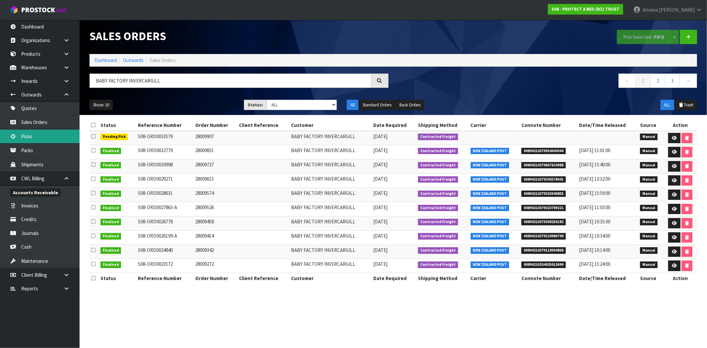
drag, startPoint x: 191, startPoint y: 224, endPoint x: 4, endPoint y: 143, distance: 204.2
click at [191, 224] on td "S08-ORD0026778" at bounding box center [165, 223] width 57 height 14
click at [108, 61] on link "Dashboard" at bounding box center [105, 60] width 23 height 6
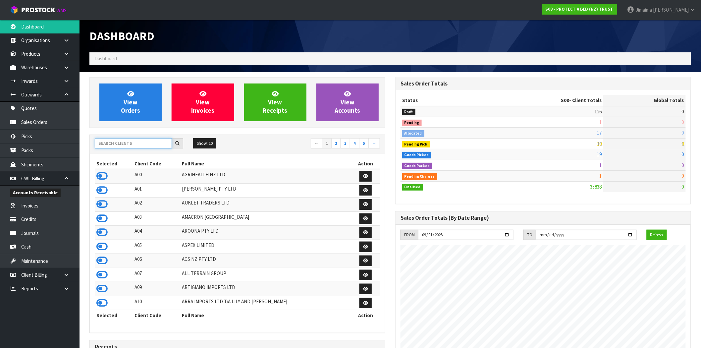
click at [117, 145] on input "text" at bounding box center [133, 143] width 77 height 10
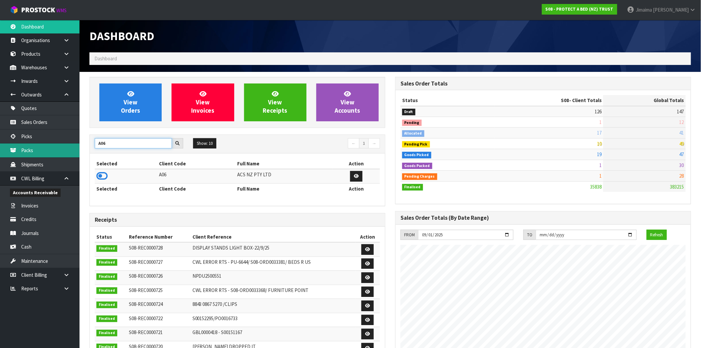
drag, startPoint x: 96, startPoint y: 145, endPoint x: 78, endPoint y: 146, distance: 18.2
click at [78, 146] on body "Toggle navigation ProStock WMS S08 - PROTECT A BED (NZ) TRUST Jimaima [PERSON_N…" at bounding box center [350, 174] width 701 height 348
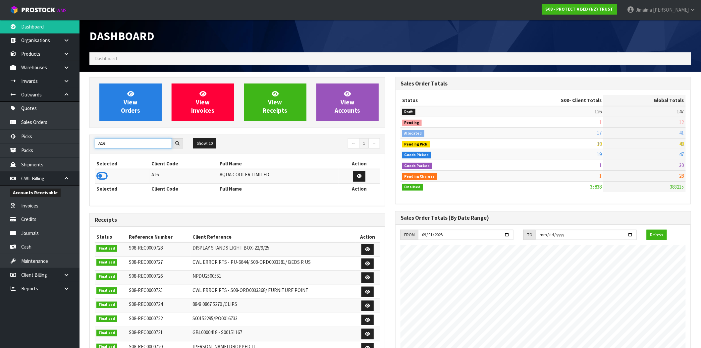
type input "A16"
click at [104, 177] on icon at bounding box center [101, 176] width 11 height 10
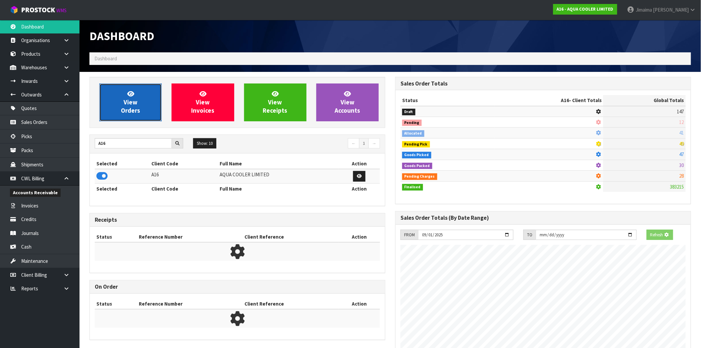
scroll to position [331107, 331214]
click at [137, 93] on link "View Orders" at bounding box center [130, 103] width 62 height 38
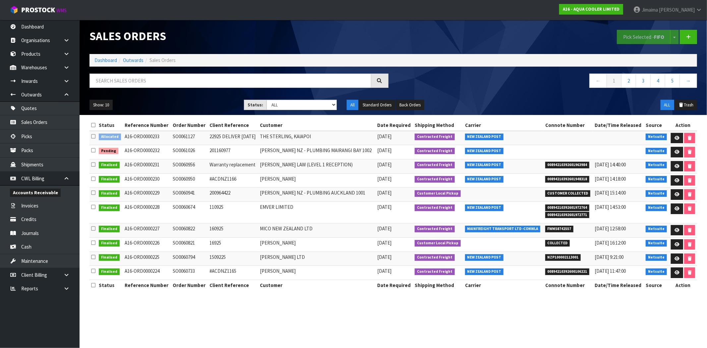
click at [308, 144] on td "THE STERLING, KAIAPOI" at bounding box center [316, 138] width 117 height 14
click at [303, 108] on select "Draft Pending Allocated Pending Pick Goods Picked Goods Packed Pending Charges …" at bounding box center [302, 105] width 70 height 10
drag, startPoint x: 239, startPoint y: 140, endPoint x: 14, endPoint y: 116, distance: 226.4
click at [236, 140] on td "22925 DELIVER [DATE]" at bounding box center [233, 138] width 50 height 14
click at [268, 108] on select "Draft Pending Allocated Pending Pick Goods Picked Goods Packed Pending Charges …" at bounding box center [302, 105] width 70 height 10
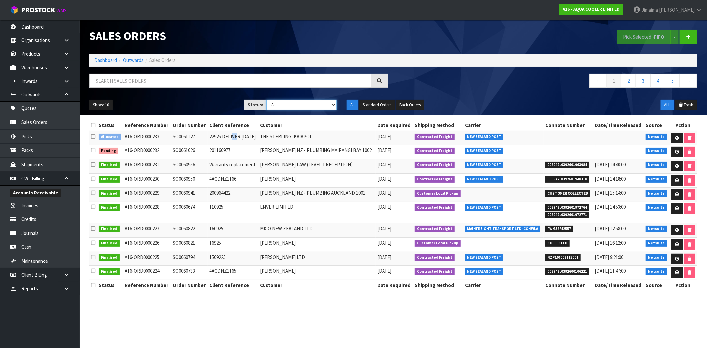
select select "string:0"
click at [267, 100] on select "Draft Pending Allocated Pending Pick Goods Picked Goods Packed Pending Charges …" at bounding box center [302, 105] width 70 height 10
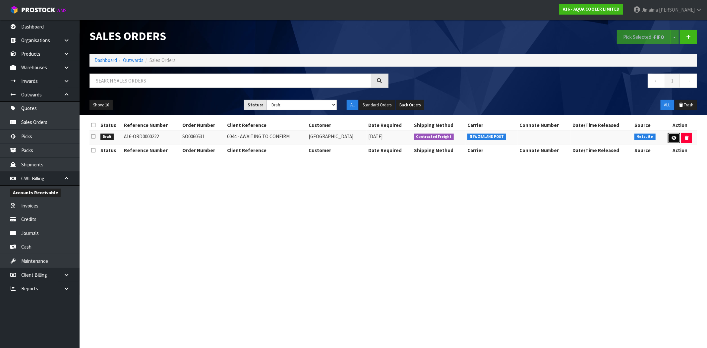
click at [672, 134] on link at bounding box center [674, 138] width 12 height 11
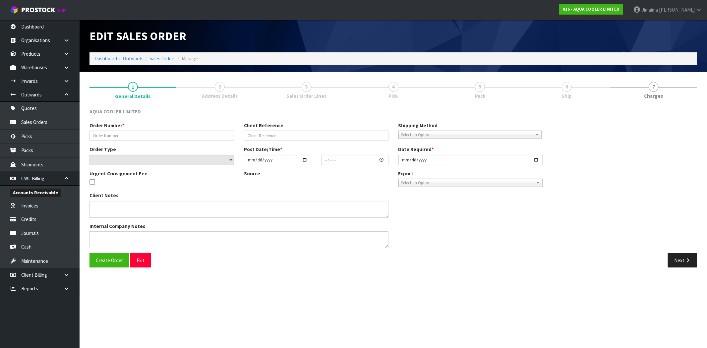
type input "SO0060531"
type input "0044 - AWAITING TO CONFIRM"
select select "number:0"
type input "[DATE]"
type input "21:30:08.000"
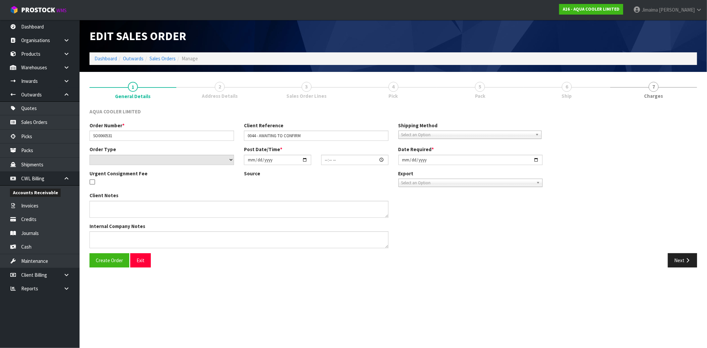
type input "[DATE]"
type textarea "WE ARE AWAITING TO CONFIRM IF THEY ARE HAPPY WITH THE WHITE THEN WE WILL CHANGE…"
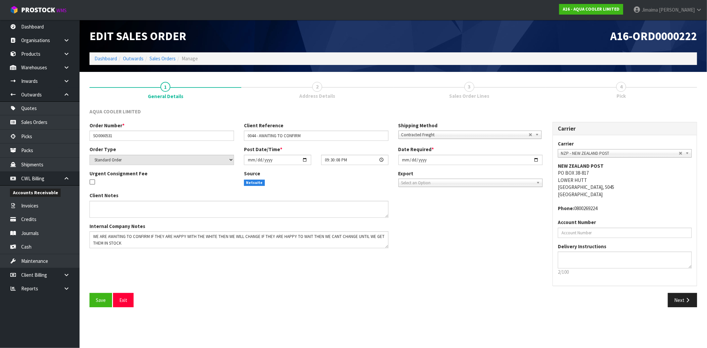
click at [337, 91] on link "2 Address Details" at bounding box center [317, 90] width 152 height 26
drag, startPoint x: 677, startPoint y: 301, endPoint x: 680, endPoint y: 309, distance: 8.5
click at [677, 301] on button "Next" at bounding box center [682, 300] width 29 height 14
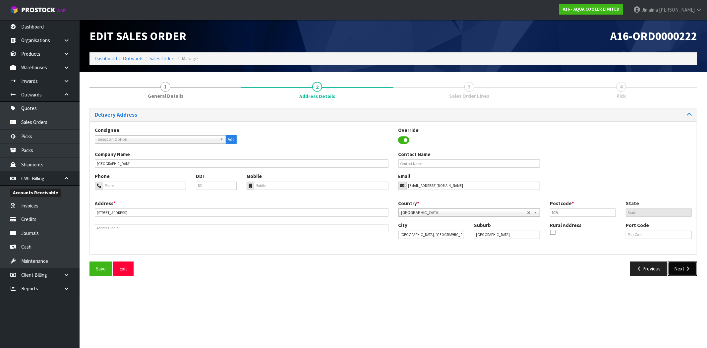
click at [681, 272] on button "Next" at bounding box center [682, 269] width 29 height 14
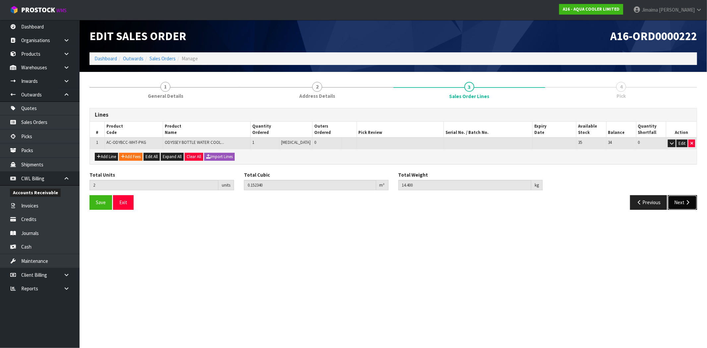
click at [683, 199] on button "Next" at bounding box center [682, 202] width 29 height 14
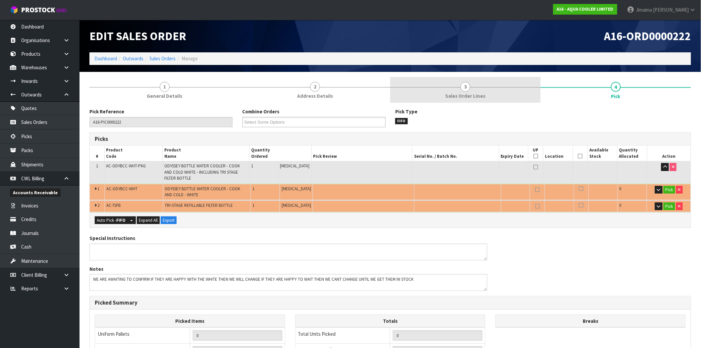
click at [471, 84] on link "3 Sales Order Lines" at bounding box center [466, 90] width 151 height 26
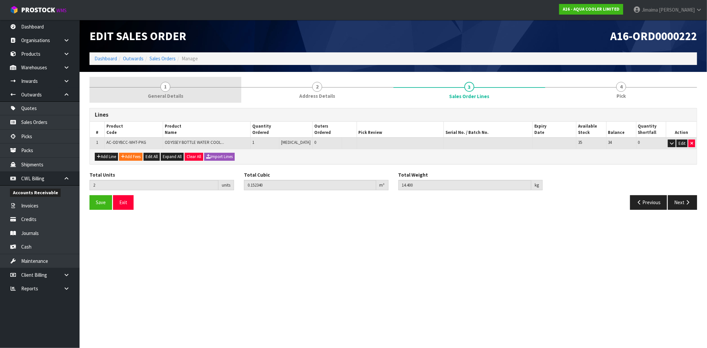
click at [171, 100] on link "1 General Details" at bounding box center [166, 90] width 152 height 26
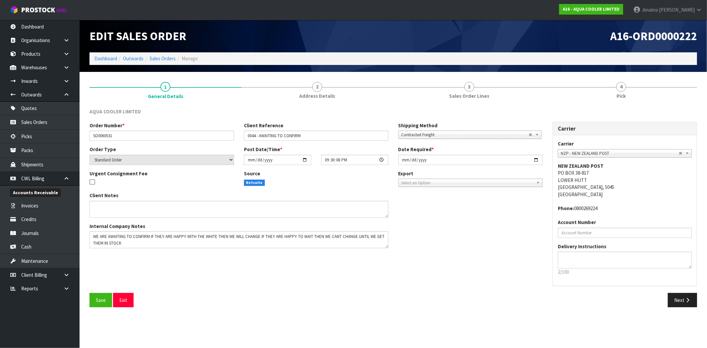
drag, startPoint x: 385, startPoint y: 249, endPoint x: 390, endPoint y: 258, distance: 10.2
click at [392, 276] on div "Order Number * SO0060531 Client Reference 0044 - AWAITING TO CONFIRM Shipping M…" at bounding box center [394, 207] width 618 height 171
click at [393, 266] on div "Order Number * SO0060531 Client Reference 0044 - AWAITING TO CONFIRM Shipping M…" at bounding box center [394, 207] width 618 height 171
drag, startPoint x: 386, startPoint y: 246, endPoint x: 401, endPoint y: 256, distance: 18.8
click at [401, 256] on textarea at bounding box center [247, 245] width 315 height 28
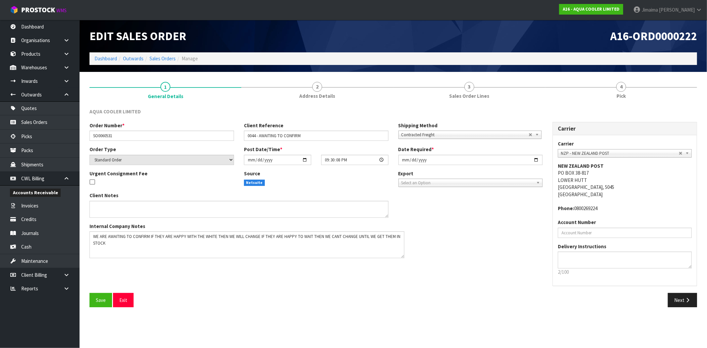
click at [432, 257] on div "Client Notes Internal Company Notes" at bounding box center [316, 227] width 463 height 71
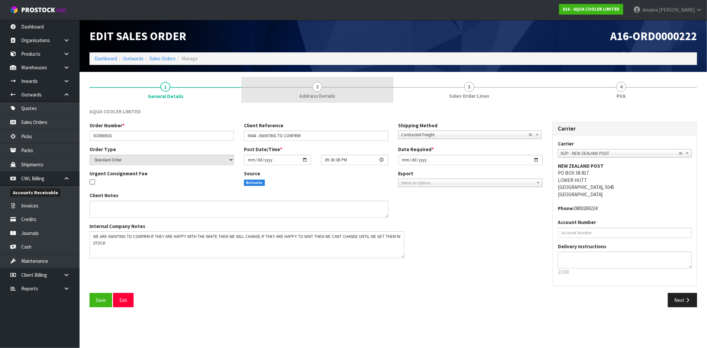
click at [340, 82] on link "2 Address Details" at bounding box center [317, 90] width 152 height 26
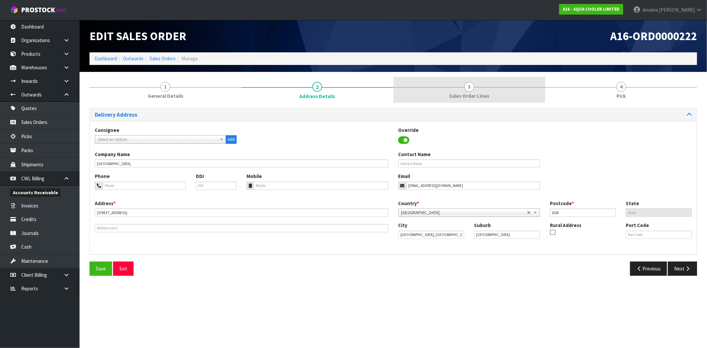
click at [479, 93] on span "Sales Order Lines" at bounding box center [469, 95] width 40 height 7
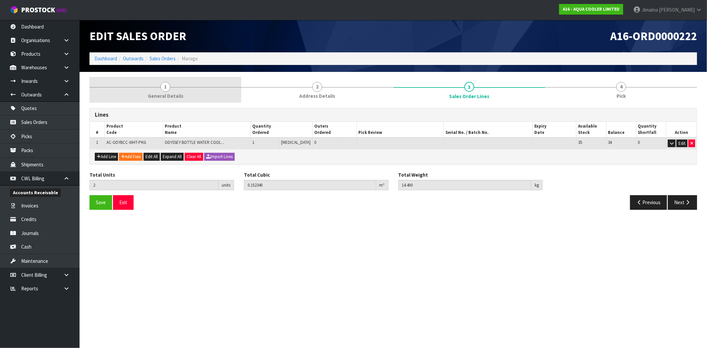
click at [189, 97] on link "1 General Details" at bounding box center [166, 90] width 152 height 26
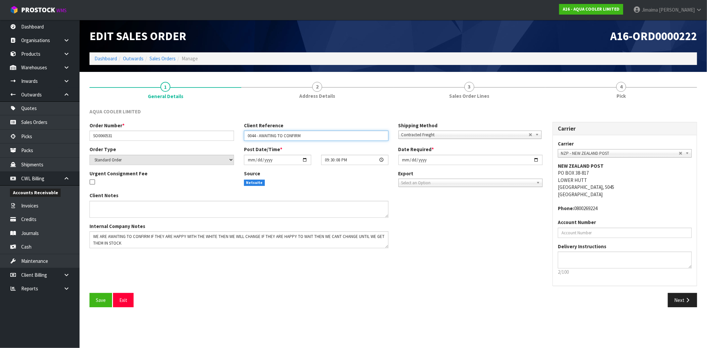
drag, startPoint x: 332, startPoint y: 131, endPoint x: 257, endPoint y: 153, distance: 78.0
click at [257, 153] on div "Order Number * SO0060531 Client Reference 0044 - AWAITING TO CONFIRM Shipping M…" at bounding box center [316, 187] width 463 height 131
type input "0044"
click at [536, 160] on input "[DATE]" at bounding box center [470, 160] width 145 height 10
type input "[DATE]"
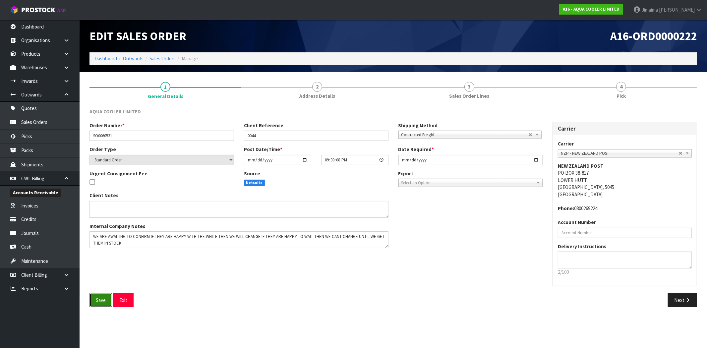
click at [97, 295] on button "Save" at bounding box center [101, 300] width 23 height 14
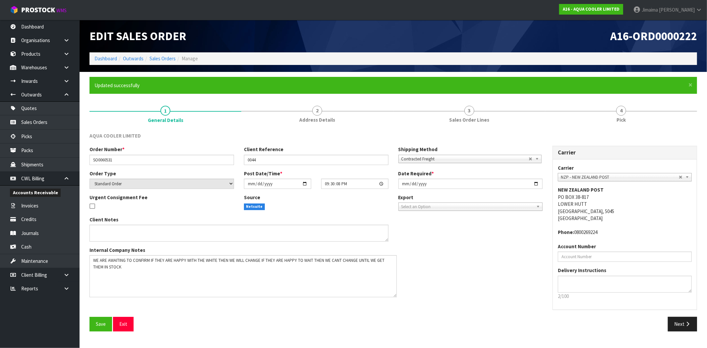
drag, startPoint x: 387, startPoint y: 271, endPoint x: 396, endPoint y: 299, distance: 29.9
click at [397, 297] on textarea at bounding box center [243, 276] width 307 height 42
drag, startPoint x: 146, startPoint y: 274, endPoint x: 135, endPoint y: 279, distance: 11.6
click at [145, 274] on textarea at bounding box center [244, 278] width 309 height 47
paste textarea "THIS CUSTOMER HAS AGREED FOR A WHITE ONE TO BE DELIVERED"
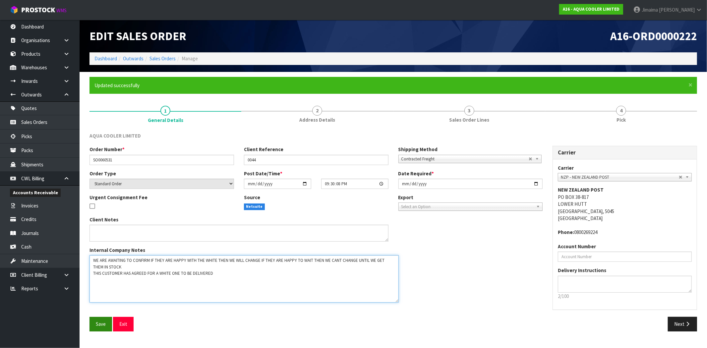
type textarea "WE ARE AWAITING TO CONFIRM IF THEY ARE HAPPY WITH THE WHITE THEN WE WILL CHANGE…"
click at [100, 320] on button "Save" at bounding box center [101, 324] width 23 height 14
click at [468, 306] on div "Client Notes Internal Company Notes" at bounding box center [316, 262] width 463 height 92
click at [691, 326] on button "Next" at bounding box center [682, 324] width 29 height 14
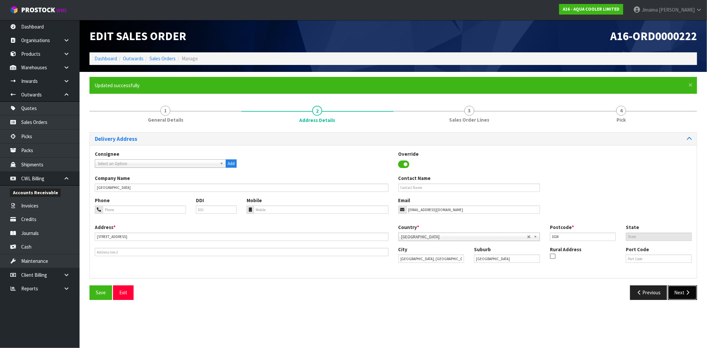
click at [681, 289] on button "Next" at bounding box center [682, 292] width 29 height 14
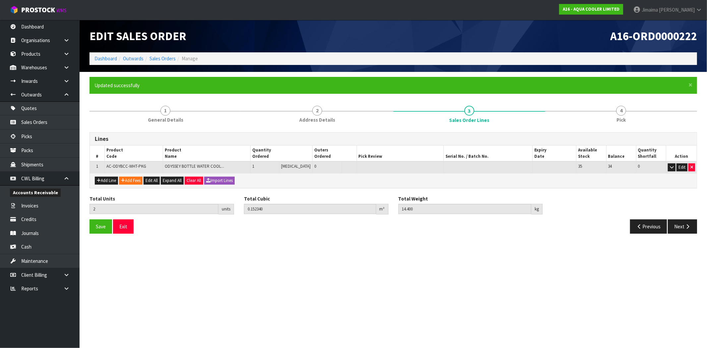
click at [656, 233] on div "Save Exit Previous Next" at bounding box center [394, 228] width 618 height 19
click at [653, 227] on button "Previous" at bounding box center [648, 226] width 37 height 14
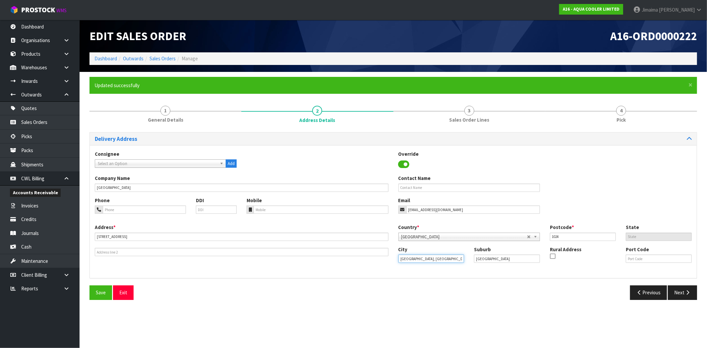
drag, startPoint x: 385, startPoint y: 255, endPoint x: 439, endPoint y: 256, distance: 53.4
click at [352, 255] on div "Address * [STREET_ADDRESS] This address line exceeds the recommended limit of 3…" at bounding box center [393, 248] width 607 height 49
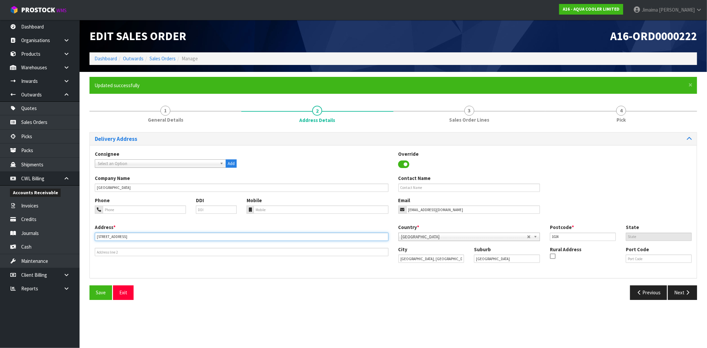
drag, startPoint x: 128, startPoint y: 234, endPoint x: 81, endPoint y: 233, distance: 46.7
click at [81, 233] on section "× Close Updated successfully 1 General Details 2 Address Details 3 Sales Order …" at bounding box center [394, 191] width 628 height 238
click at [153, 234] on input "[STREET_ADDRESS]" at bounding box center [242, 237] width 294 height 8
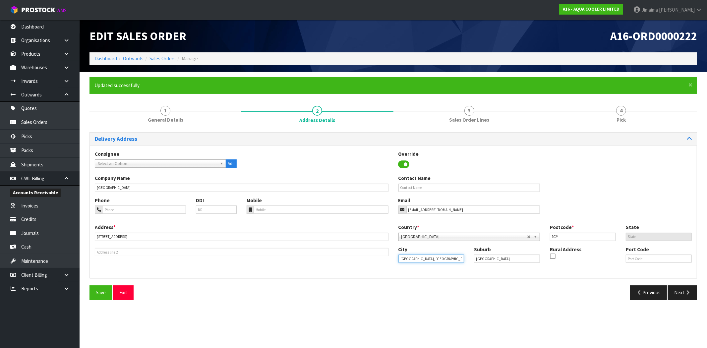
drag, startPoint x: 396, startPoint y: 260, endPoint x: 386, endPoint y: 260, distance: 10.9
click at [386, 260] on div "Address * [STREET_ADDRESS] This address line exceeds the recommended limit of 3…" at bounding box center [393, 248] width 607 height 49
drag, startPoint x: 449, startPoint y: 259, endPoint x: 415, endPoint y: 267, distance: 35.1
click at [415, 267] on div "City Auckland [GEOGRAPHIC_DATA] Suburb [GEOGRAPHIC_DATA] Rural Address Port Code" at bounding box center [546, 257] width 304 height 23
type input "[GEOGRAPHIC_DATA]"
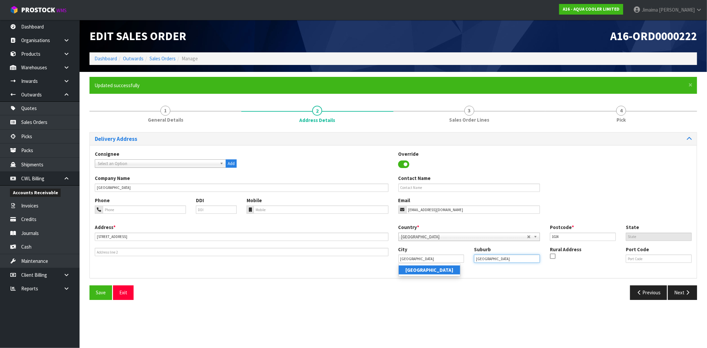
drag, startPoint x: 455, startPoint y: 266, endPoint x: 457, endPoint y: 272, distance: 7.0
click at [454, 266] on div "City [GEOGRAPHIC_DATA] Suburb [GEOGRAPHIC_DATA] Rural Address Port Code" at bounding box center [546, 257] width 304 height 23
paste input "[GEOGRAPHIC_DATA]"
type input "[GEOGRAPHIC_DATA]"
click at [440, 260] on input "[GEOGRAPHIC_DATA]" at bounding box center [431, 259] width 66 height 8
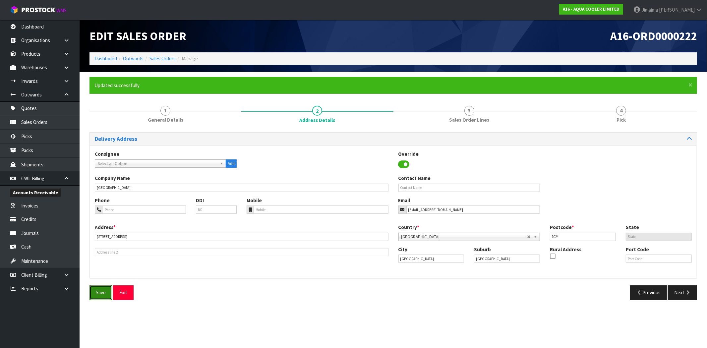
click at [97, 293] on span "Save" at bounding box center [101, 292] width 10 height 6
click at [684, 289] on button "Next" at bounding box center [682, 292] width 29 height 14
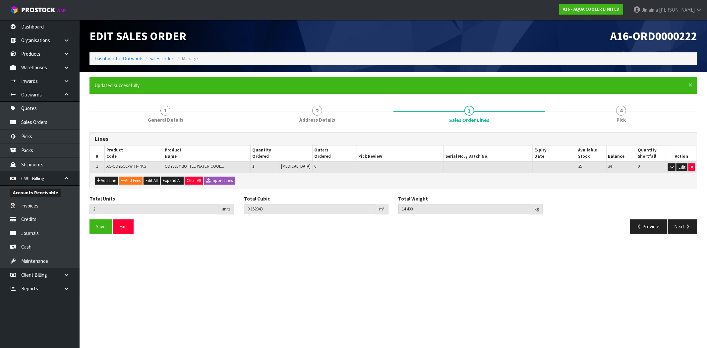
drag, startPoint x: 675, startPoint y: 214, endPoint x: 520, endPoint y: 204, distance: 155.2
click at [674, 214] on div "Total Units 2 units Total Cubic 0.152340 m³ Total Weight 14.400 kg" at bounding box center [394, 207] width 618 height 24
click at [682, 226] on button "Next" at bounding box center [682, 226] width 29 height 14
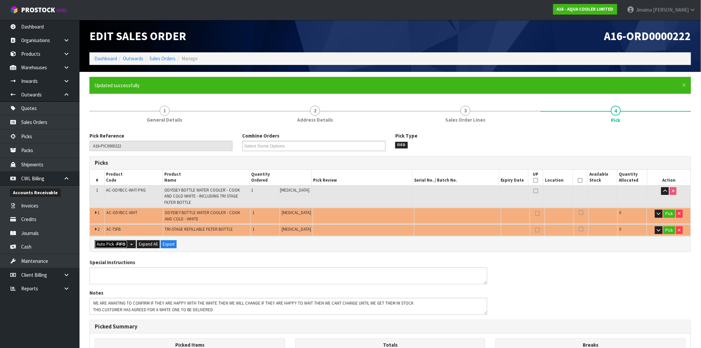
click at [110, 247] on button "Auto Pick - FIFO" at bounding box center [111, 244] width 33 height 8
type input "2"
type input "0.152340"
type input "14.400"
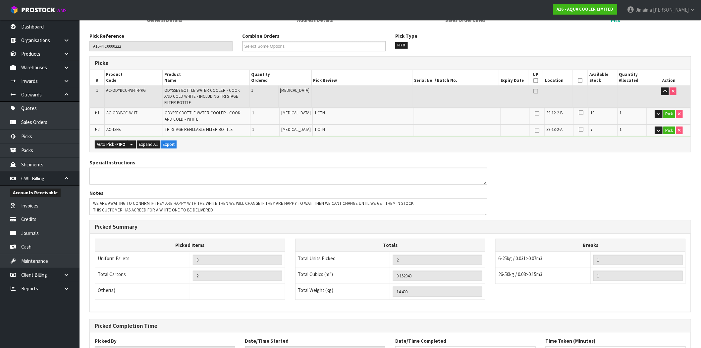
scroll to position [154, 0]
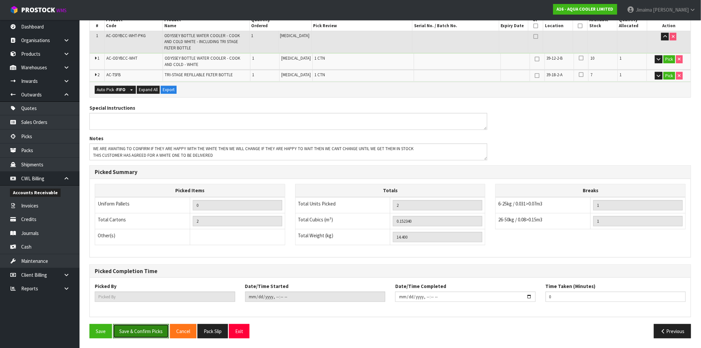
click at [139, 326] on button "Save & Confirm Picks" at bounding box center [141, 331] width 56 height 14
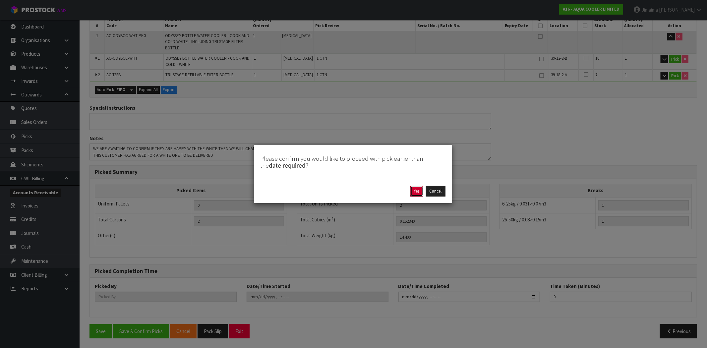
click at [419, 190] on button "Yes" at bounding box center [416, 191] width 13 height 11
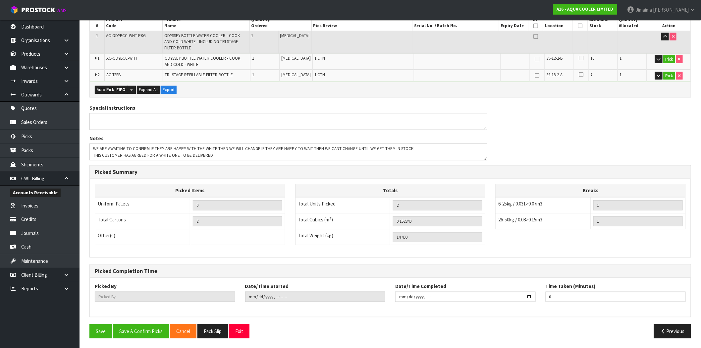
scroll to position [0, 0]
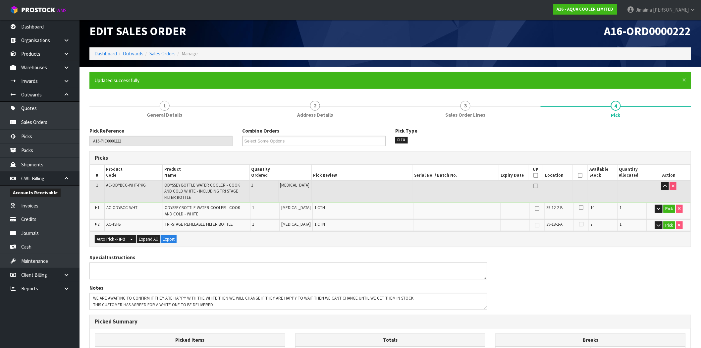
type input "Jimaima [PERSON_NAME]"
type input "[DATE]T16:03:06"
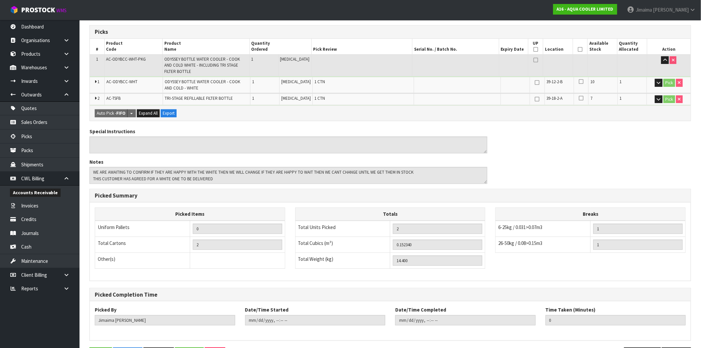
scroll to position [154, 0]
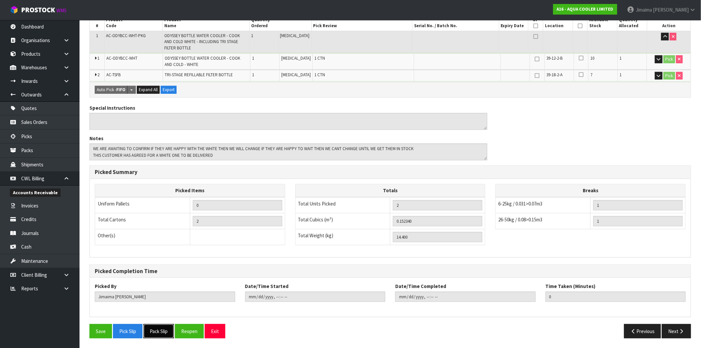
drag, startPoint x: 161, startPoint y: 331, endPoint x: 307, endPoint y: 272, distance: 156.9
click at [161, 331] on button "Pack Slip" at bounding box center [159, 331] width 30 height 14
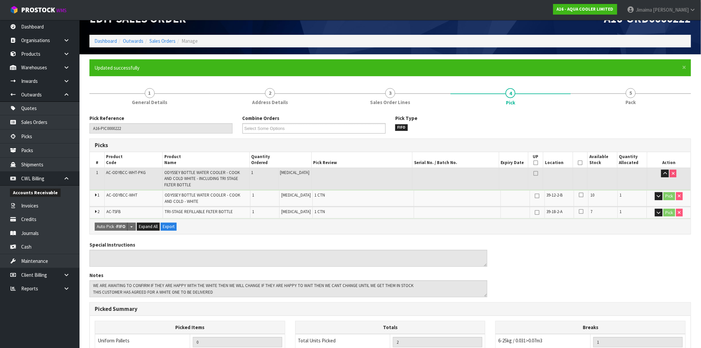
scroll to position [0, 0]
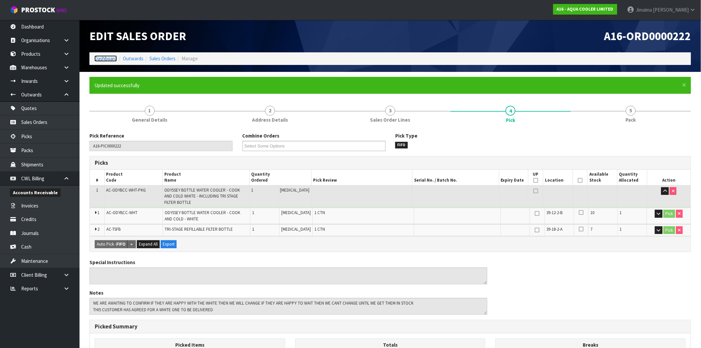
drag, startPoint x: 101, startPoint y: 61, endPoint x: 108, endPoint y: 72, distance: 12.8
click at [101, 61] on link "Dashboard" at bounding box center [105, 58] width 23 height 6
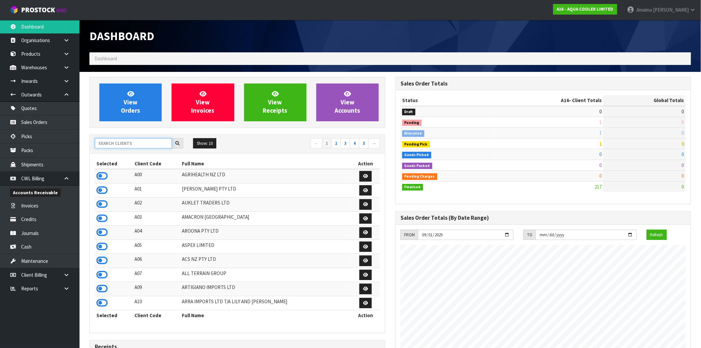
click at [128, 145] on input "text" at bounding box center [133, 143] width 77 height 10
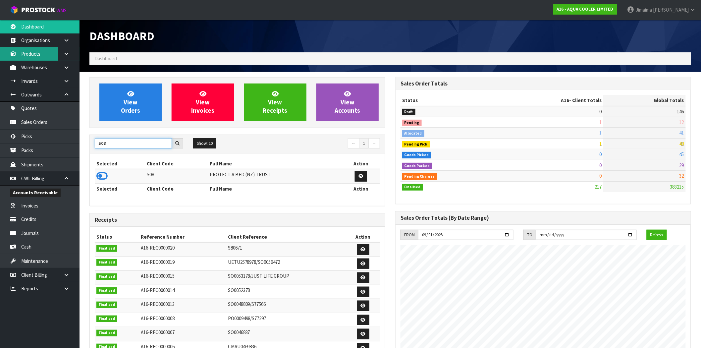
type input "S08"
drag, startPoint x: 35, startPoint y: 50, endPoint x: 14, endPoint y: 62, distance: 24.3
click at [34, 50] on link "Products" at bounding box center [40, 54] width 80 height 14
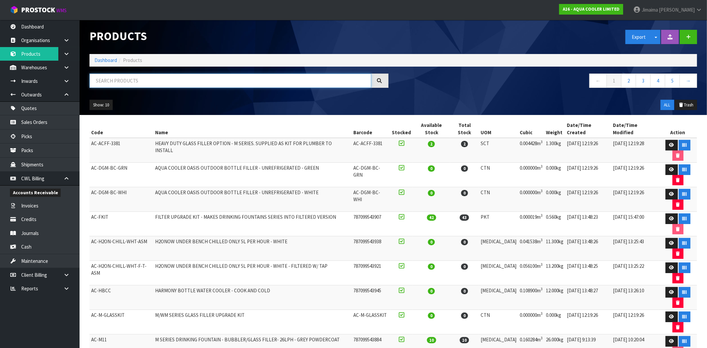
paste input "F0091SKN0"
click at [139, 78] on input "F0091SKN0" at bounding box center [231, 81] width 282 height 14
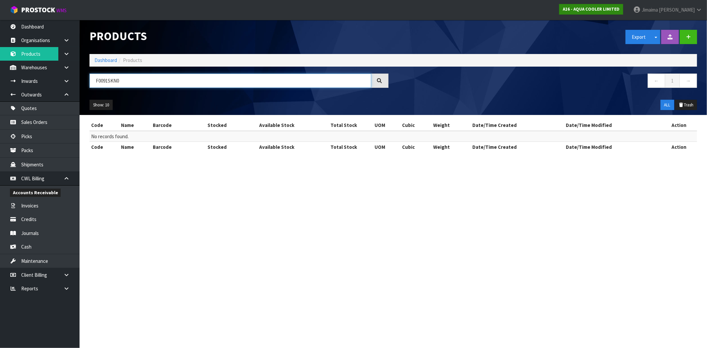
type input "F0091SKN0"
click at [110, 63] on link "Dashboard" at bounding box center [105, 60] width 23 height 6
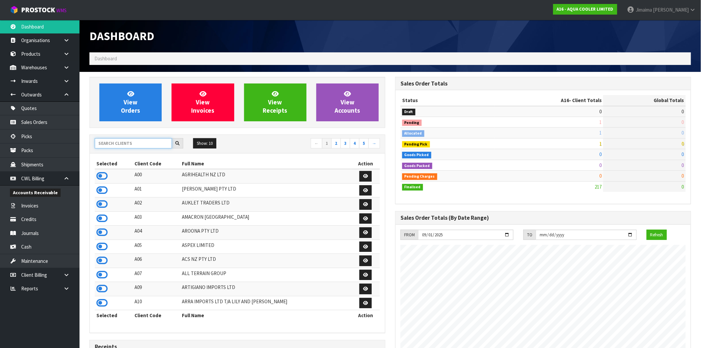
click at [132, 143] on input "text" at bounding box center [133, 143] width 77 height 10
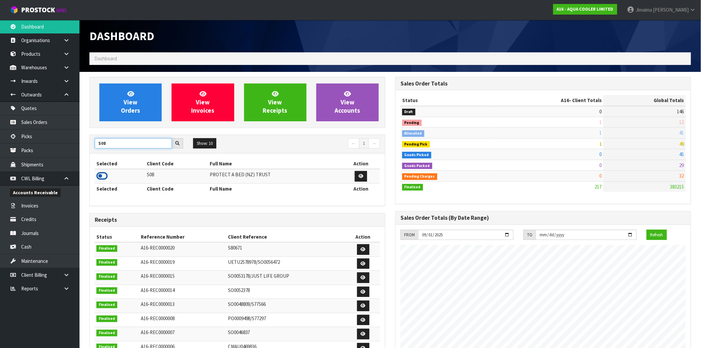
type input "S08"
click at [100, 175] on icon at bounding box center [101, 176] width 11 height 10
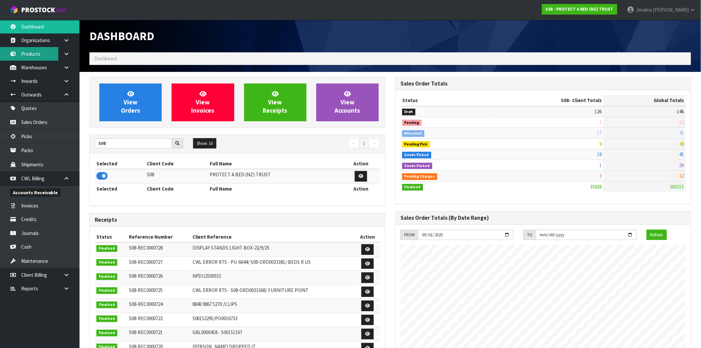
click at [35, 60] on link "Products" at bounding box center [40, 54] width 80 height 14
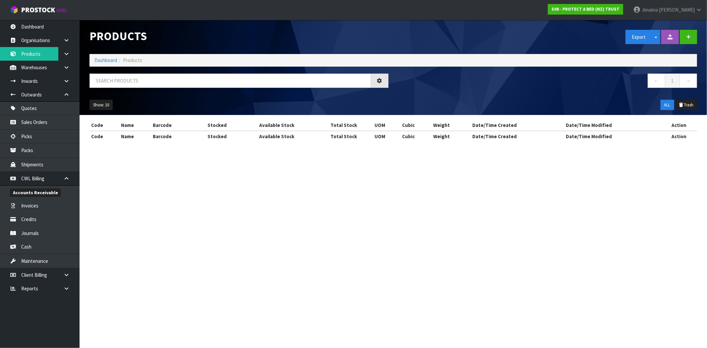
click at [116, 94] on div "← 1 →" at bounding box center [394, 84] width 618 height 21
paste input "F0091SKN0"
click at [118, 86] on input "F0091SKN0" at bounding box center [231, 81] width 282 height 14
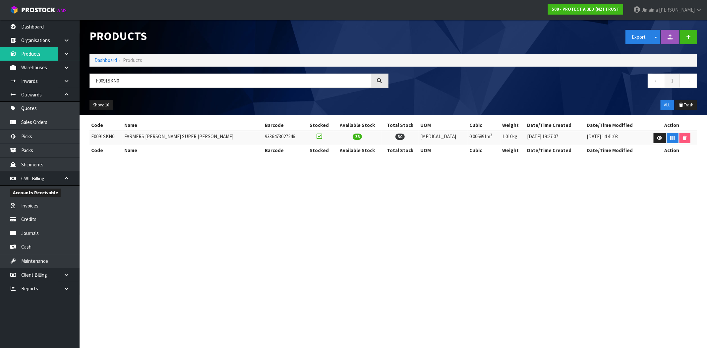
click at [353, 137] on span "28" at bounding box center [357, 137] width 9 height 6
click at [353, 138] on span "28" at bounding box center [357, 137] width 9 height 6
click at [353, 137] on span "28" at bounding box center [357, 137] width 9 height 6
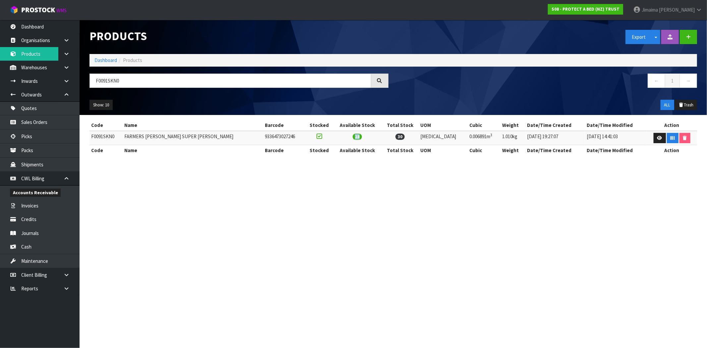
copy span "28"
drag, startPoint x: 158, startPoint y: 83, endPoint x: 65, endPoint y: 81, distance: 93.5
click at [75, 80] on body "Toggle navigation ProStock WMS S08 - PROTECT A BED (NZ) TRUST Jimaima [PERSON_N…" at bounding box center [353, 174] width 707 height 348
paste input "0KSG"
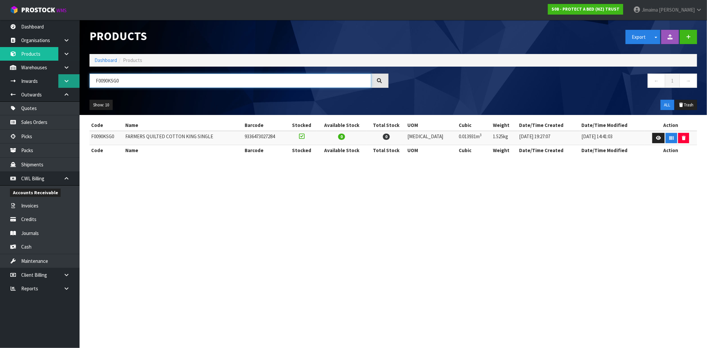
click at [58, 80] on body "Toggle navigation ProStock WMS S08 - PROTECT A BED (NZ) TRUST Jimaima [PERSON_N…" at bounding box center [353, 174] width 707 height 348
paste input "DBL"
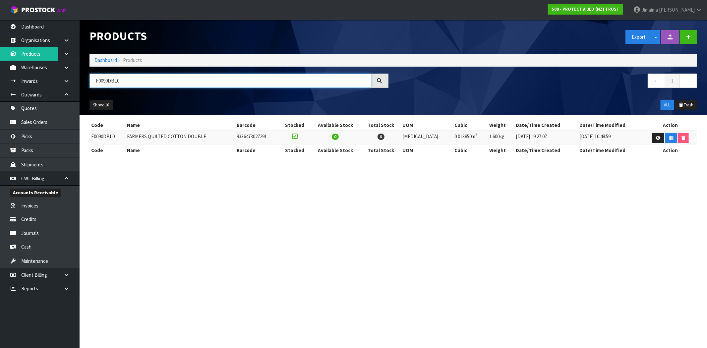
click at [107, 80] on input "F0090DBL0" at bounding box center [231, 81] width 282 height 14
paste input "SKN"
click at [106, 82] on input "F0090SKN0" at bounding box center [231, 81] width 282 height 14
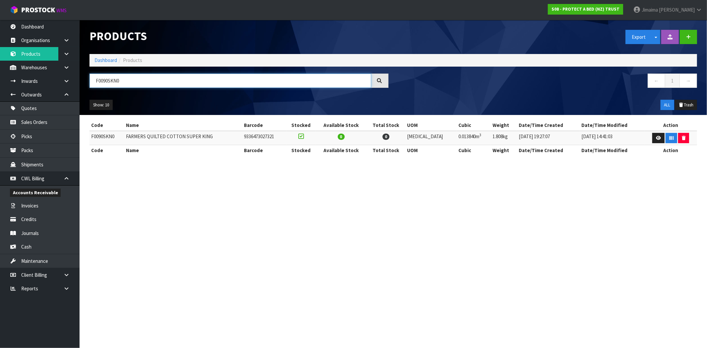
paste input "CLK"
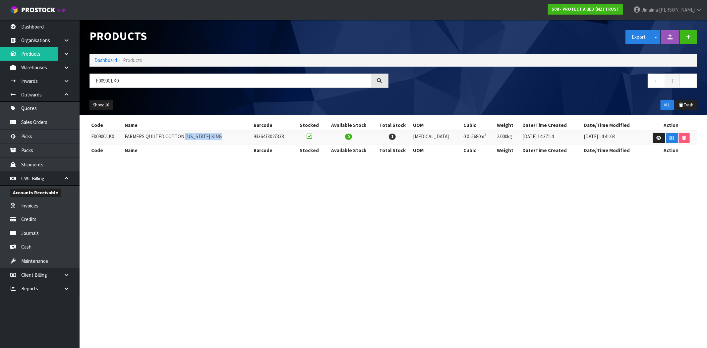
drag, startPoint x: 202, startPoint y: 138, endPoint x: 185, endPoint y: 142, distance: 17.0
click at [185, 142] on td "FARMERS QUILTED COTTON [US_STATE] KING" at bounding box center [187, 138] width 129 height 14
copy td "[US_STATE] KING"
click at [122, 78] on input "F0090CLK0" at bounding box center [231, 81] width 282 height 14
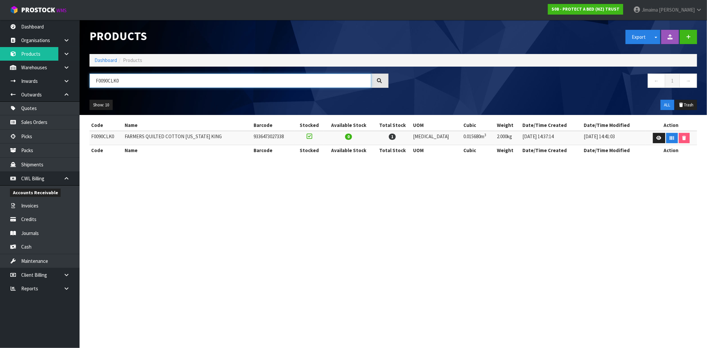
paste input "SKN"
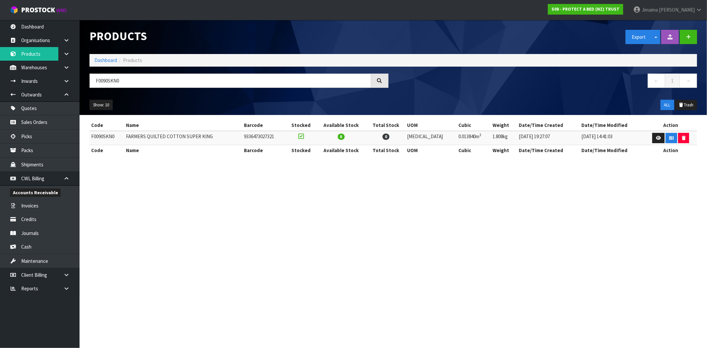
click at [196, 137] on td "FARMERS QUILTED COTTON SUPER KING" at bounding box center [183, 138] width 118 height 14
click at [196, 136] on td "FARMERS QUILTED COTTON SUPER KING" at bounding box center [183, 138] width 118 height 14
click at [213, 136] on td "FARMERS QUILTED COTTON SUPER KING" at bounding box center [183, 138] width 118 height 14
drag, startPoint x: 213, startPoint y: 136, endPoint x: 187, endPoint y: 140, distance: 25.7
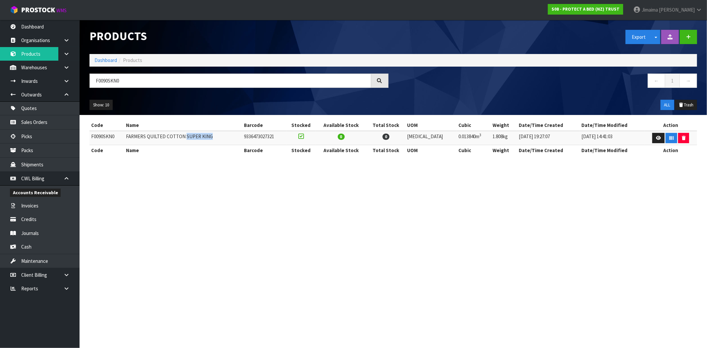
click at [187, 140] on td "FARMERS QUILTED COTTON SUPER KING" at bounding box center [183, 138] width 118 height 14
click at [103, 78] on input "F0090SKN0" at bounding box center [231, 81] width 282 height 14
paste input "DBL"
click at [202, 137] on td "FARMERS QUILTED COTTON DOUBLE" at bounding box center [180, 138] width 110 height 14
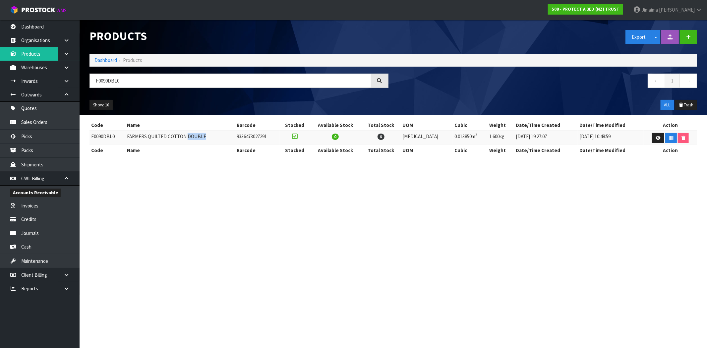
click at [202, 137] on td "FARMERS QUILTED COTTON DOUBLE" at bounding box center [180, 138] width 110 height 14
copy td "DOUBLE"
click at [203, 160] on div "Code Name Barcode Stocked Available Stock Total Stock UOM Cubic Weight Date/Tim…" at bounding box center [394, 141] width 608 height 42
click at [105, 80] on input "F0090DBL0" at bounding box center [231, 81] width 282 height 14
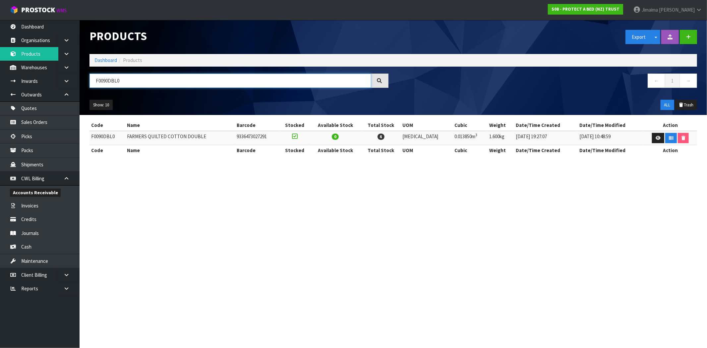
paste input "KSG"
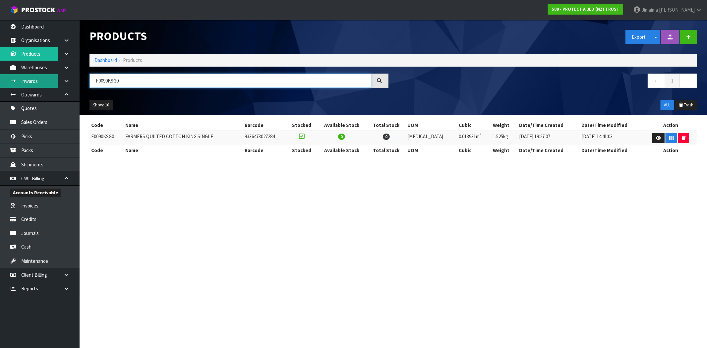
drag, startPoint x: 128, startPoint y: 82, endPoint x: 37, endPoint y: 84, distance: 90.5
click at [37, 84] on body "Toggle navigation ProStock WMS S08 - PROTECT A BED (NZ) TRUST Jimaima [PERSON_N…" at bounding box center [353, 174] width 707 height 348
paste input "DBL"
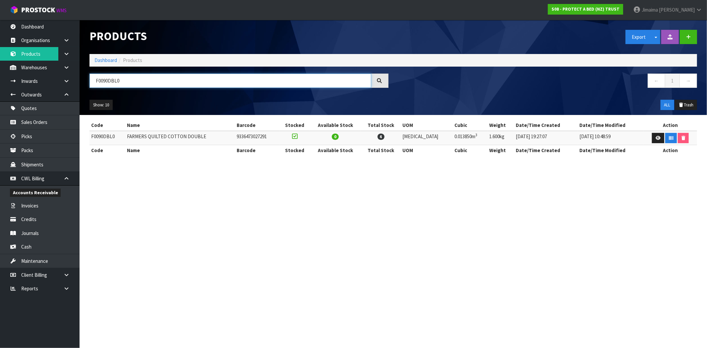
type input "F0090DBL0"
click at [220, 177] on section "Products Export Split button! SOH Summary Measurements Dangerous Goods Import P…" at bounding box center [353, 174] width 707 height 348
drag, startPoint x: 206, startPoint y: 142, endPoint x: 137, endPoint y: 145, distance: 68.7
click at [137, 145] on td "FARMERS QUILTED COTTON DOUBLE" at bounding box center [180, 138] width 110 height 14
click at [153, 162] on div "Code Name Barcode Stocked Available Stock Total Stock UOM Cubic Weight Date/Tim…" at bounding box center [394, 141] width 608 height 42
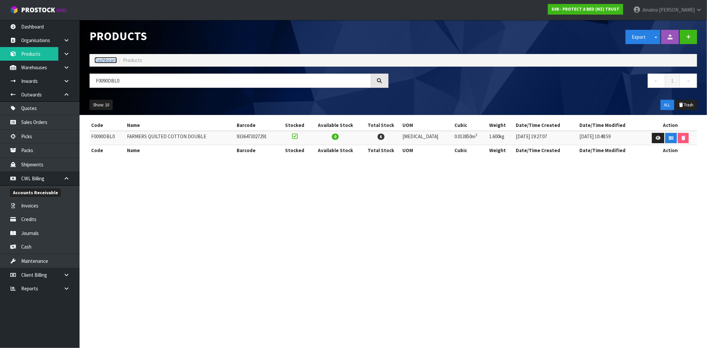
click at [108, 63] on link "Dashboard" at bounding box center [105, 60] width 23 height 6
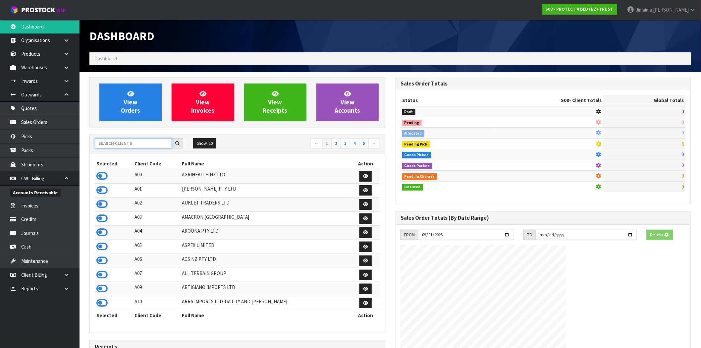
click at [131, 143] on input "text" at bounding box center [133, 143] width 77 height 10
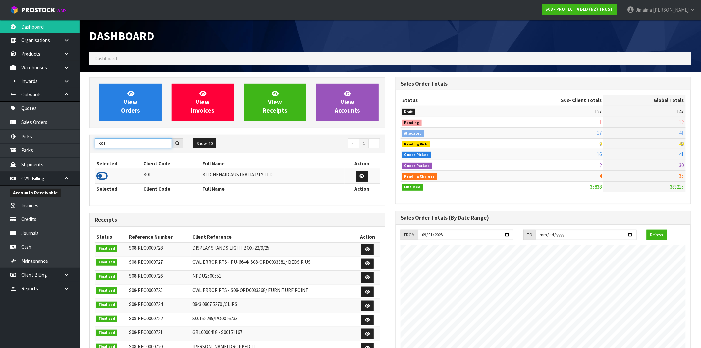
type input "K01"
click at [101, 172] on icon at bounding box center [101, 176] width 11 height 10
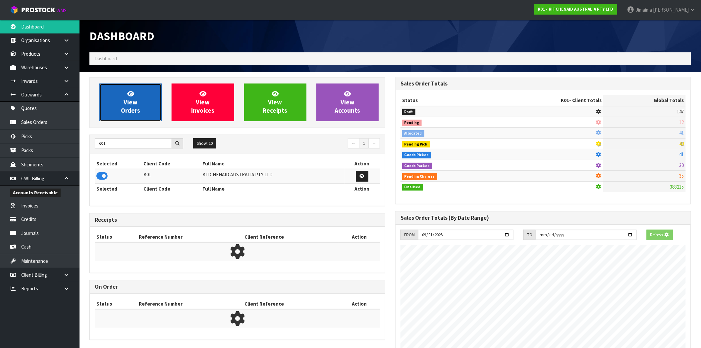
click at [149, 104] on link "View Orders" at bounding box center [130, 103] width 62 height 38
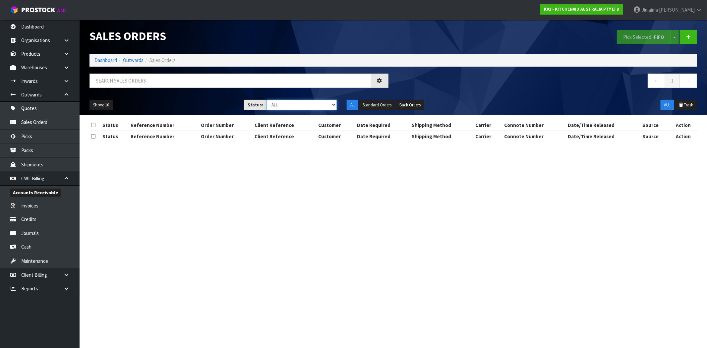
click at [292, 107] on select "Draft Pending Allocated Pending Pick Goods Picked Goods Packed Pending Charges …" at bounding box center [302, 105] width 70 height 10
select select "string:6"
click at [267, 100] on select "Draft Pending Allocated Pending Pick Goods Picked Goods Packed Pending Charges …" at bounding box center [302, 105] width 70 height 10
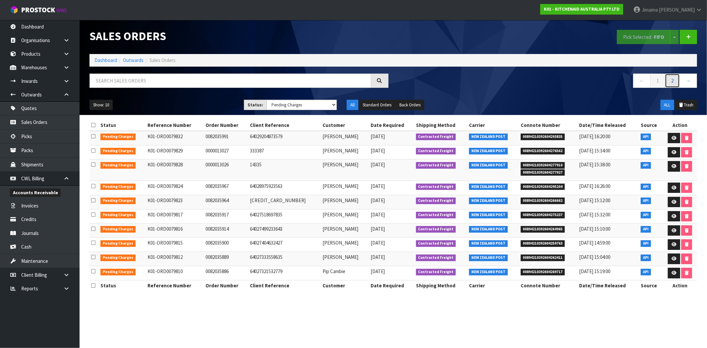
click at [675, 83] on link "2" at bounding box center [672, 81] width 15 height 14
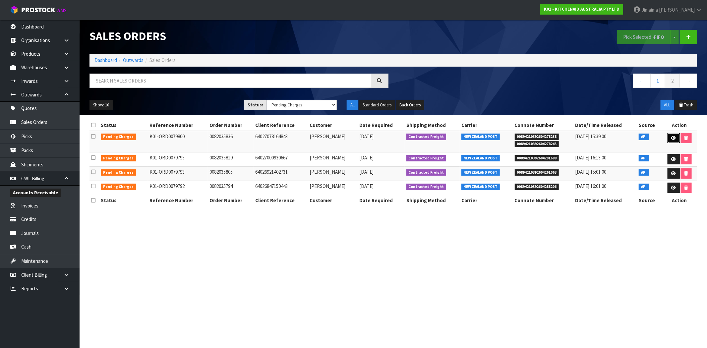
click at [674, 140] on icon at bounding box center [673, 138] width 5 height 4
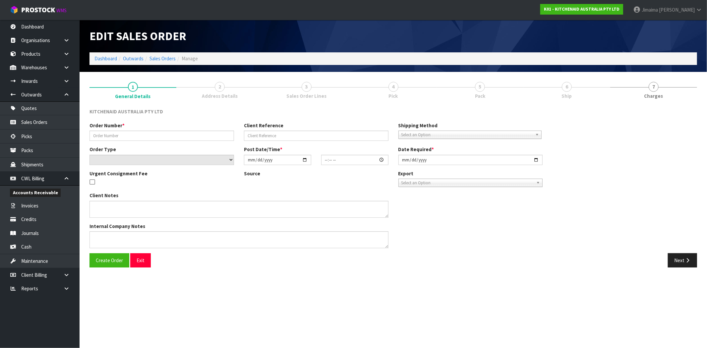
type input "0082035836"
type input "64027078164843"
select select "number:0"
type input "[DATE]"
type input "17:40:44.000"
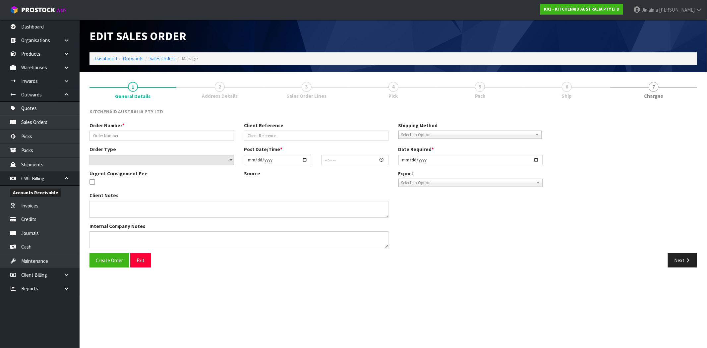
type input "[DATE]"
click at [324, 94] on span "Sales Order Lines" at bounding box center [306, 95] width 40 height 7
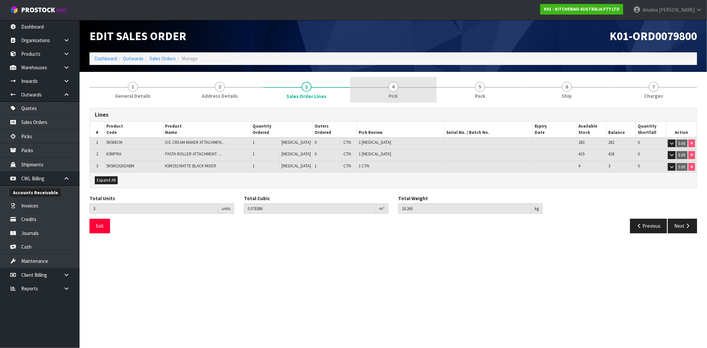
click at [380, 87] on div at bounding box center [393, 87] width 87 height 0
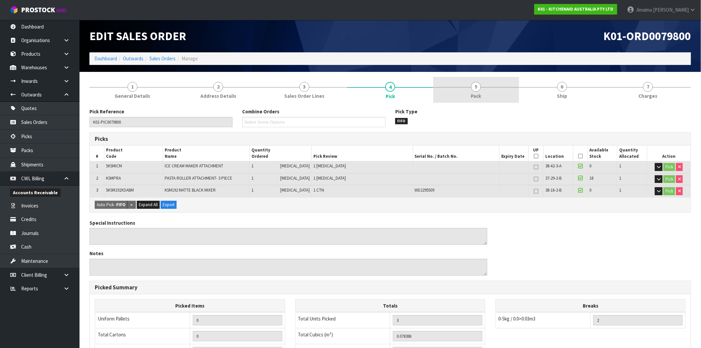
click at [476, 88] on span "5" at bounding box center [476, 87] width 10 height 10
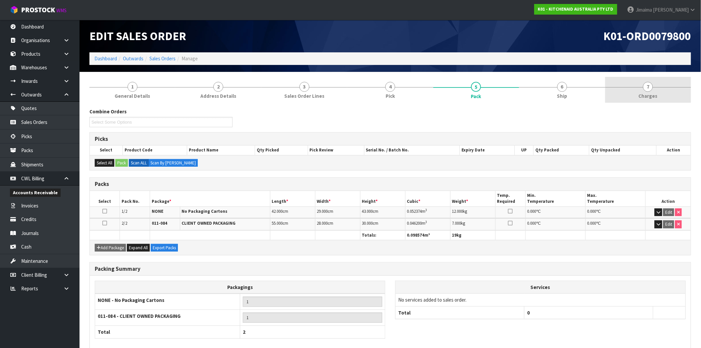
click at [665, 87] on div at bounding box center [649, 87] width 86 height 0
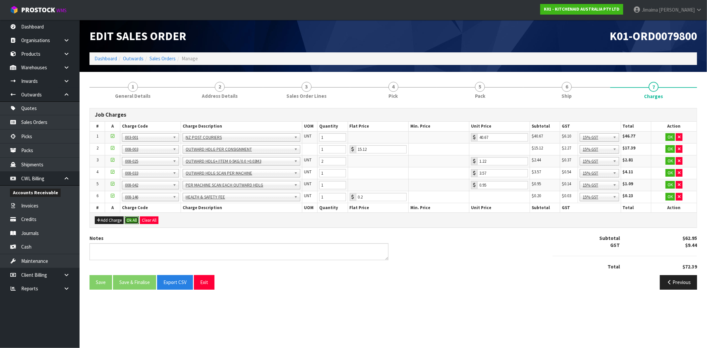
click at [128, 222] on button "Ok All" at bounding box center [132, 220] width 14 height 8
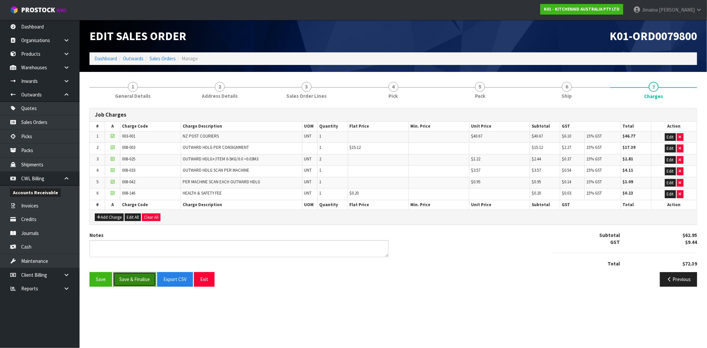
click at [141, 281] on button "Save & Finalise" at bounding box center [134, 279] width 43 height 14
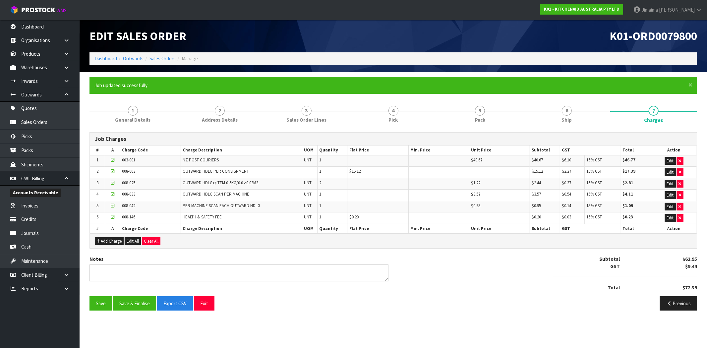
click at [171, 65] on div "Edit Sales Order K01-ORD0079800 Dashboard Outwards Sales Orders Manage" at bounding box center [394, 46] width 618 height 52
click at [170, 61] on link "Sales Orders" at bounding box center [163, 58] width 26 height 6
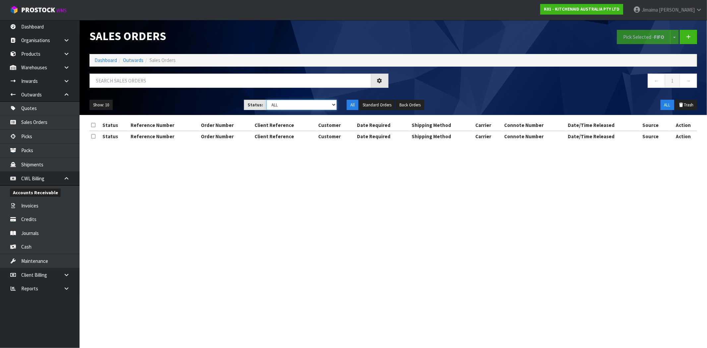
drag, startPoint x: 307, startPoint y: 101, endPoint x: 307, endPoint y: 108, distance: 6.6
click at [307, 101] on select "Draft Pending Allocated Pending Pick Goods Picked Goods Packed Pending Charges …" at bounding box center [302, 105] width 70 height 10
select select "string:6"
click at [267, 100] on select "Draft Pending Allocated Pending Pick Goods Picked Goods Packed Pending Charges …" at bounding box center [302, 105] width 70 height 10
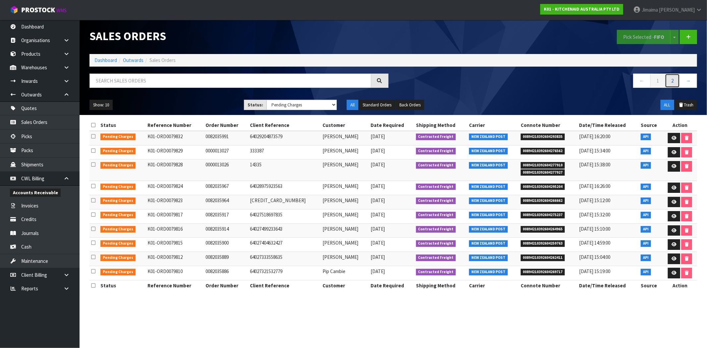
click at [677, 83] on link "2" at bounding box center [672, 81] width 15 height 14
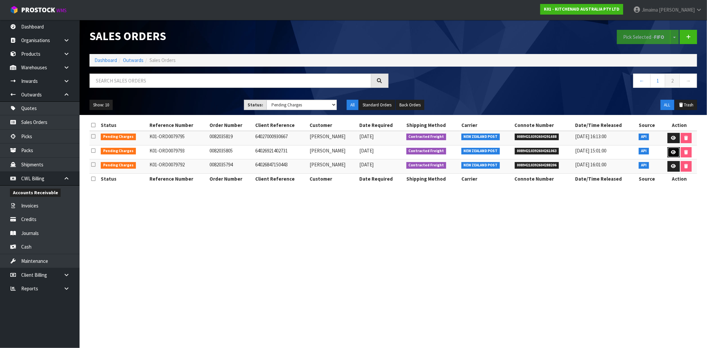
click at [677, 156] on link at bounding box center [674, 152] width 12 height 11
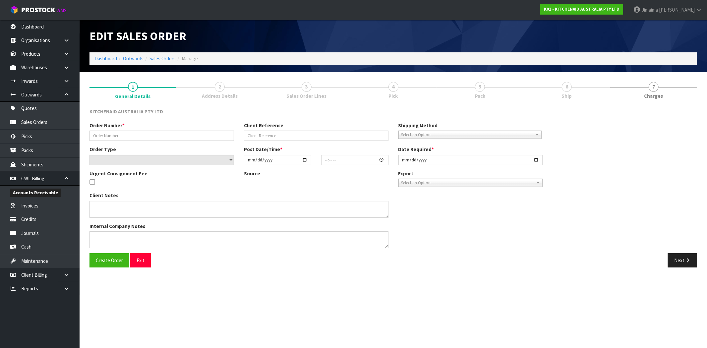
type input "0082035805"
type input "64026921402731"
select select "number:0"
type input "[DATE]"
type input "15:40:58.000"
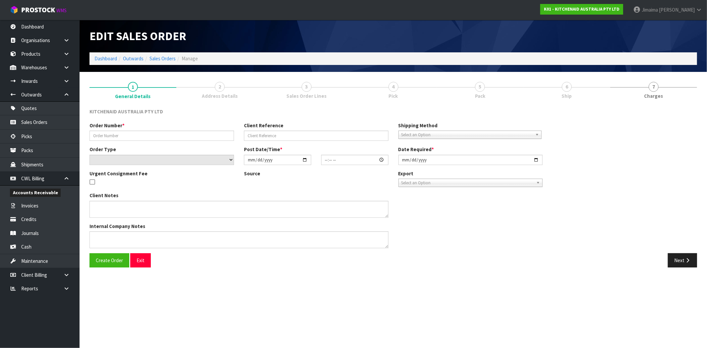
type input "[DATE]"
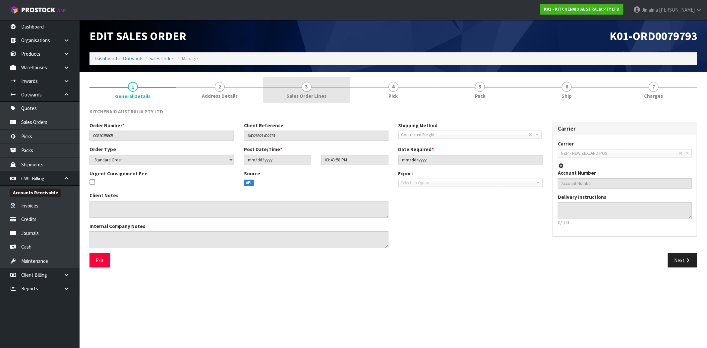
click at [328, 98] on link "3 Sales Order Lines" at bounding box center [306, 90] width 87 height 26
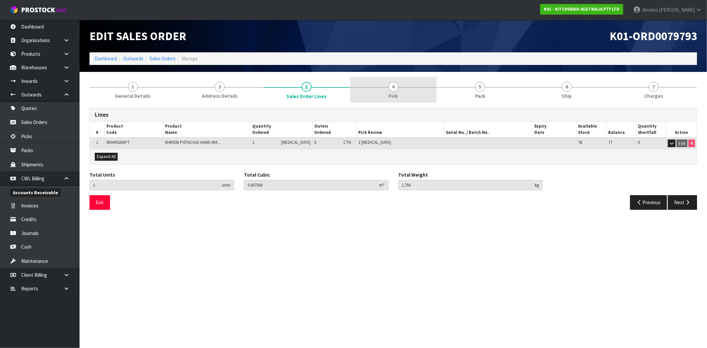
click at [397, 91] on link "4 Pick" at bounding box center [393, 90] width 87 height 26
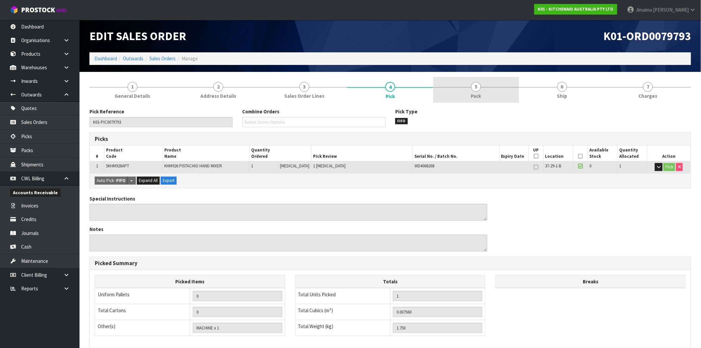
click at [491, 91] on link "5 Pack" at bounding box center [477, 90] width 86 height 26
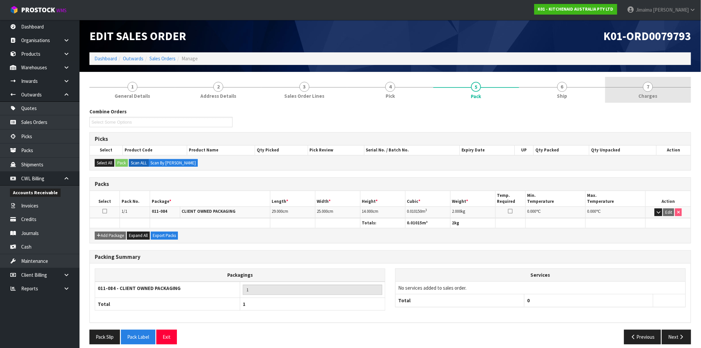
click at [655, 91] on link "7 [GEOGRAPHIC_DATA]" at bounding box center [649, 90] width 86 height 26
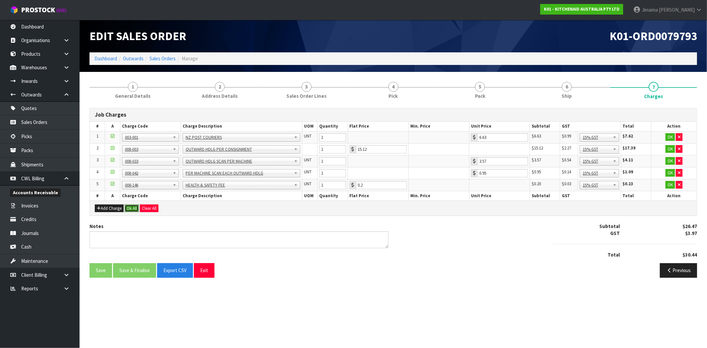
click at [136, 205] on button "Ok All" at bounding box center [132, 209] width 14 height 8
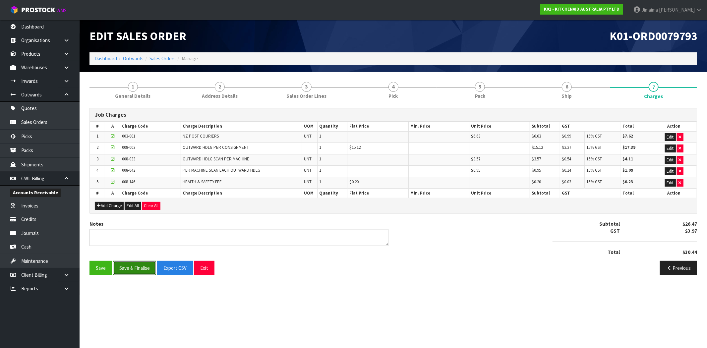
click at [138, 268] on button "Save & Finalise" at bounding box center [134, 268] width 43 height 14
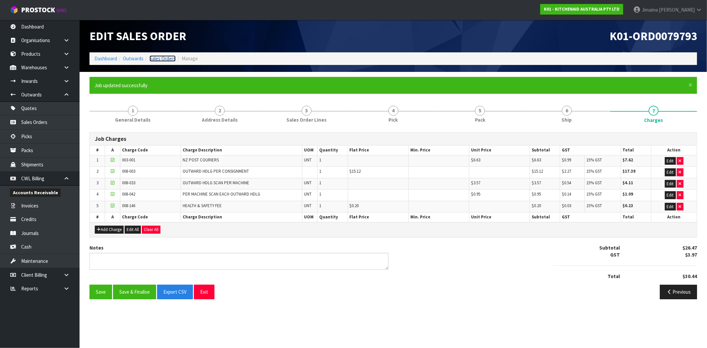
click at [162, 60] on link "Sales Orders" at bounding box center [163, 58] width 26 height 6
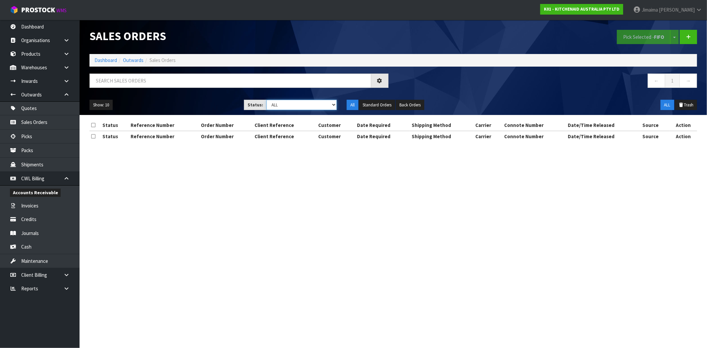
click at [299, 107] on select "Draft Pending Allocated Pending Pick Goods Picked Goods Packed Pending Charges …" at bounding box center [302, 105] width 70 height 10
select select "string:6"
click at [267, 100] on select "Draft Pending Allocated Pending Pick Goods Picked Goods Packed Pending Charges …" at bounding box center [302, 105] width 70 height 10
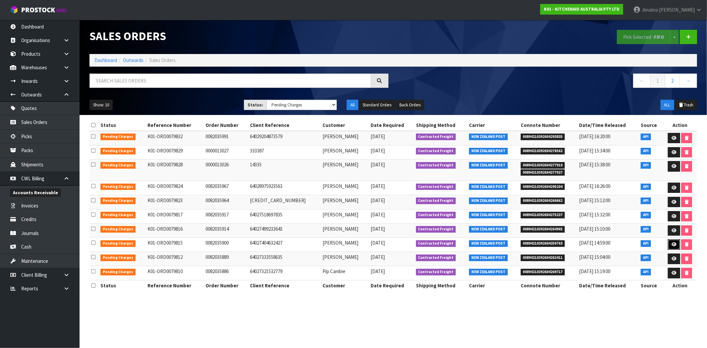
click at [676, 249] on link at bounding box center [674, 244] width 12 height 11
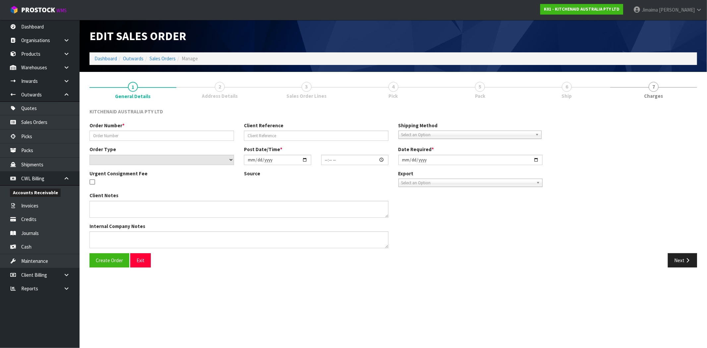
type input "0082035900"
type input "64027404632427"
select select "number:0"
type input "[DATE]"
type input "21:41:35.000"
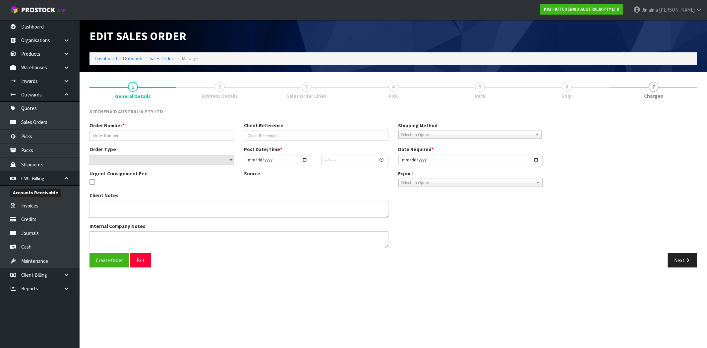
type input "[DATE]"
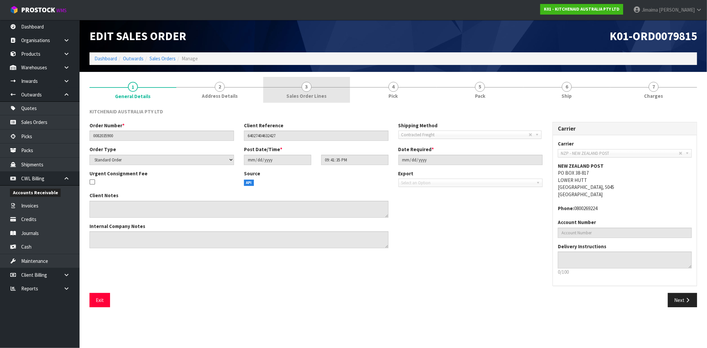
drag, startPoint x: 313, startPoint y: 93, endPoint x: 318, endPoint y: 91, distance: 5.4
click at [314, 92] on span "Sales Order Lines" at bounding box center [306, 95] width 40 height 7
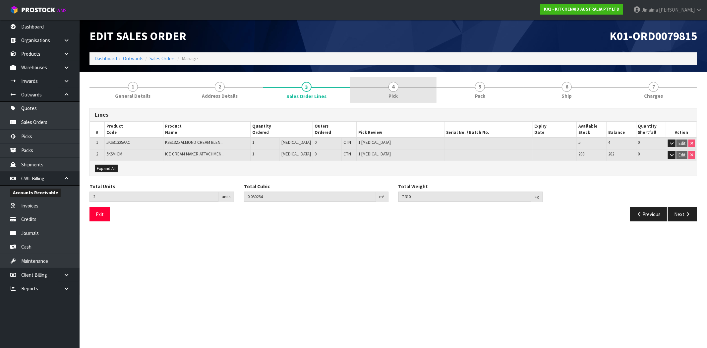
click at [388, 88] on link "4 Pick" at bounding box center [393, 90] width 87 height 26
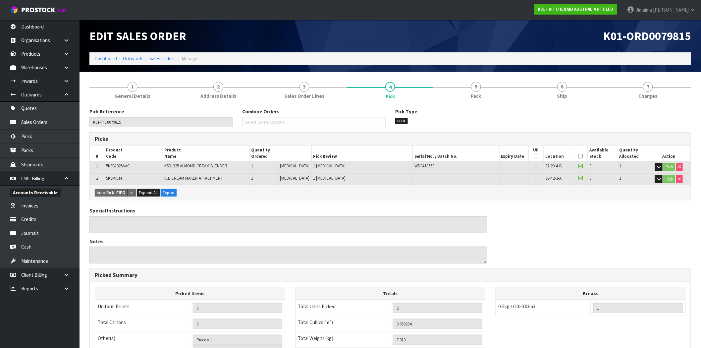
click at [454, 70] on div "Edit Sales Order K01-ORD0079815 Dashboard Outwards Sales Orders Manage" at bounding box center [391, 46] width 612 height 52
drag, startPoint x: 480, startPoint y: 91, endPoint x: 489, endPoint y: 92, distance: 9.0
click at [479, 92] on link "5 Pack" at bounding box center [477, 90] width 86 height 26
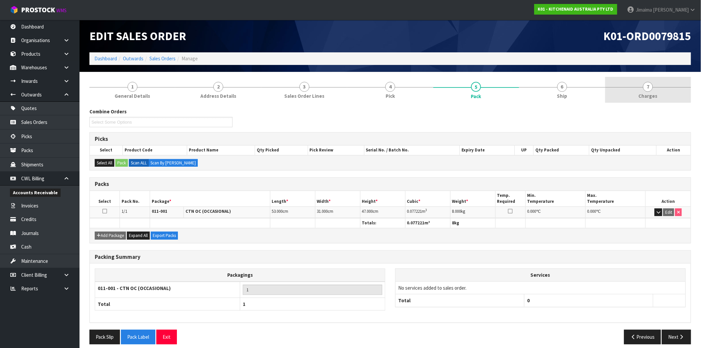
click at [689, 83] on link "7 [GEOGRAPHIC_DATA]" at bounding box center [649, 90] width 86 height 26
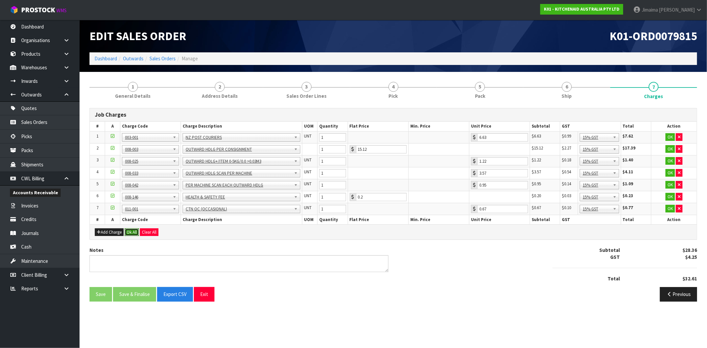
click at [138, 231] on button "Ok All" at bounding box center [132, 232] width 14 height 8
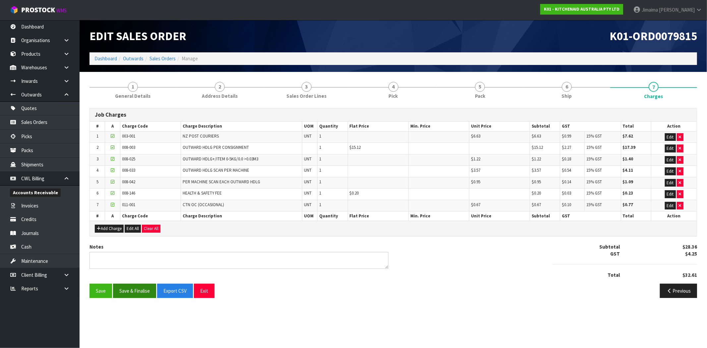
click at [138, 282] on div "Notes Subtotal $28.36 GST $4.25 Total $32.61" at bounding box center [394, 263] width 618 height 40
click at [138, 287] on button "Save & Finalise" at bounding box center [134, 291] width 43 height 14
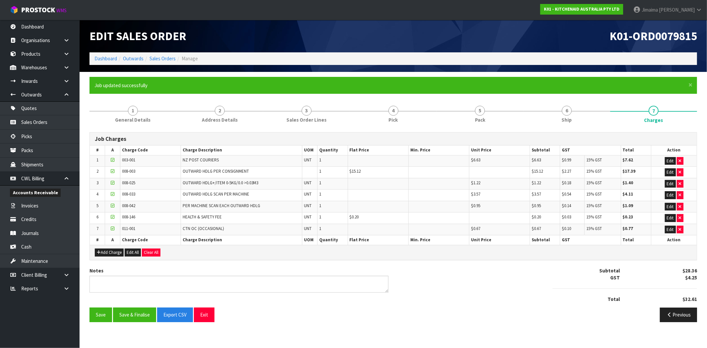
click at [171, 63] on ol "Dashboard Outwards Sales Orders Manage" at bounding box center [394, 58] width 608 height 12
click at [172, 62] on ol "Dashboard Outwards Sales Orders Manage" at bounding box center [394, 58] width 608 height 12
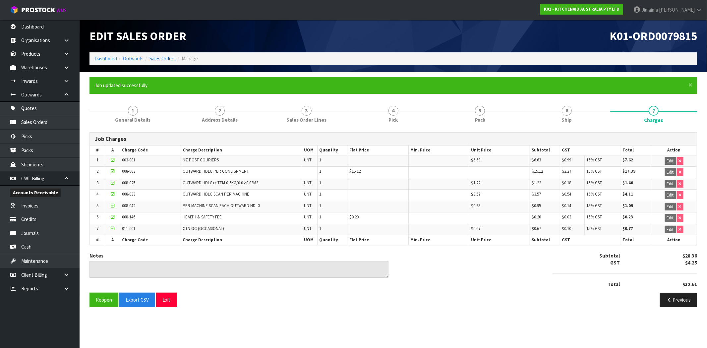
click at [170, 62] on li "Sales Orders" at bounding box center [160, 58] width 32 height 7
click at [171, 60] on link "Sales Orders" at bounding box center [163, 58] width 26 height 6
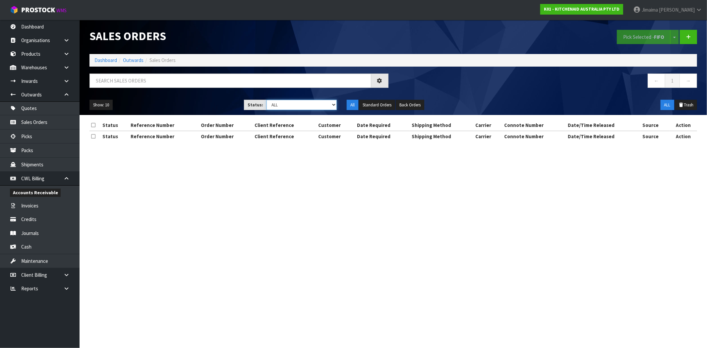
click at [334, 104] on select "Draft Pending Allocated Pending Pick Goods Picked Goods Packed Pending Charges …" at bounding box center [302, 105] width 70 height 10
select select "string:6"
click at [267, 100] on select "Draft Pending Allocated Pending Pick Goods Picked Goods Packed Pending Charges …" at bounding box center [302, 105] width 70 height 10
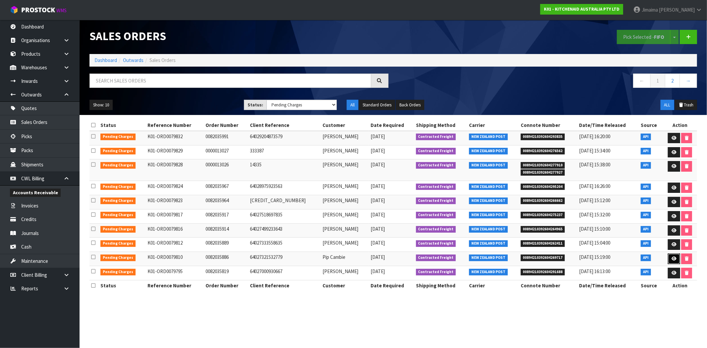
click at [672, 260] on icon at bounding box center [674, 259] width 5 height 4
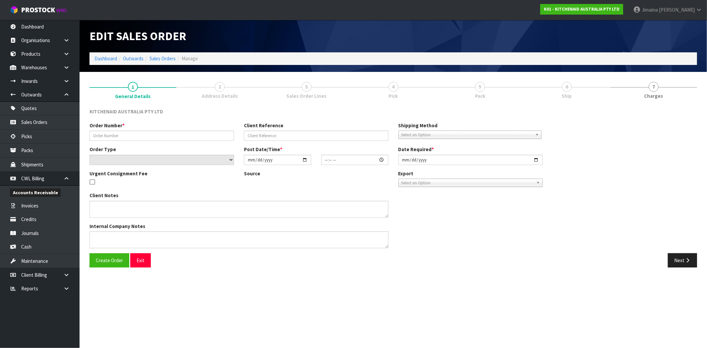
type input "0082035886"
type input "64027321532779"
select select "number:0"
type input "[DATE]"
type input "19:41:30.000"
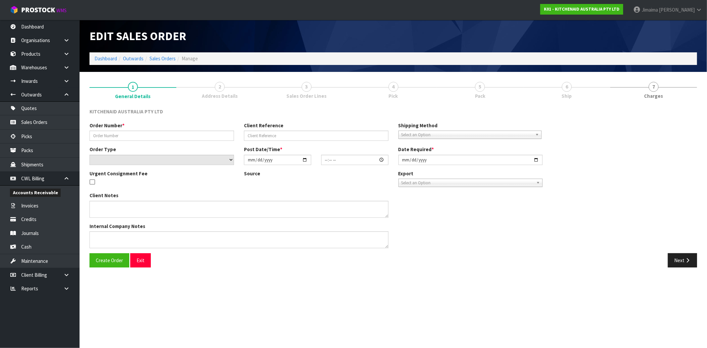
type input "[DATE]"
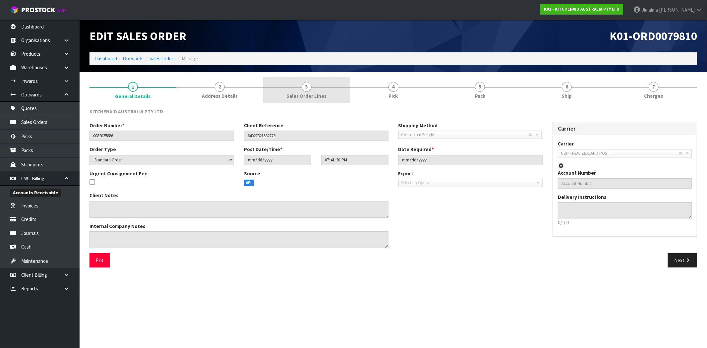
click at [310, 92] on span "Sales Order Lines" at bounding box center [306, 95] width 40 height 7
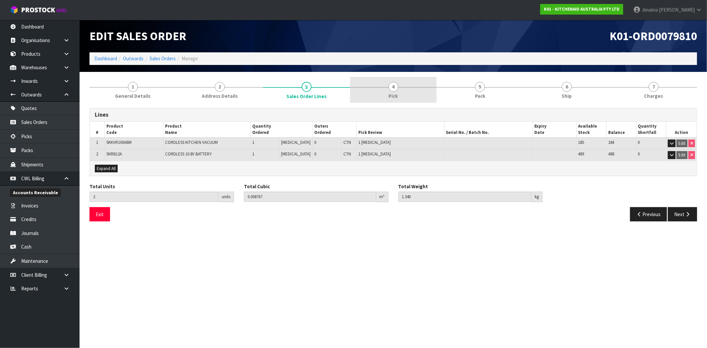
click at [420, 89] on link "4 Pick" at bounding box center [393, 90] width 87 height 26
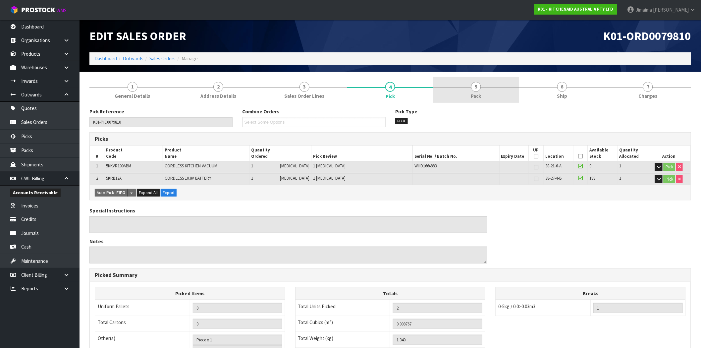
click at [488, 89] on link "5 Pack" at bounding box center [477, 90] width 86 height 26
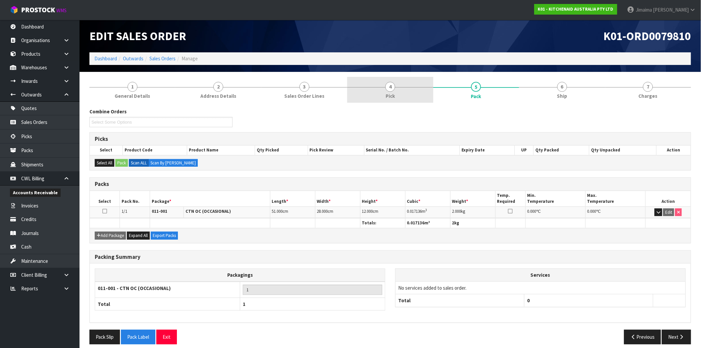
click at [423, 94] on link "4 Pick" at bounding box center [390, 90] width 86 height 26
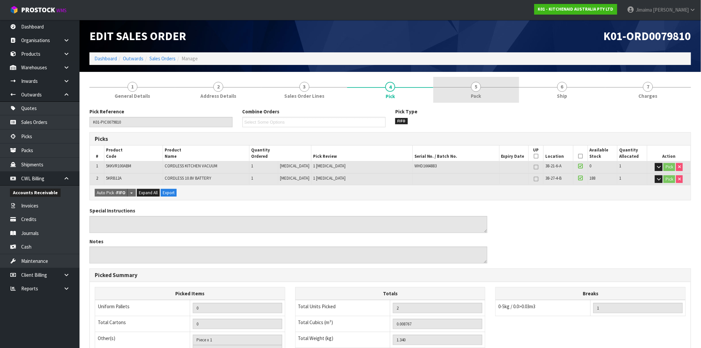
drag, startPoint x: 495, startPoint y: 90, endPoint x: 639, endPoint y: 91, distance: 143.9
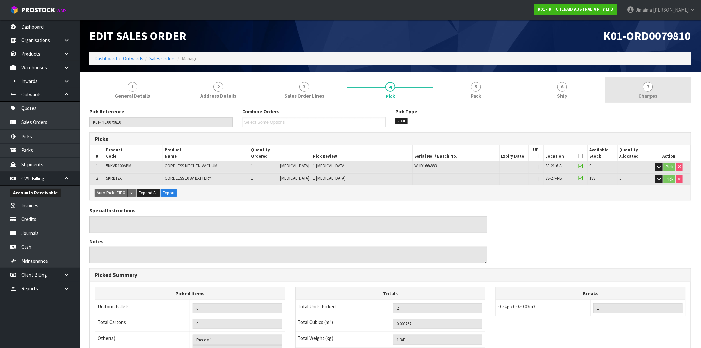
click at [496, 90] on link "5 Pack" at bounding box center [477, 90] width 86 height 26
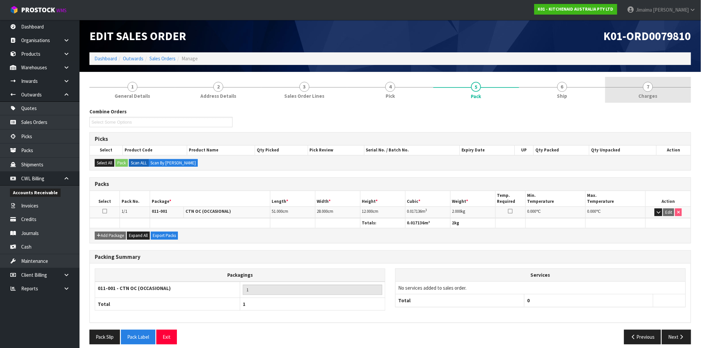
click at [651, 92] on span "Charges" at bounding box center [648, 95] width 19 height 7
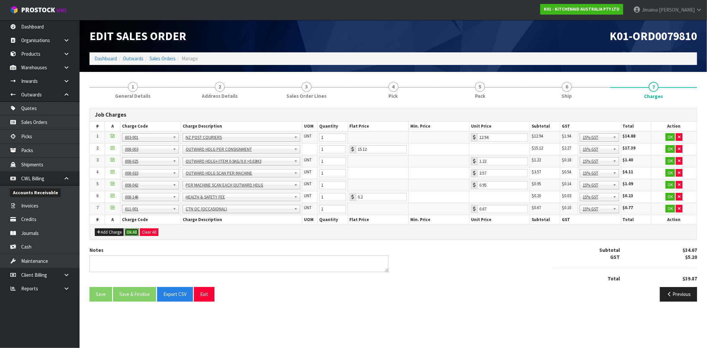
click at [130, 231] on button "Ok All" at bounding box center [132, 232] width 14 height 8
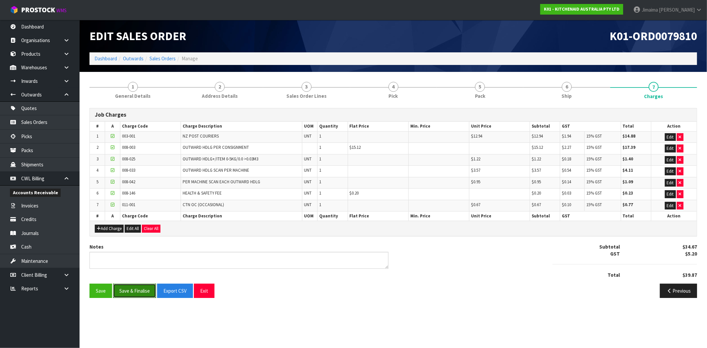
click at [133, 290] on button "Save & Finalise" at bounding box center [134, 291] width 43 height 14
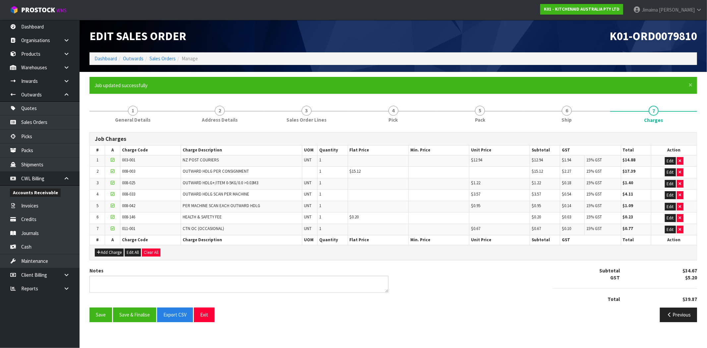
click at [158, 52] on div "Edit Sales Order" at bounding box center [239, 36] width 309 height 32
click at [154, 57] on link "Sales Orders" at bounding box center [163, 58] width 26 height 6
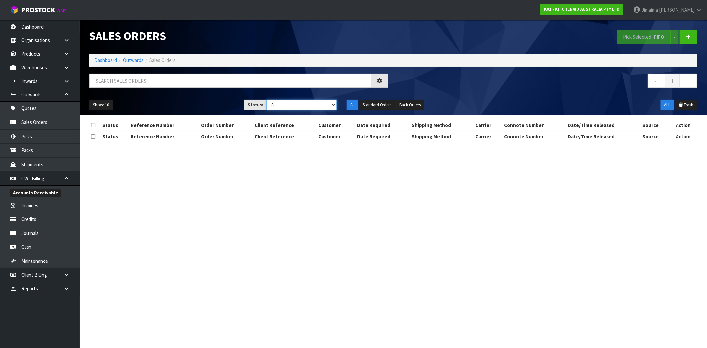
click at [307, 104] on select "Draft Pending Allocated Pending Pick Goods Picked Goods Packed Pending Charges …" at bounding box center [302, 105] width 70 height 10
click at [267, 100] on select "Draft Pending Allocated Pending Pick Goods Picked Goods Packed Pending Charges …" at bounding box center [302, 105] width 70 height 10
click at [288, 105] on select "Draft Pending Allocated Pending Pick Goods Picked Goods Packed Pending Charges …" at bounding box center [302, 105] width 70 height 10
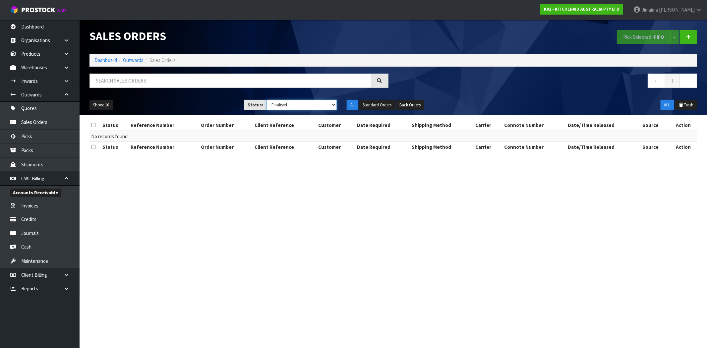
click at [267, 100] on select "Draft Pending Allocated Pending Pick Goods Picked Goods Packed Pending Charges …" at bounding box center [302, 105] width 70 height 10
click at [296, 110] on select "Draft Pending Allocated Pending Pick Goods Picked Goods Packed Pending Charges …" at bounding box center [302, 105] width 70 height 10
click at [297, 105] on select "Draft Pending Allocated Pending Pick Goods Picked Goods Packed Pending Charges …" at bounding box center [302, 105] width 70 height 10
click at [293, 103] on select "Draft Pending Allocated Pending Pick Goods Picked Goods Packed Pending Charges …" at bounding box center [302, 105] width 70 height 10
select select "string:6"
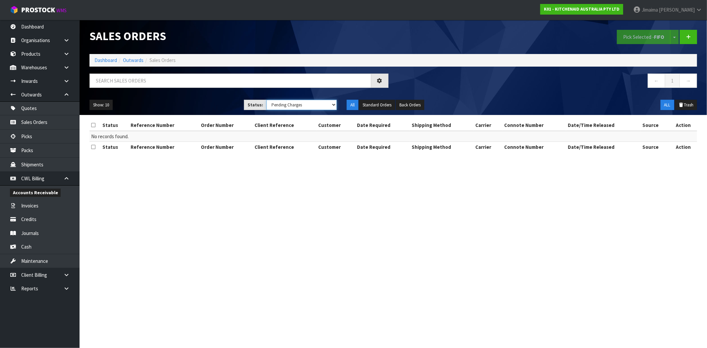
click at [267, 100] on select "Draft Pending Allocated Pending Pick Goods Picked Goods Packed Pending Charges …" at bounding box center [302, 105] width 70 height 10
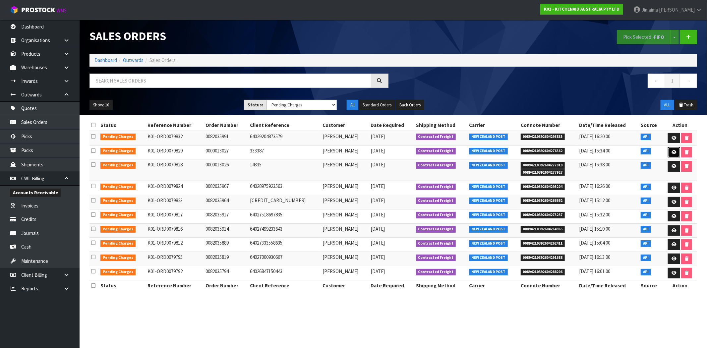
click at [679, 152] on link at bounding box center [674, 152] width 12 height 11
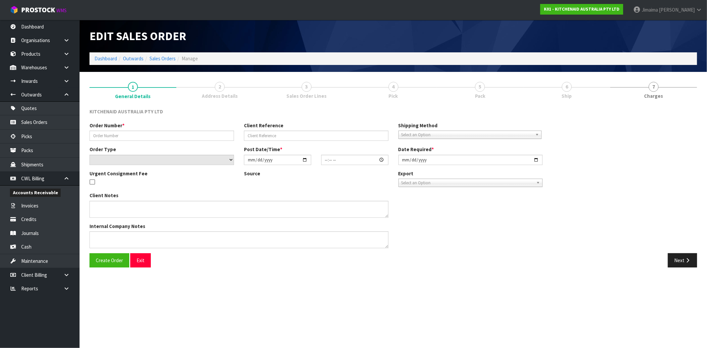
type input "0000013027"
type input "333387"
select select "number:0"
type input "[DATE]"
type input "11:33:06.000"
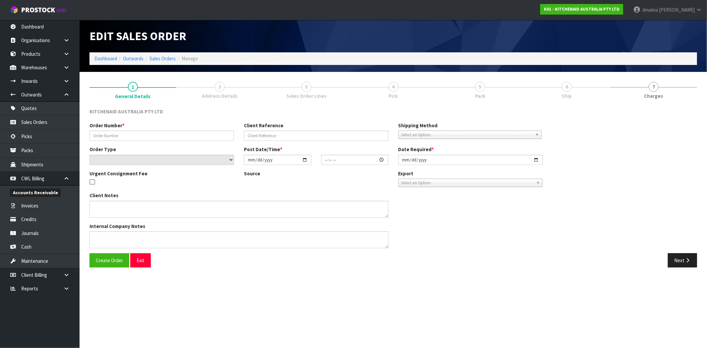
type input "[DATE]"
click at [313, 95] on span "Sales Order Lines" at bounding box center [306, 95] width 40 height 7
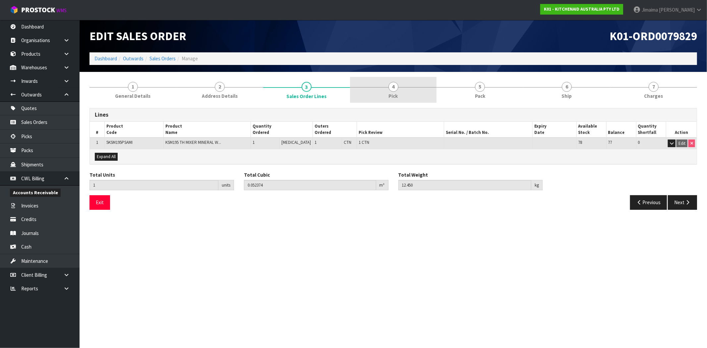
click at [393, 91] on span "4" at bounding box center [394, 87] width 10 height 10
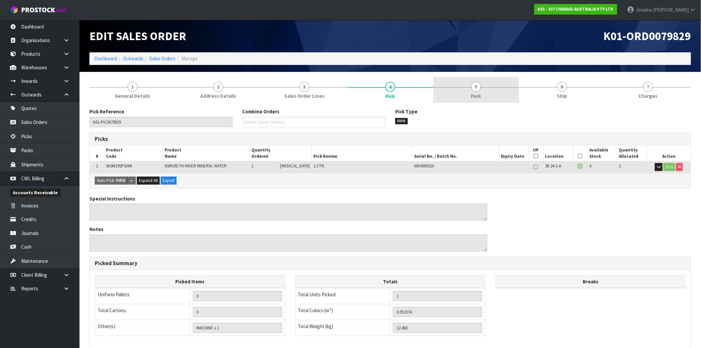
click at [464, 95] on link "5 Pack" at bounding box center [477, 90] width 86 height 26
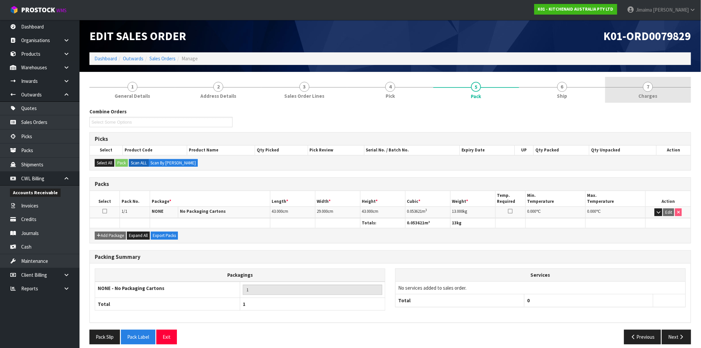
drag, startPoint x: 658, startPoint y: 92, endPoint x: 633, endPoint y: 100, distance: 26.5
click at [658, 92] on link "7 [GEOGRAPHIC_DATA]" at bounding box center [649, 90] width 86 height 26
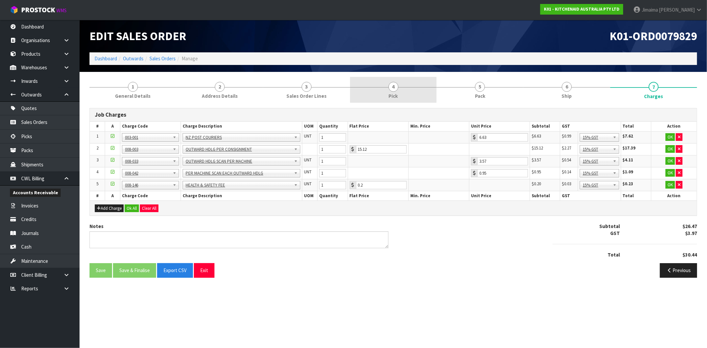
drag, startPoint x: 339, startPoint y: 85, endPoint x: 355, endPoint y: 85, distance: 15.9
click at [340, 85] on link "3 Sales Order Lines" at bounding box center [306, 90] width 87 height 26
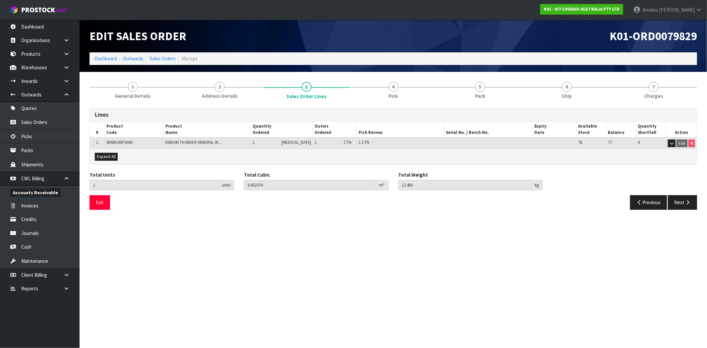
drag, startPoint x: 647, startPoint y: 94, endPoint x: 534, endPoint y: 120, distance: 115.4
click at [646, 94] on span "Charges" at bounding box center [653, 95] width 19 height 7
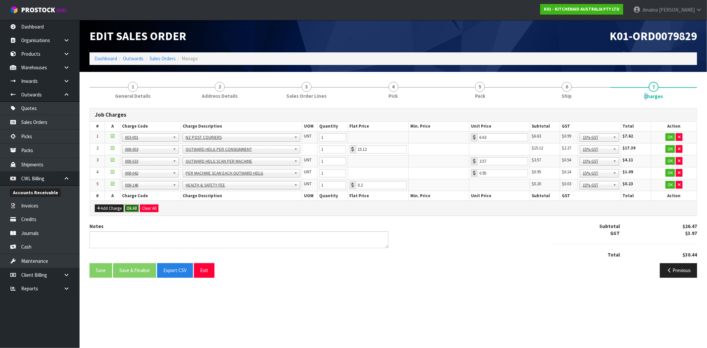
click at [128, 206] on button "Ok All" at bounding box center [132, 209] width 14 height 8
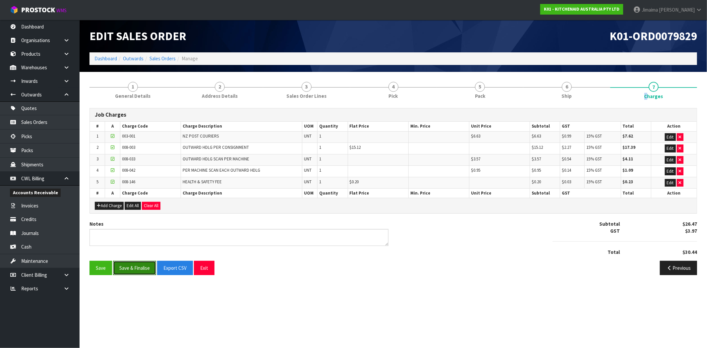
click at [140, 264] on button "Save & Finalise" at bounding box center [134, 268] width 43 height 14
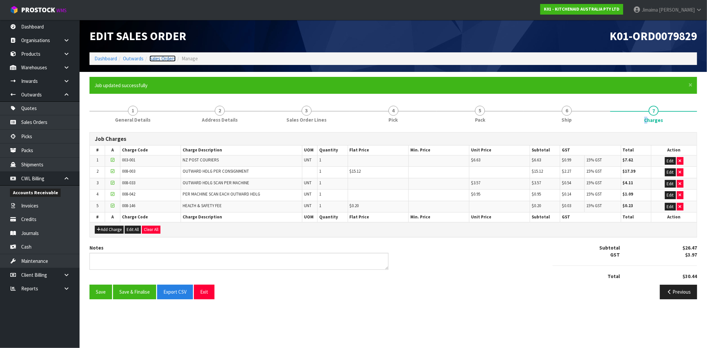
click at [170, 57] on link "Sales Orders" at bounding box center [163, 58] width 26 height 6
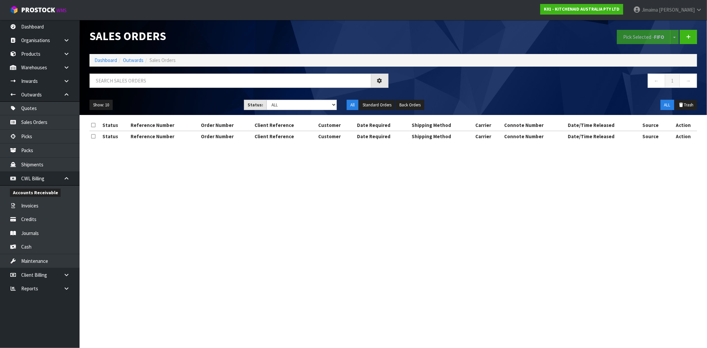
click at [284, 111] on div "Show: 10 5 10 25 50 Status: Draft Pending Allocated Pending Pick Goods Picked G…" at bounding box center [394, 105] width 618 height 21
click at [291, 105] on select "Draft Pending Allocated Pending Pick Goods Picked Goods Packed Pending Charges …" at bounding box center [302, 105] width 70 height 10
select select "string:6"
click at [267, 100] on select "Draft Pending Allocated Pending Pick Goods Picked Goods Packed Pending Charges …" at bounding box center [302, 105] width 70 height 10
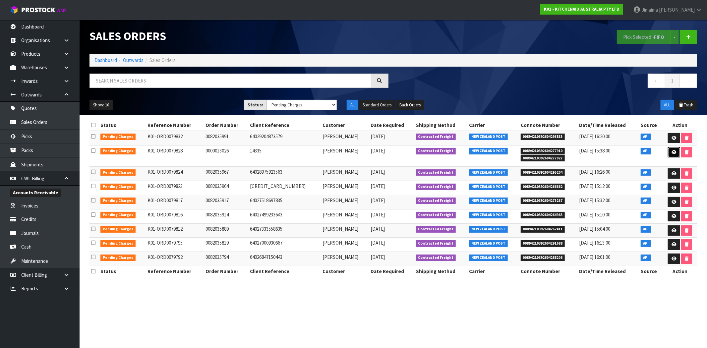
click at [669, 152] on link at bounding box center [674, 152] width 12 height 11
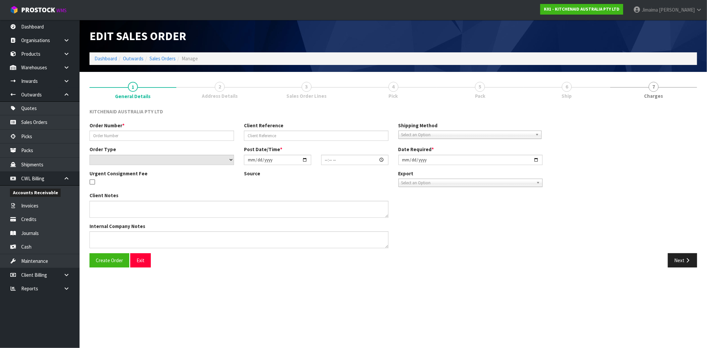
type input "0000013026"
type input "14335"
select select "number:0"
type input "[DATE]"
type input "11:33:04.000"
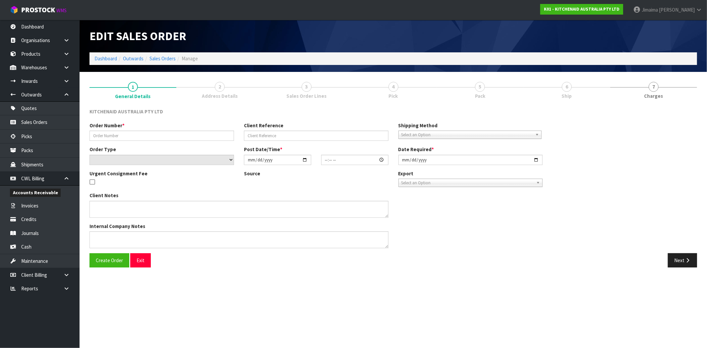
type input "[DATE]"
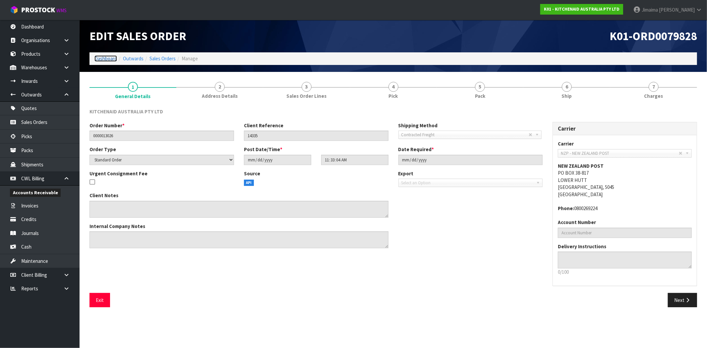
click at [104, 56] on link "Dashboard" at bounding box center [105, 58] width 23 height 6
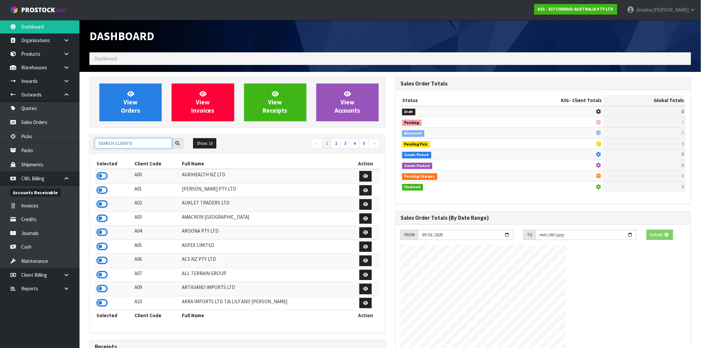
click at [128, 147] on input "text" at bounding box center [133, 143] width 77 height 10
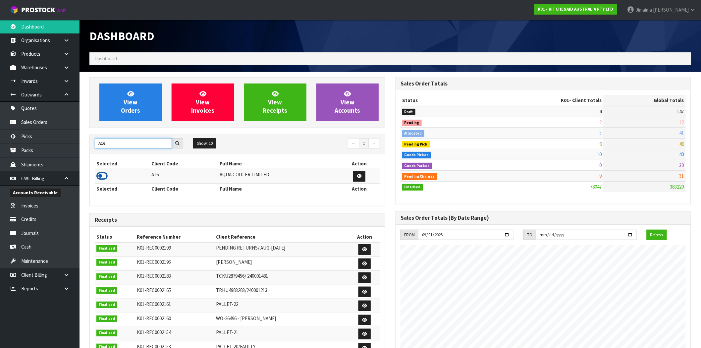
type input "A16"
click at [104, 175] on icon at bounding box center [101, 176] width 11 height 10
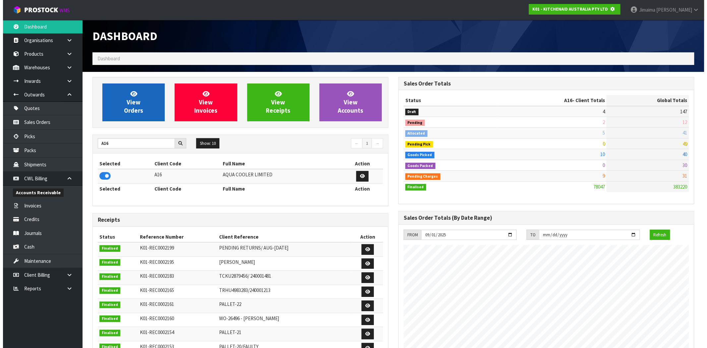
scroll to position [331107, 331214]
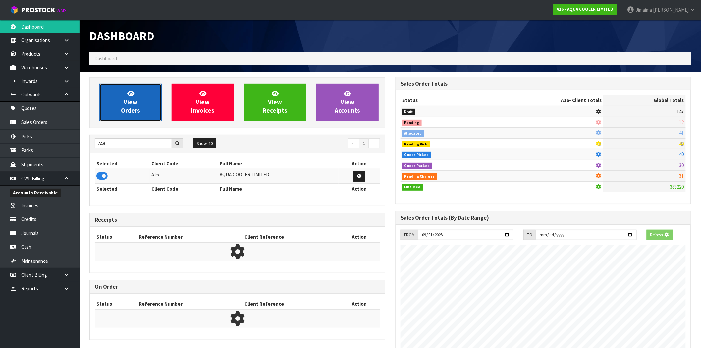
click at [127, 99] on span "View Orders" at bounding box center [130, 102] width 19 height 25
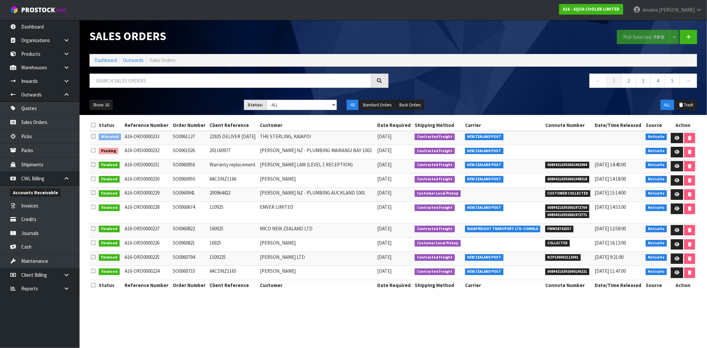
click at [206, 195] on td "SO0060941" at bounding box center [189, 195] width 37 height 14
click at [138, 87] on input "text" at bounding box center [231, 81] width 282 height 14
paste input "SO0060531"
type input "SO0060531"
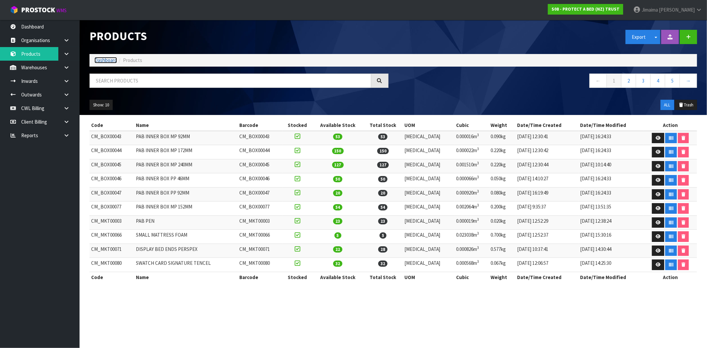
click at [103, 60] on link "Dashboard" at bounding box center [105, 60] width 23 height 6
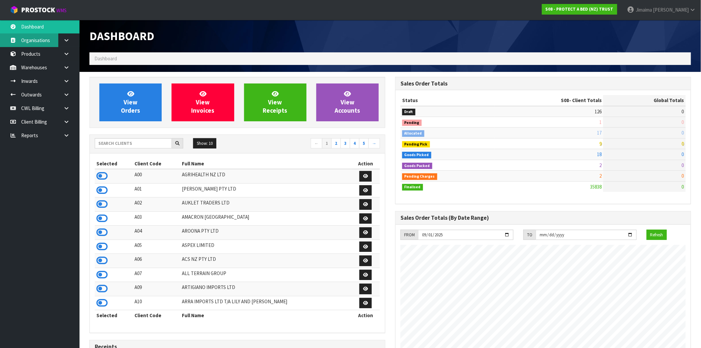
scroll to position [413, 306]
click at [45, 45] on link "Organisations" at bounding box center [40, 40] width 80 height 14
click at [42, 49] on body "Toggle navigation ProStock WMS S08 - PROTECT A BED (NZ) TRUST Jimaima [PERSON_N…" at bounding box center [350, 174] width 701 height 348
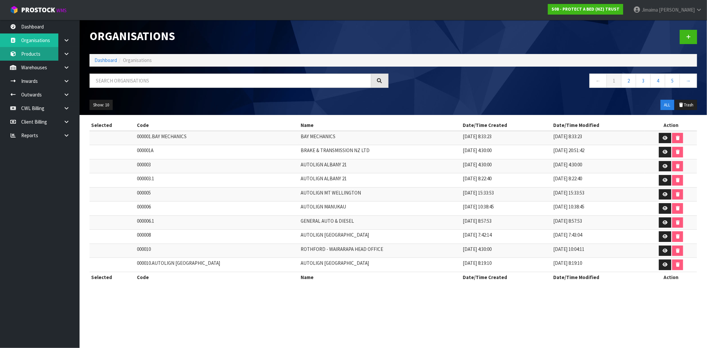
click at [26, 57] on link "Products" at bounding box center [40, 54] width 80 height 14
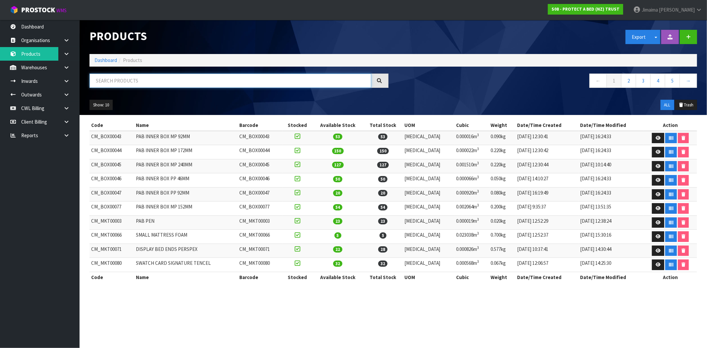
click at [201, 82] on input "text" at bounding box center [231, 81] width 282 height 14
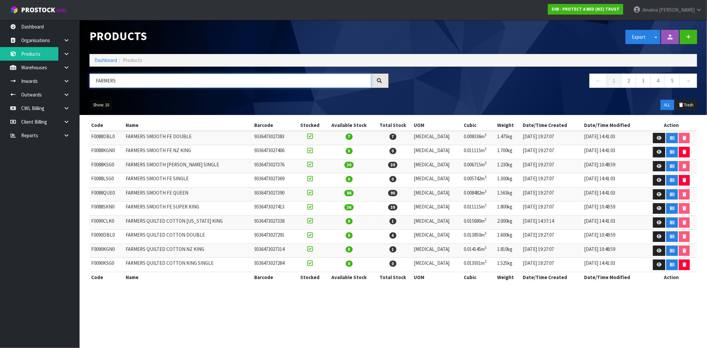
type input "FARMERS"
click at [98, 105] on button "Show: 10" at bounding box center [101, 105] width 23 height 11
click at [97, 142] on link "50" at bounding box center [116, 144] width 52 height 9
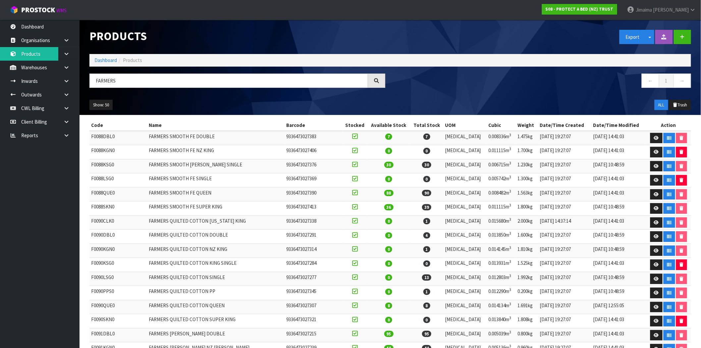
click at [176, 142] on td "FARMERS SMOOTH FE DOUBLE" at bounding box center [216, 138] width 138 height 14
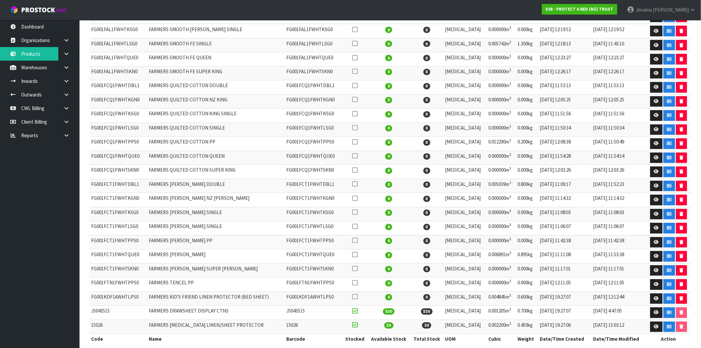
scroll to position [473, 0]
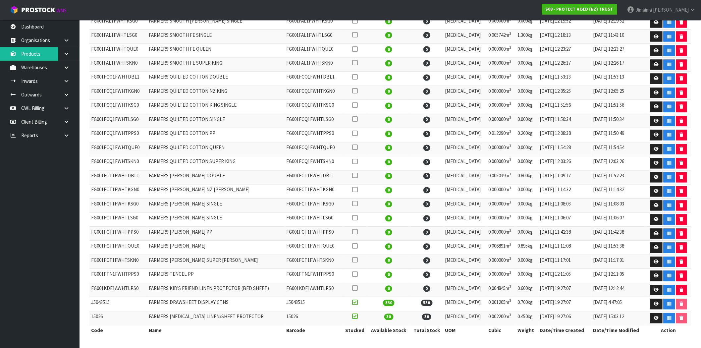
click at [205, 186] on td "FARMERS [PERSON_NAME] NZ [PERSON_NAME]" at bounding box center [216, 192] width 138 height 14
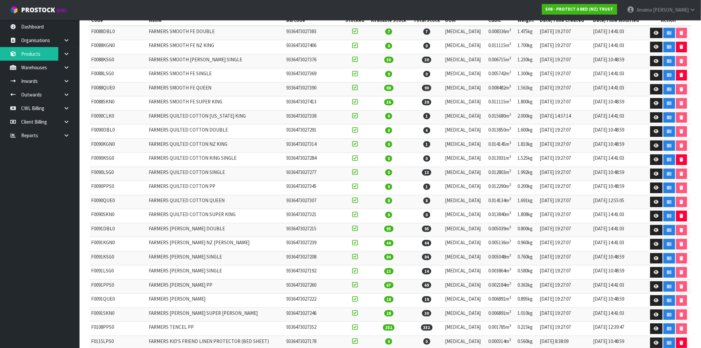
scroll to position [43, 0]
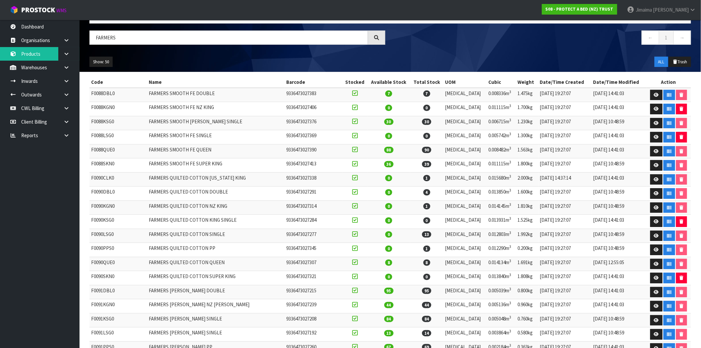
click at [201, 172] on td "FARMERS SMOOTH FE SUPER KING" at bounding box center [216, 165] width 138 height 14
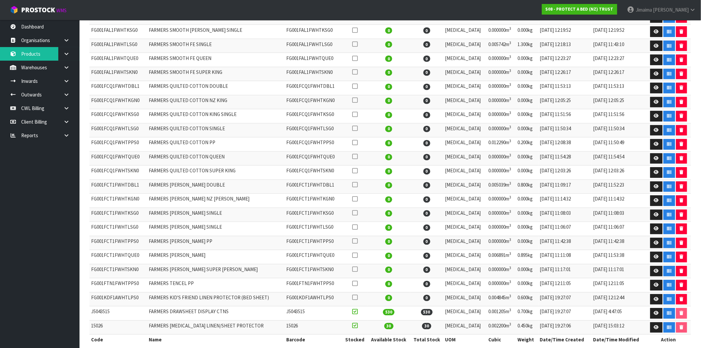
scroll to position [473, 0]
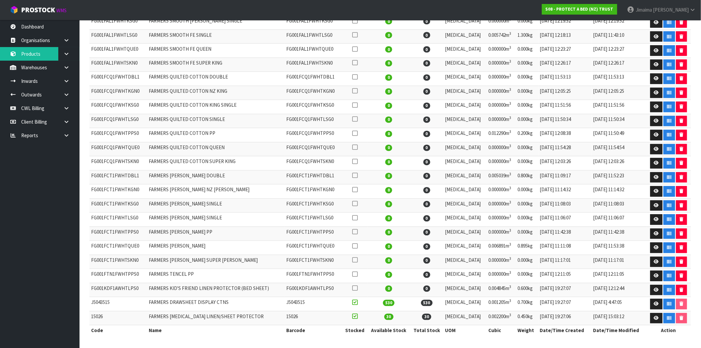
click at [194, 153] on td "FARMERS QUILTED COTTON QUEEN" at bounding box center [216, 149] width 138 height 14
click at [203, 207] on td "FARMERS [PERSON_NAME] SINGLE" at bounding box center [216, 206] width 138 height 14
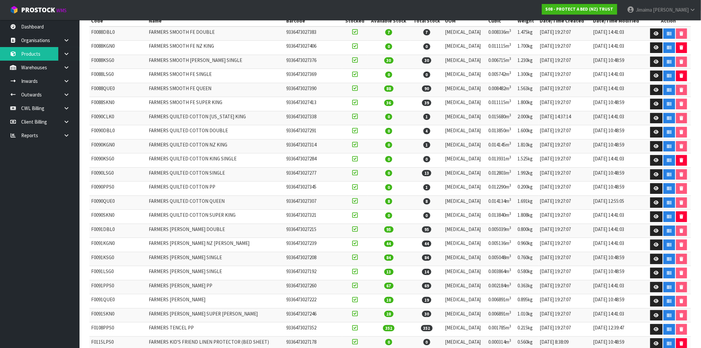
scroll to position [0, 0]
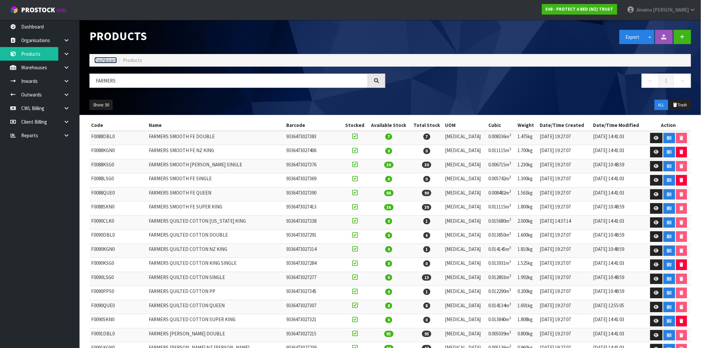
click at [105, 62] on link "Dashboard" at bounding box center [105, 60] width 23 height 6
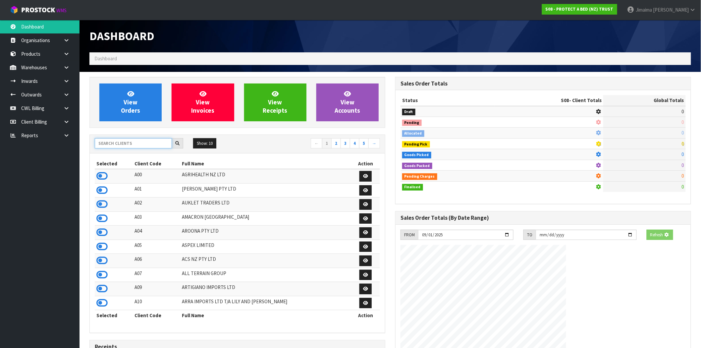
click at [138, 147] on input "text" at bounding box center [133, 143] width 77 height 10
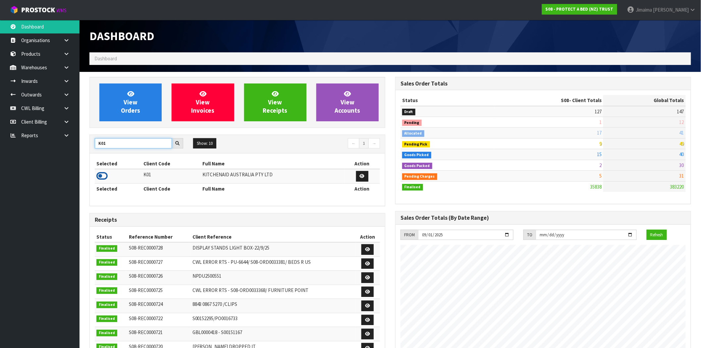
type input "K01"
click at [107, 176] on icon at bounding box center [101, 176] width 11 height 10
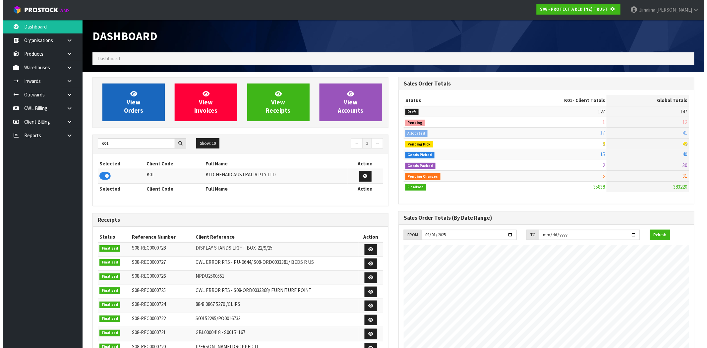
scroll to position [331107, 331214]
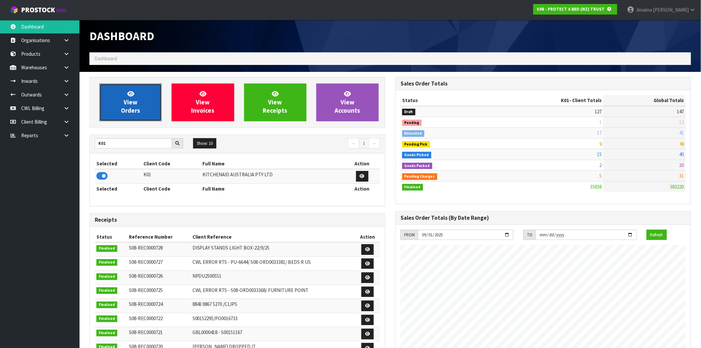
click at [134, 110] on span "View Orders" at bounding box center [130, 102] width 19 height 25
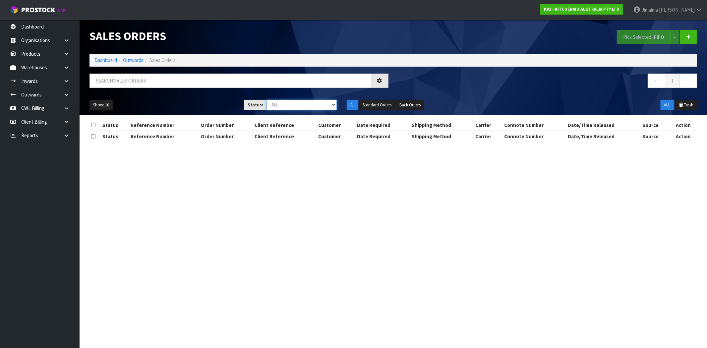
click at [305, 105] on select "Draft Pending Allocated Pending Pick Goods Picked Goods Packed Pending Charges …" at bounding box center [302, 105] width 70 height 10
select select "string:6"
click at [267, 100] on select "Draft Pending Allocated Pending Pick Goods Picked Goods Packed Pending Charges …" at bounding box center [302, 105] width 70 height 10
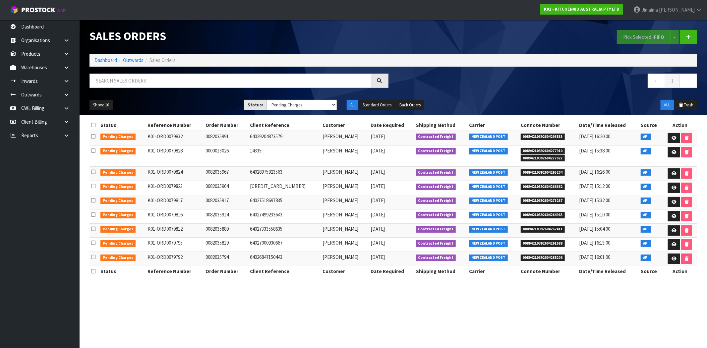
click at [679, 229] on td at bounding box center [680, 230] width 34 height 14
click at [675, 230] on icon at bounding box center [674, 230] width 5 height 4
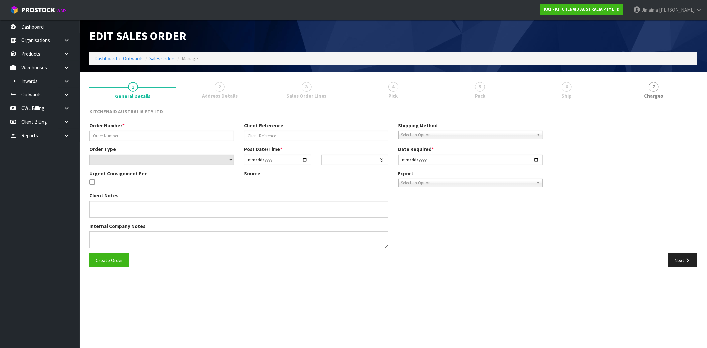
type input "0082035889"
type input "64027333558635"
select select "number:0"
type input "[DATE]"
type input "19:41:34.000"
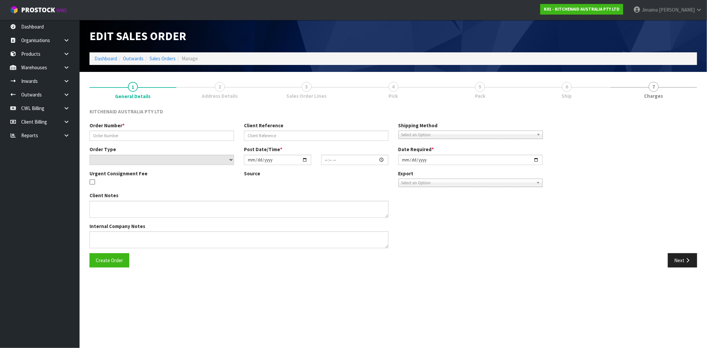
type input "[DATE]"
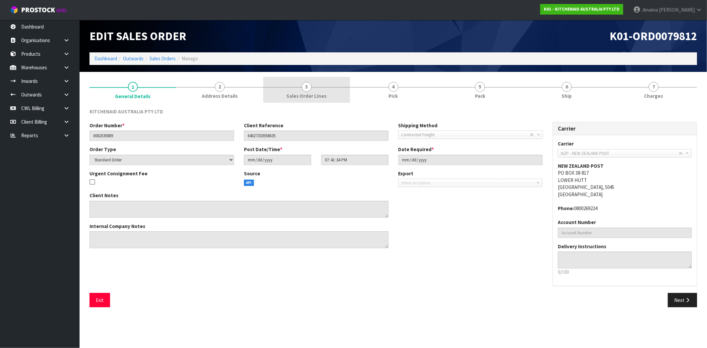
click at [322, 94] on span "Sales Order Lines" at bounding box center [306, 95] width 40 height 7
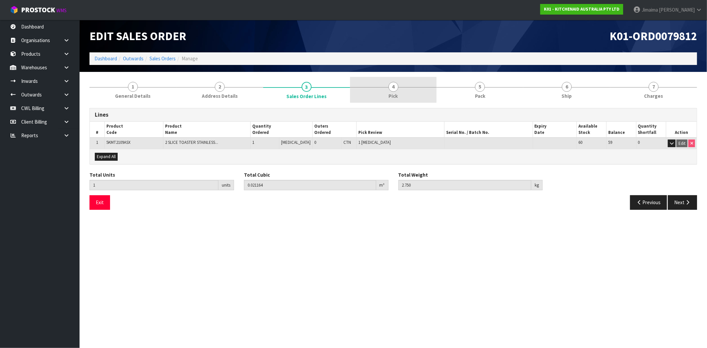
click at [384, 95] on link "4 Pick" at bounding box center [393, 90] width 87 height 26
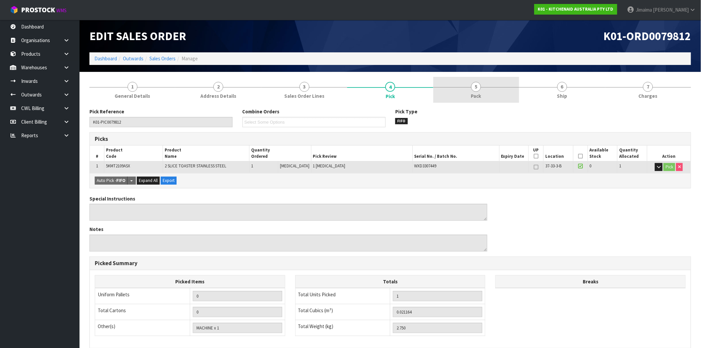
click at [459, 87] on link "5 Pack" at bounding box center [477, 90] width 86 height 26
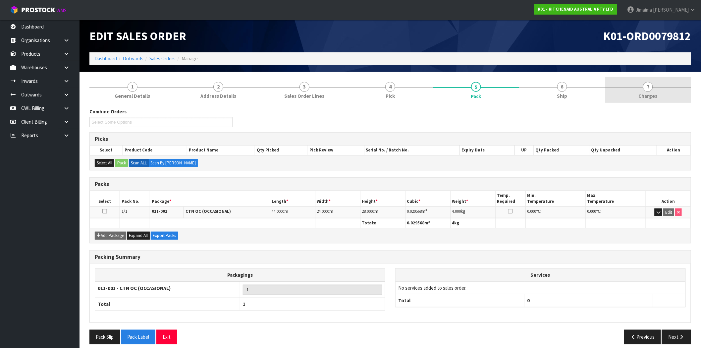
click at [649, 90] on span "7" at bounding box center [648, 87] width 10 height 10
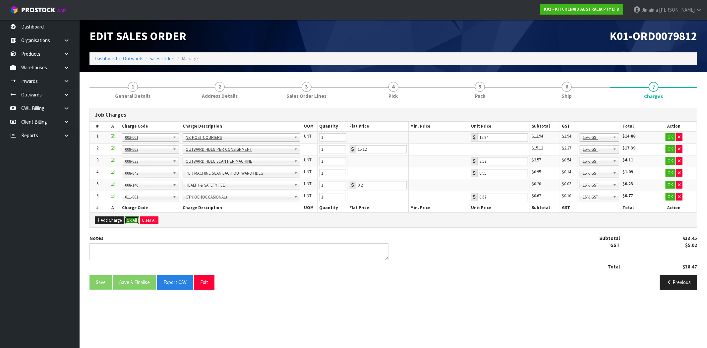
click at [137, 218] on button "Ok All" at bounding box center [132, 220] width 14 height 8
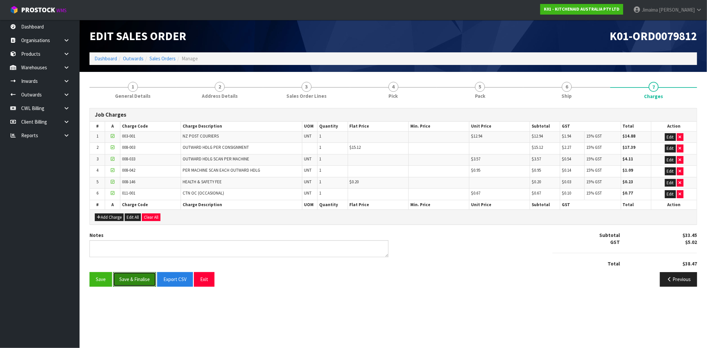
click at [136, 282] on button "Save & Finalise" at bounding box center [134, 279] width 43 height 14
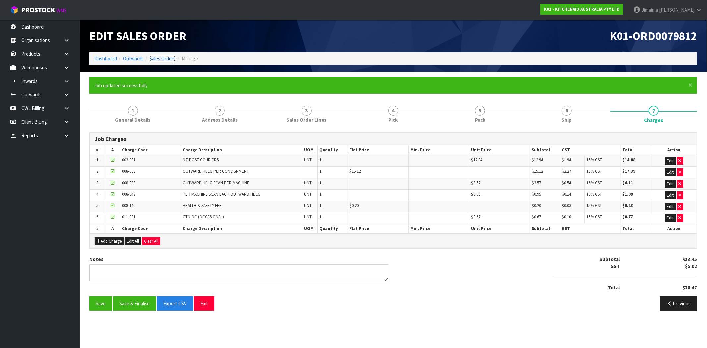
click at [173, 60] on link "Sales Orders" at bounding box center [163, 58] width 26 height 6
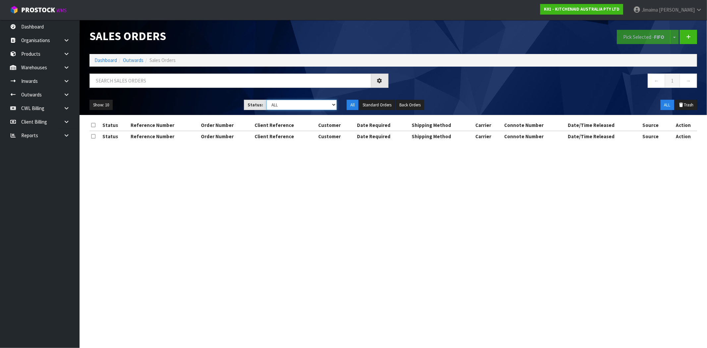
click at [315, 105] on select "Draft Pending Allocated Pending Pick Goods Picked Goods Packed Pending Charges …" at bounding box center [302, 105] width 70 height 10
select select "string:6"
click at [267, 100] on select "Draft Pending Allocated Pending Pick Goods Picked Goods Packed Pending Charges …" at bounding box center [302, 105] width 70 height 10
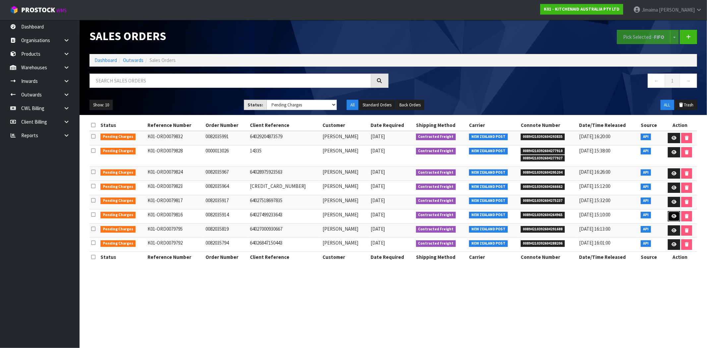
click at [675, 214] on icon at bounding box center [674, 216] width 5 height 4
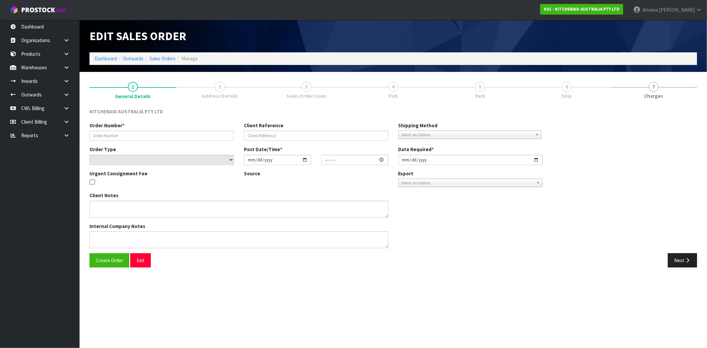
type input "0082035914"
type input "64027499233643"
select select "number:0"
type input "[DATE]"
type input "23:41:00.000"
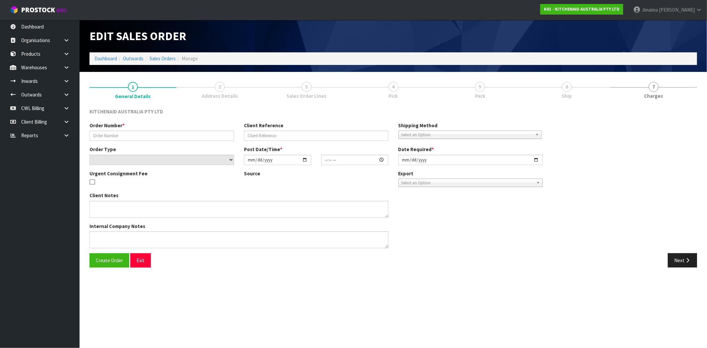
type input "[DATE]"
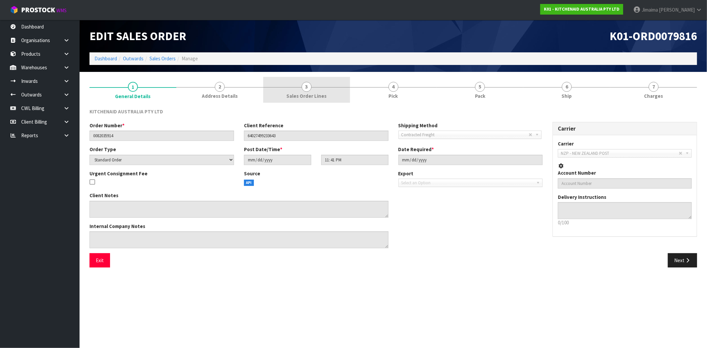
click at [301, 86] on link "3 Sales Order Lines" at bounding box center [306, 90] width 87 height 26
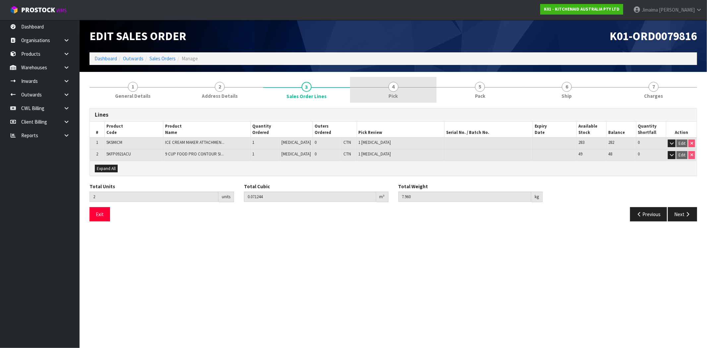
click at [393, 101] on link "4 Pick" at bounding box center [393, 90] width 87 height 26
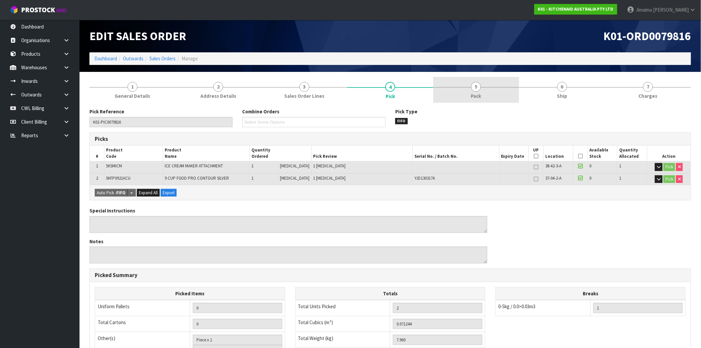
click at [456, 96] on link "5 Pack" at bounding box center [477, 90] width 86 height 26
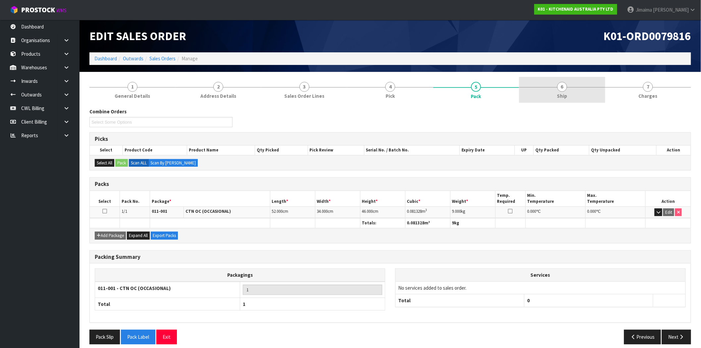
click at [558, 90] on link "6 Ship" at bounding box center [562, 90] width 86 height 26
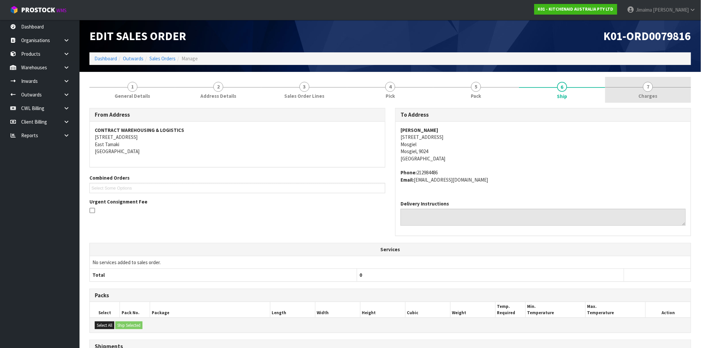
click at [668, 88] on link "7 [GEOGRAPHIC_DATA]" at bounding box center [649, 90] width 86 height 26
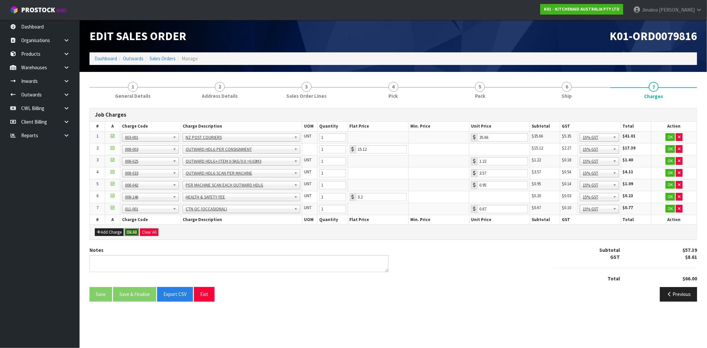
click at [132, 231] on button "Ok All" at bounding box center [132, 232] width 14 height 8
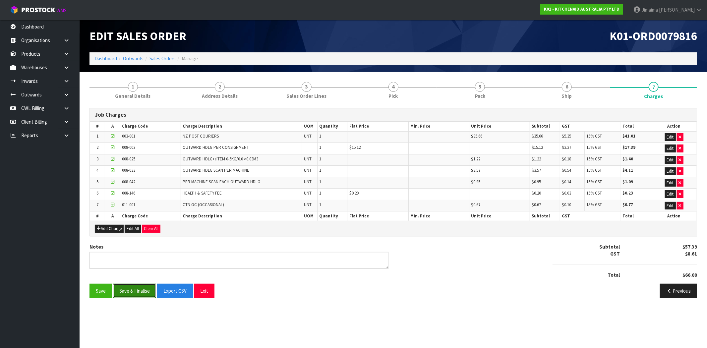
click at [138, 289] on button "Save & Finalise" at bounding box center [134, 291] width 43 height 14
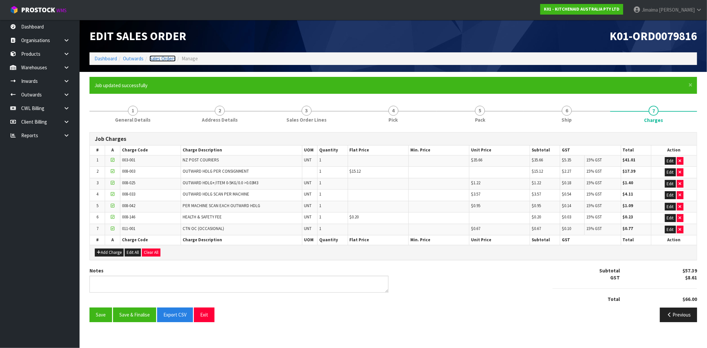
click at [165, 61] on link "Sales Orders" at bounding box center [163, 58] width 26 height 6
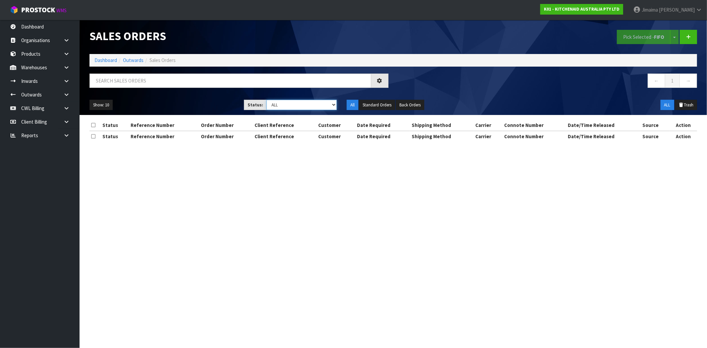
click at [286, 105] on select "Draft Pending Allocated Pending Pick Goods Picked Goods Packed Pending Charges …" at bounding box center [302, 105] width 70 height 10
click at [267, 100] on select "Draft Pending Allocated Pending Pick Goods Picked Goods Packed Pending Charges …" at bounding box center [302, 105] width 70 height 10
click at [299, 107] on select "Draft Pending Allocated Pending Pick Goods Picked Goods Packed Pending Charges …" at bounding box center [302, 105] width 70 height 10
select select "string:6"
click at [267, 100] on select "Draft Pending Allocated Pending Pick Goods Picked Goods Packed Pending Charges …" at bounding box center [302, 105] width 70 height 10
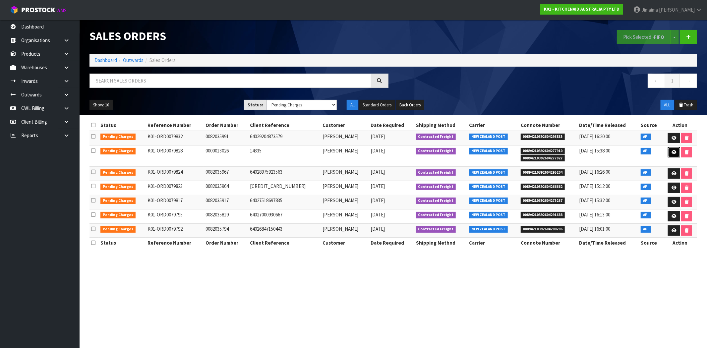
click at [670, 151] on link at bounding box center [674, 152] width 12 height 11
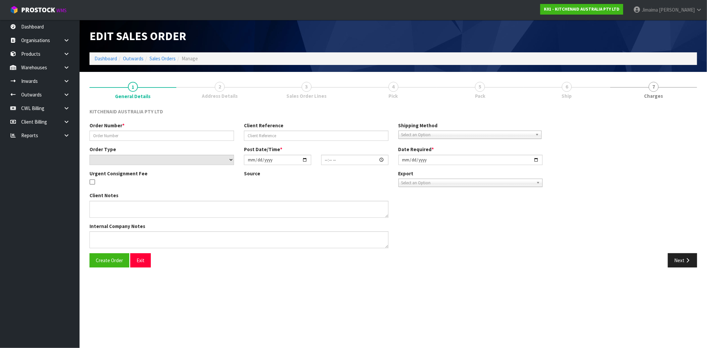
type input "0000013026"
type input "14335"
select select "number:0"
type input "[DATE]"
type input "11:33:04.000"
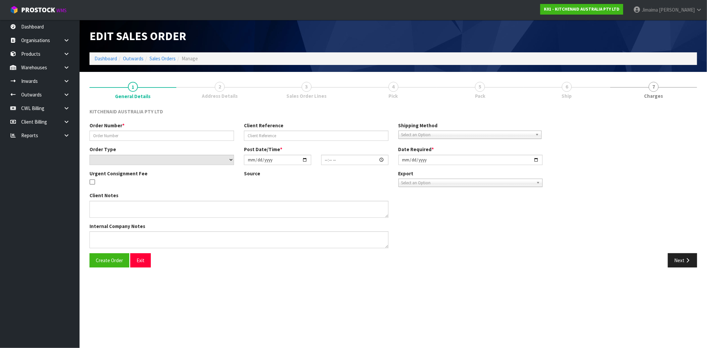
type input "[DATE]"
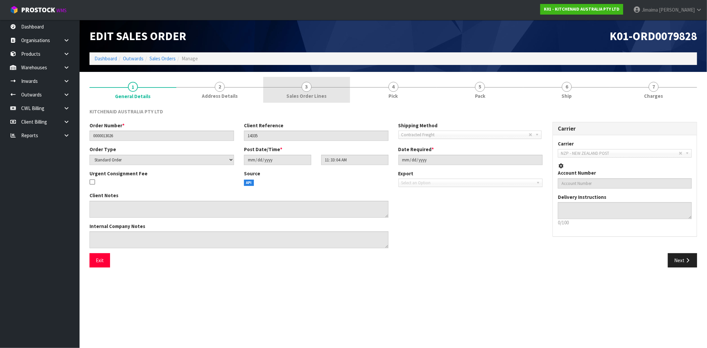
click at [313, 94] on span "Sales Order Lines" at bounding box center [306, 95] width 40 height 7
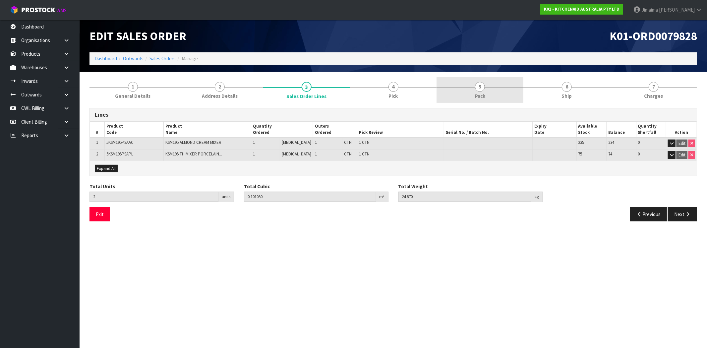
drag, startPoint x: 395, startPoint y: 88, endPoint x: 446, endPoint y: 93, distance: 51.0
click at [395, 88] on span "4" at bounding box center [394, 87] width 10 height 10
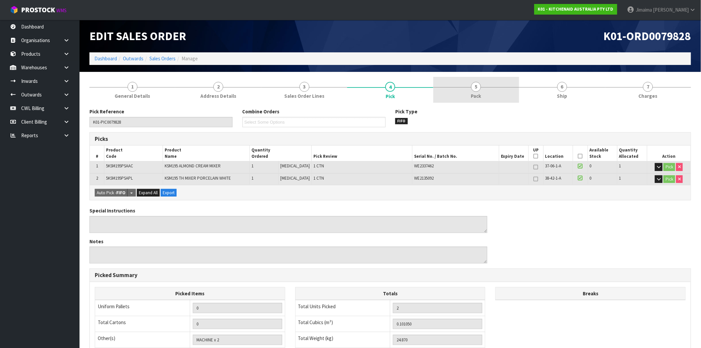
click at [458, 93] on link "5 Pack" at bounding box center [477, 90] width 86 height 26
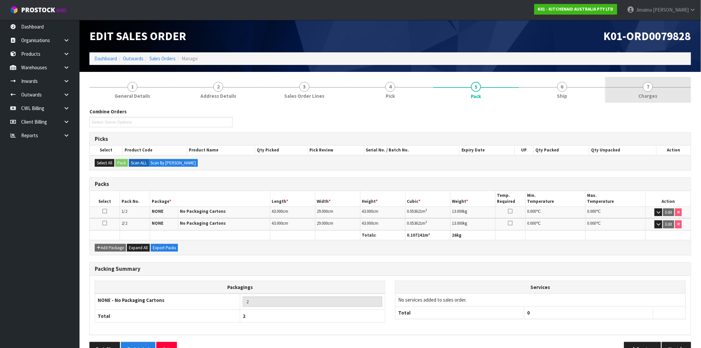
click at [642, 87] on link "7 [GEOGRAPHIC_DATA]" at bounding box center [649, 90] width 86 height 26
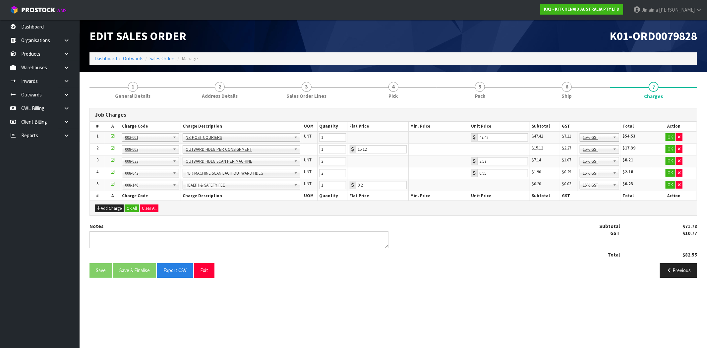
click at [131, 204] on div "Add Charge Ok All Clear All" at bounding box center [393, 208] width 607 height 15
click at [136, 205] on button "Ok All" at bounding box center [132, 209] width 14 height 8
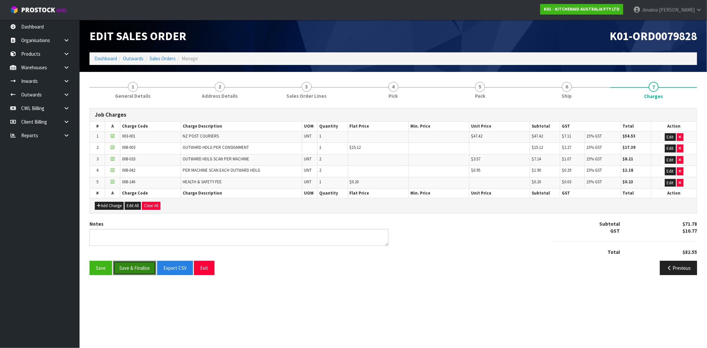
click at [135, 267] on button "Save & Finalise" at bounding box center [134, 268] width 43 height 14
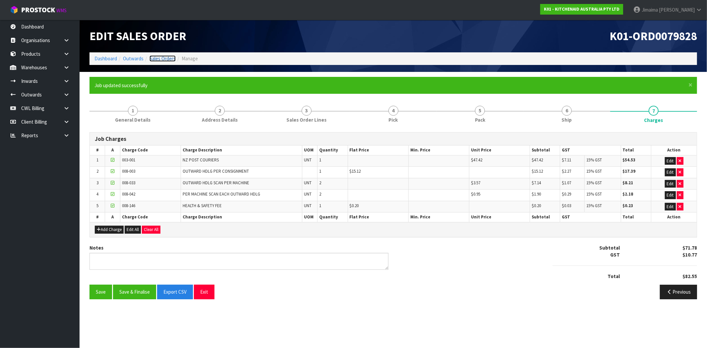
click at [165, 60] on link "Sales Orders" at bounding box center [163, 58] width 26 height 6
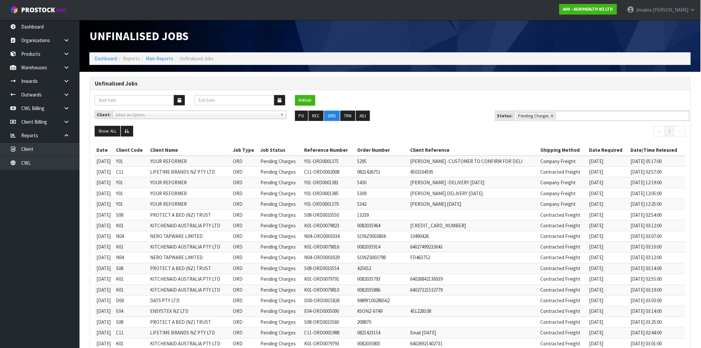
click at [305, 100] on button "Refresh" at bounding box center [305, 100] width 20 height 11
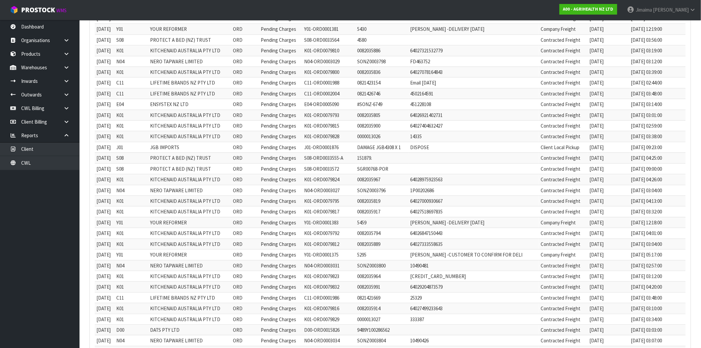
scroll to position [237, 0]
